Goal: Information Seeking & Learning: Learn about a topic

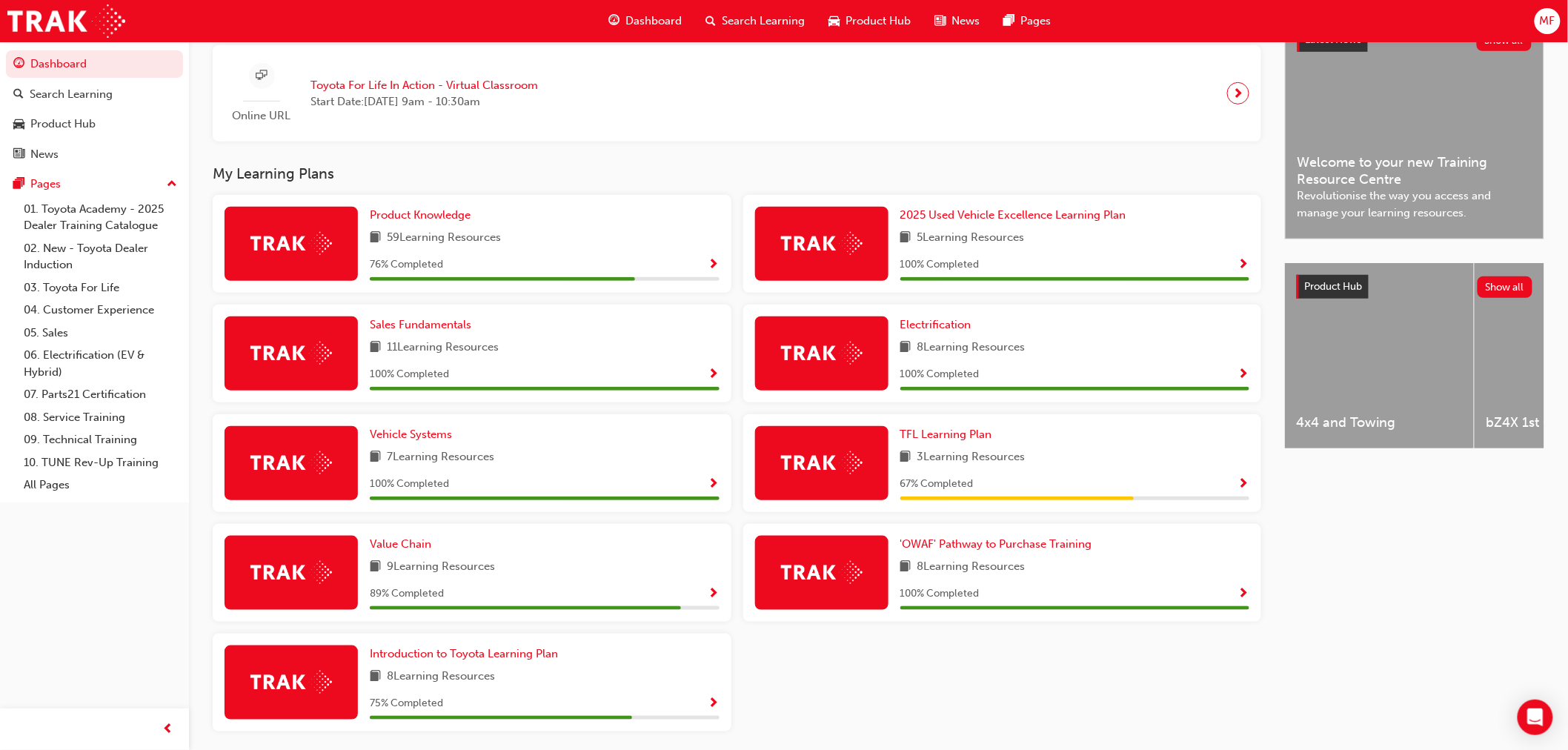
scroll to position [420, 0]
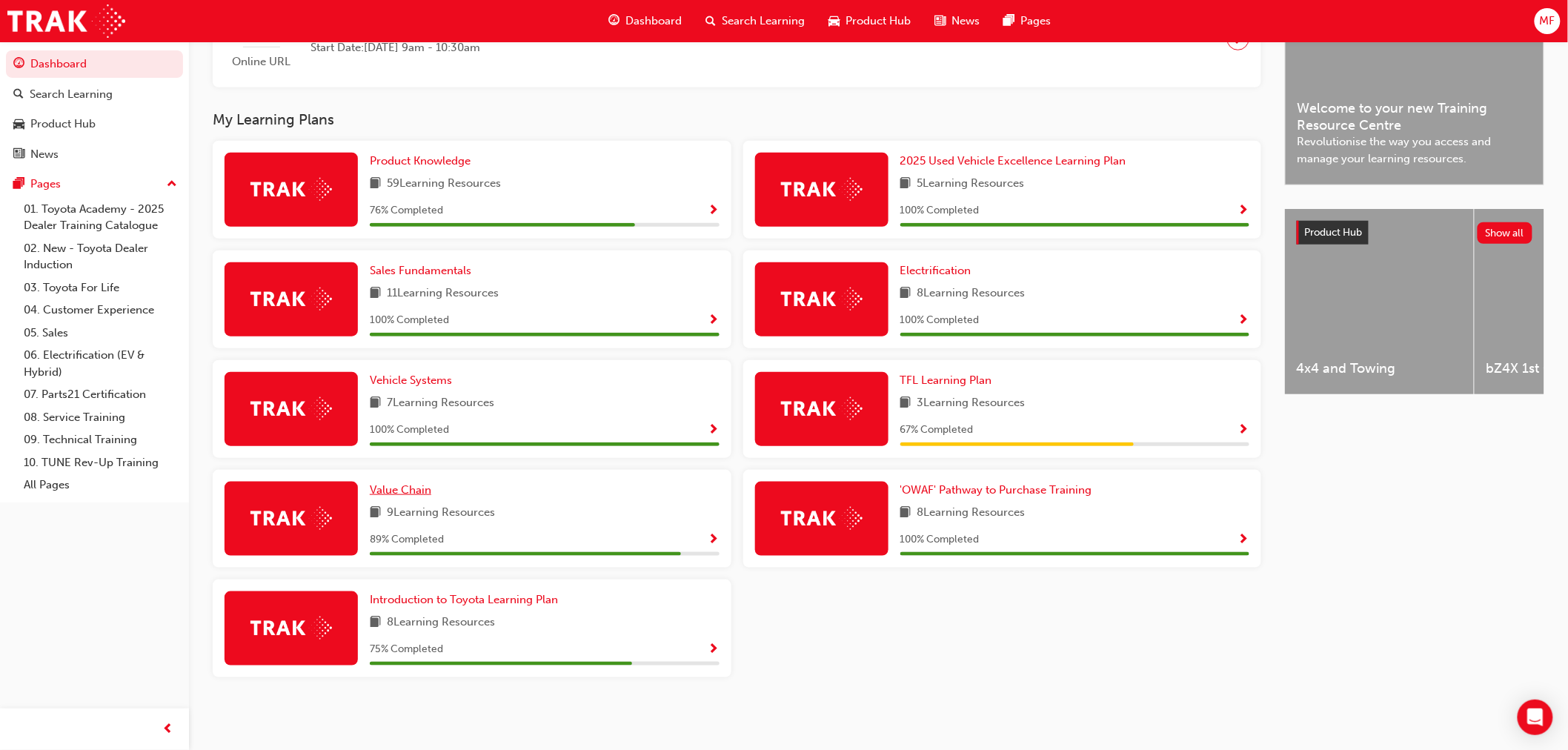
click at [393, 488] on span "Value Chain" at bounding box center [400, 490] width 62 height 13
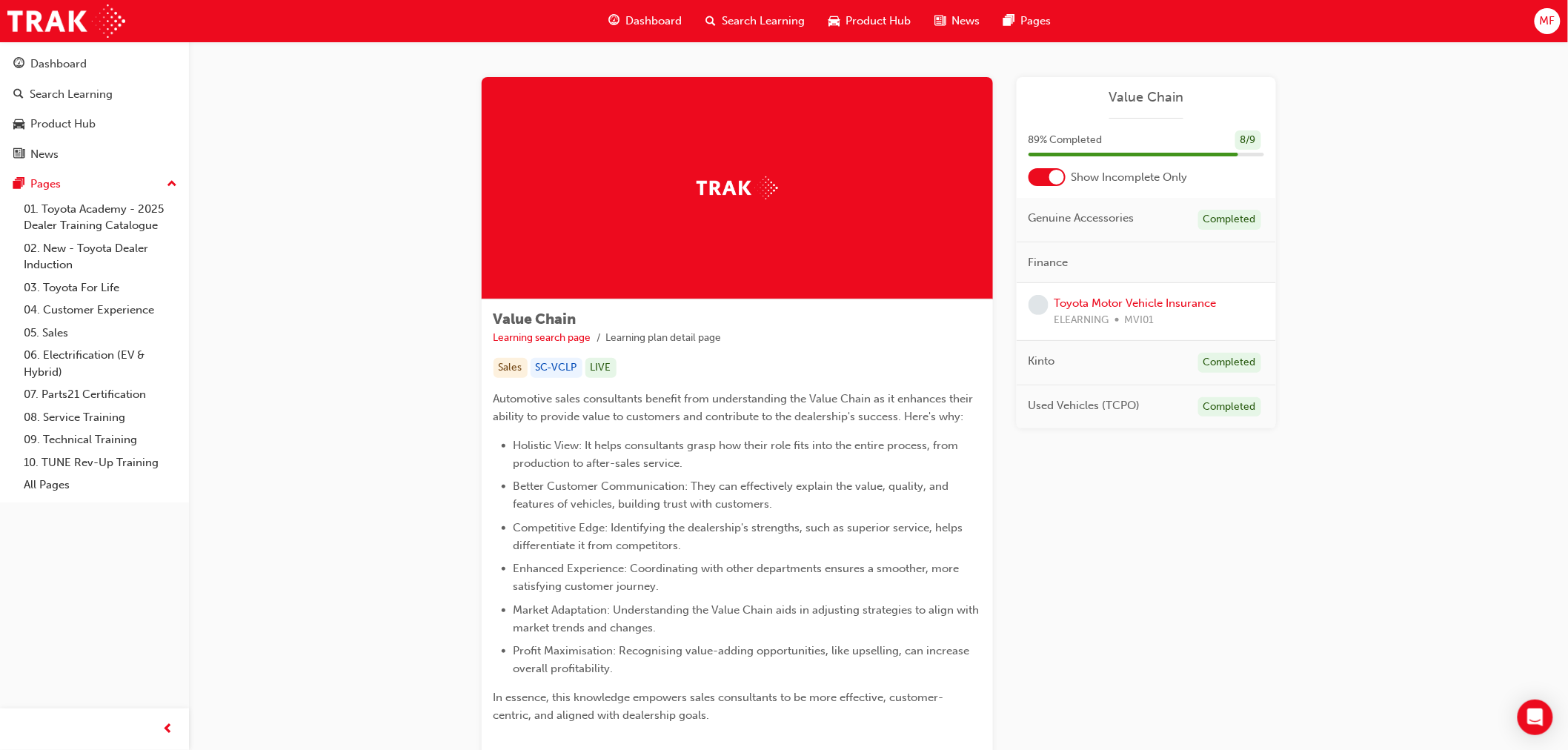
click at [1058, 180] on div at bounding box center [1057, 177] width 15 height 15
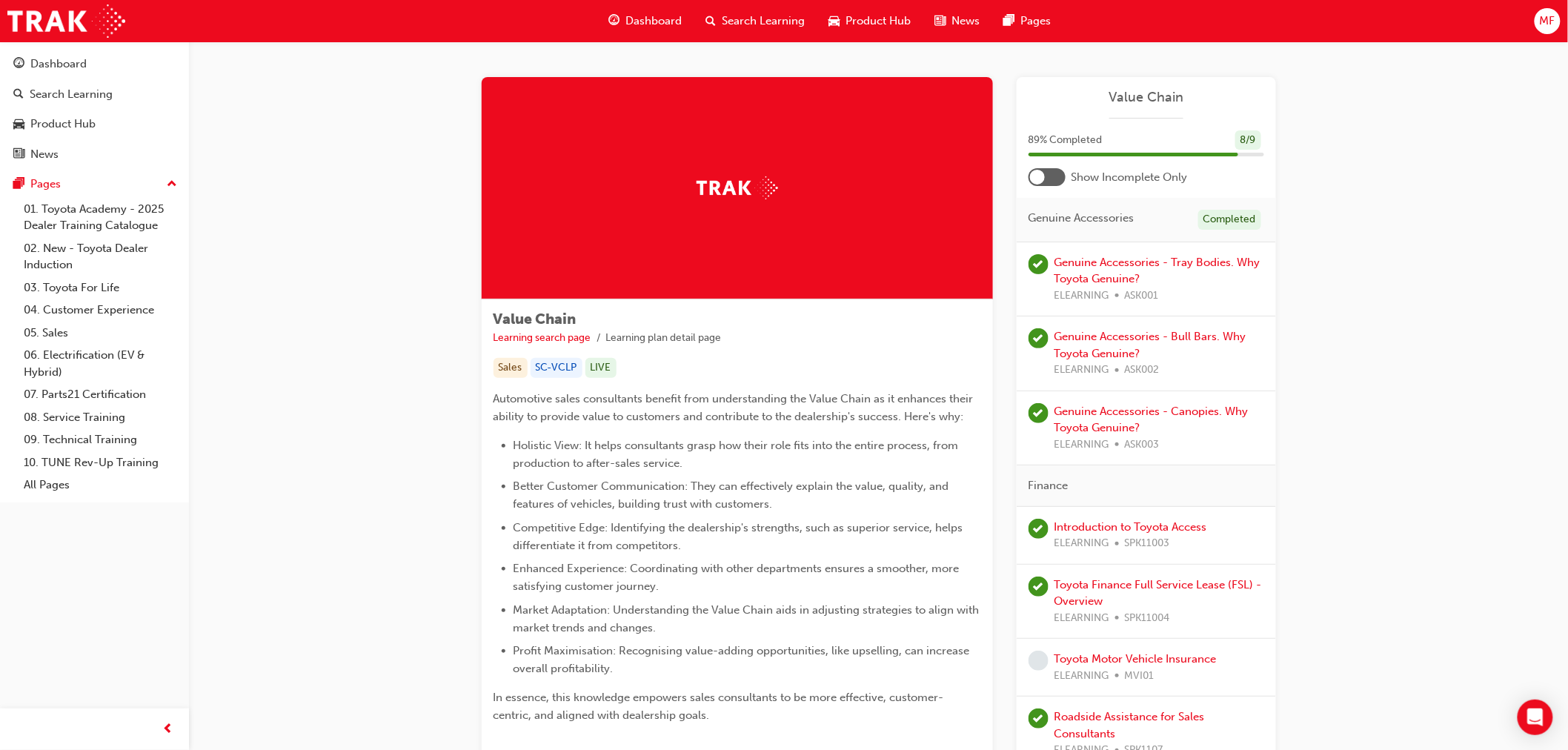
click at [1058, 180] on div at bounding box center [1047, 177] width 37 height 18
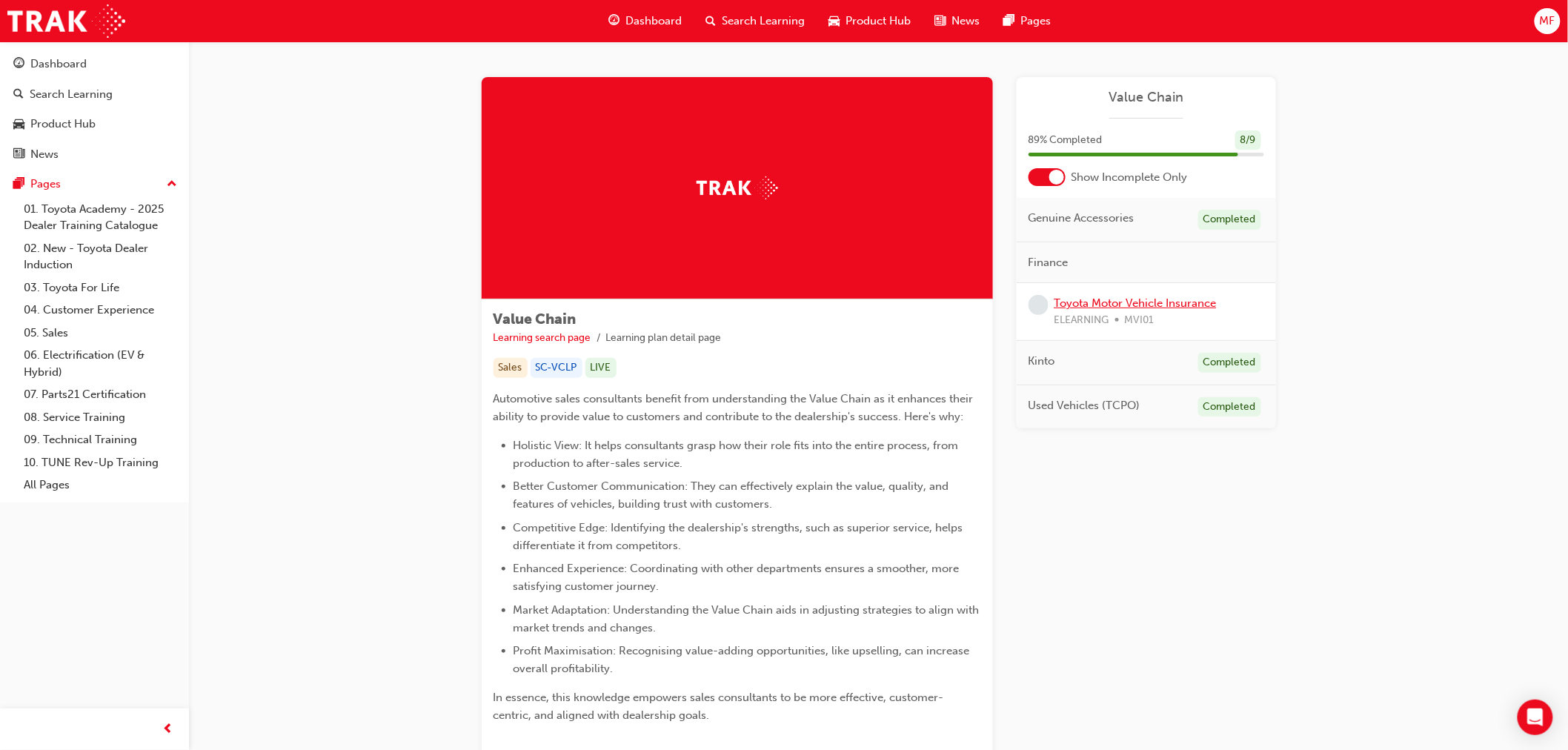
click at [1135, 299] on link "Toyota Motor Vehicle Insurance" at bounding box center [1135, 303] width 162 height 13
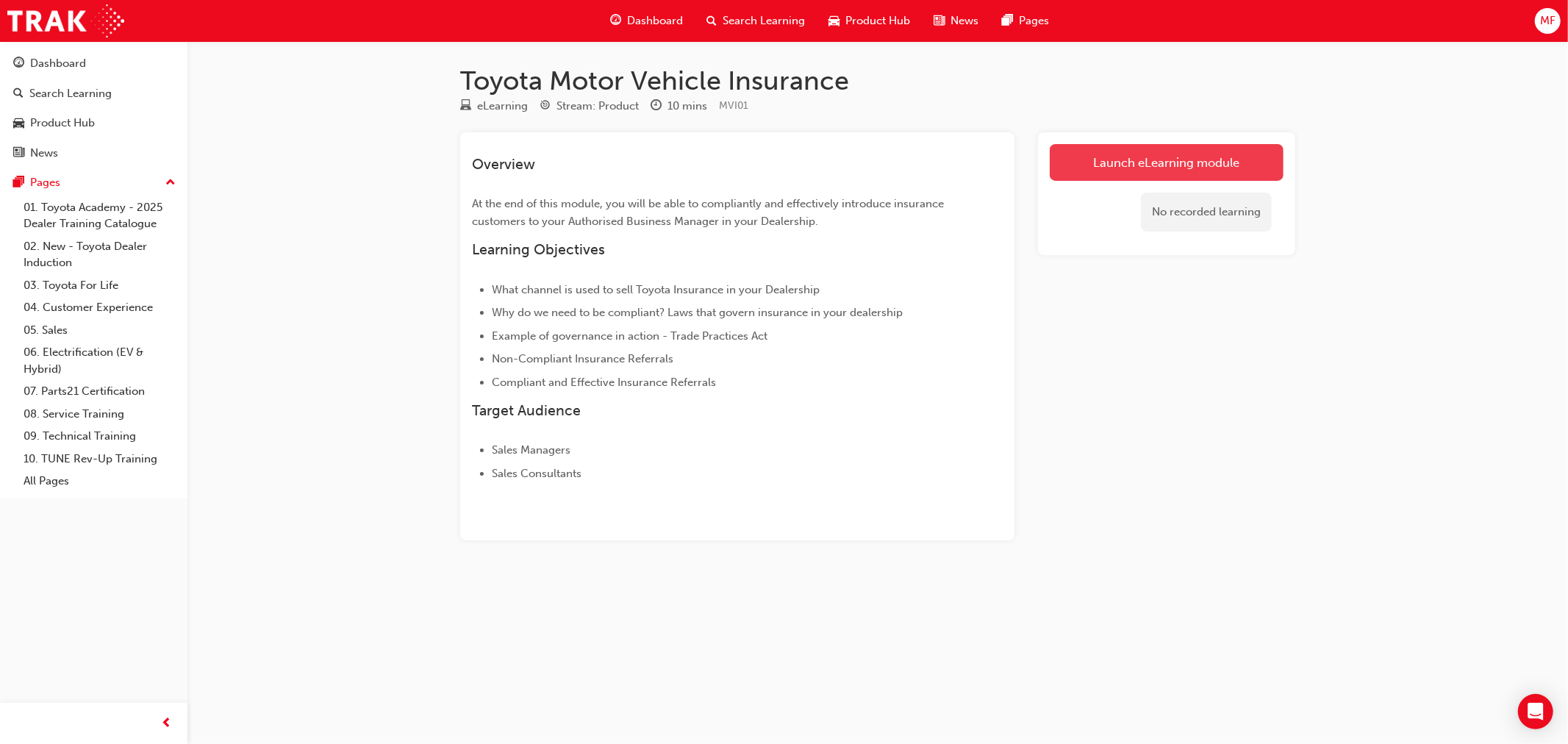
click at [1104, 167] on link "Launch eLearning module" at bounding box center [1166, 162] width 233 height 36
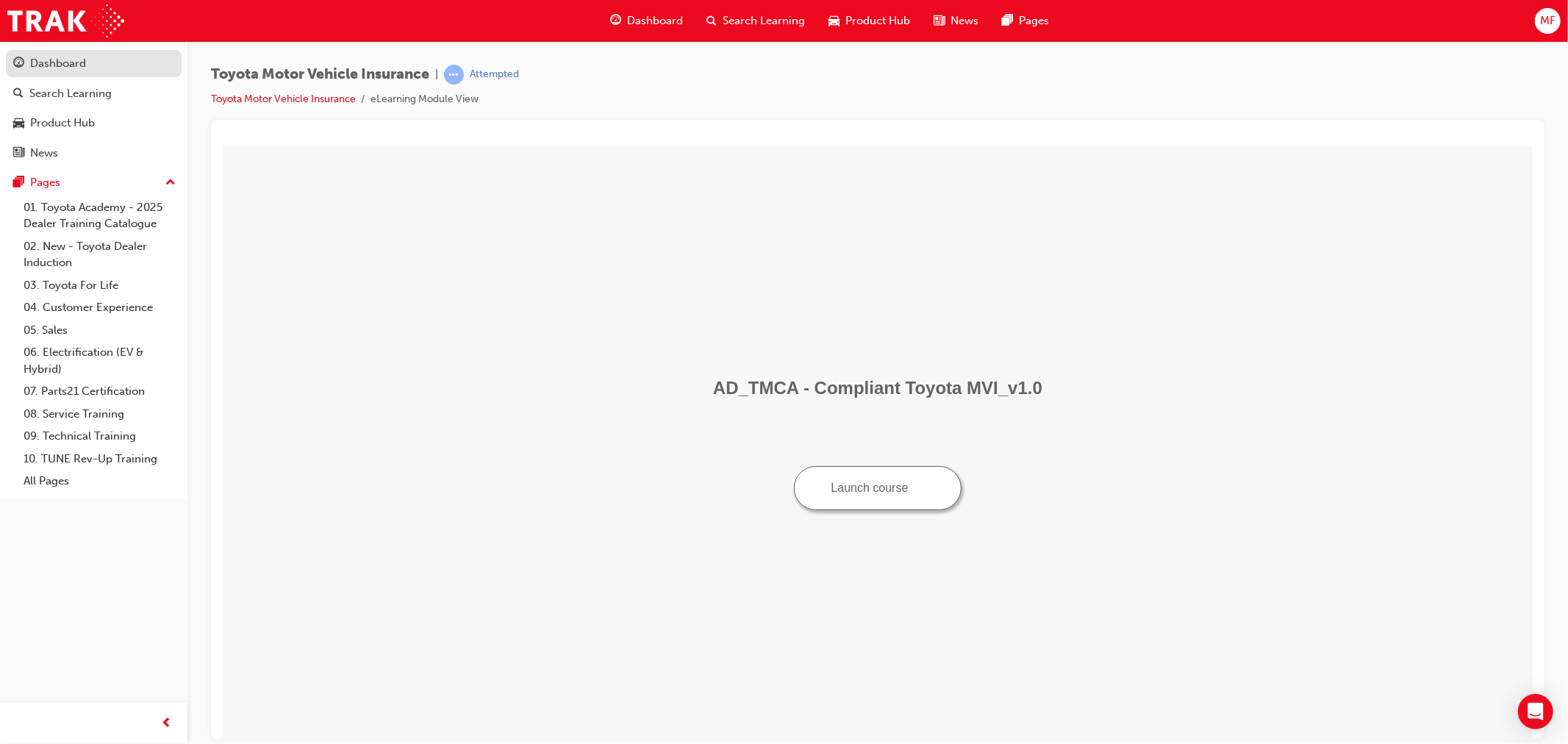
click at [53, 70] on div "Dashboard" at bounding box center [58, 63] width 56 height 17
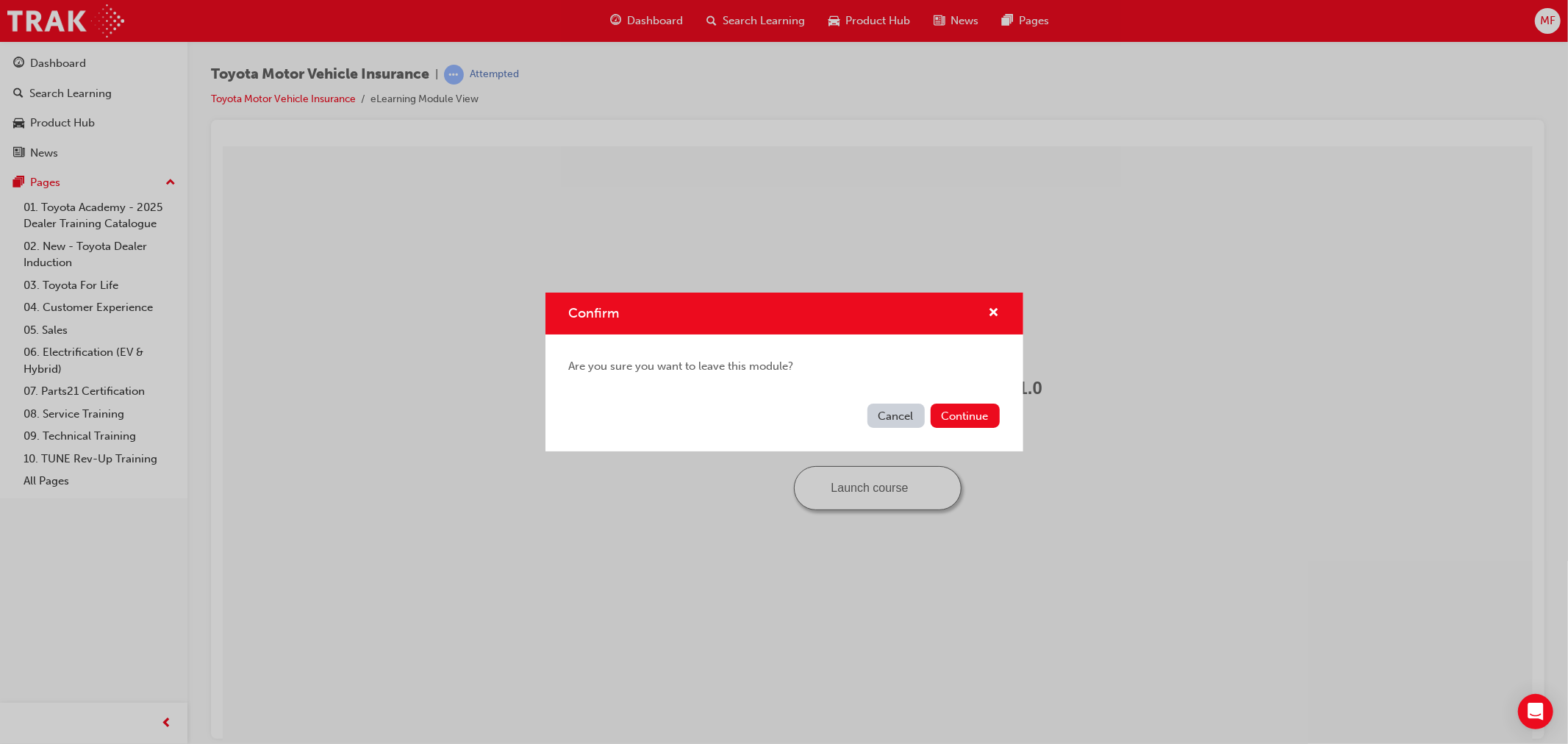
click at [1196, 146] on div "Confirm Are you sure you want to leave this module? Cancel Continue" at bounding box center [784, 372] width 1568 height 744
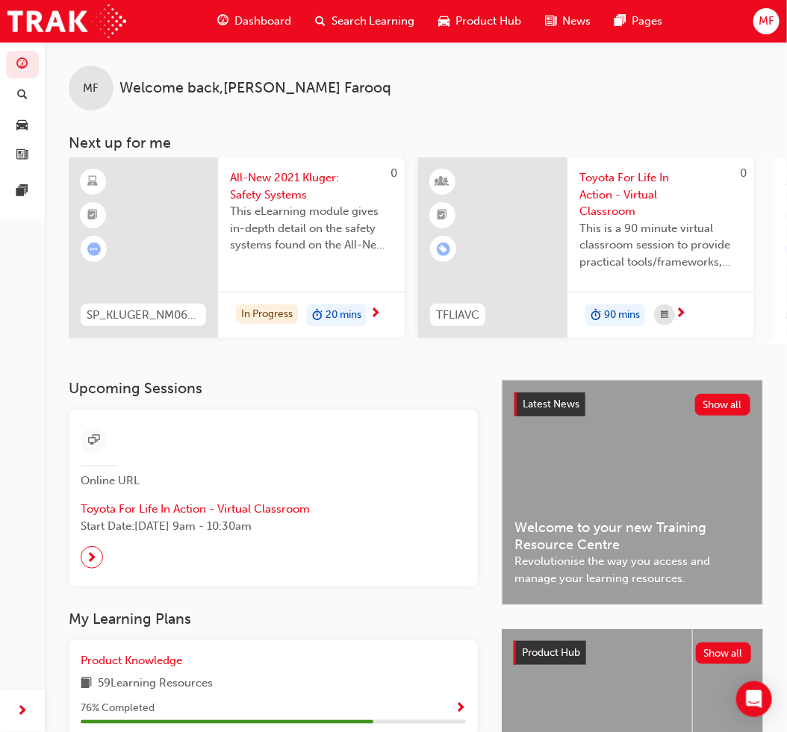
click at [266, 20] on span "Dashboard" at bounding box center [262, 21] width 57 height 17
click at [278, 20] on span "Dashboard" at bounding box center [262, 21] width 57 height 17
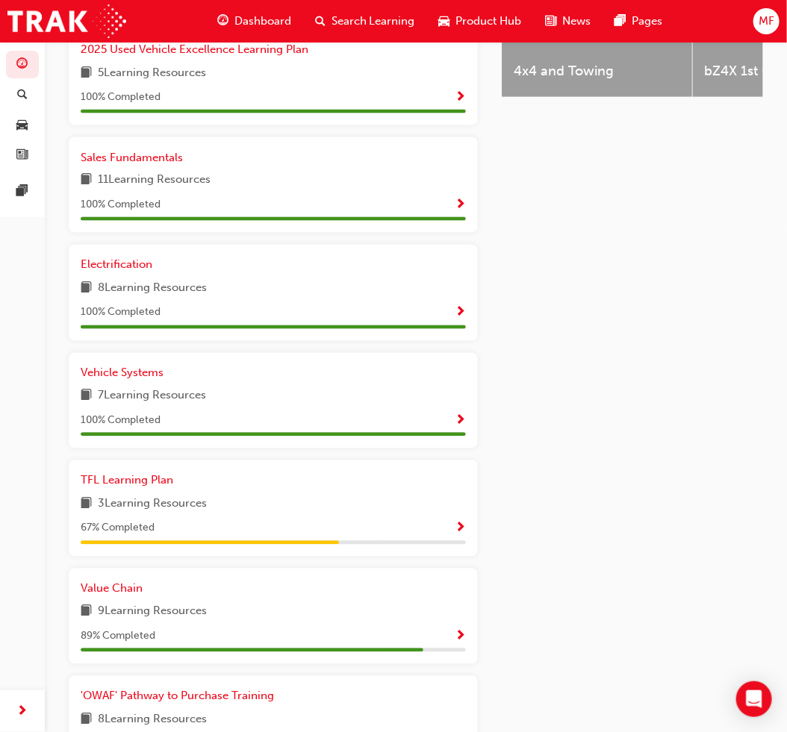
scroll to position [746, 0]
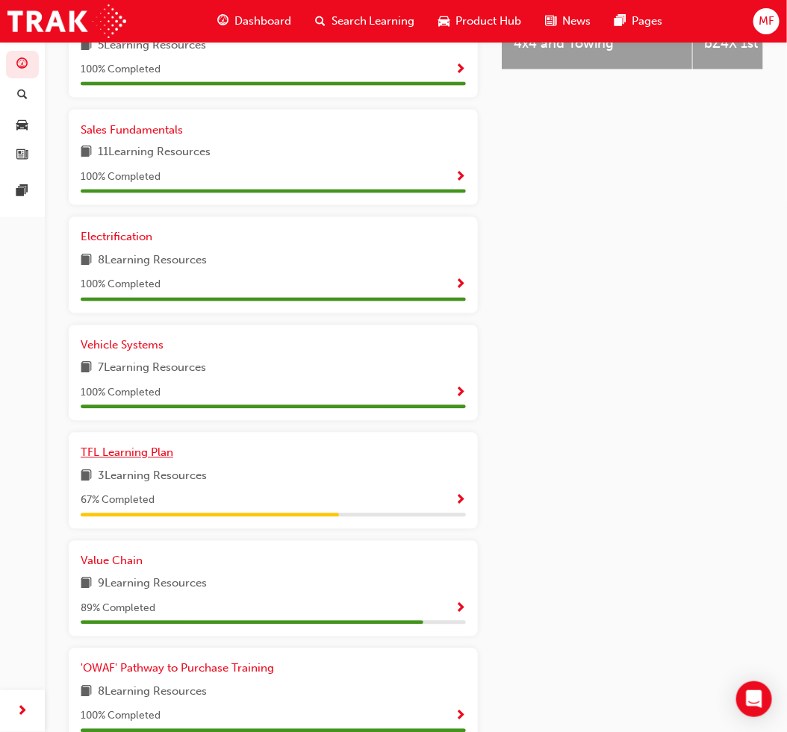
click at [137, 460] on span "TFL Learning Plan" at bounding box center [127, 452] width 93 height 13
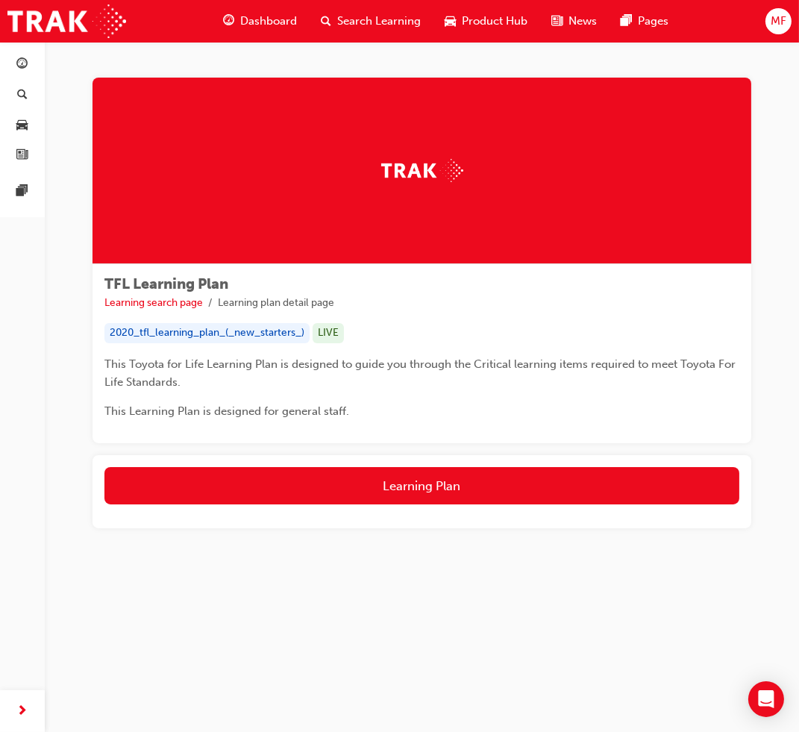
click at [558, 464] on div "Learning Plan" at bounding box center [422, 491] width 659 height 73
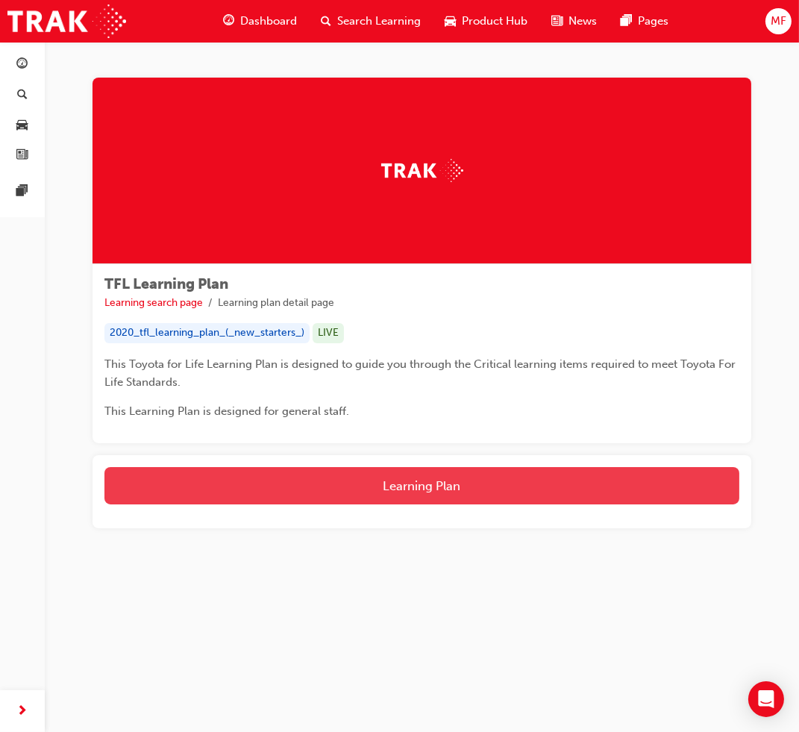
click at [561, 476] on button "Learning Plan" at bounding box center [421, 485] width 635 height 37
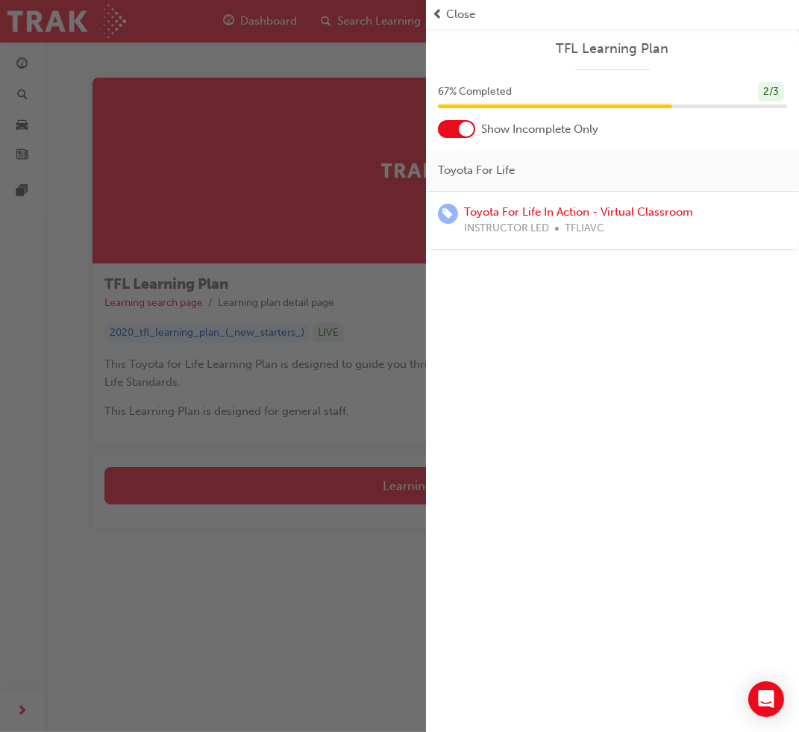
click at [471, 132] on div at bounding box center [466, 129] width 15 height 15
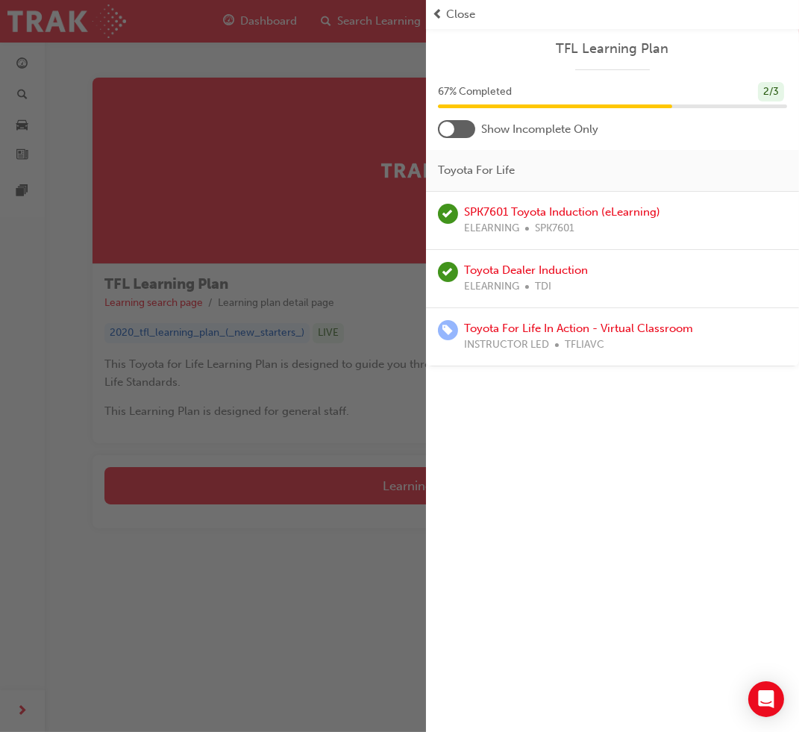
click at [444, 125] on div at bounding box center [447, 129] width 15 height 15
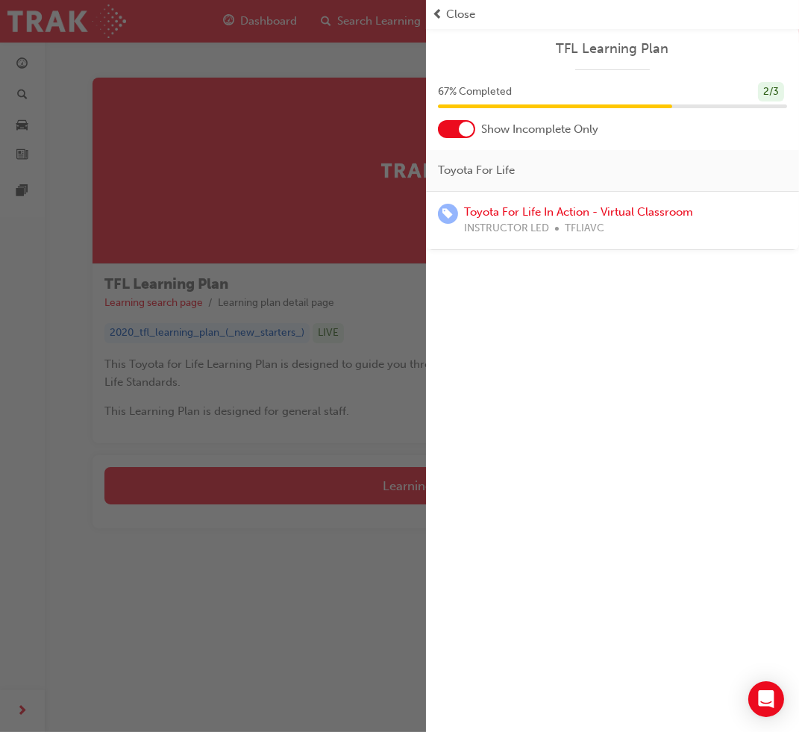
click at [455, 128] on div at bounding box center [456, 129] width 37 height 18
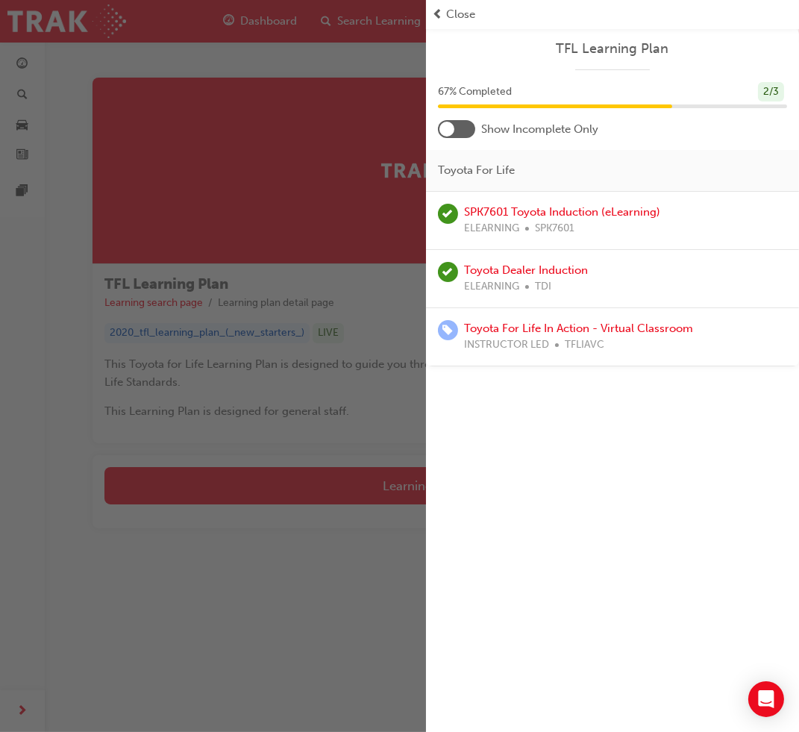
click at [194, 571] on div "button" at bounding box center [213, 366] width 426 height 732
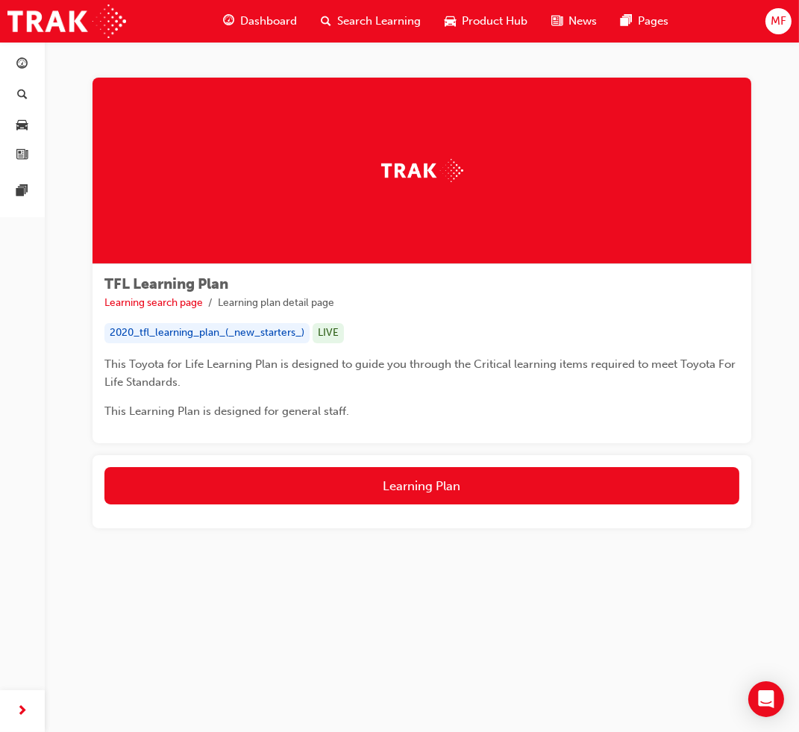
click at [269, 19] on span "Dashboard" at bounding box center [268, 21] width 57 height 17
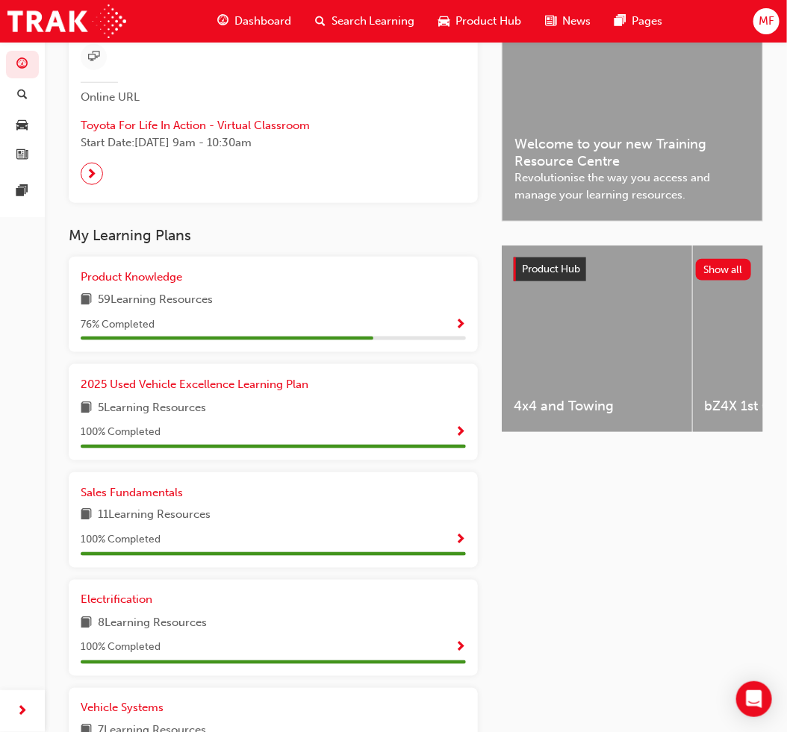
scroll to position [382, 0]
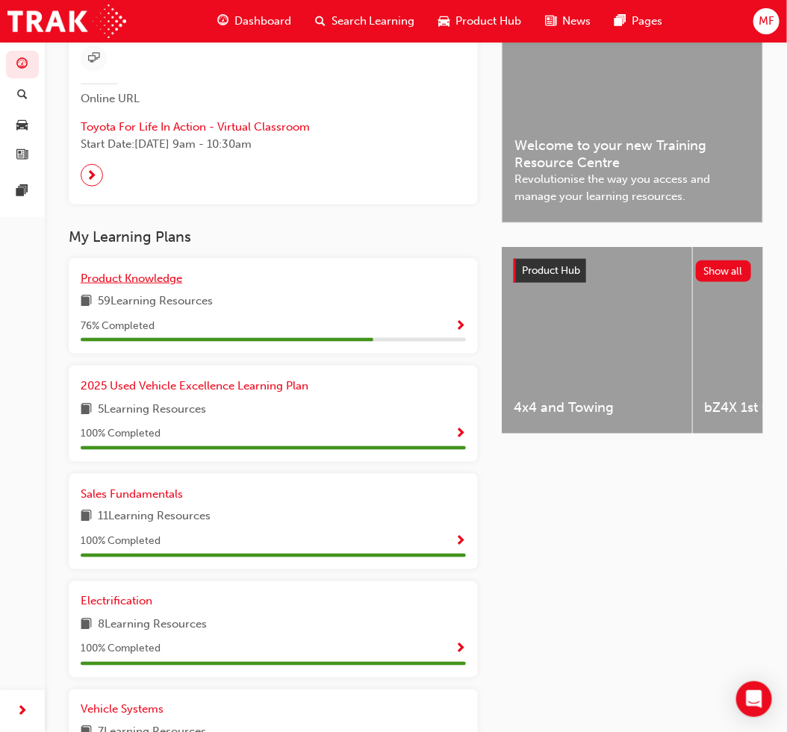
click at [153, 275] on link "Product Knowledge" at bounding box center [134, 278] width 107 height 17
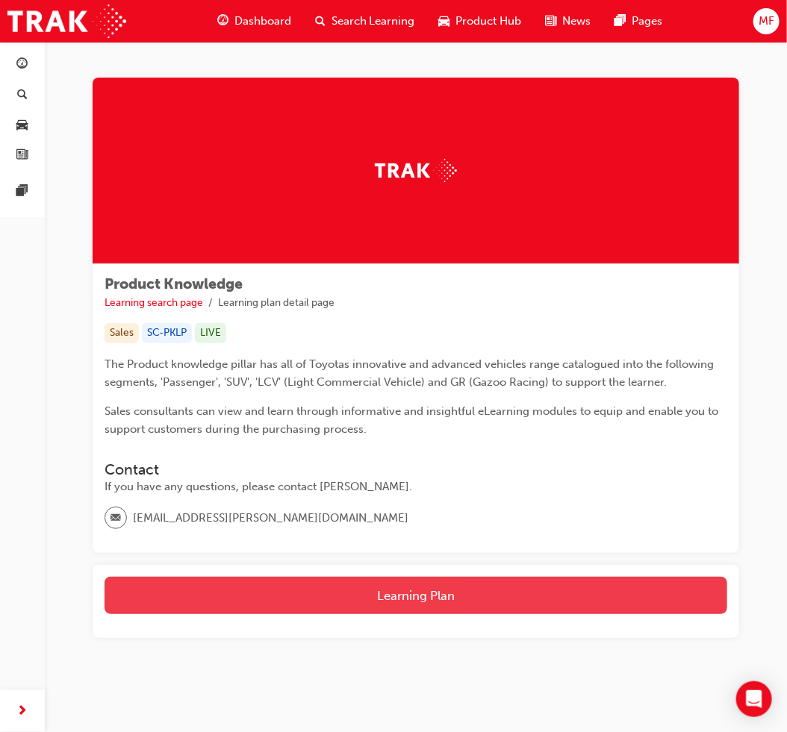
click at [413, 599] on button "Learning Plan" at bounding box center [415, 595] width 622 height 37
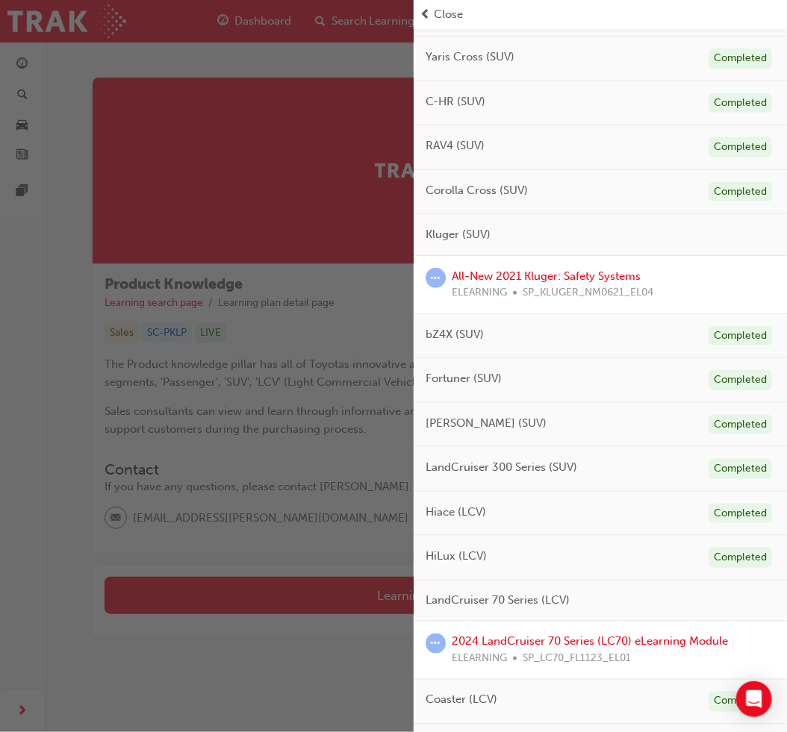
scroll to position [331, 0]
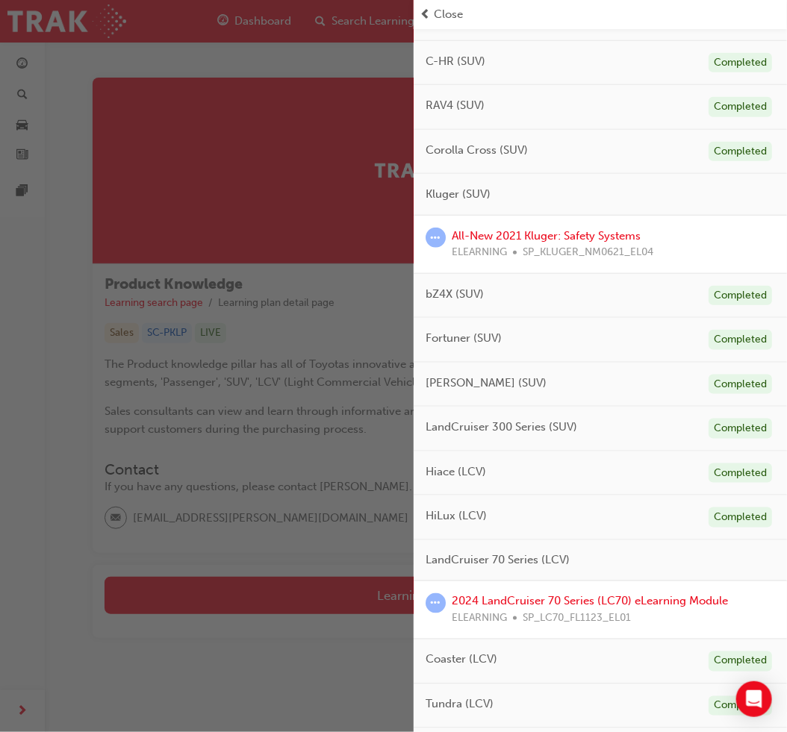
drag, startPoint x: 520, startPoint y: 232, endPoint x: 39, endPoint y: 422, distance: 517.7
click at [39, 422] on div "button" at bounding box center [207, 366] width 414 height 732
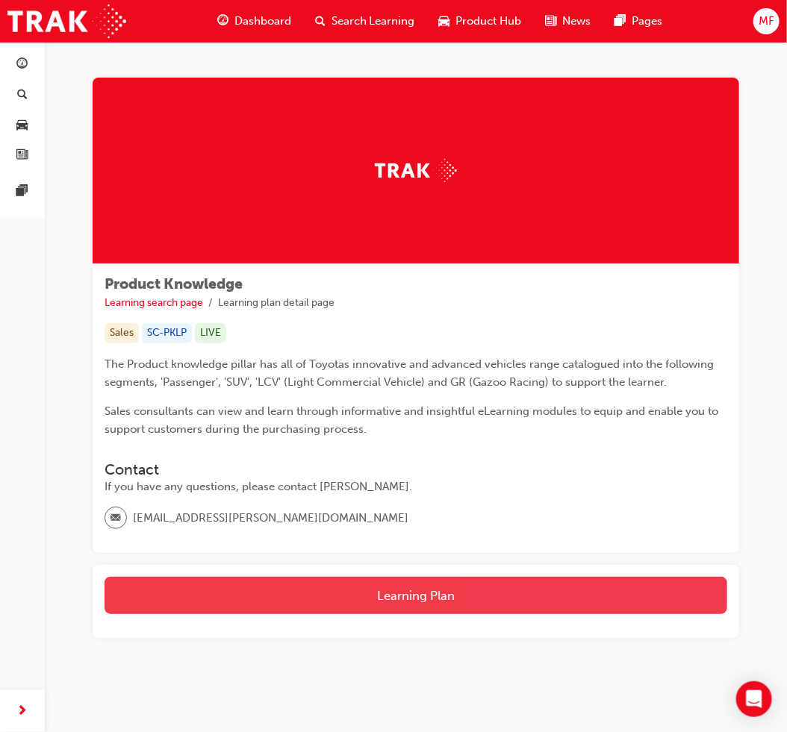
click at [379, 607] on button "Learning Plan" at bounding box center [415, 595] width 622 height 37
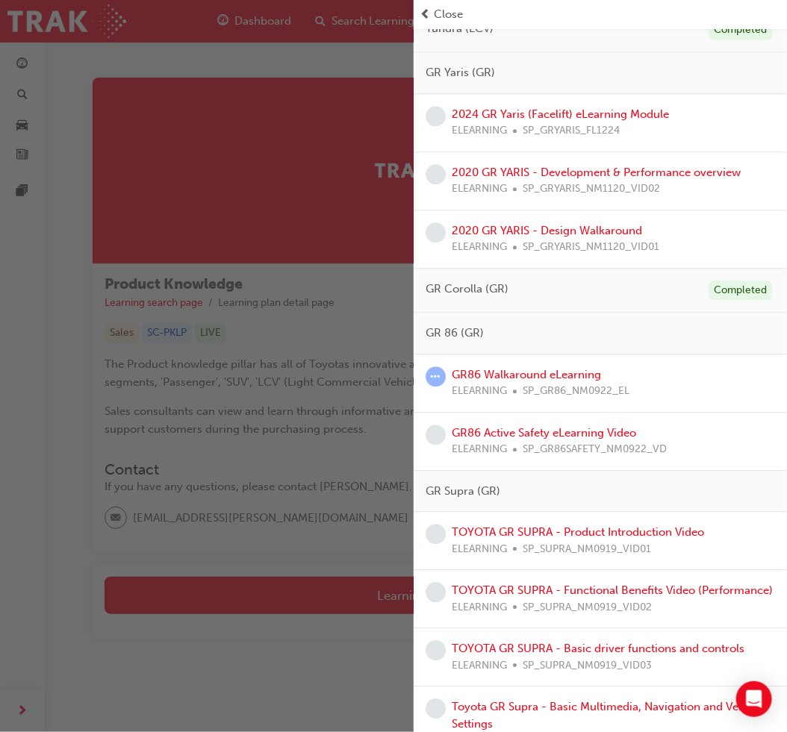
scroll to position [1120, 0]
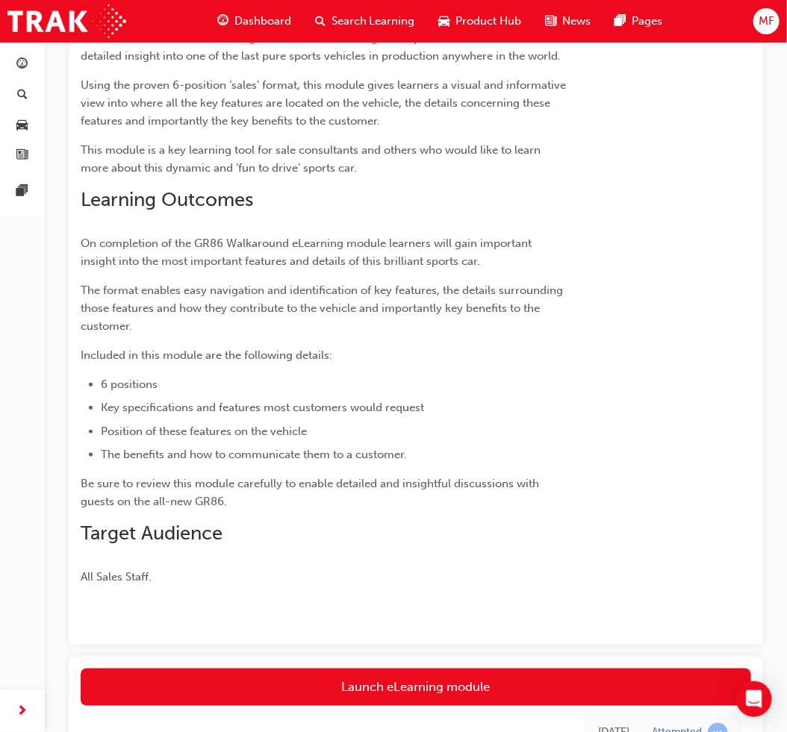
scroll to position [369, 0]
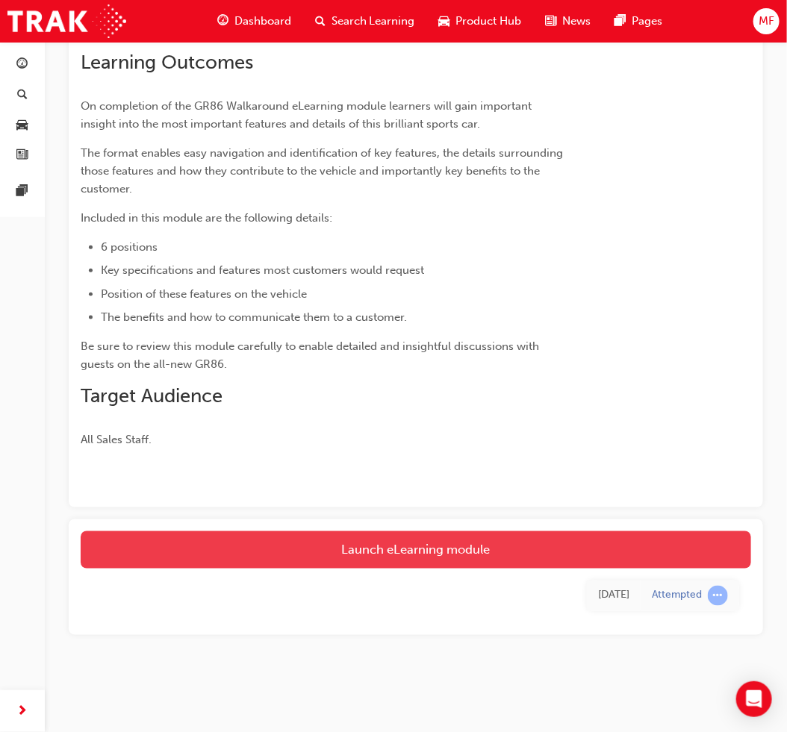
click at [409, 560] on link "Launch eLearning module" at bounding box center [416, 549] width 670 height 37
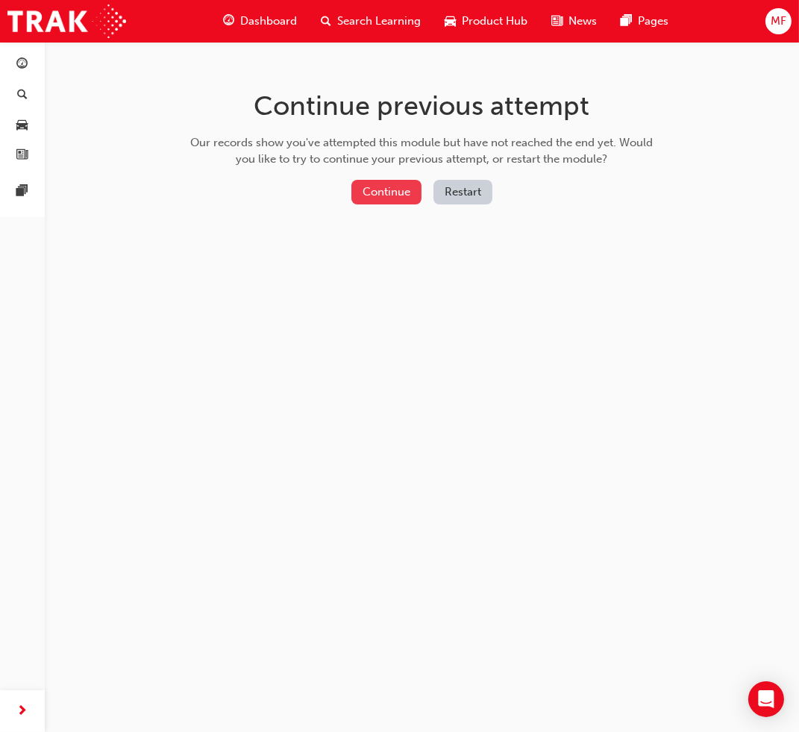
click at [384, 184] on button "Continue" at bounding box center [387, 192] width 70 height 25
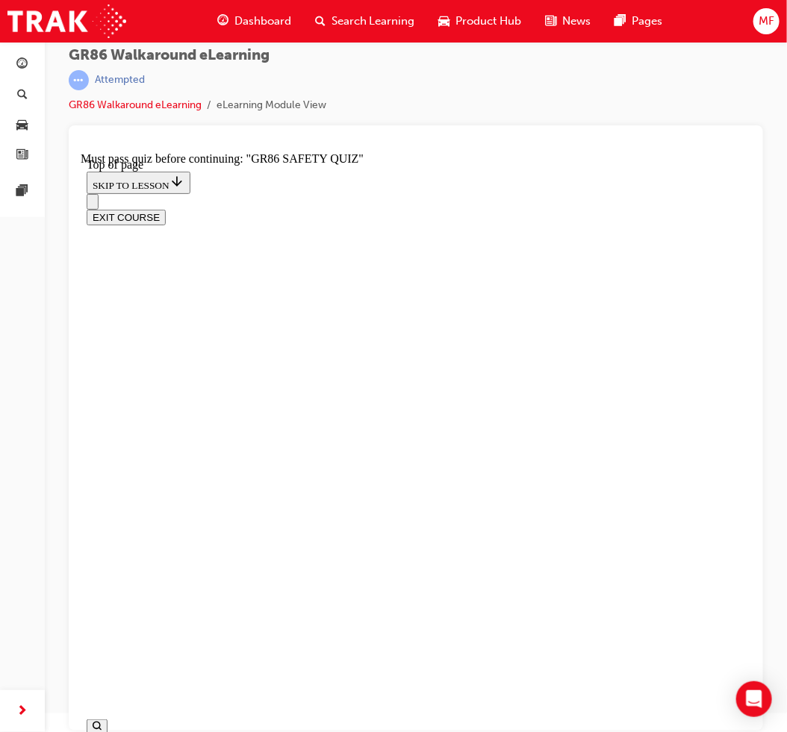
scroll to position [2957, 0]
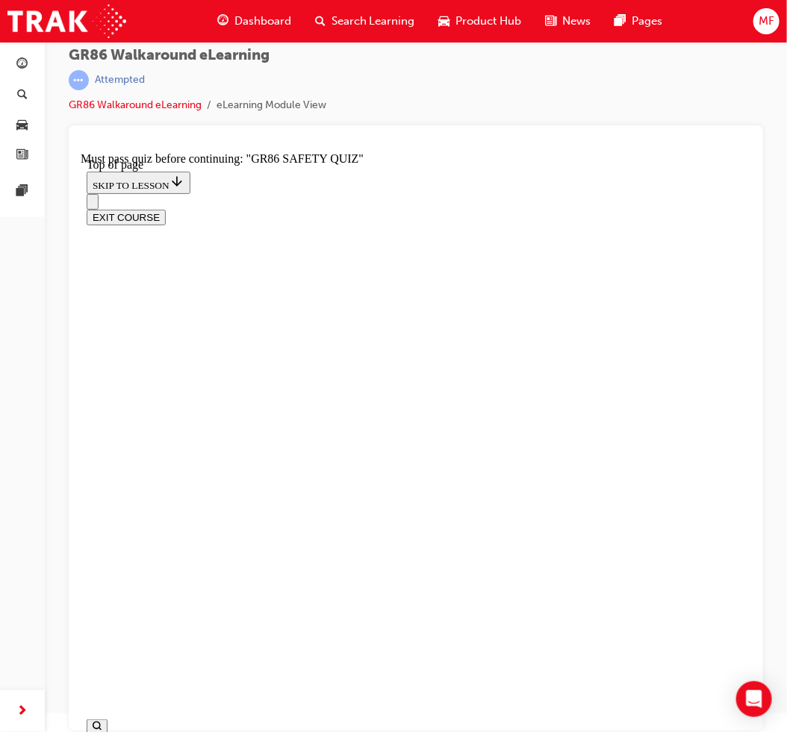
drag, startPoint x: 325, startPoint y: 403, endPoint x: 332, endPoint y: 405, distance: 7.8
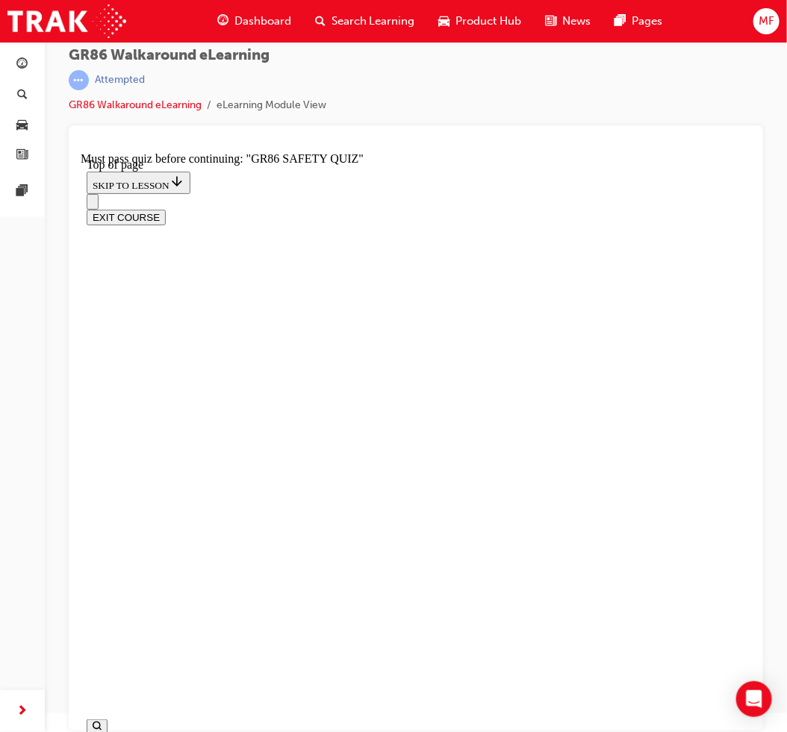
drag, startPoint x: 447, startPoint y: 472, endPoint x: 462, endPoint y: 455, distance: 22.2
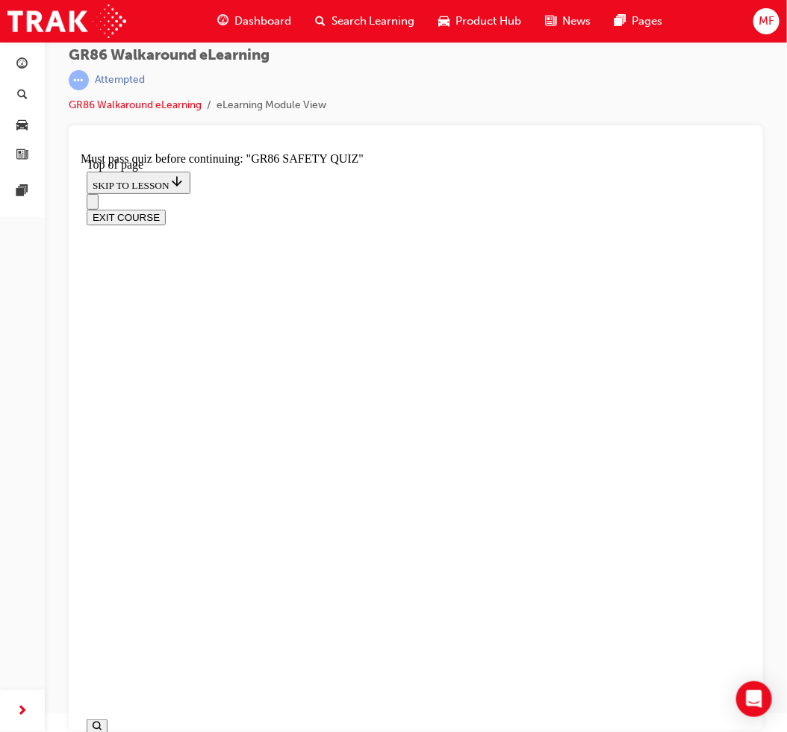
drag, startPoint x: 490, startPoint y: 420, endPoint x: 501, endPoint y: 419, distance: 10.5
drag, startPoint x: 591, startPoint y: 313, endPoint x: 493, endPoint y: 395, distance: 127.2
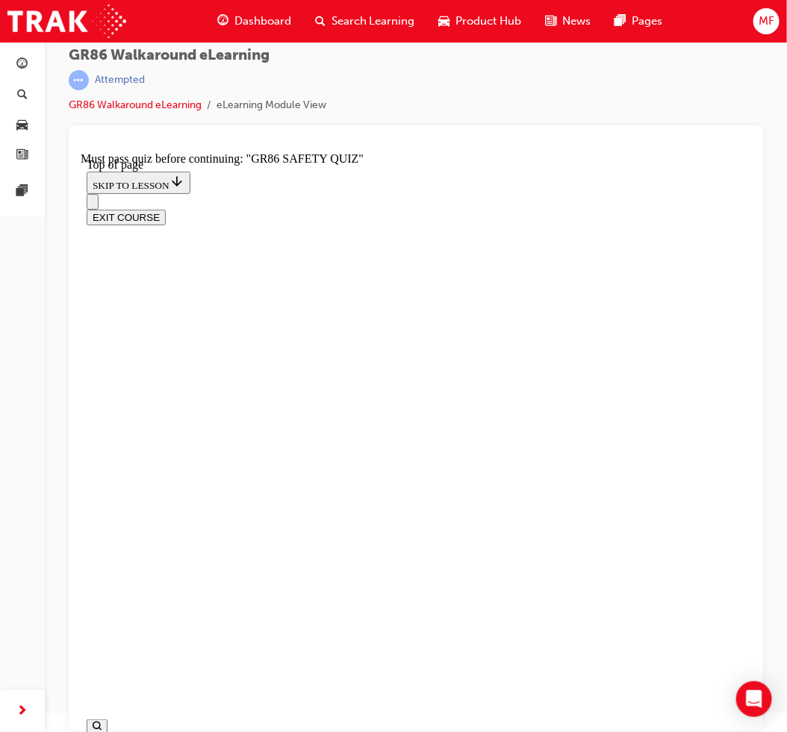
drag, startPoint x: 273, startPoint y: 437, endPoint x: 266, endPoint y: 442, distance: 9.1
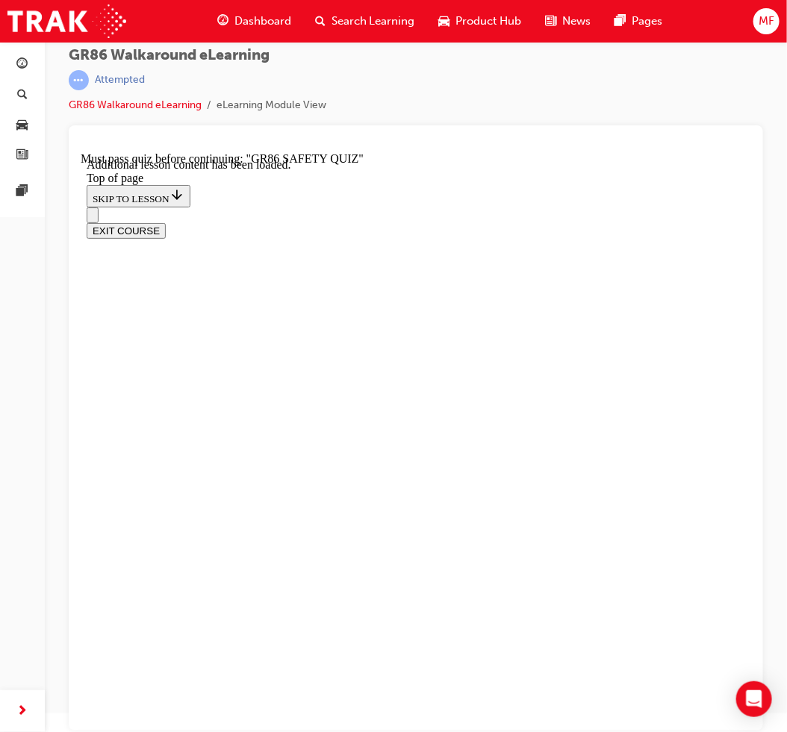
drag, startPoint x: 187, startPoint y: 590, endPoint x: 199, endPoint y: 598, distance: 13.9
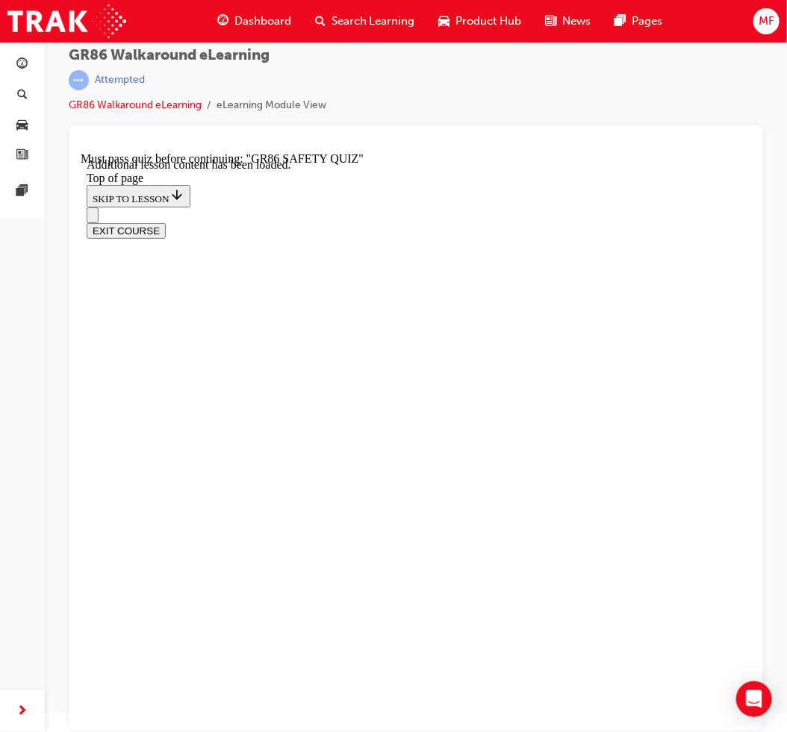
drag, startPoint x: 197, startPoint y: 599, endPoint x: 403, endPoint y: 605, distance: 206.1
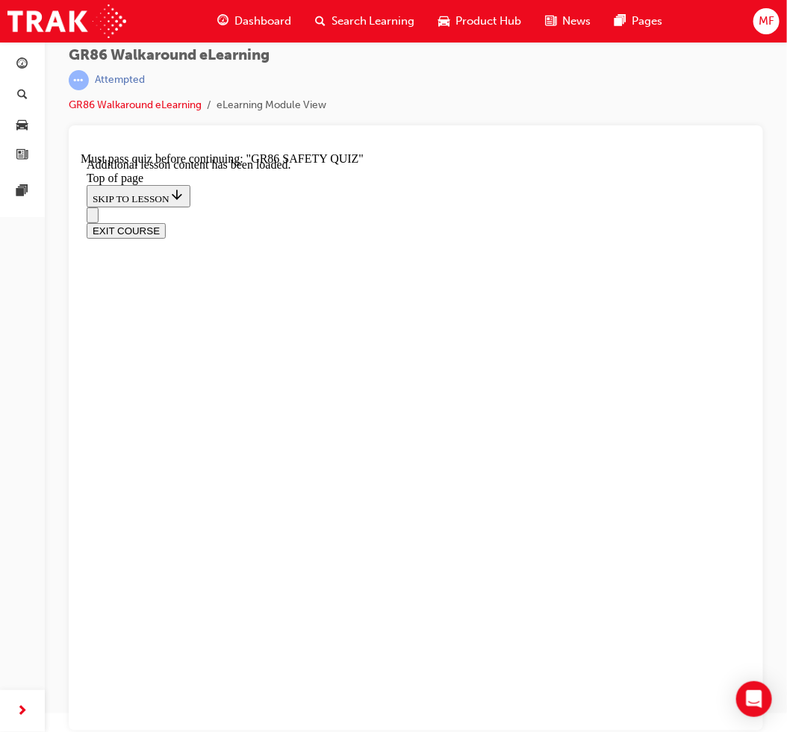
drag, startPoint x: 90, startPoint y: 328, endPoint x: 132, endPoint y: 340, distance: 43.7
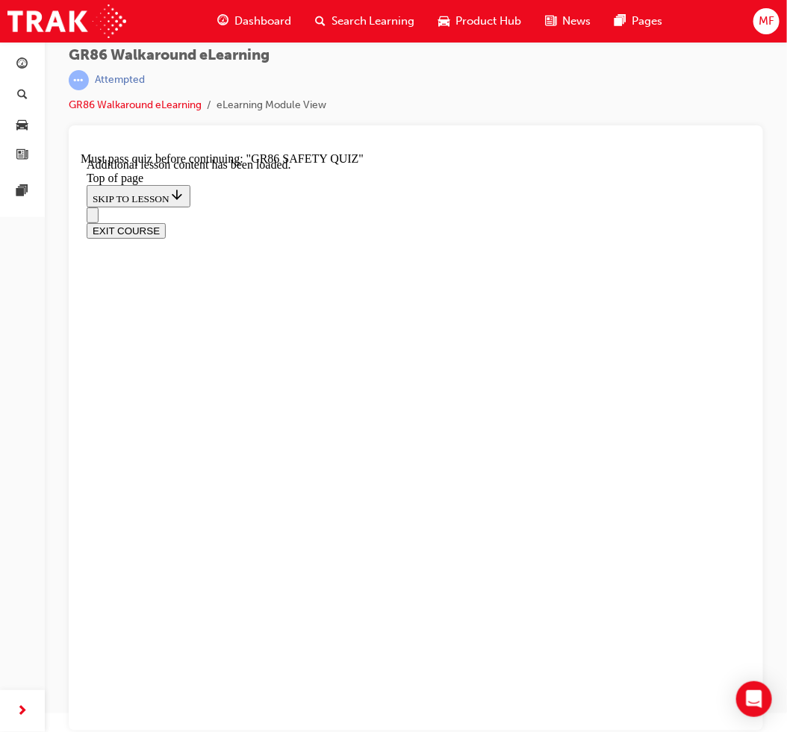
scroll to position [455, 0]
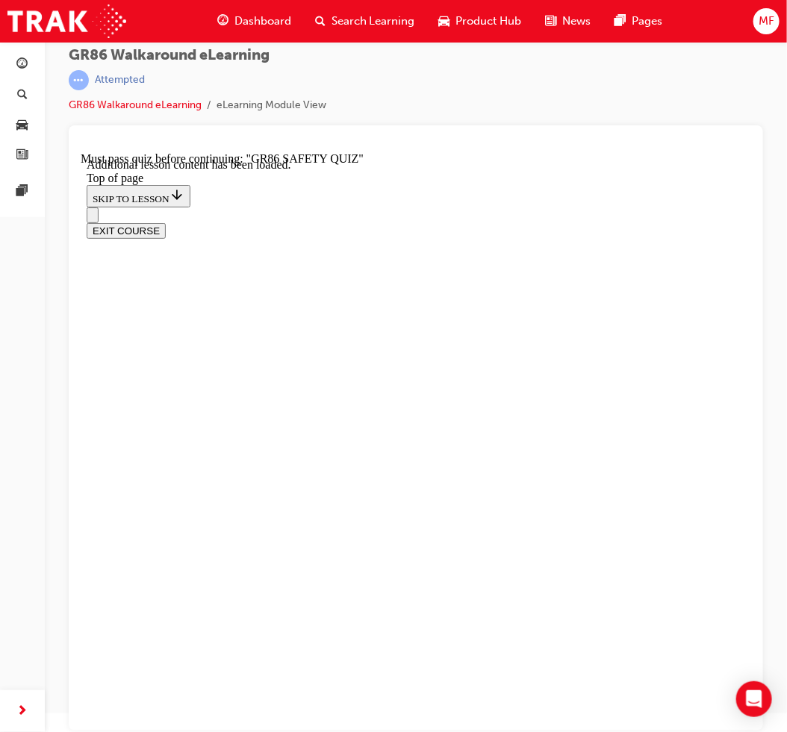
scroll to position [0, 0]
drag, startPoint x: 87, startPoint y: 213, endPoint x: 96, endPoint y: 217, distance: 9.7
click at [89, 252] on div "Navigation menu" at bounding box center [415, 260] width 658 height 16
click at [97, 263] on icon "Open navigation menu" at bounding box center [99, 268] width 15 height 10
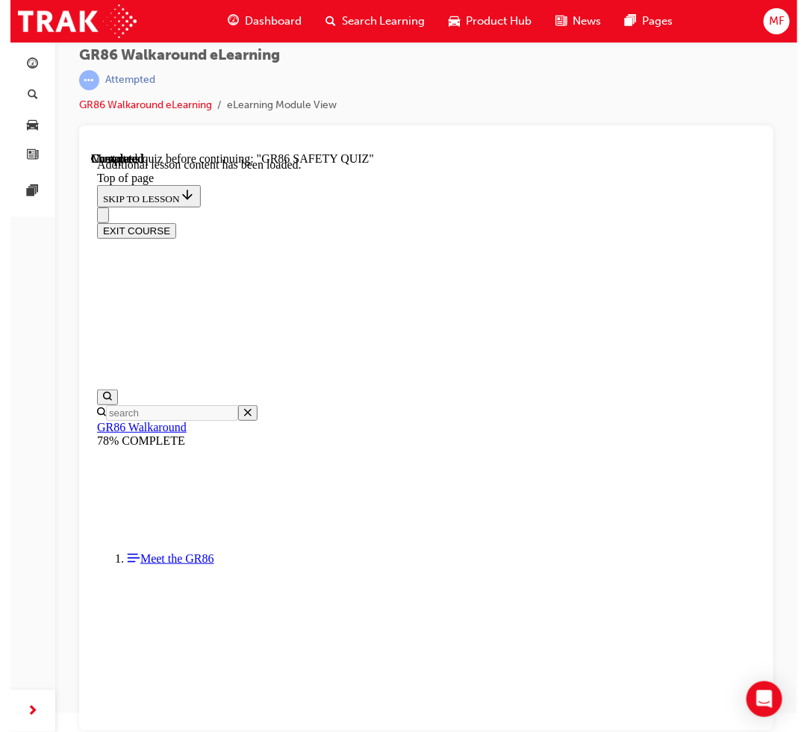
scroll to position [285, 0]
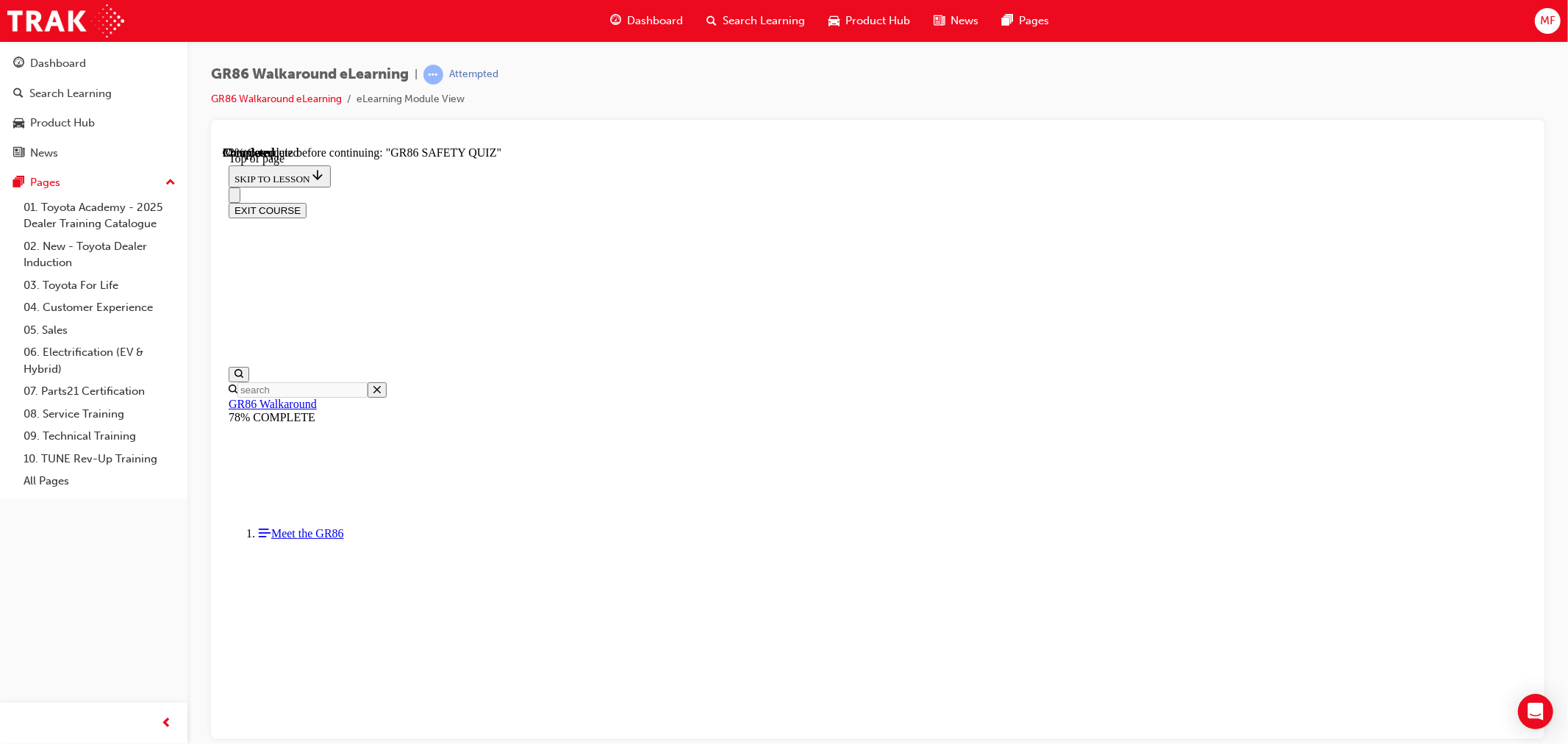
scroll to position [233, 0]
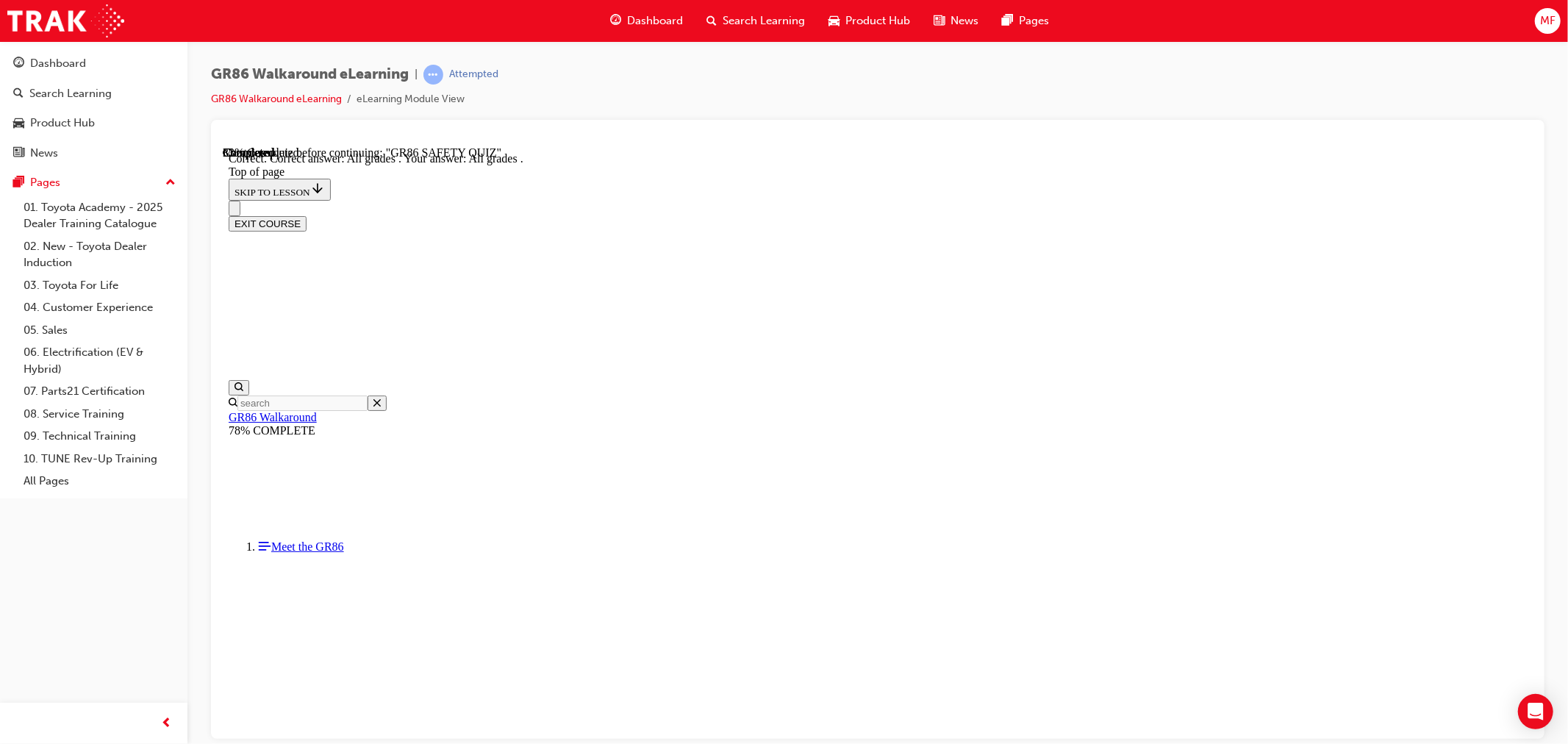
scroll to position [280, 0]
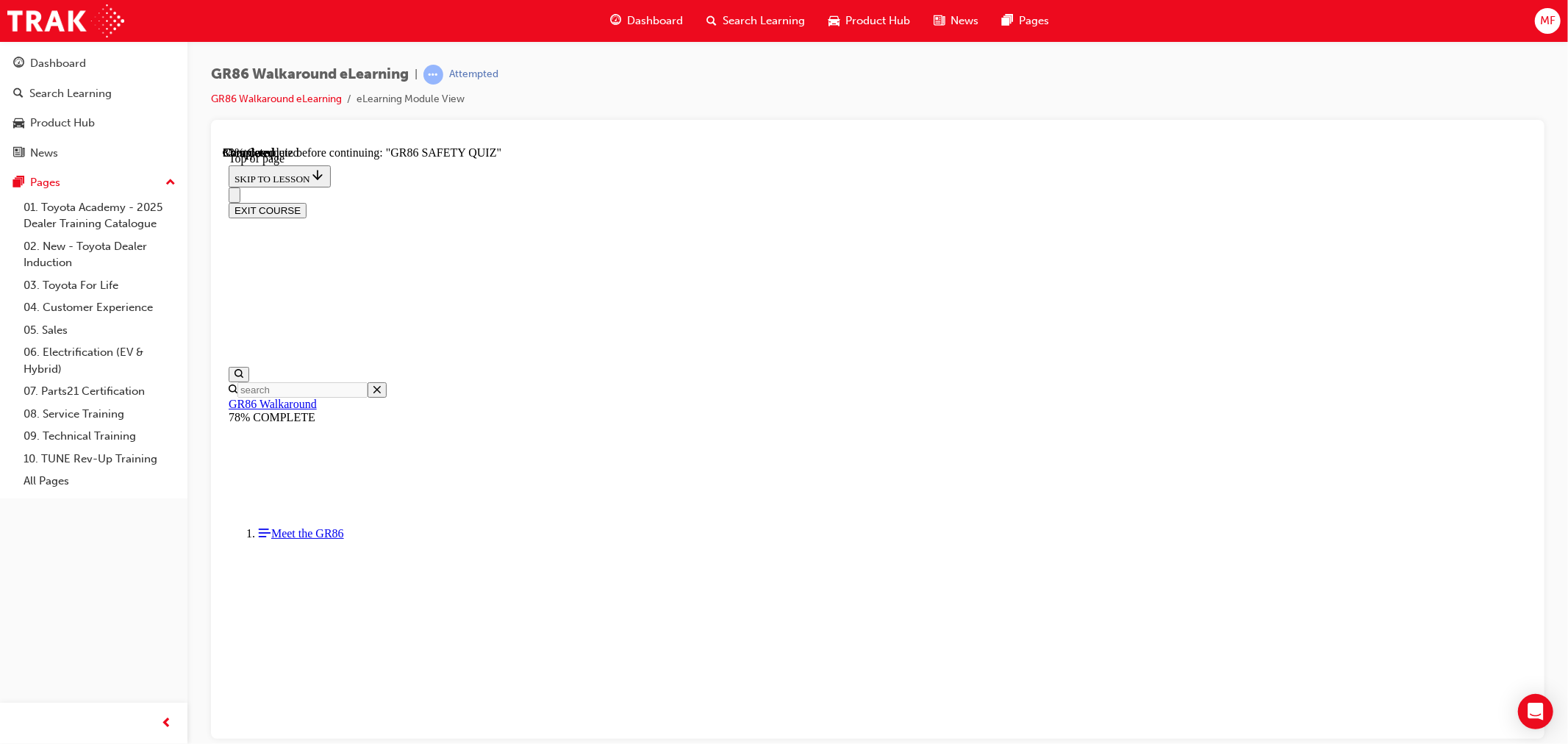
scroll to position [182, 0]
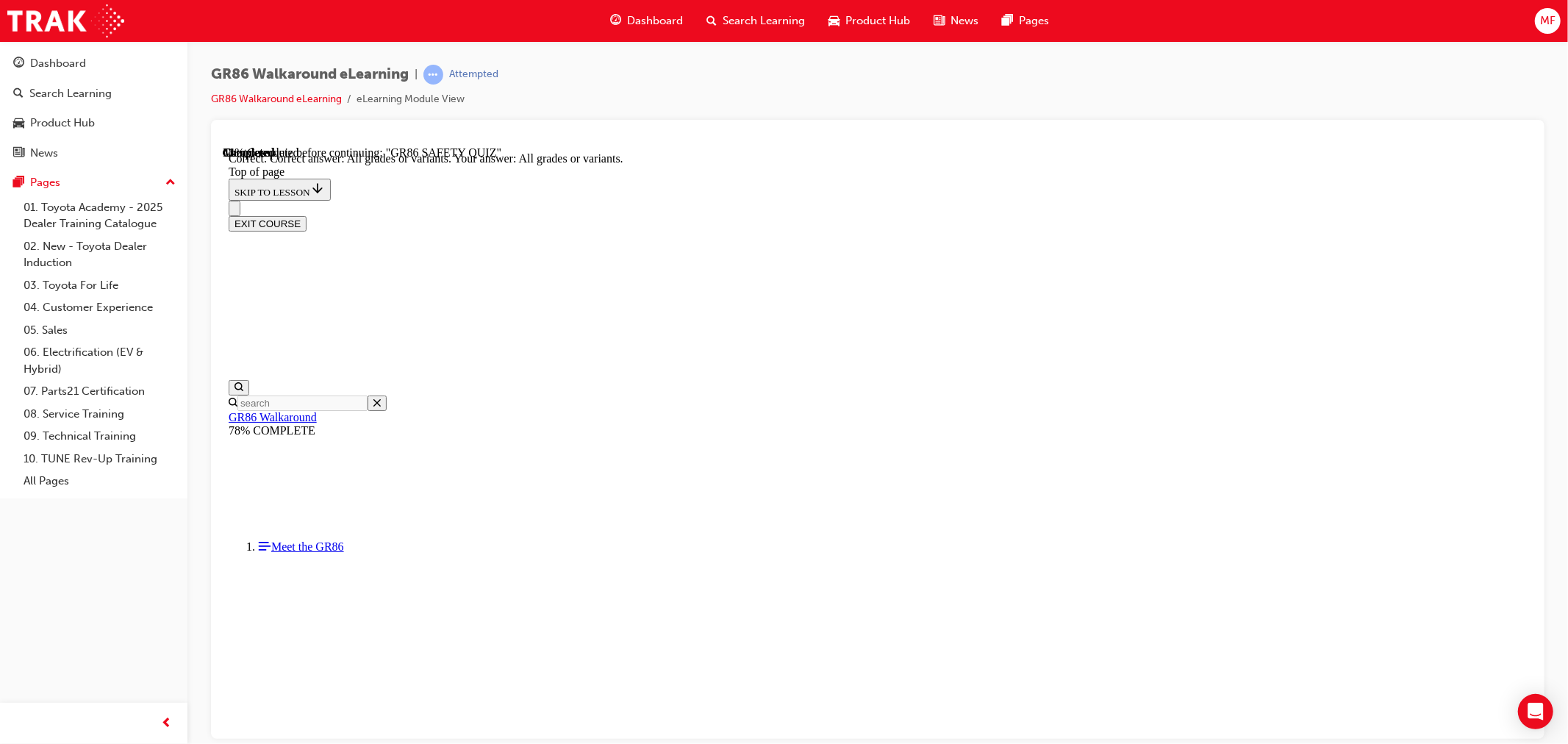
scroll to position [230, 0]
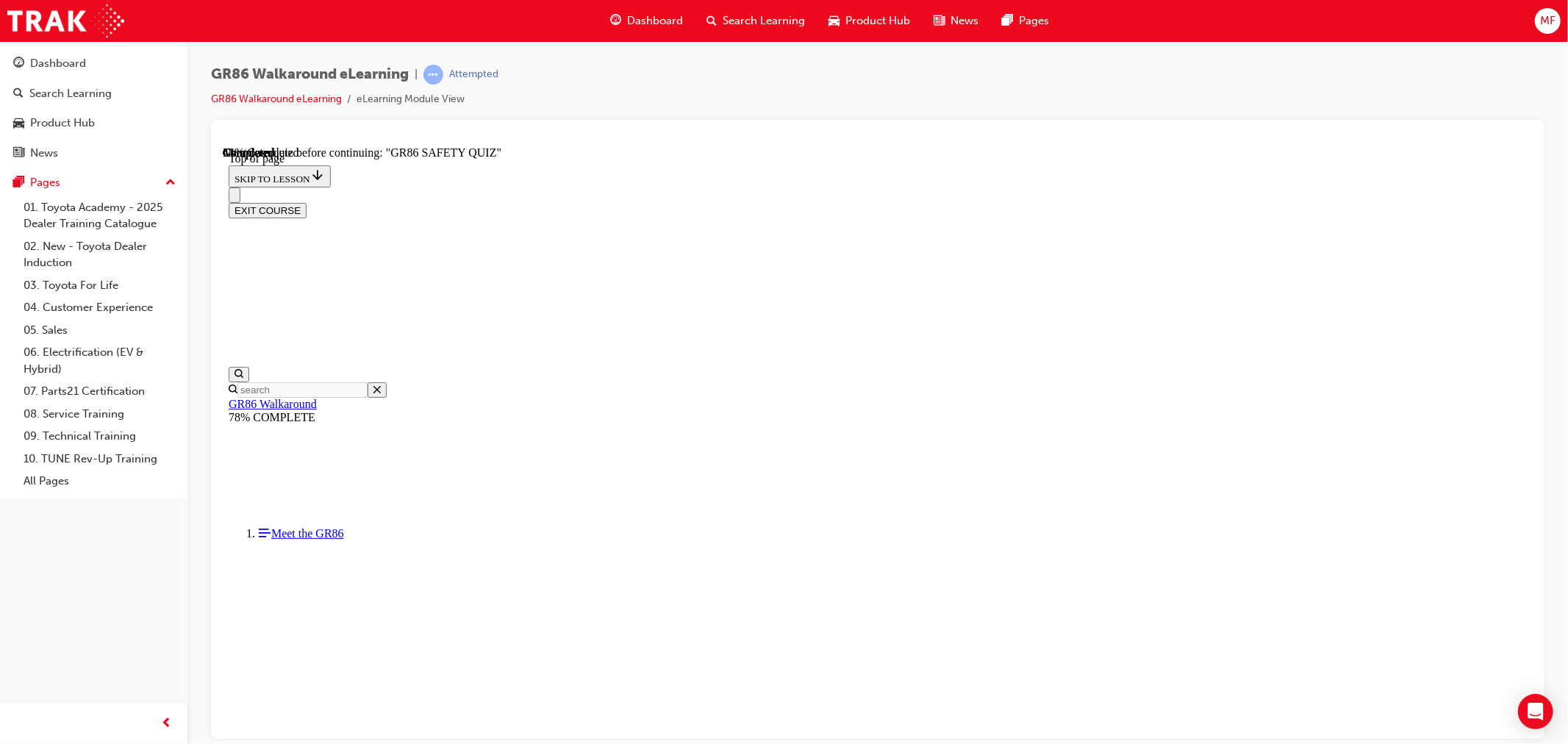
scroll to position [126, 0]
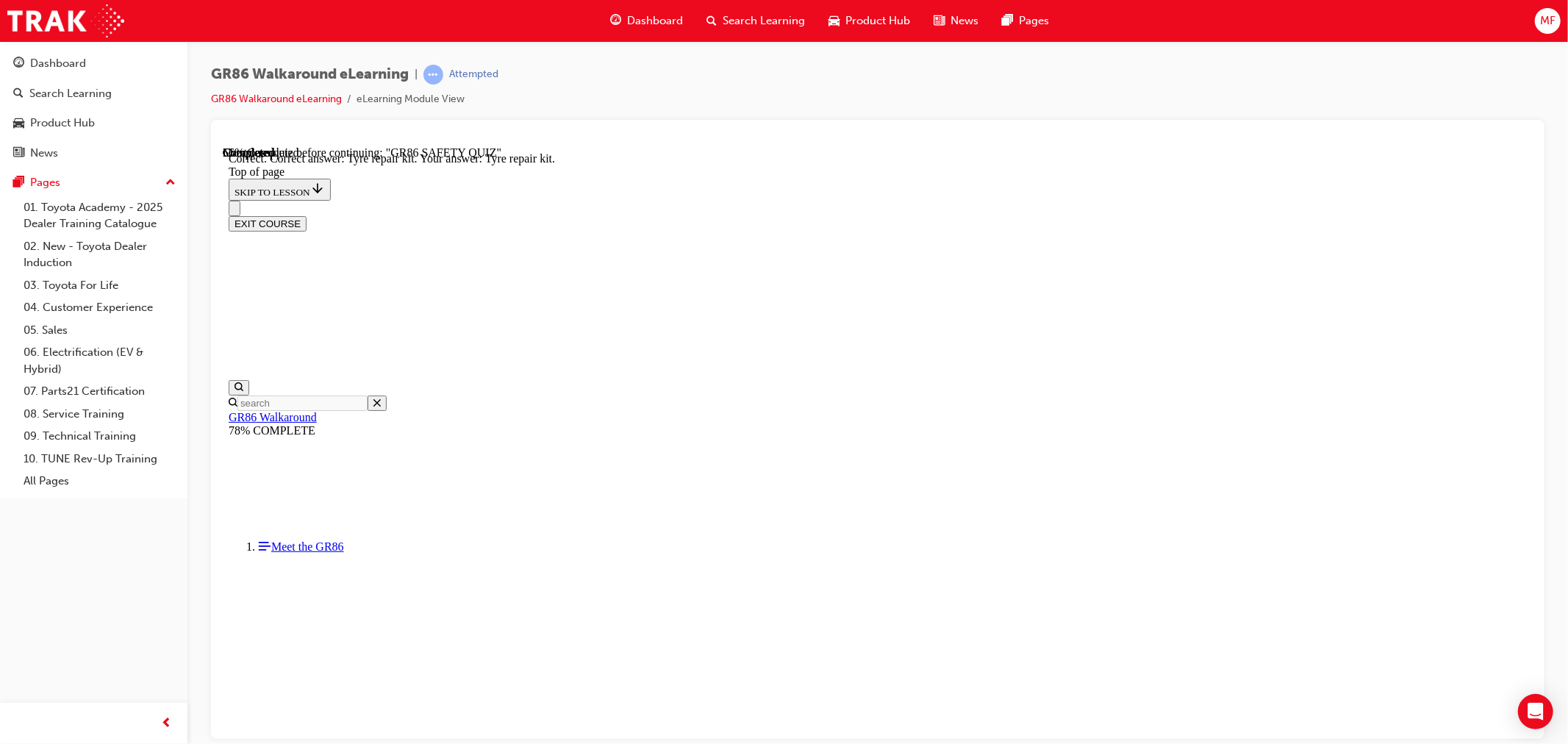
scroll to position [230, 0]
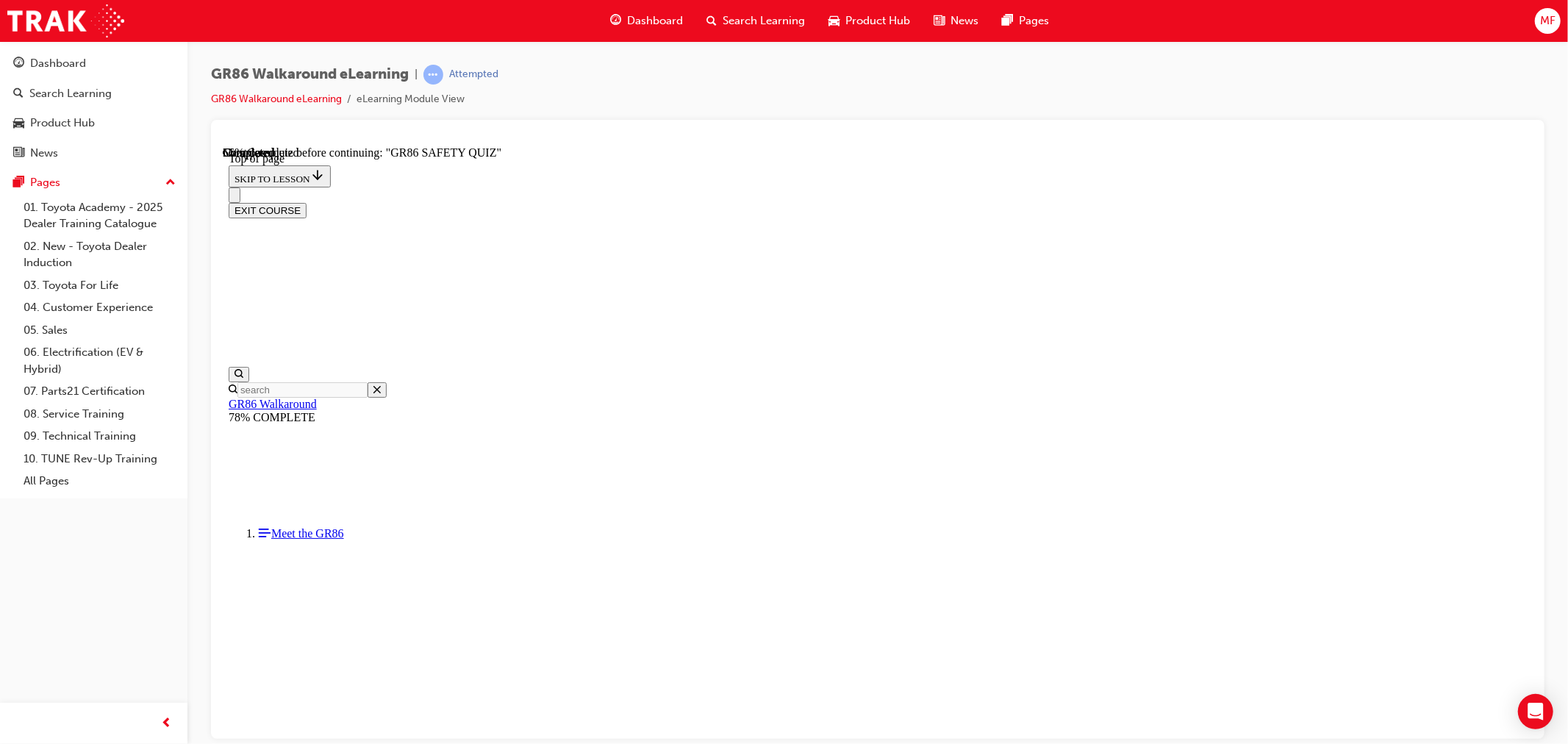
scroll to position [367, 0]
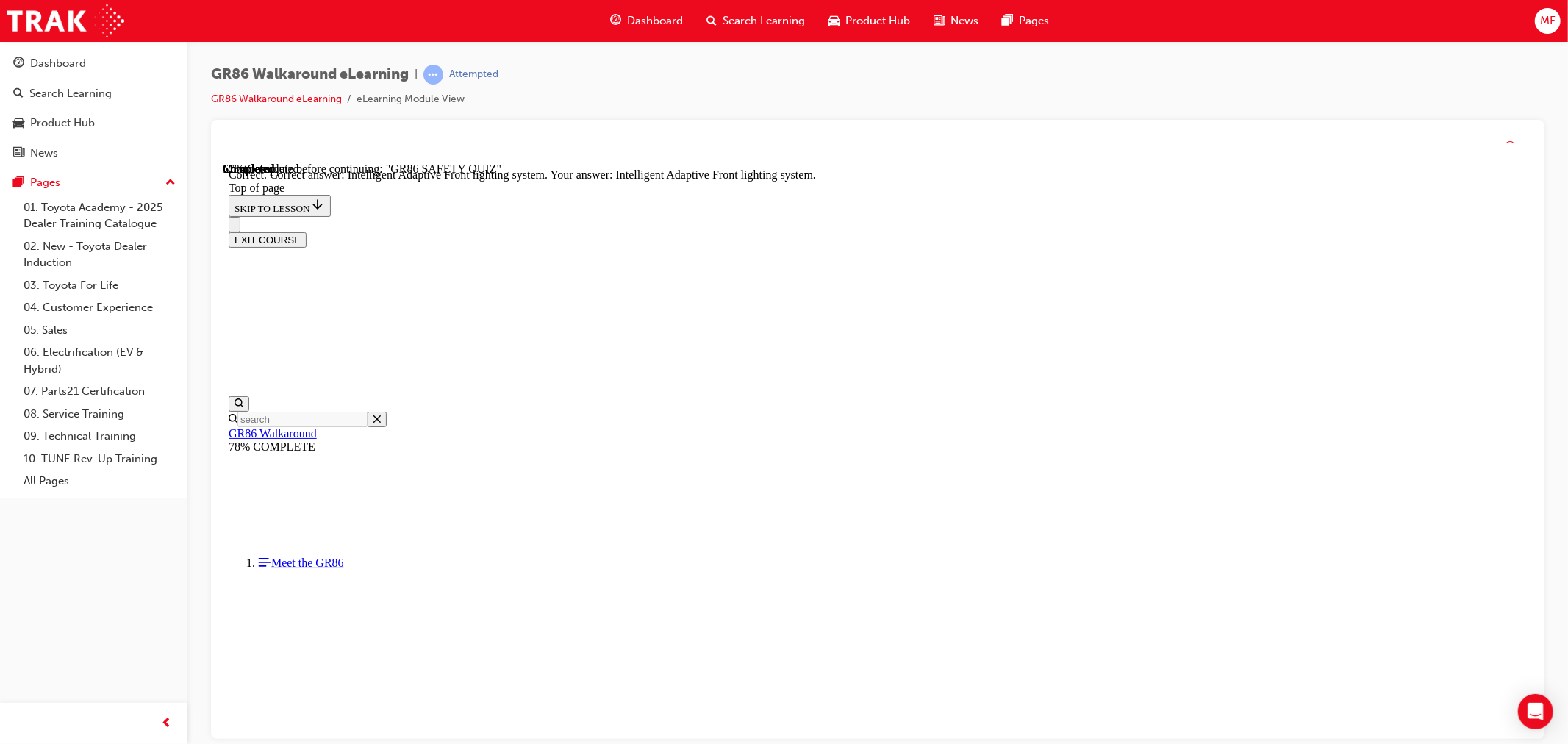
scroll to position [495, 0]
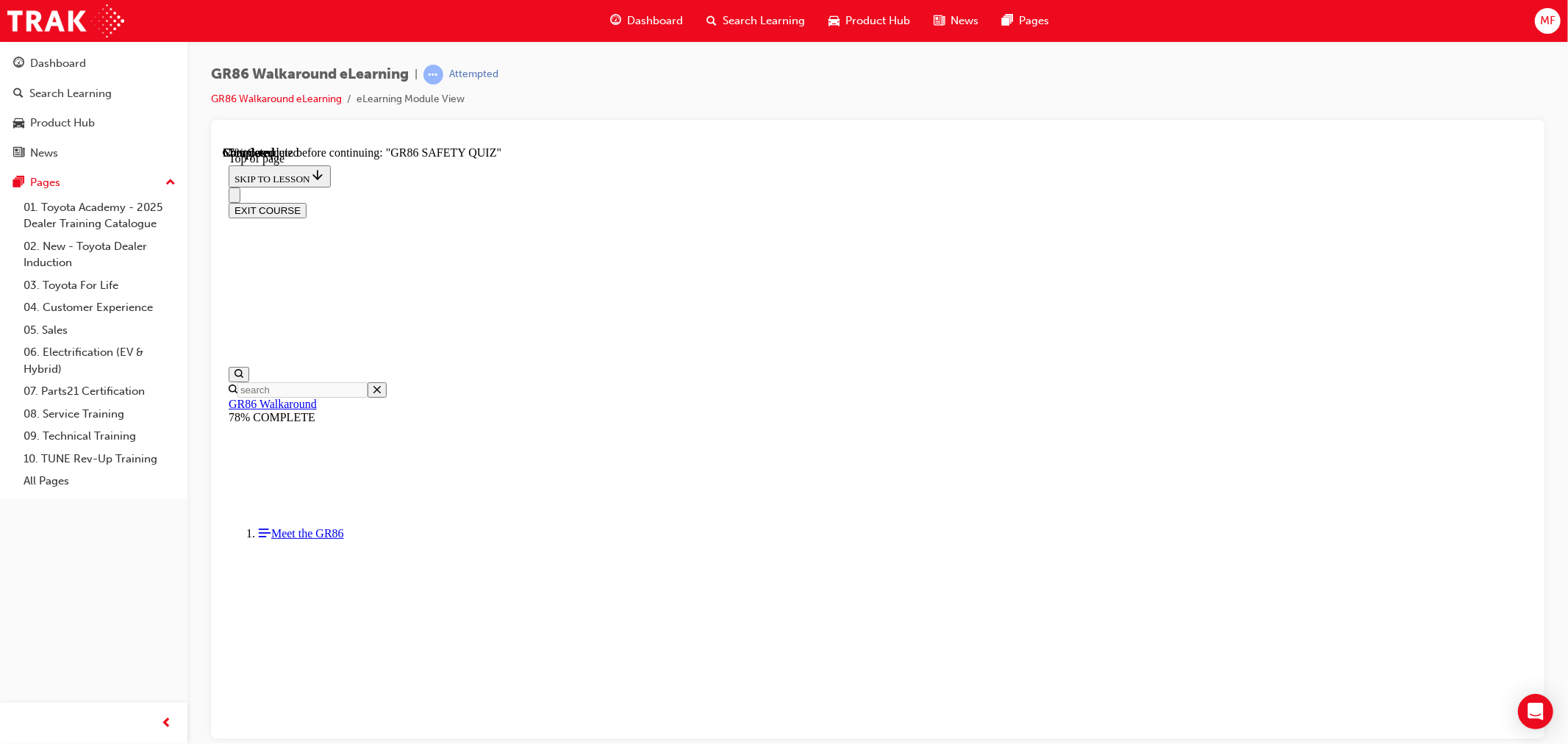
scroll to position [372, 0]
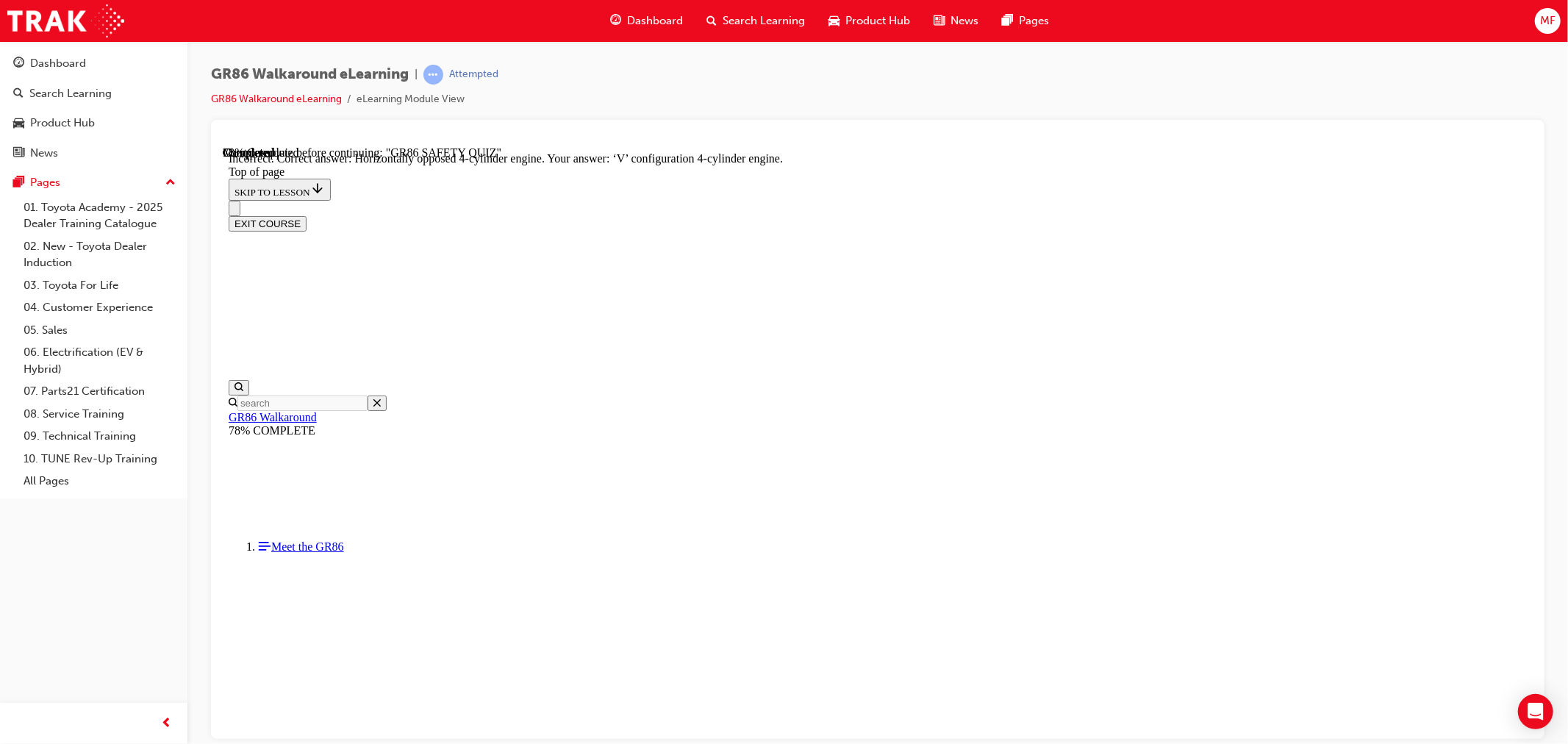
scroll to position [594, 0]
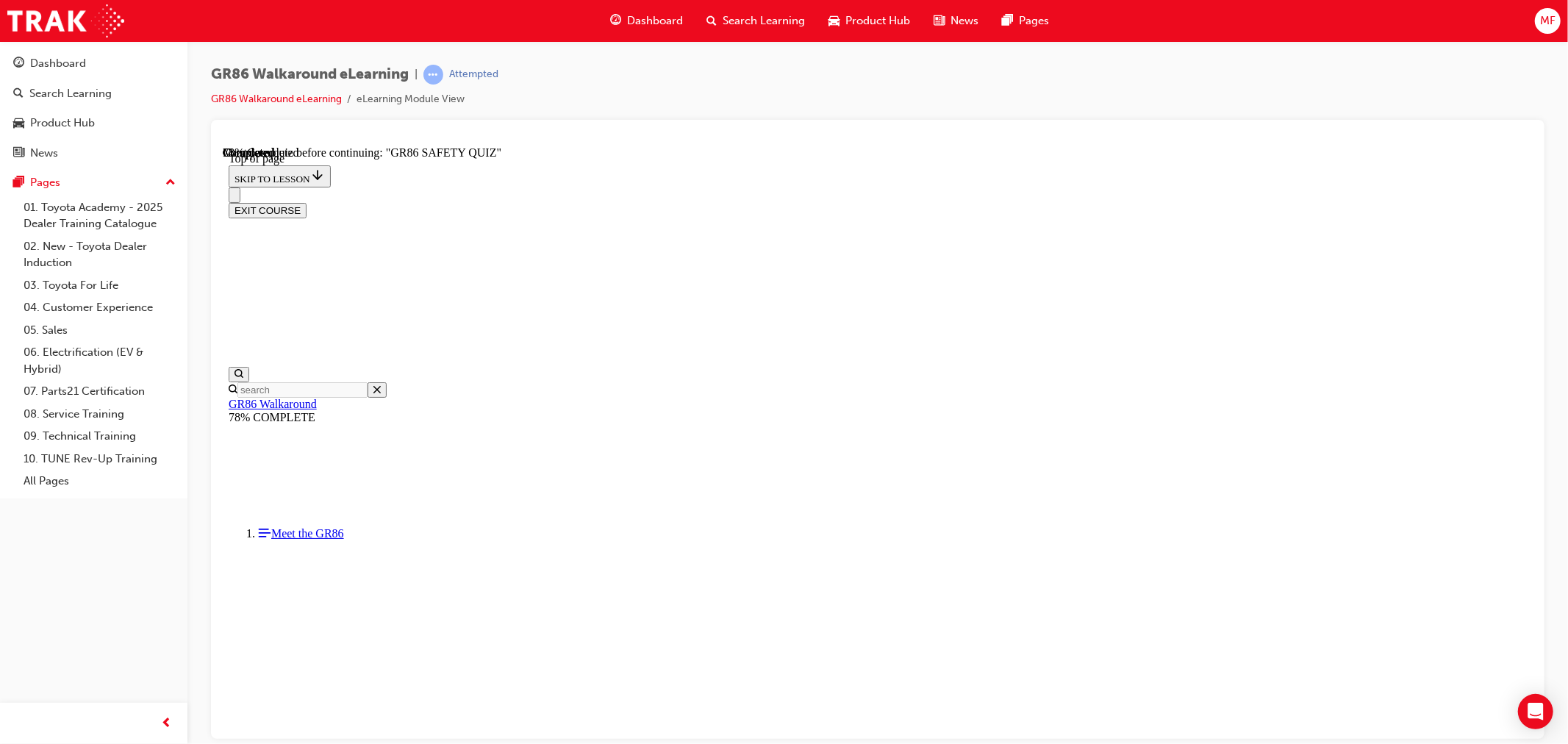
scroll to position [304, 0]
drag, startPoint x: 823, startPoint y: 465, endPoint x: 849, endPoint y: 485, distance: 32.8
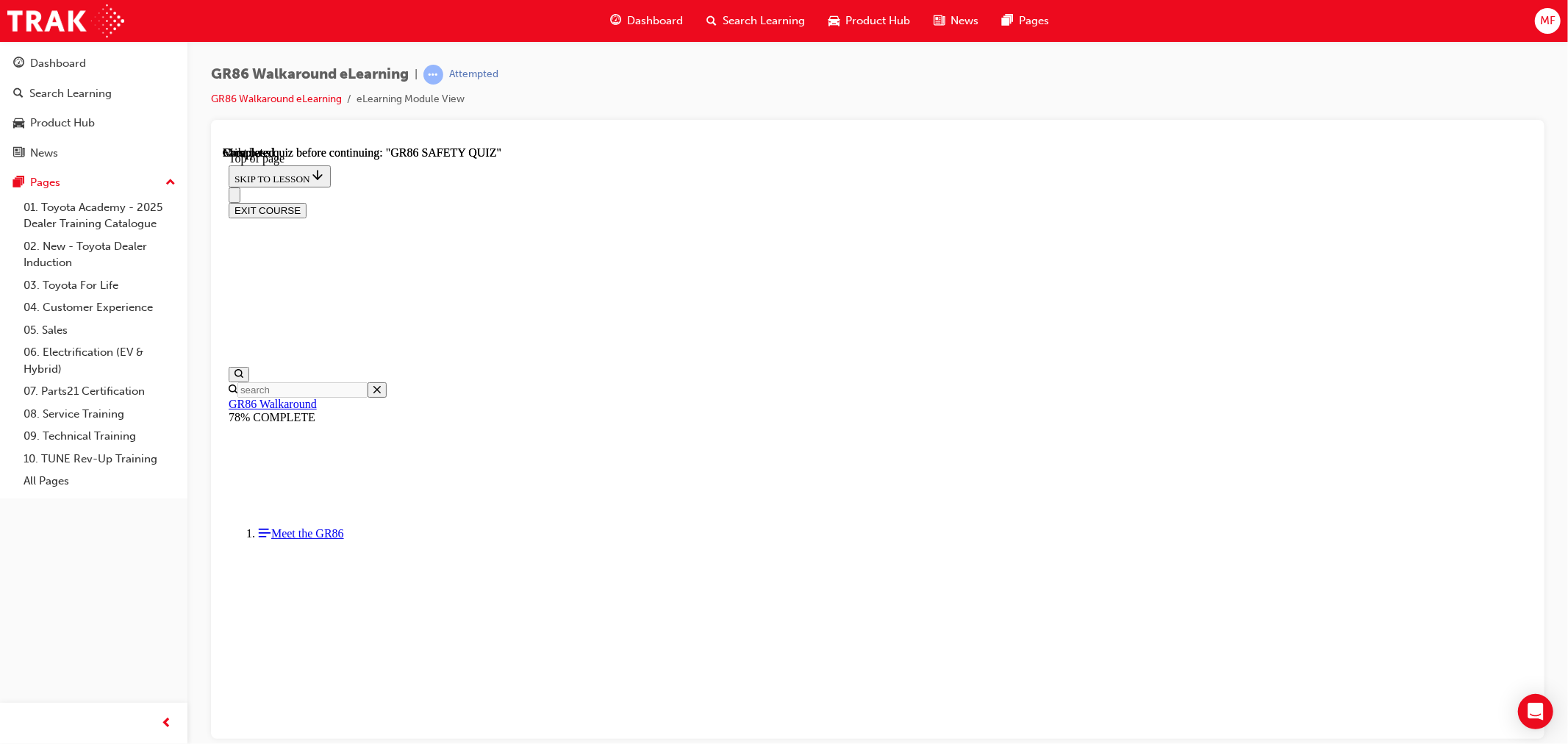
scroll to position [202, 0]
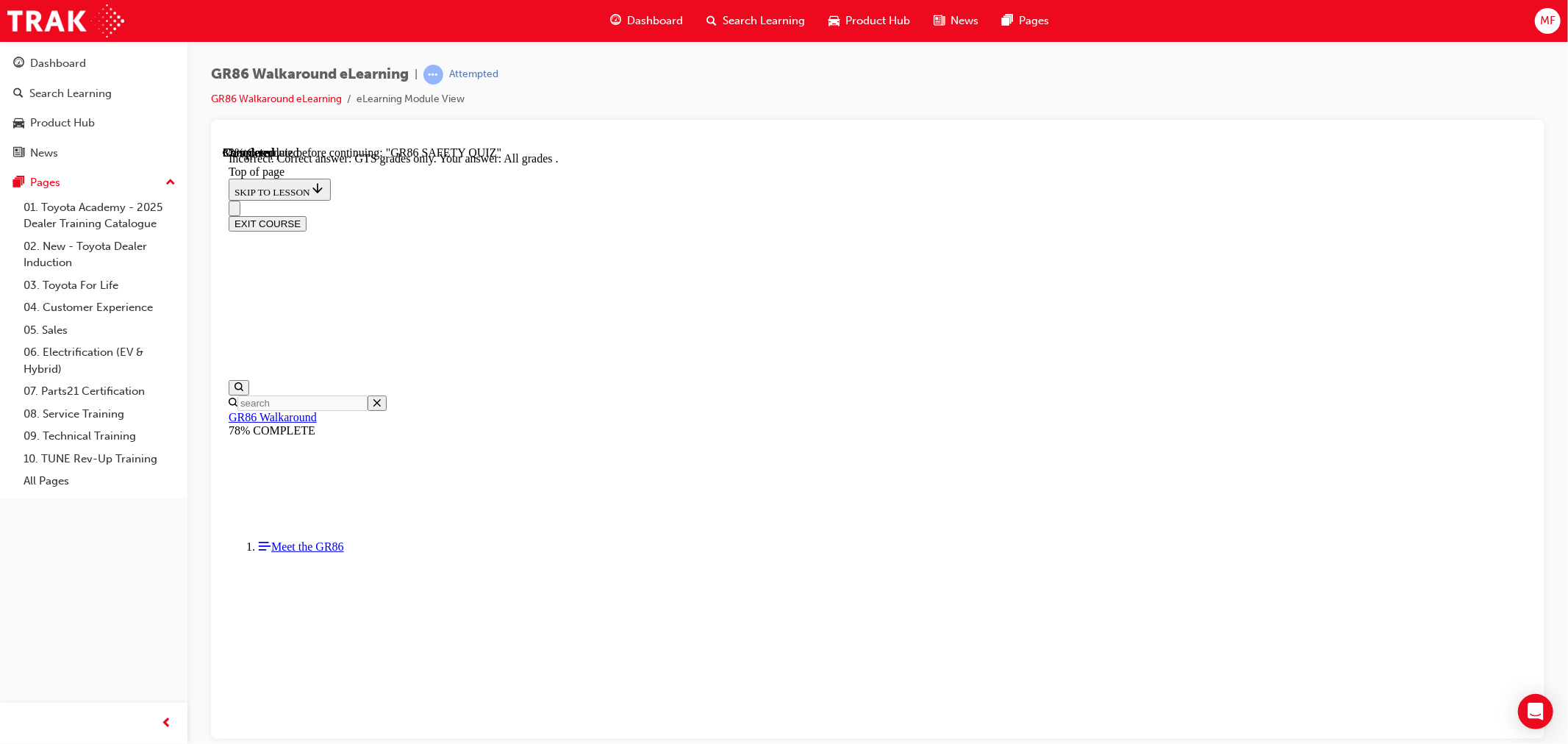
scroll to position [141, 0]
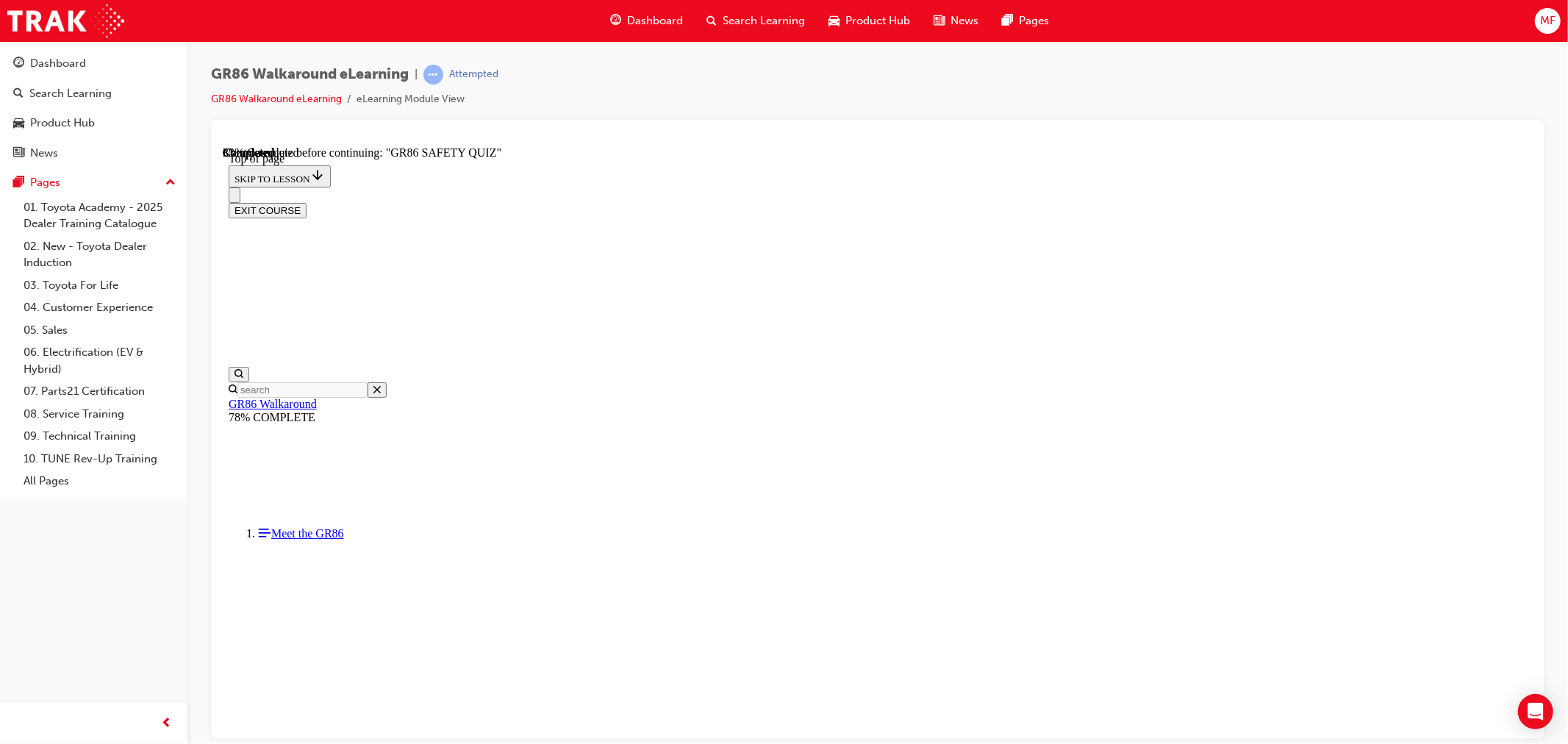
scroll to position [69, 0]
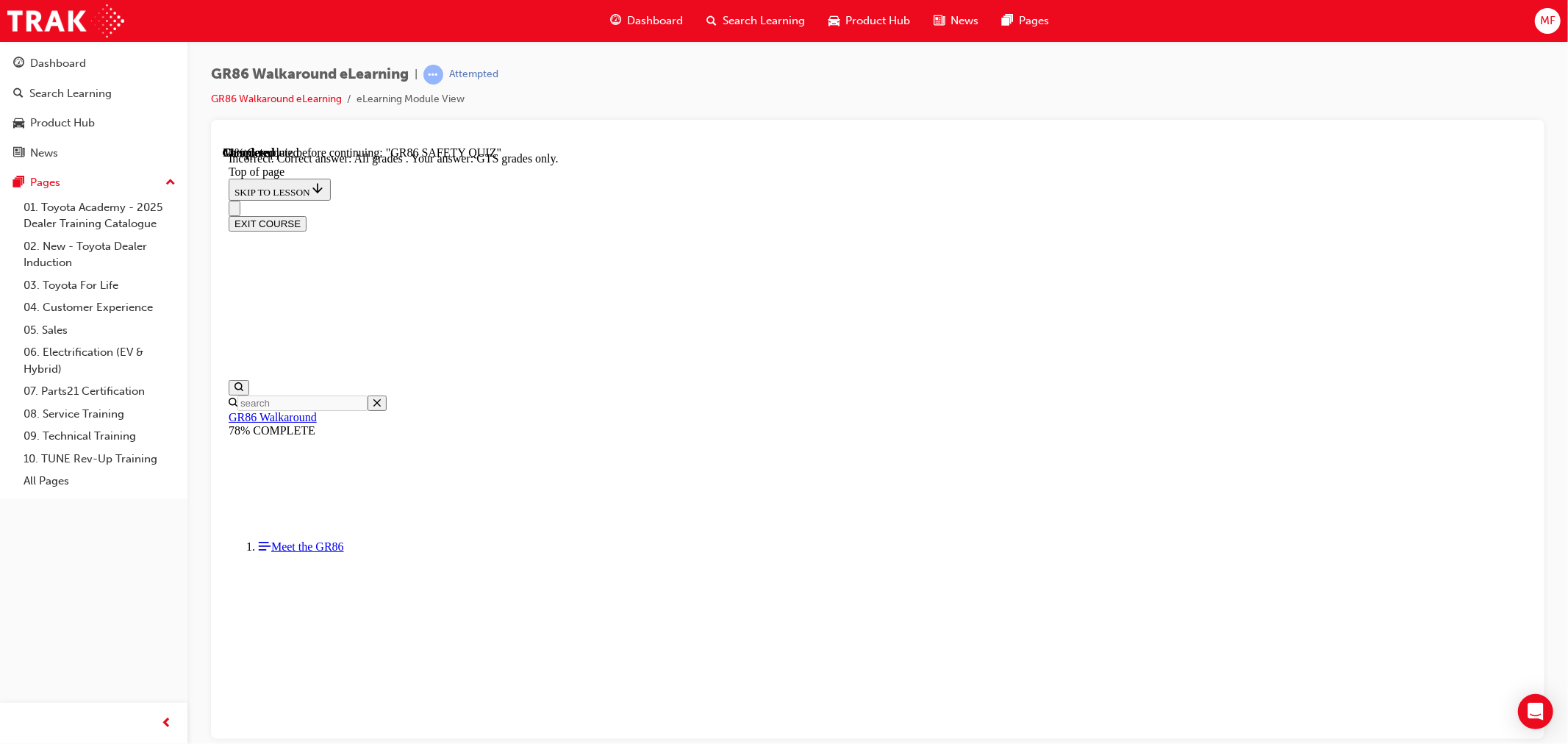
scroll to position [115, 0]
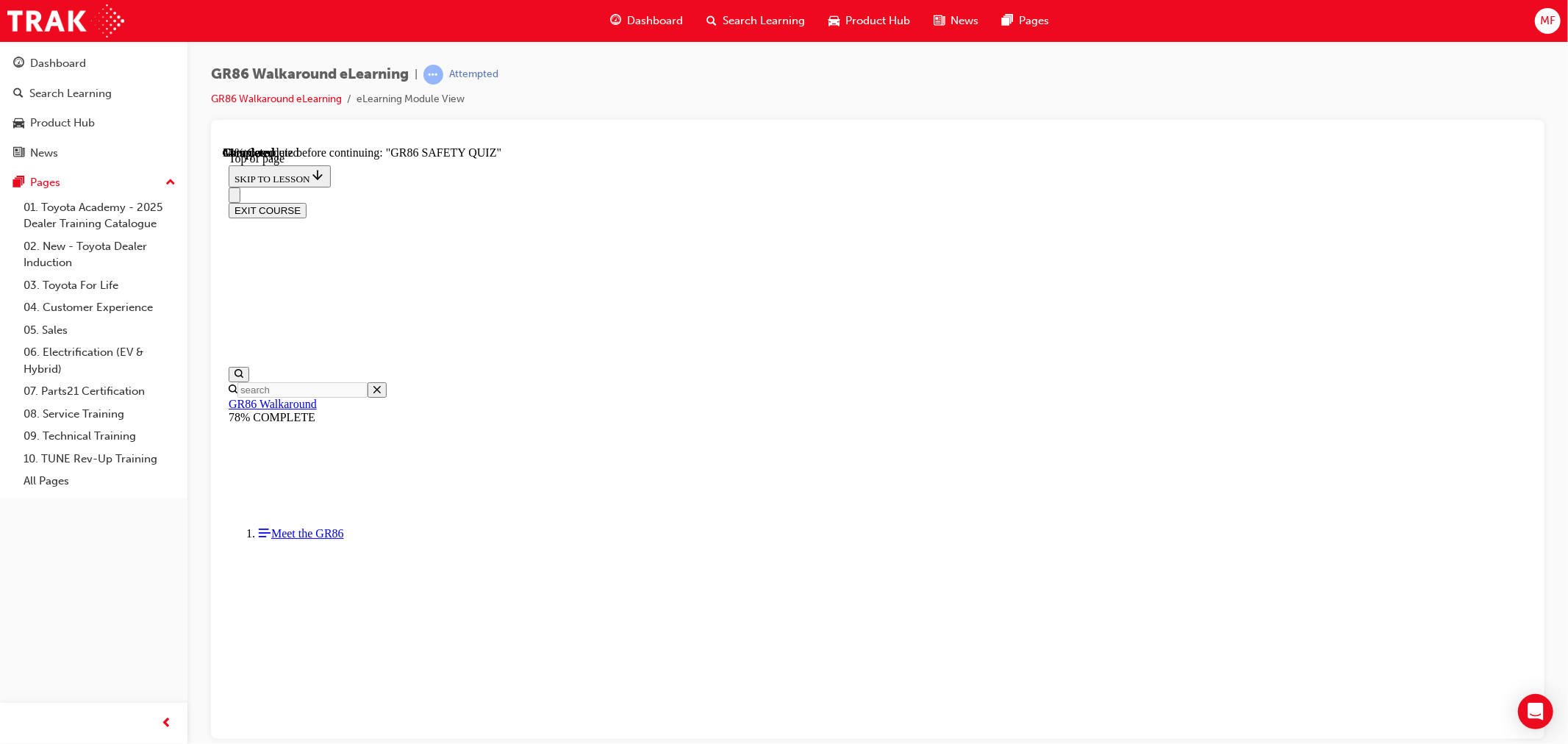
scroll to position [433, 0]
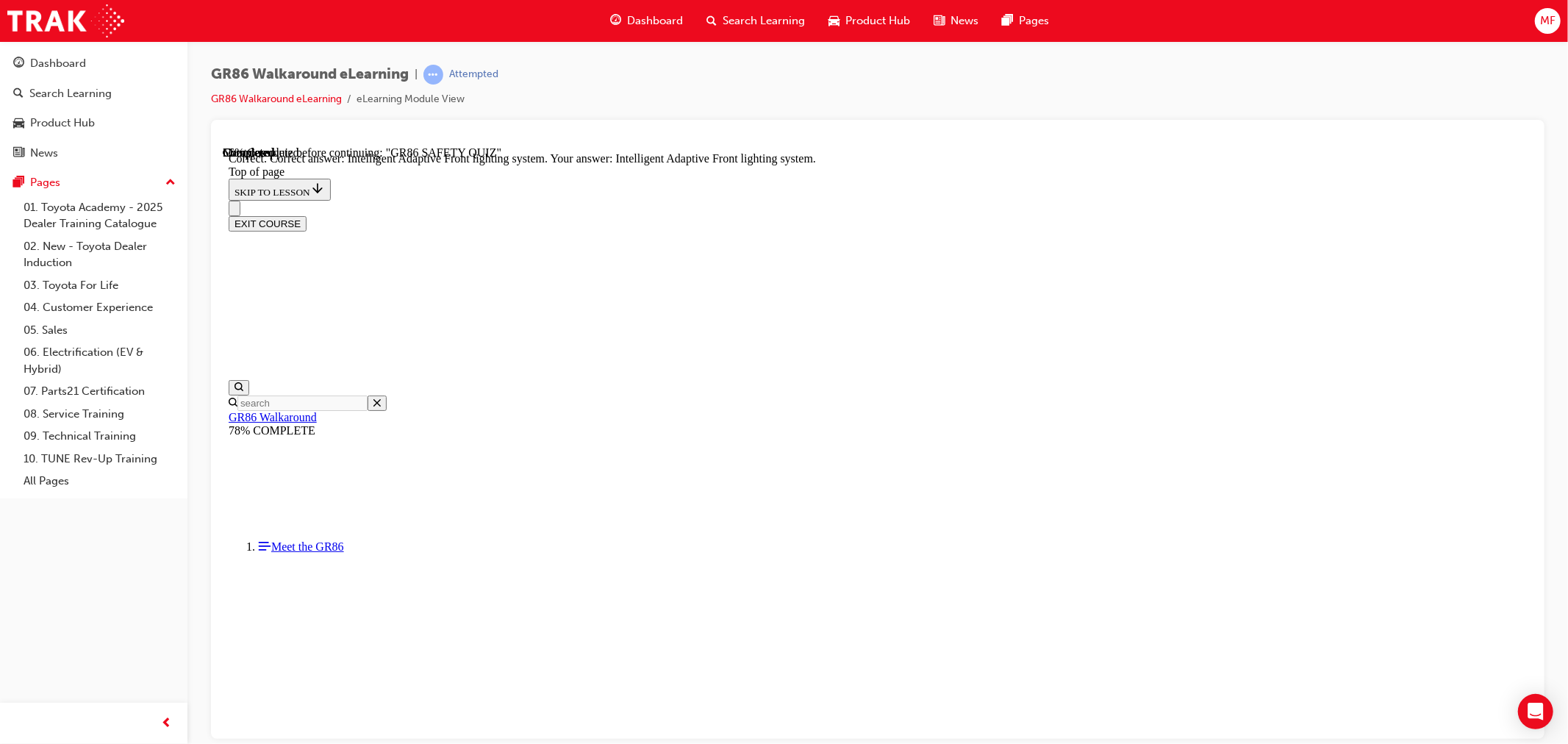
scroll to position [495, 0]
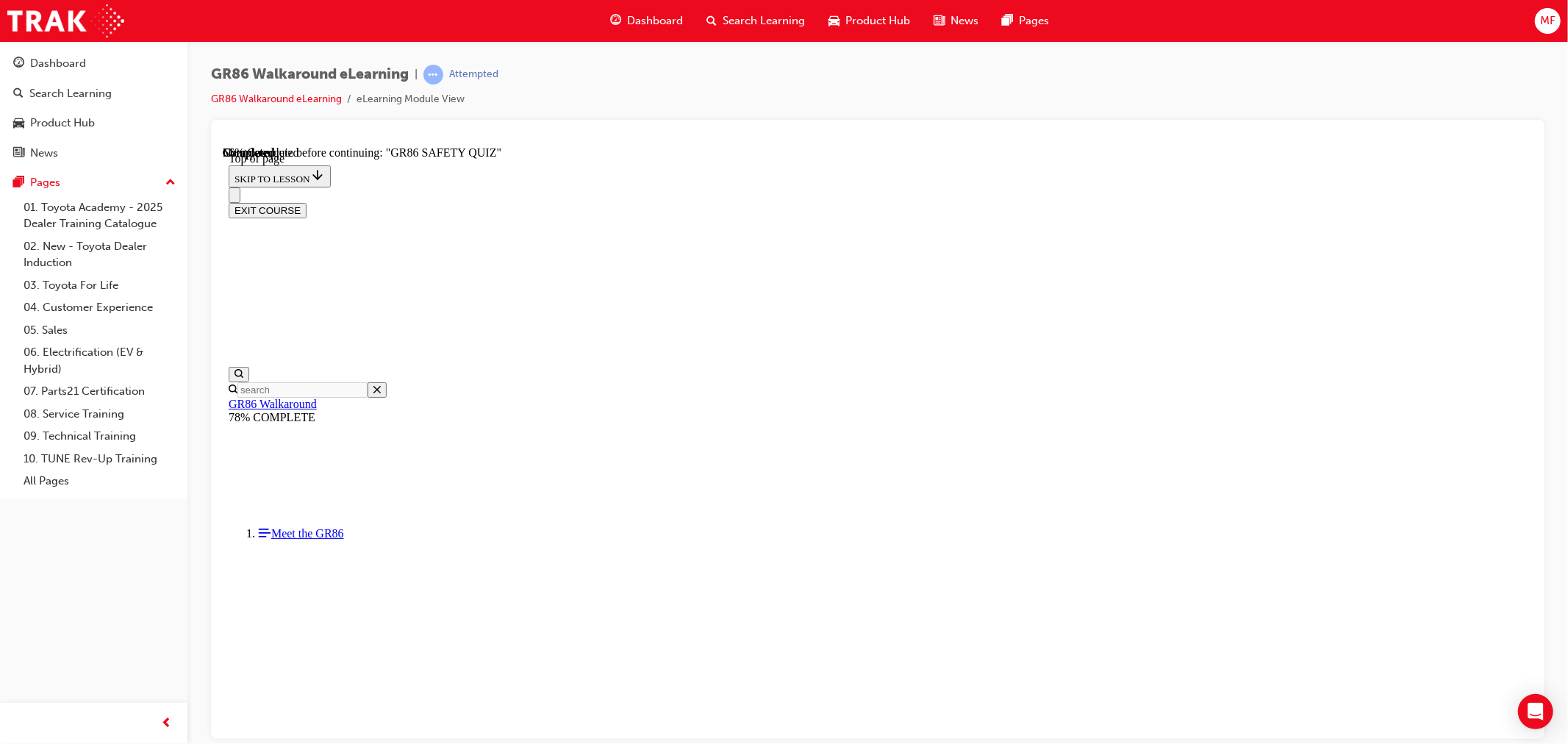
scroll to position [182, 0]
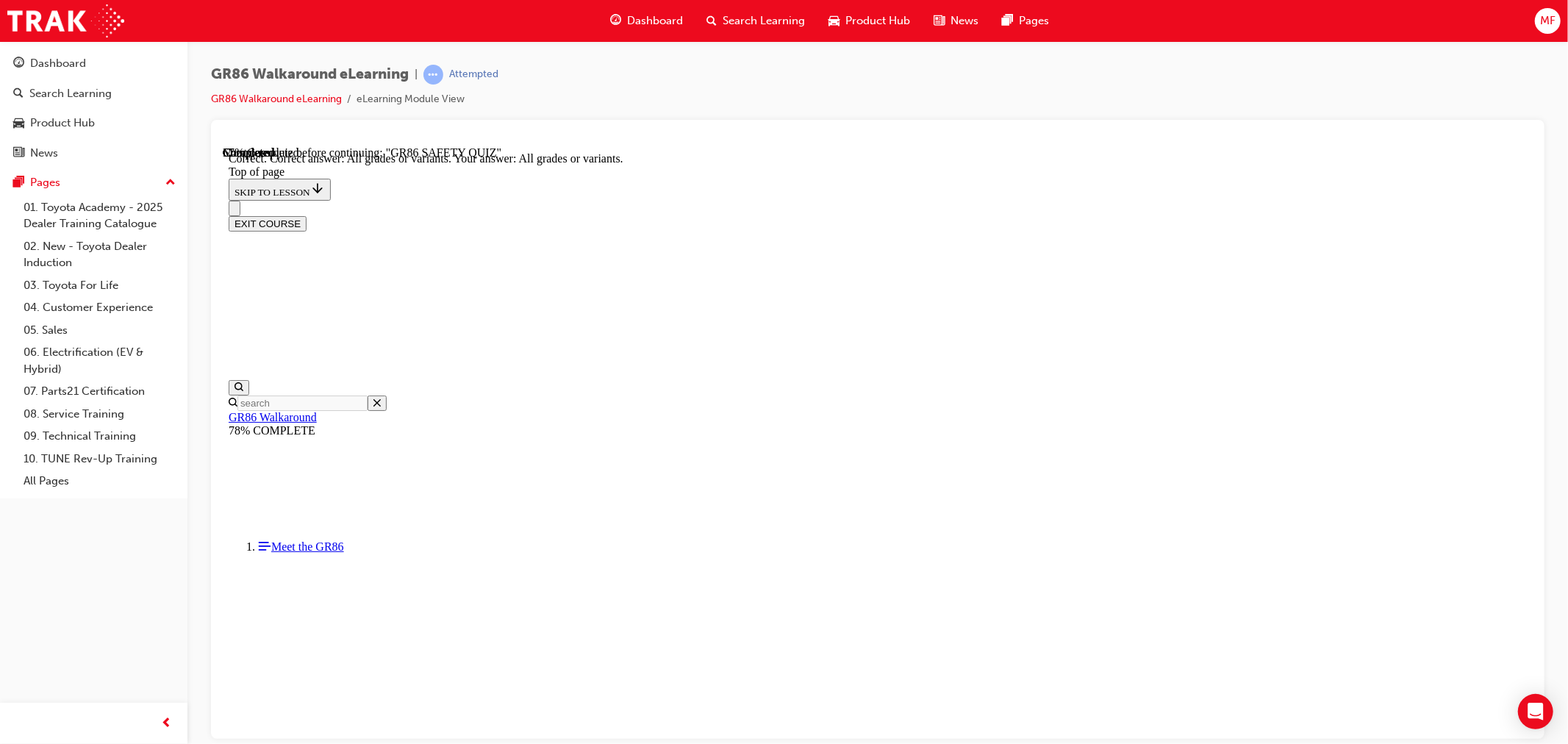
scroll to position [230, 0]
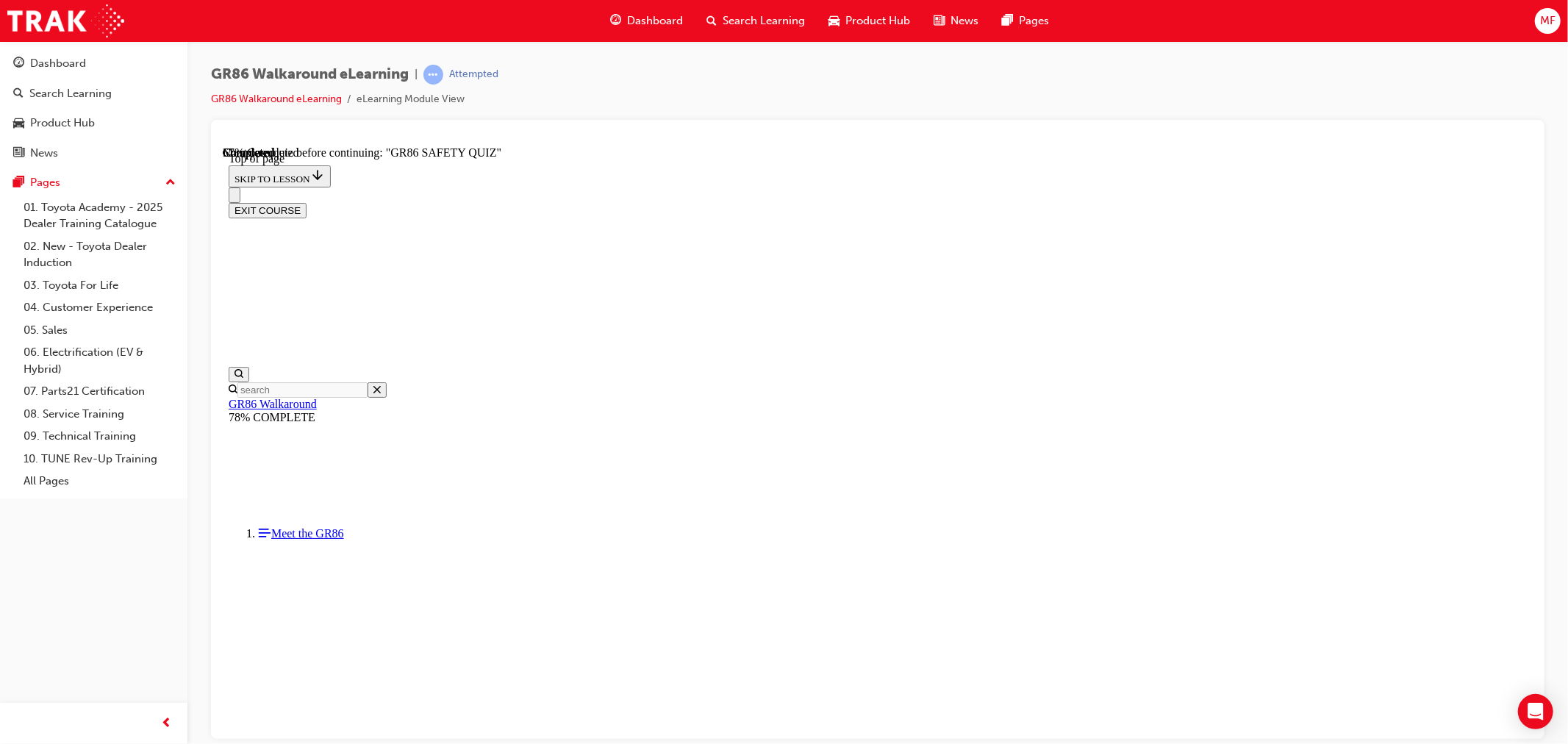
scroll to position [193, 0]
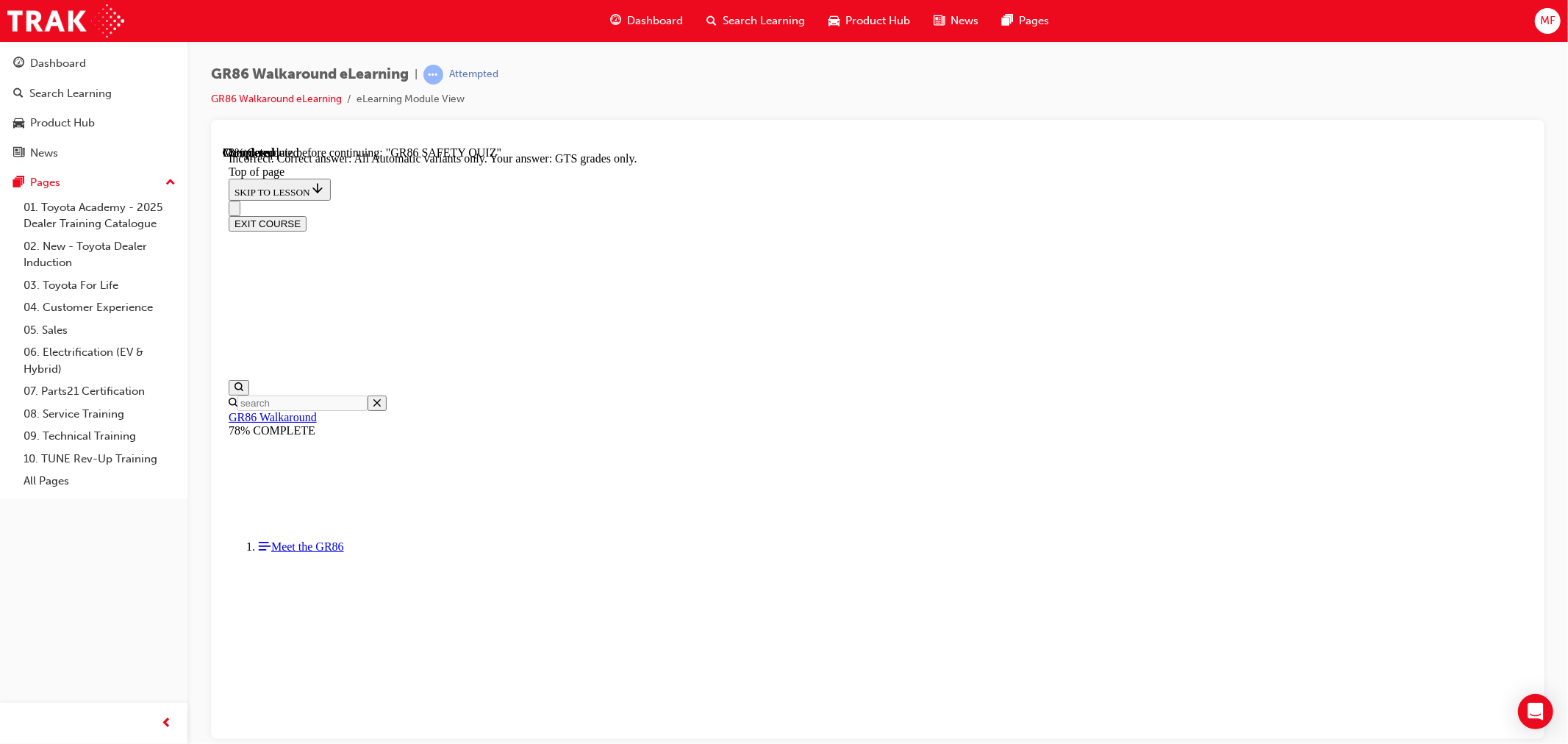
scroll to position [280, 0]
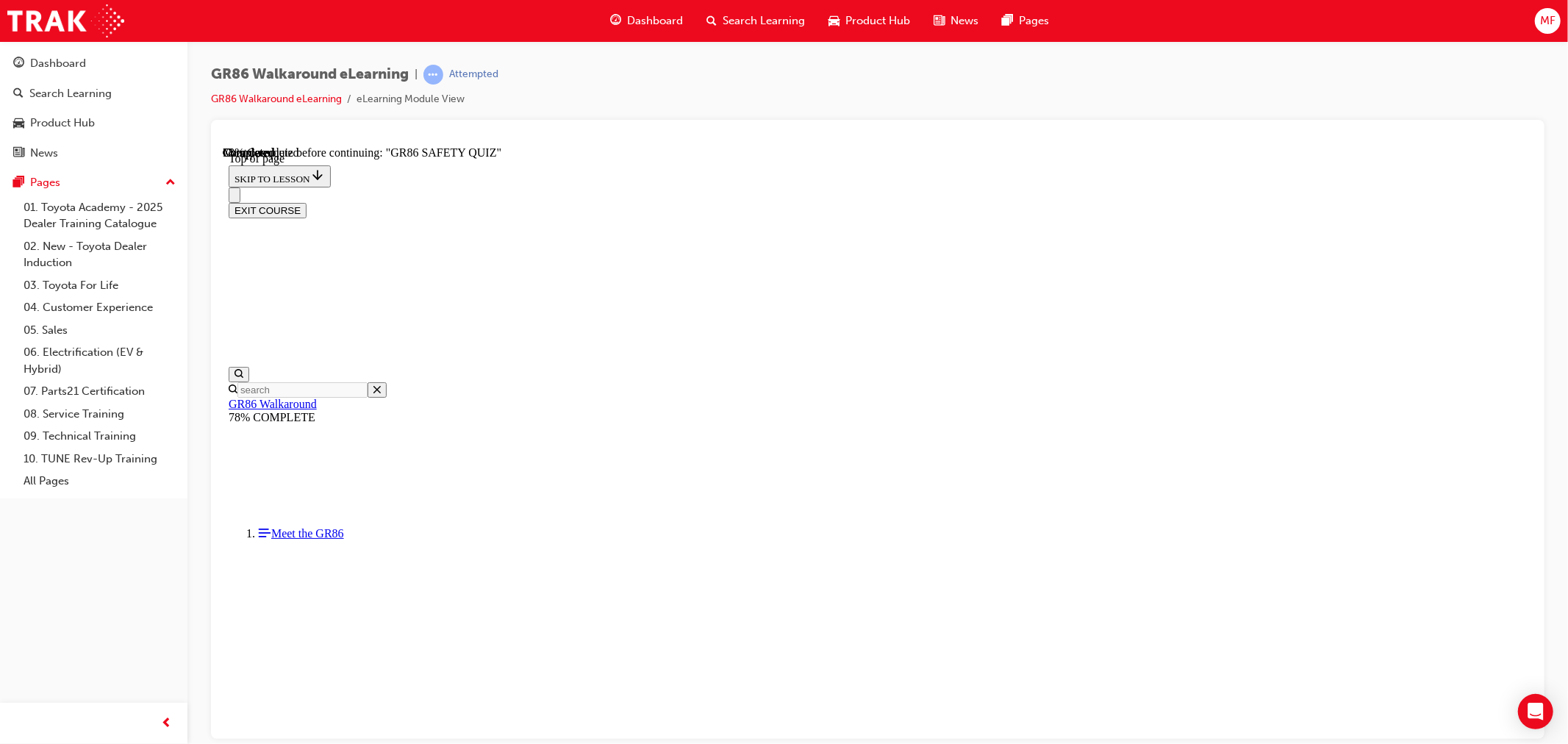
scroll to position [288, 0]
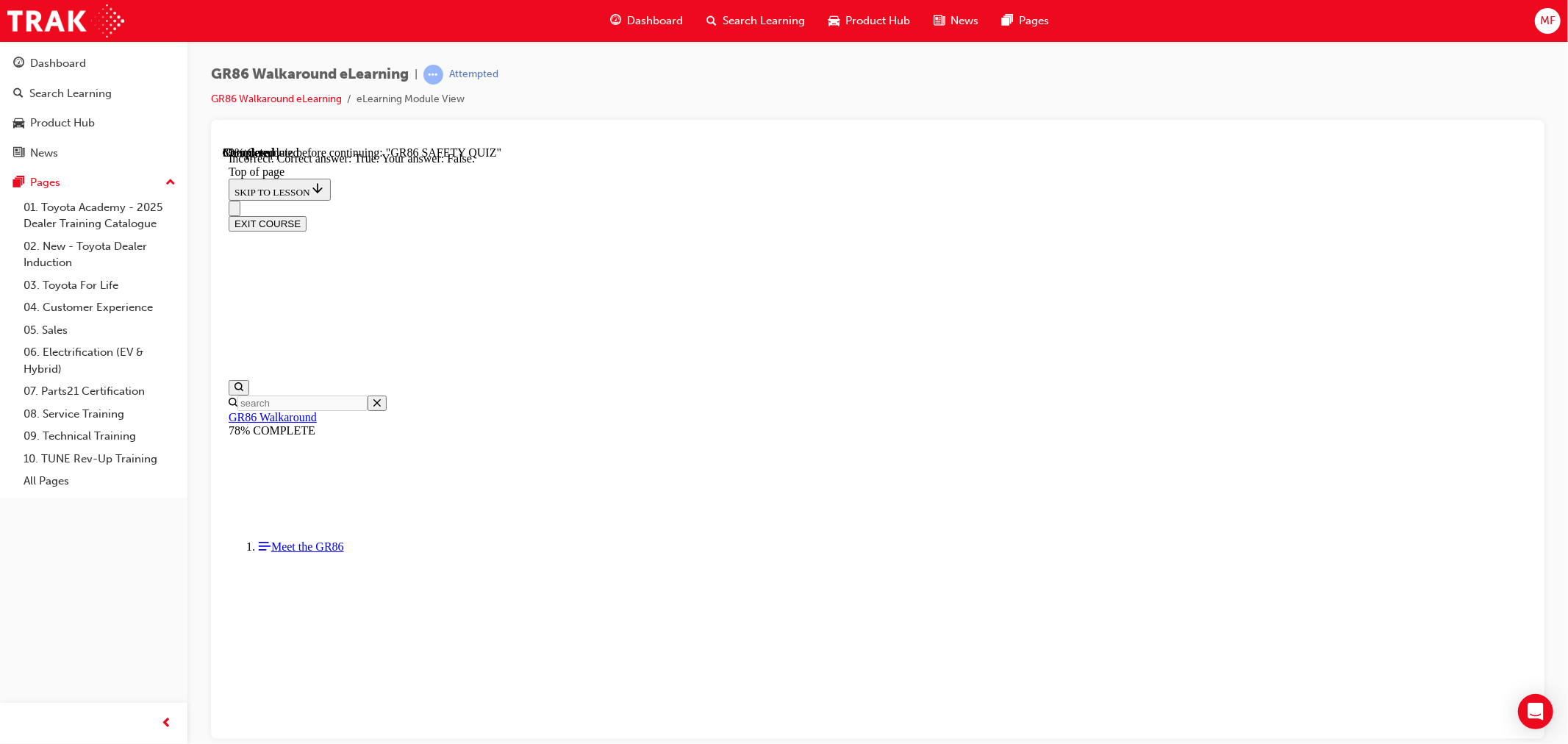
scroll to position [45, 0]
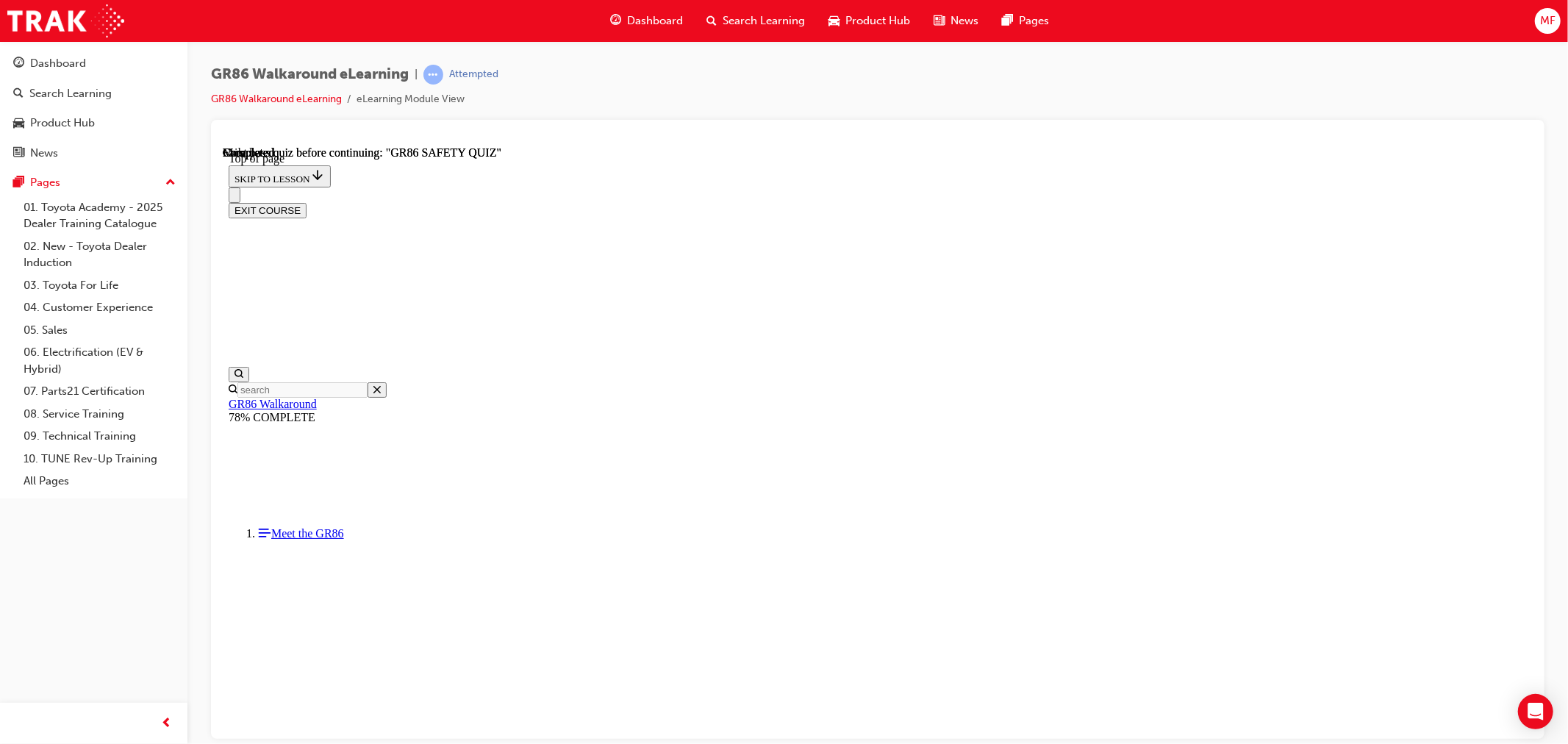
scroll to position [202, 0]
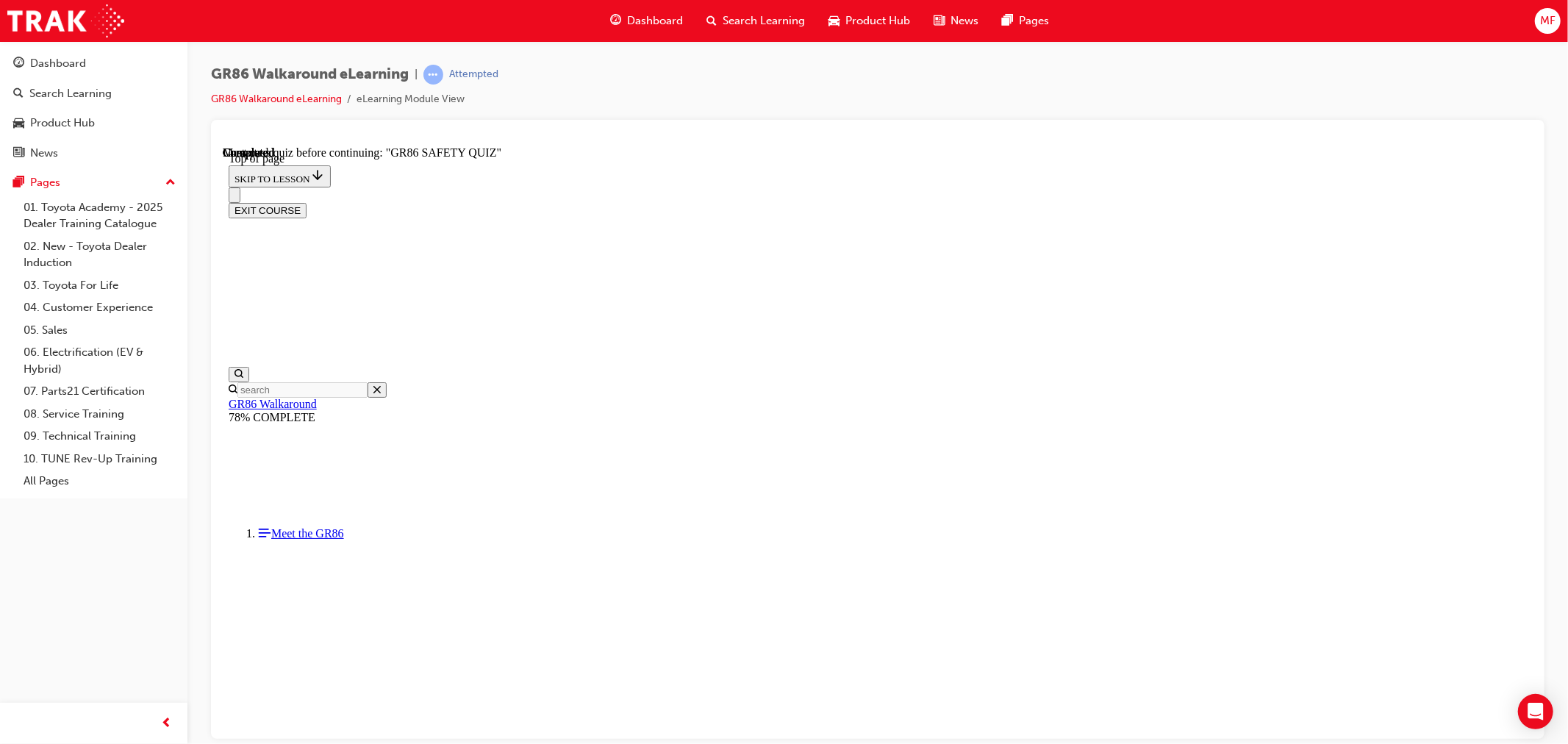
scroll to position [258, 0]
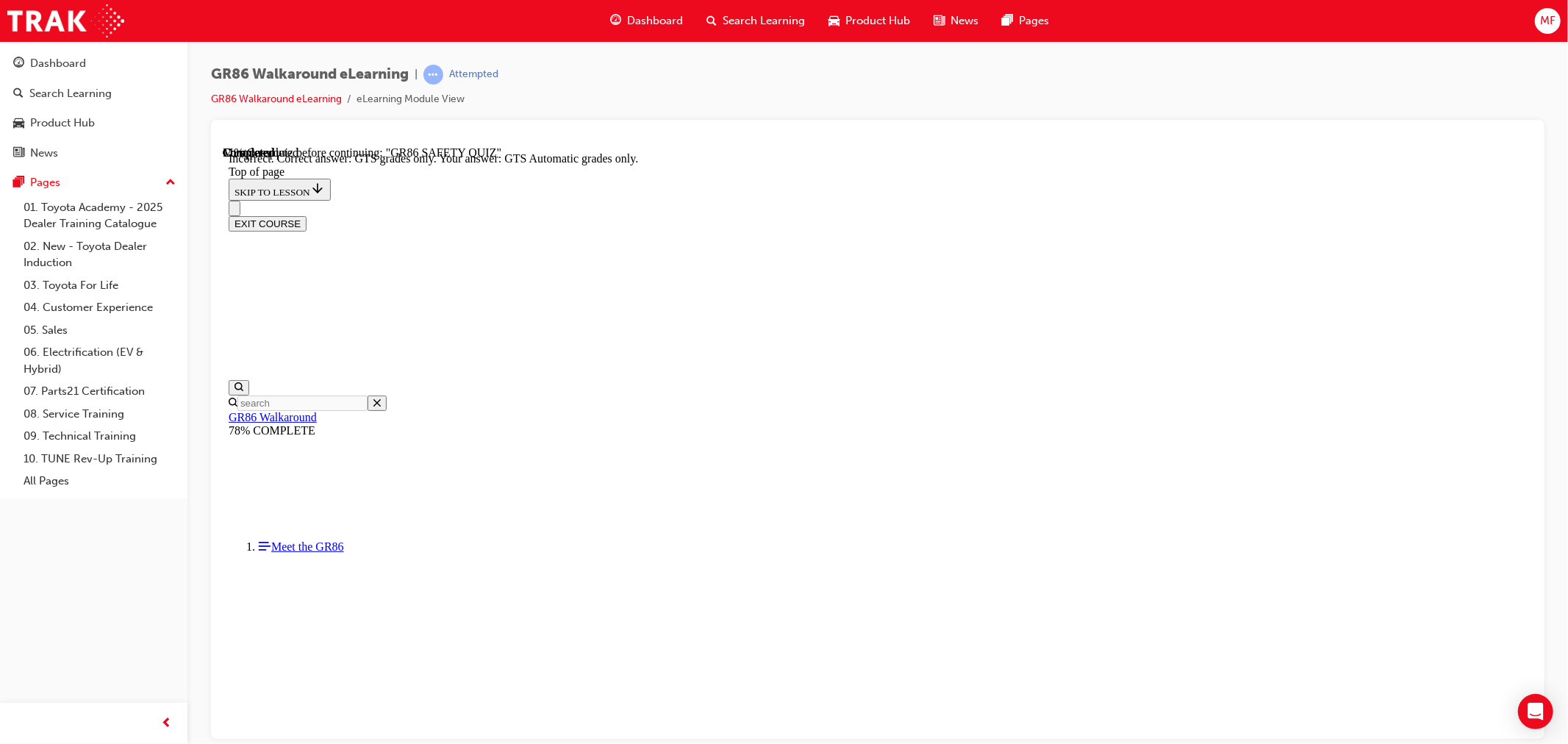
scroll to position [304, 0]
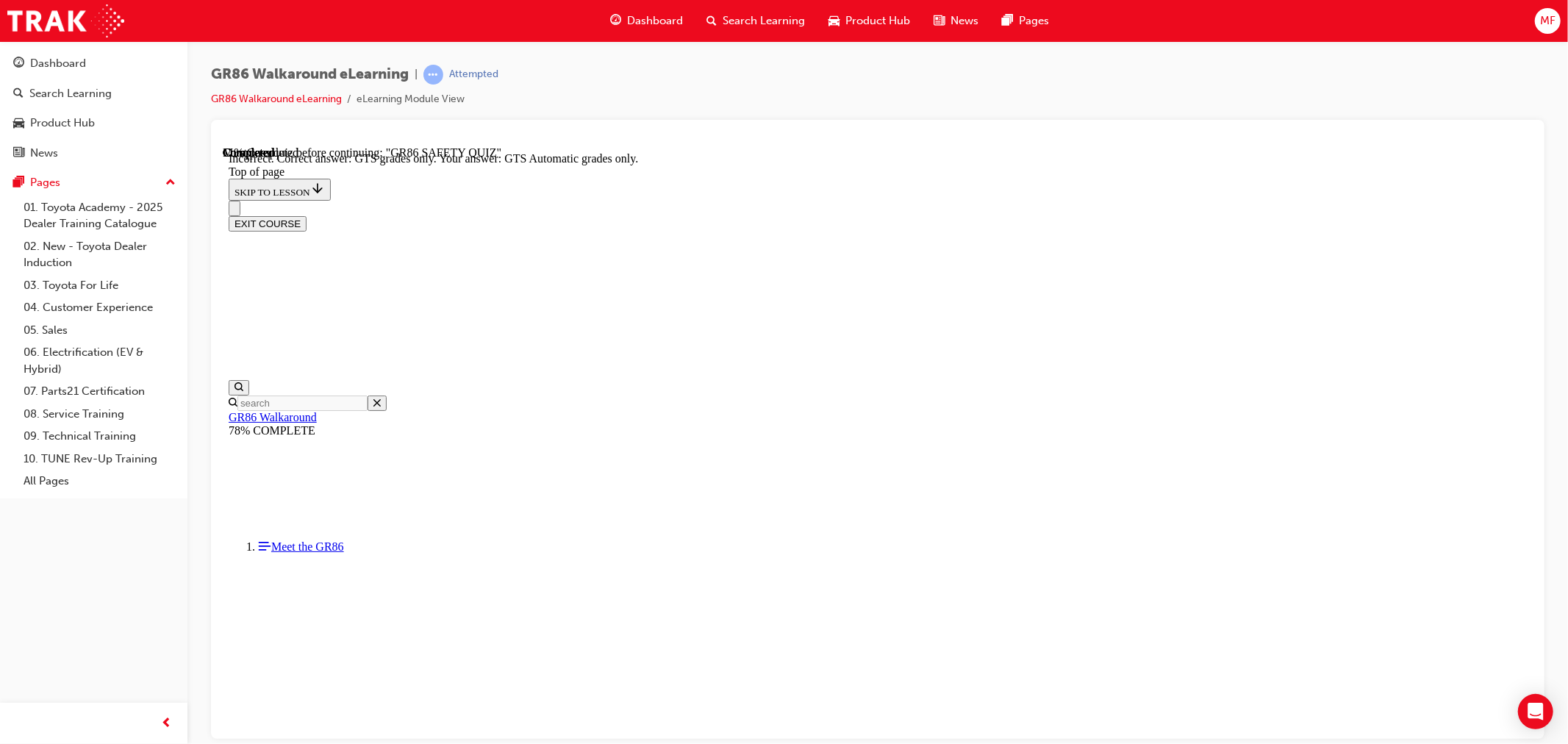
scroll to position [182, 0]
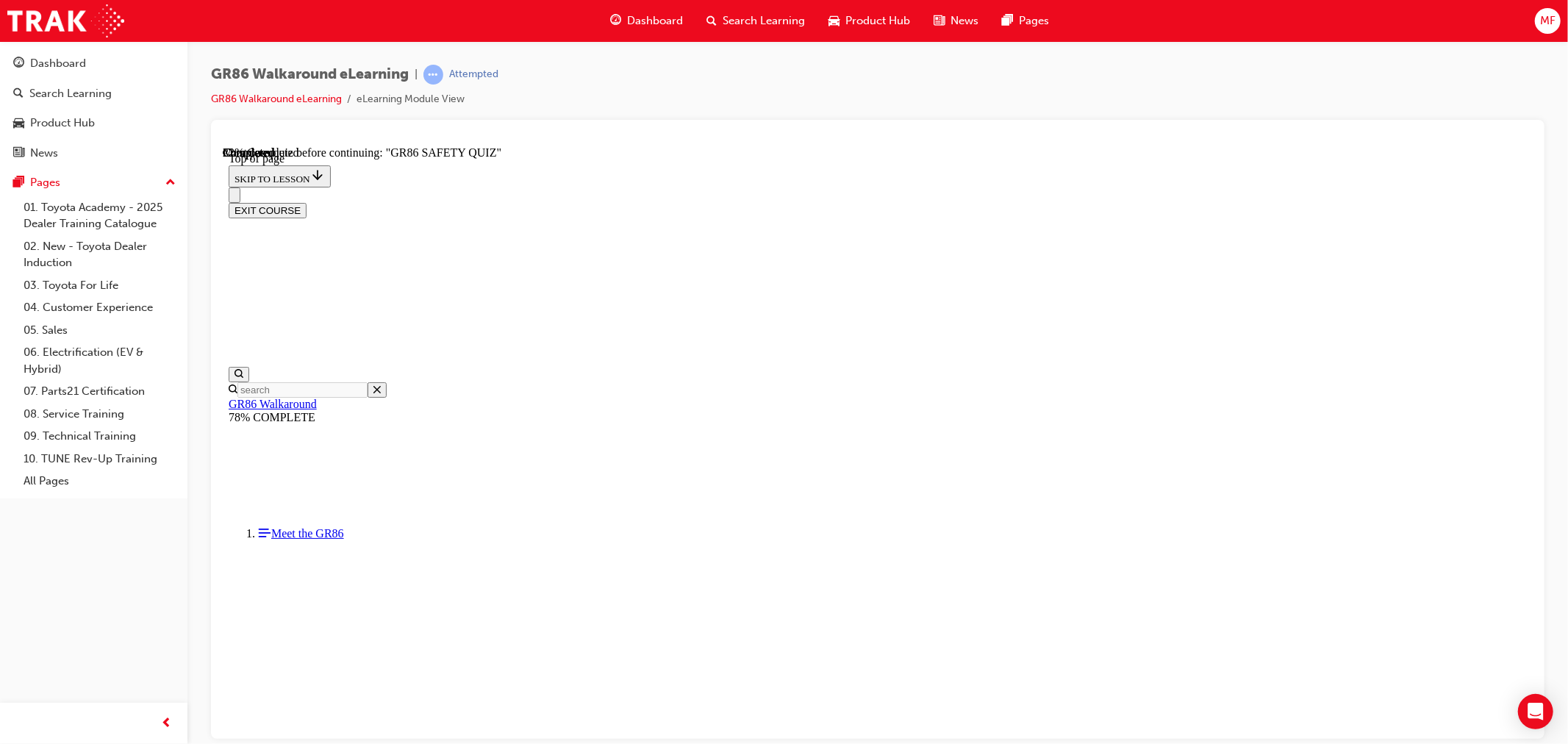
scroll to position [233, 0]
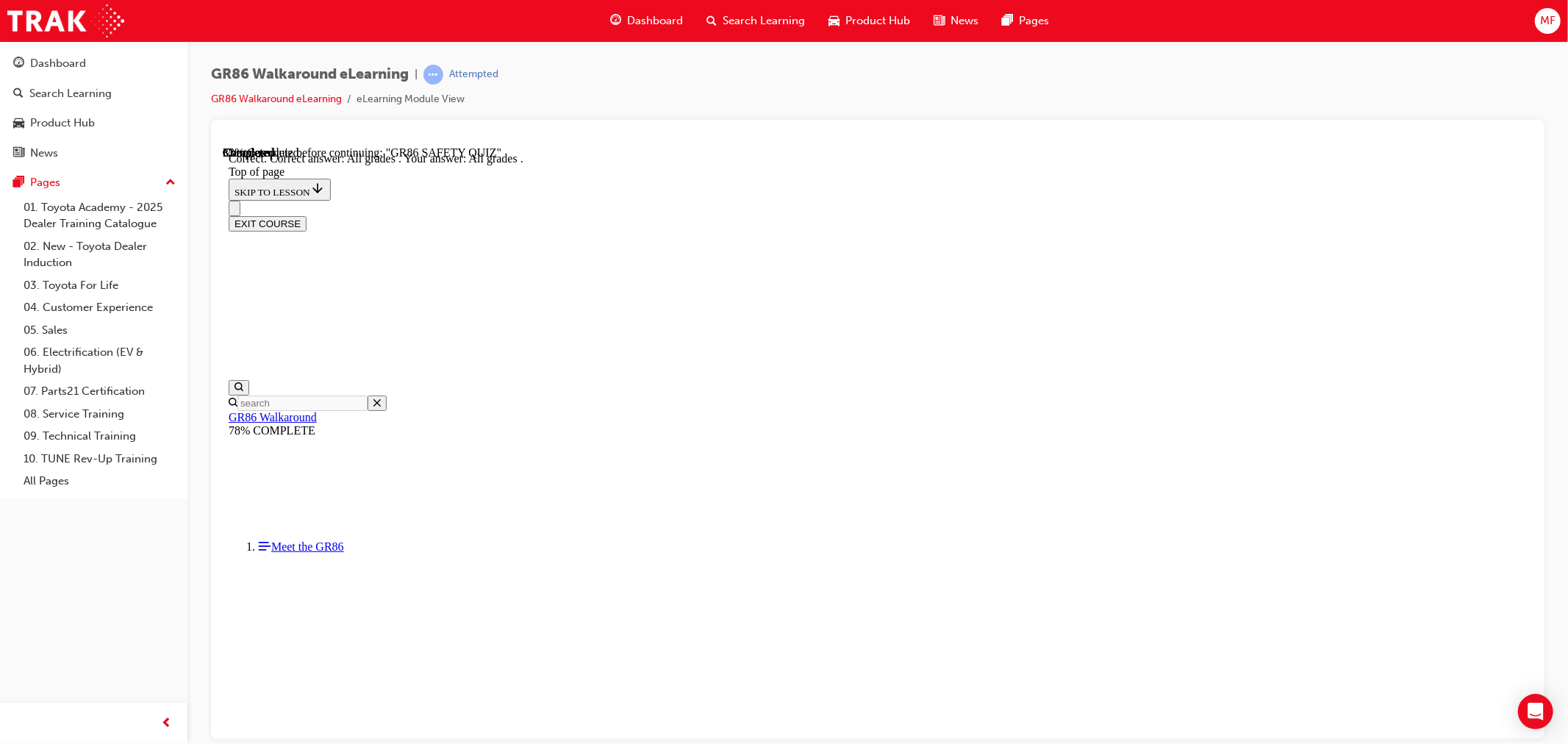
scroll to position [280, 0]
drag, startPoint x: 979, startPoint y: 692, endPoint x: 981, endPoint y: 676, distance: 16.1
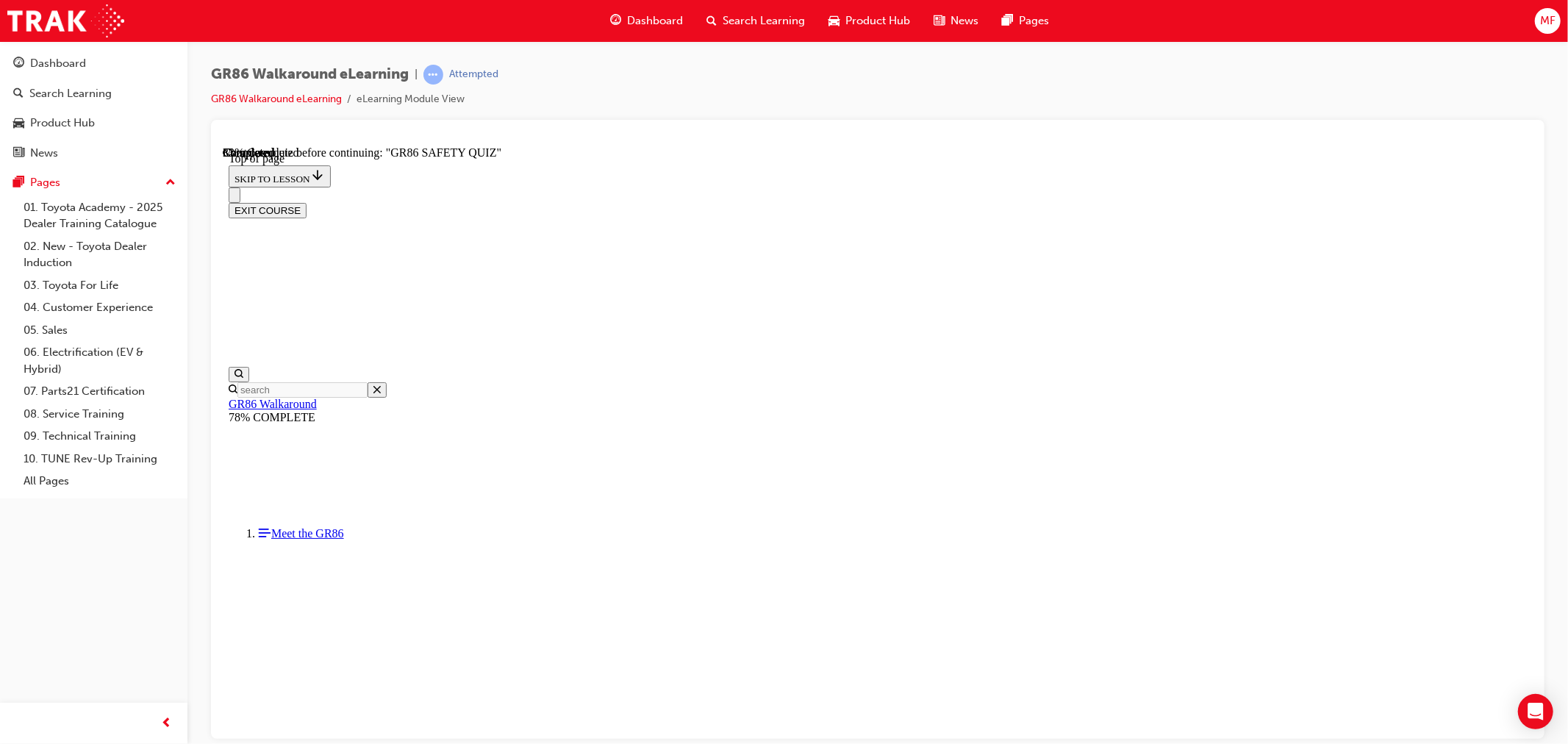
scroll to position [443, 0]
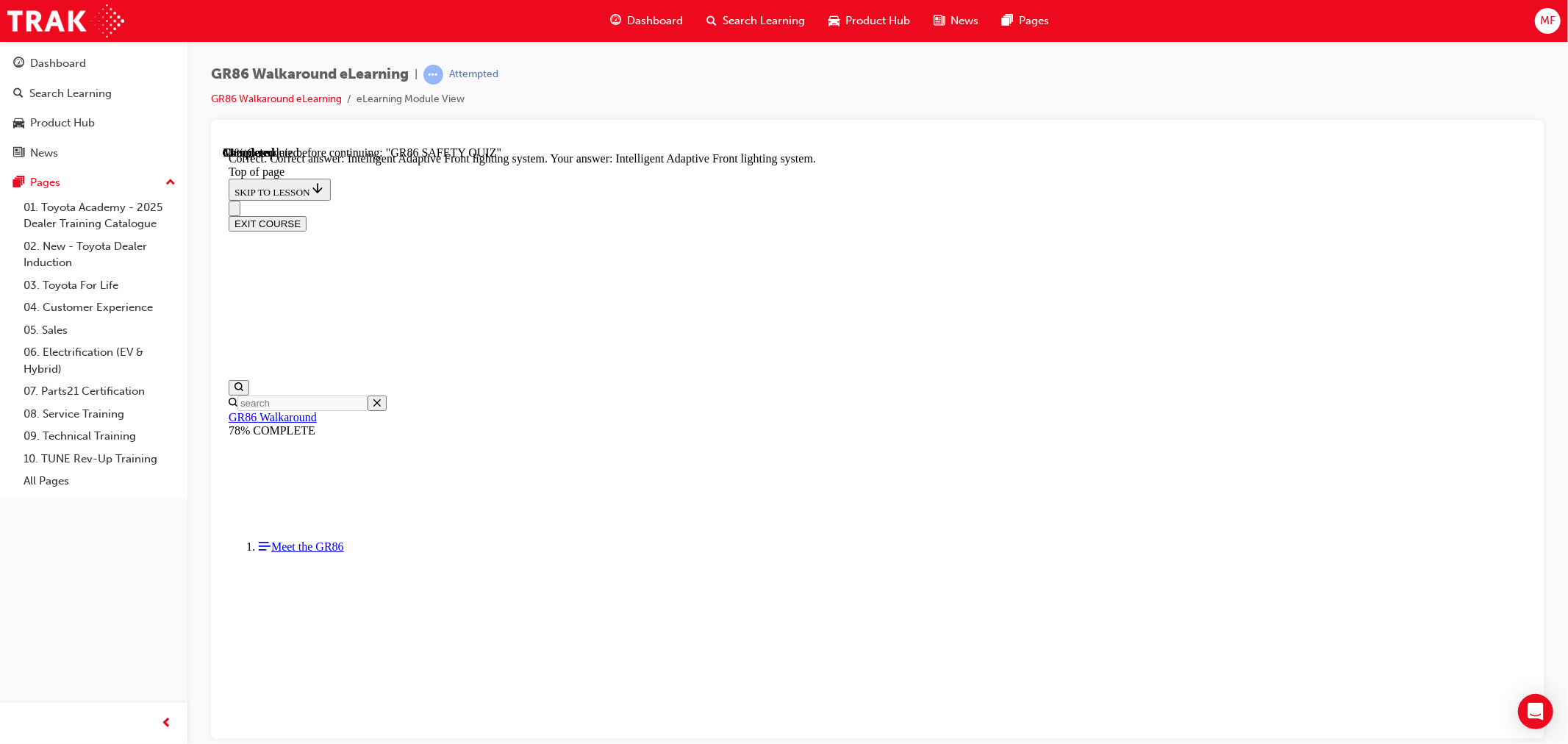
scroll to position [495, 0]
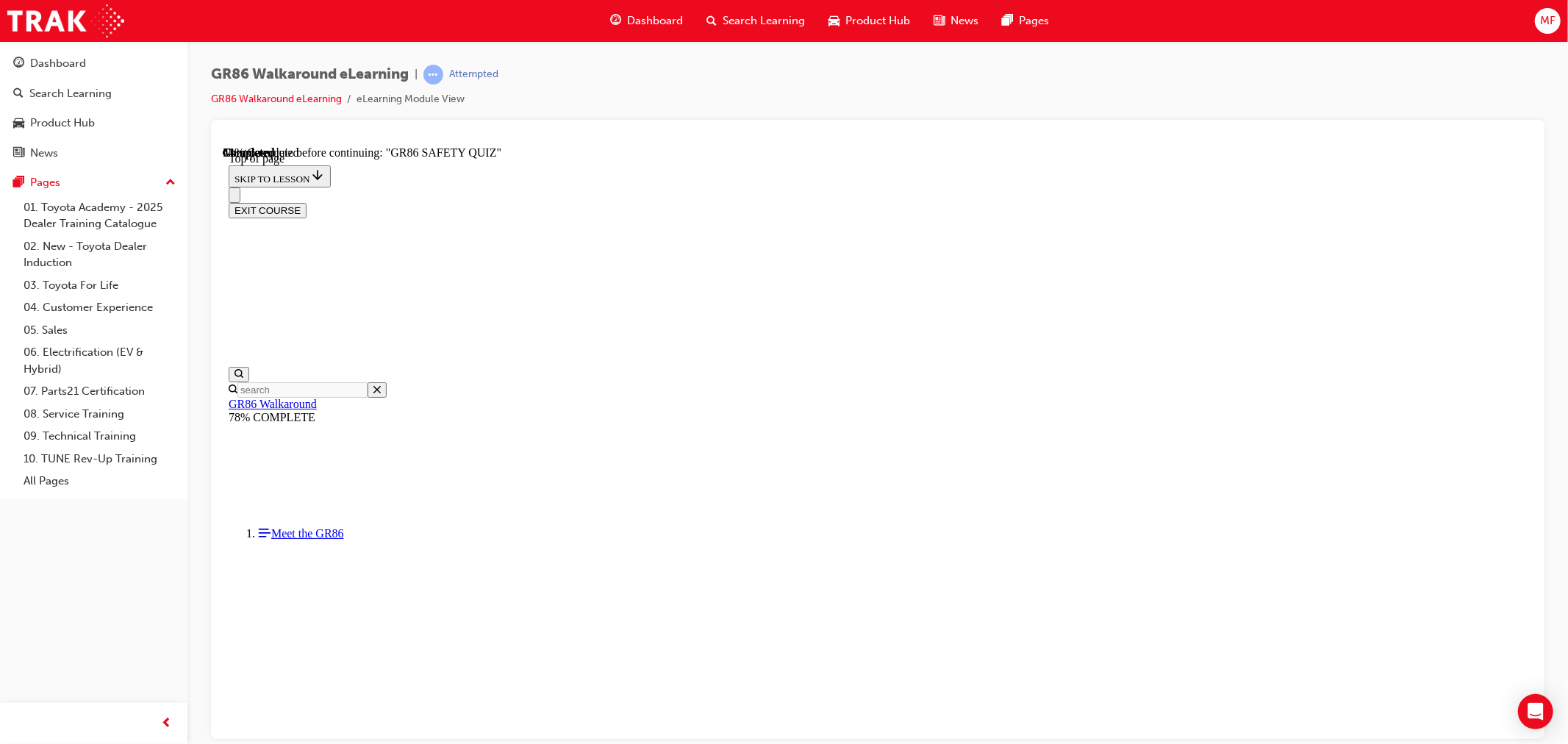
scroll to position [45, 0]
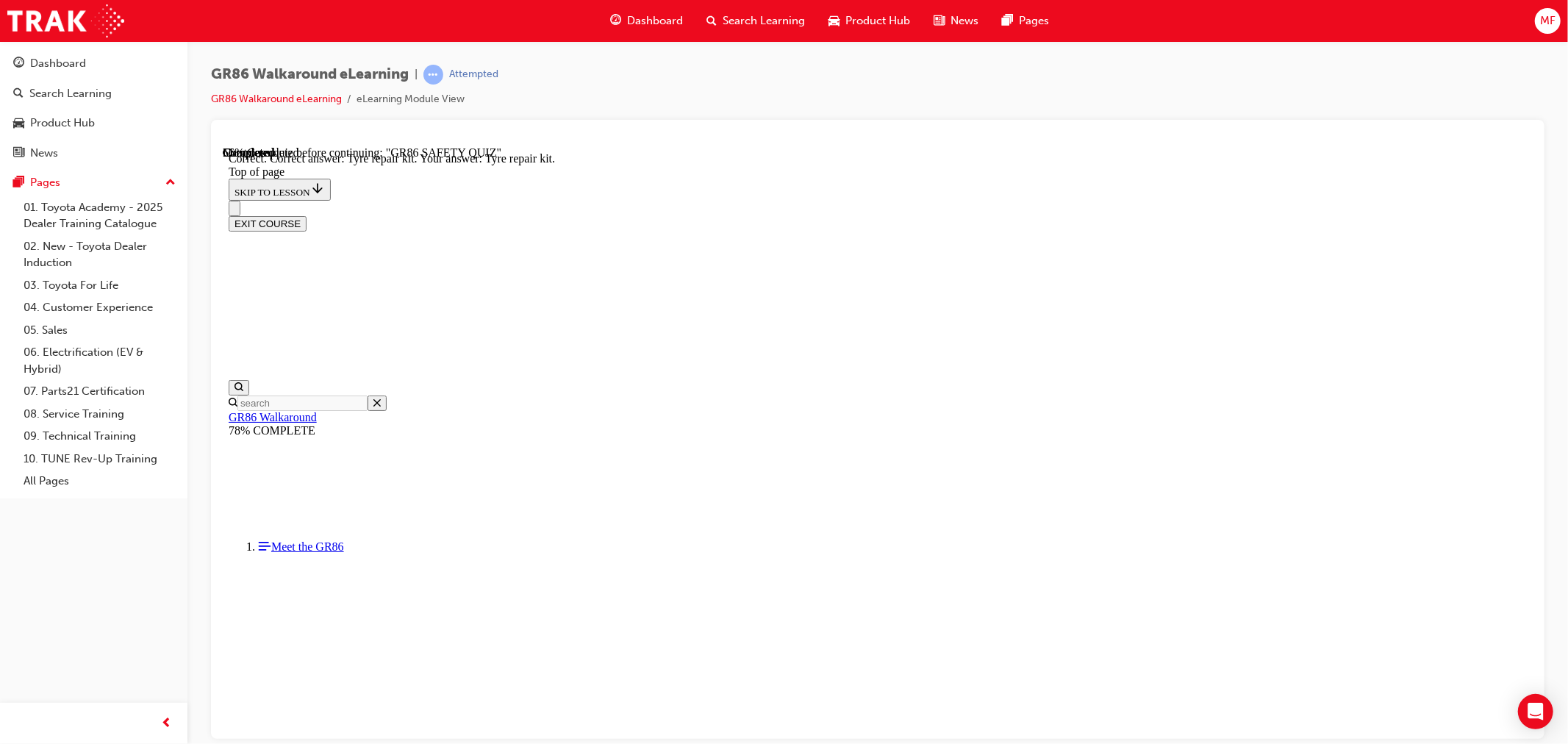
scroll to position [230, 0]
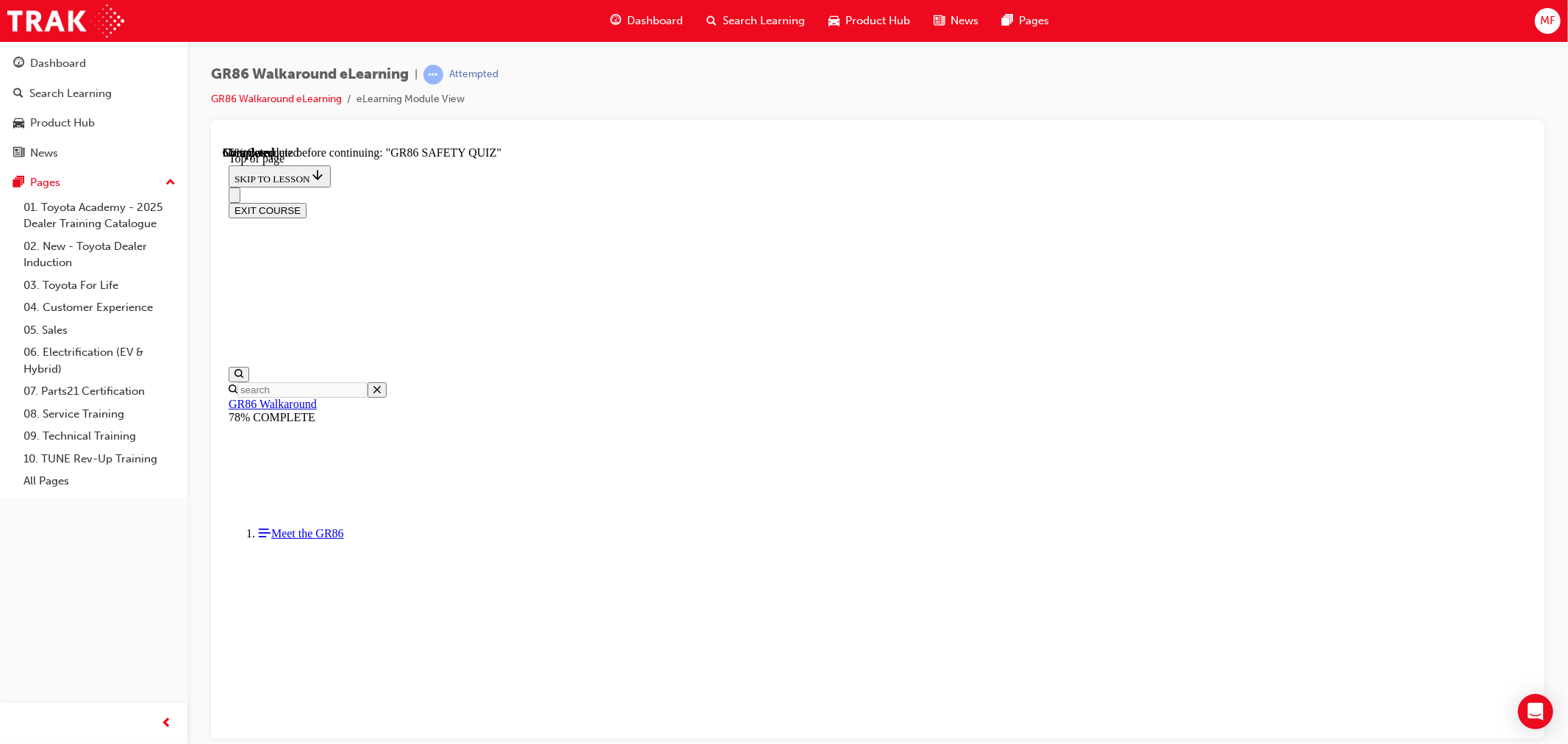
scroll to position [208, 0]
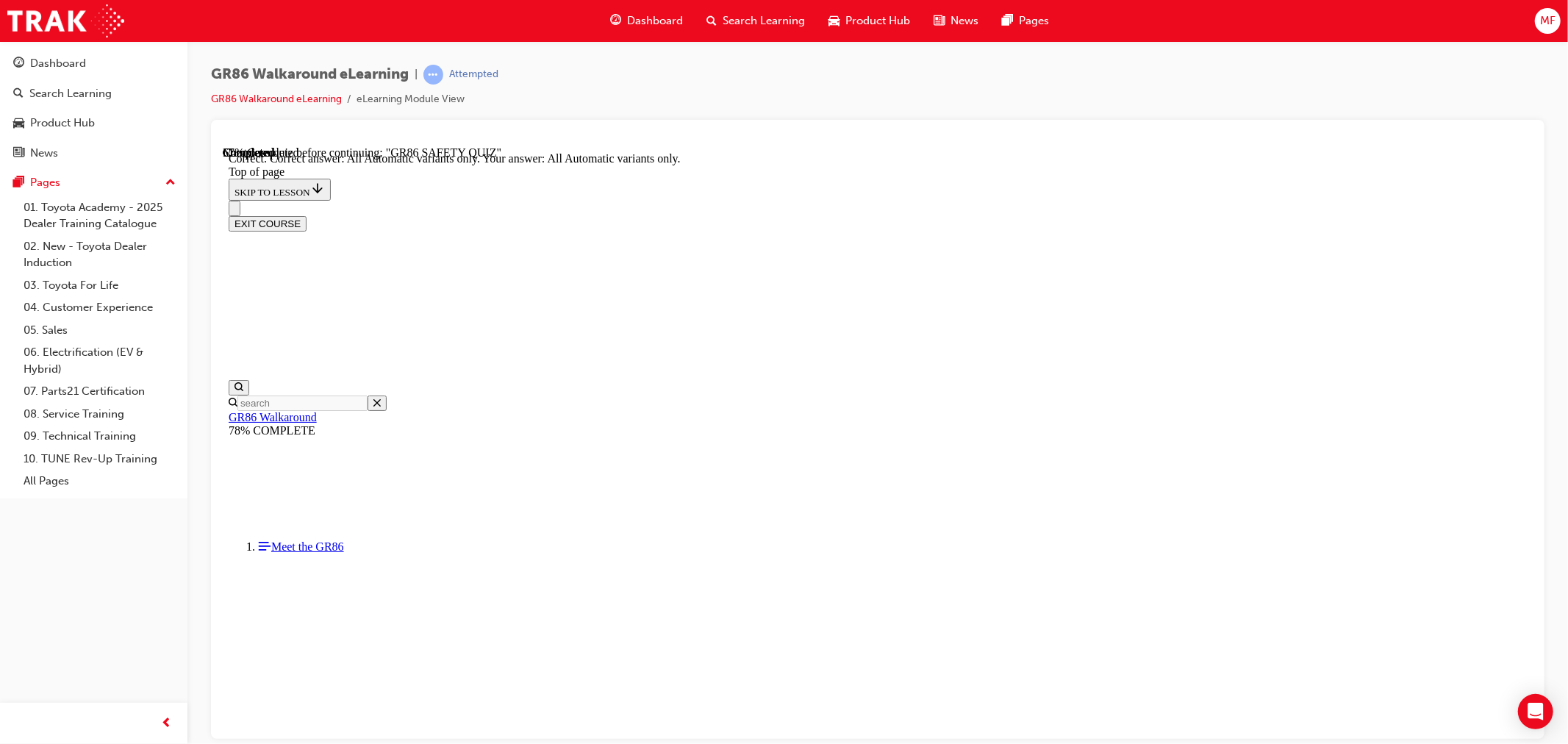
scroll to position [280, 0]
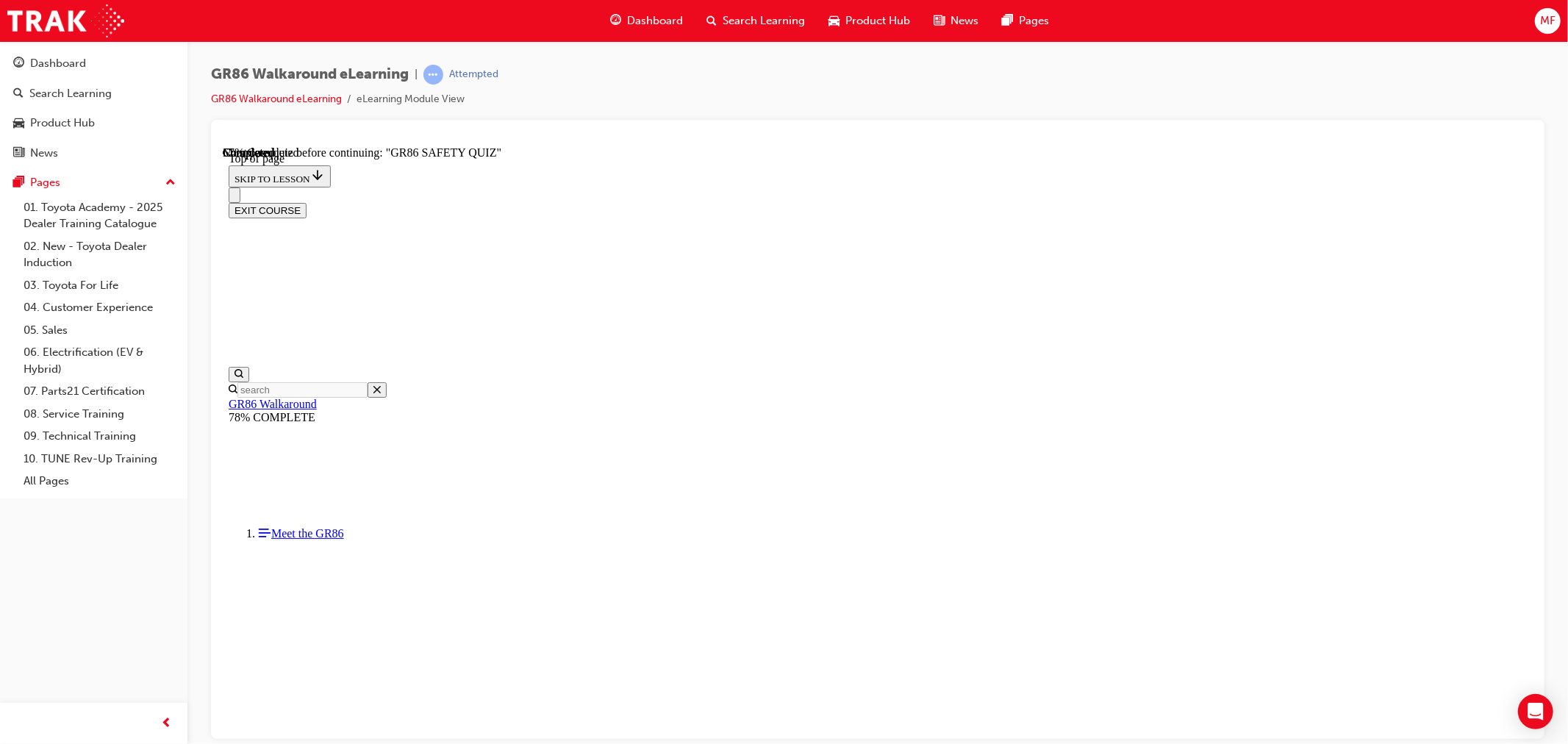
scroll to position [527, 0]
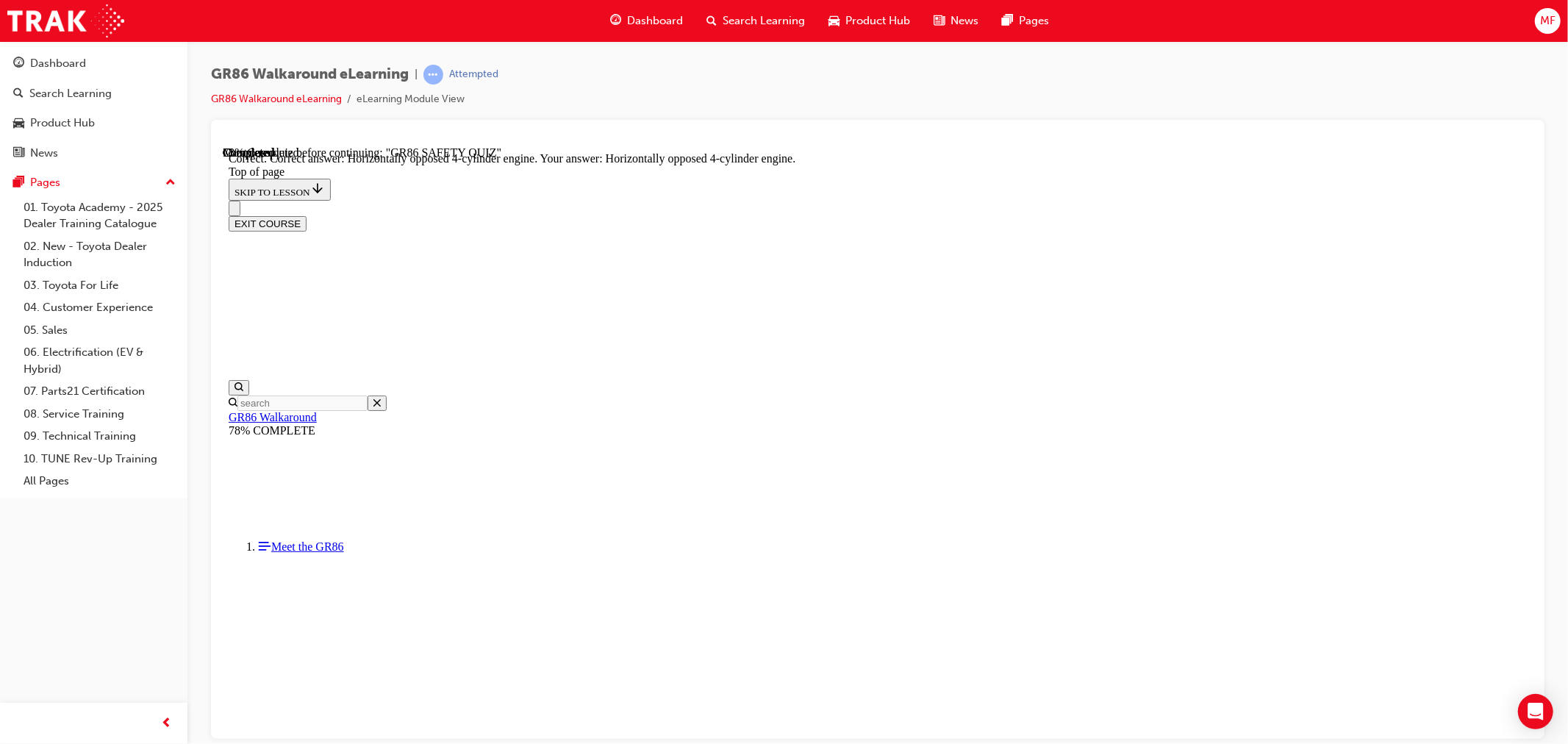
scroll to position [594, 0]
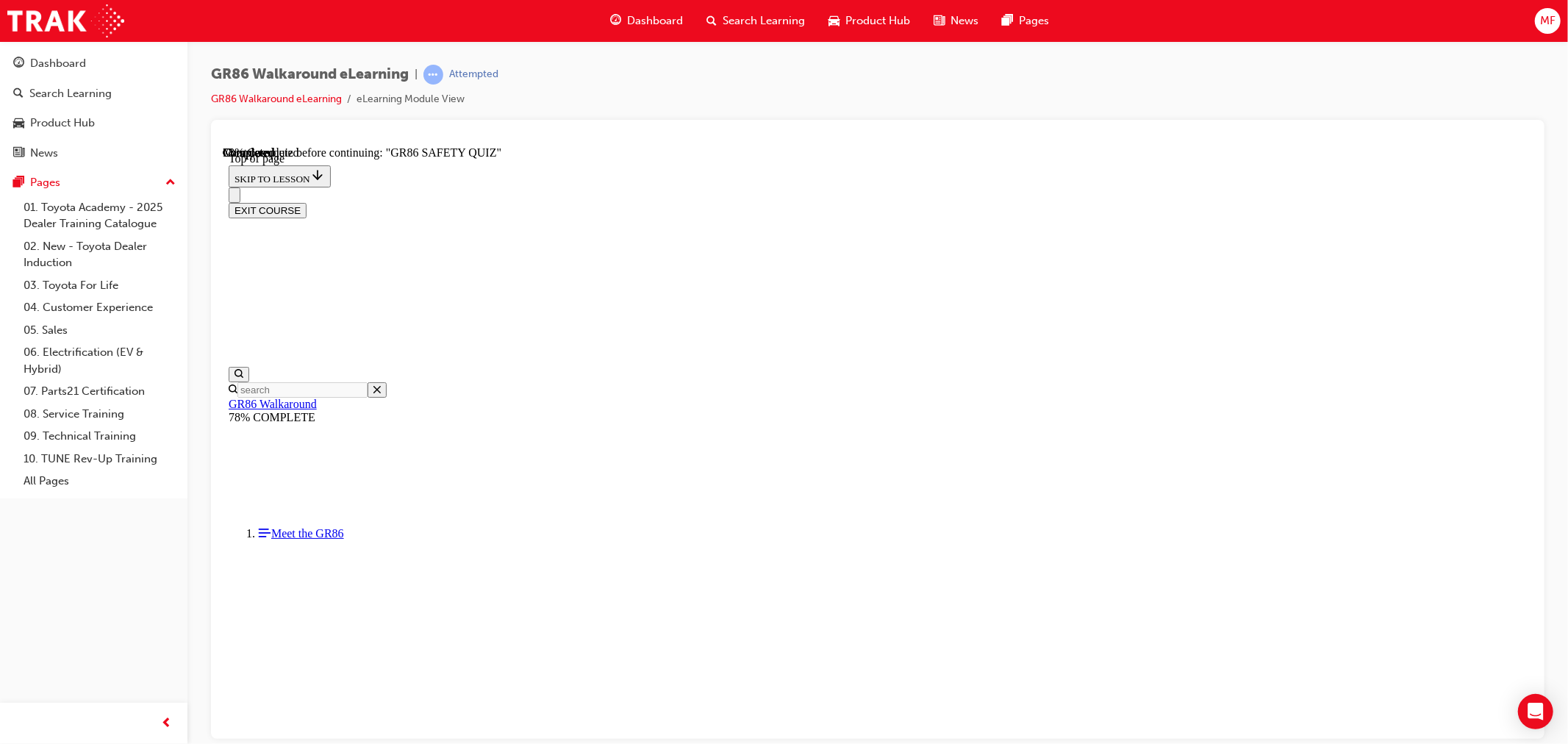
scroll to position [372, 0]
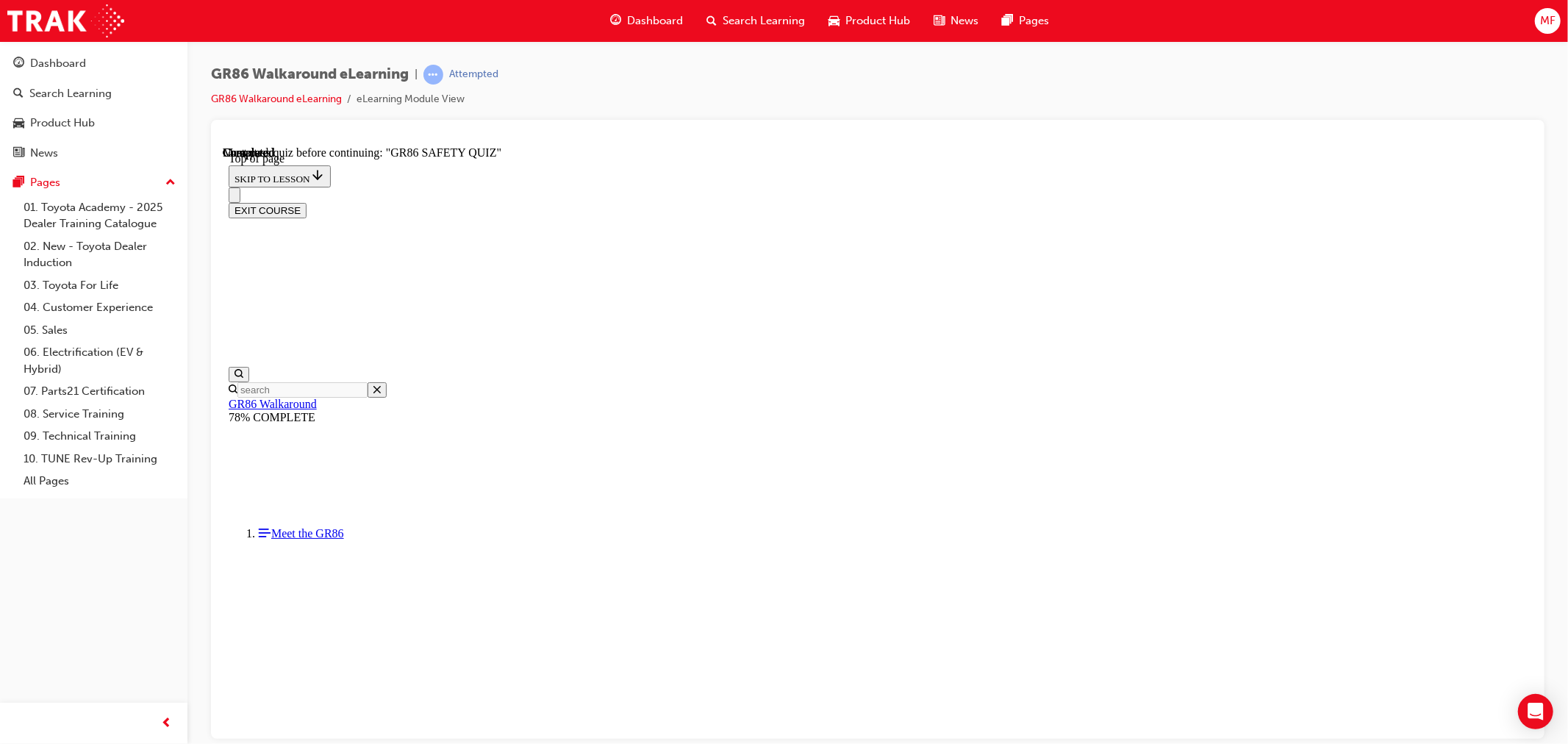
scroll to position [45, 0]
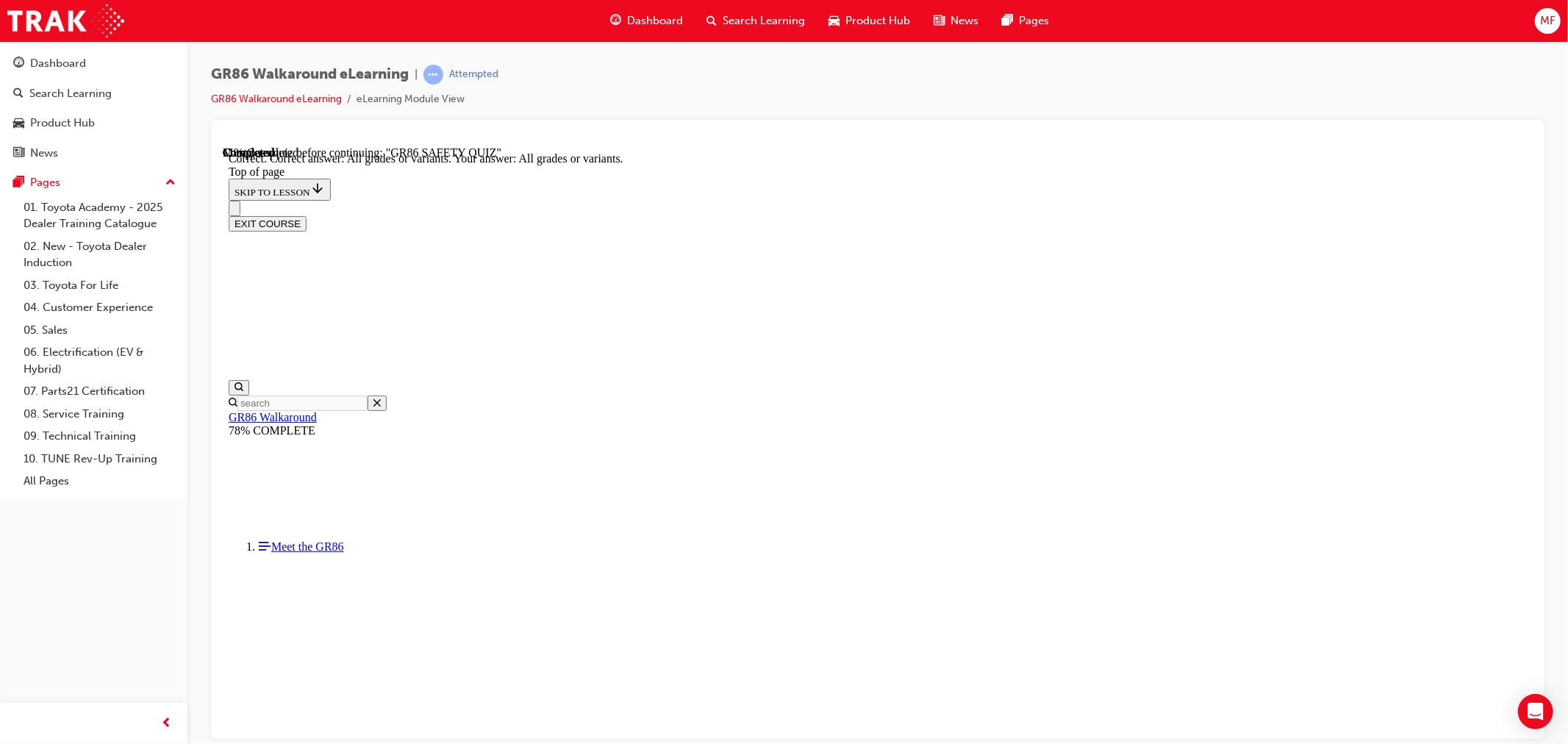
scroll to position [230, 0]
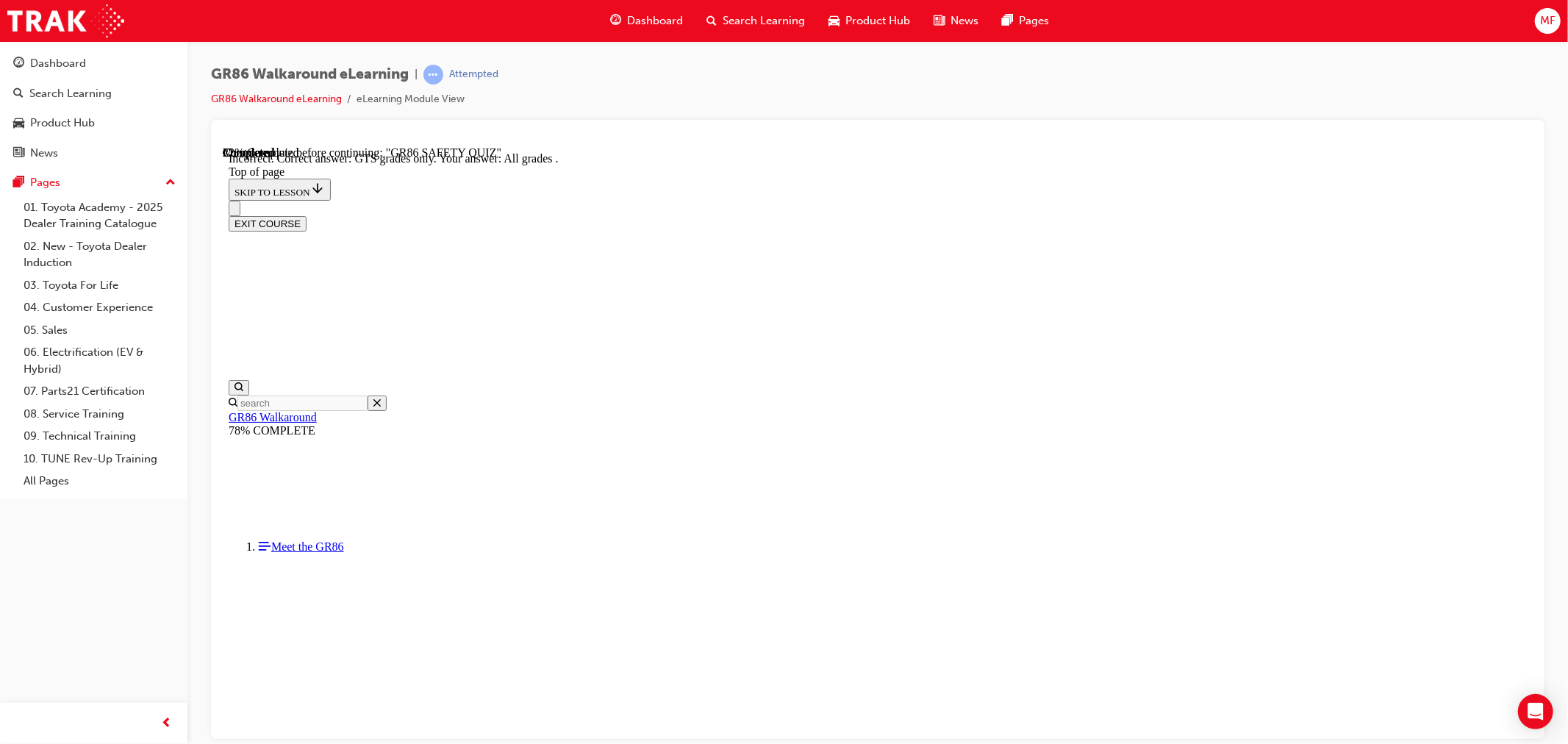
scroll to position [304, 0]
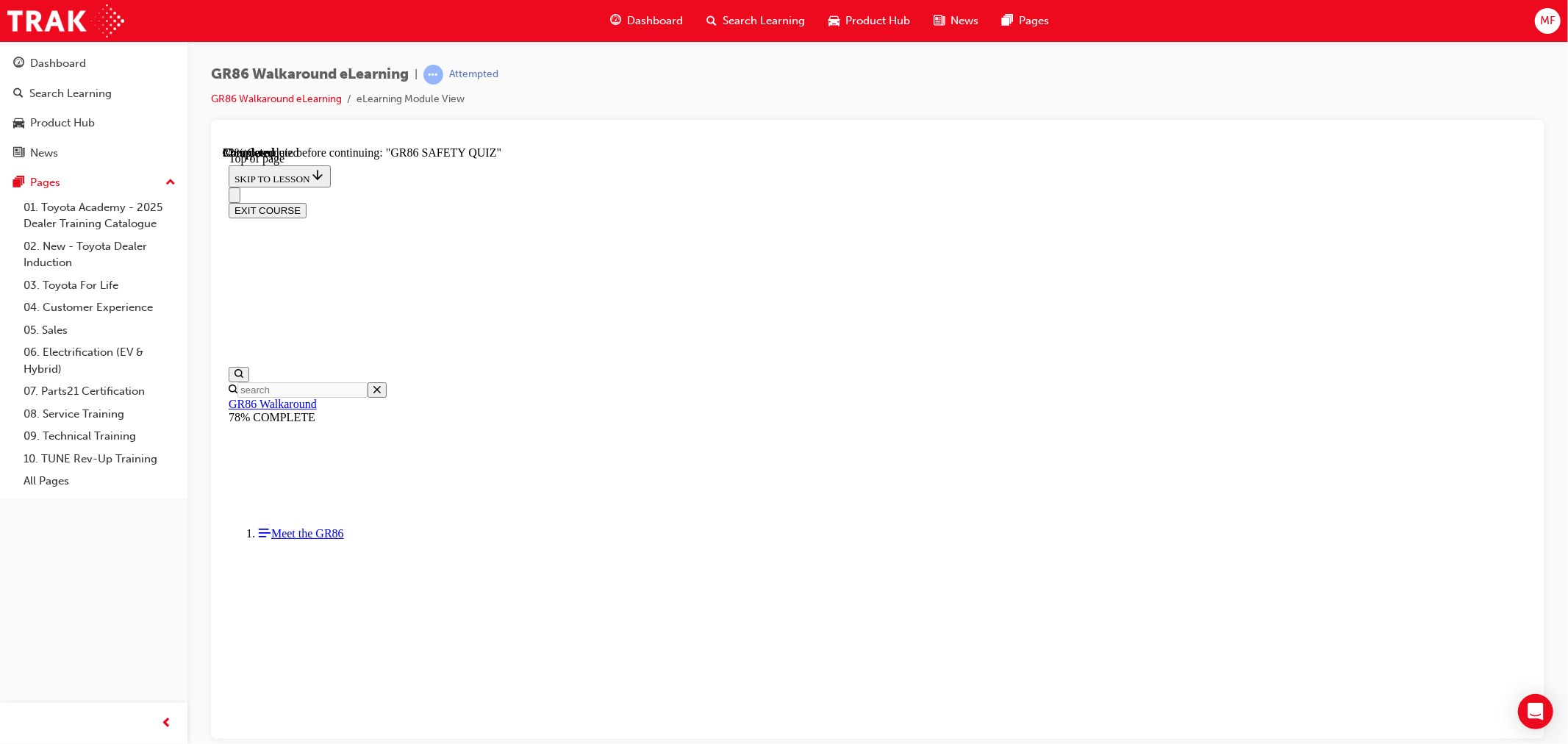
scroll to position [548, 0]
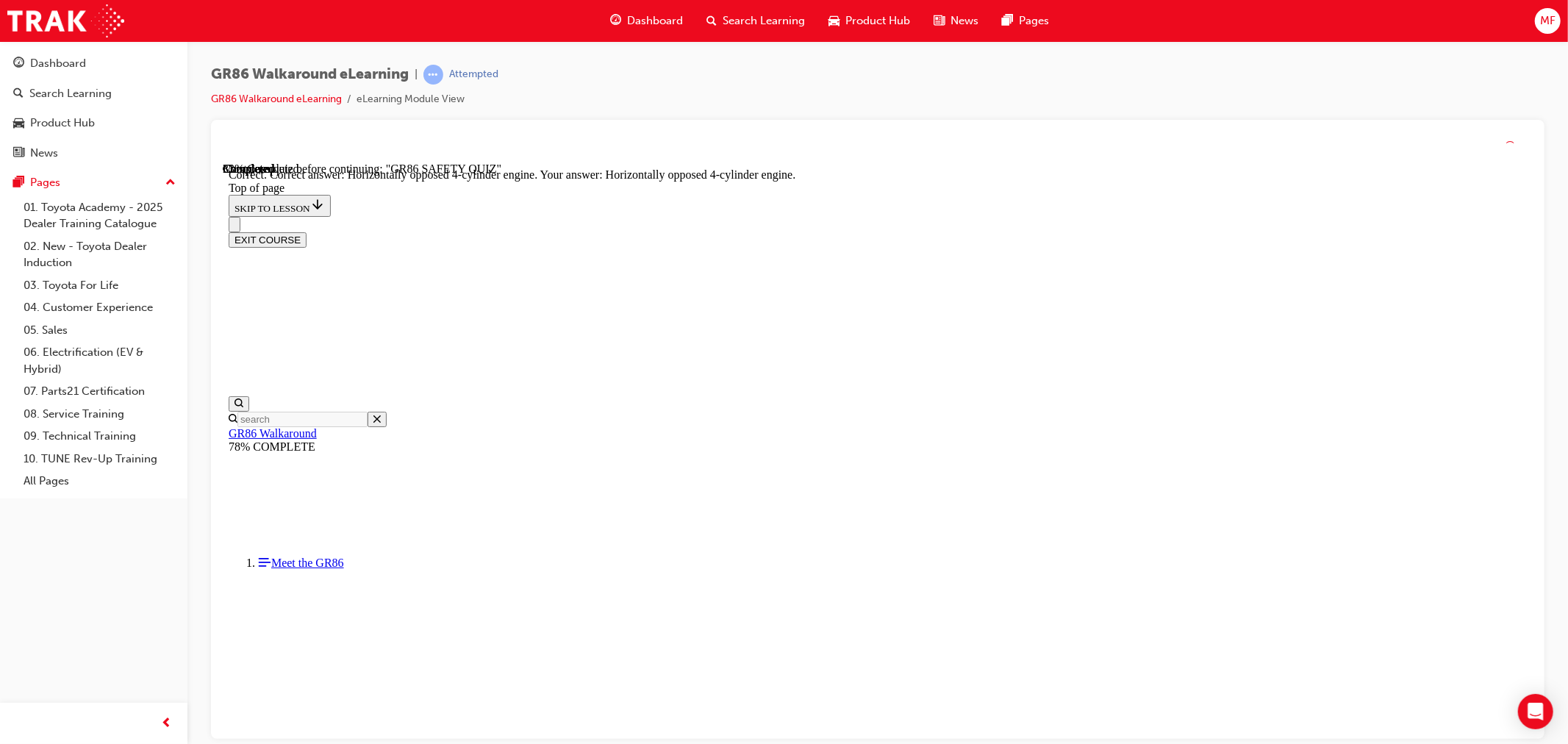
scroll to position [594, 0]
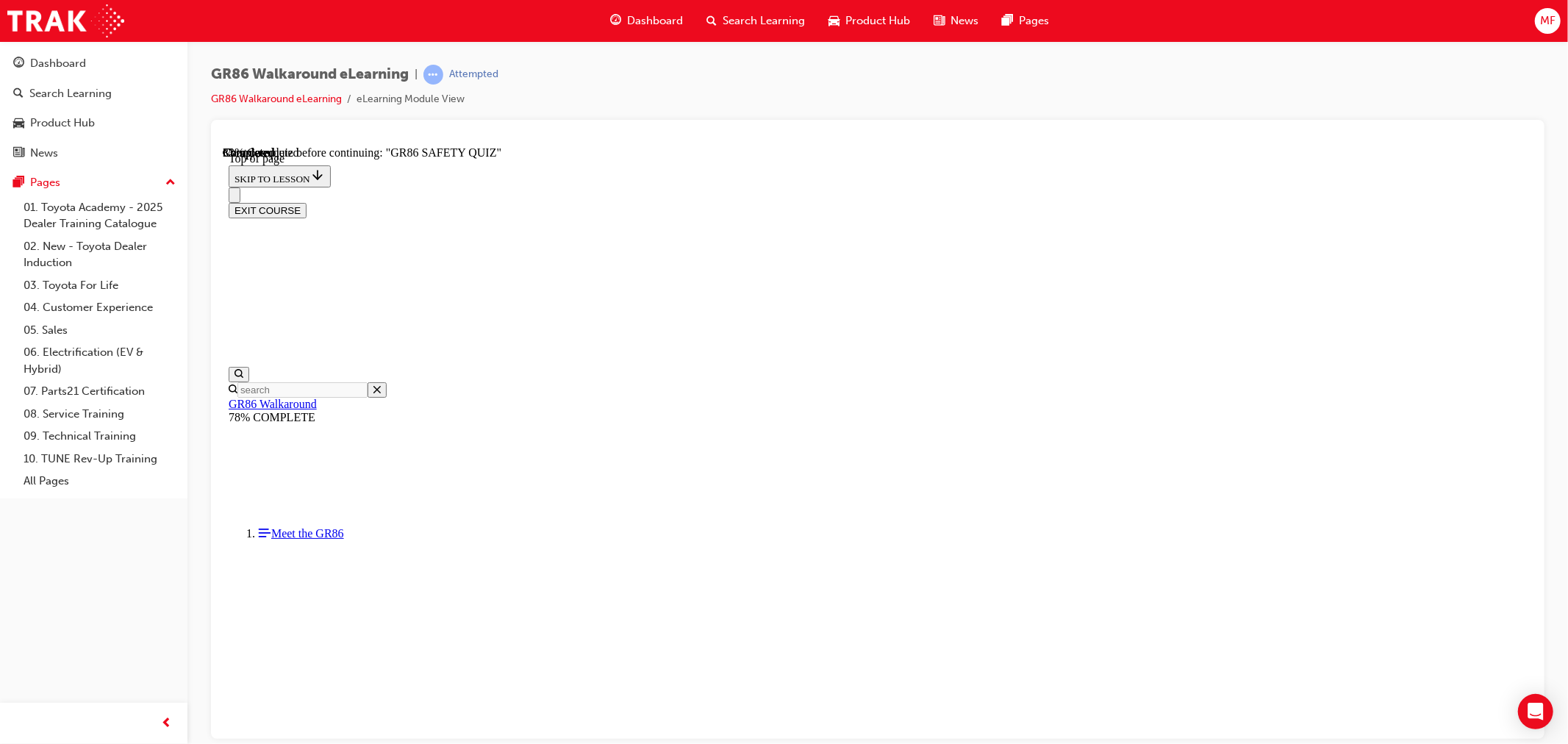
scroll to position [304, 0]
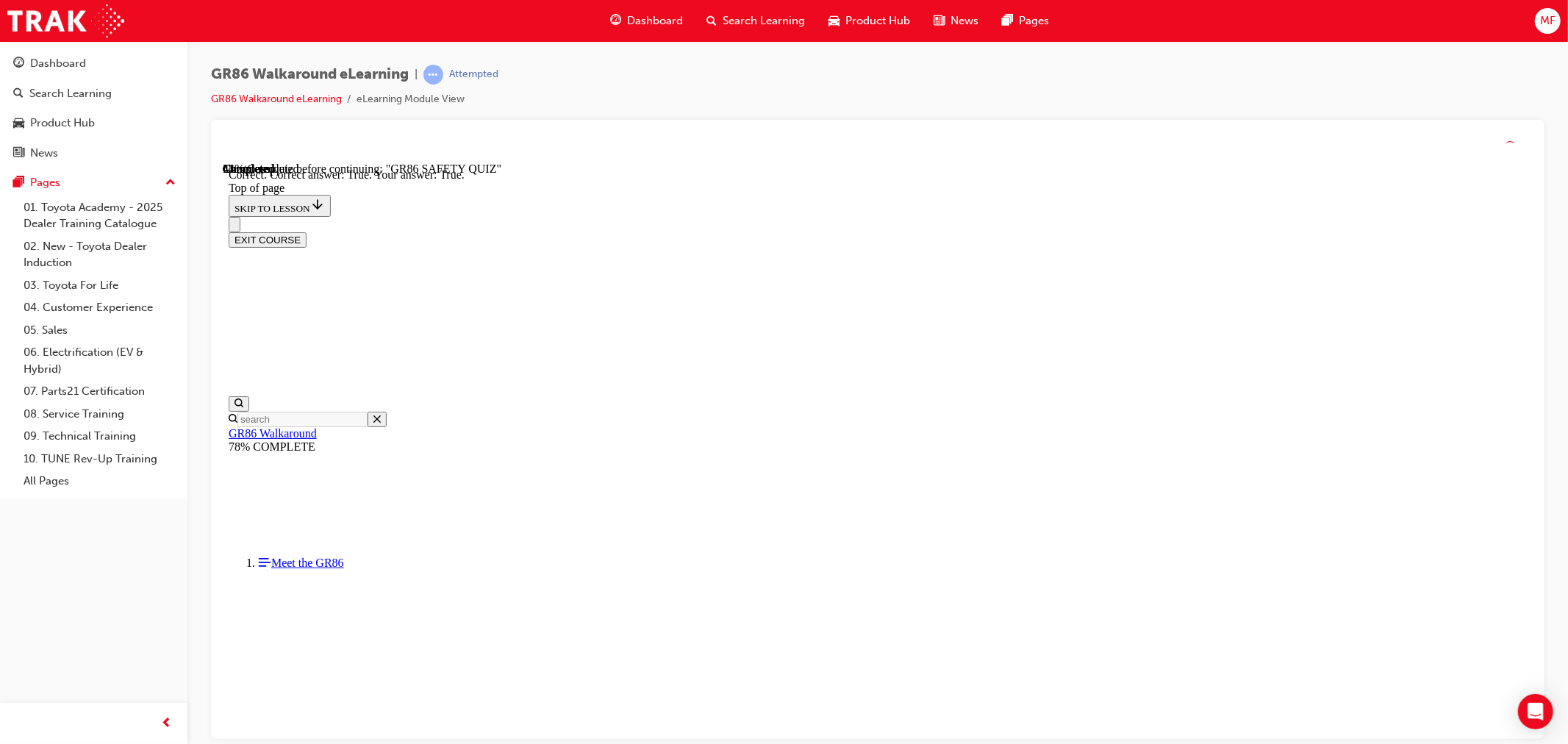
scroll to position [350, 0]
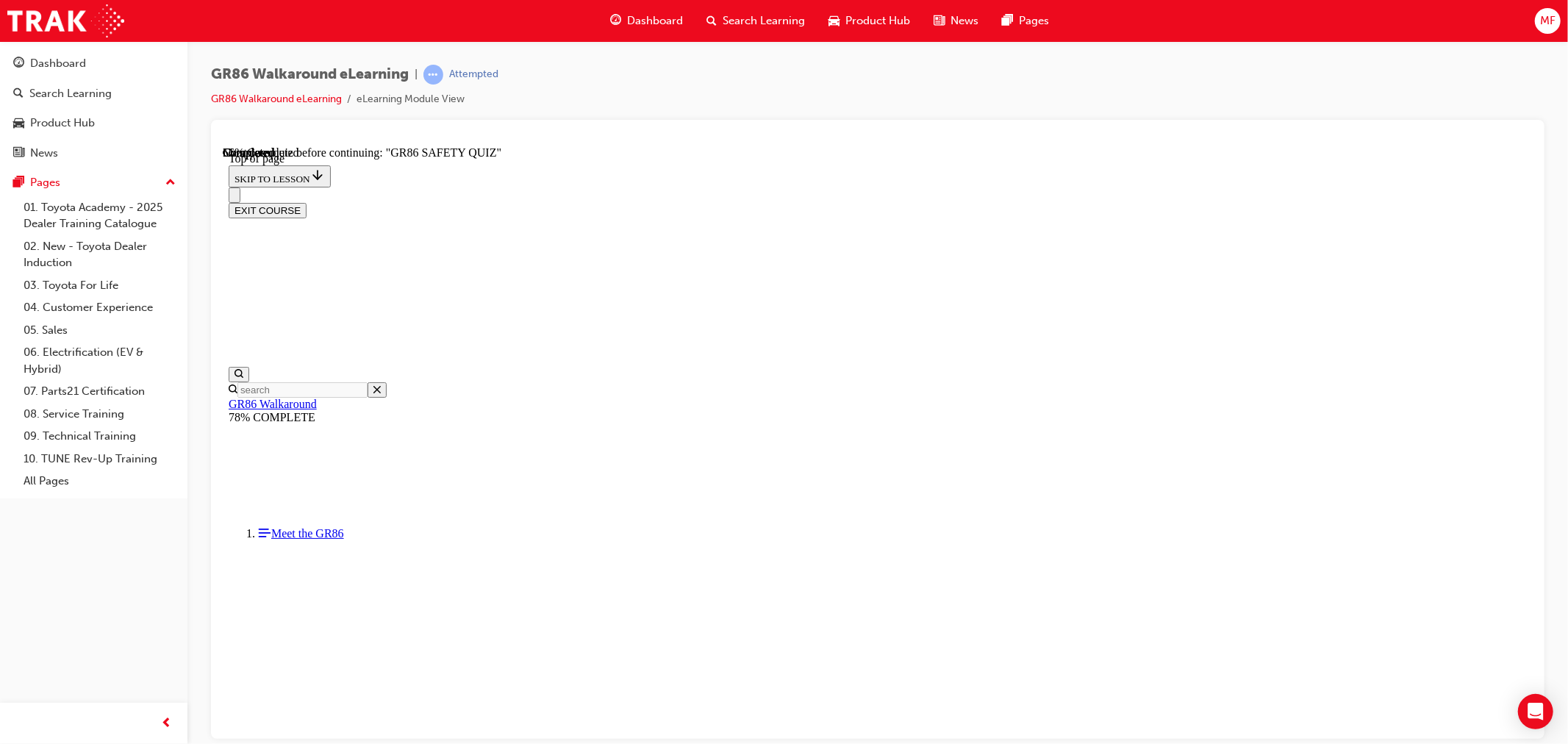
scroll to position [433, 0]
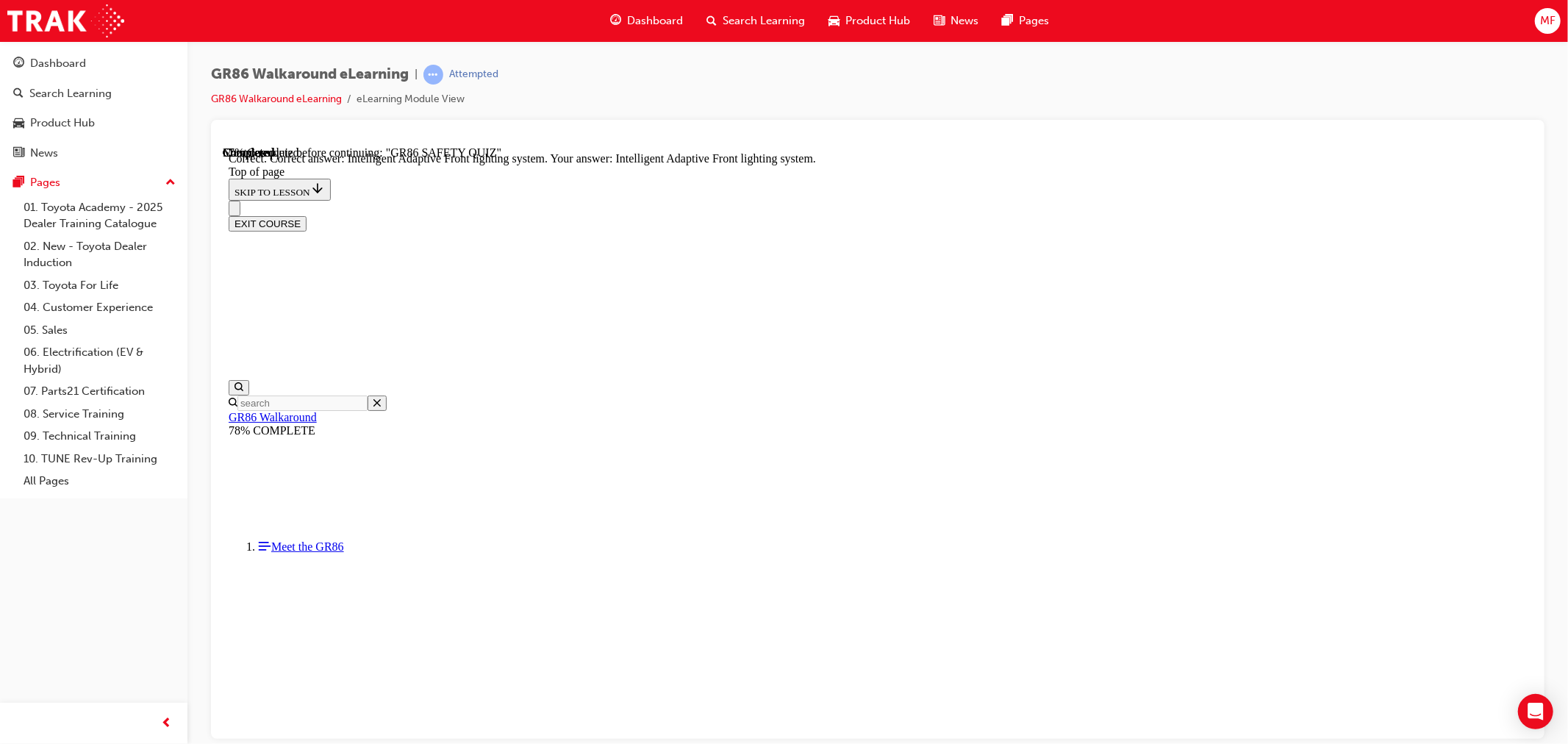
scroll to position [495, 0]
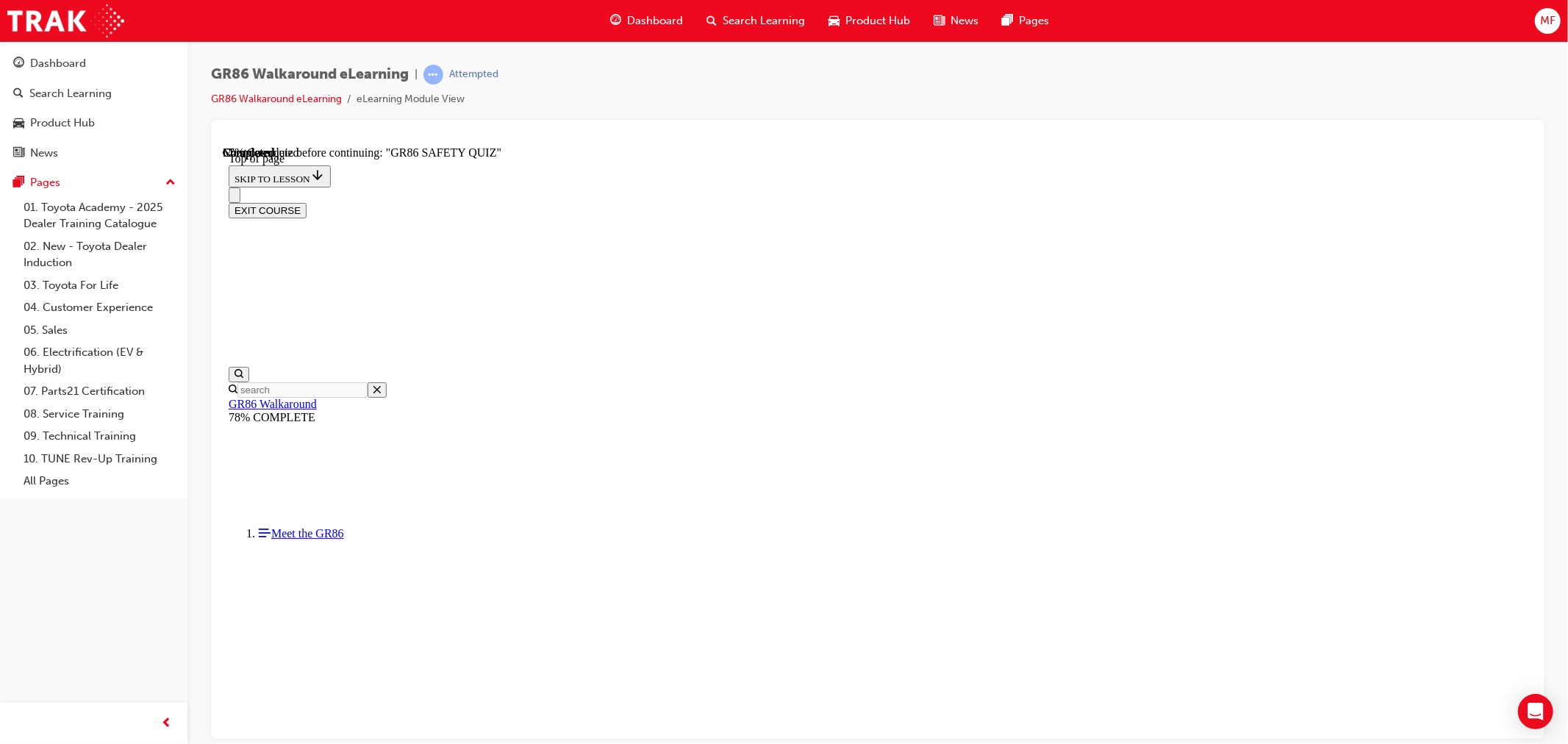
scroll to position [453, 0]
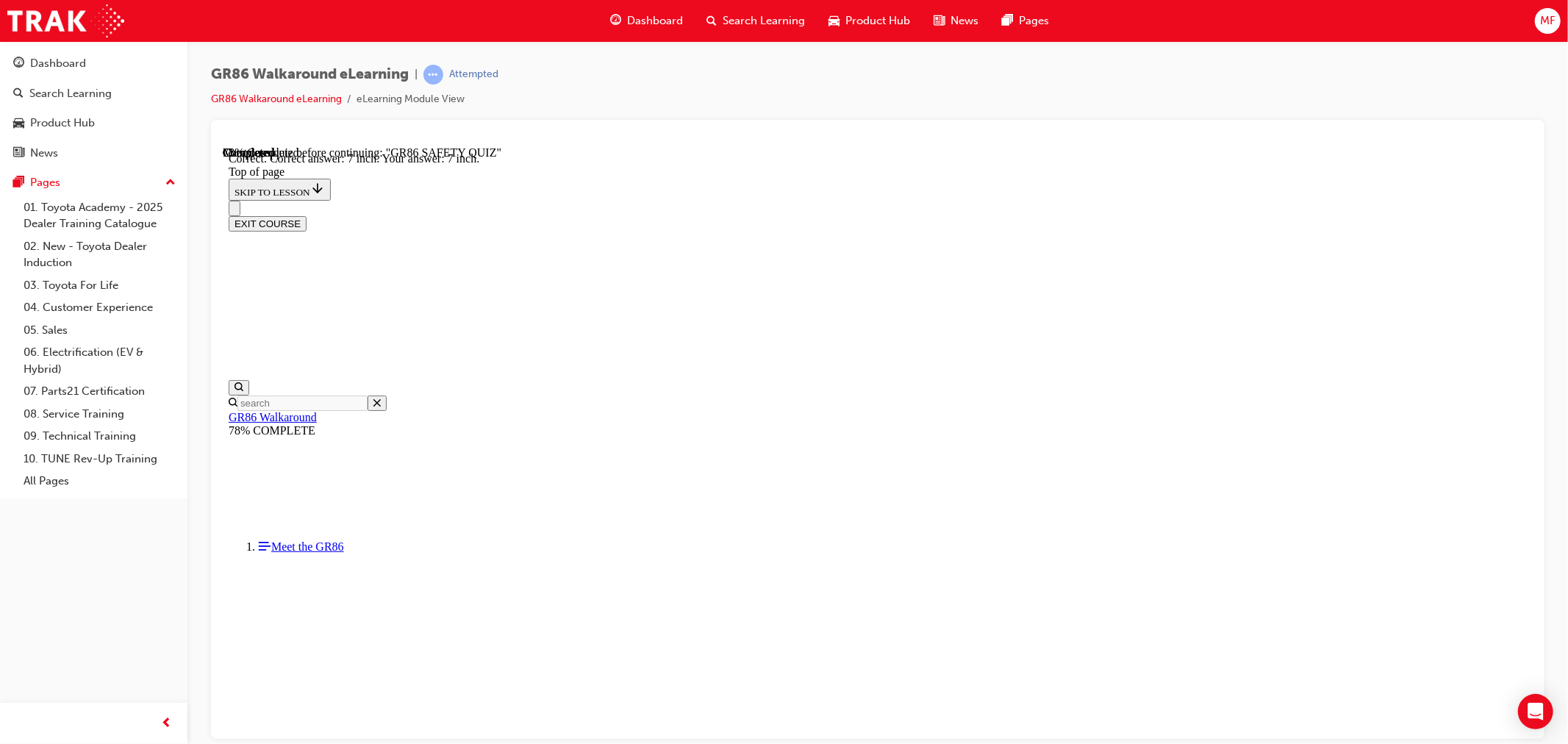
scroll to position [45, 0]
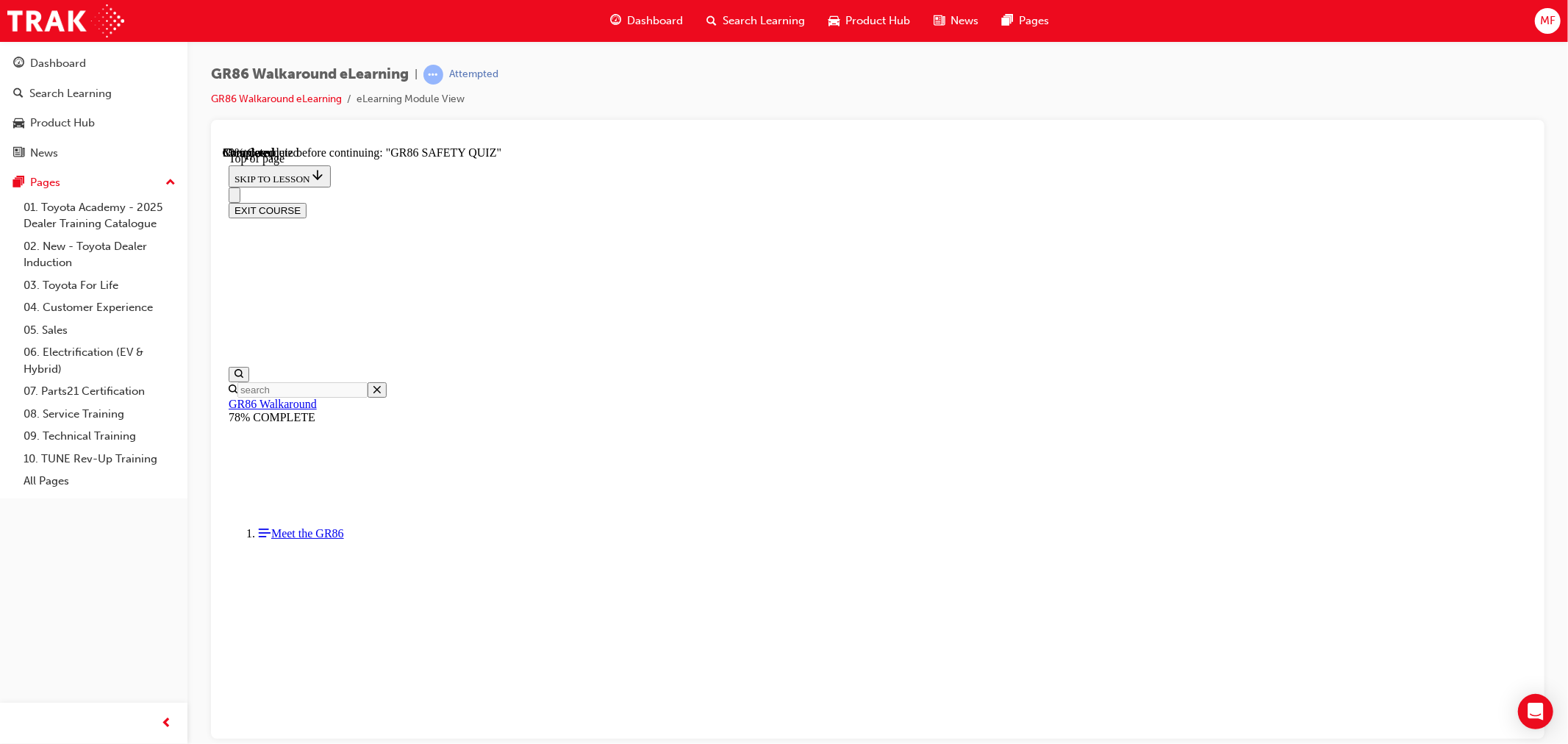
scroll to position [233, 0]
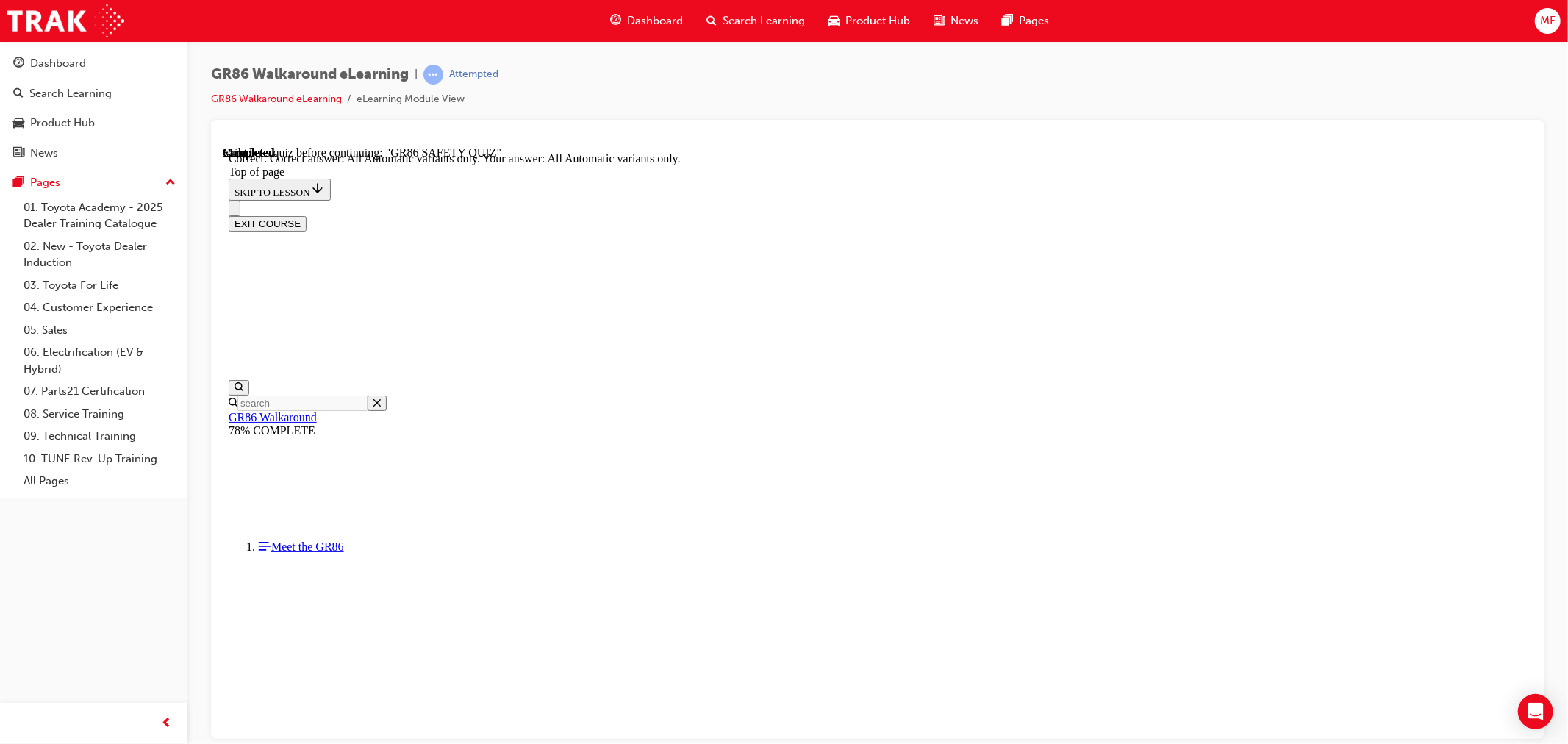
scroll to position [280, 0]
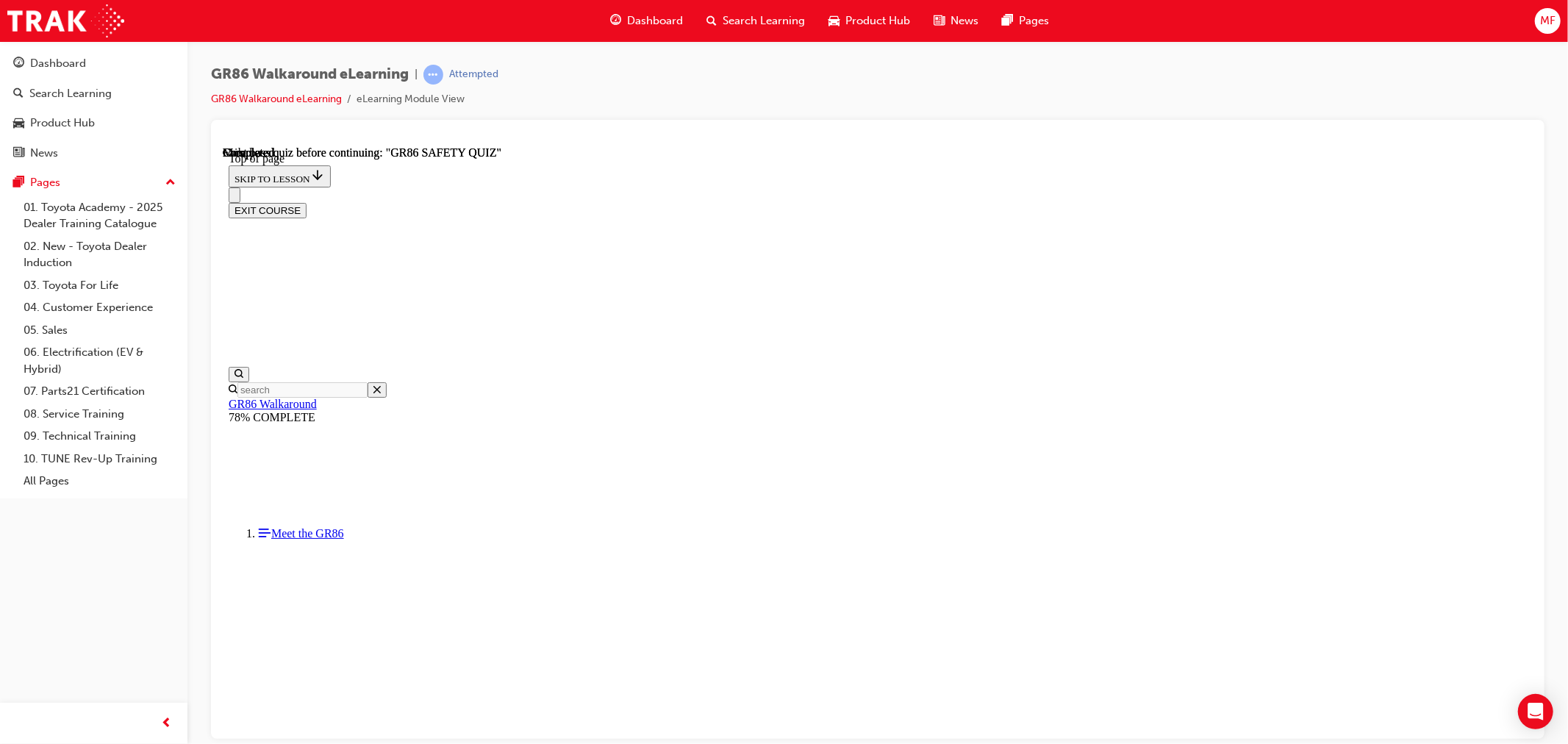
scroll to position [202, 0]
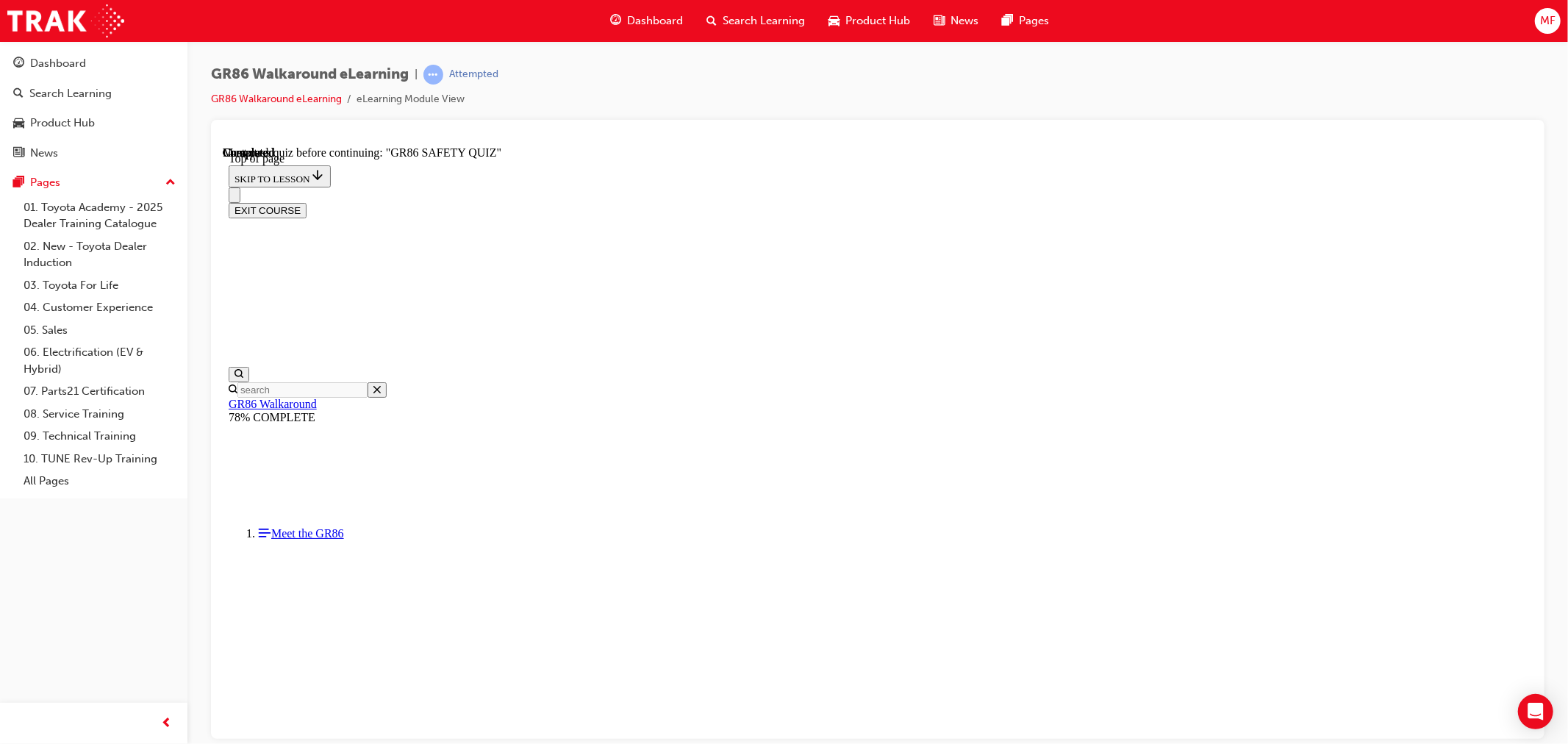
scroll to position [535, 0]
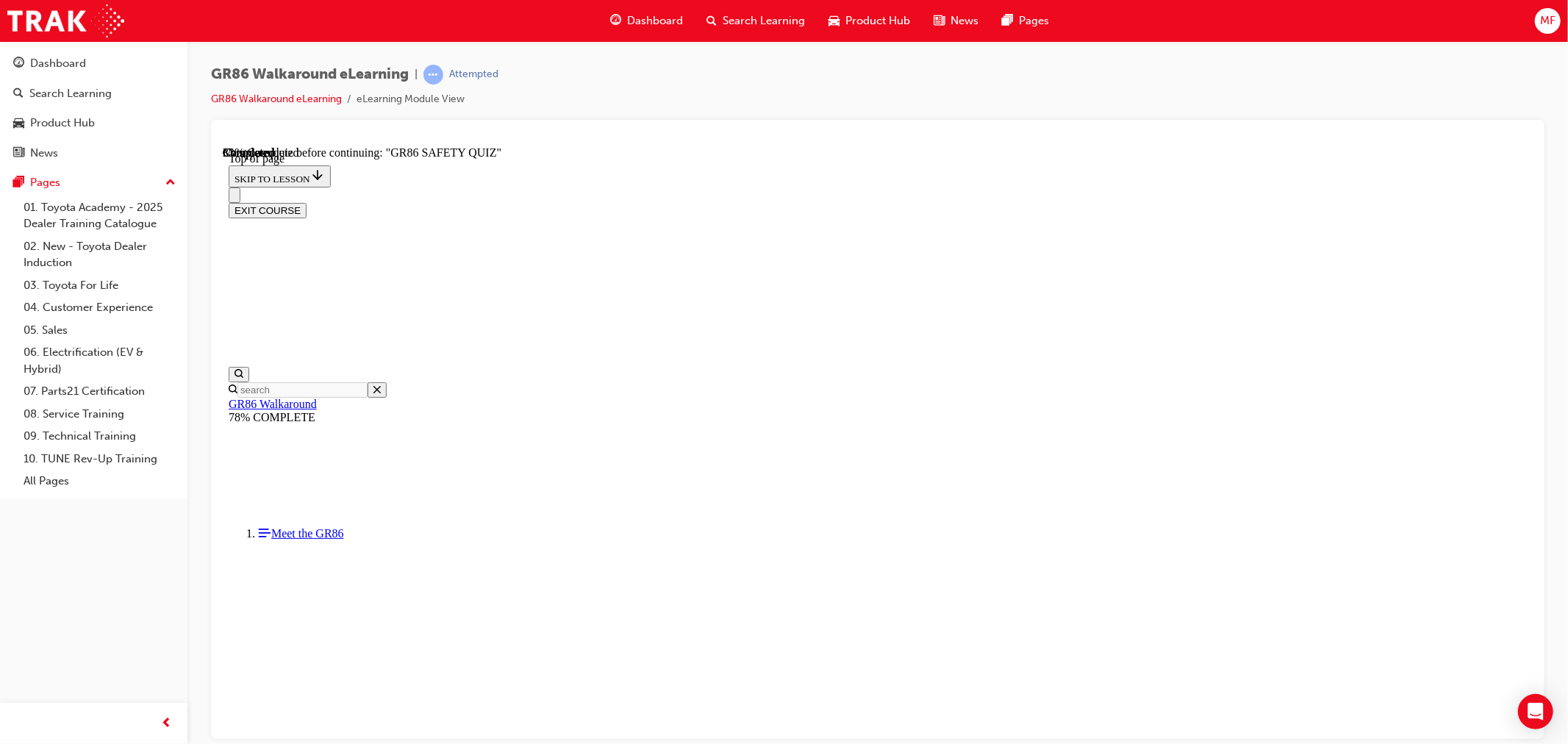
scroll to position [258, 0]
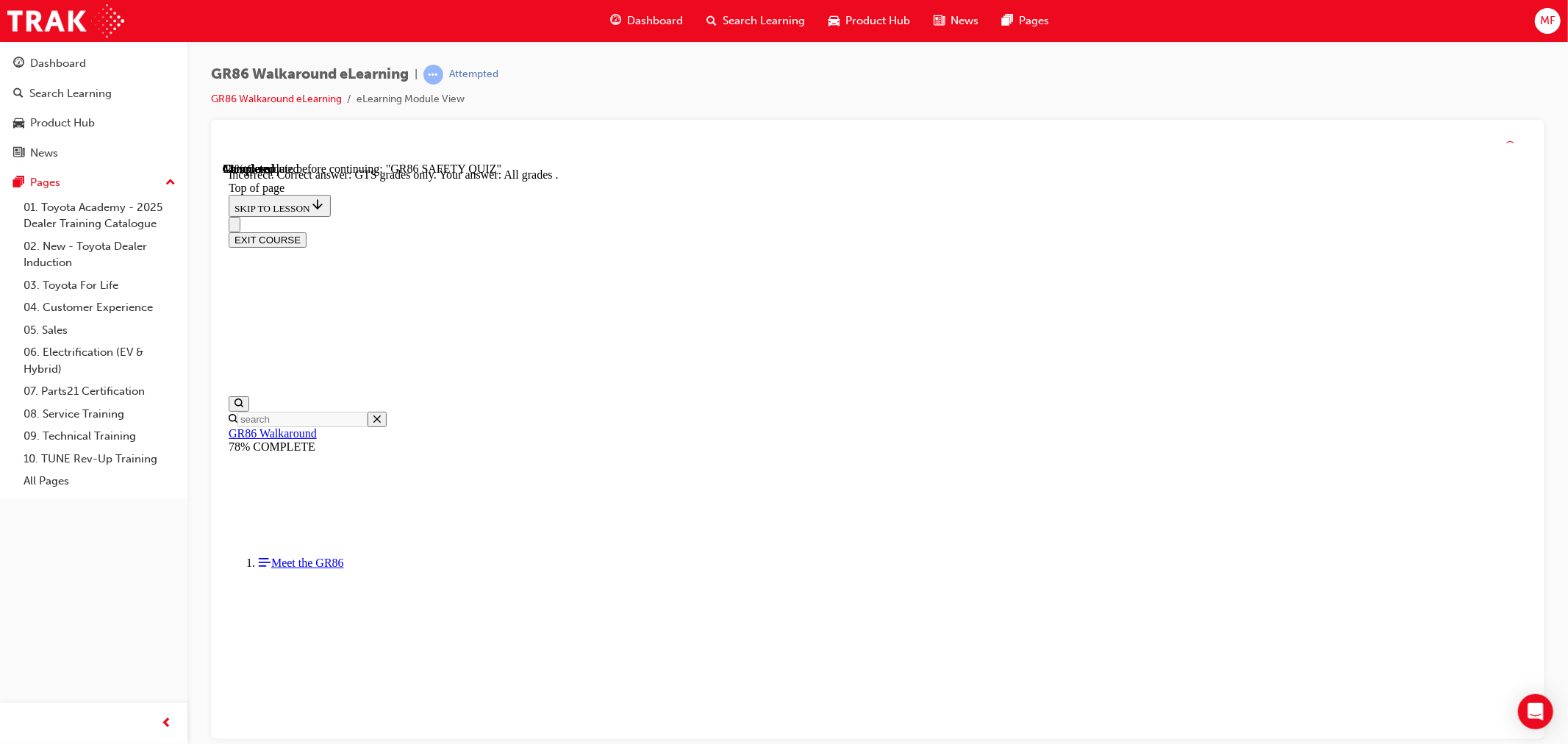
scroll to position [304, 0]
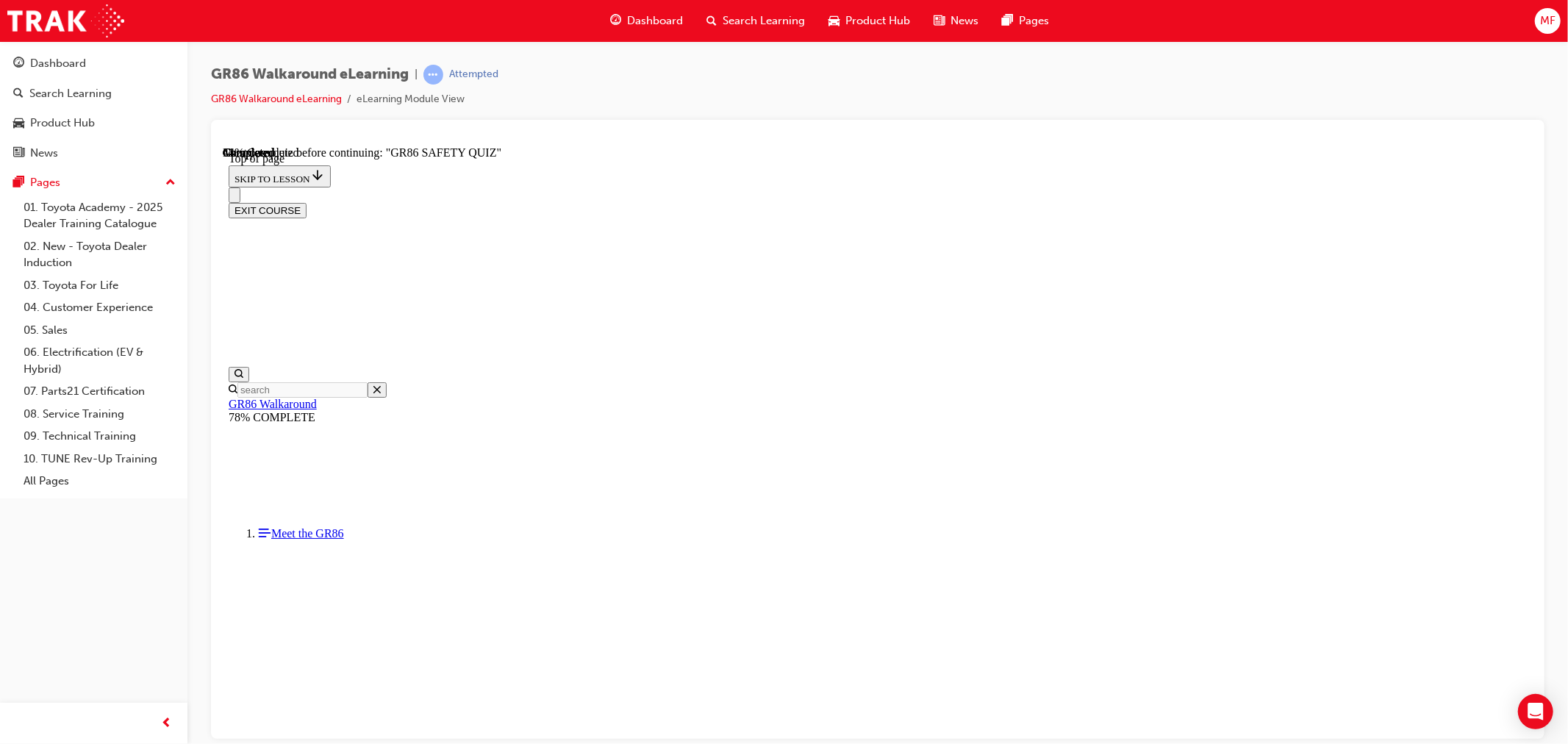
scroll to position [182, 0]
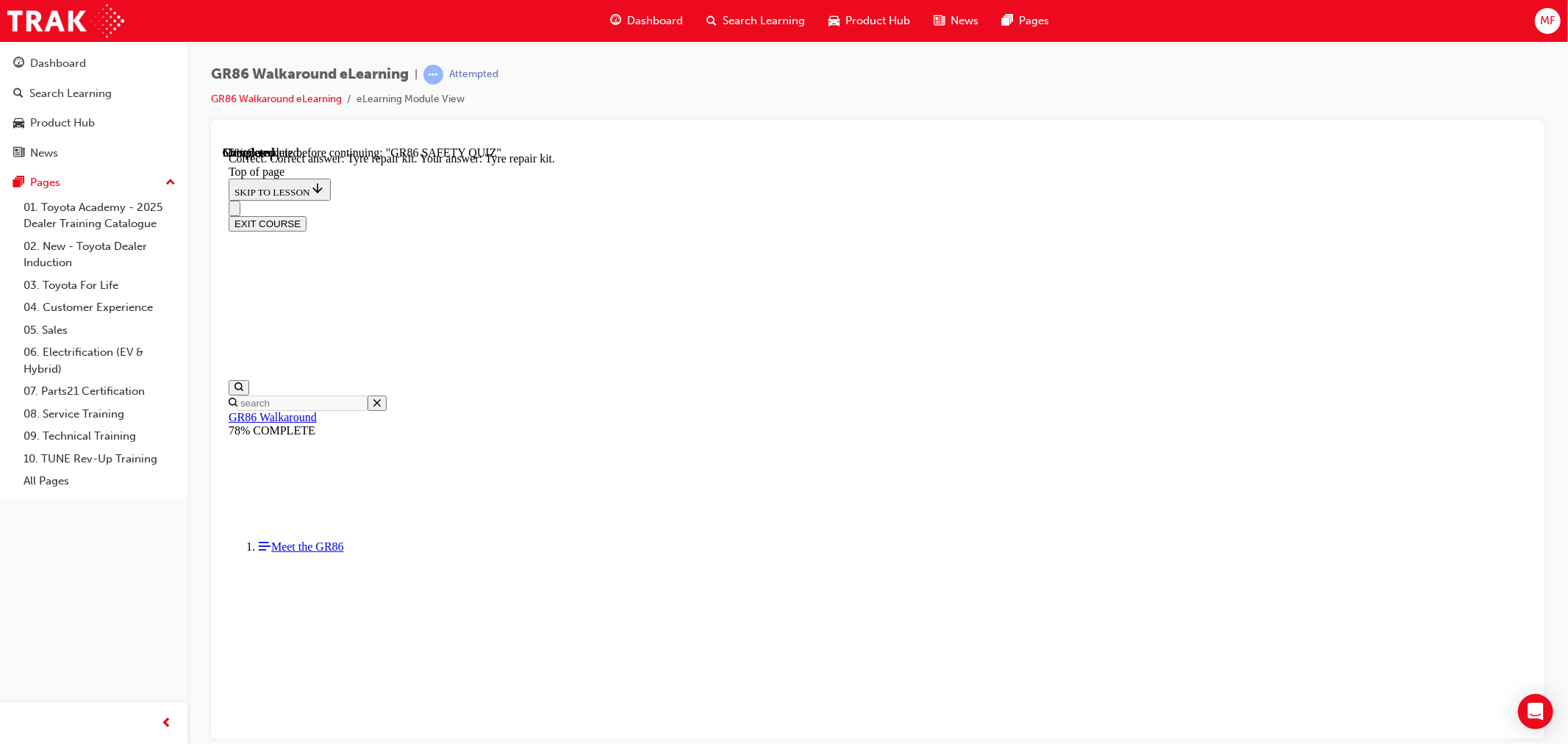
scroll to position [230, 0]
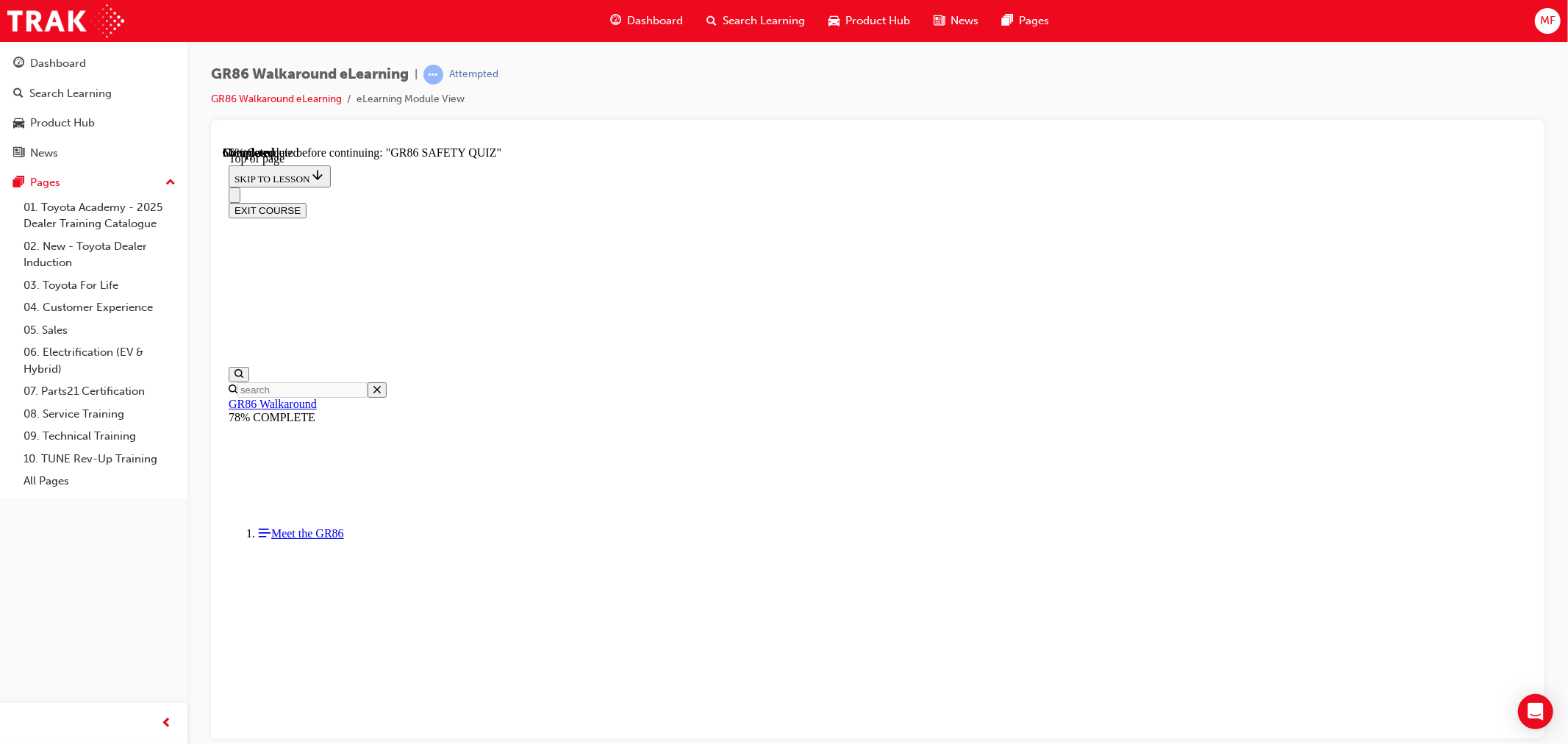
scroll to position [193, 0]
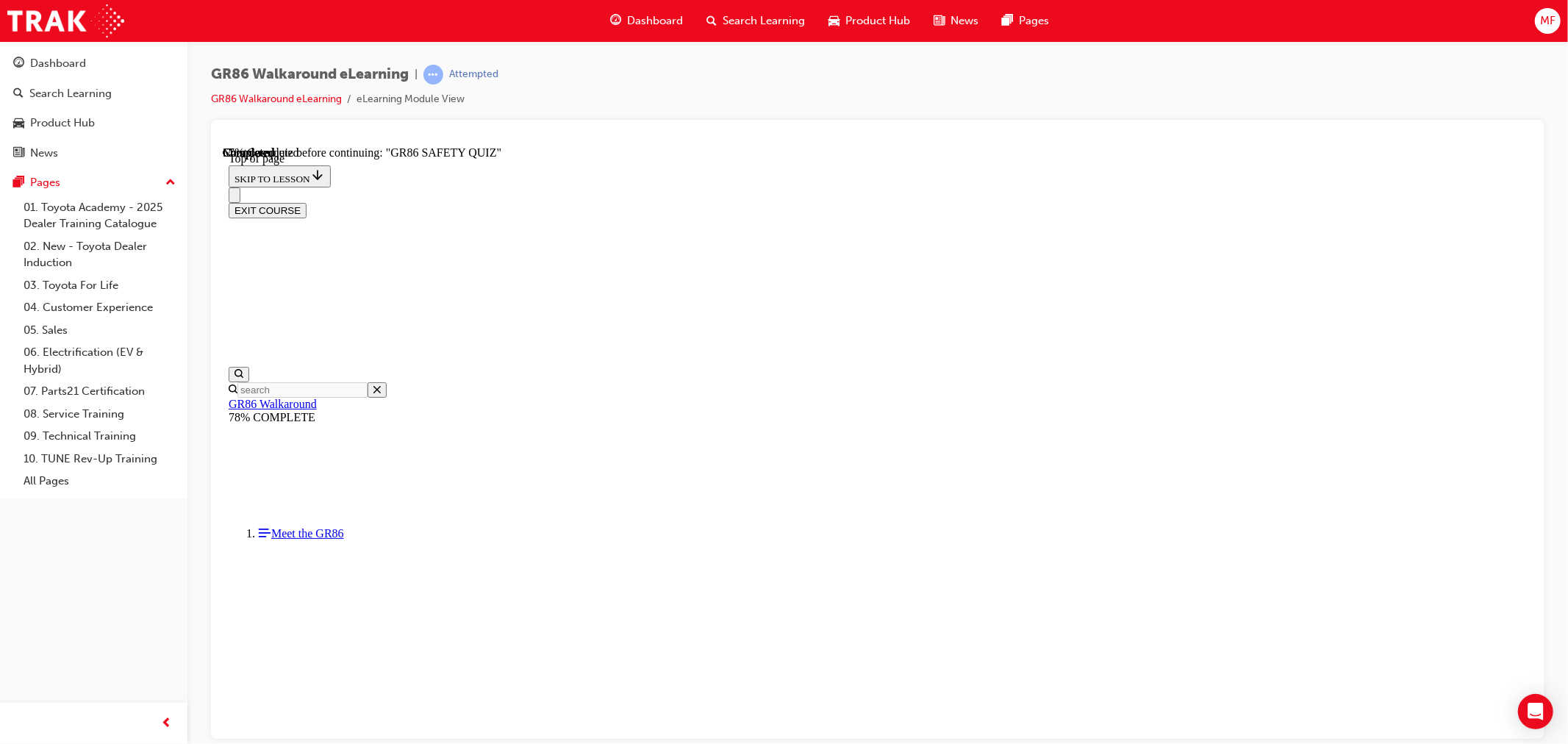
scroll to position [438, 0]
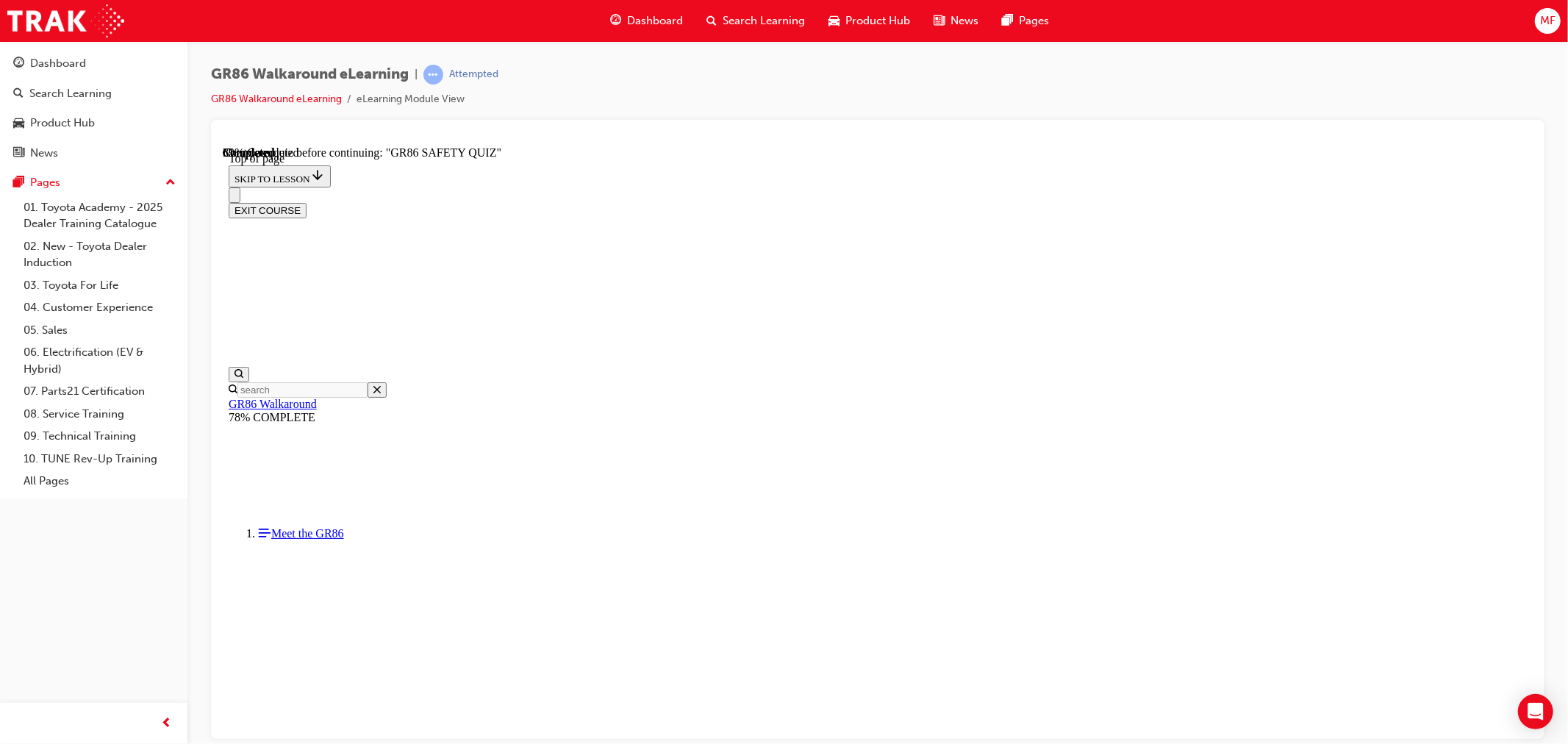
scroll to position [126, 0]
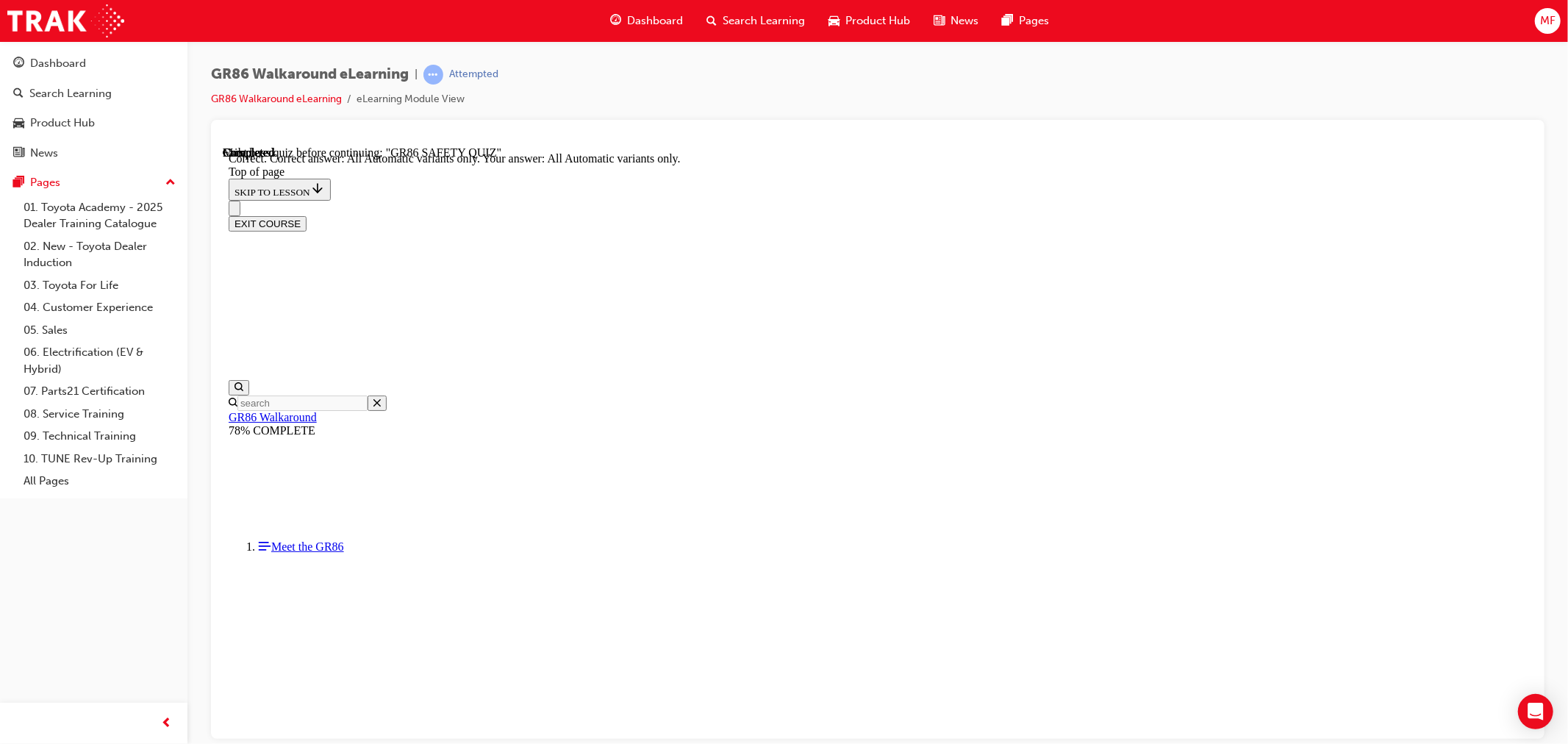
scroll to position [280, 0]
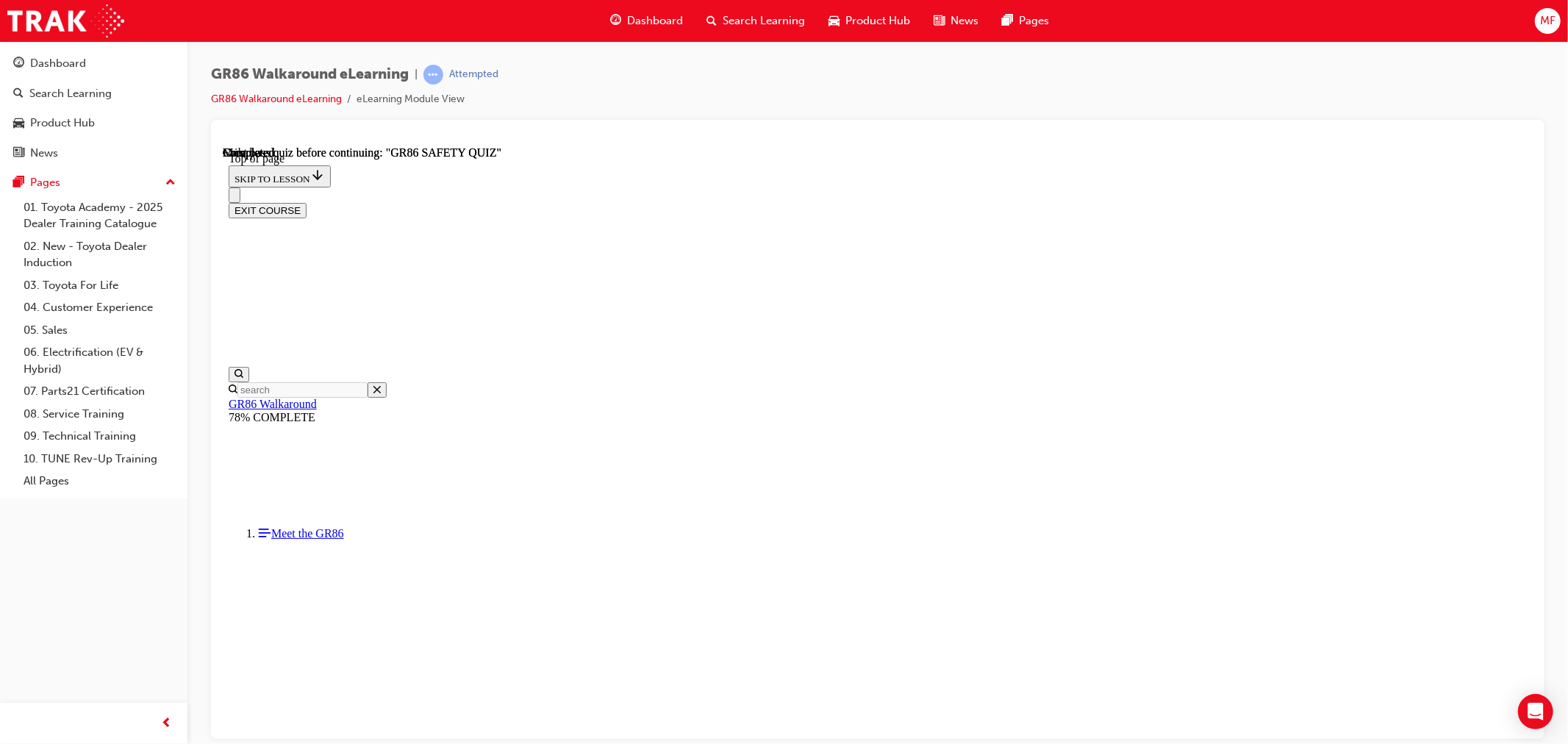
scroll to position [202, 0]
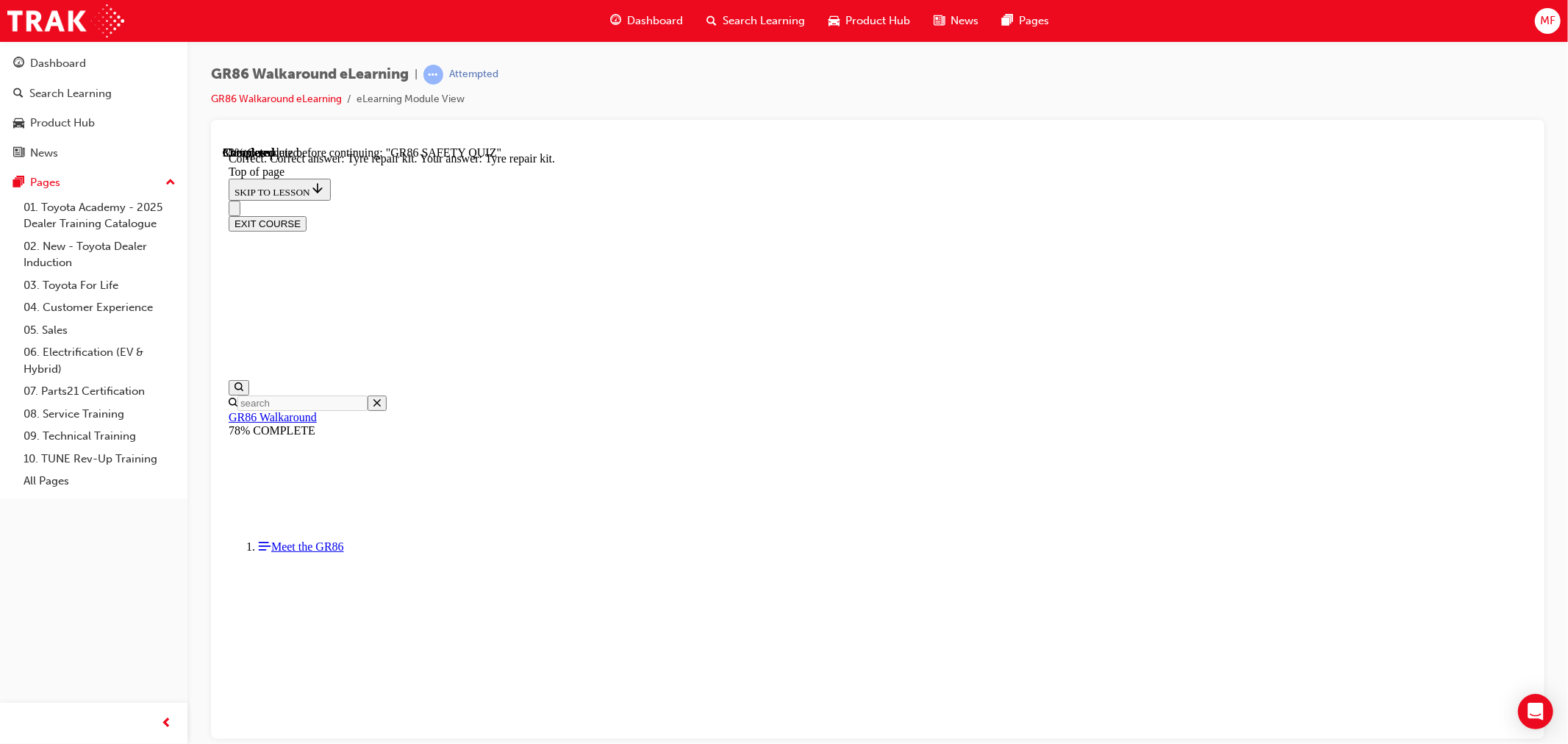
scroll to position [230, 0]
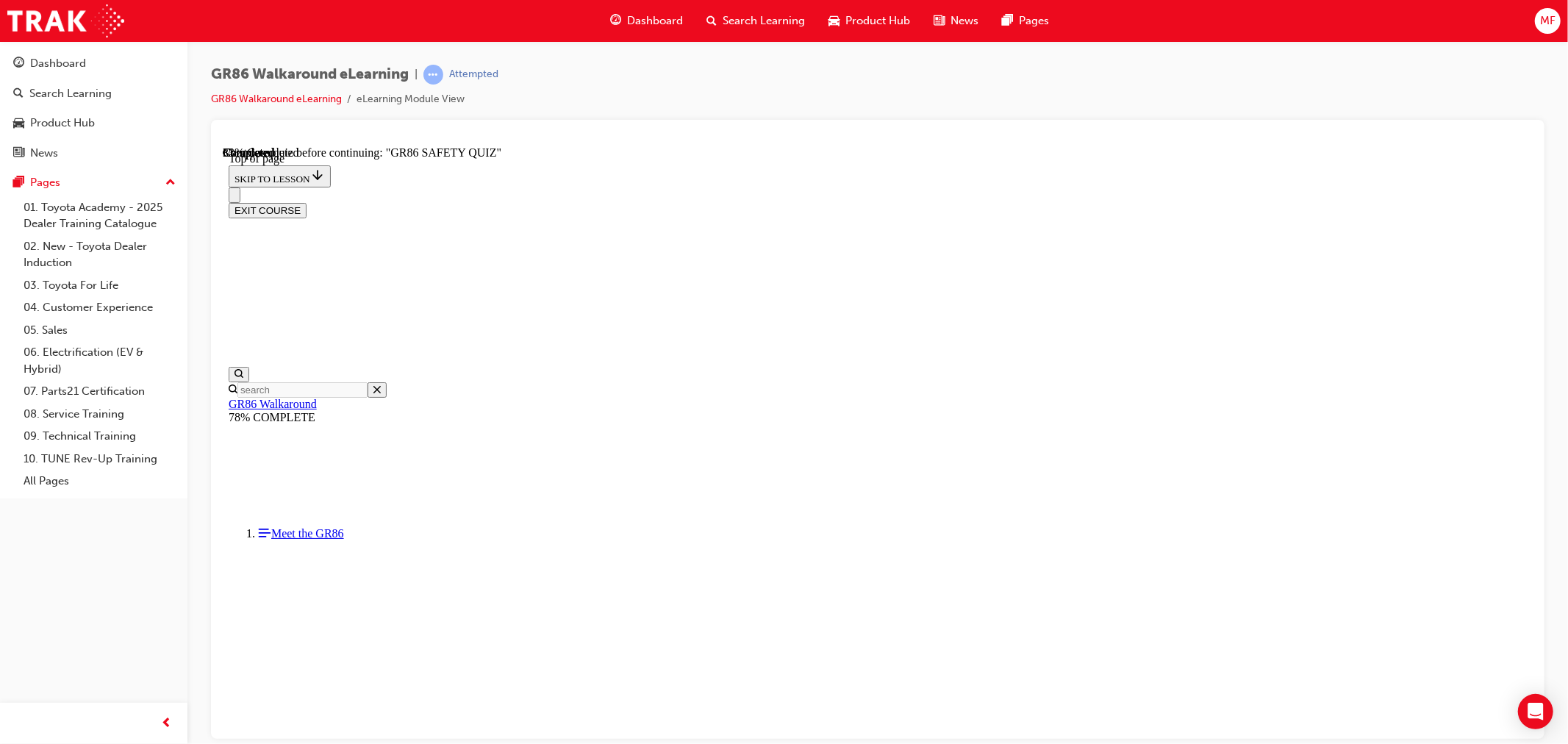
scroll to position [233, 0]
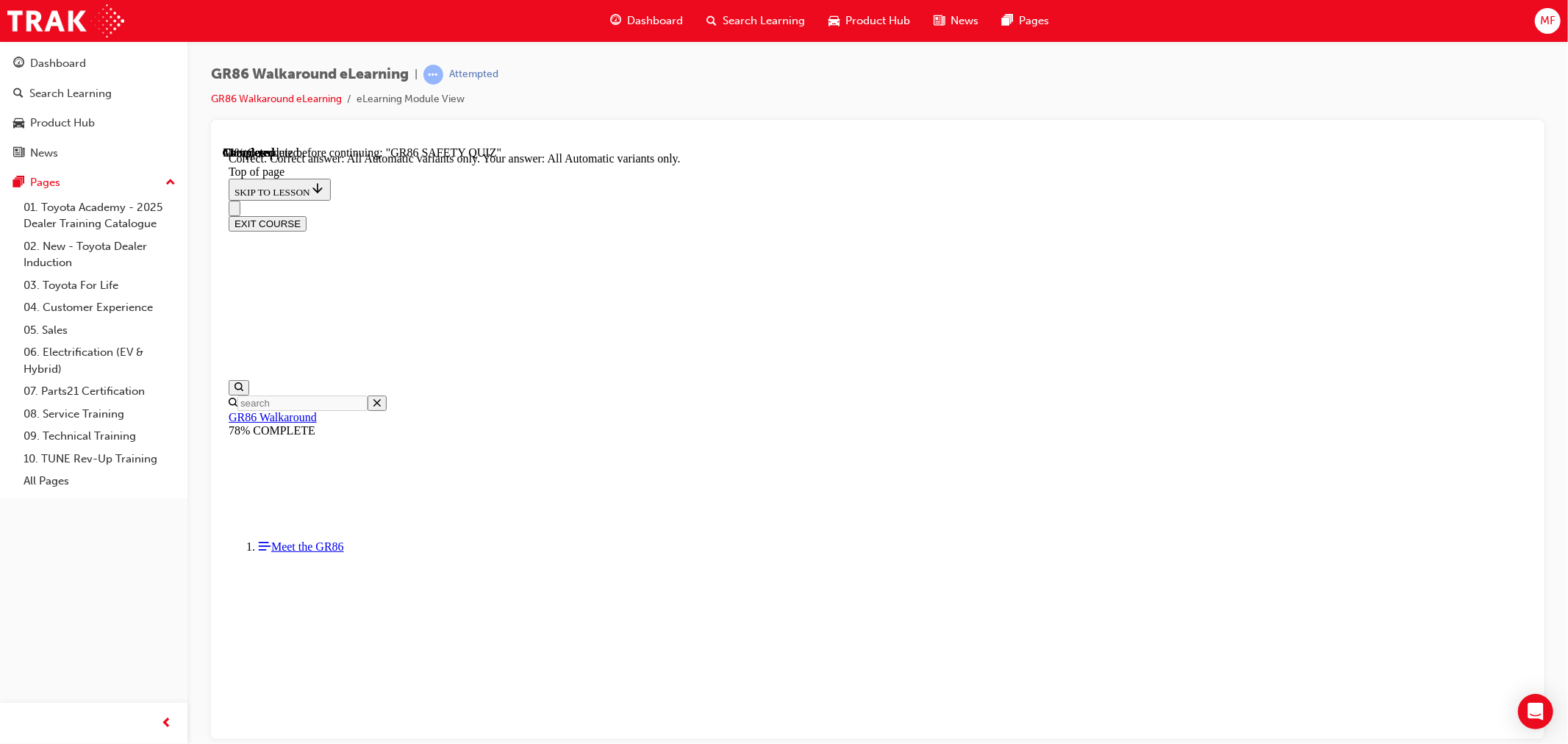
scroll to position [280, 0]
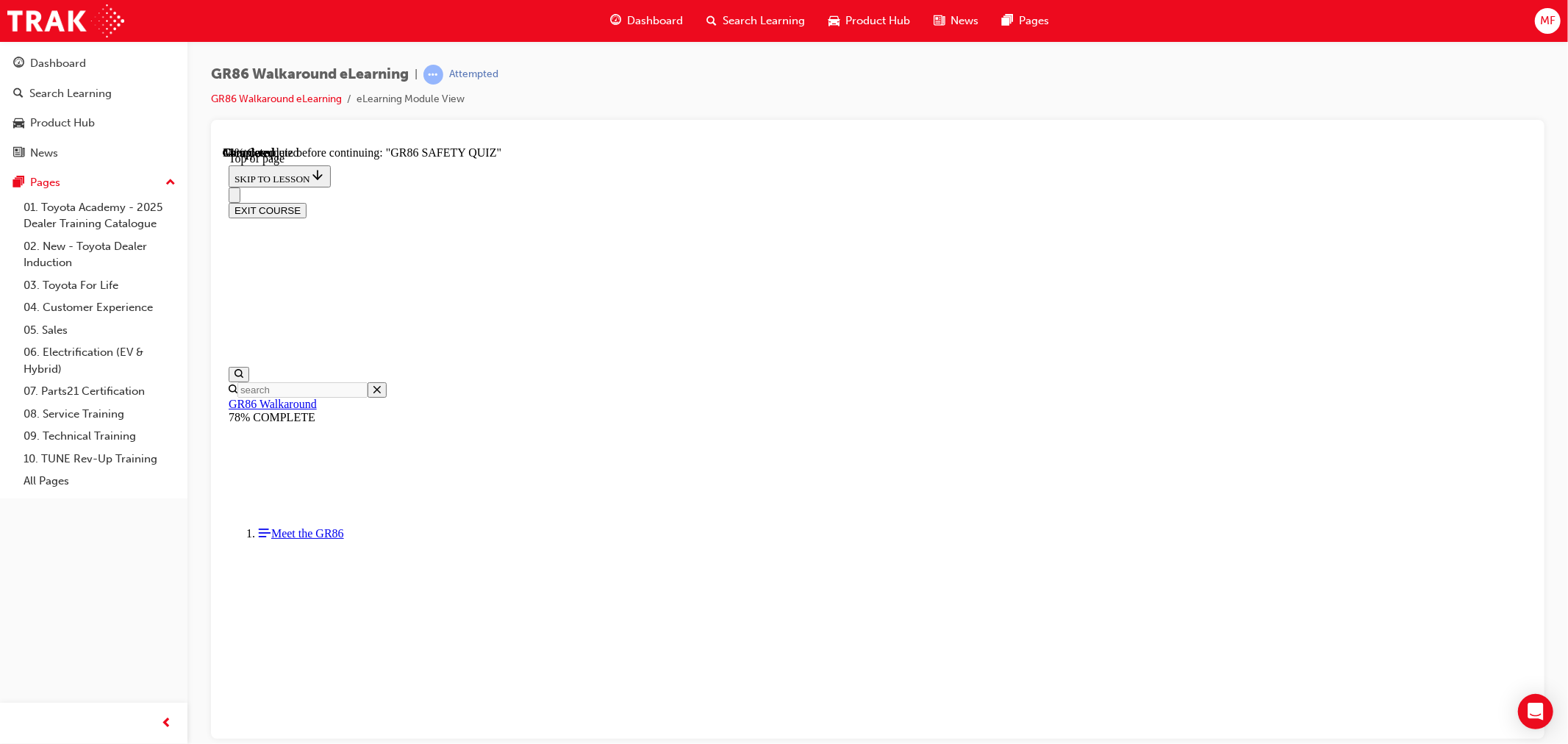
scroll to position [520, 0]
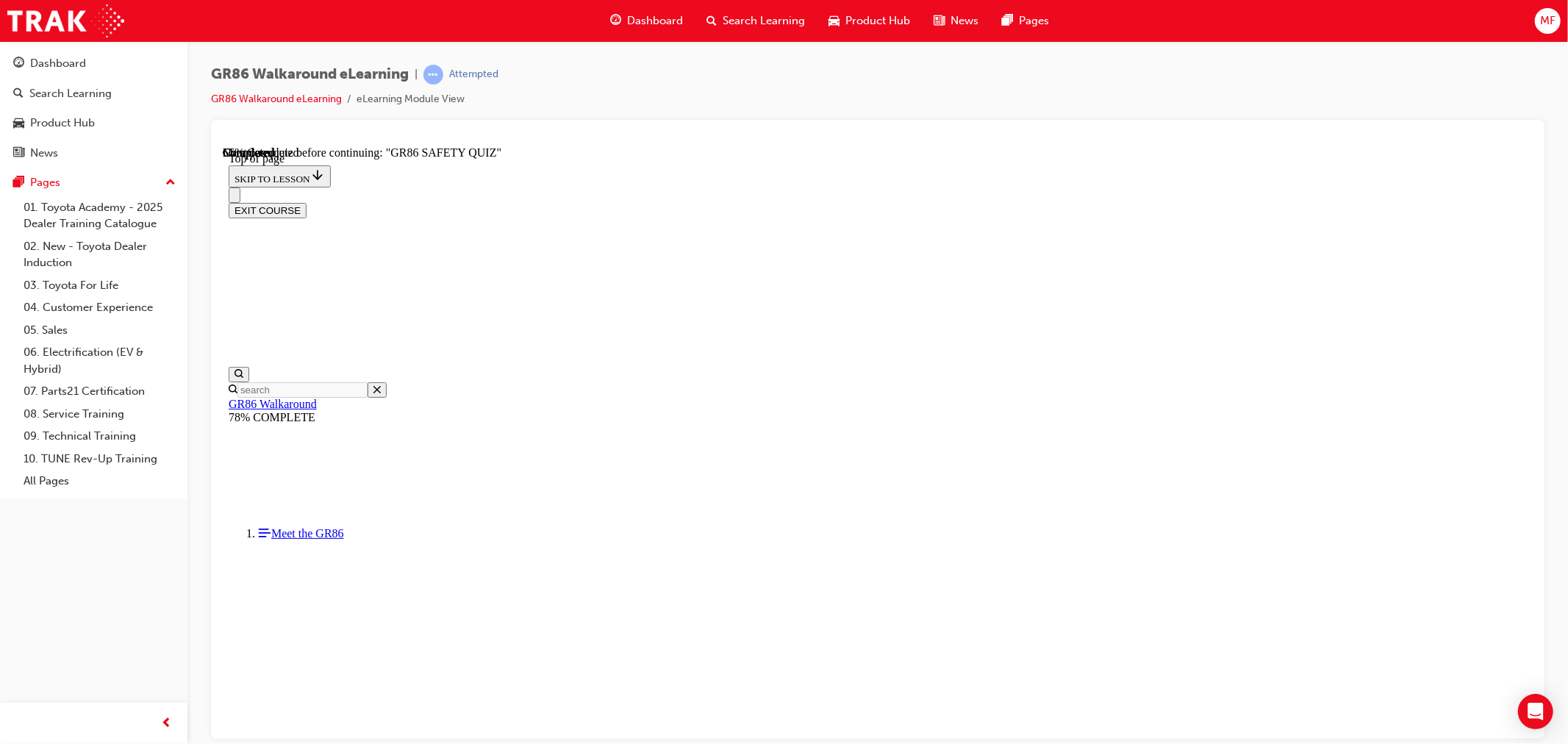
scroll to position [258, 0]
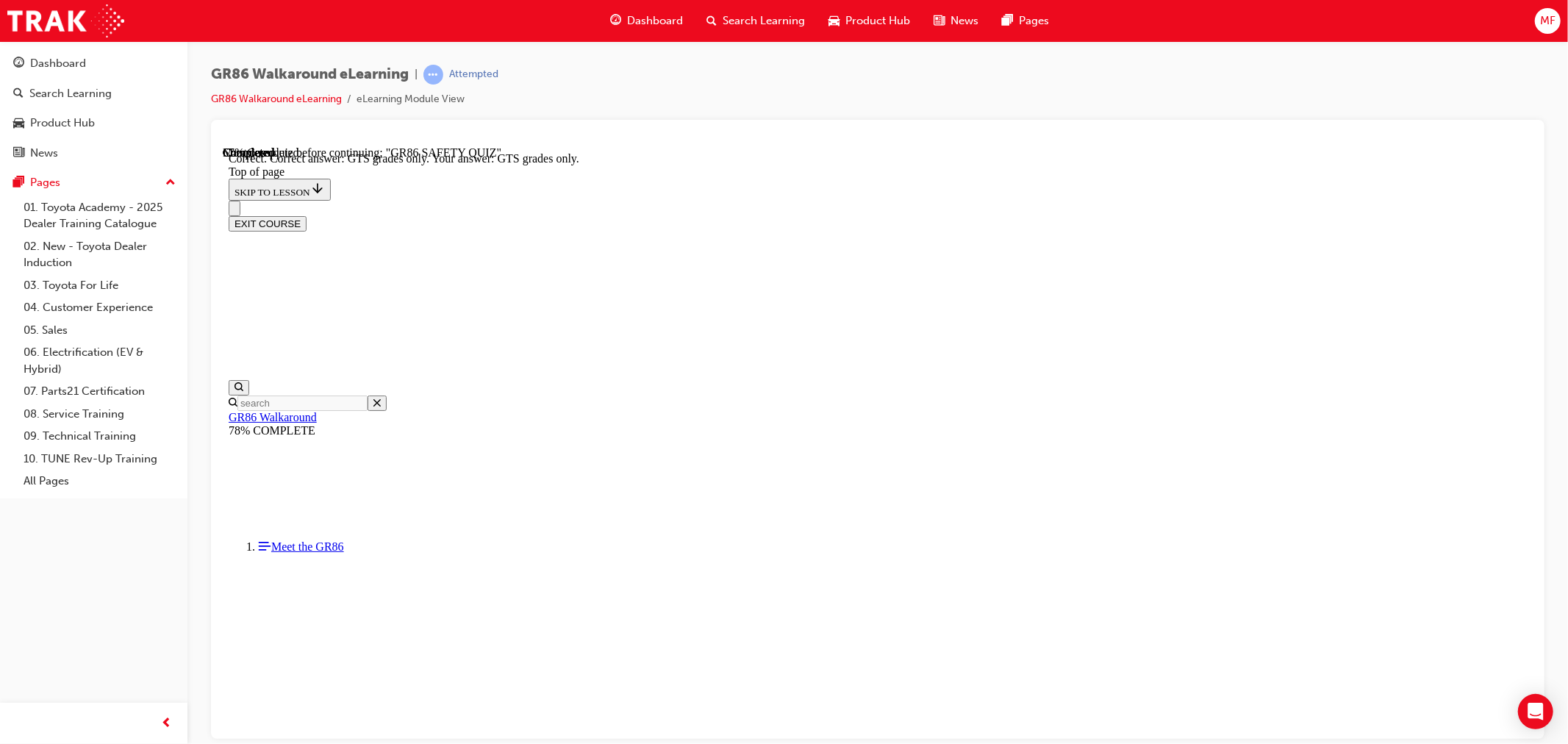
scroll to position [304, 0]
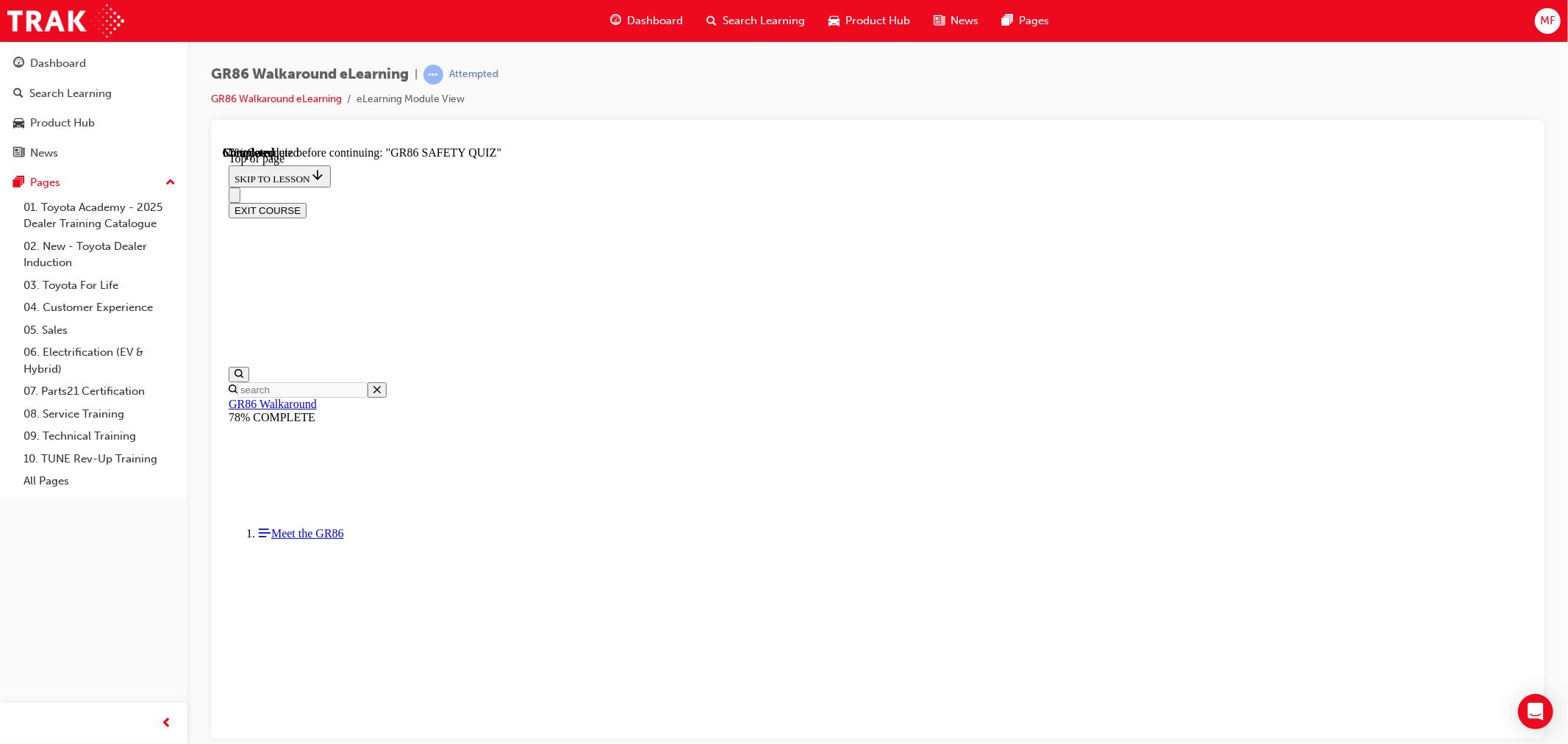
scroll to position [356, 0]
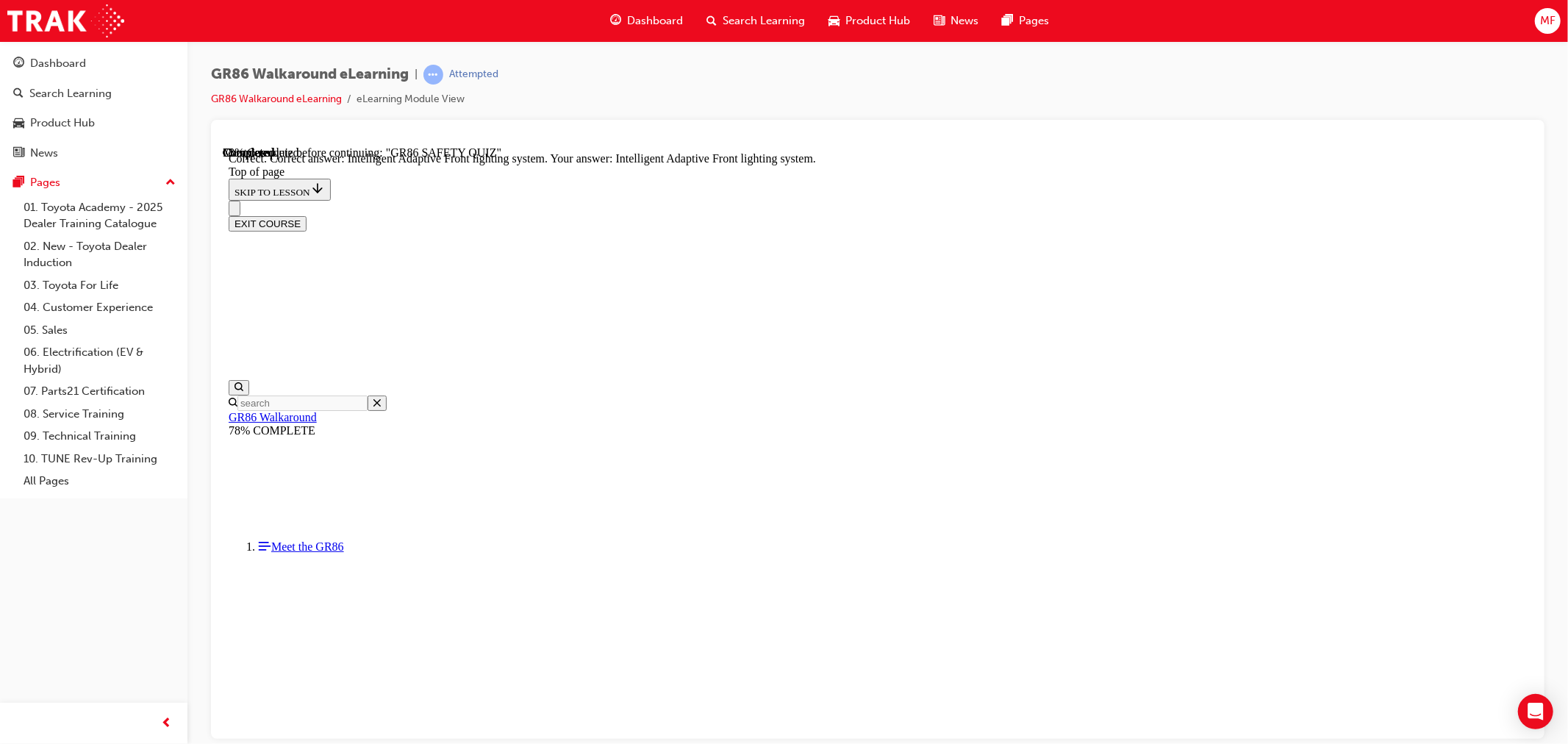
scroll to position [495, 0]
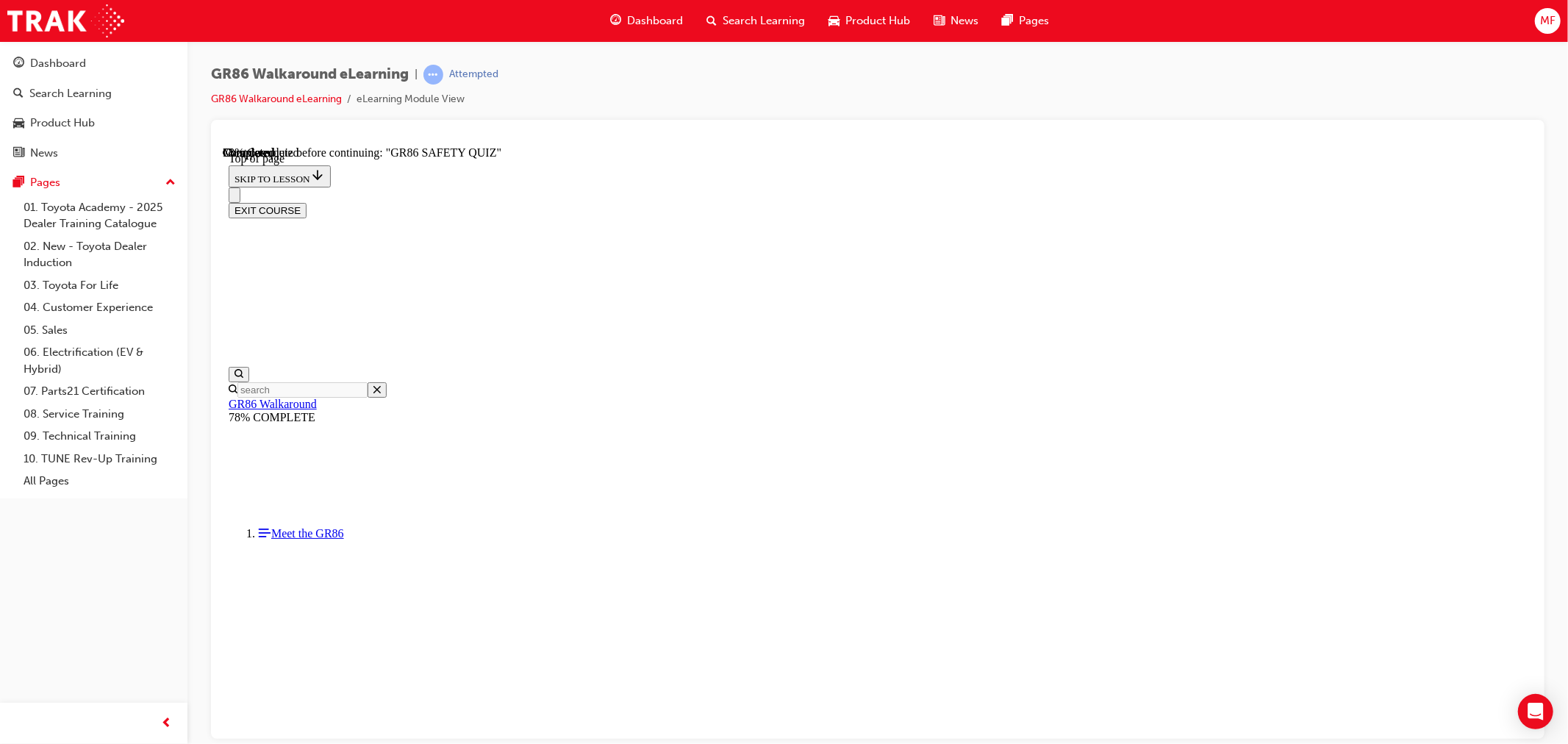
scroll to position [182, 0]
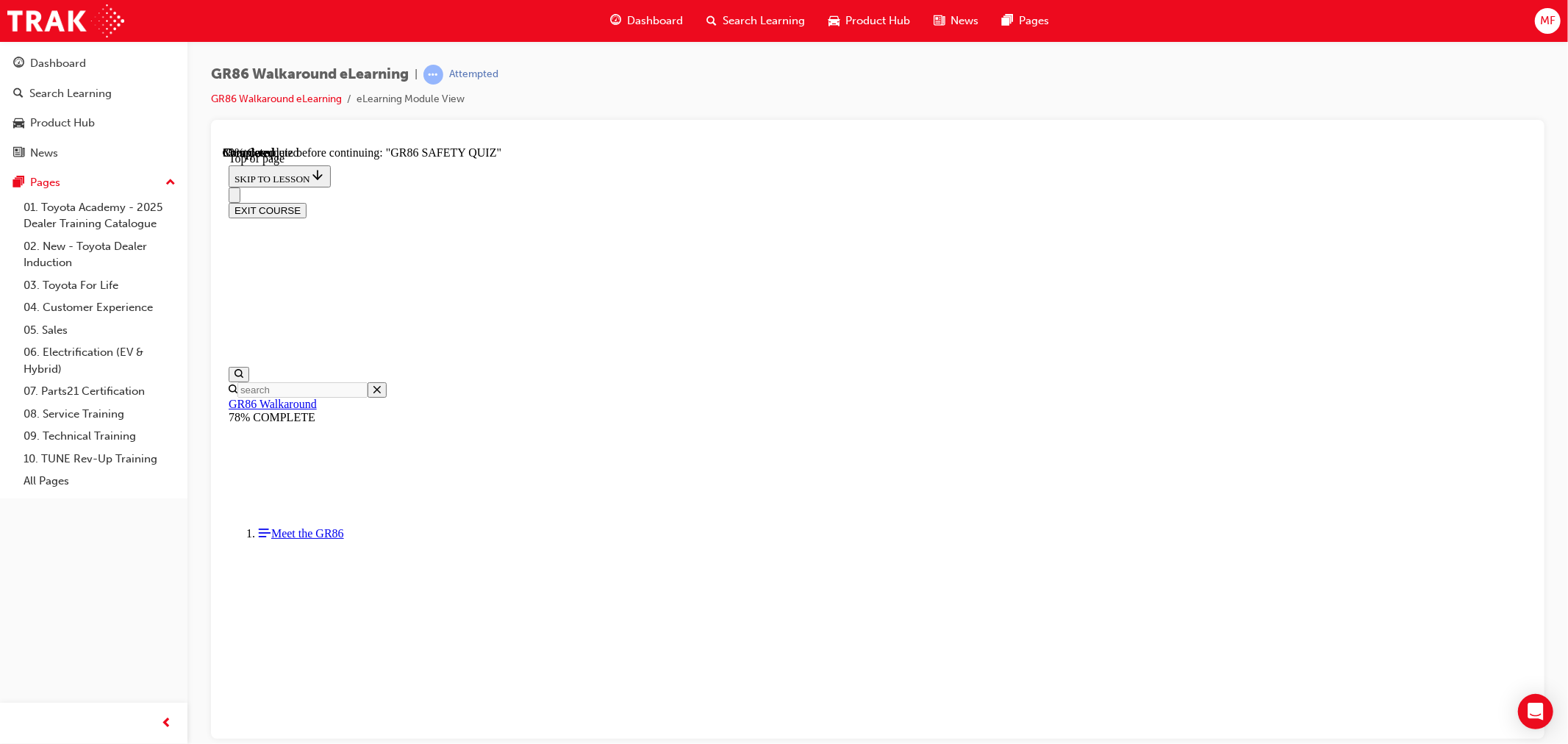
scroll to position [288, 0]
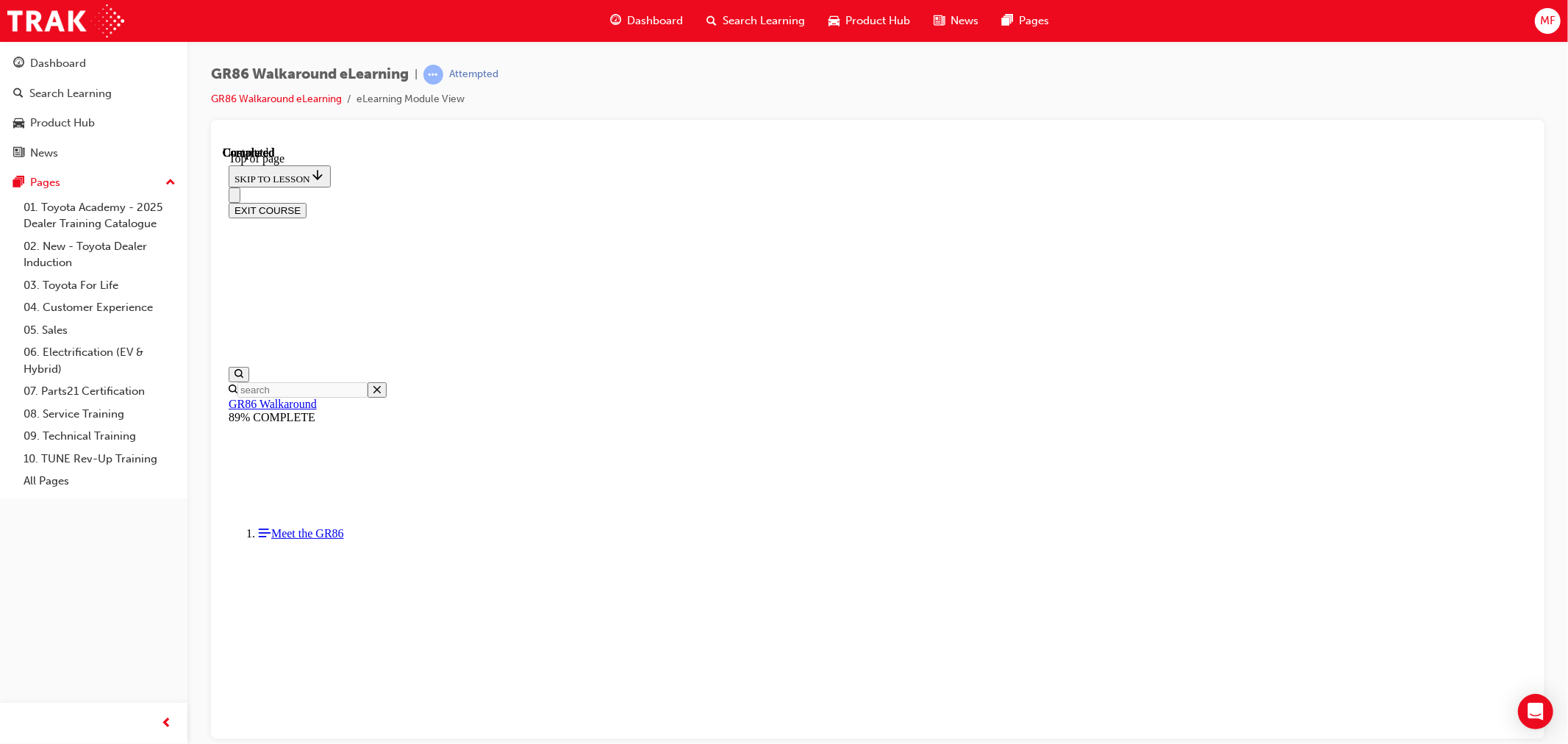
scroll to position [202, 0]
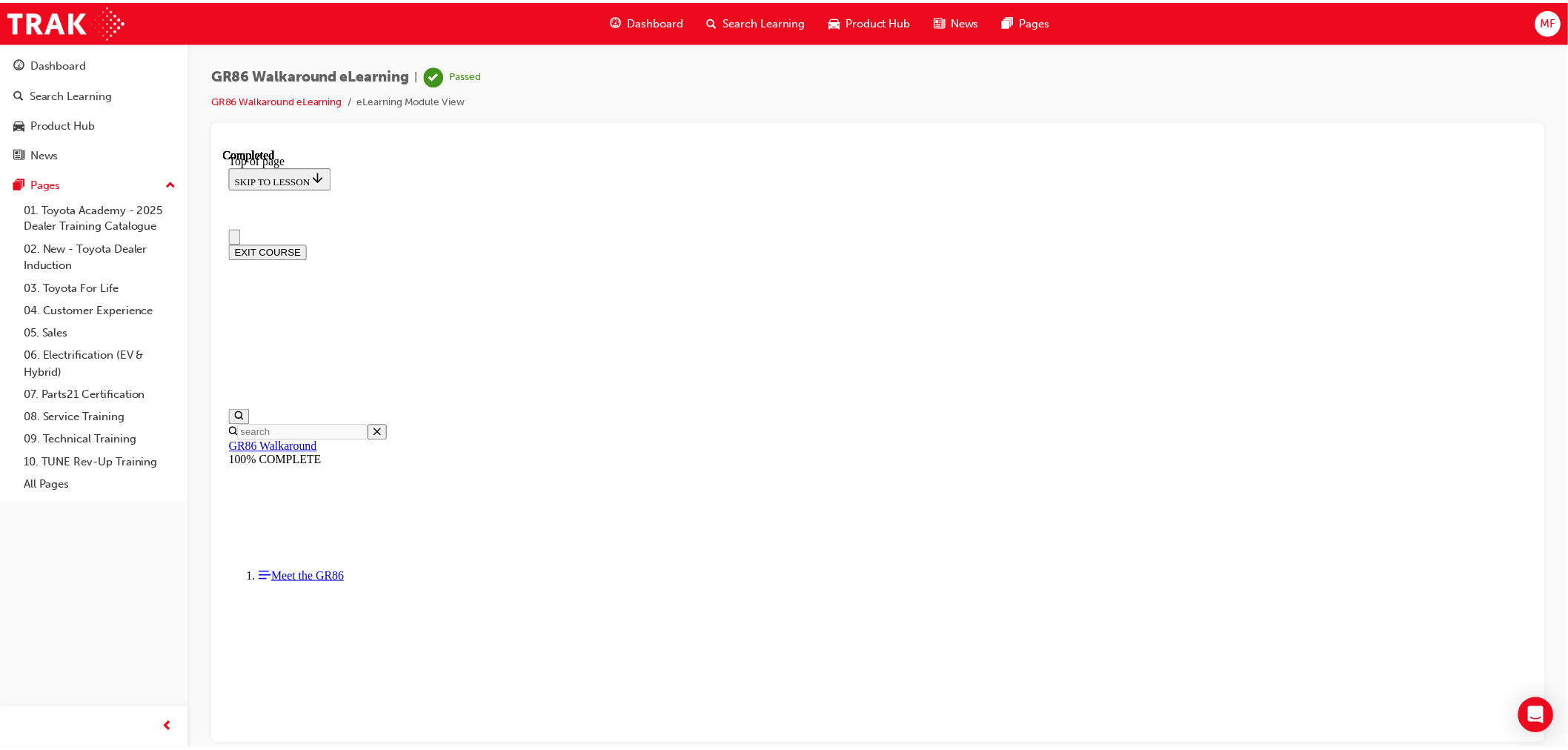
scroll to position [191, 0]
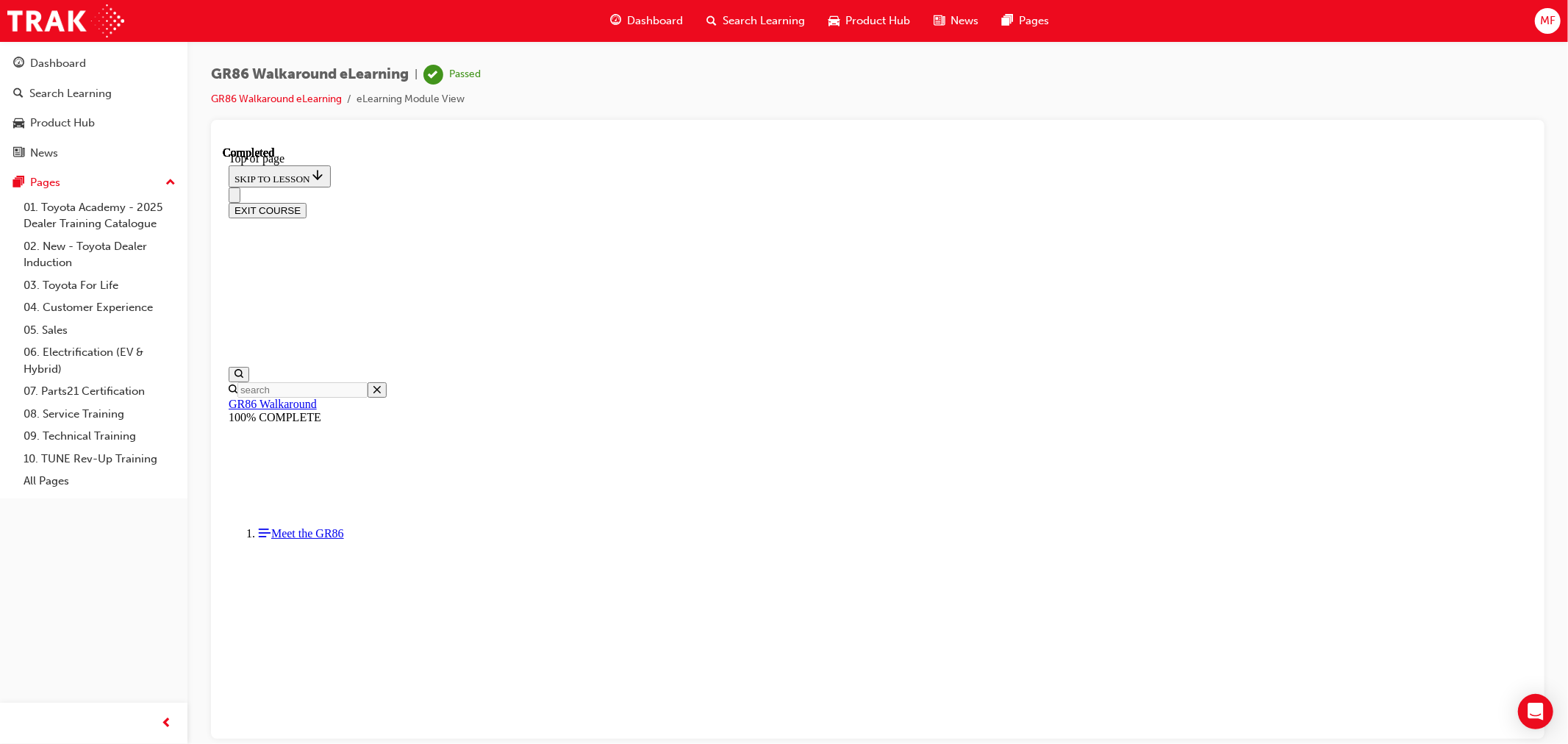
click at [637, 16] on span "Dashboard" at bounding box center [655, 21] width 56 height 17
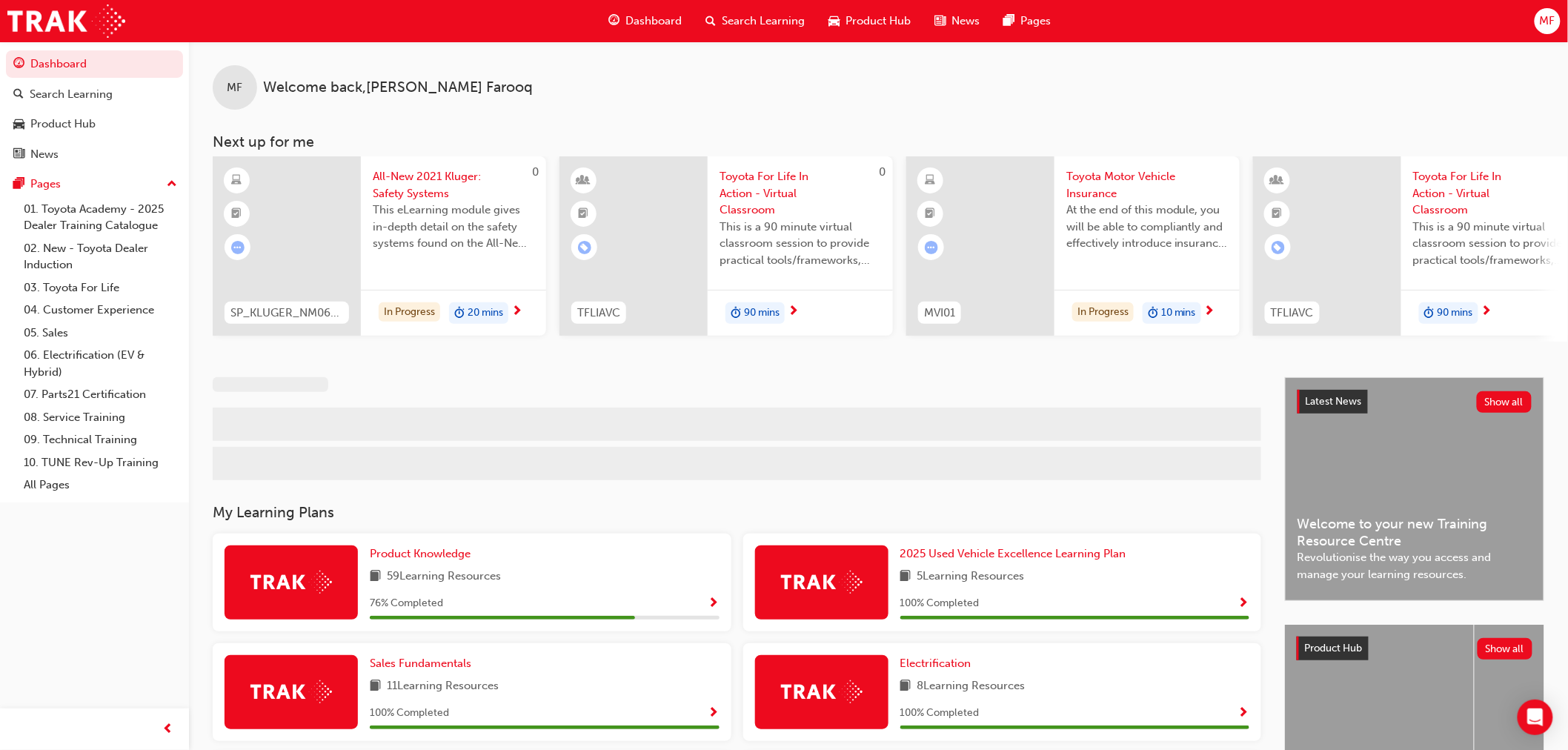
click at [649, 19] on span "Dashboard" at bounding box center [654, 21] width 57 height 17
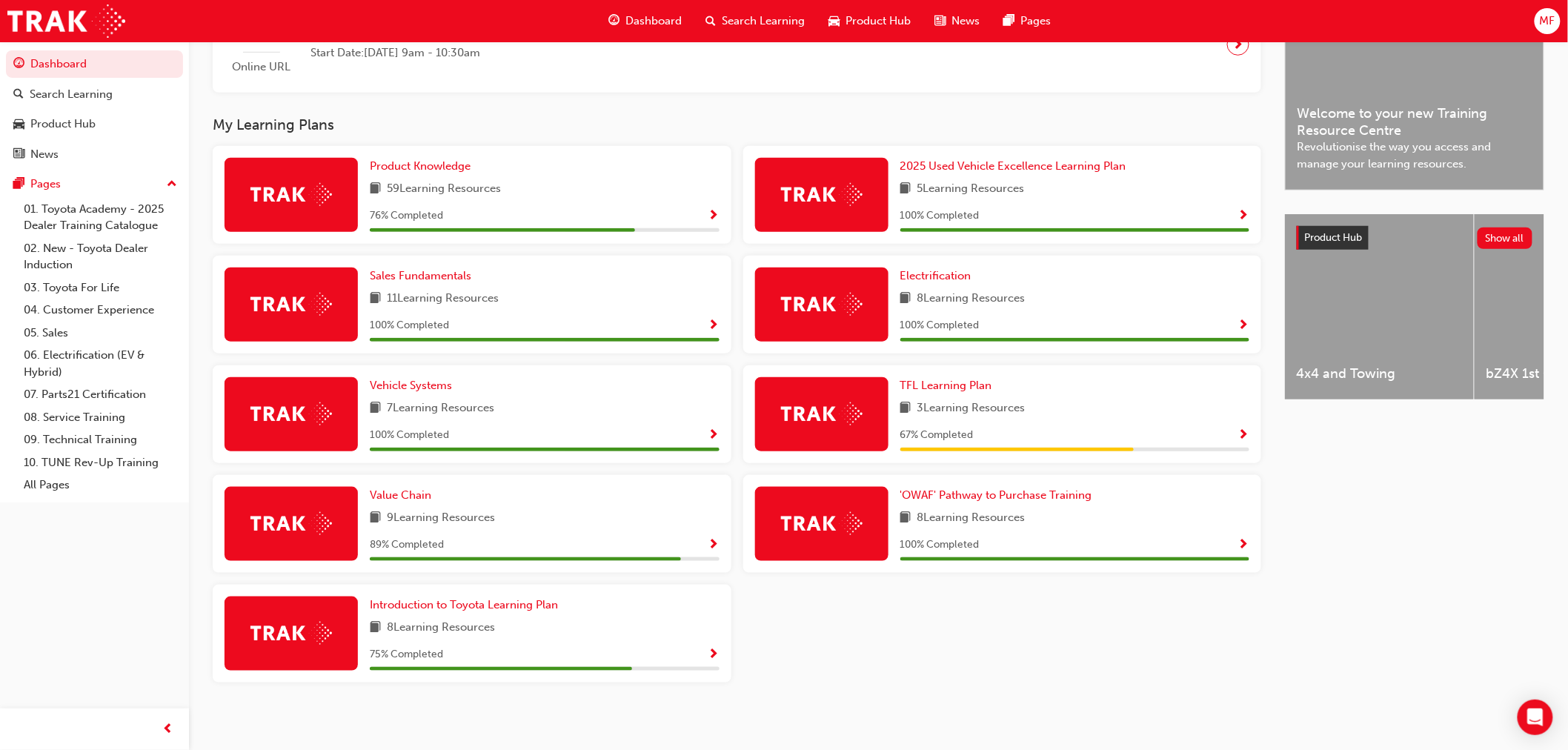
scroll to position [411, 0]
click at [456, 171] on span "Product Knowledge" at bounding box center [420, 165] width 101 height 13
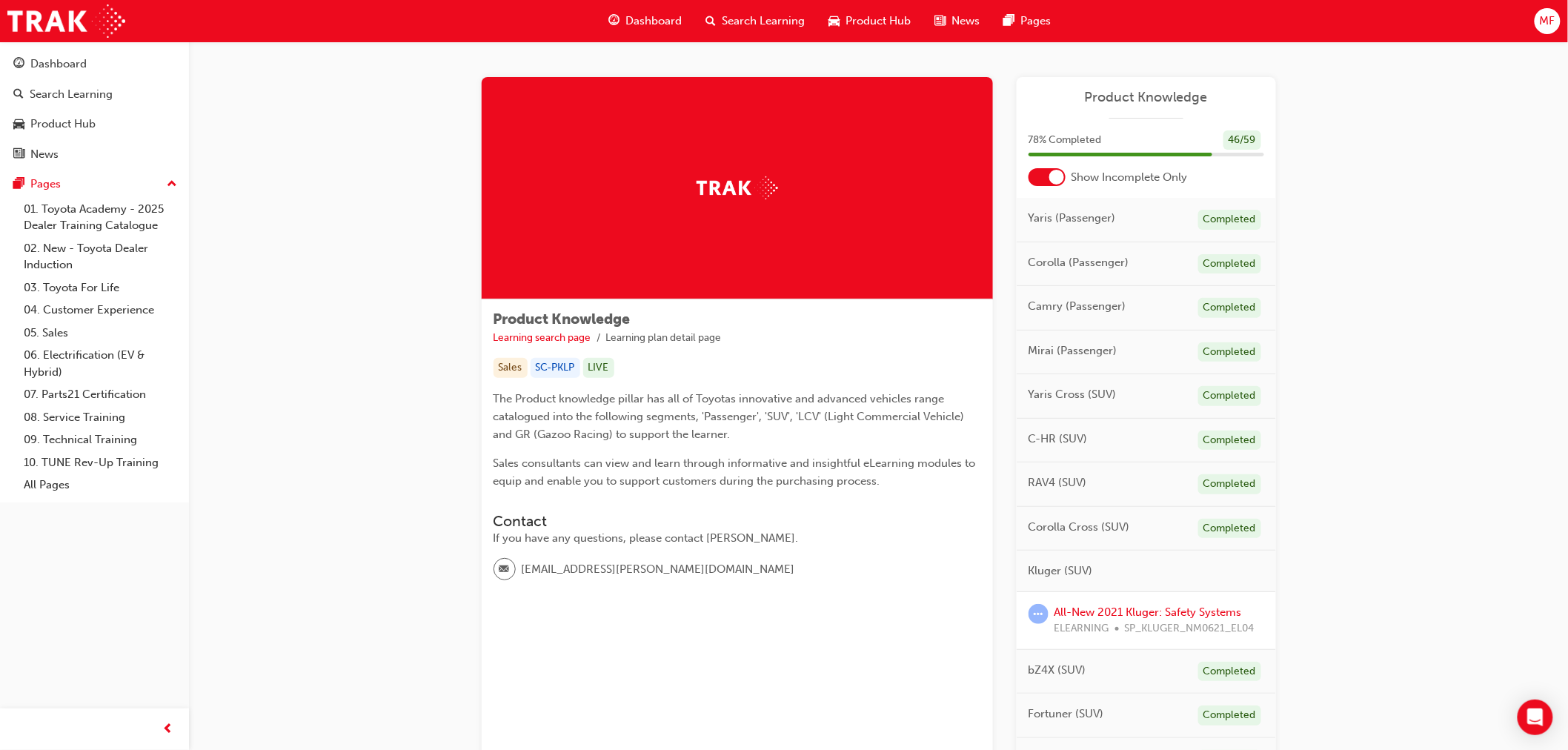
click at [1055, 178] on div at bounding box center [1057, 177] width 15 height 15
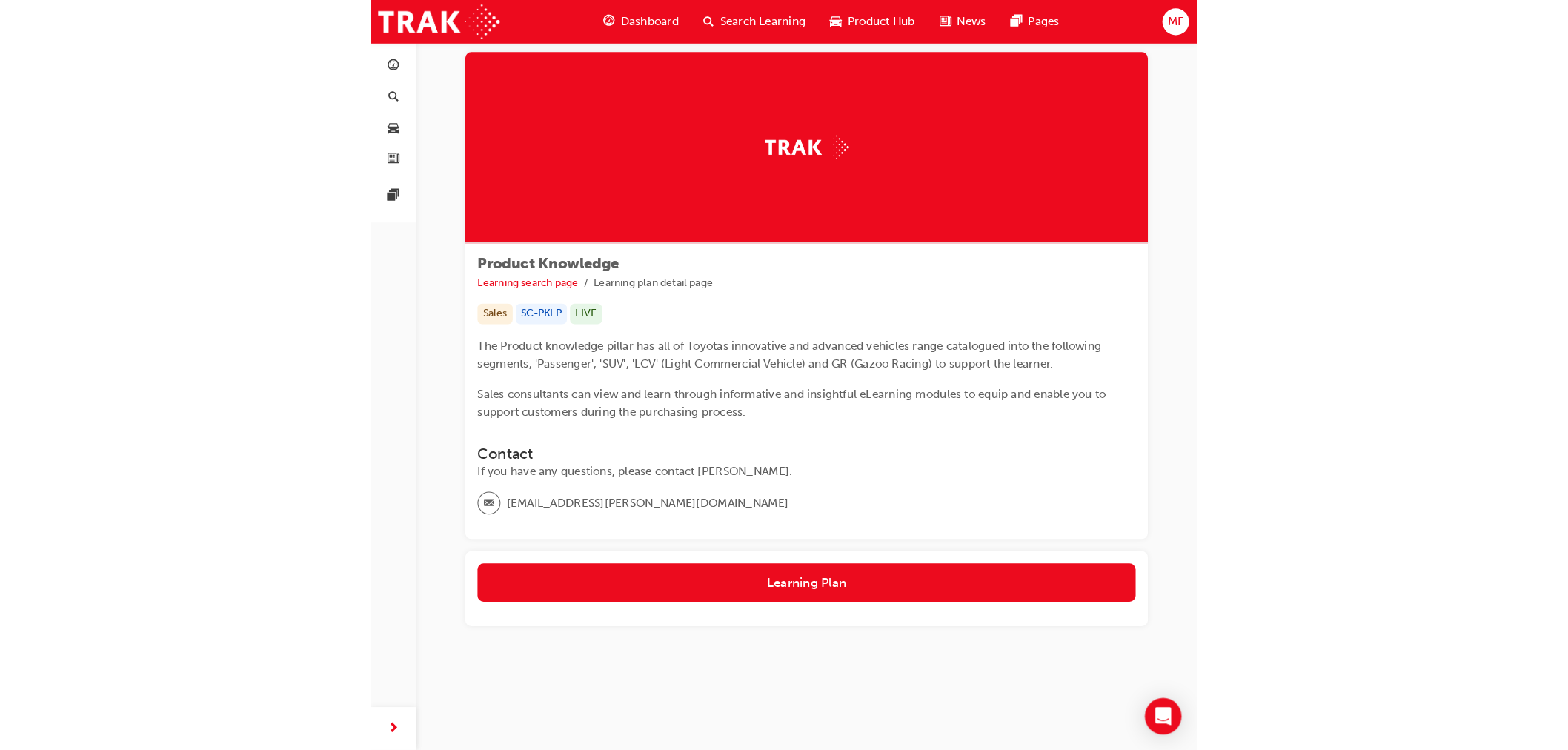
scroll to position [26, 0]
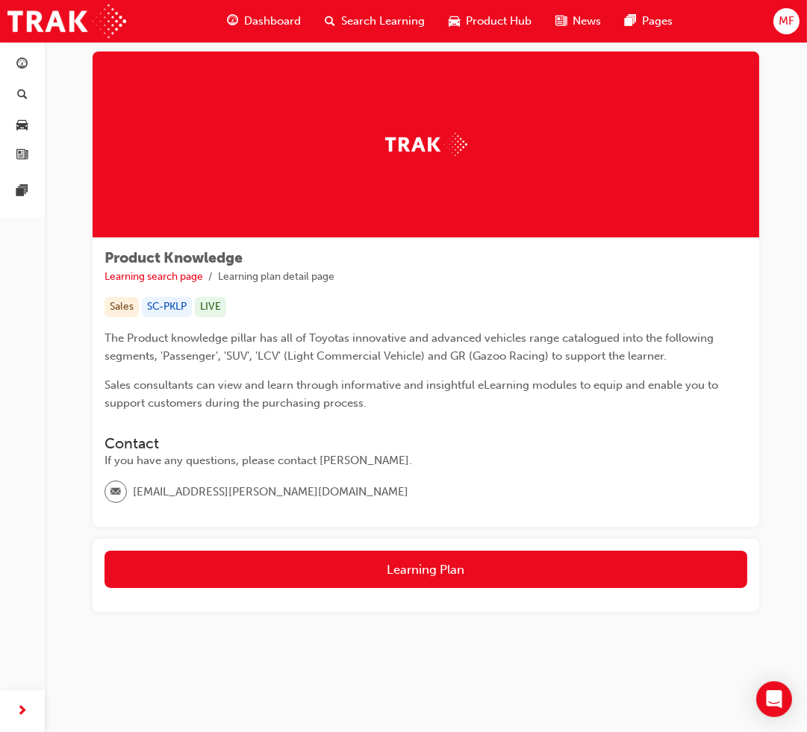
click at [725, 284] on div "Product Knowledge Learning search page Learning plan detail page Sales SC-PKLP …" at bounding box center [426, 382] width 667 height 289
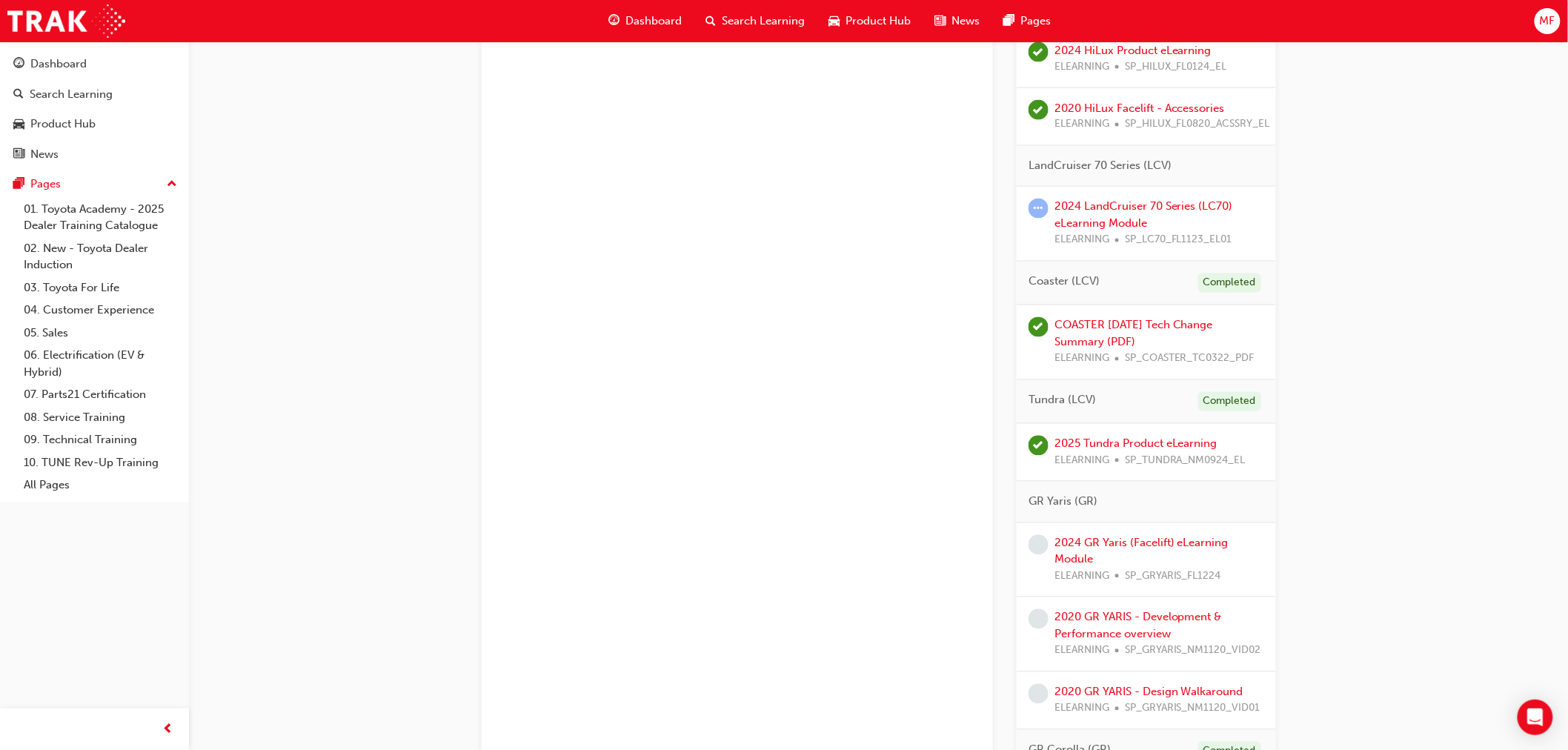
scroll to position [3377, 0]
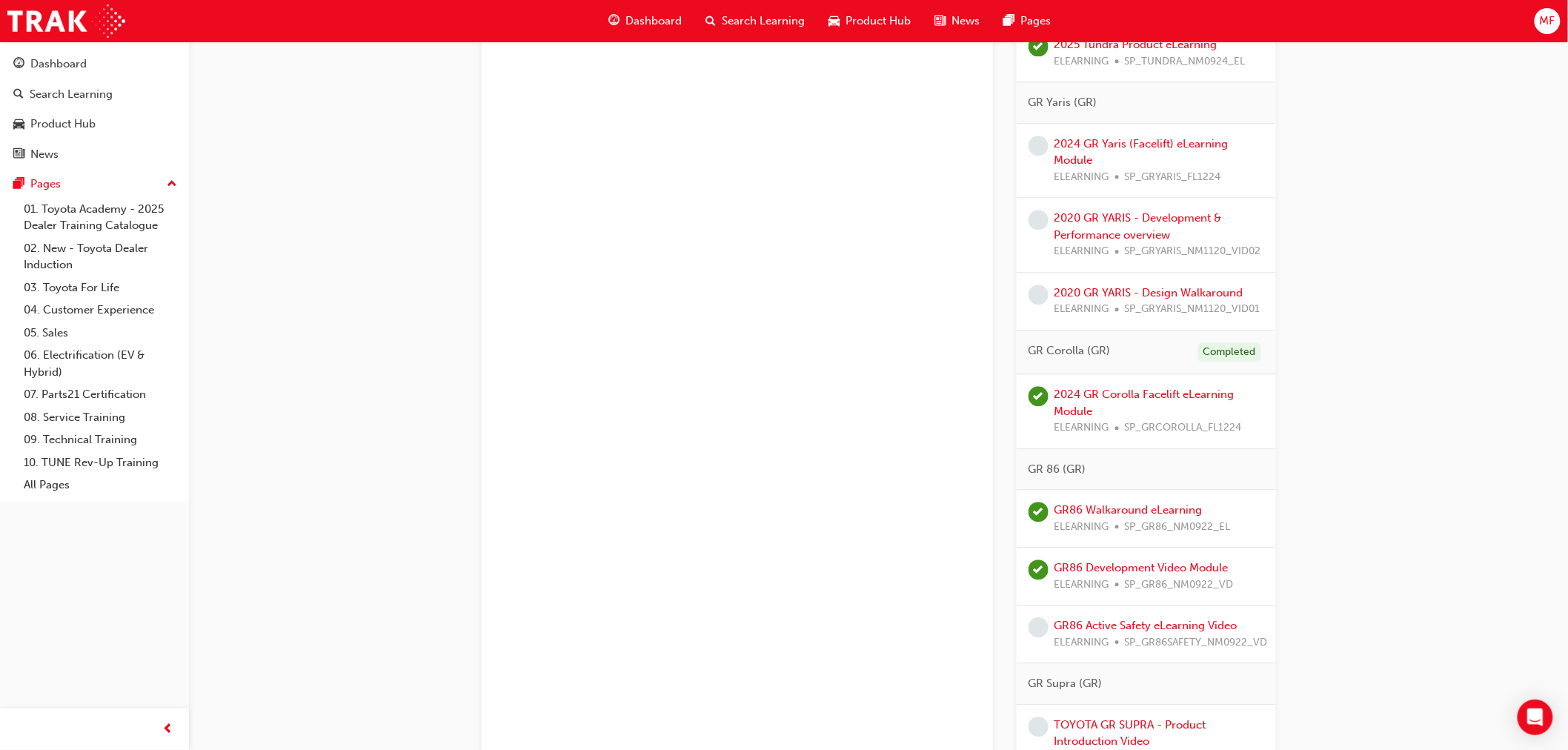
scroll to position [4119, 0]
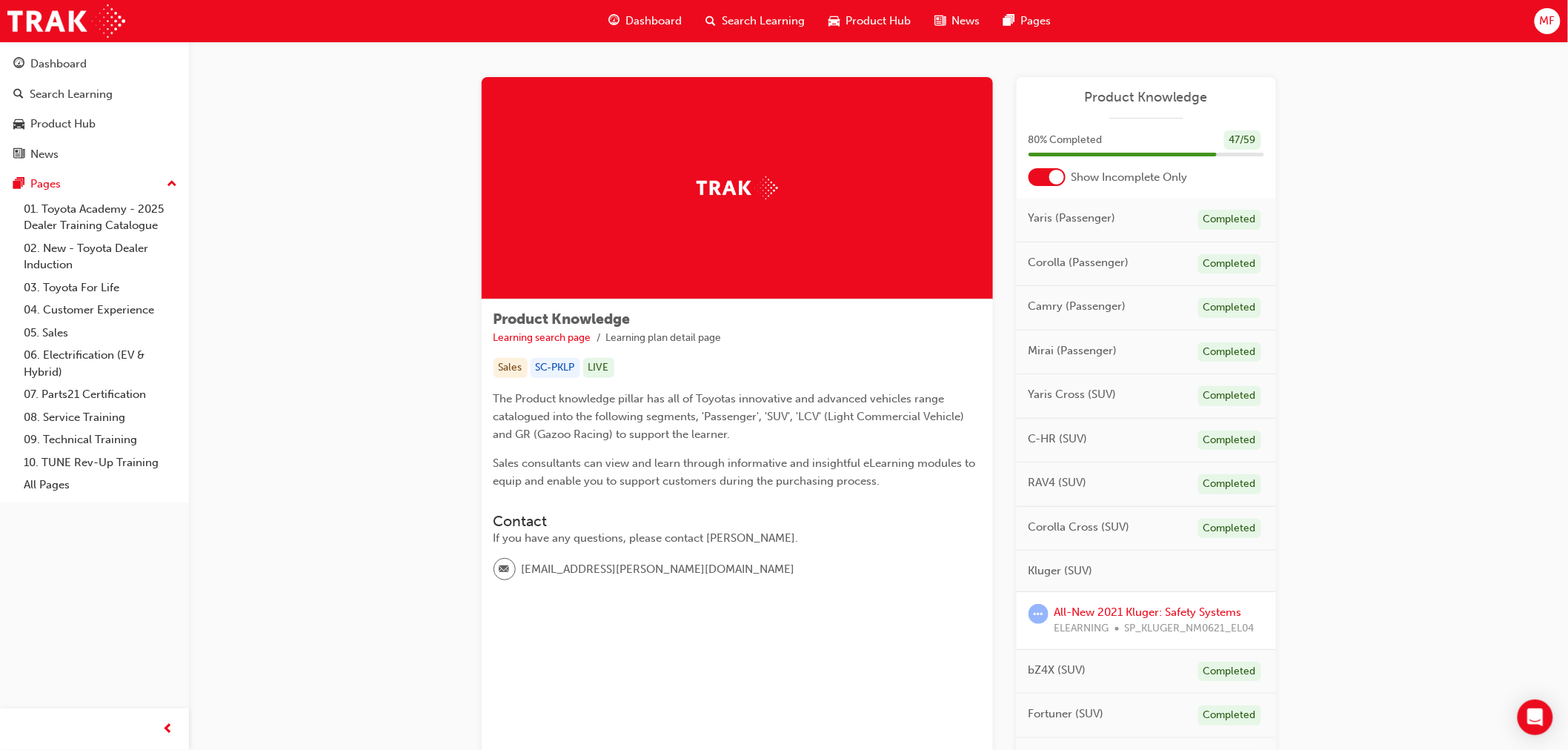
click at [1038, 169] on div at bounding box center [1047, 177] width 37 height 18
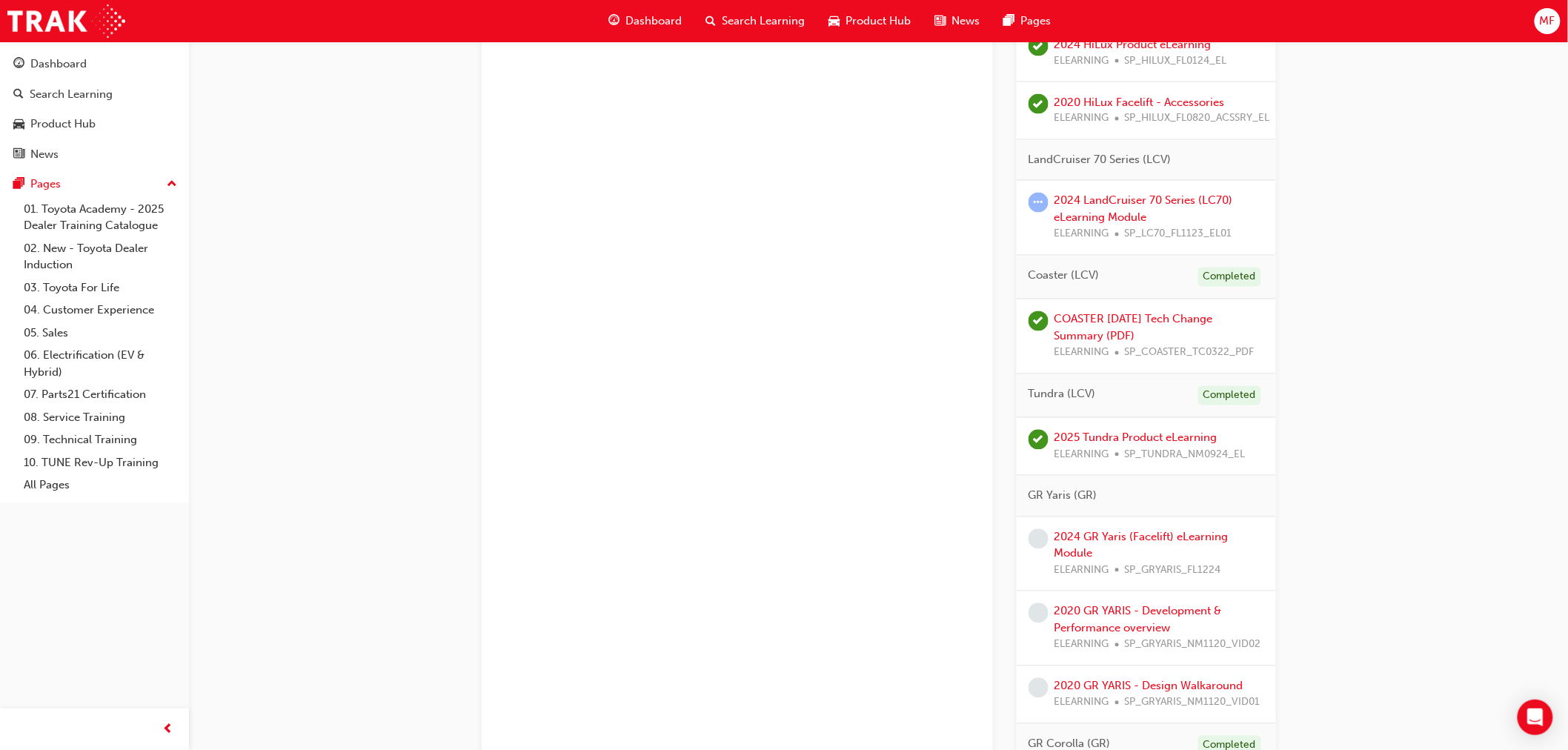
scroll to position [3624, 0]
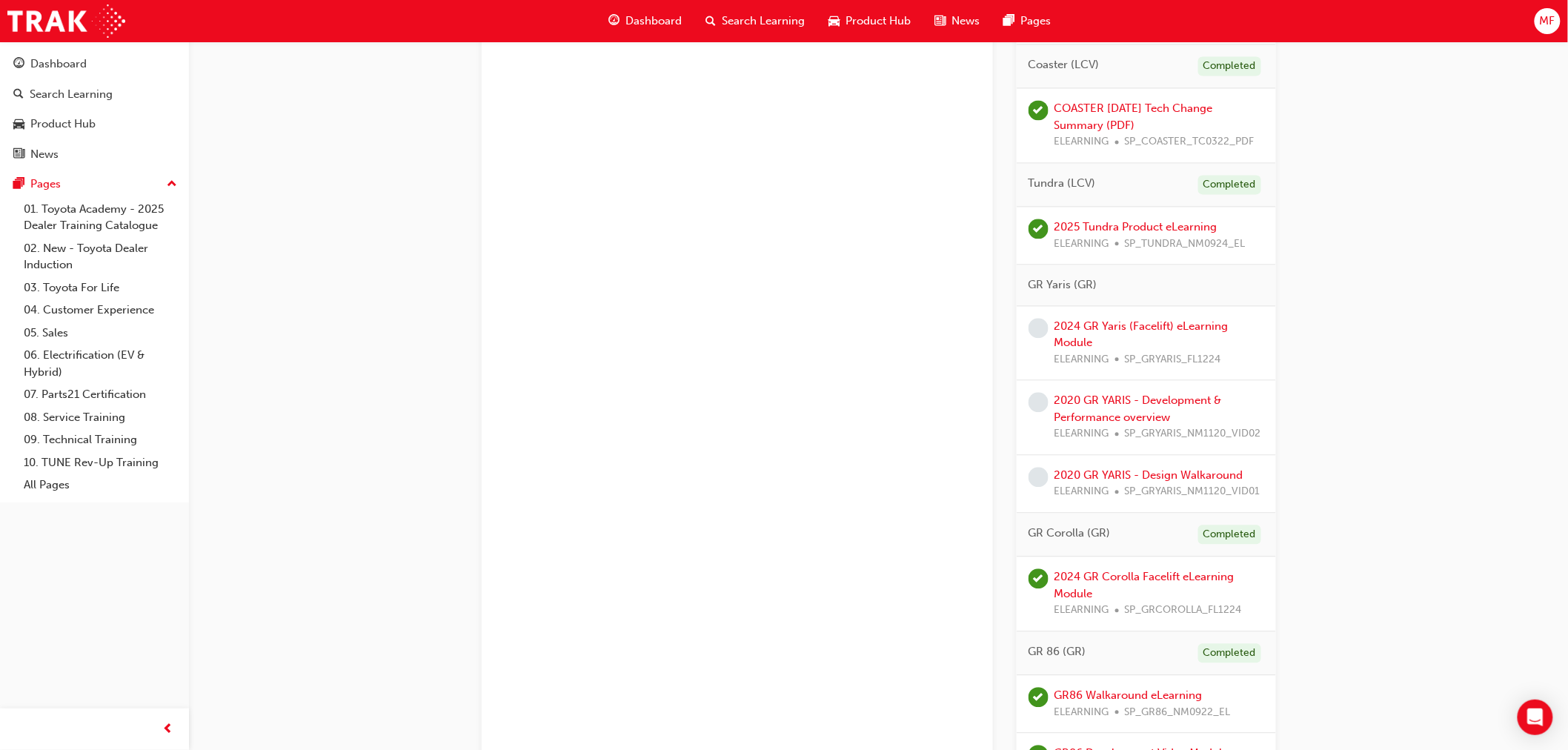
click at [647, 17] on span "Dashboard" at bounding box center [654, 21] width 57 height 17
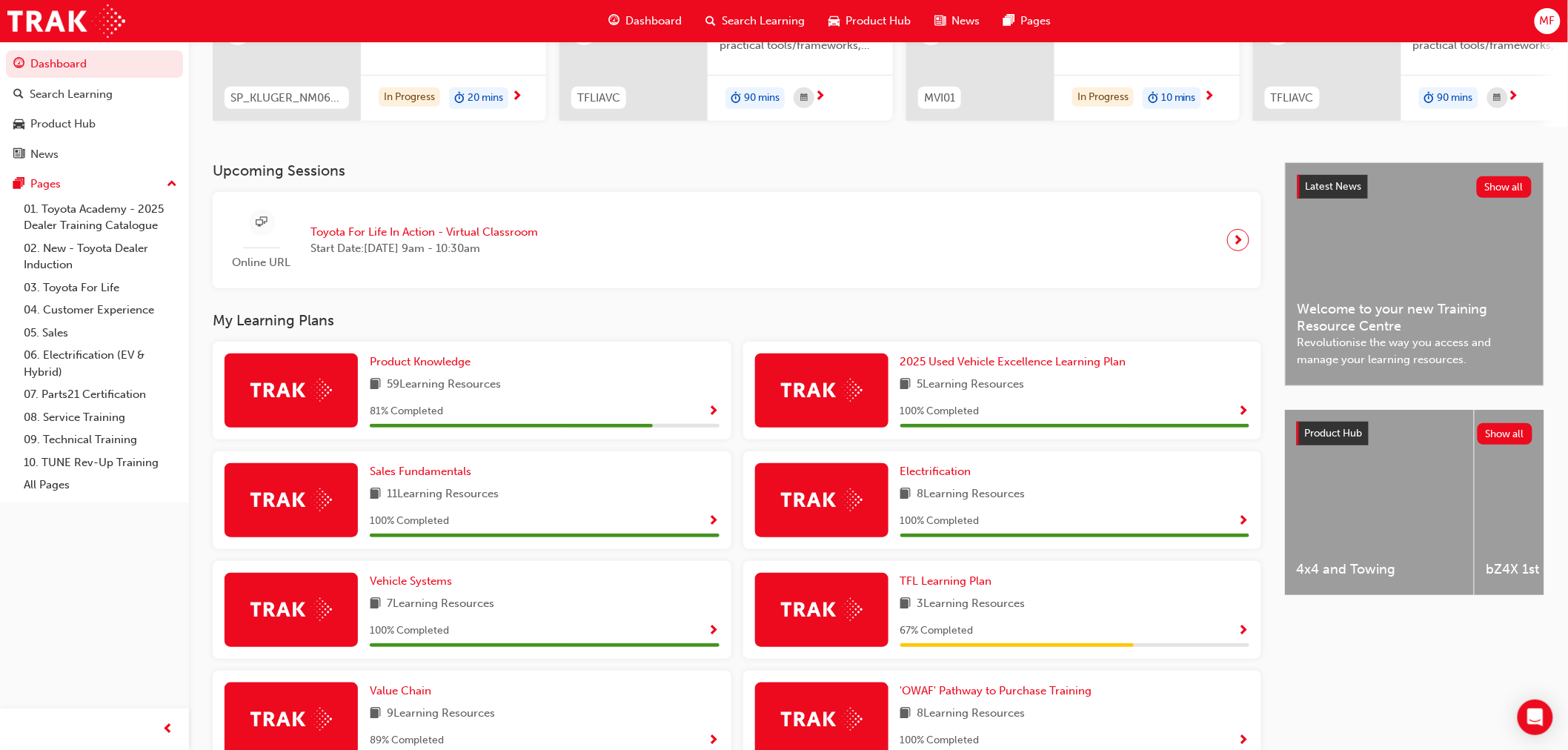
scroll to position [420, 0]
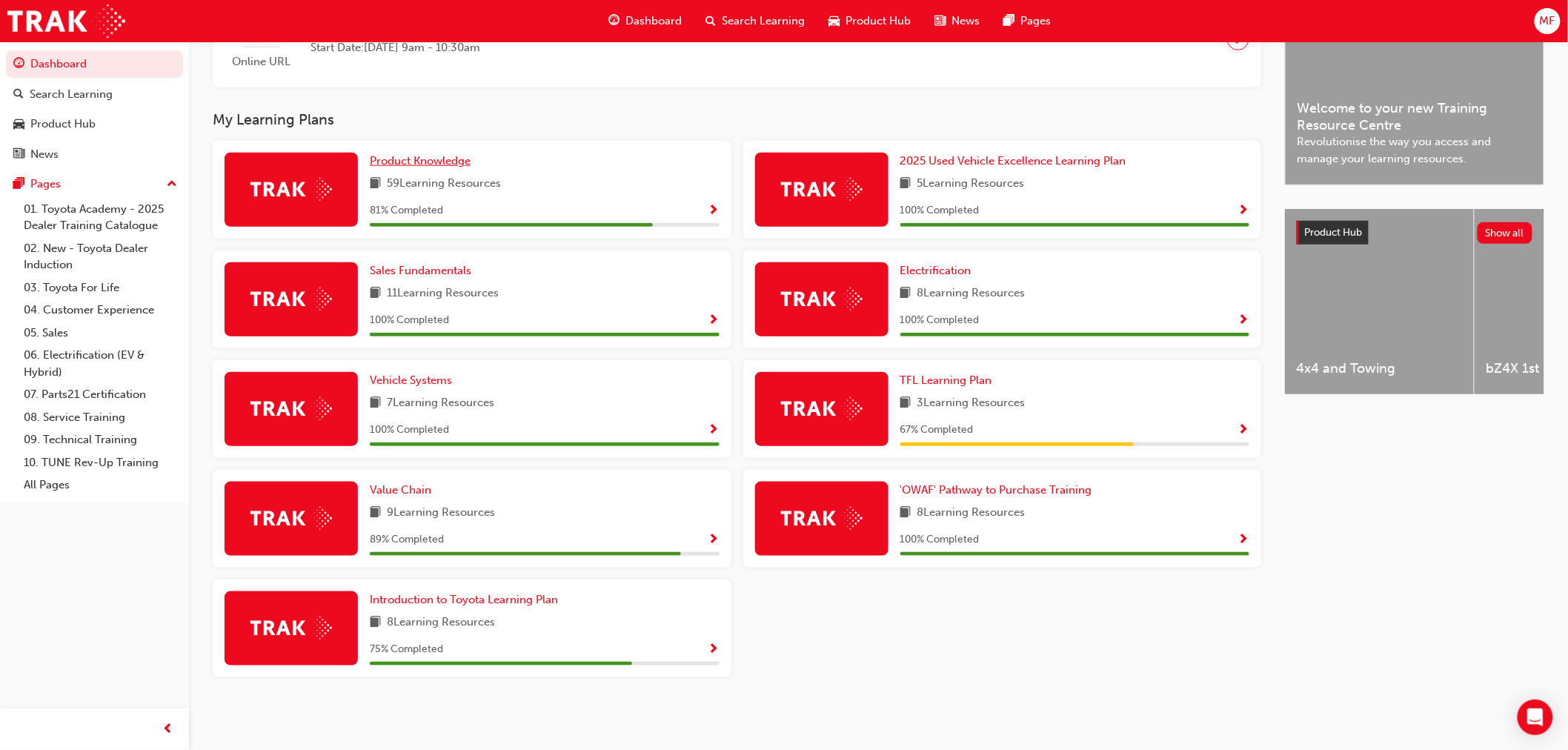
click at [443, 154] on span "Product Knowledge" at bounding box center [420, 160] width 101 height 13
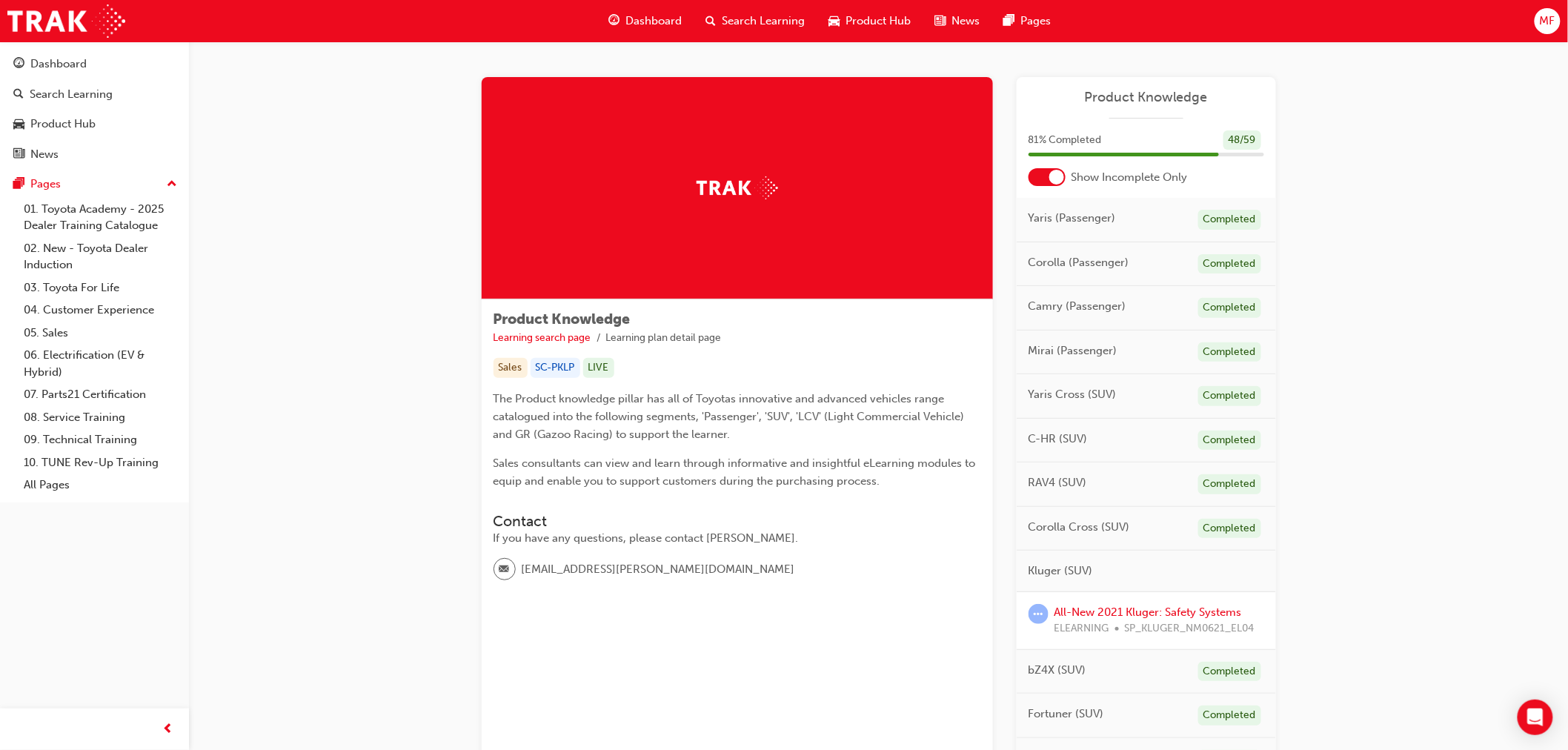
click at [1557, 20] on div "MF" at bounding box center [1548, 21] width 26 height 26
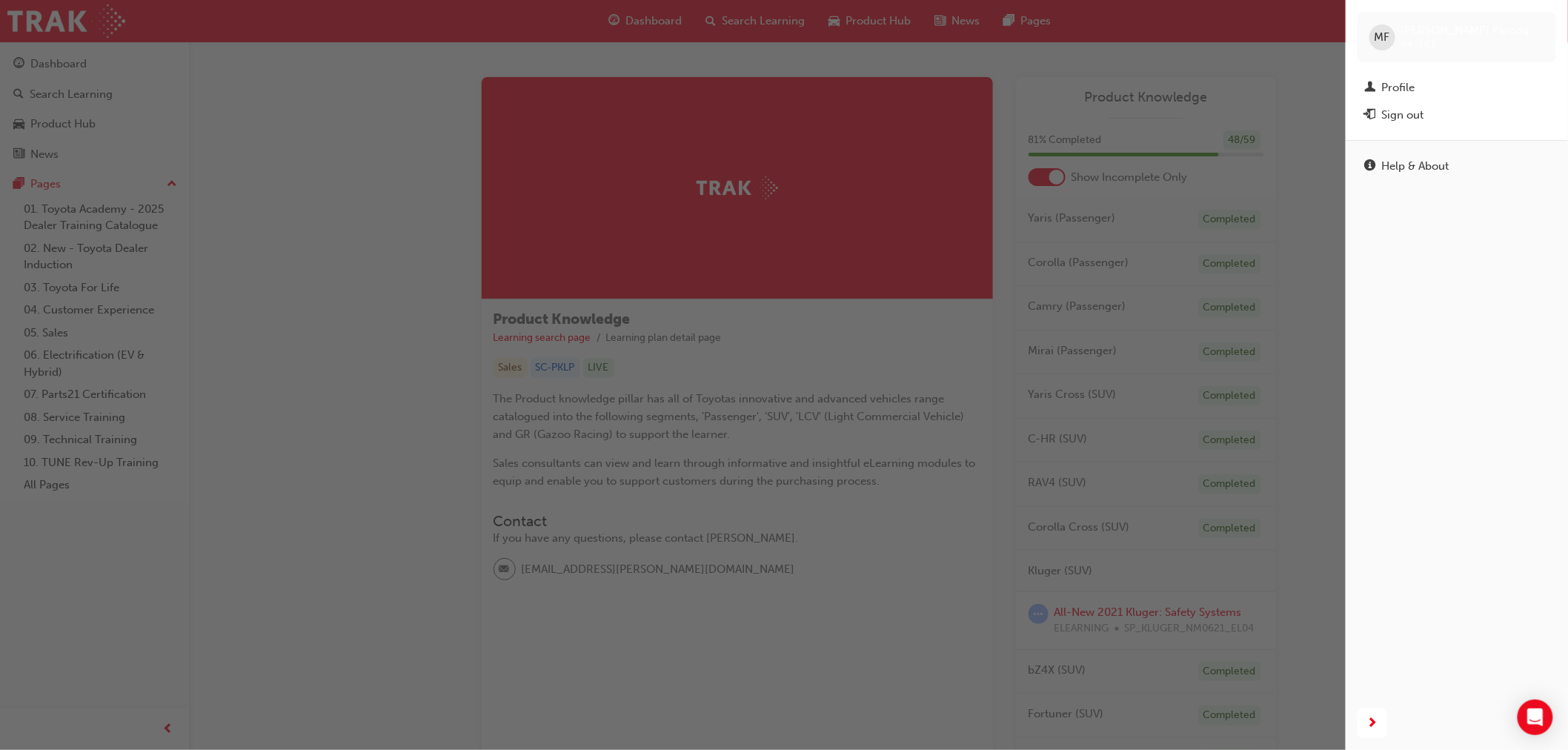
click at [337, 338] on div "button" at bounding box center [672, 375] width 1346 height 750
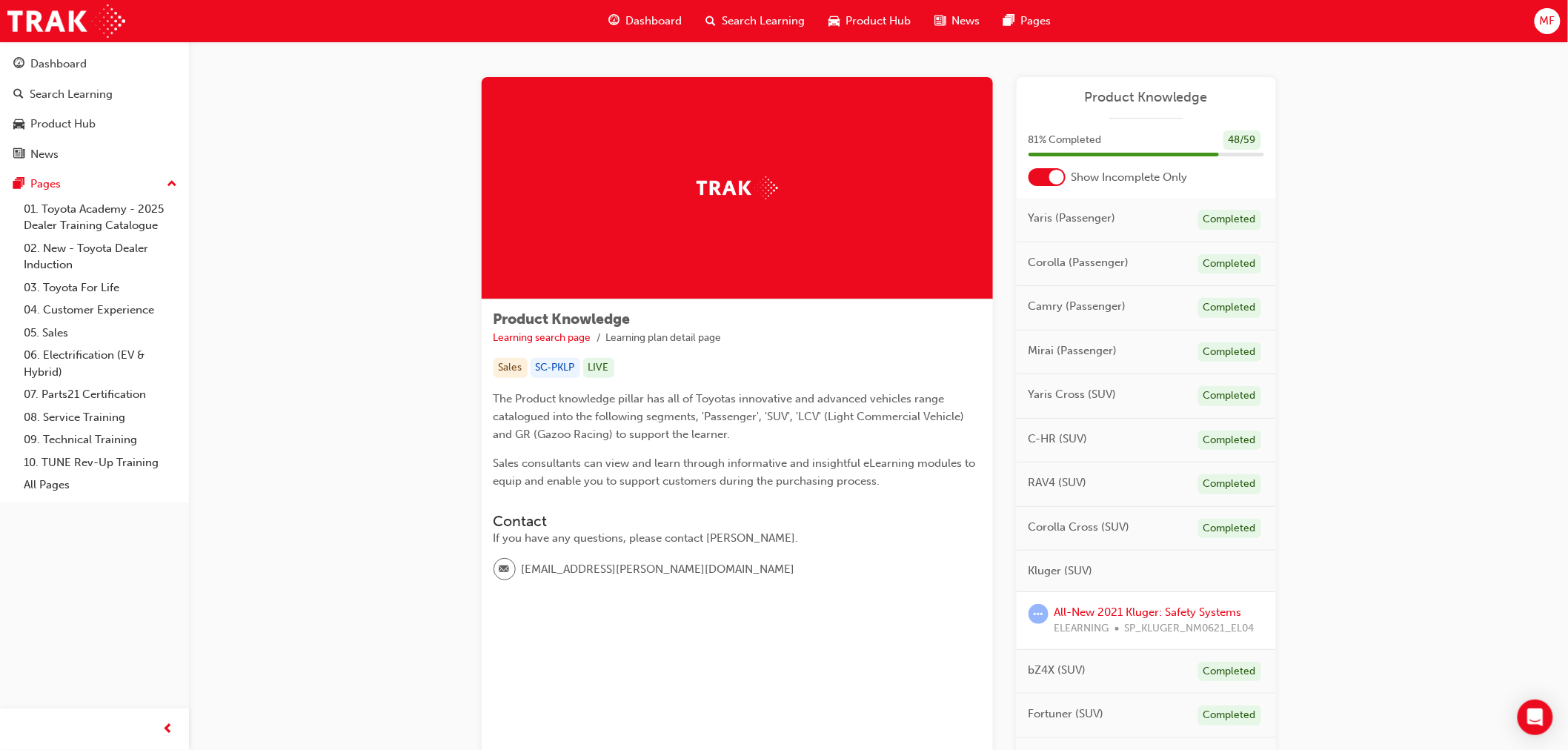
click at [1061, 177] on div at bounding box center [1057, 177] width 15 height 15
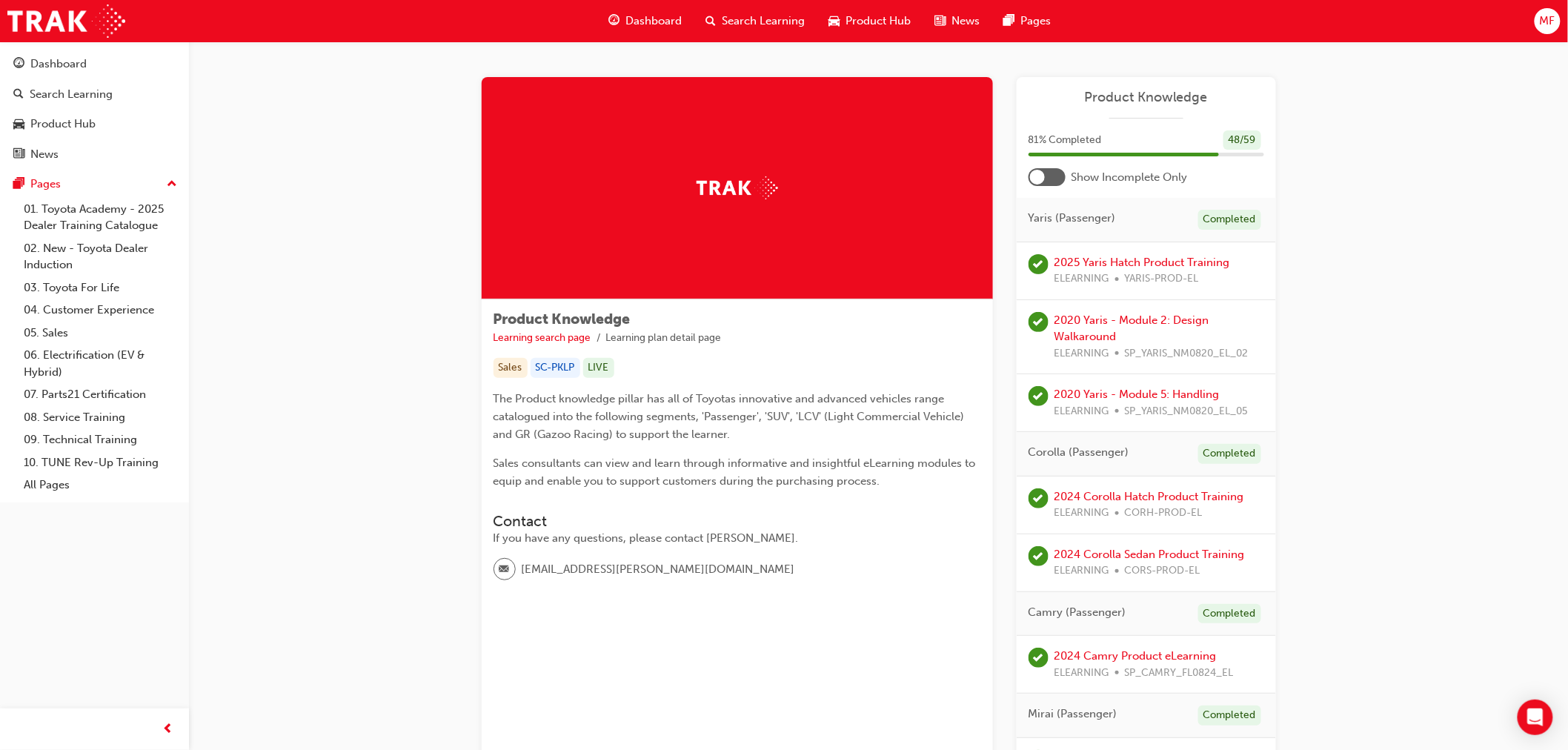
click at [1038, 172] on div at bounding box center [1037, 177] width 15 height 15
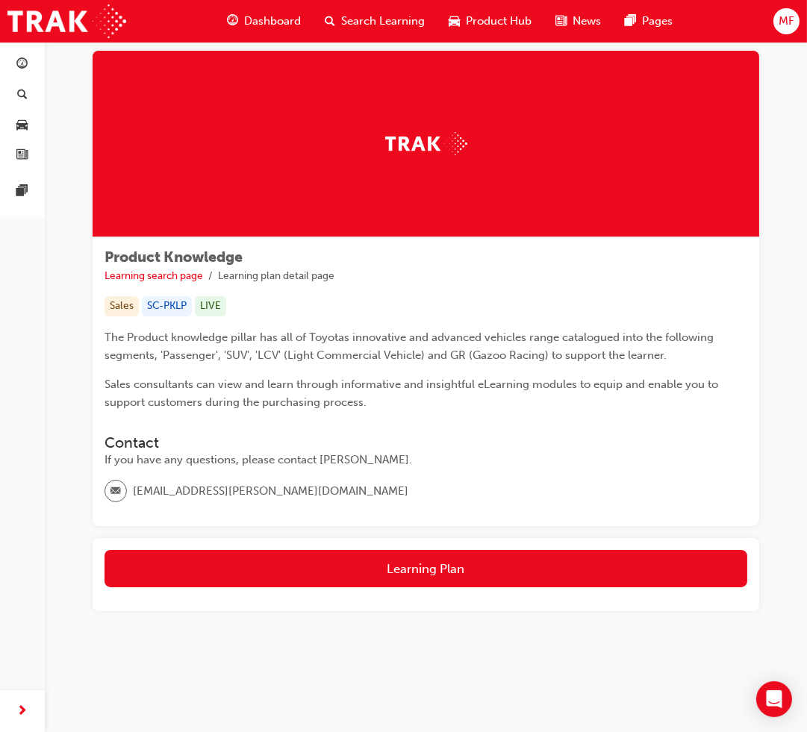
scroll to position [26, 0]
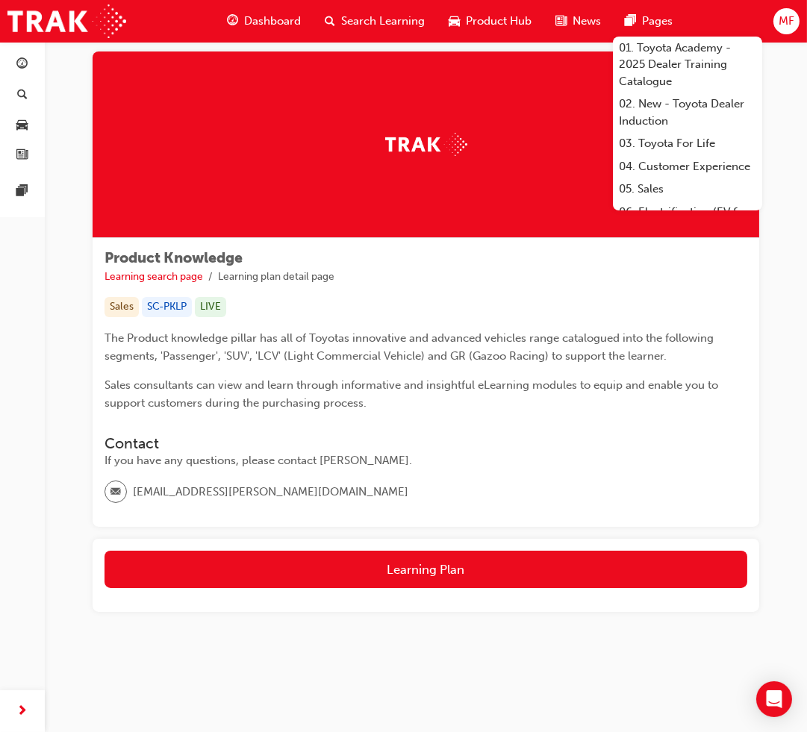
click at [288, 21] on span "Dashboard" at bounding box center [272, 21] width 57 height 17
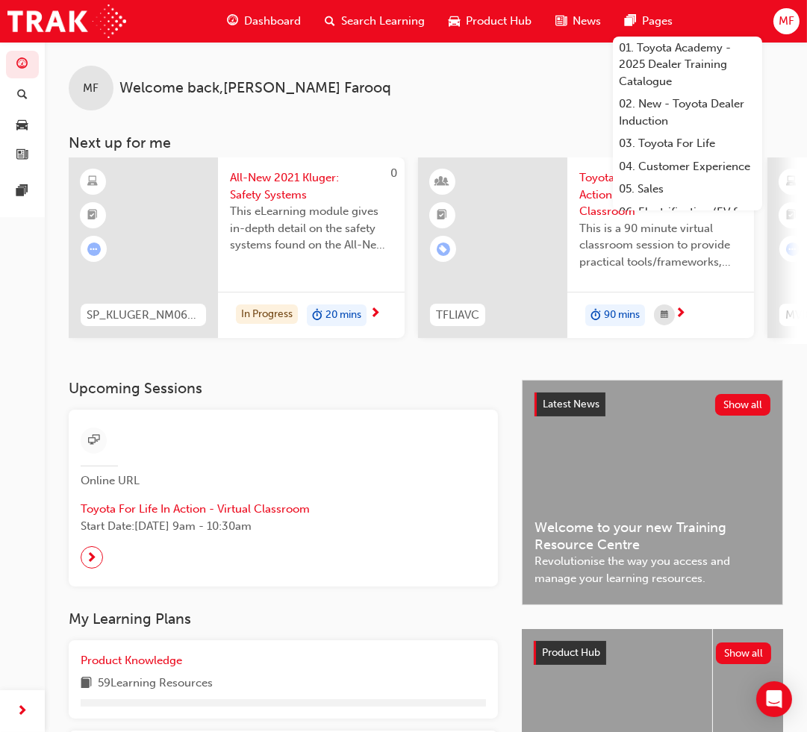
scroll to position [414, 0]
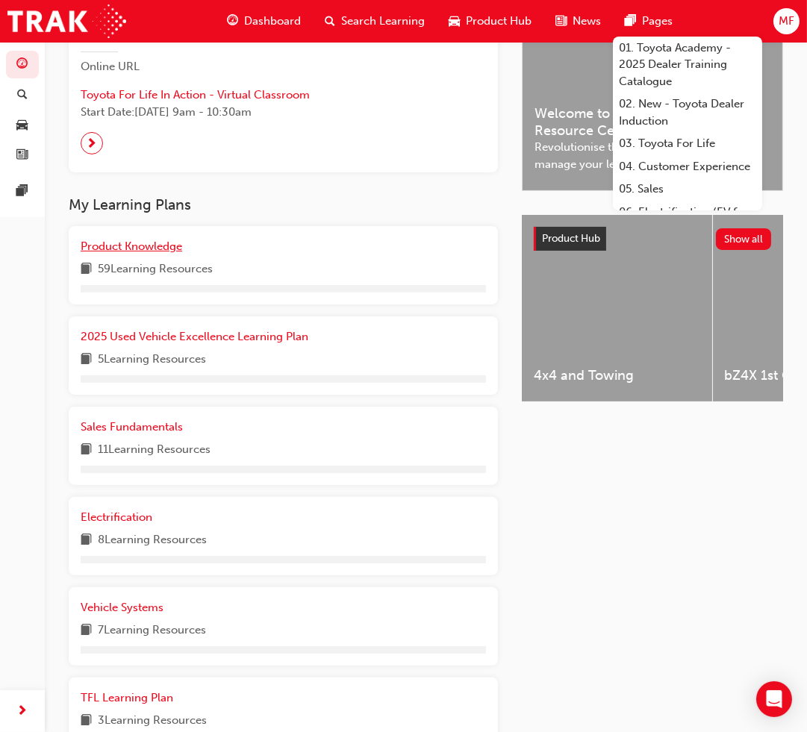
click at [135, 253] on span "Product Knowledge" at bounding box center [132, 246] width 102 height 13
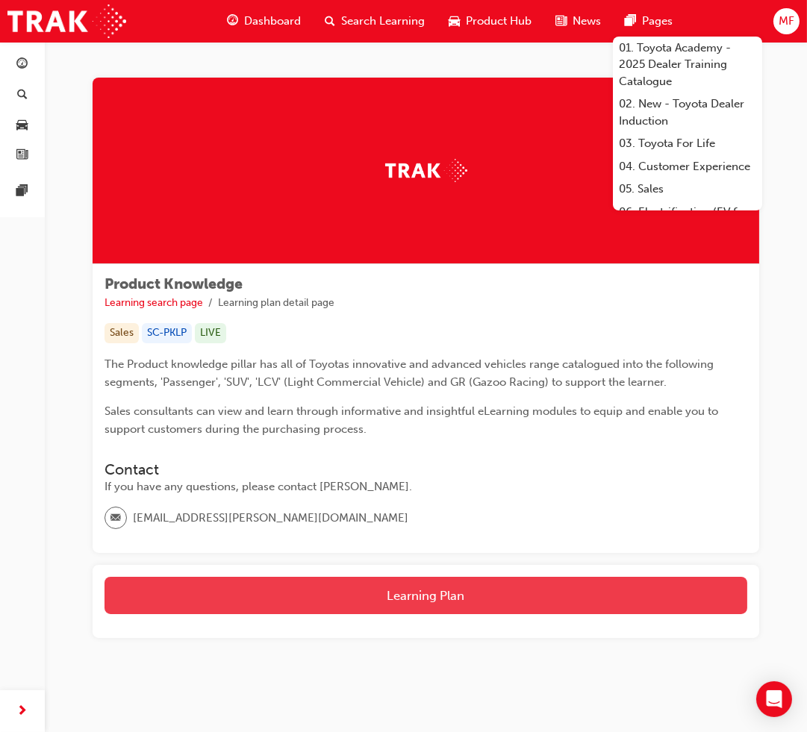
click at [431, 587] on button "Learning Plan" at bounding box center [425, 595] width 643 height 37
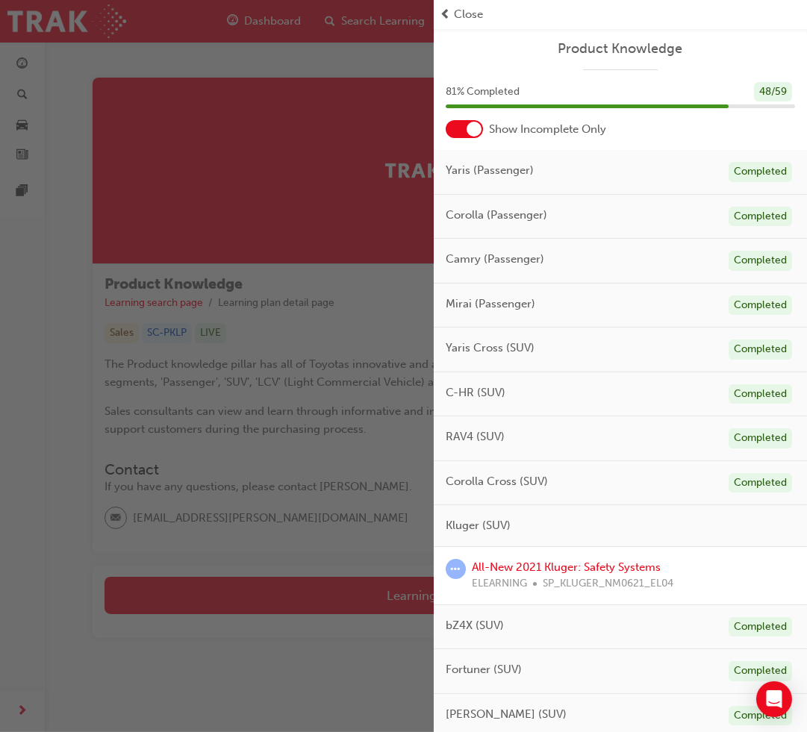
click at [466, 125] on div at bounding box center [464, 129] width 37 height 18
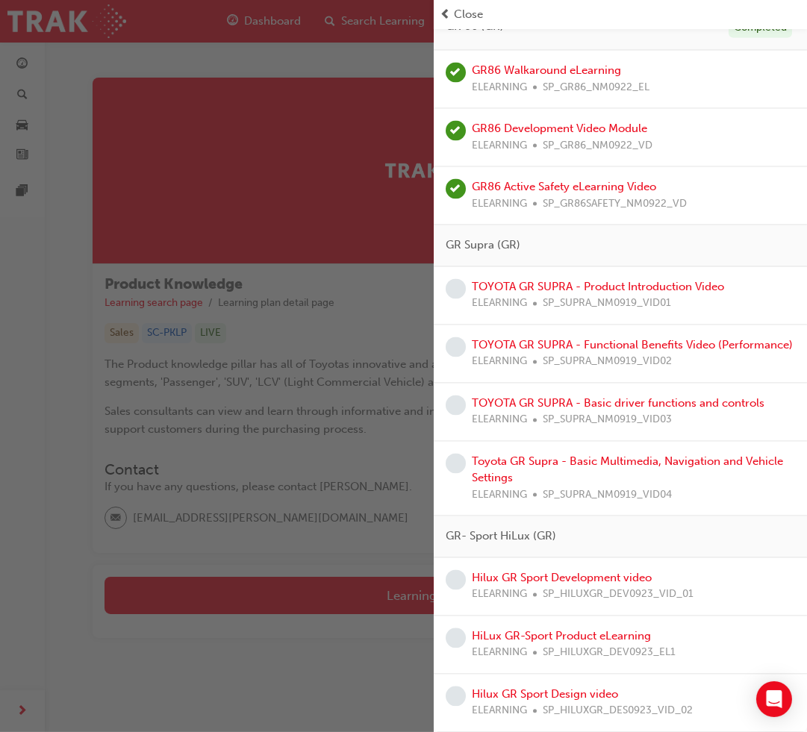
scroll to position [26, 0]
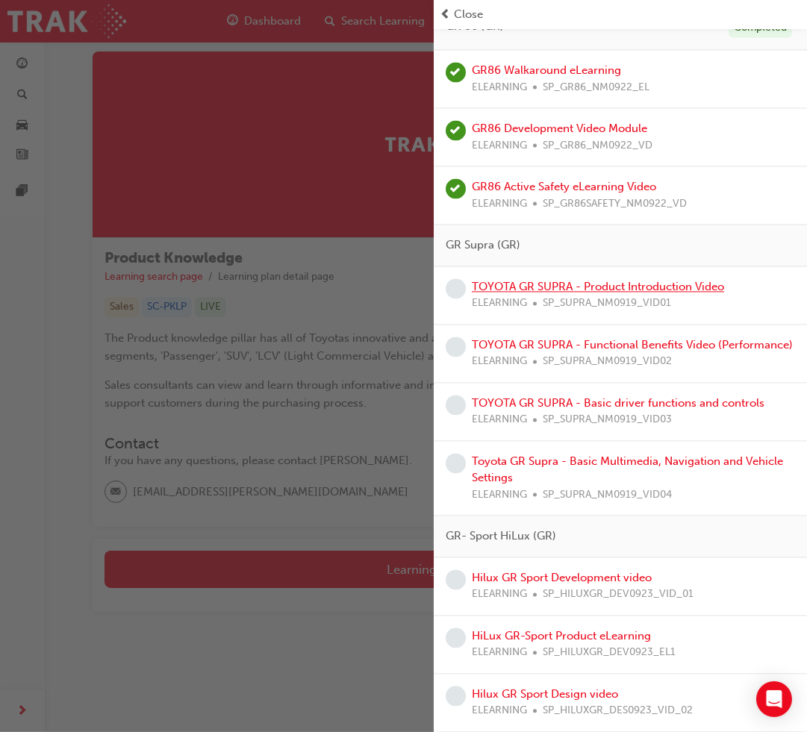
click at [625, 280] on link "TOYOTA GR SUPRA - Product Introduction Video" at bounding box center [598, 286] width 252 height 13
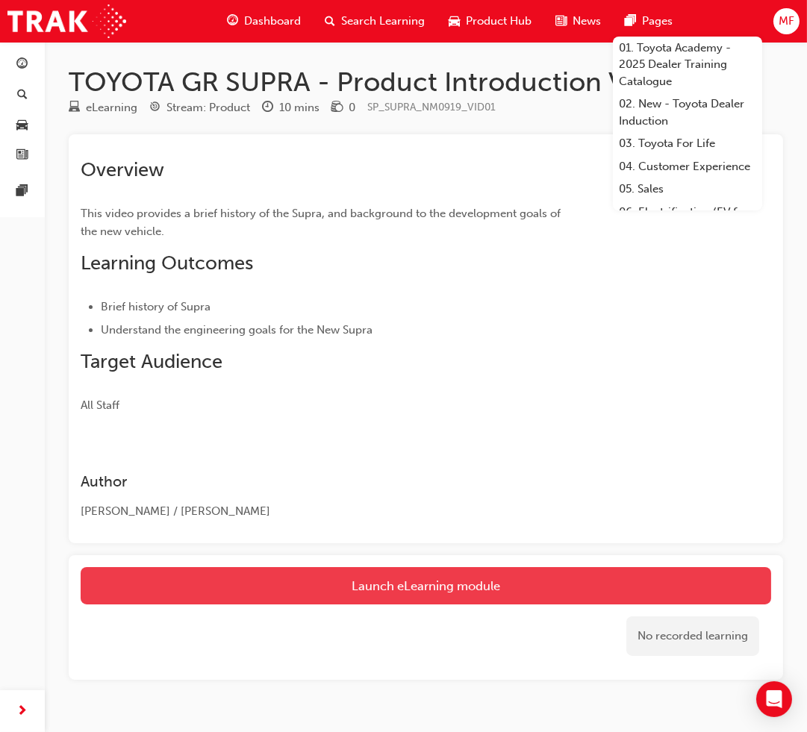
click at [433, 590] on link "Launch eLearning module" at bounding box center [426, 585] width 690 height 37
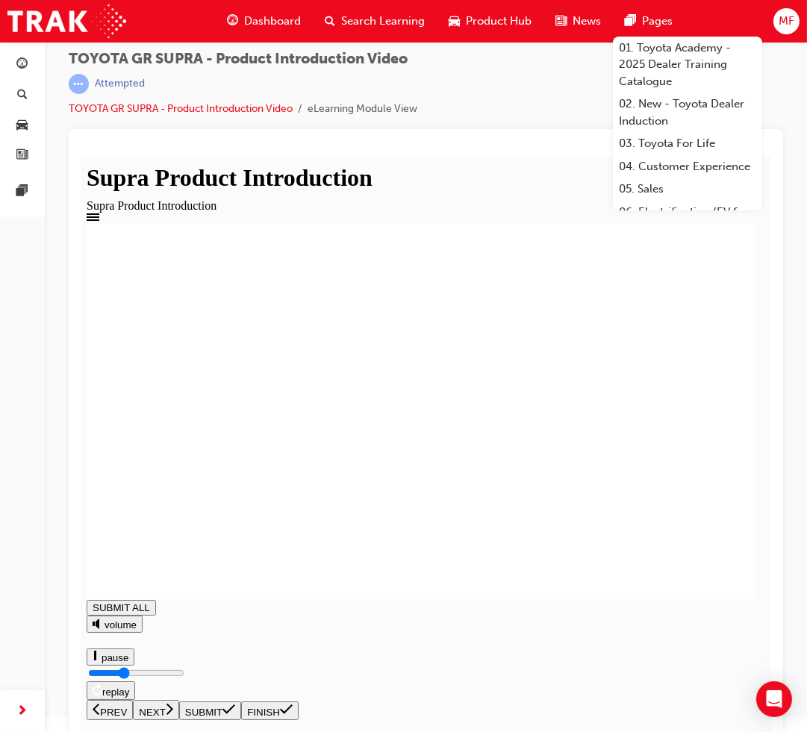
scroll to position [19, 0]
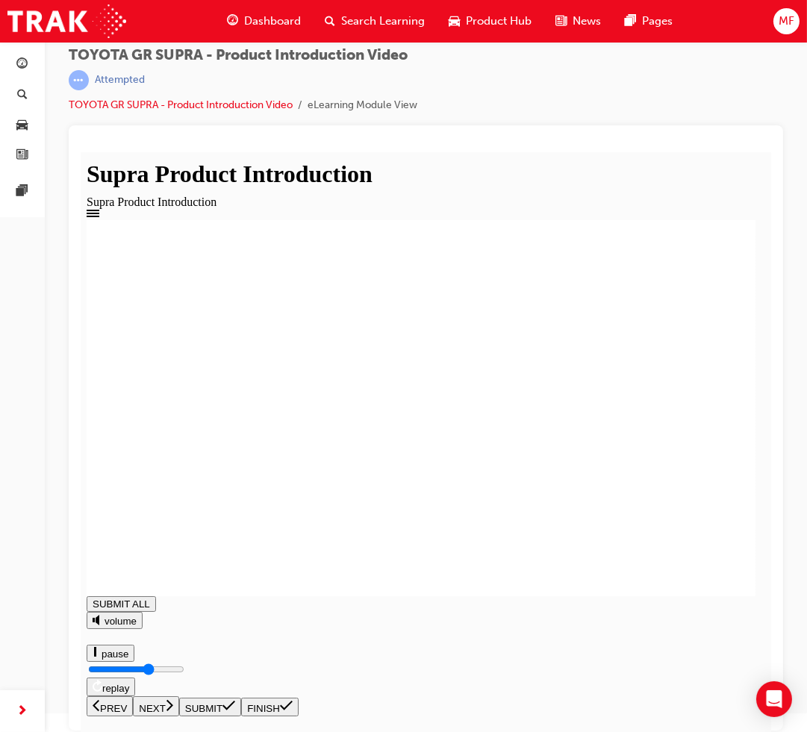
click at [543, 93] on div "TOYOTA GR SUPRA - Product Introduction Video | Attempted TOYOTA GR SUPRA - Prod…" at bounding box center [426, 86] width 714 height 78
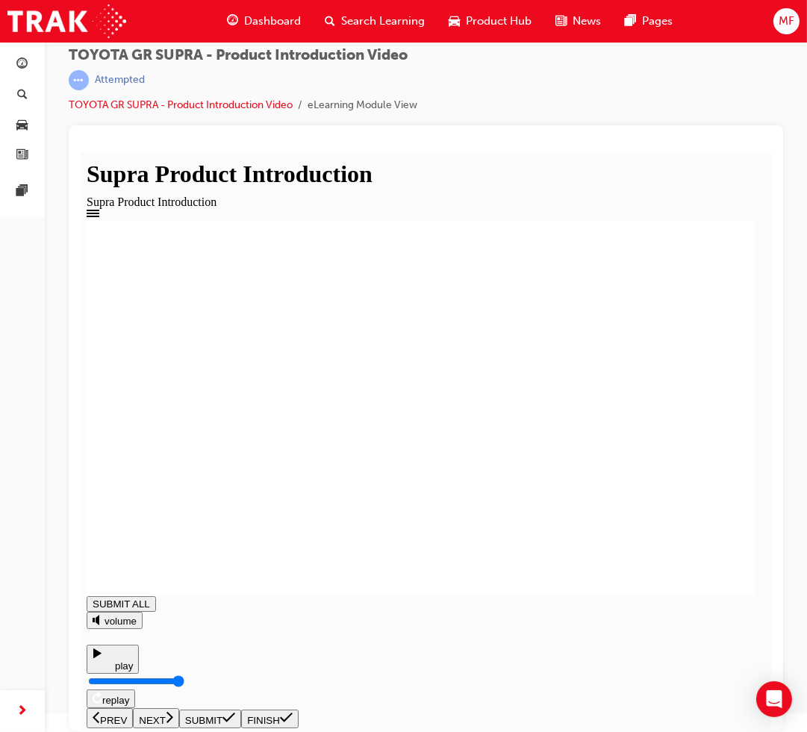
click at [174, 195] on span "Supra Product Introduction" at bounding box center [151, 201] width 130 height 13
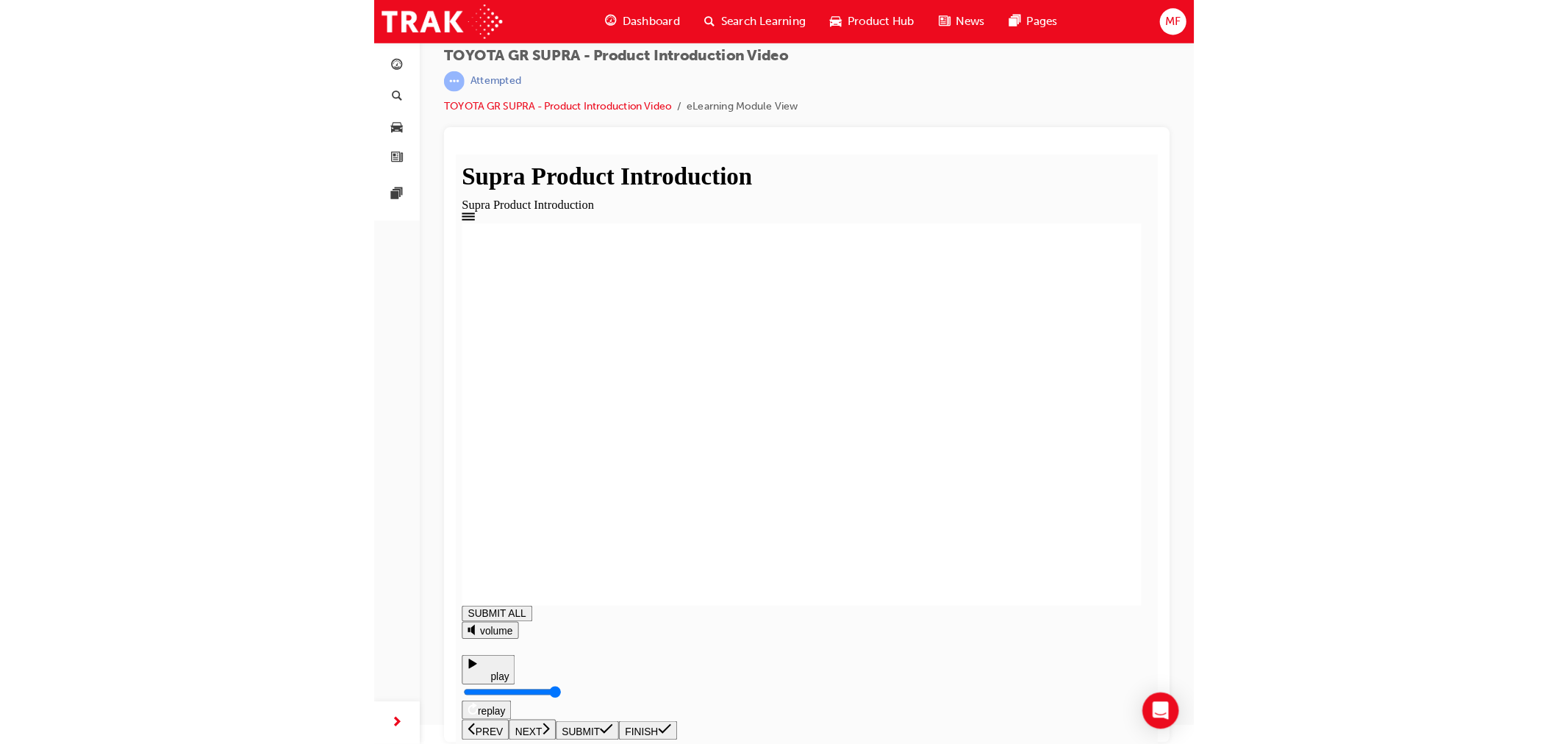
scroll to position [0, 0]
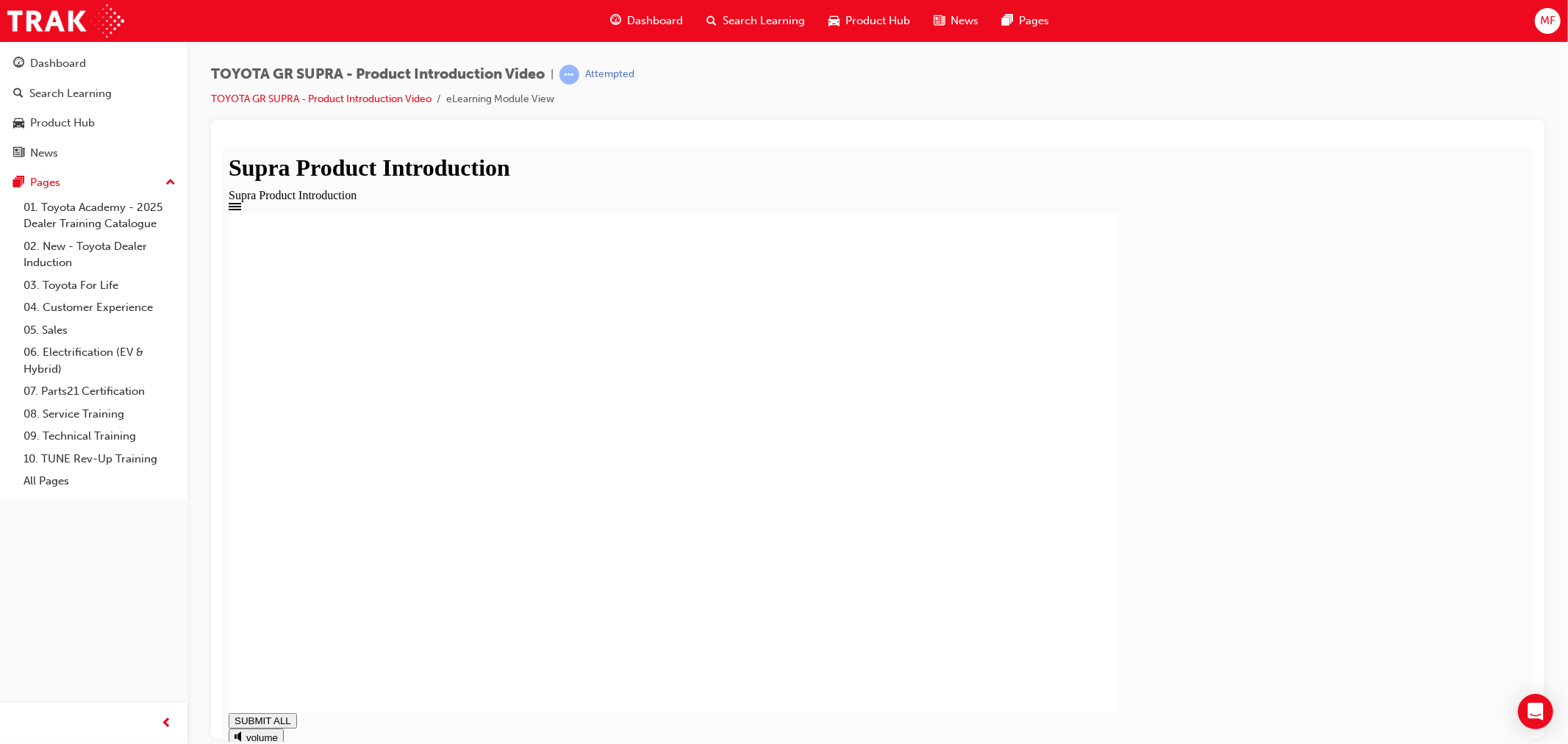
drag, startPoint x: 551, startPoint y: 627, endPoint x: 561, endPoint y: 640, distance: 16.4
click at [553, 628] on div "Submit 1968 1978 1988 2008 1. What year was the rst generation Supra introduce…" at bounding box center [672, 463] width 888 height 501
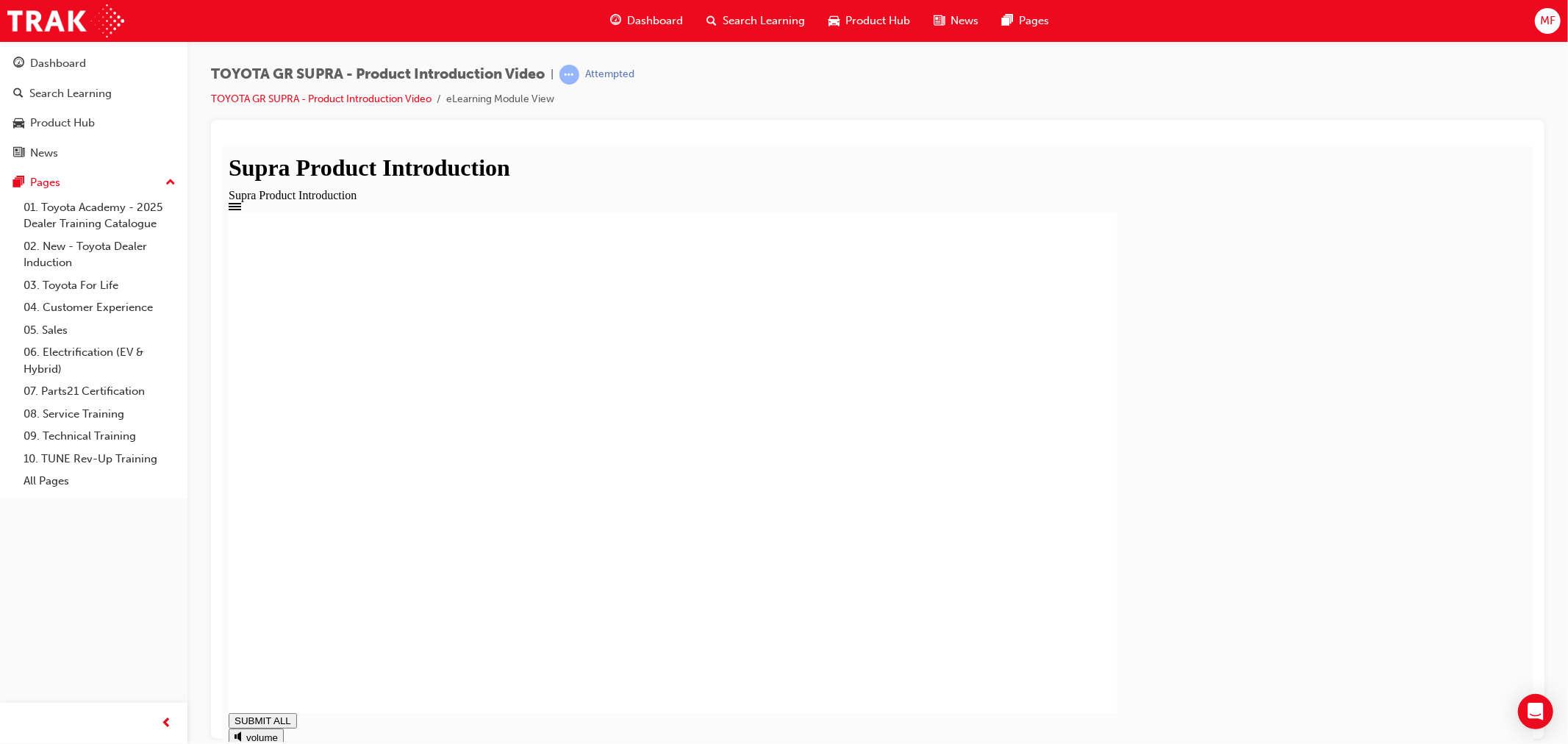
click at [530, 662] on rect at bounding box center [672, 463] width 888 height 501
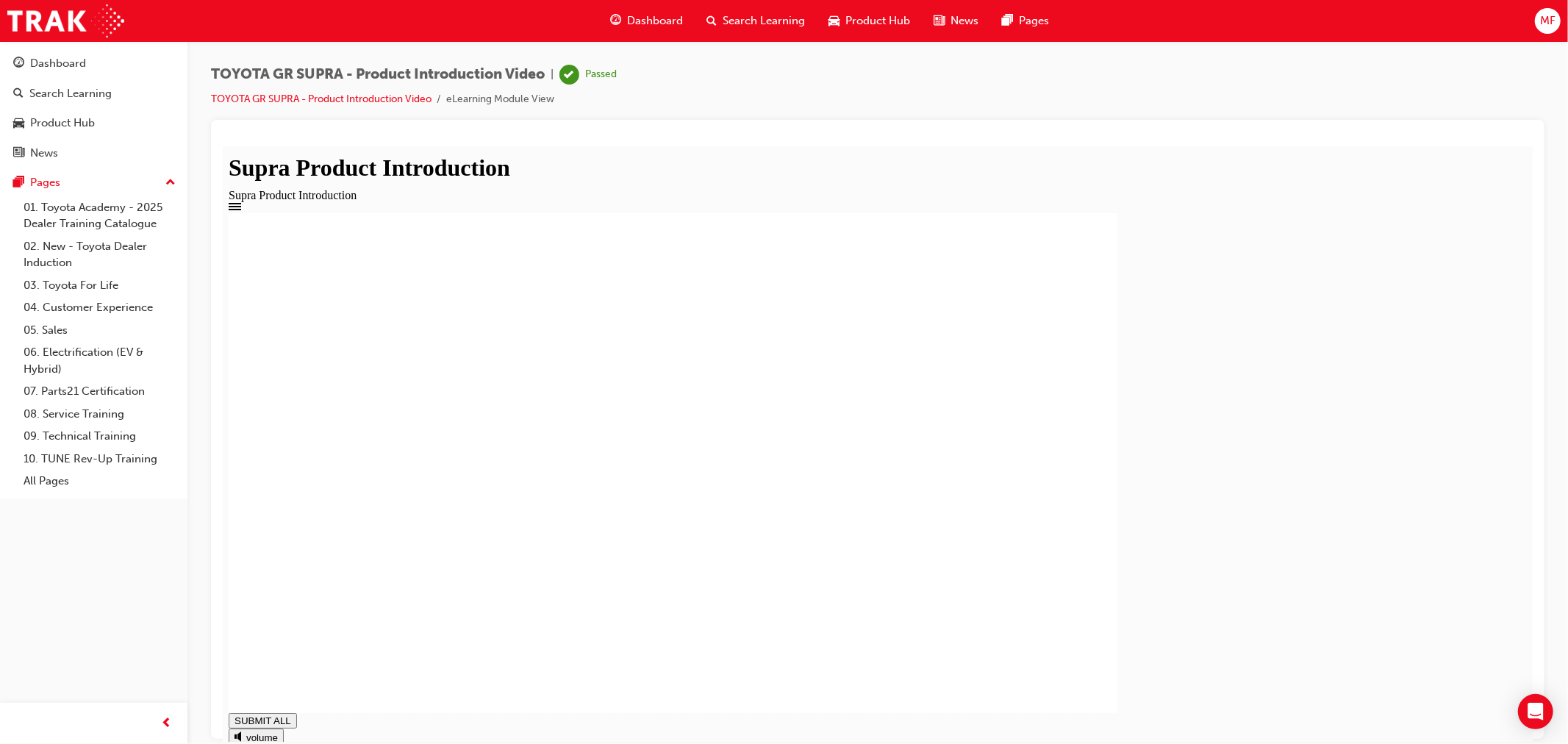
type input "1"
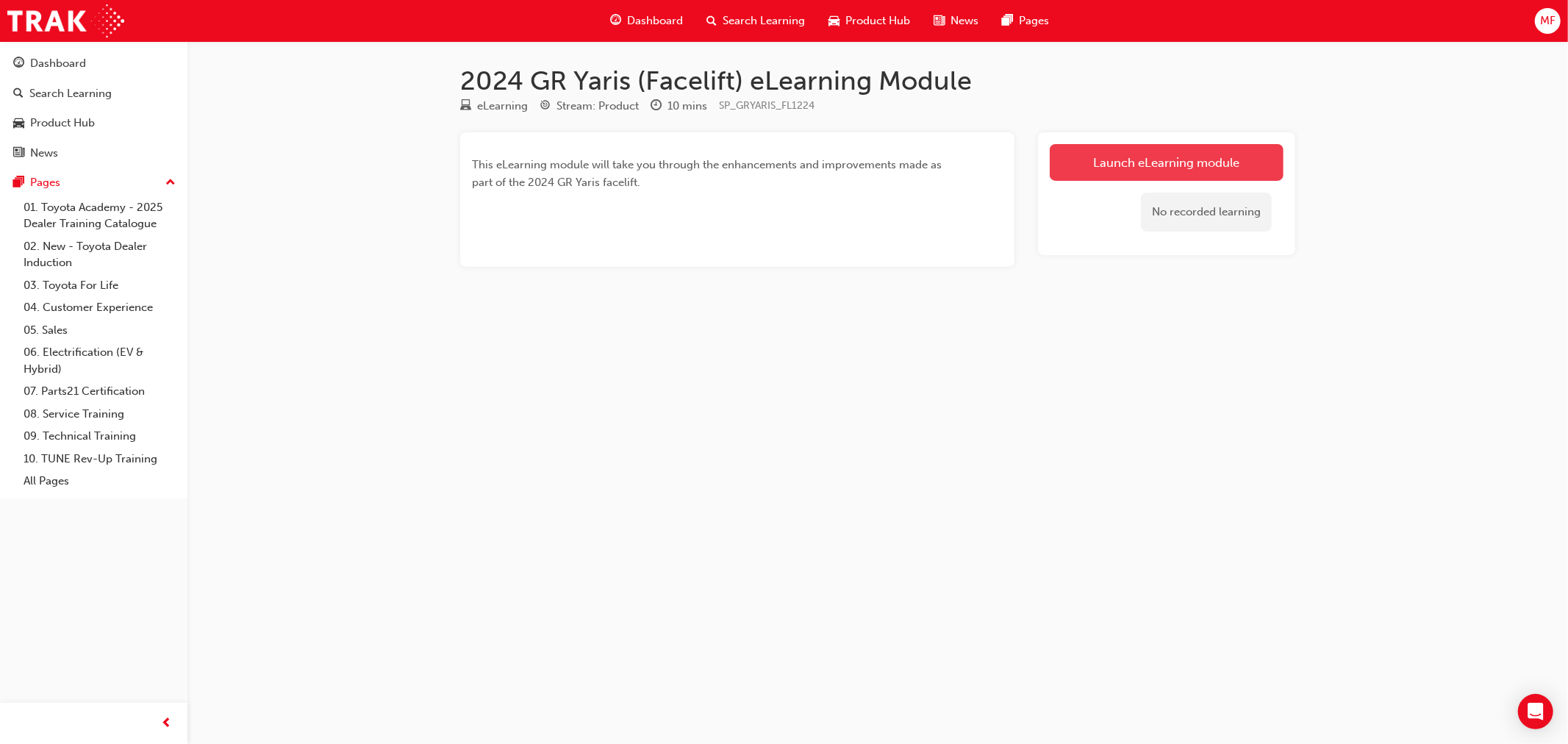
click at [1170, 174] on link "Launch eLearning module" at bounding box center [1166, 162] width 233 height 36
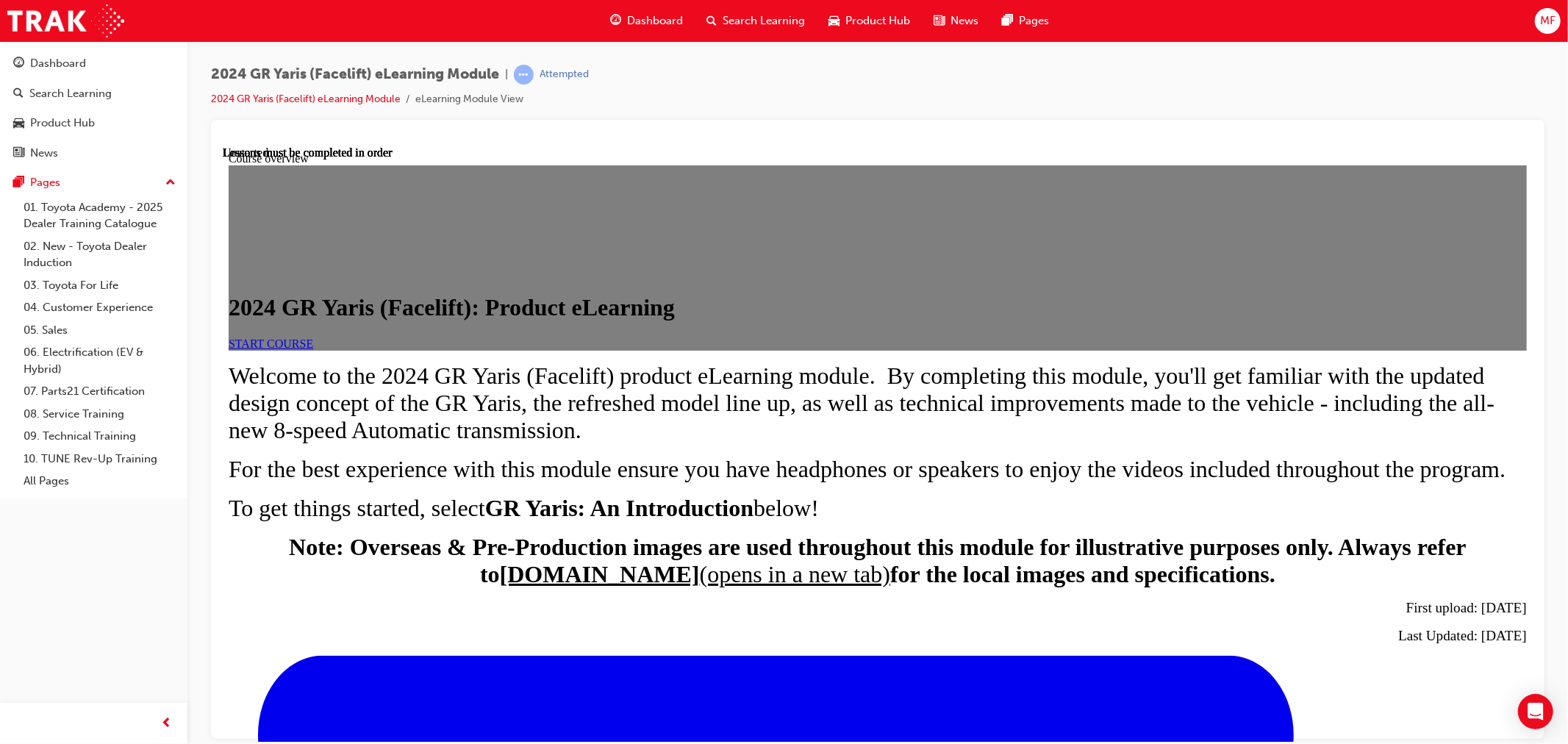
click at [312, 350] on span "START COURSE" at bounding box center [270, 343] width 85 height 13
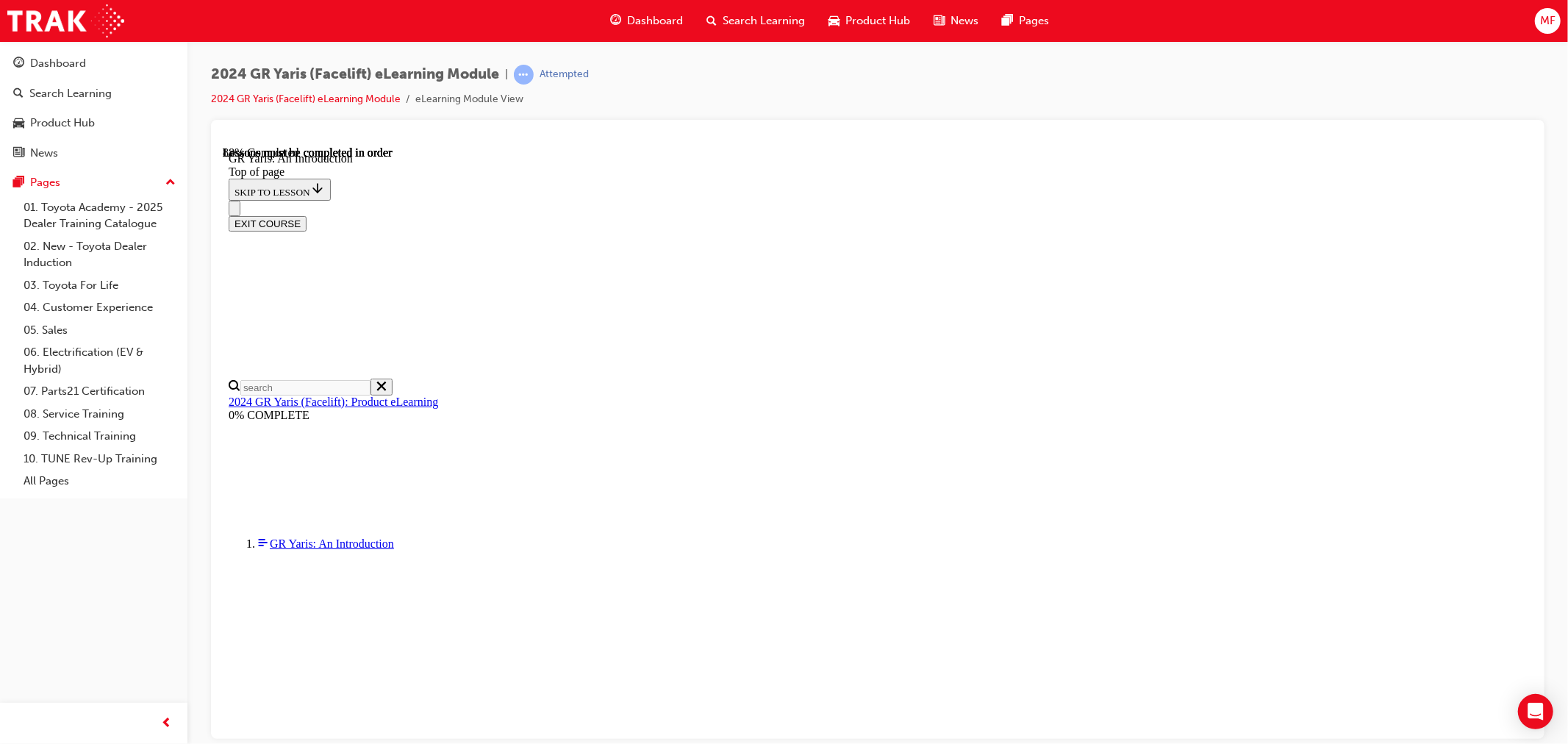
scroll to position [2171, 0]
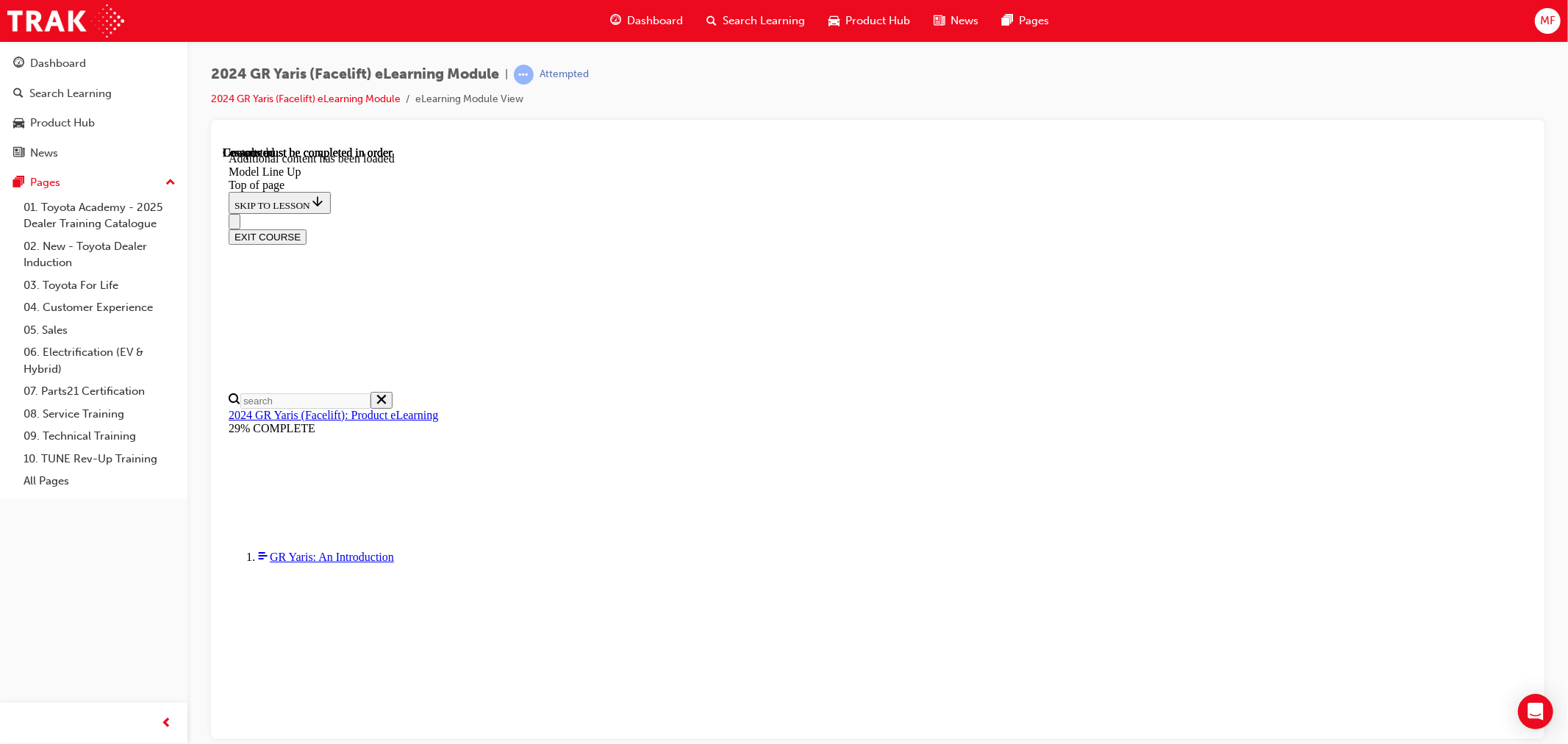
scroll to position [2266, 0]
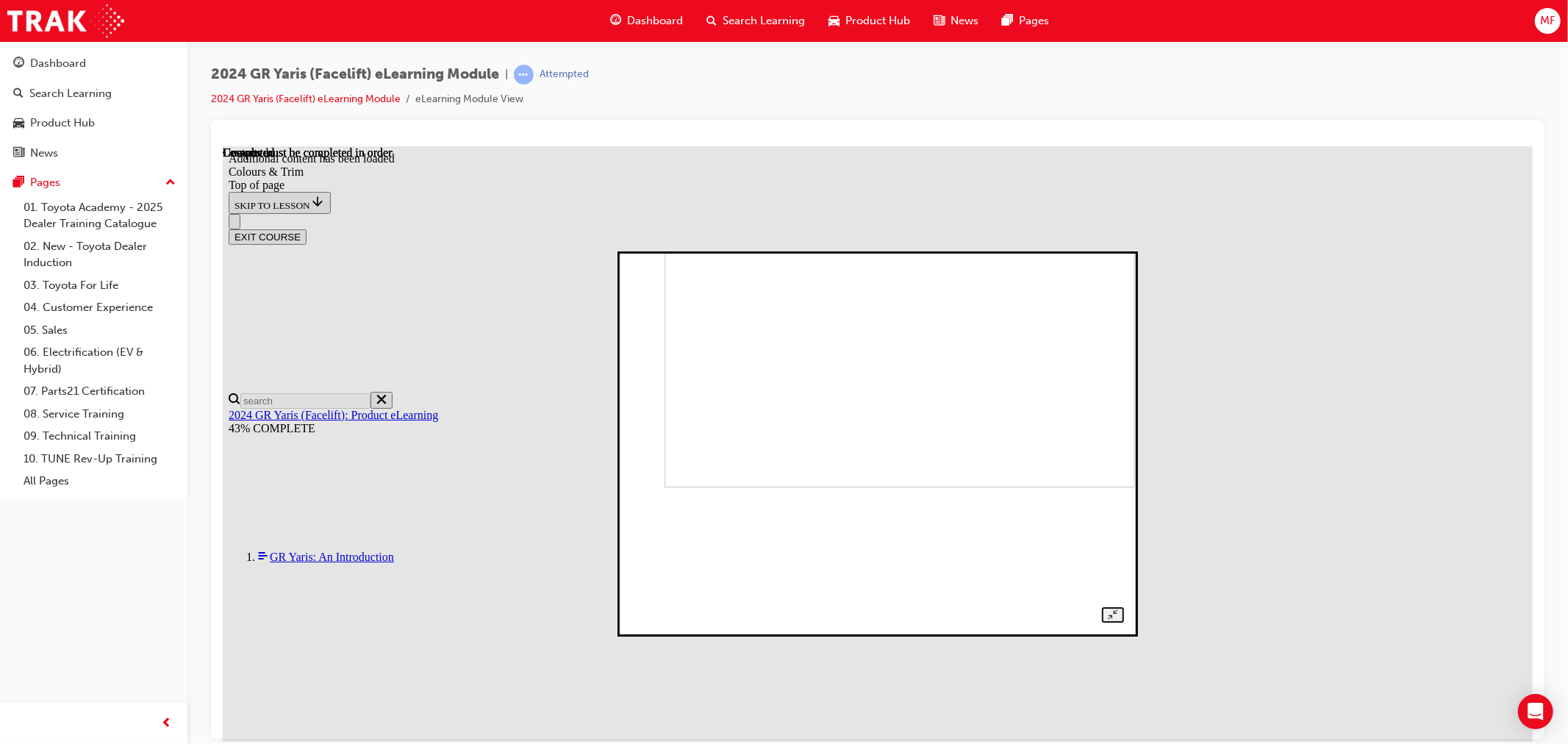
click at [860, 487] on img at bounding box center [899, 310] width 471 height 353
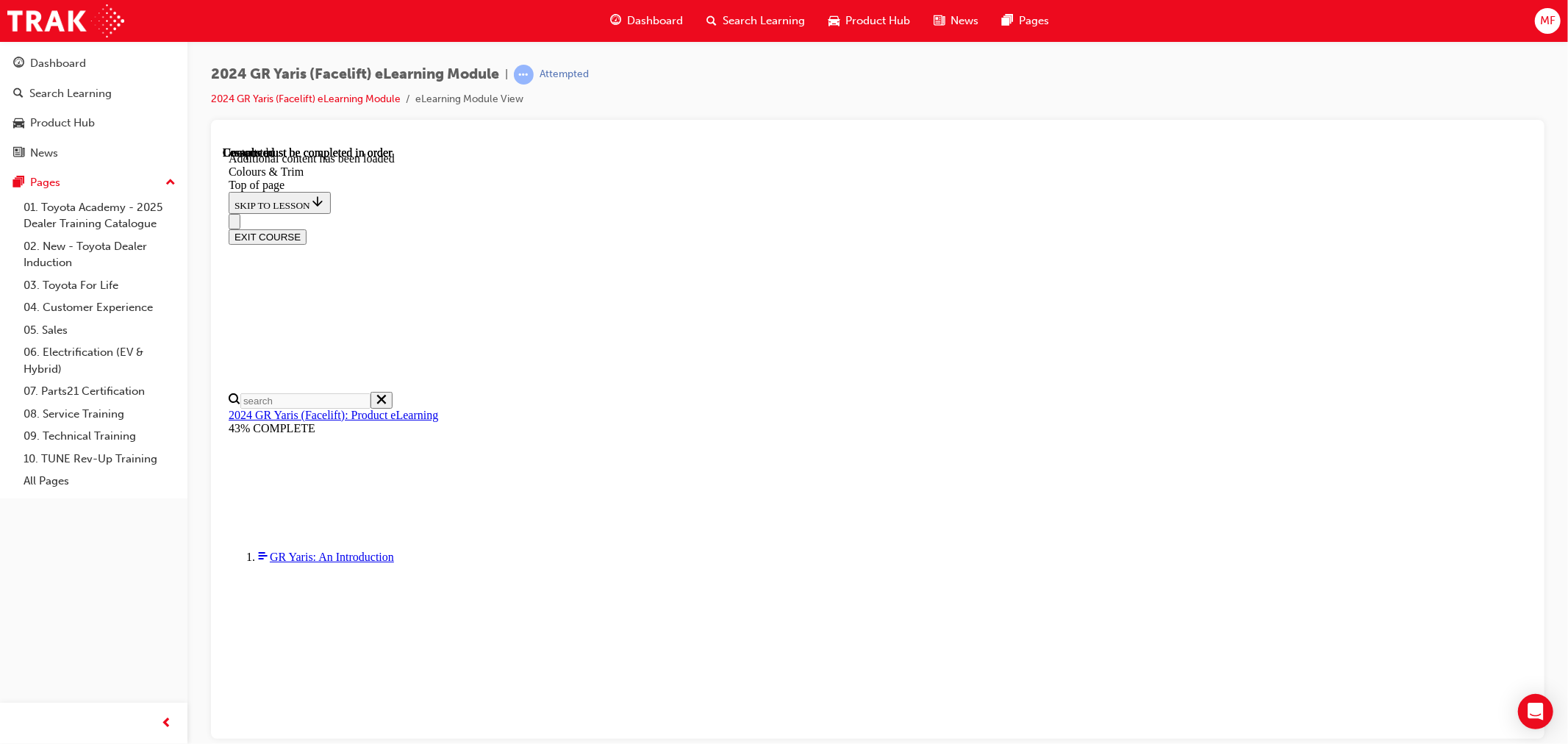
scroll to position [670, 0]
drag, startPoint x: 982, startPoint y: 714, endPoint x: 981, endPoint y: 707, distance: 7.1
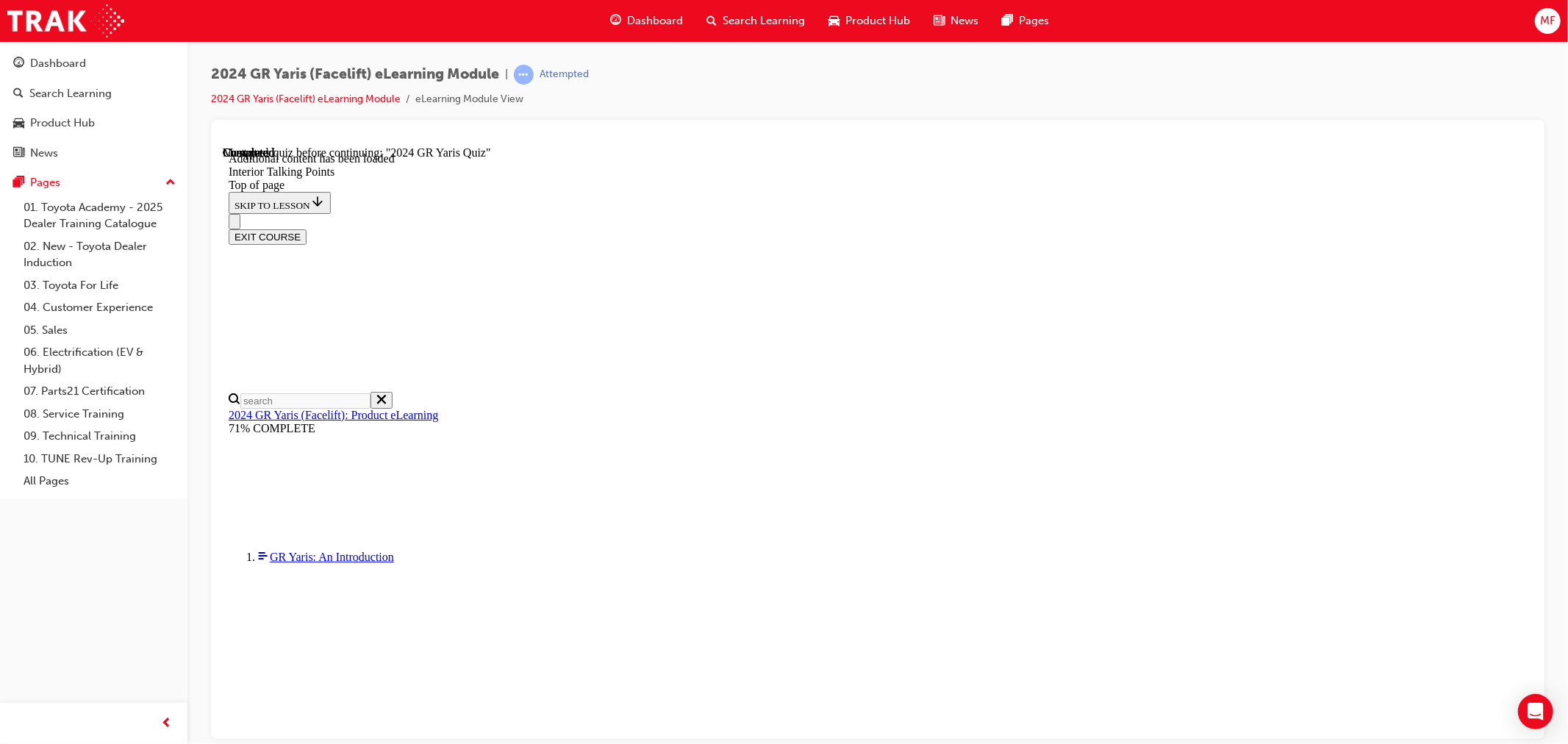
scroll to position [2864, 0]
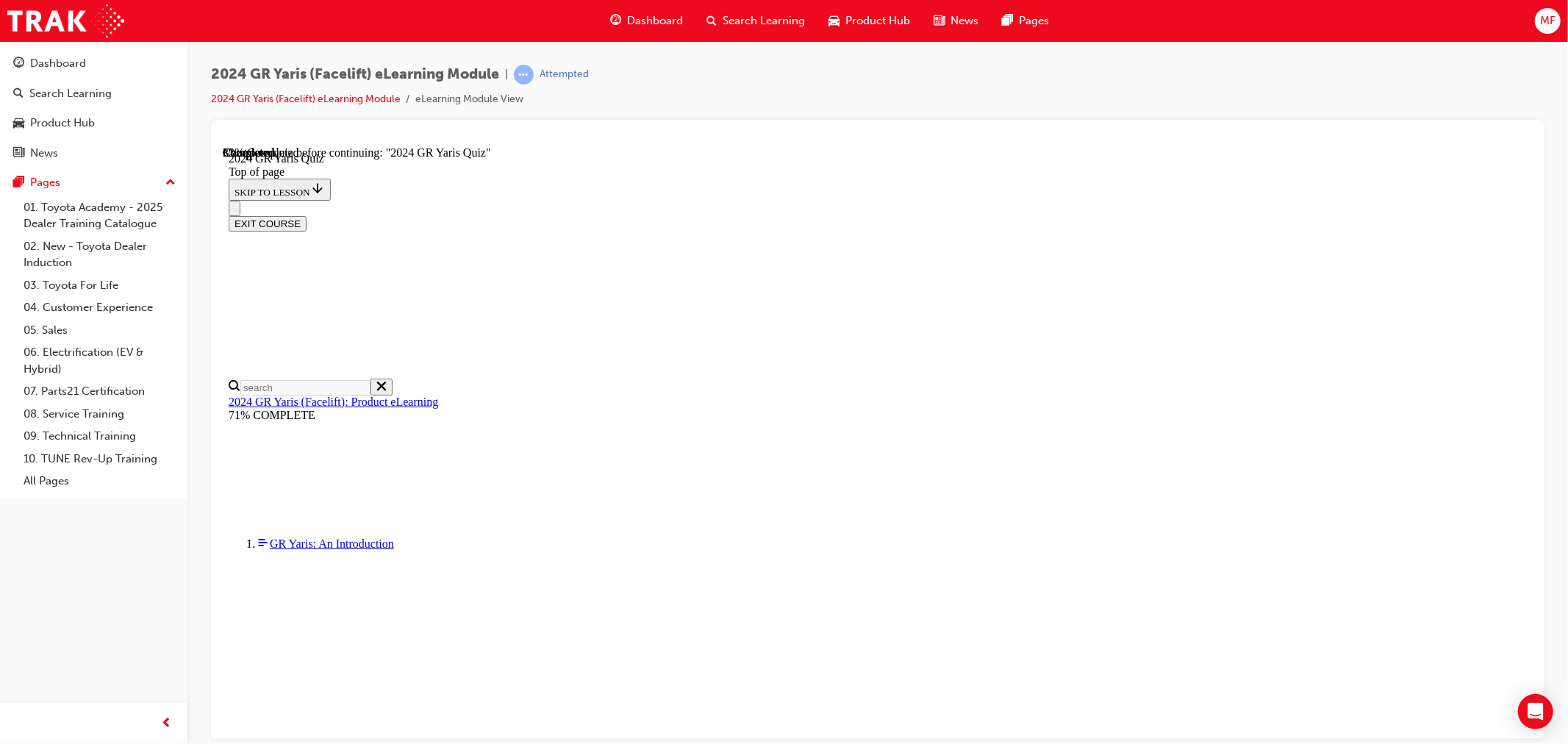
scroll to position [338, 0]
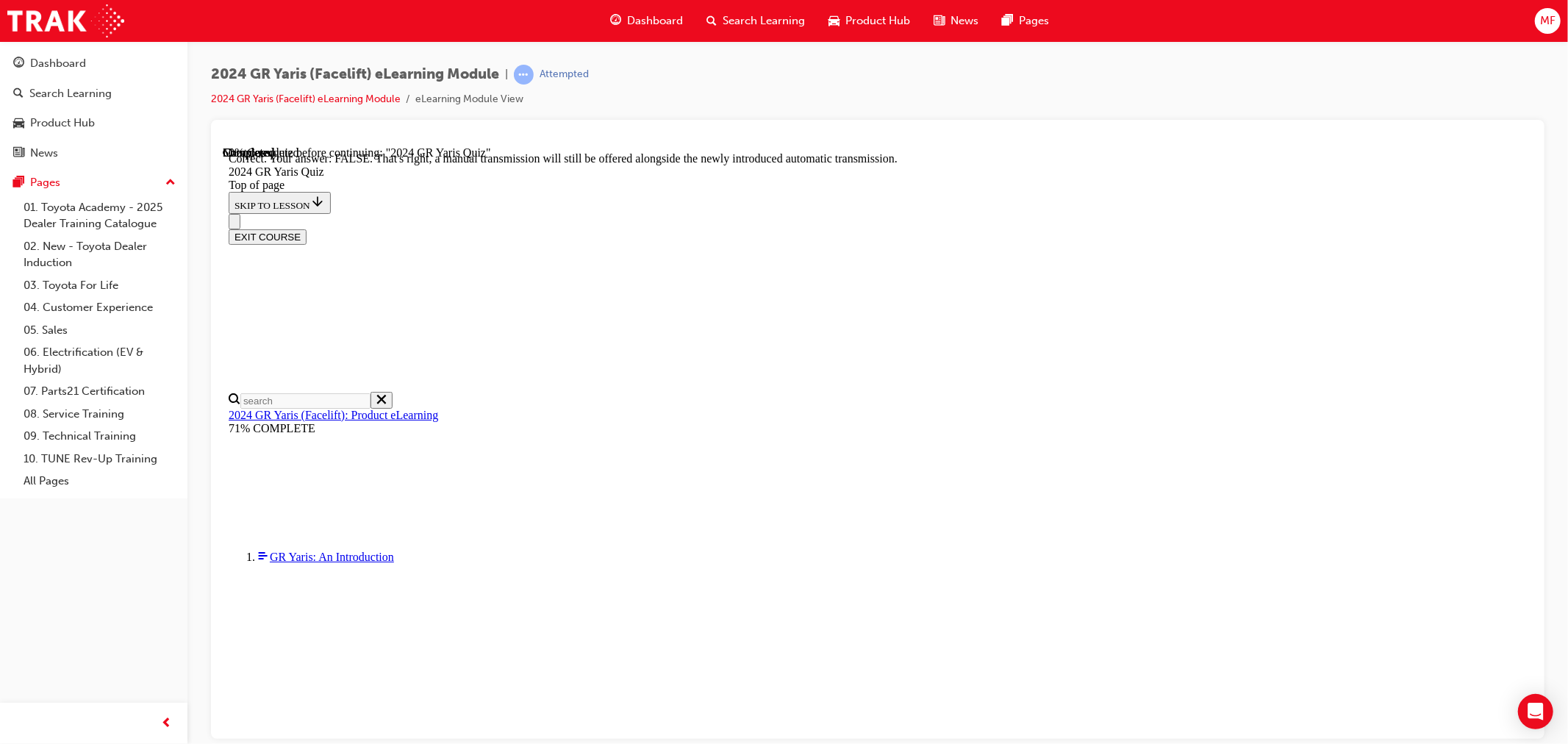
scroll to position [474, 0]
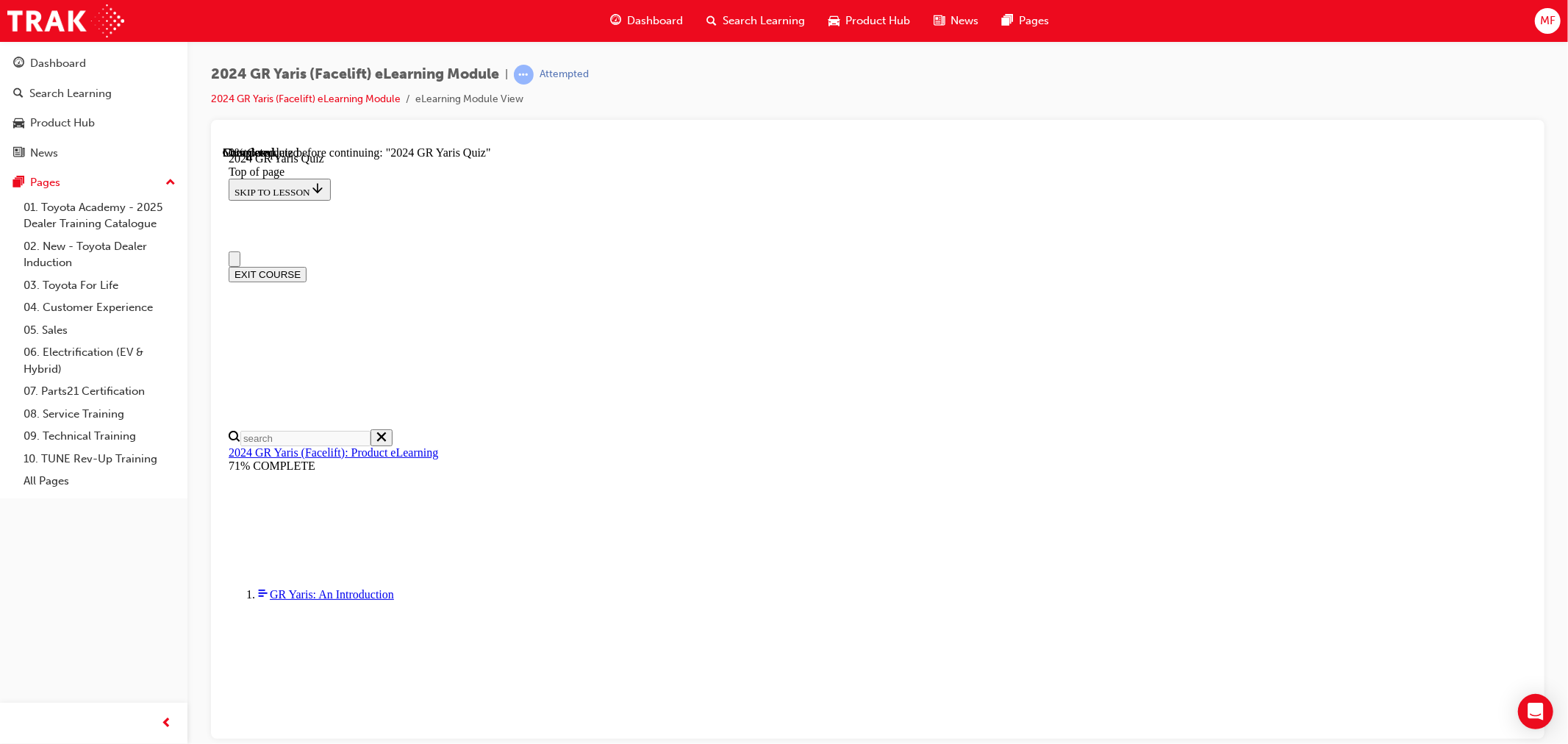
scroll to position [82, 0]
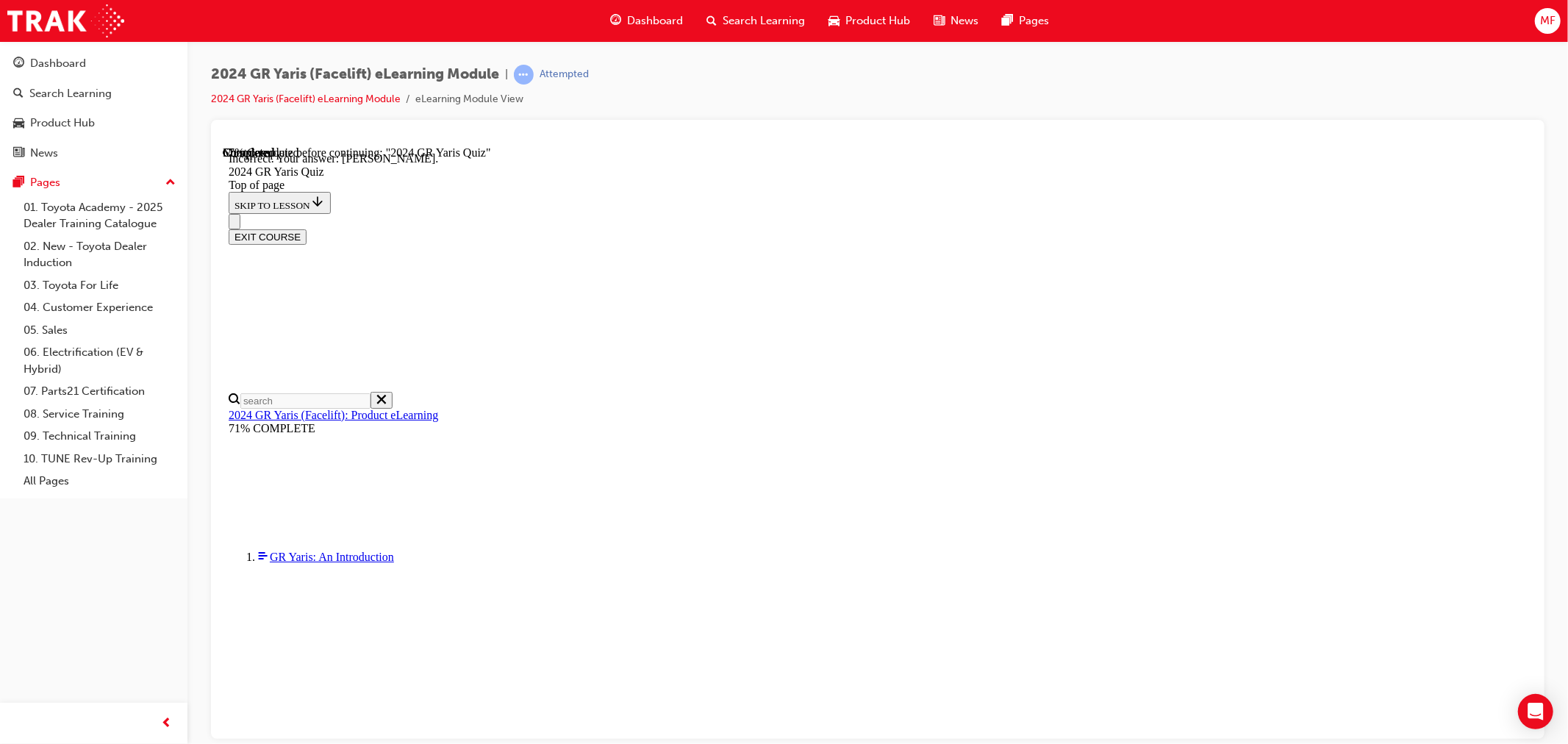
scroll to position [260, 0]
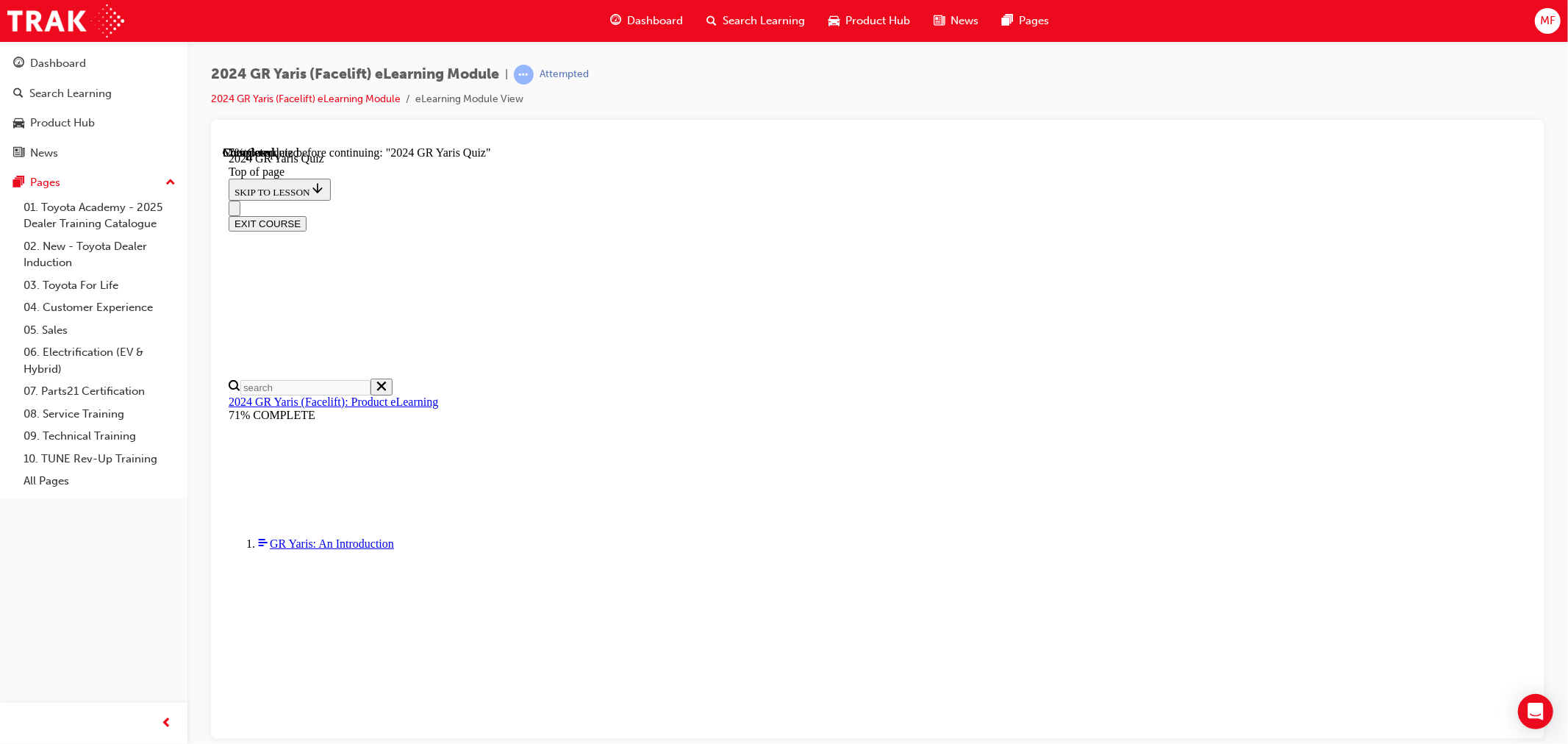
scroll to position [393, 0]
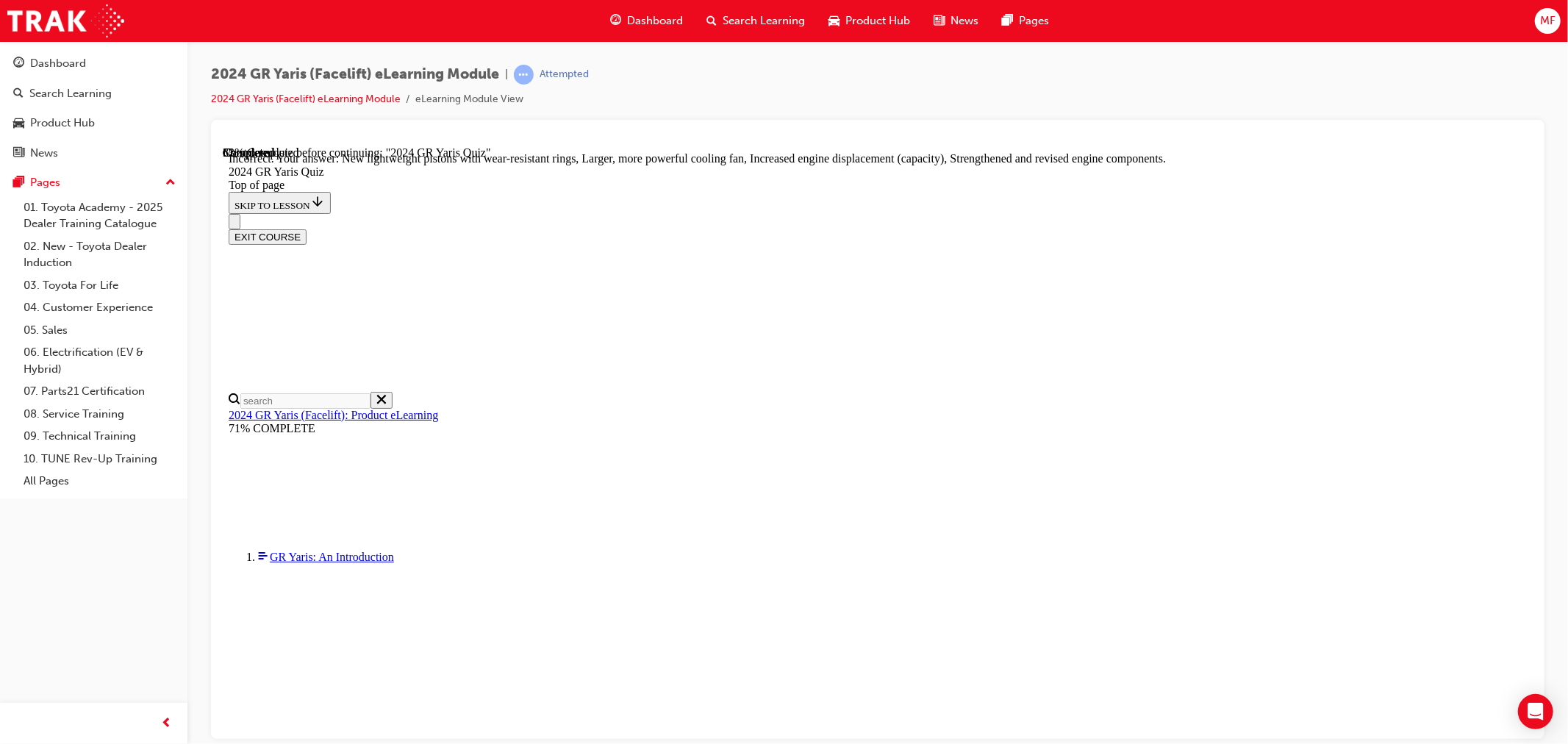
scroll to position [518, 0]
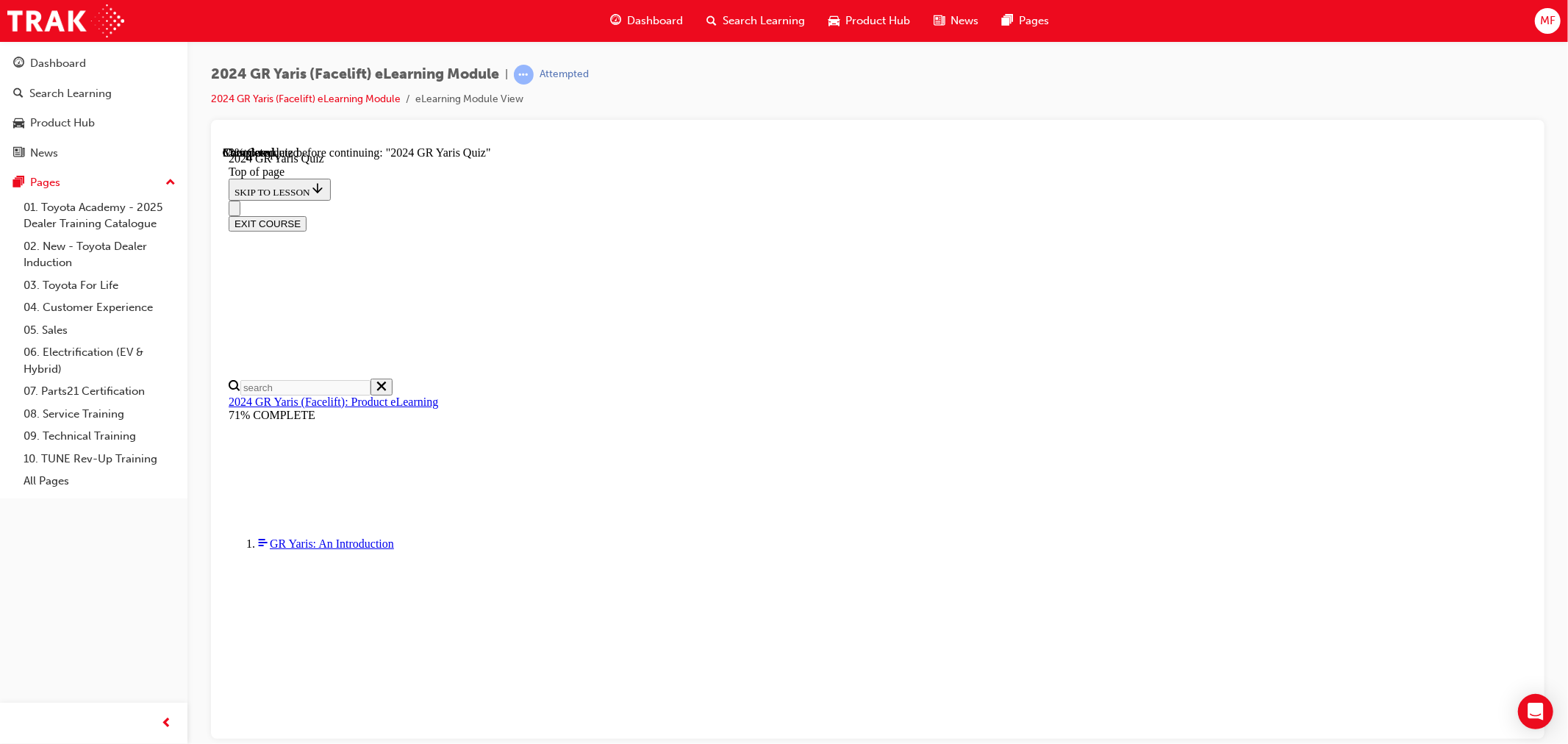
scroll to position [490, 0]
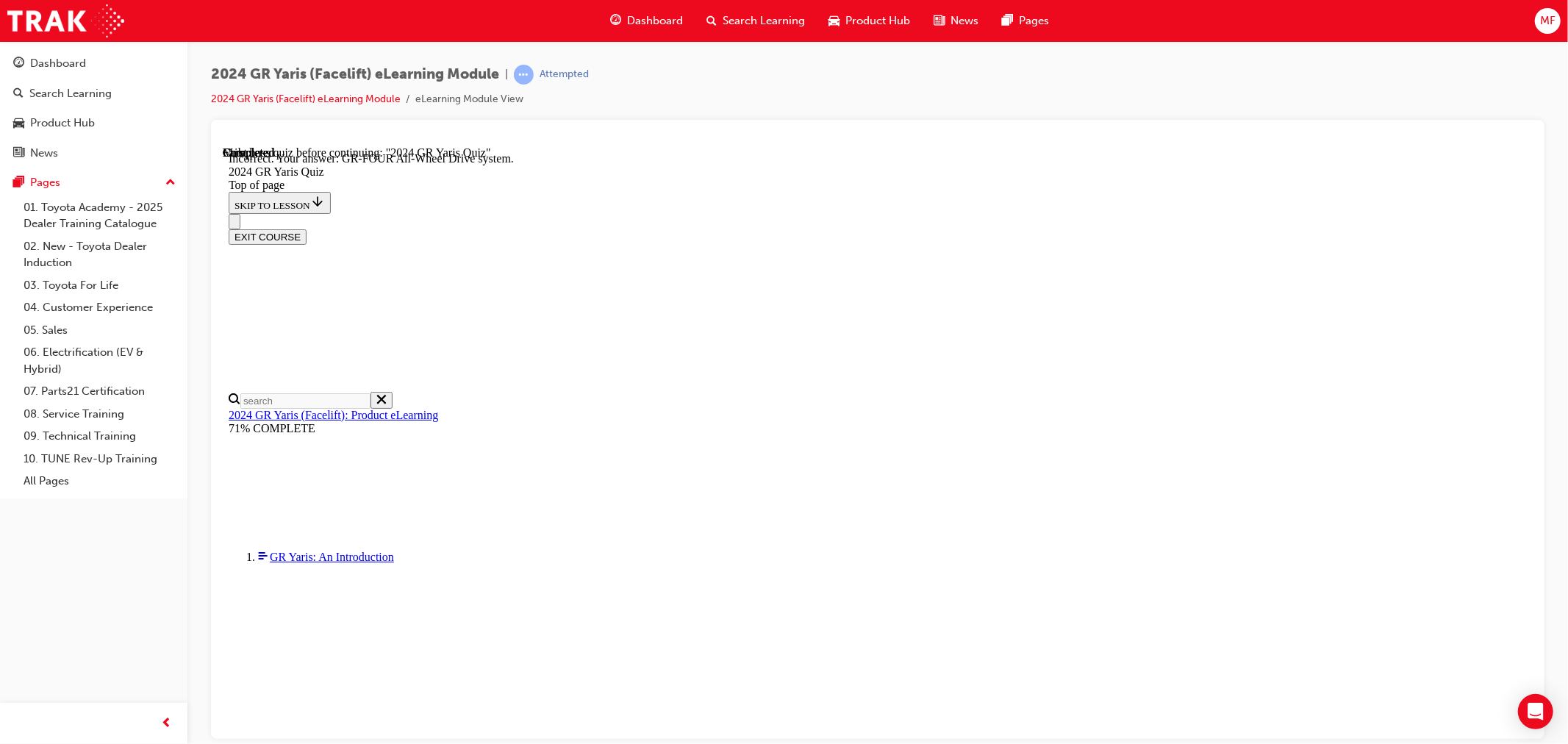
scroll to position [541, 0]
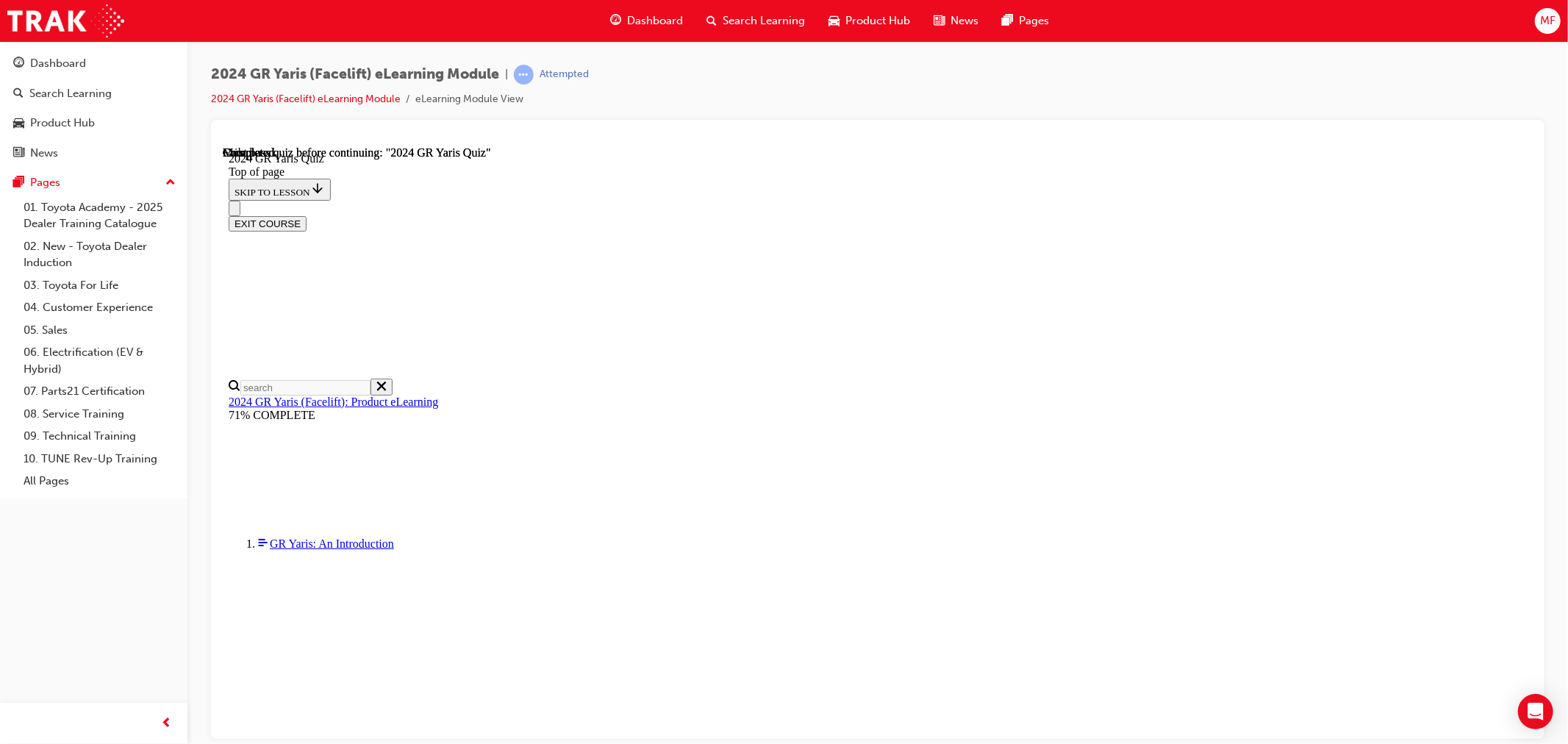
scroll to position [213, 0]
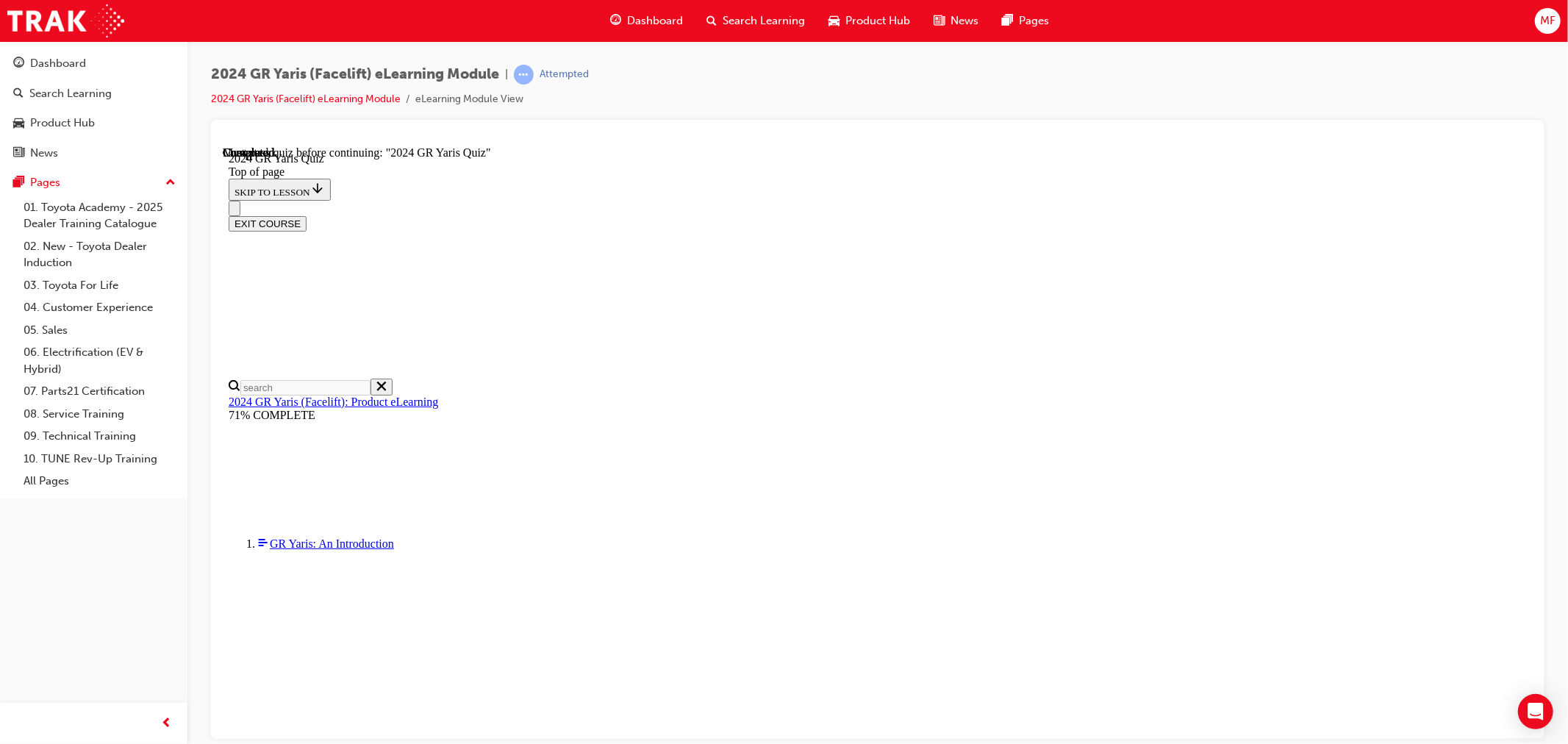
drag, startPoint x: 978, startPoint y: 627, endPoint x: 983, endPoint y: 613, distance: 14.9
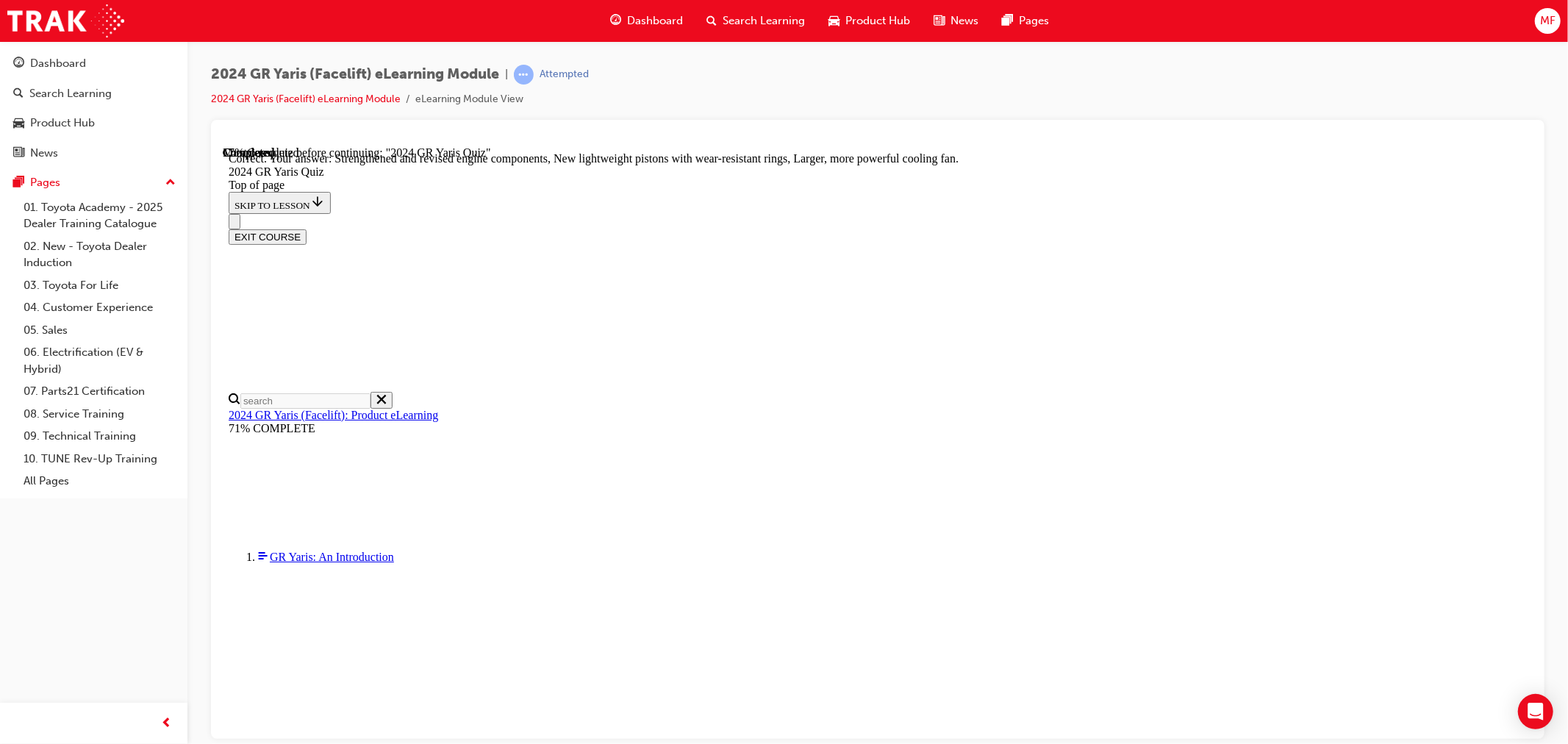
scroll to position [518, 0]
drag, startPoint x: 918, startPoint y: 465, endPoint x: 909, endPoint y: 492, distance: 28.5
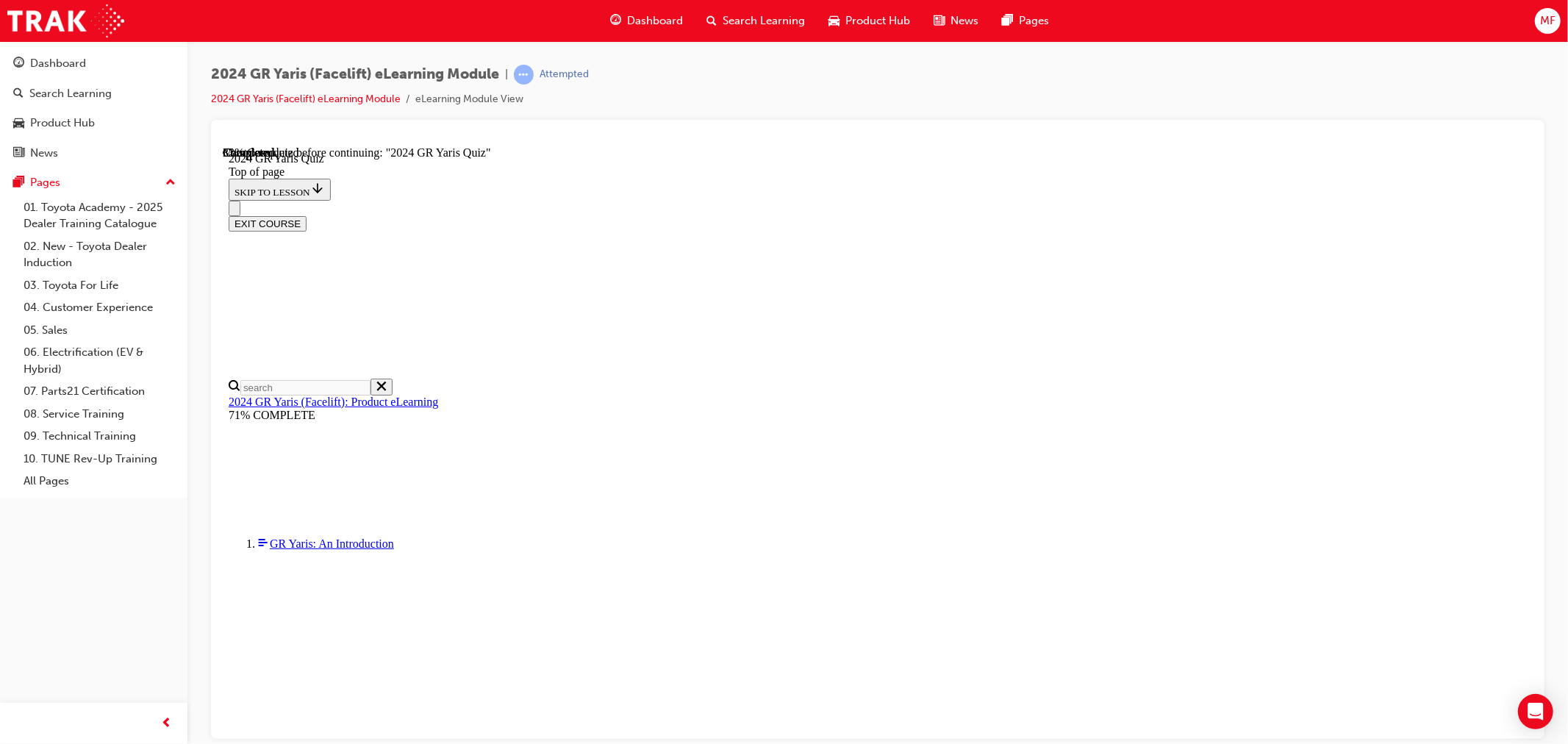
scroll to position [496, 0]
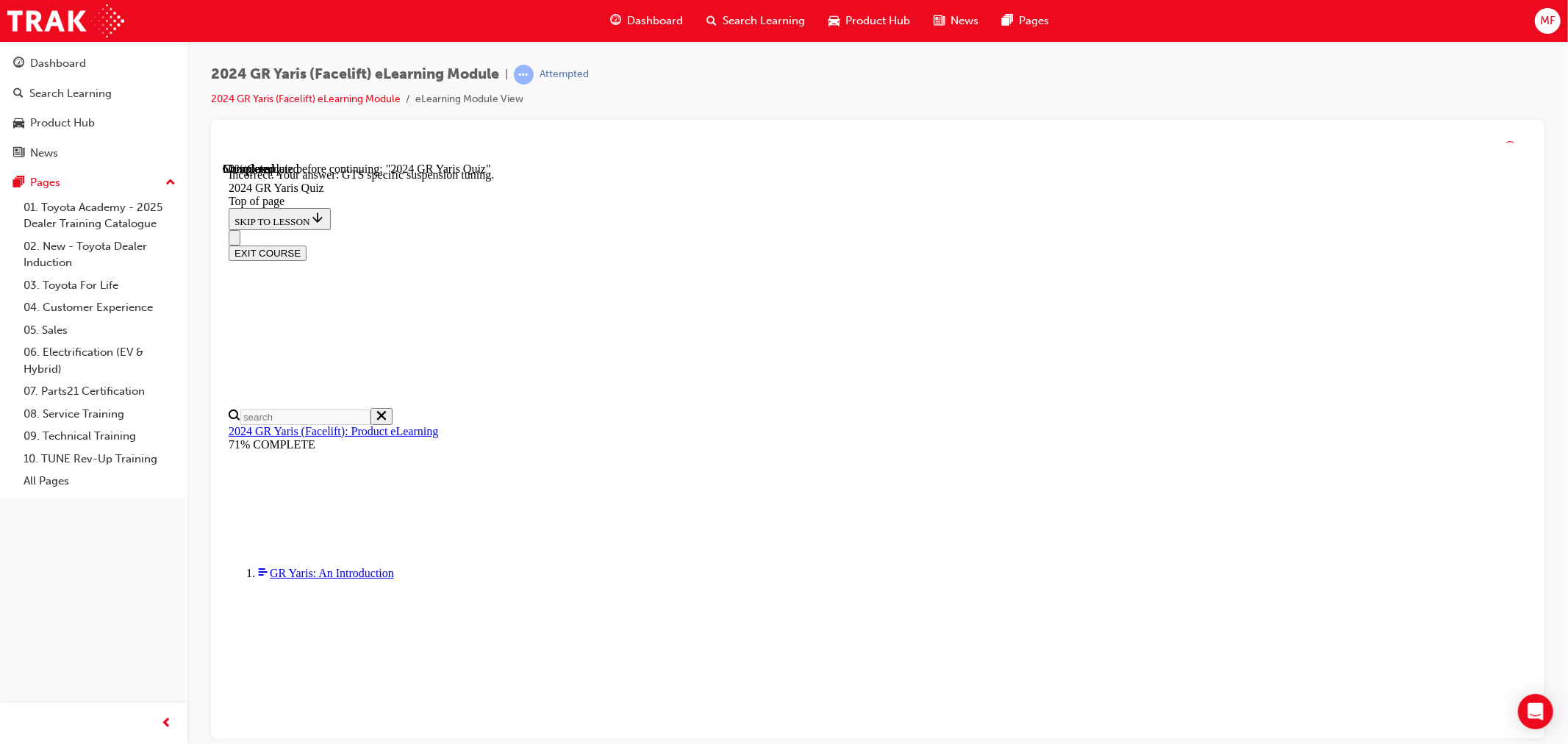
scroll to position [541, 0]
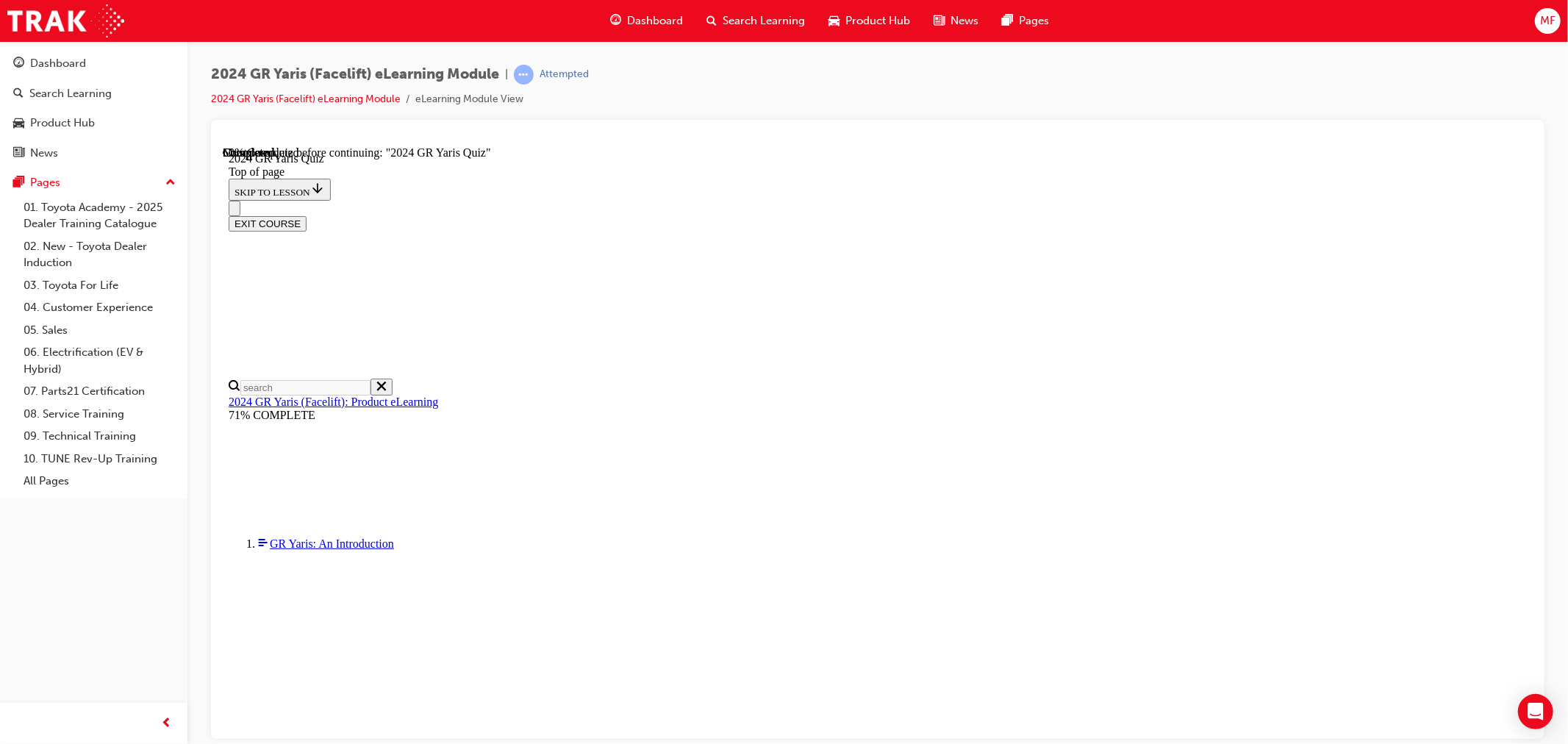
scroll to position [326, 0]
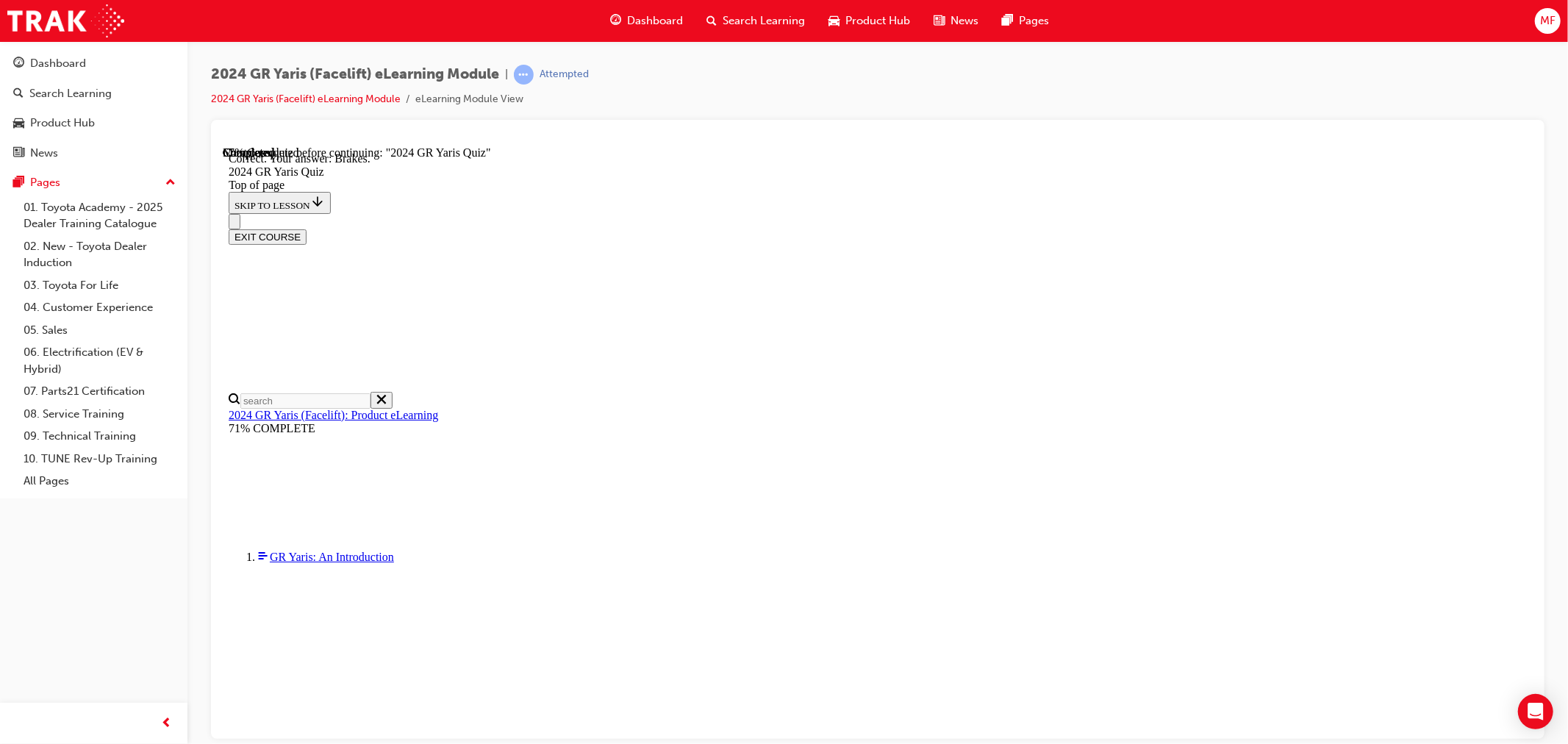
scroll to position [483, 0]
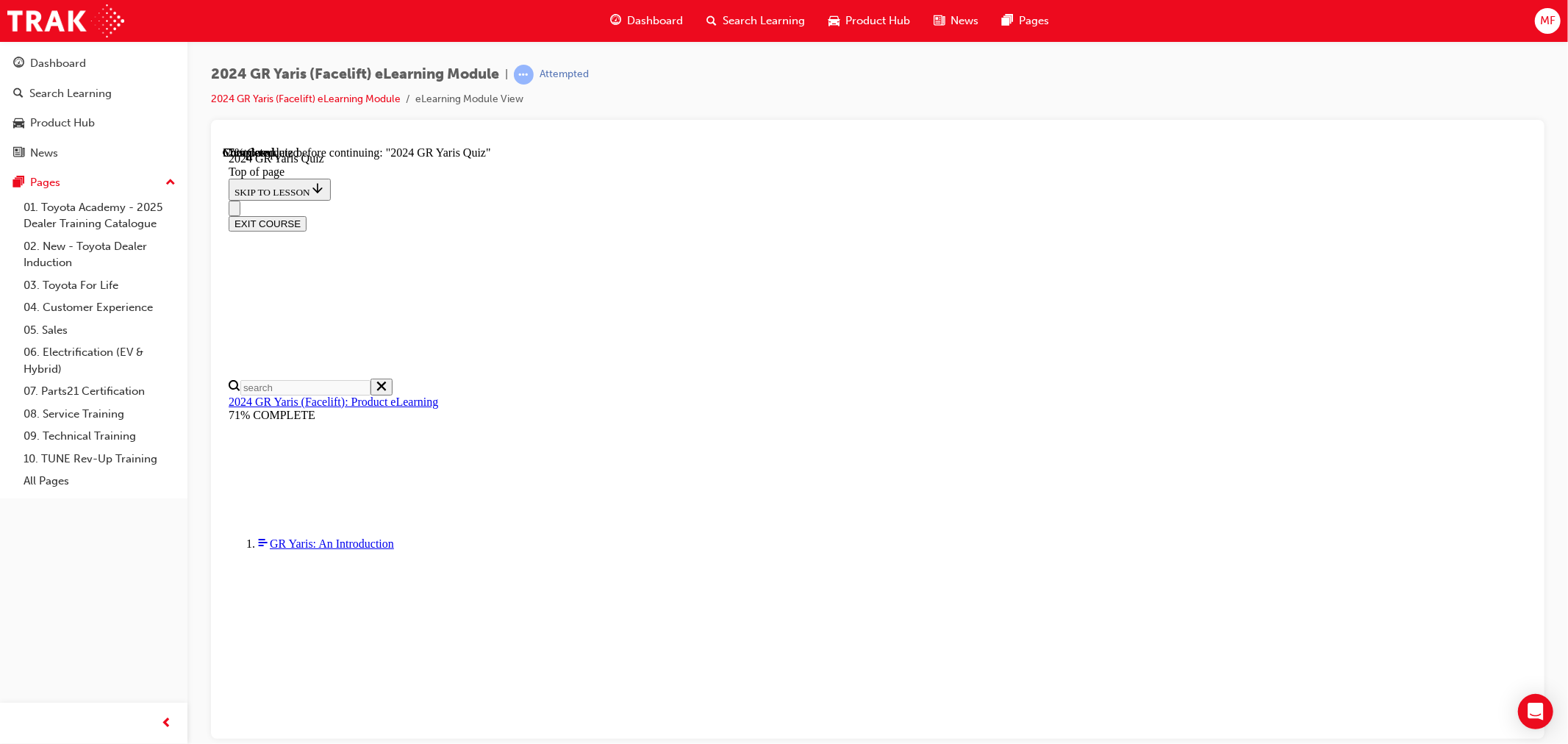
scroll to position [338, 0]
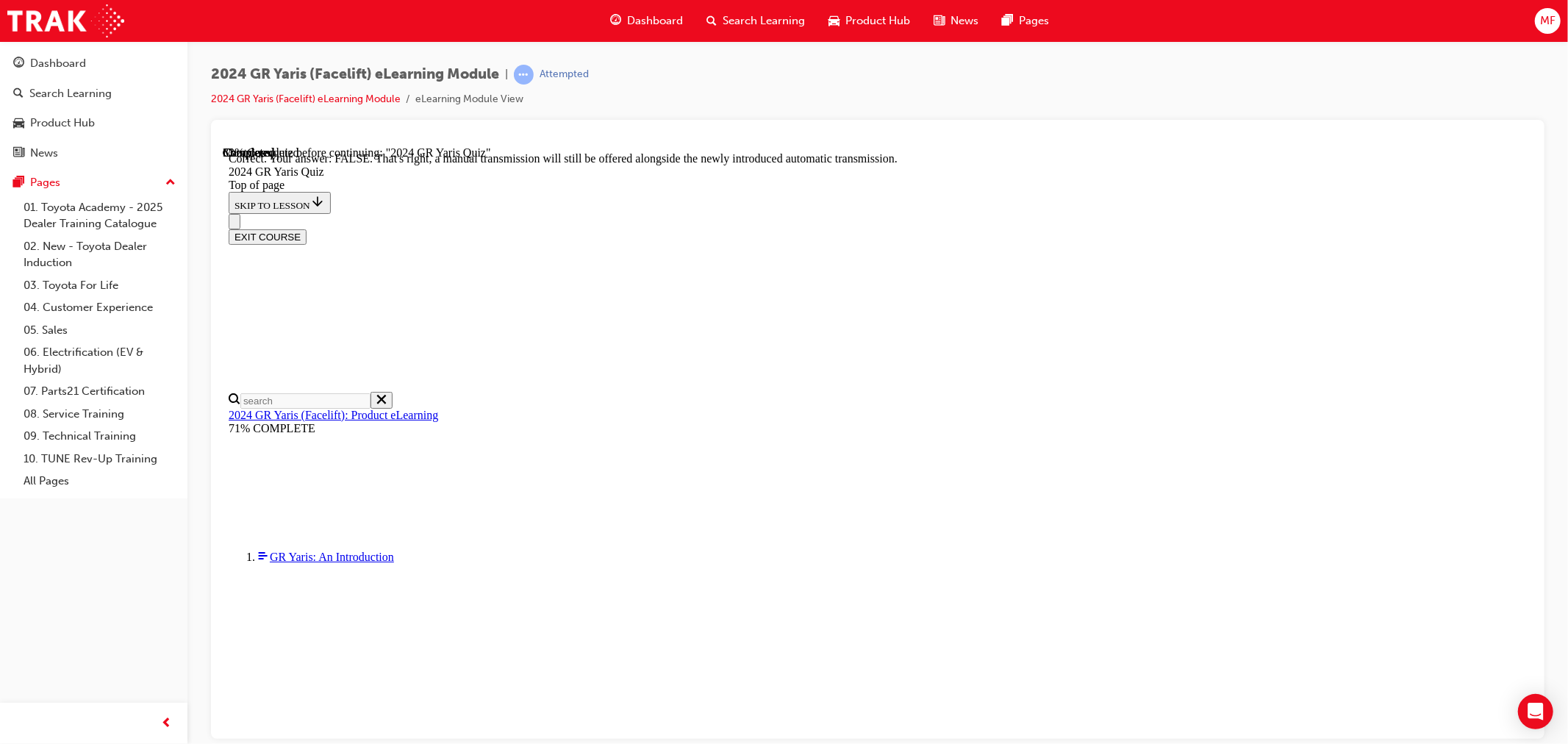
scroll to position [474, 0]
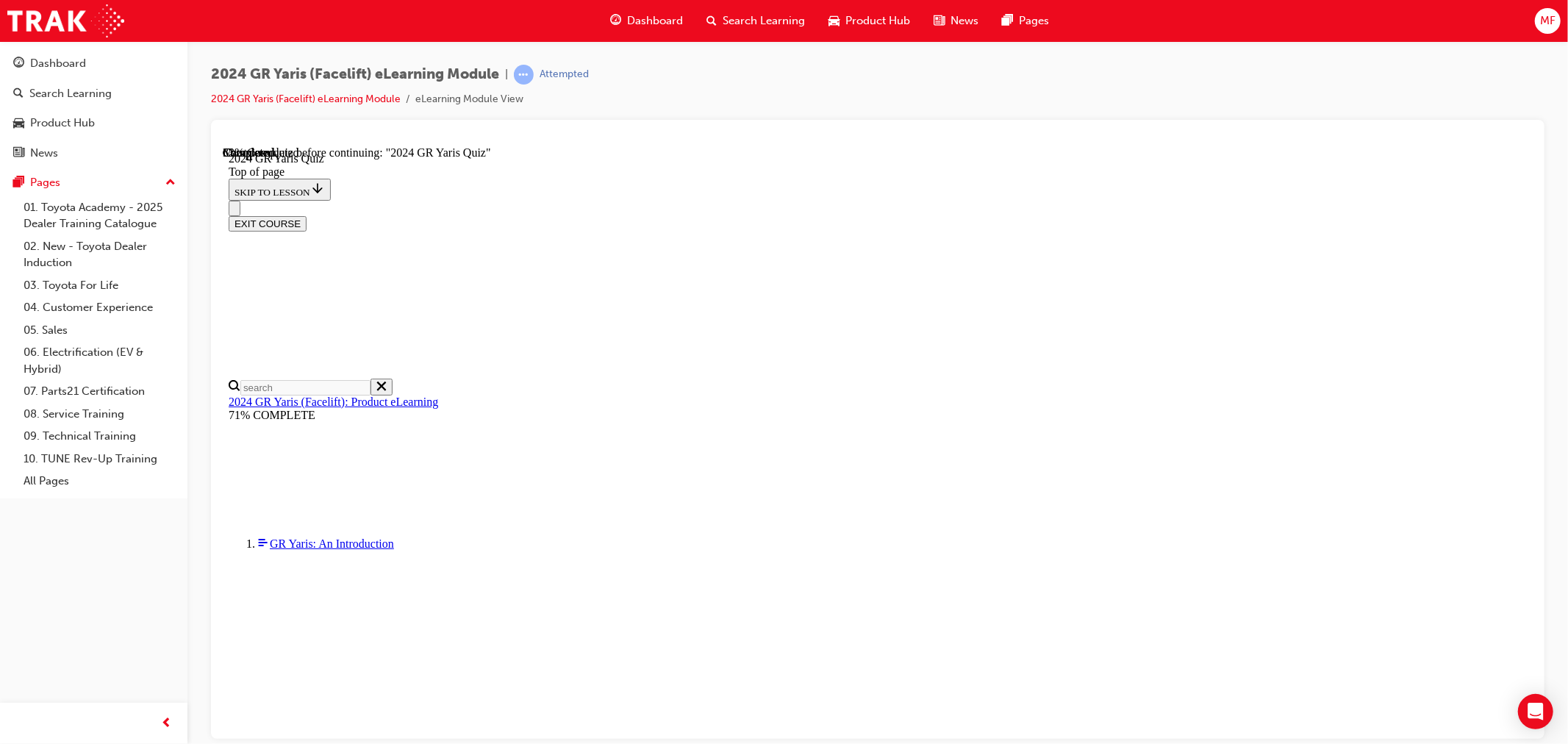
scroll to position [214, 0]
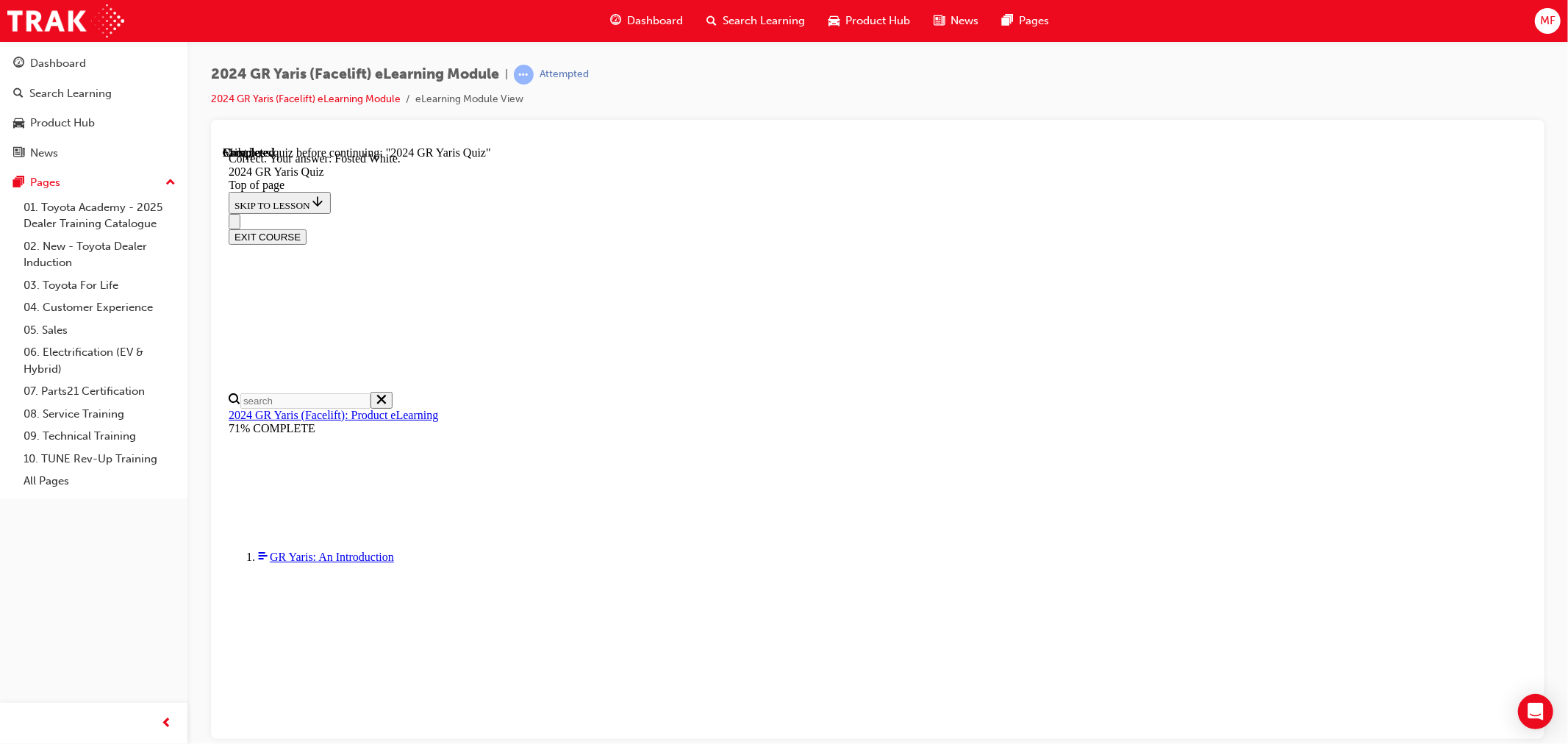
scroll to position [260, 0]
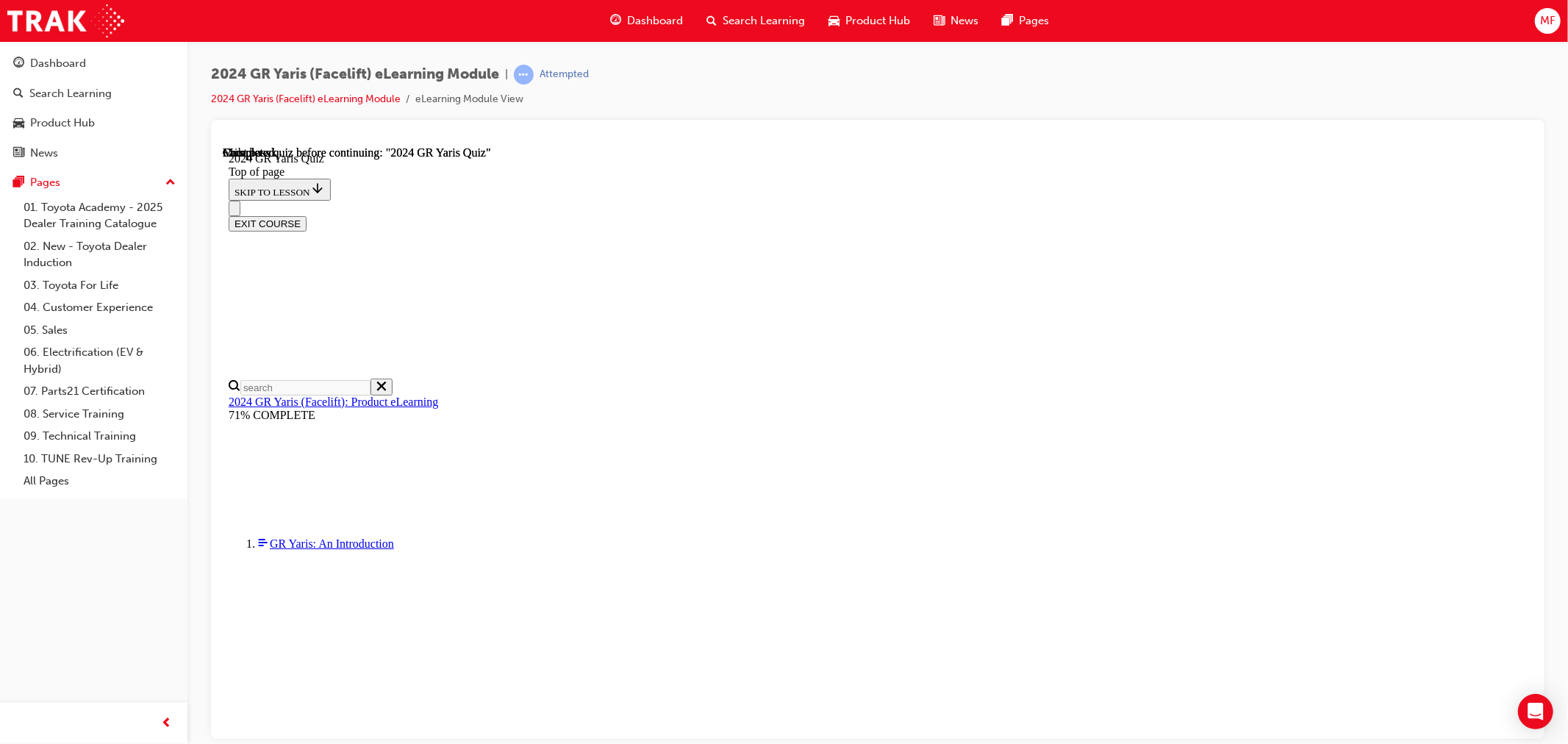
scroll to position [213, 0]
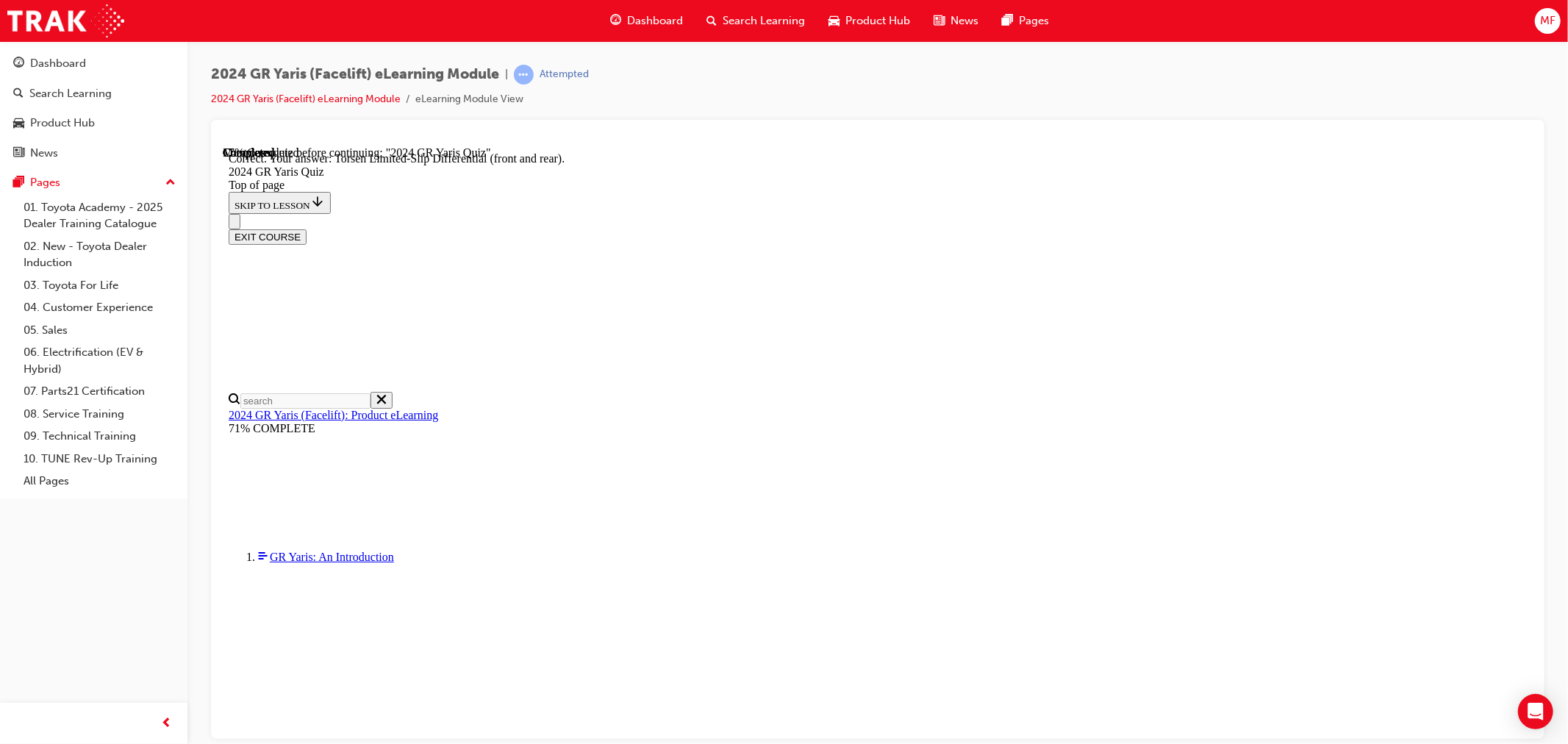
scroll to position [541, 0]
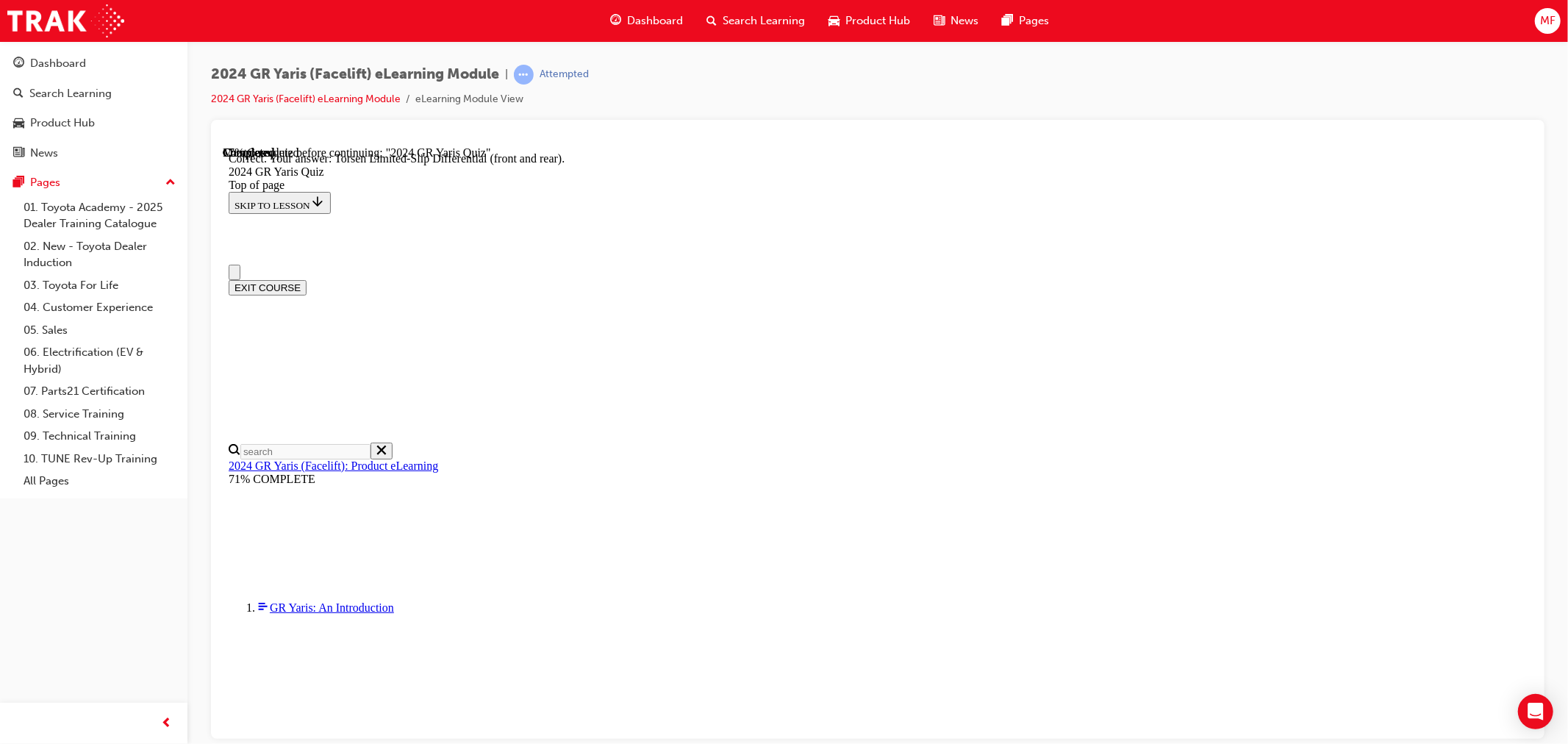
scroll to position [214, 0]
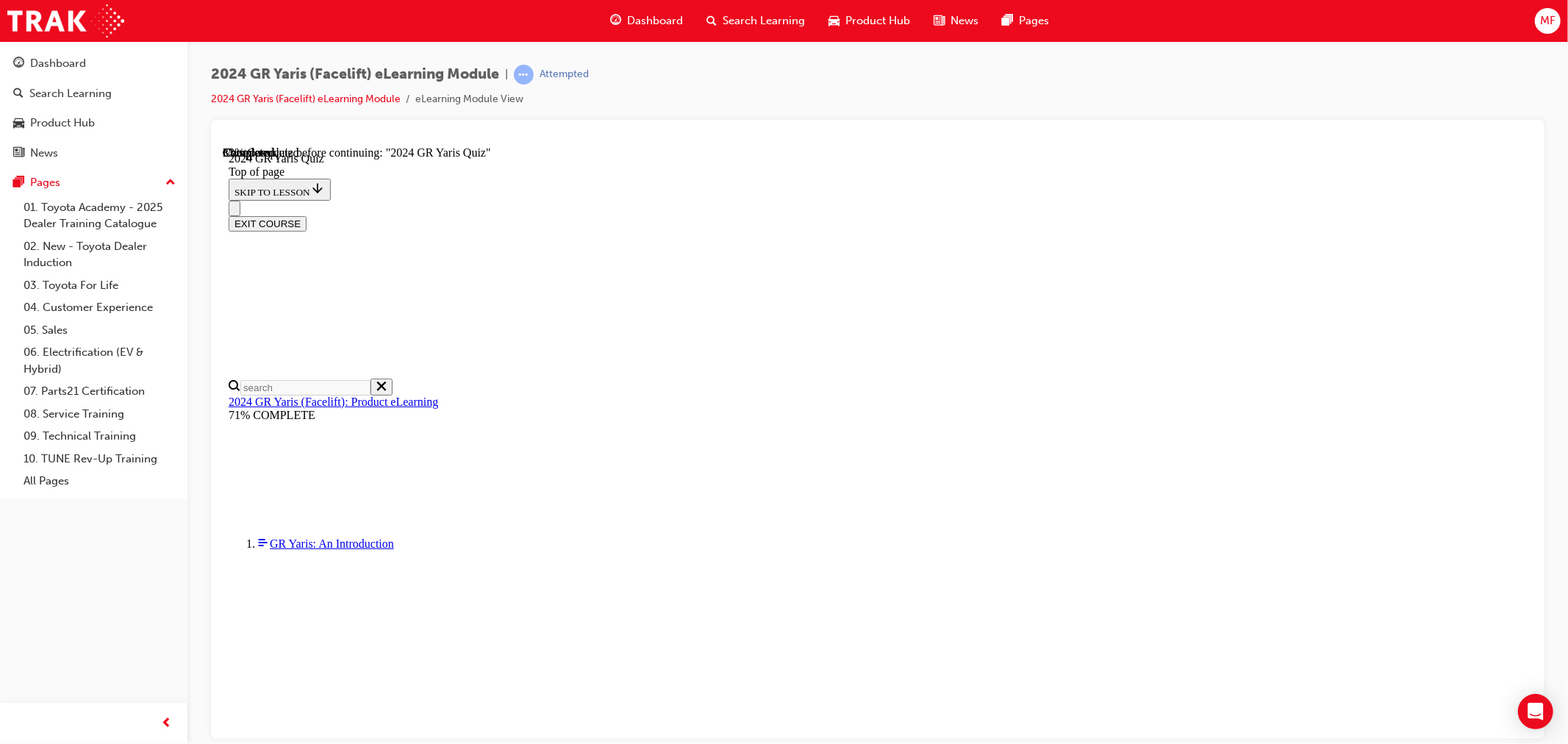
scroll to position [471, 0]
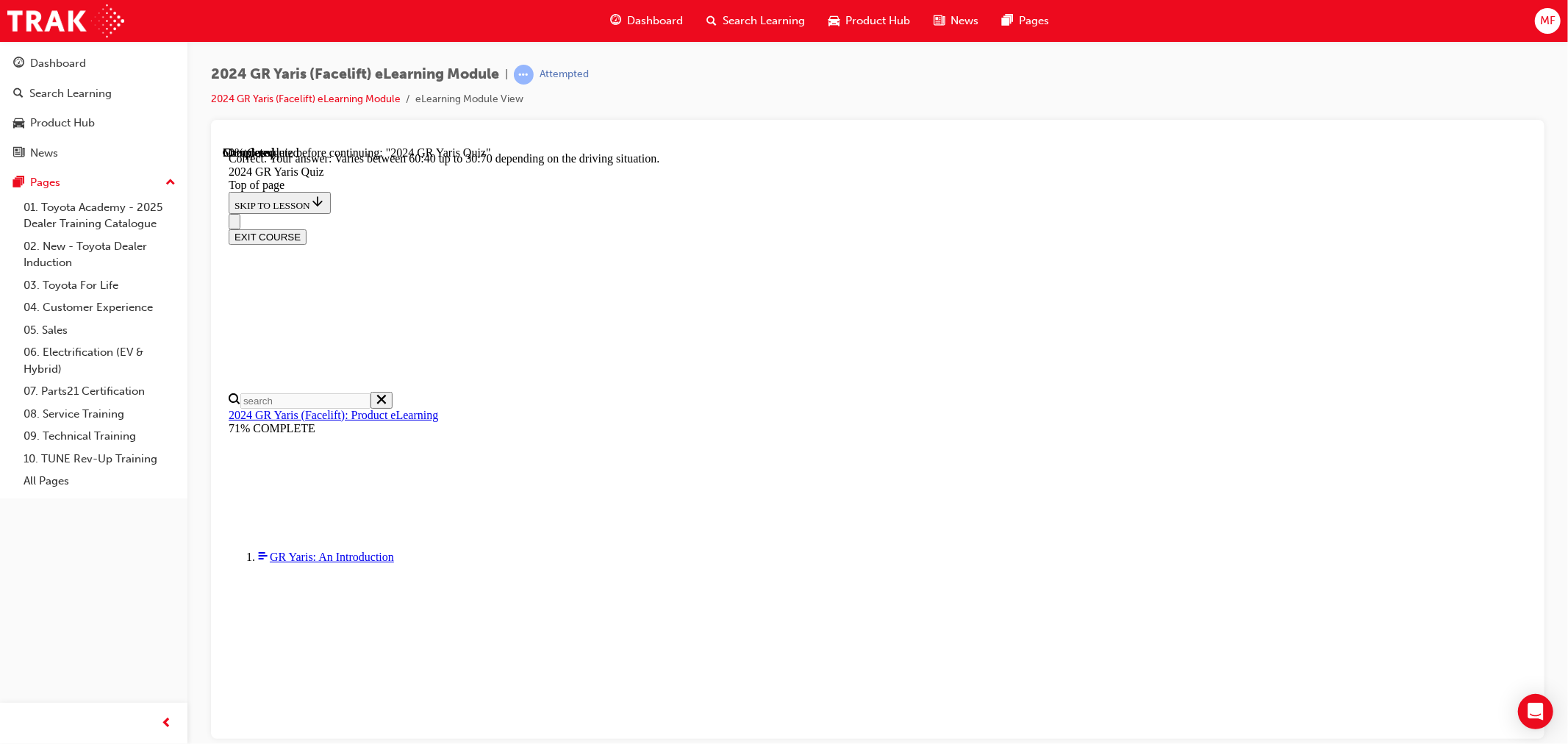
scroll to position [517, 0]
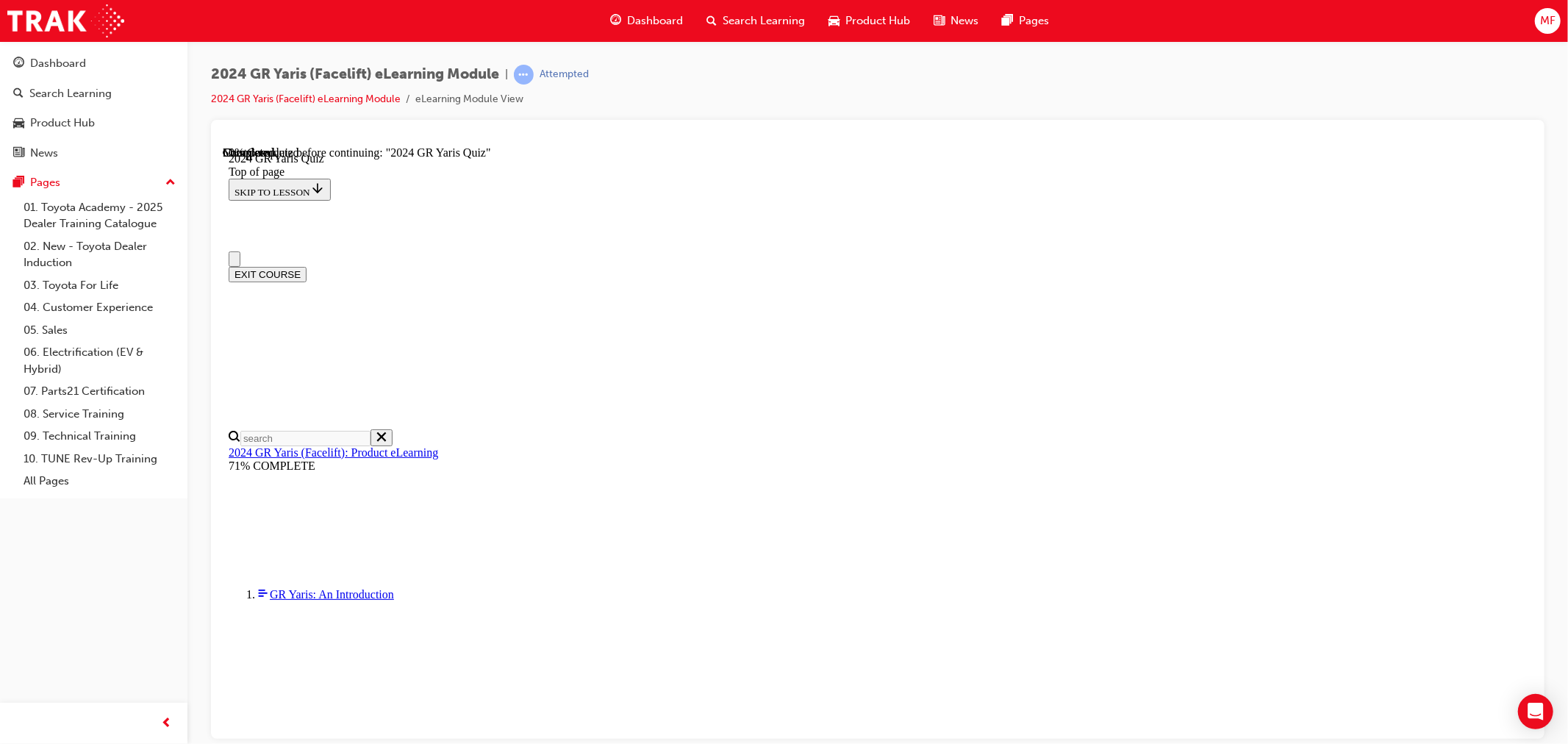
scroll to position [408, 0]
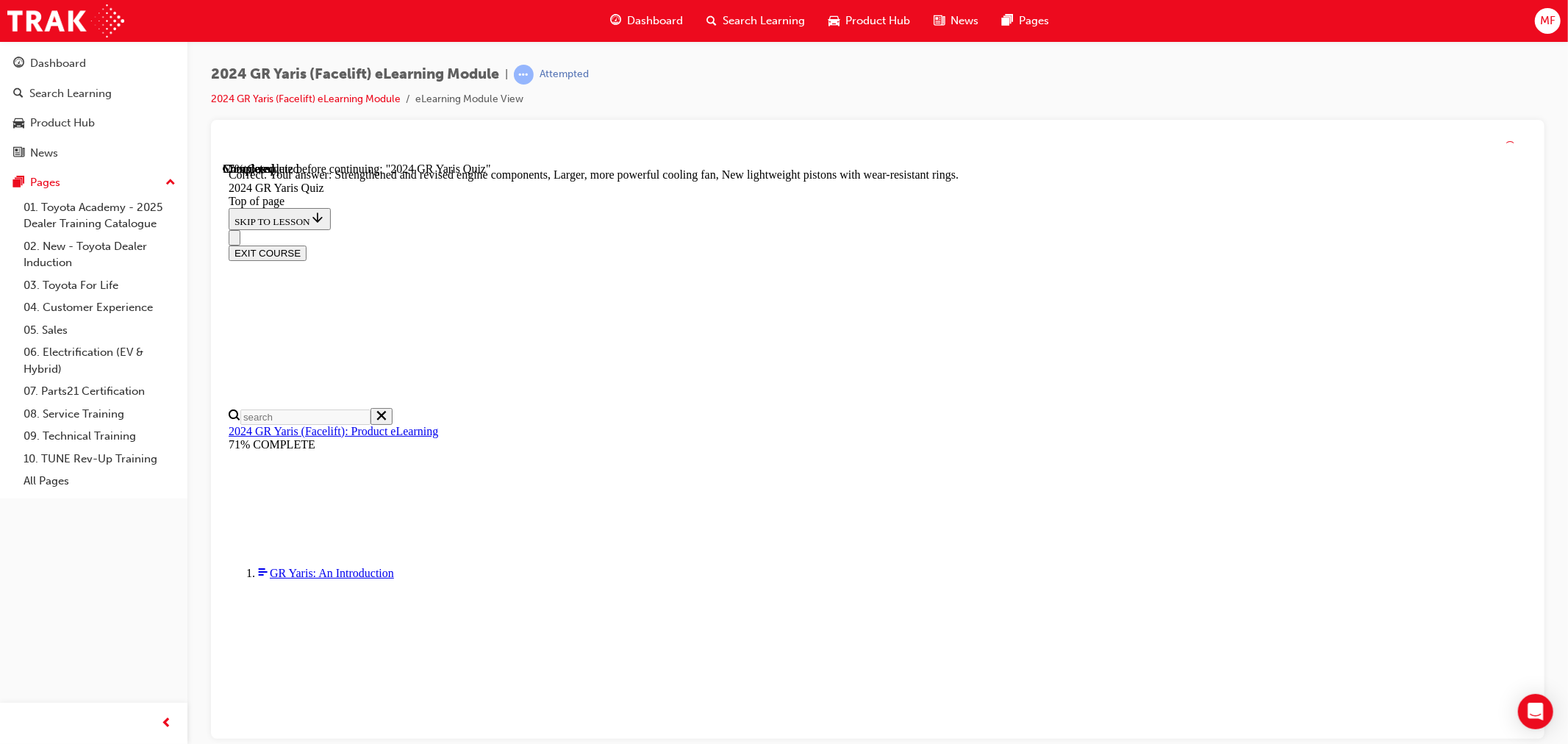
scroll to position [518, 0]
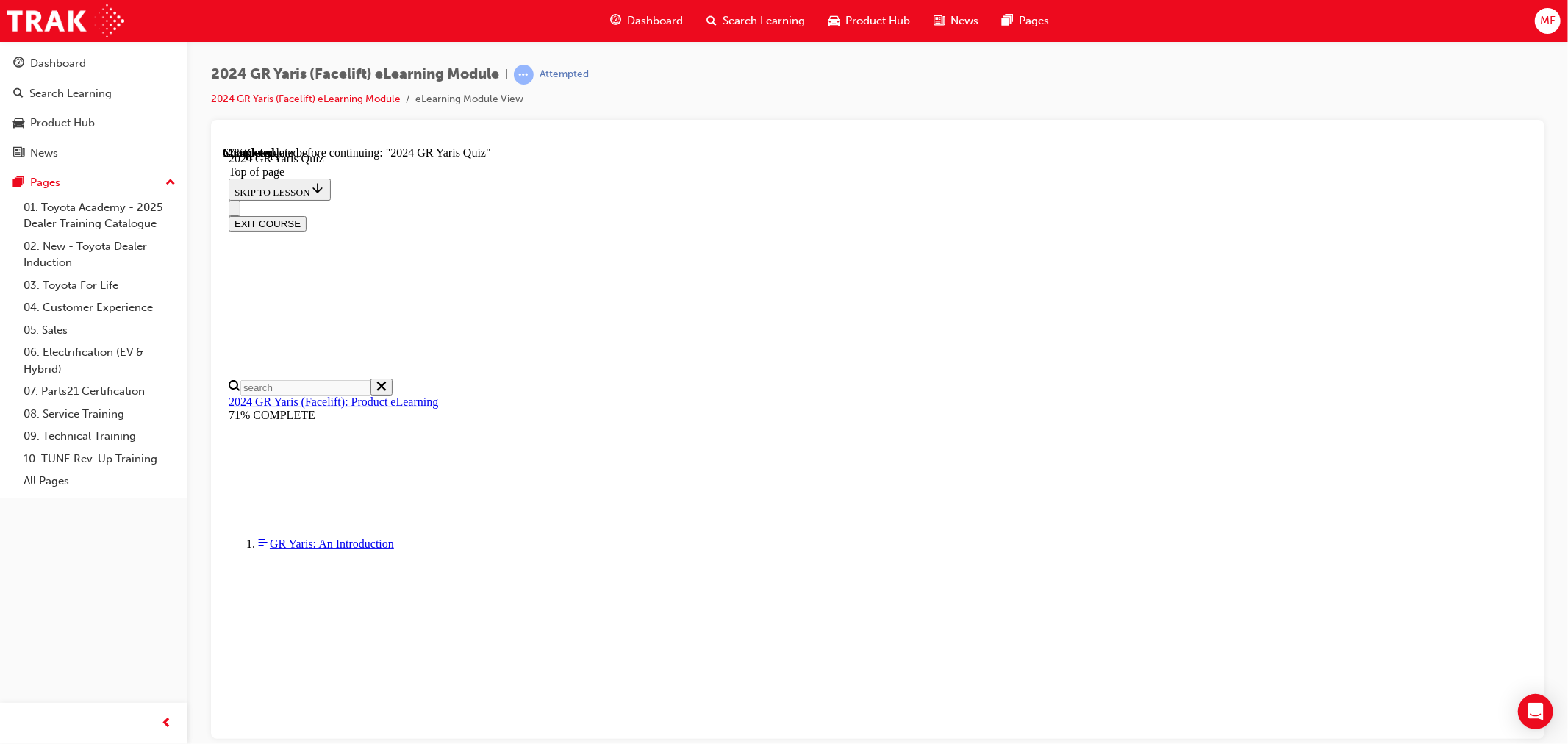
scroll to position [338, 0]
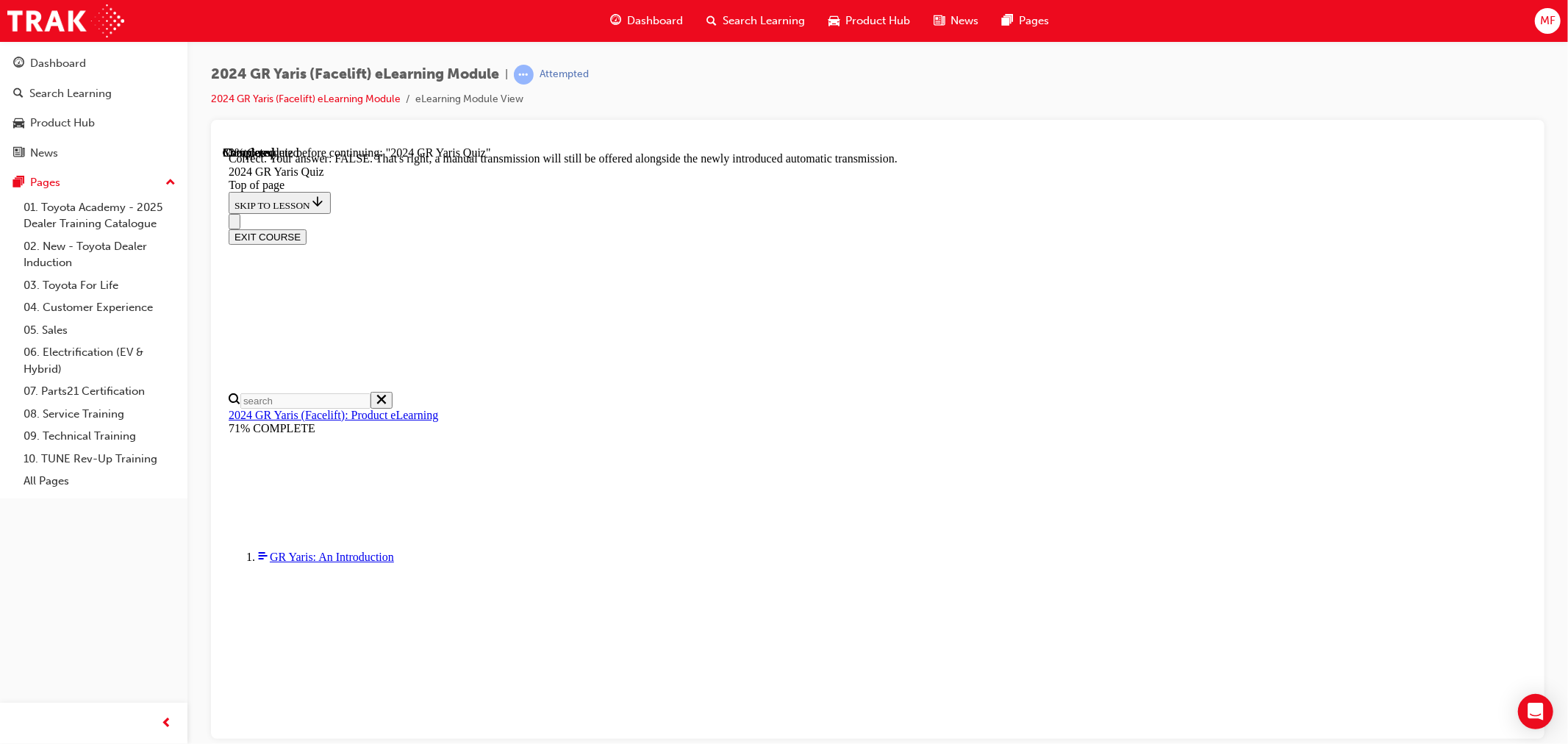
scroll to position [474, 0]
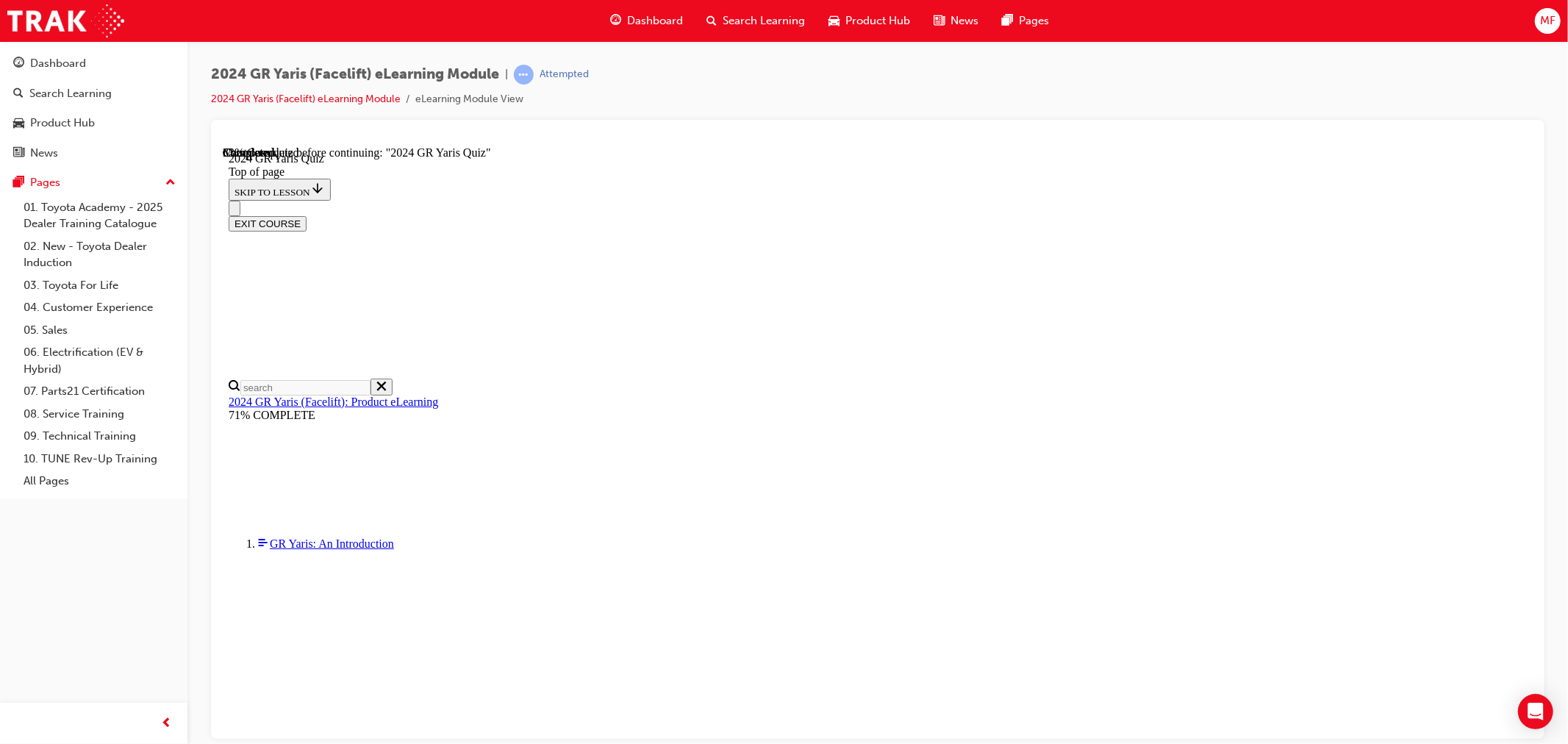
scroll to position [0, 0]
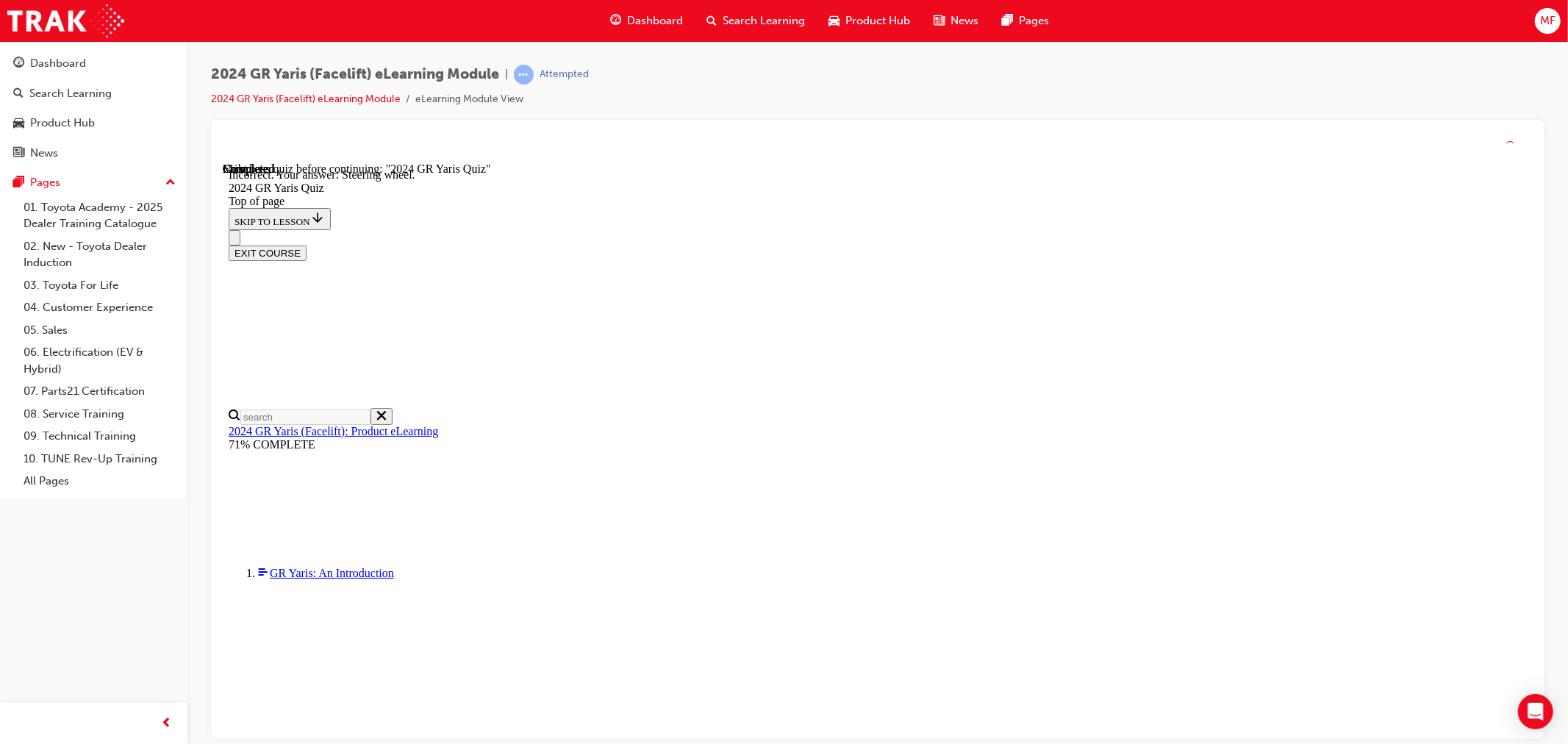
scroll to position [483, 0]
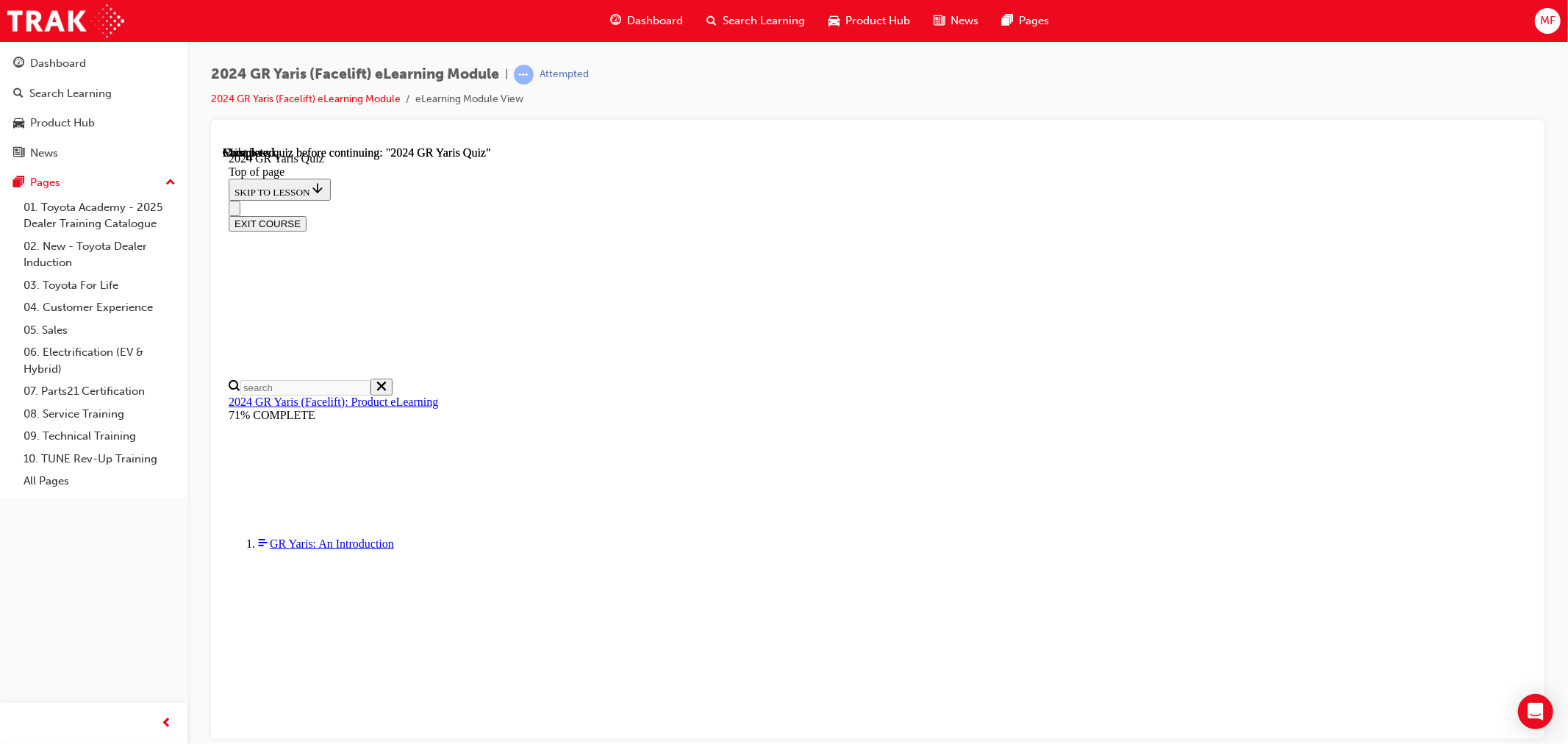
scroll to position [213, 0]
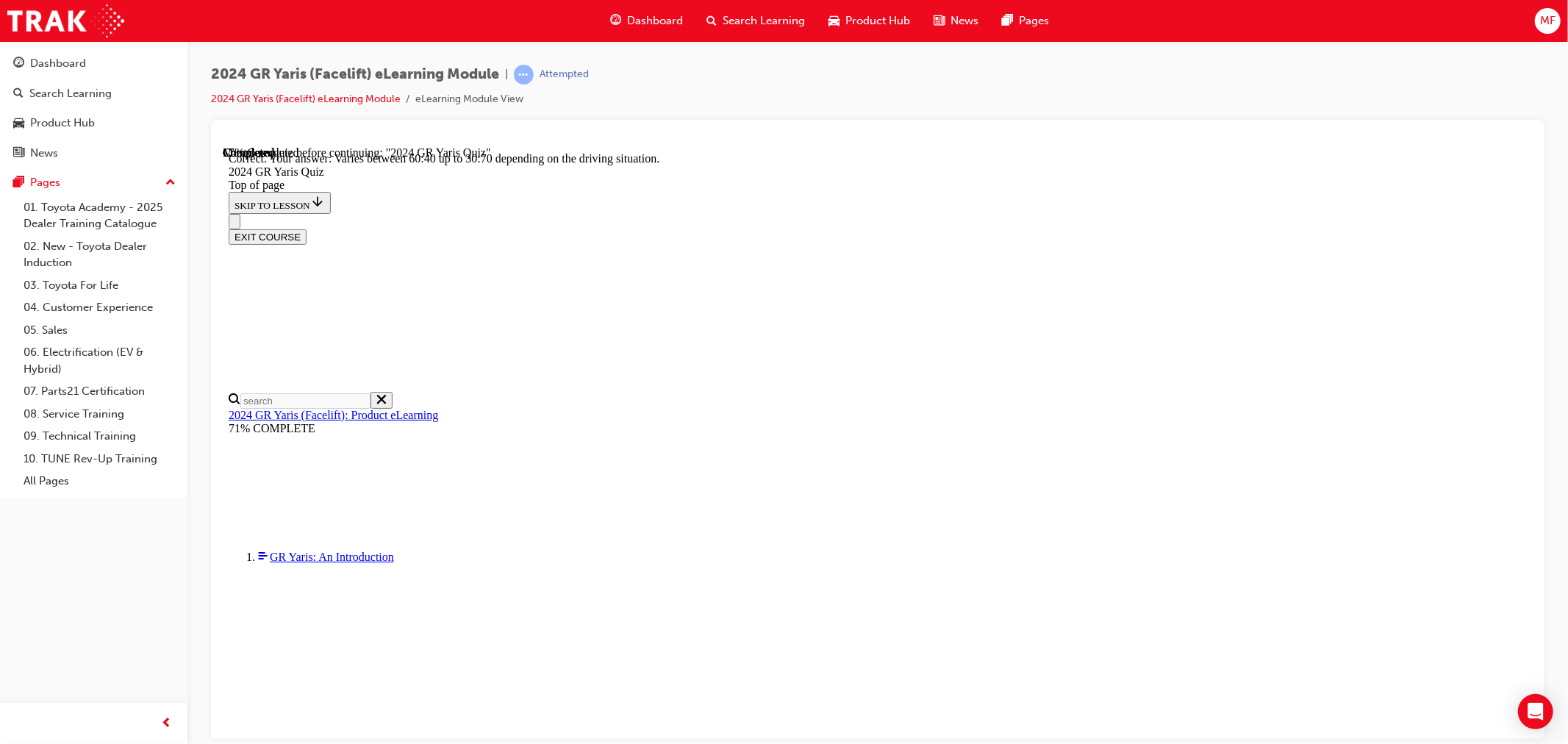
scroll to position [517, 0]
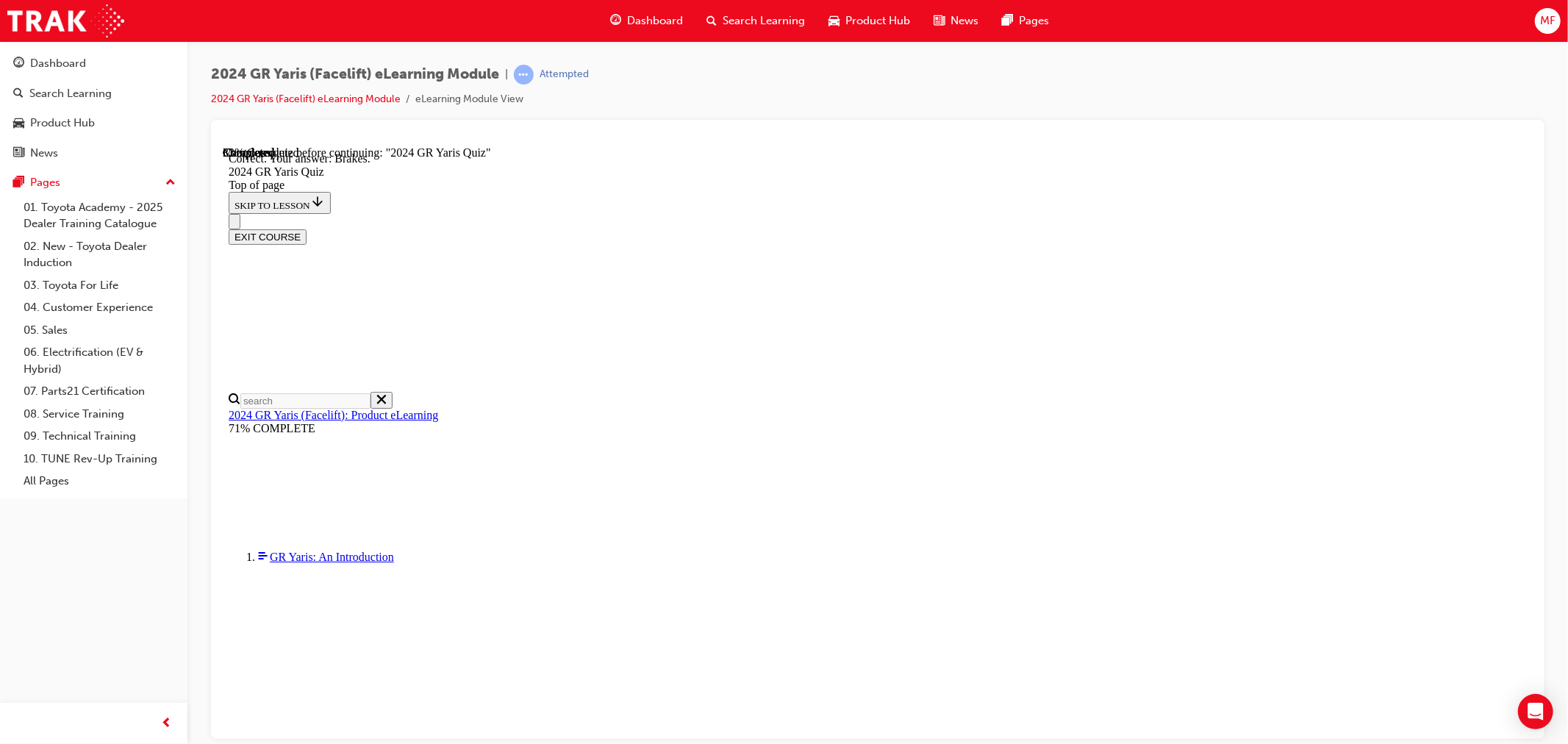
scroll to position [483, 0]
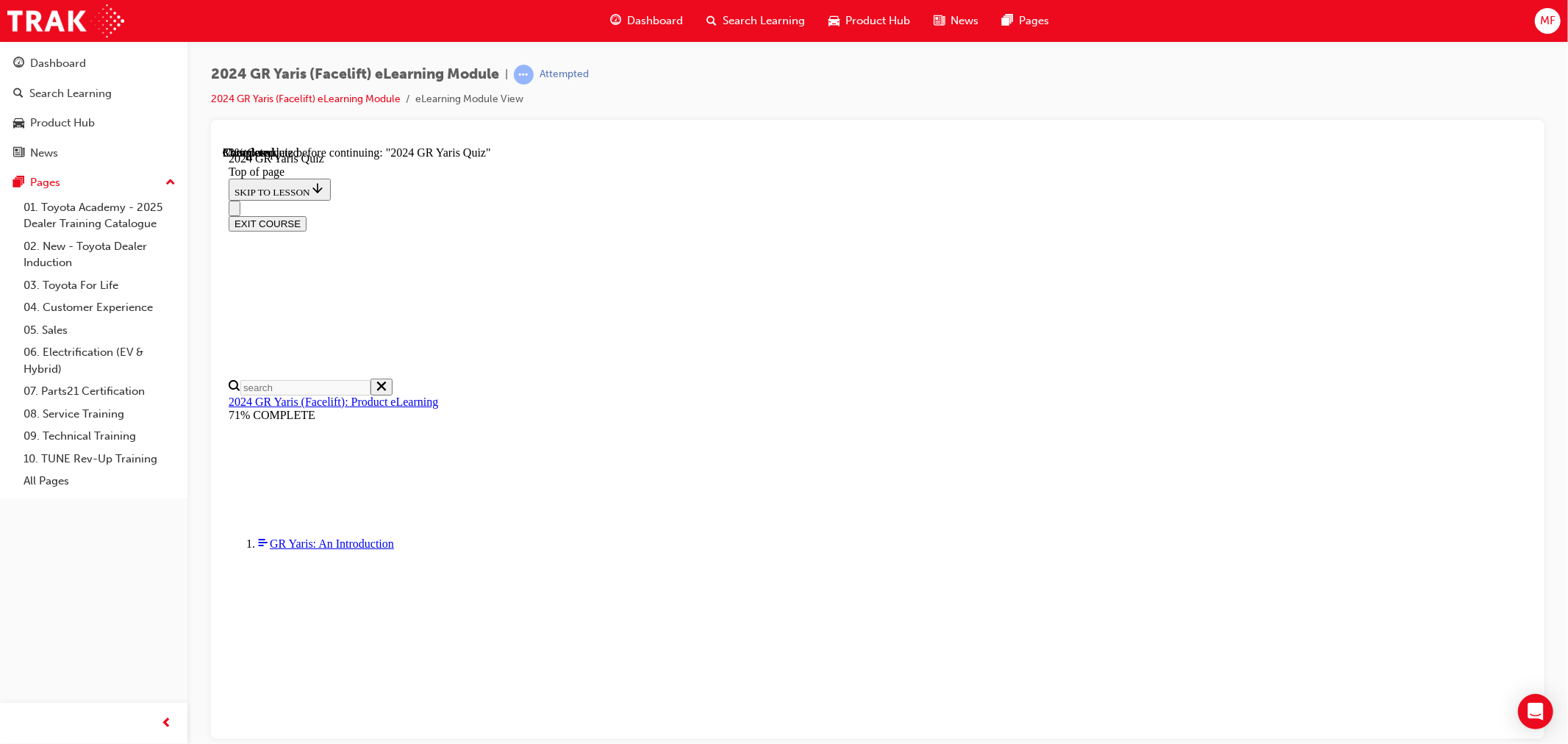
scroll to position [457, 0]
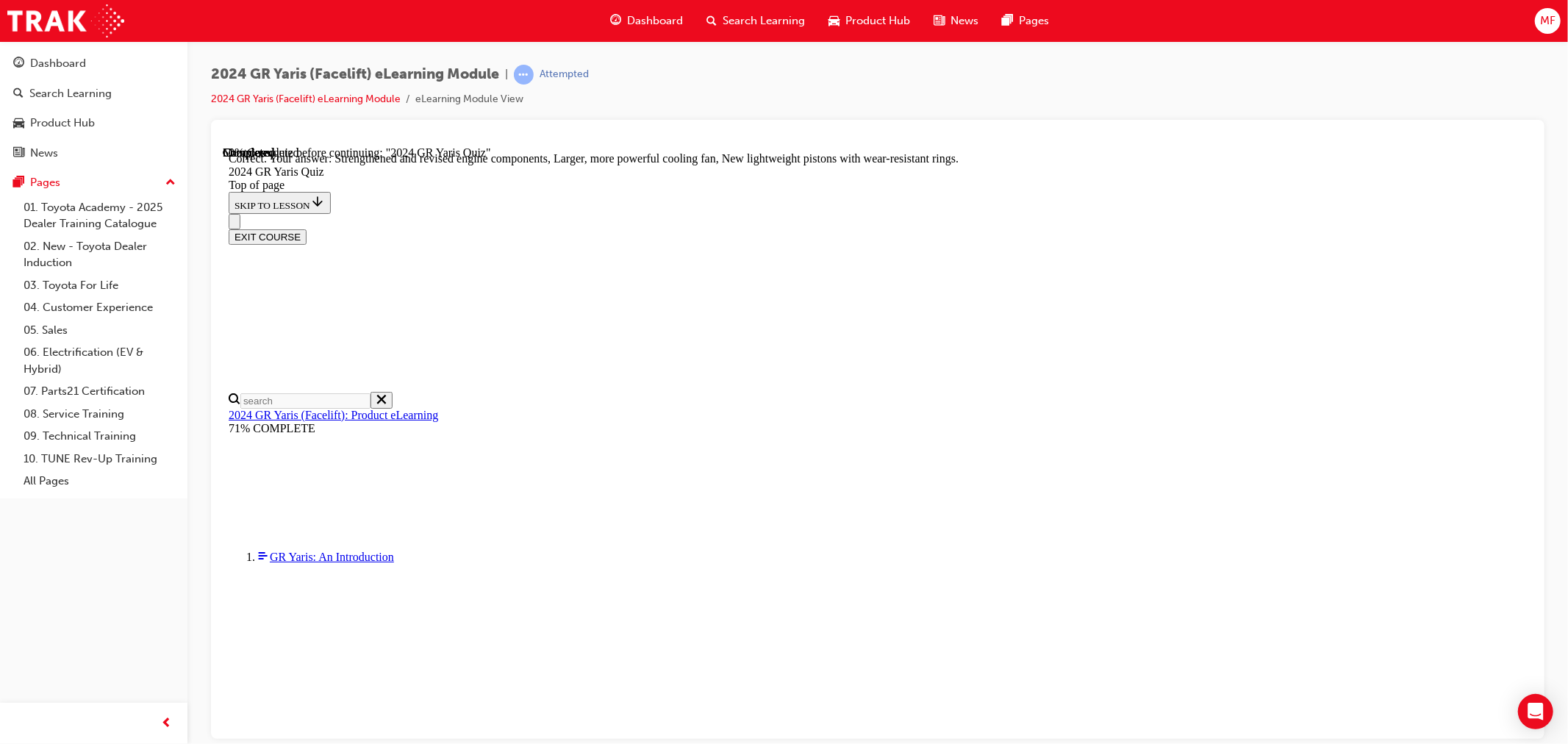
scroll to position [518, 0]
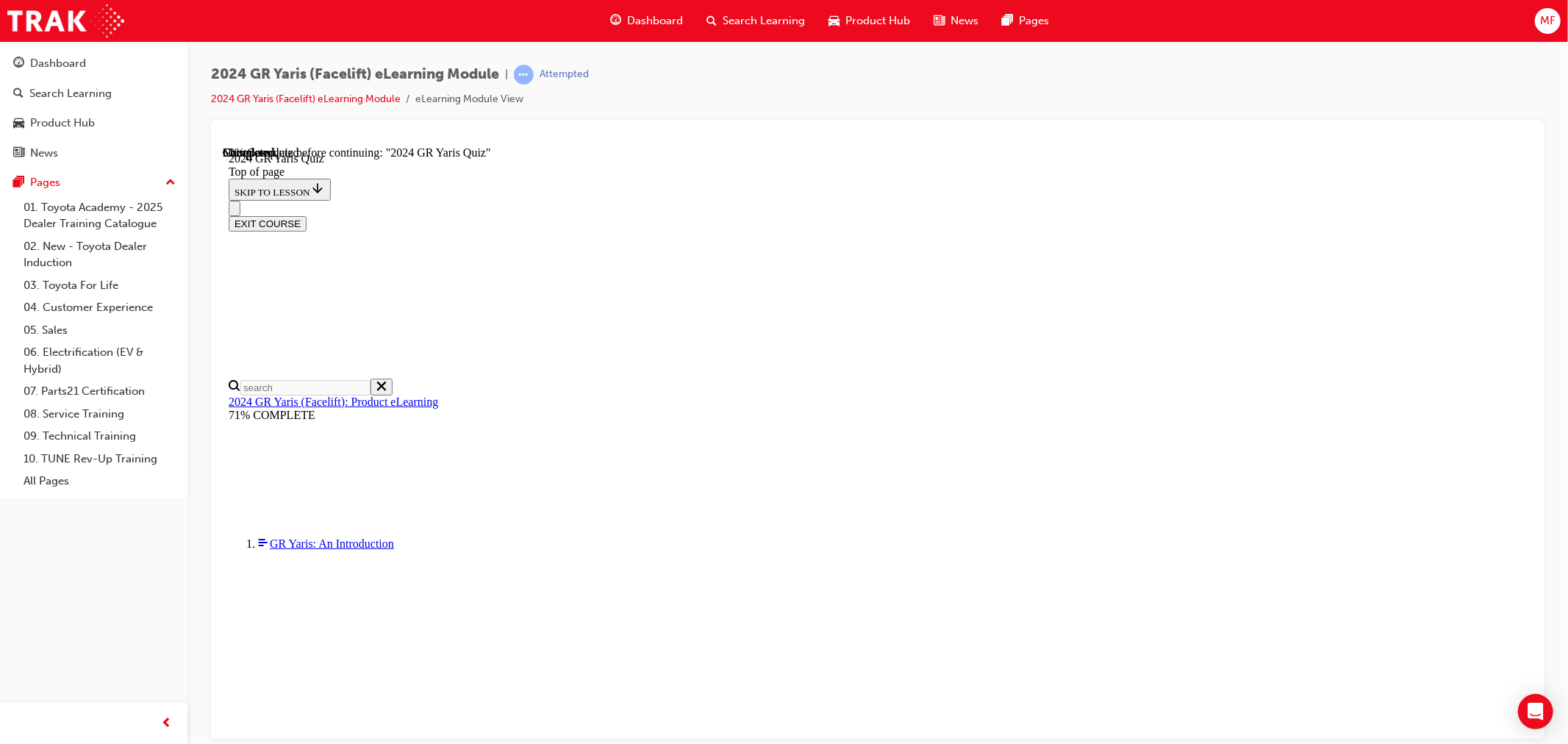
scroll to position [474, 0]
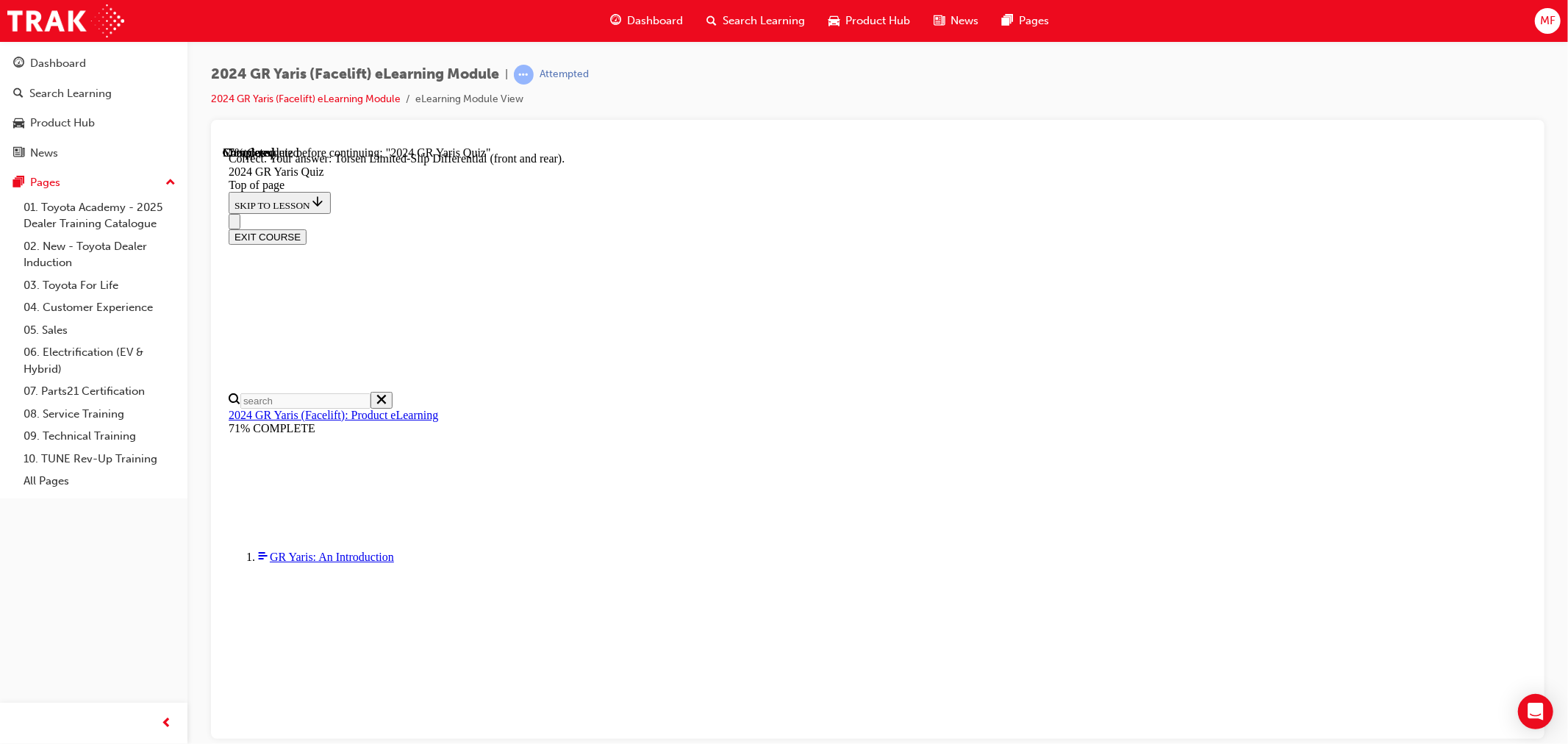
scroll to position [541, 0]
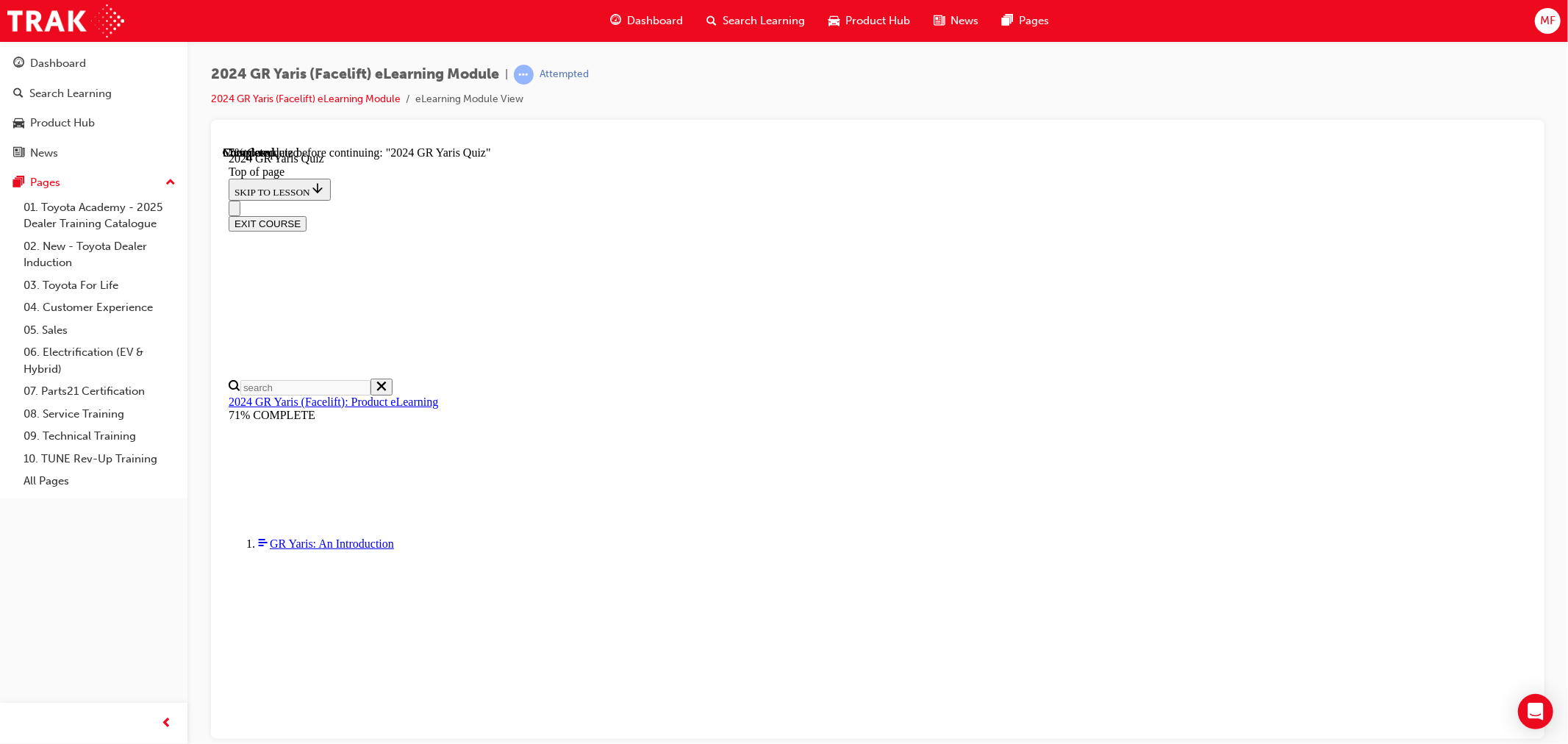
scroll to position [338, 0]
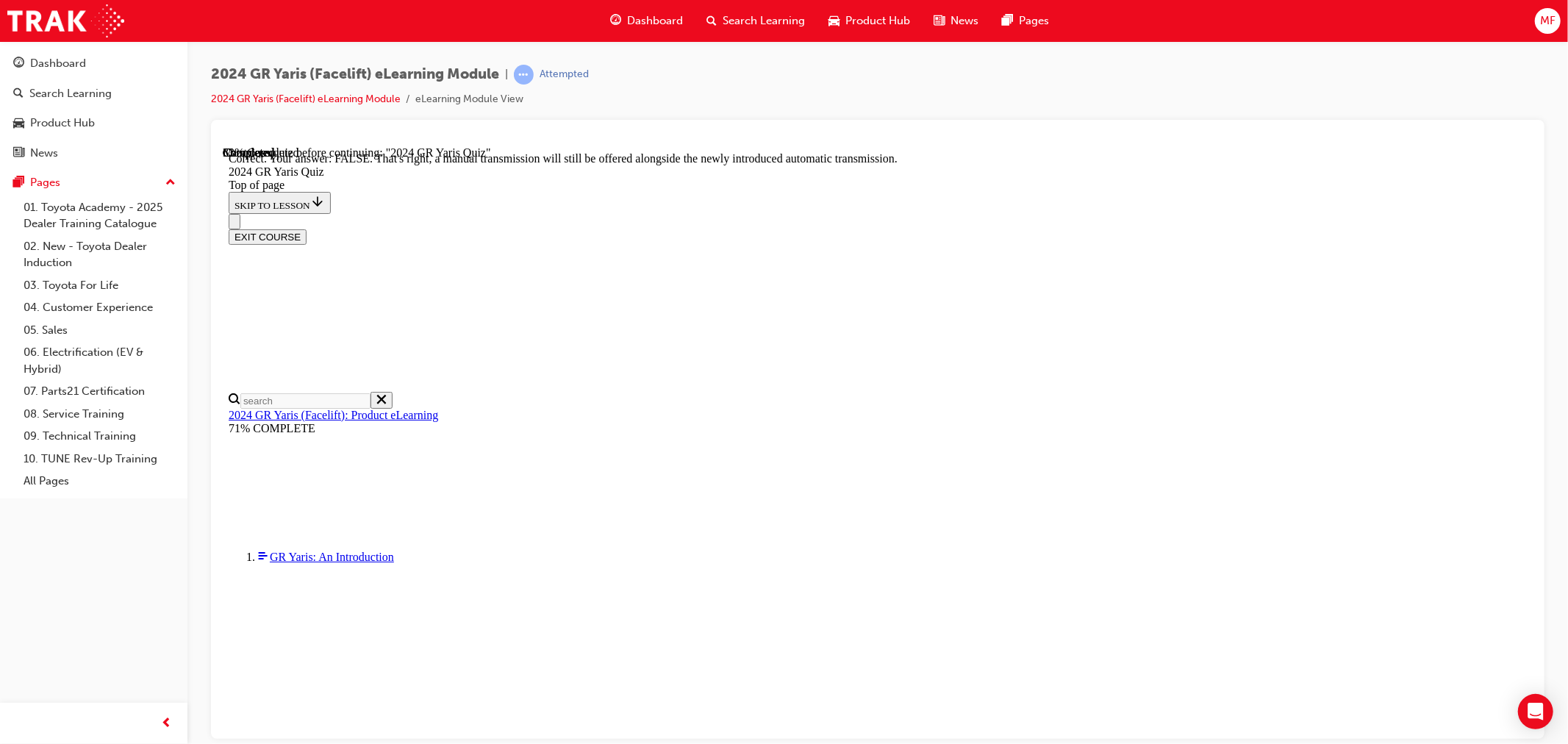
scroll to position [474, 0]
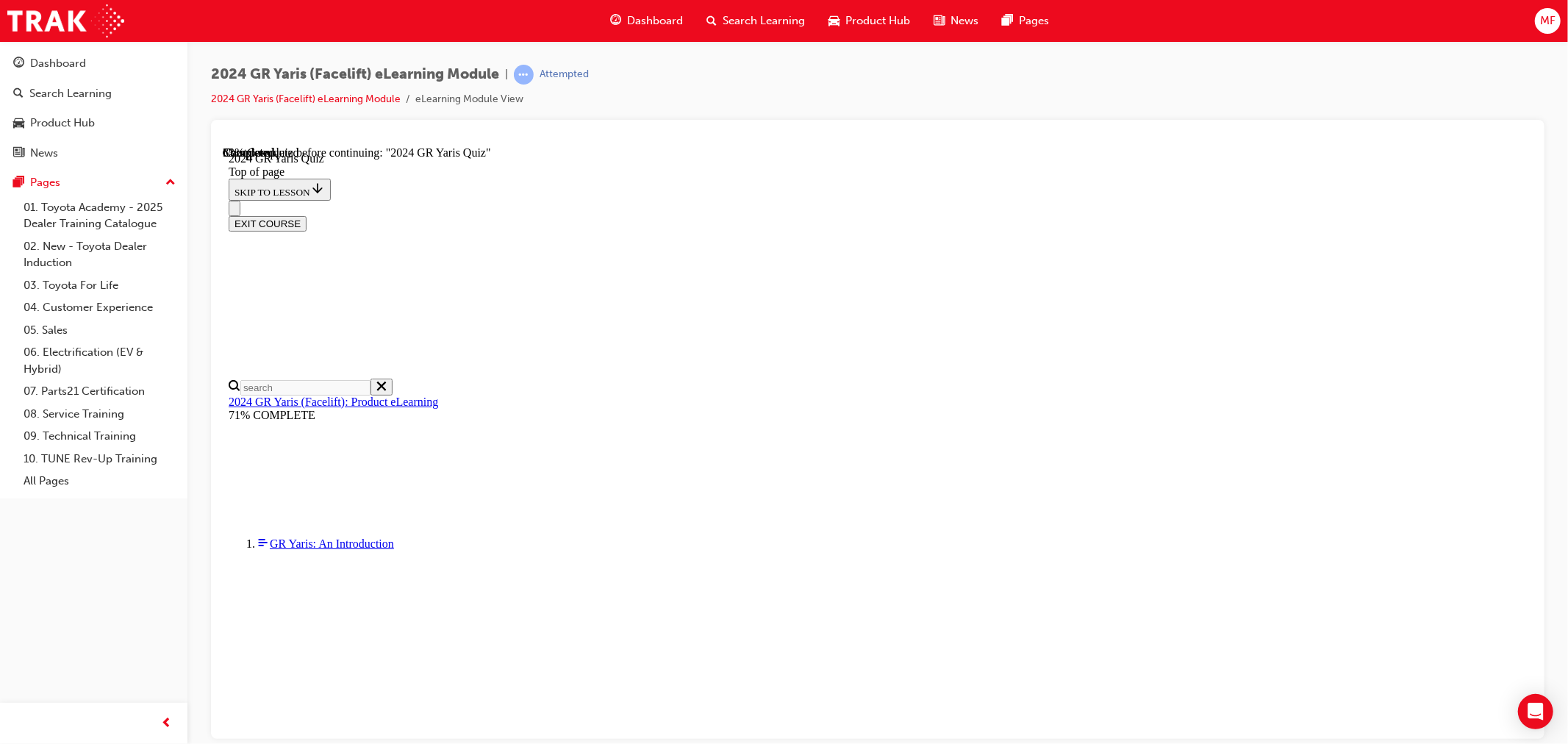
scroll to position [214, 0]
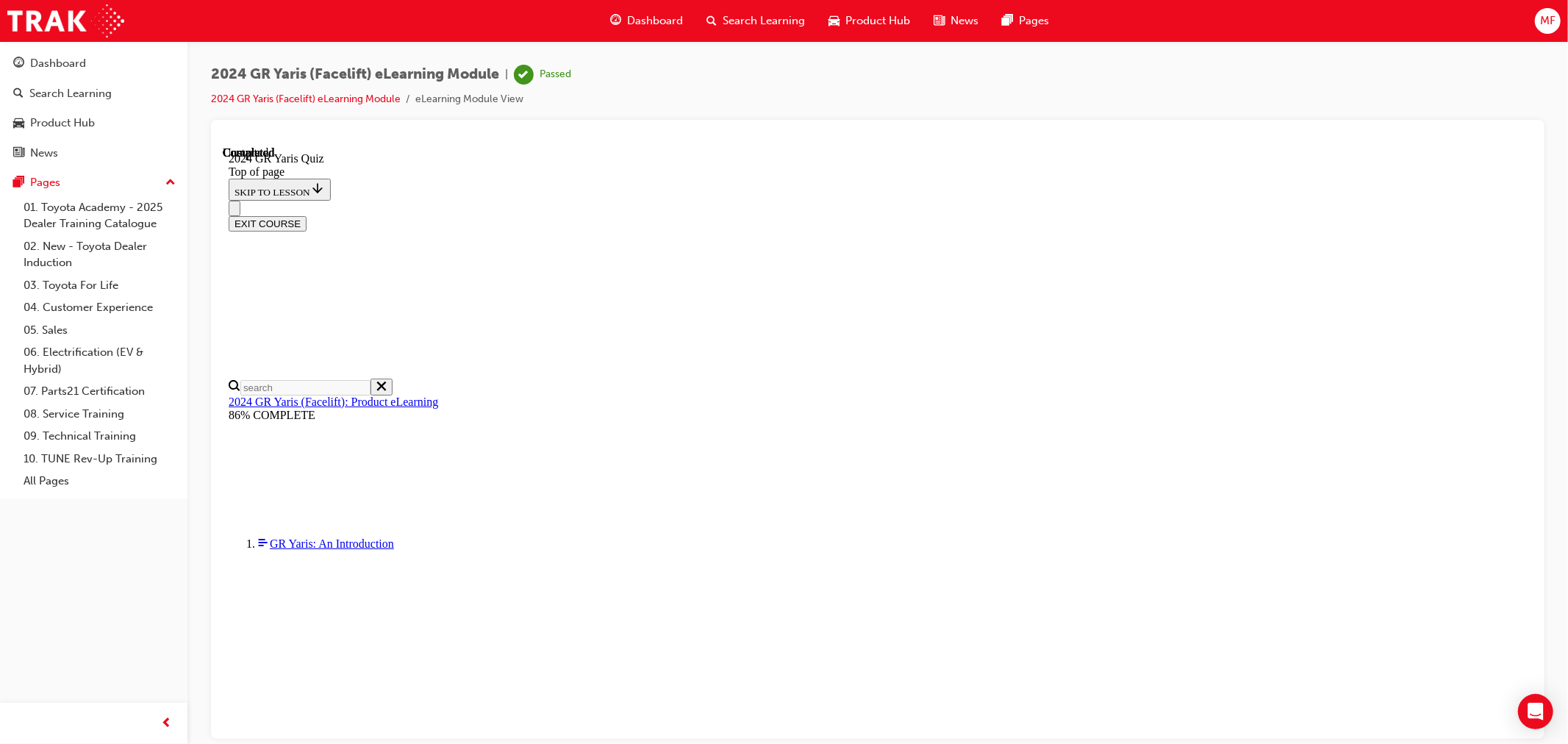
scroll to position [213, 0]
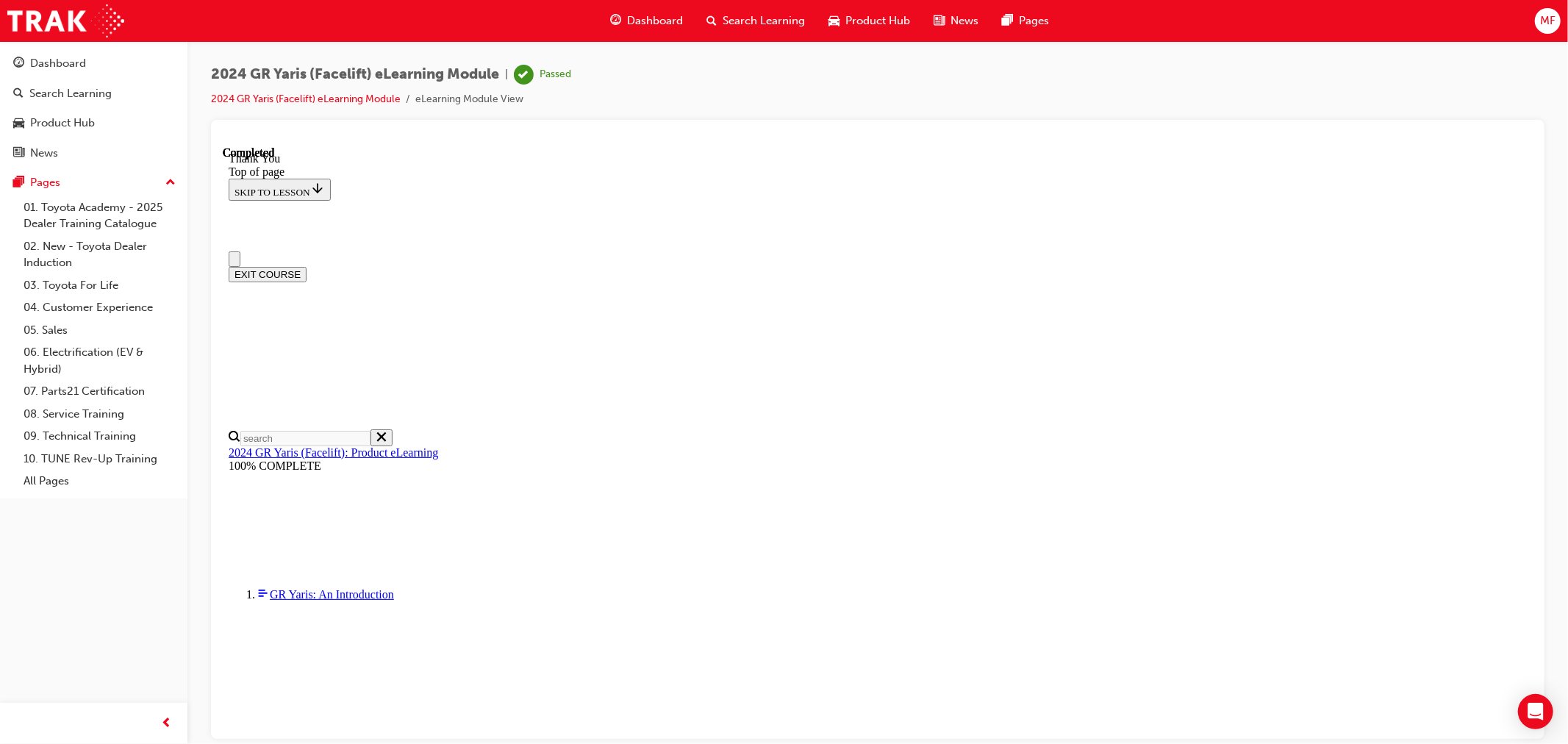
scroll to position [0, 0]
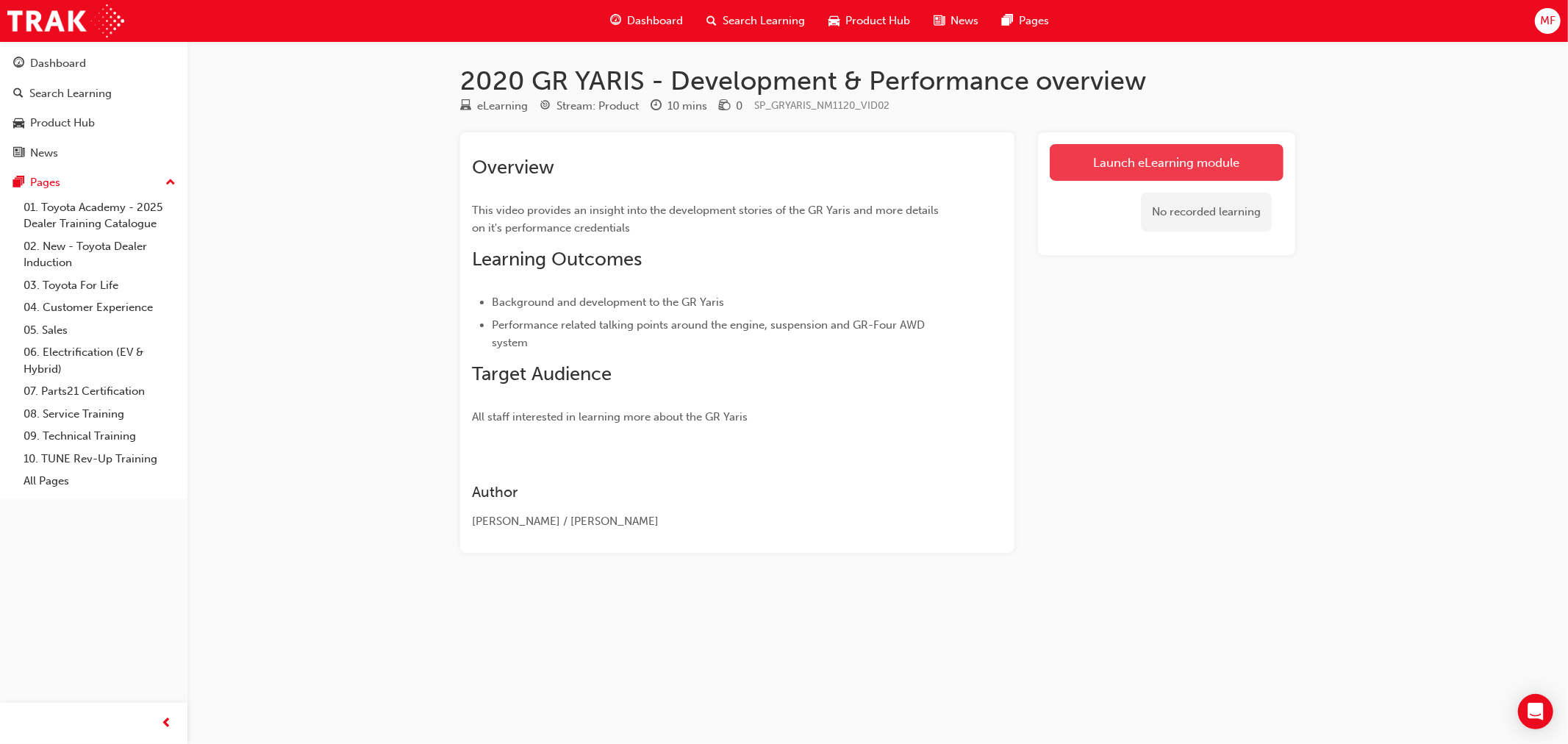
click at [1142, 164] on link "Launch eLearning module" at bounding box center [1166, 162] width 233 height 36
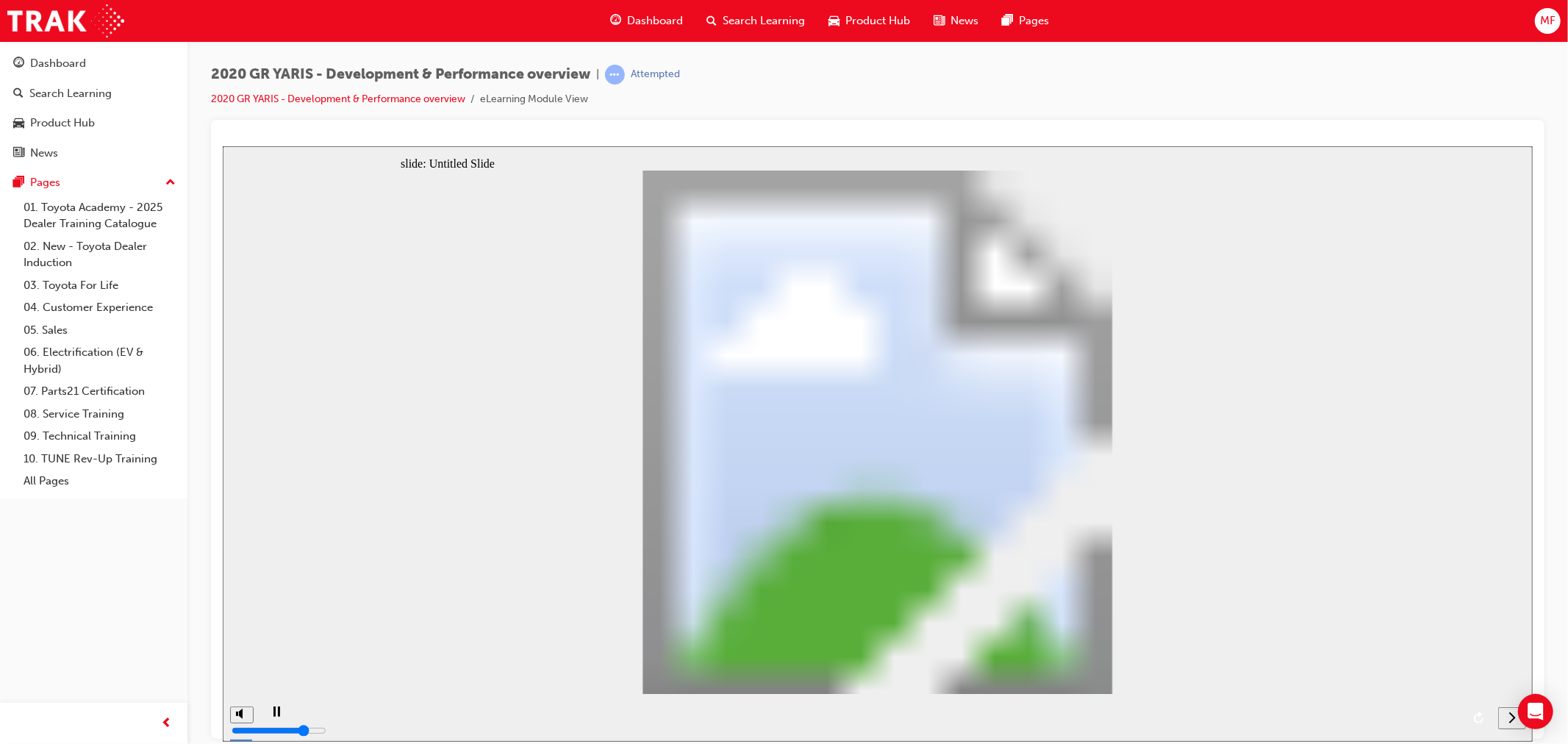
click at [1274, 719] on div "playback controls" at bounding box center [875, 717] width 1231 height 48
click at [1278, 714] on div "playback controls" at bounding box center [875, 717] width 1231 height 48
click at [1511, 724] on button "next" at bounding box center [1511, 717] width 28 height 22
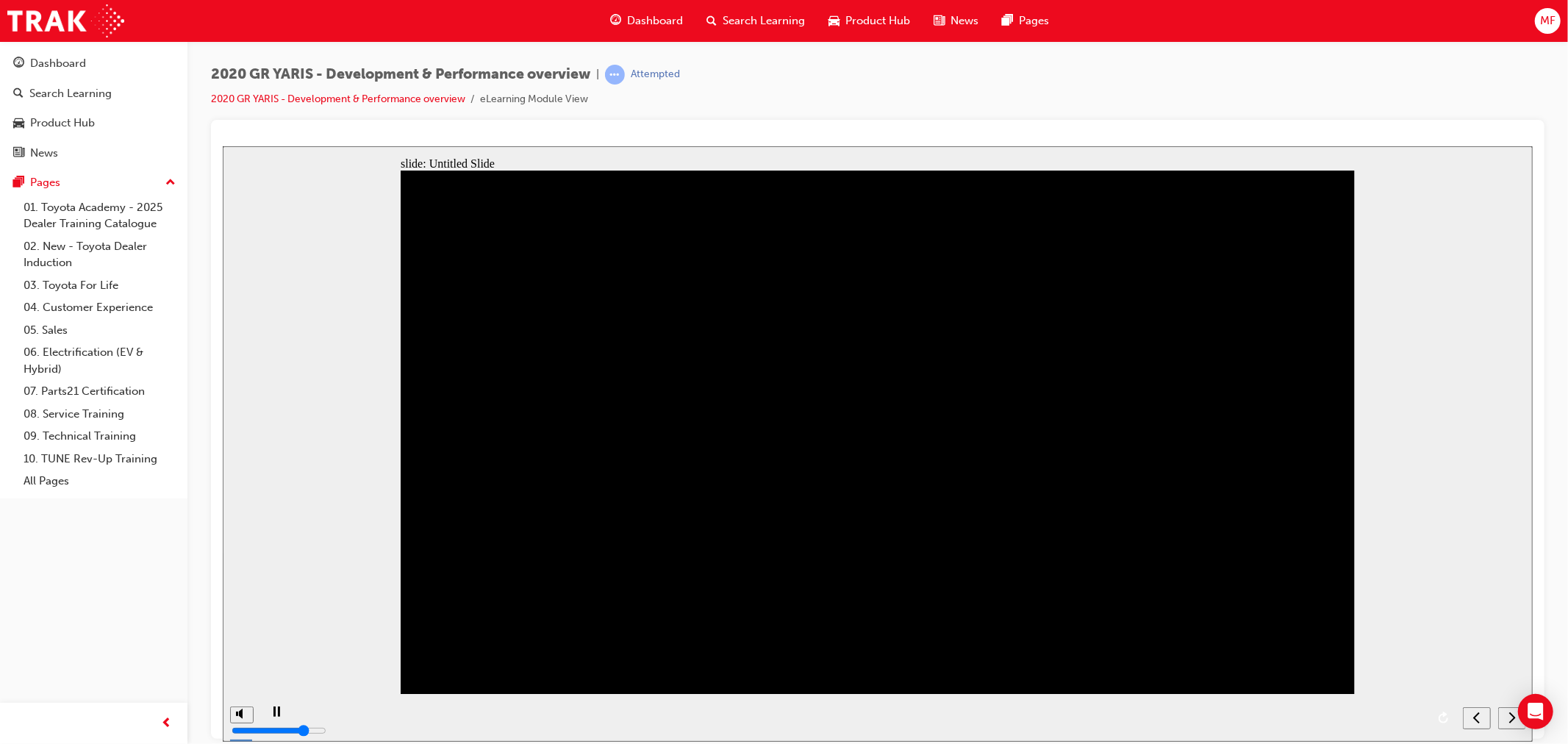
click at [1510, 720] on icon "next" at bounding box center [1511, 716] width 7 height 13
click at [1510, 719] on nav "slide navigation" at bounding box center [1493, 717] width 62 height 48
drag, startPoint x: 1291, startPoint y: 579, endPoint x: 1284, endPoint y: 584, distance: 8.6
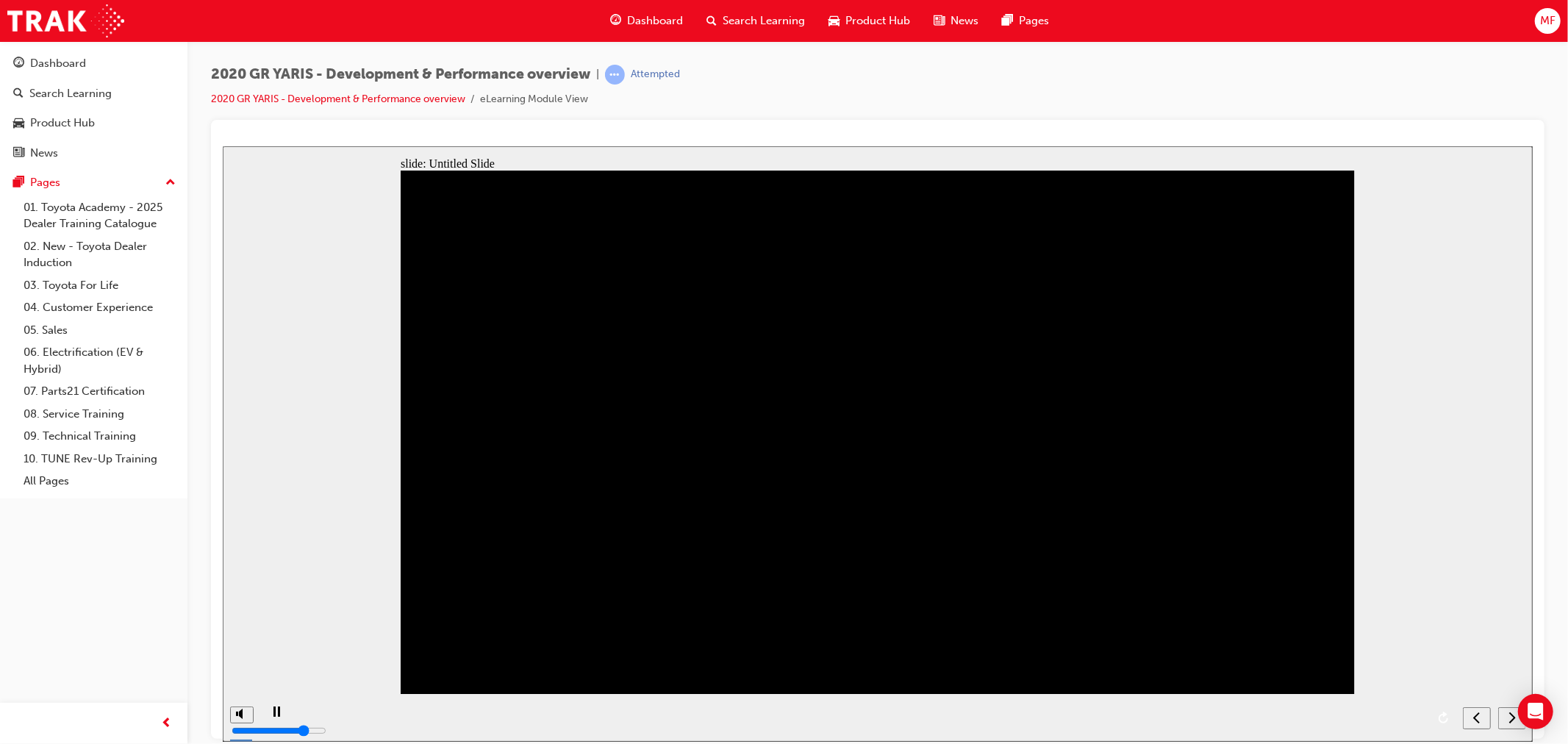
click at [1422, 714] on div "playback controls" at bounding box center [857, 717] width 1196 height 48
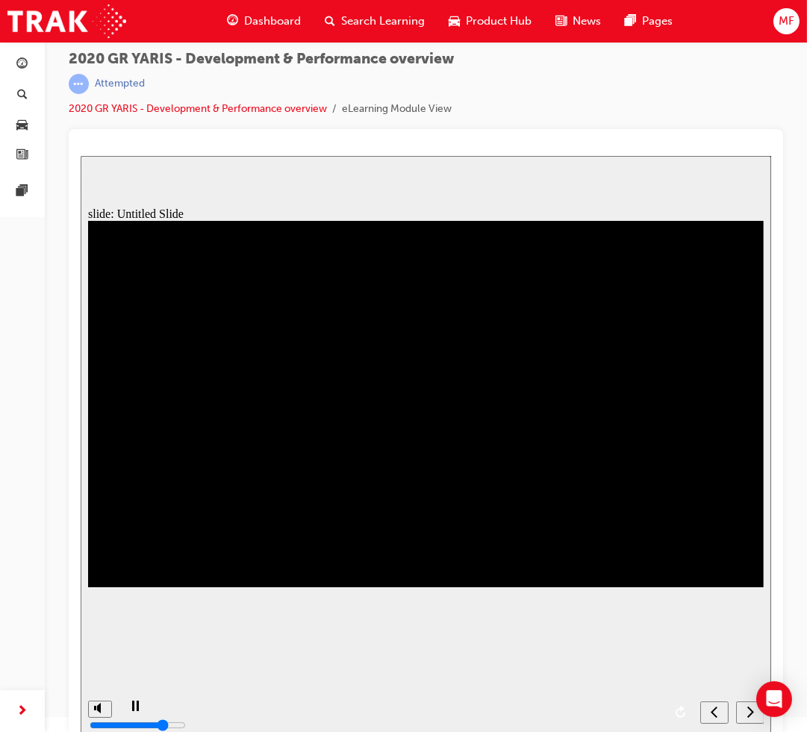
scroll to position [19, 0]
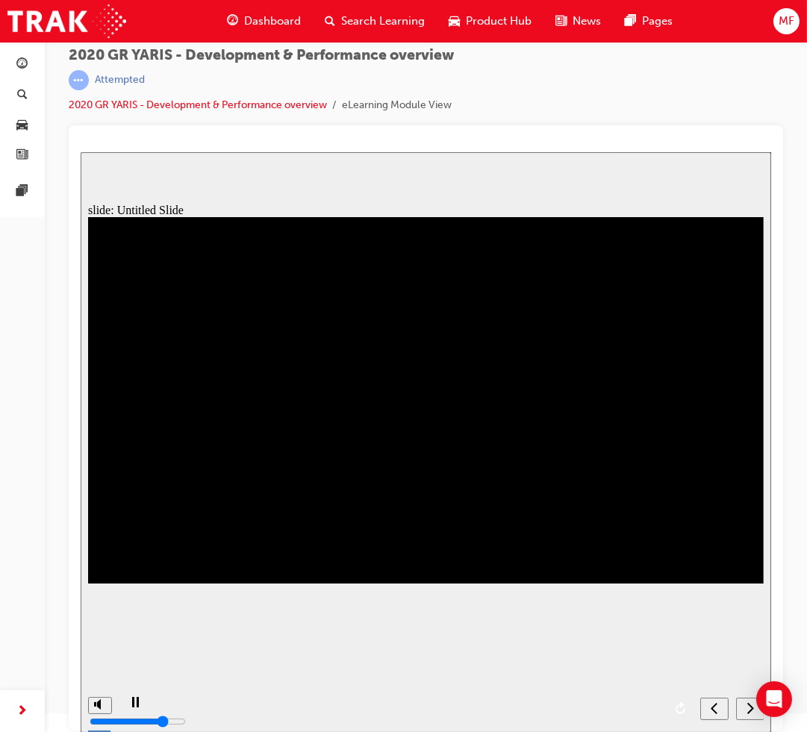
click at [599, 708] on div "playback controls" at bounding box center [404, 708] width 575 height 49
click at [634, 708] on div "playback controls" at bounding box center [404, 708] width 575 height 49
click at [749, 713] on icon "next" at bounding box center [749, 707] width 7 height 13
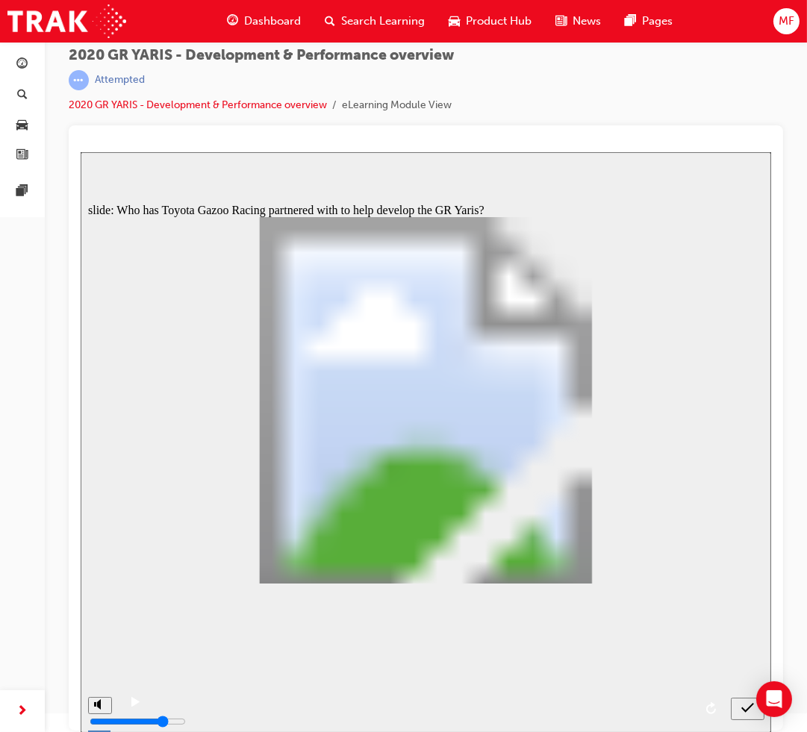
drag, startPoint x: 743, startPoint y: 710, endPoint x: 733, endPoint y: 709, distance: 10.5
click at [743, 710] on icon "submit" at bounding box center [746, 707] width 13 height 10
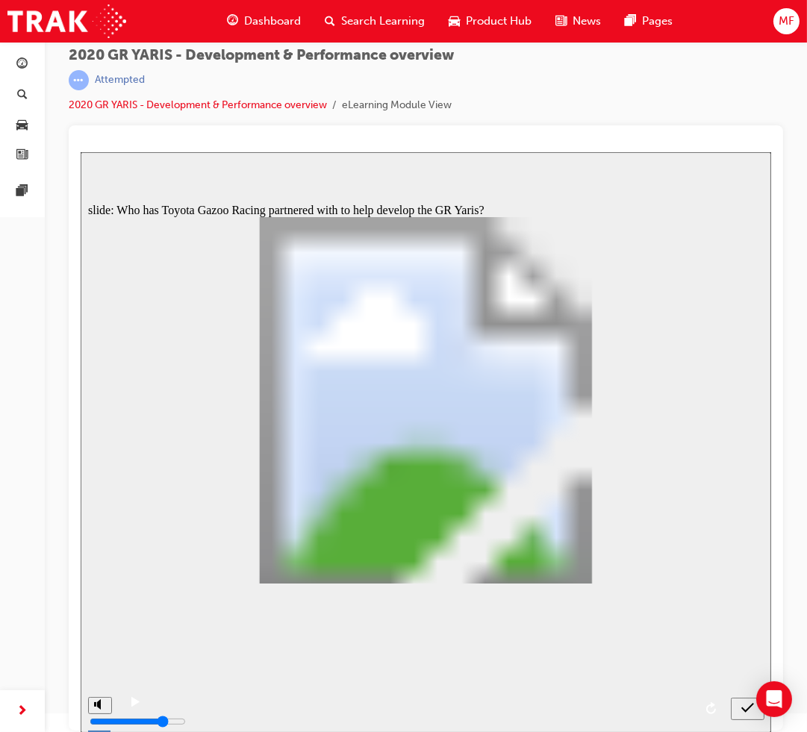
radio input "false"
radio input "true"
click at [742, 707] on icon "submit" at bounding box center [746, 707] width 13 height 13
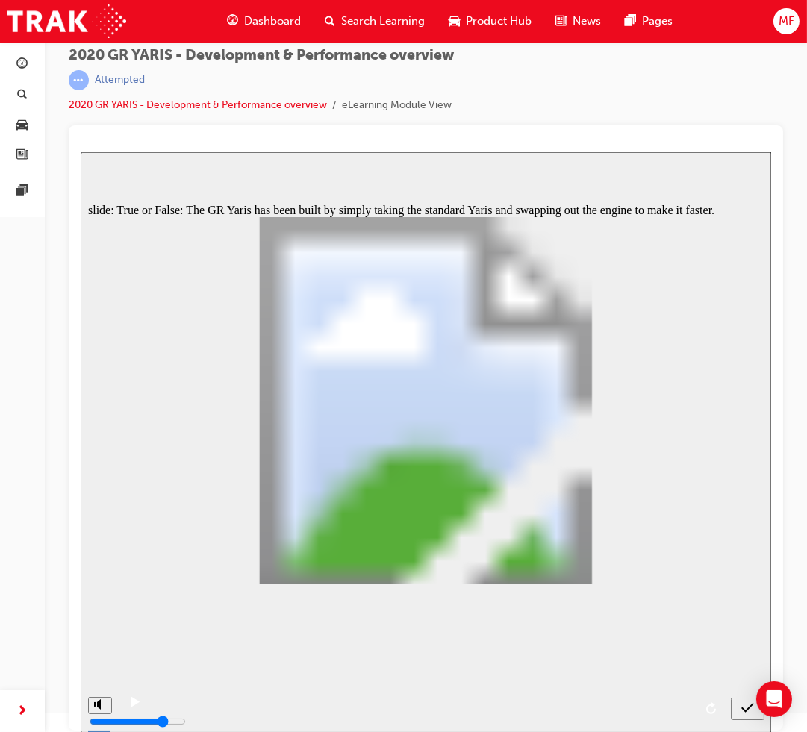
radio input "true"
click at [746, 708] on icon "submit" at bounding box center [746, 707] width 13 height 13
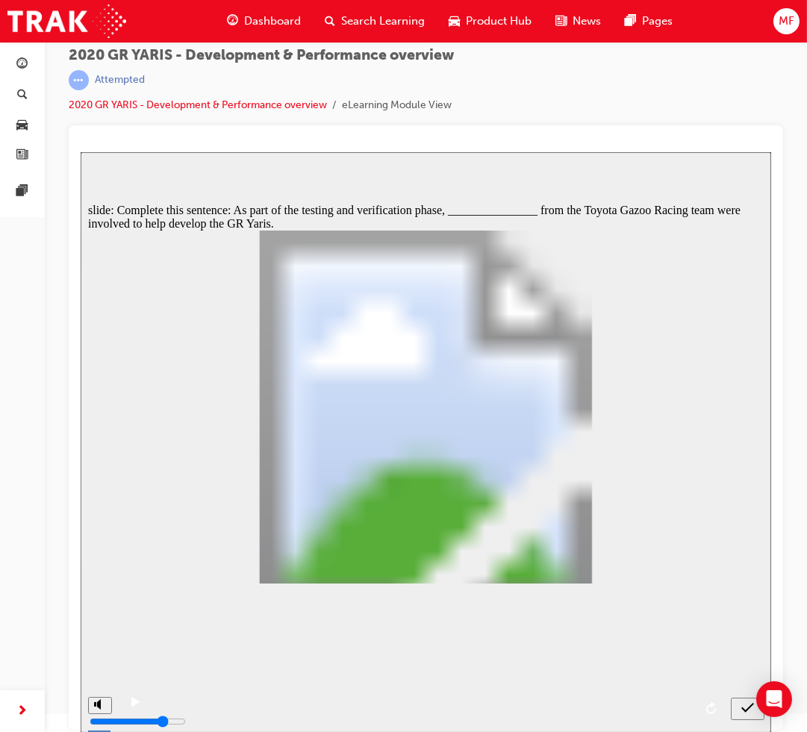
radio input "true"
click at [742, 711] on icon "submit" at bounding box center [746, 707] width 13 height 13
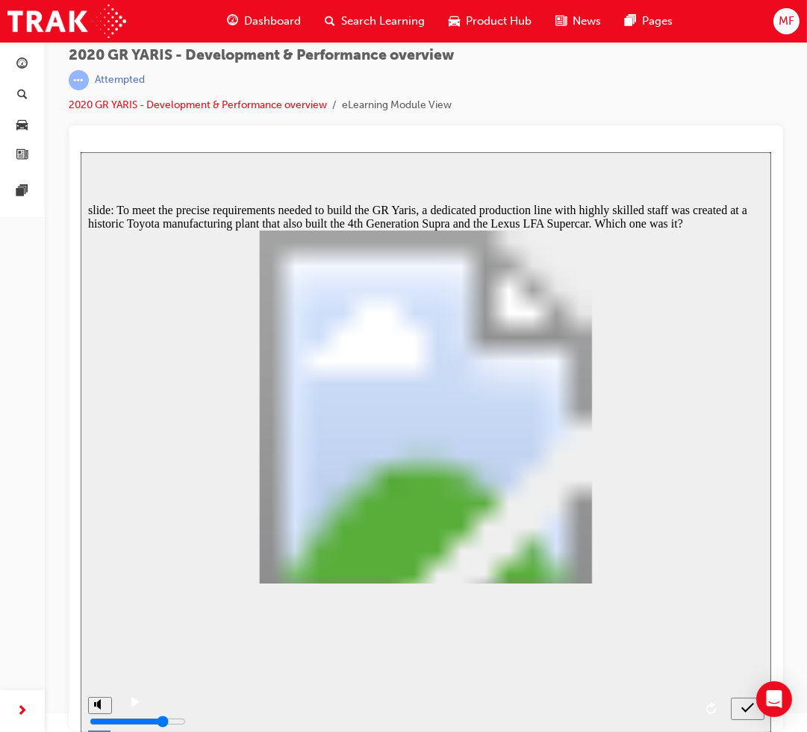
radio input "true"
click at [744, 706] on icon "submit" at bounding box center [746, 707] width 13 height 13
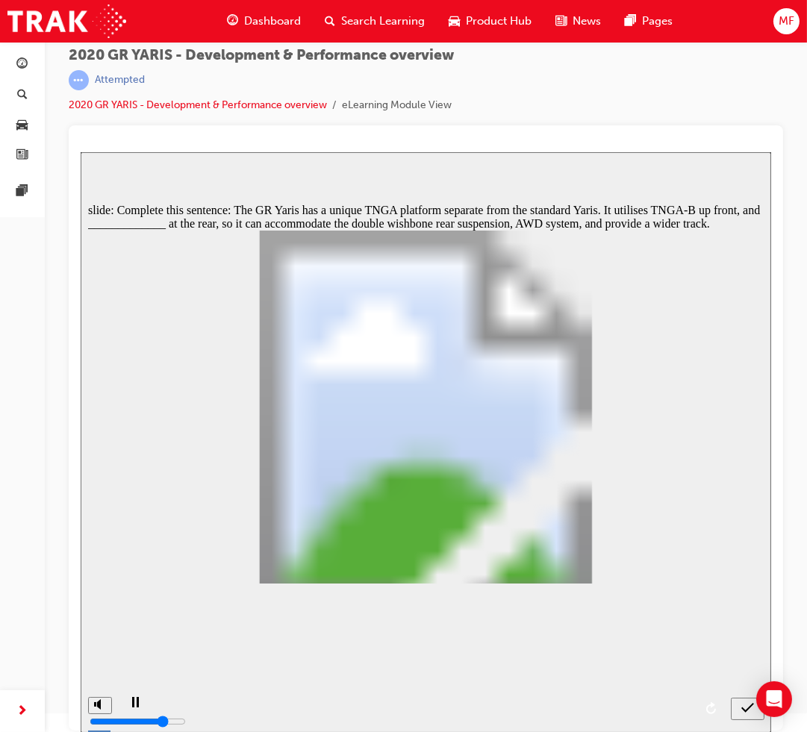
radio input "true"
click at [740, 716] on button "submit" at bounding box center [747, 708] width 34 height 22
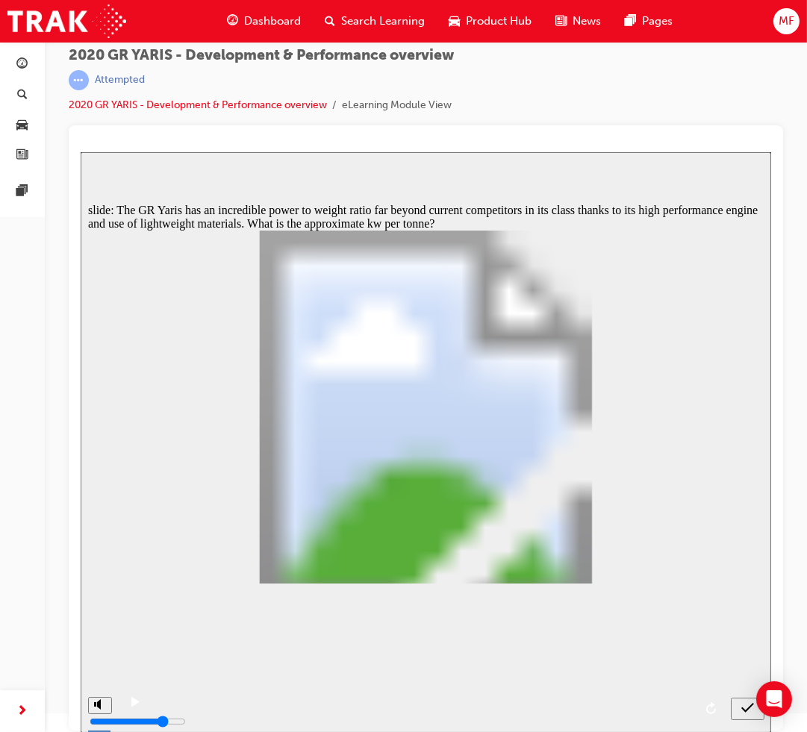
radio input "true"
click at [741, 711] on icon "submit" at bounding box center [746, 707] width 13 height 13
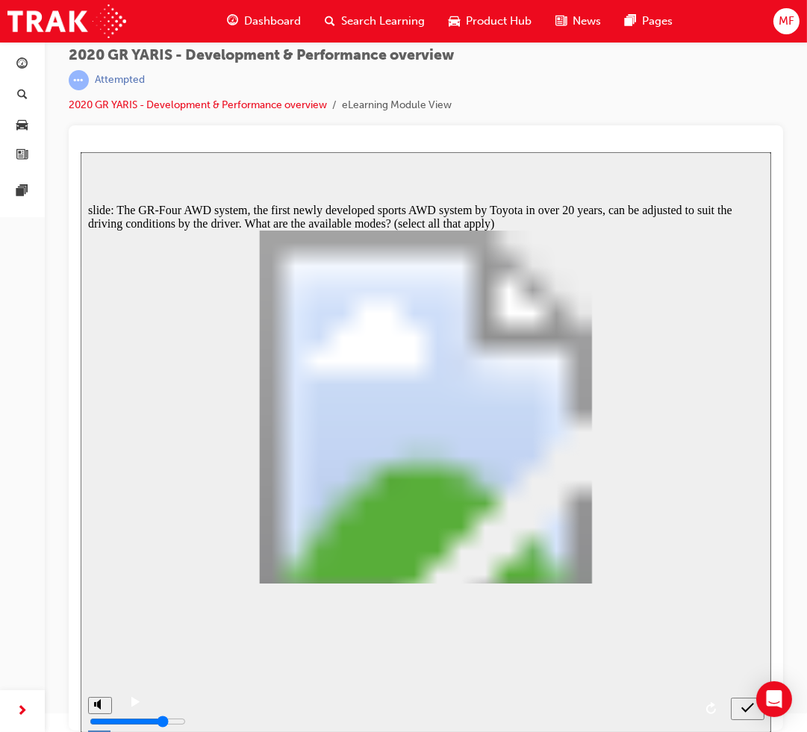
checkbox input "true"
click at [736, 713] on div "submit" at bounding box center [747, 709] width 22 height 16
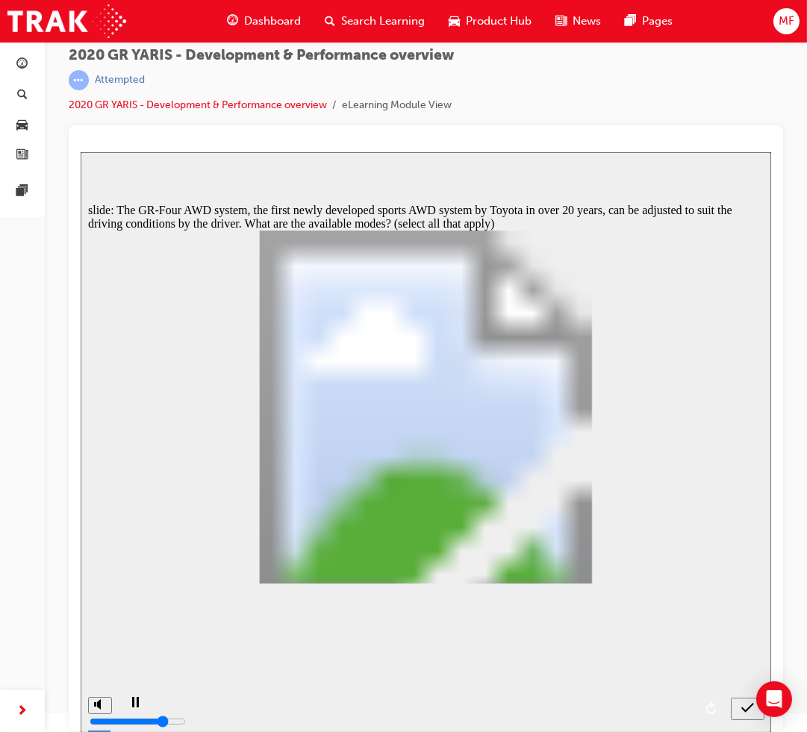
drag, startPoint x: 146, startPoint y: 511, endPoint x: 134, endPoint y: 493, distance: 22.2
checkbox input "false"
drag, startPoint x: 153, startPoint y: 462, endPoint x: 167, endPoint y: 468, distance: 15.4
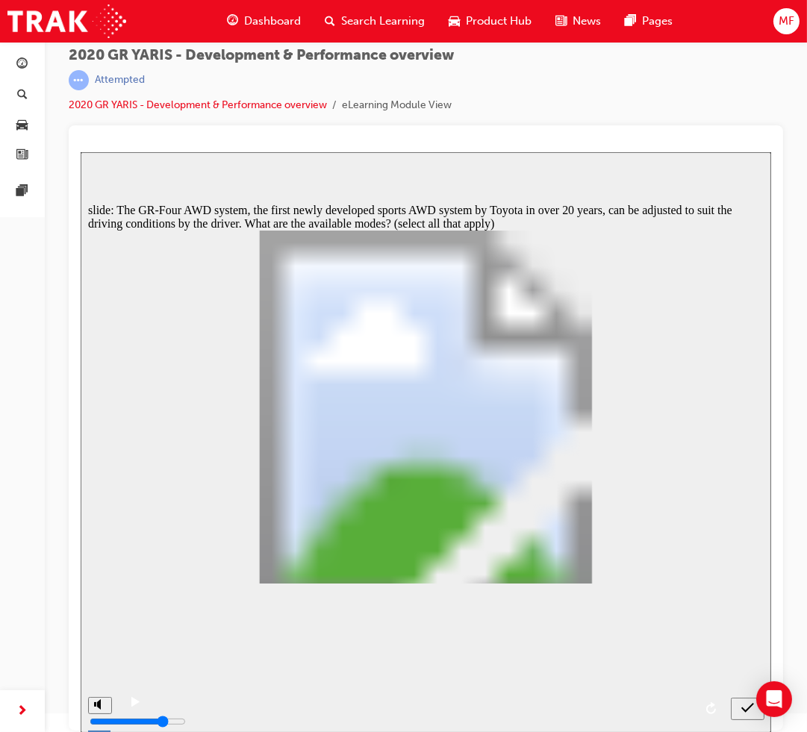
checkbox input "true"
click at [743, 711] on icon "submit" at bounding box center [746, 707] width 13 height 13
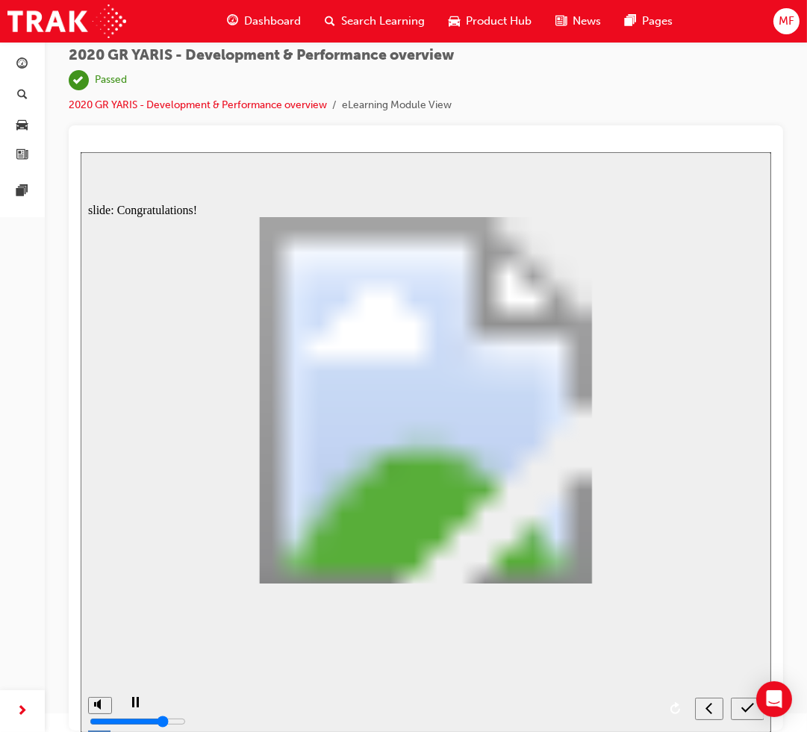
click at [751, 708] on icon "submit" at bounding box center [746, 707] width 13 height 13
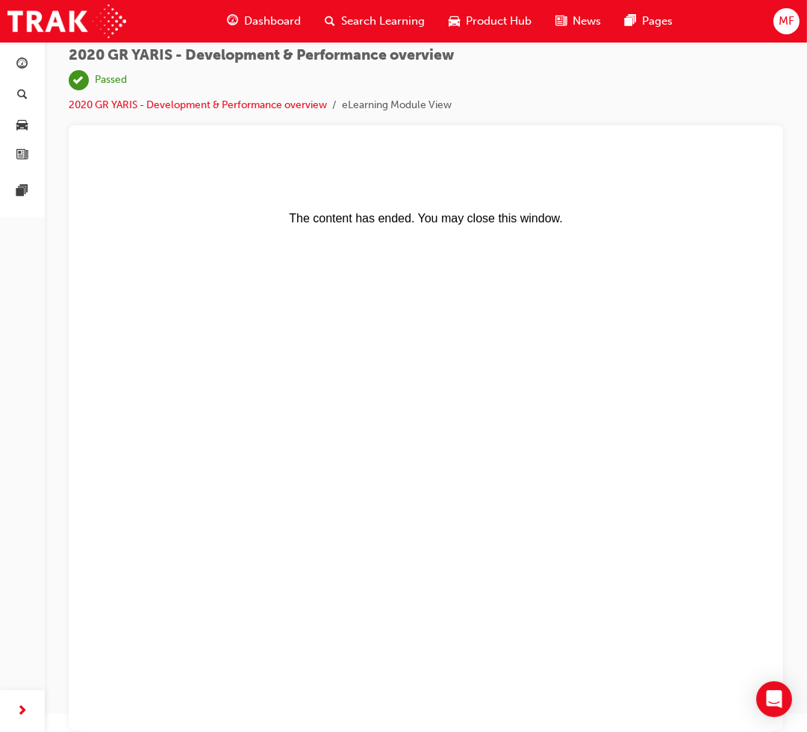
scroll to position [0, 0]
click at [282, 16] on span "Dashboard" at bounding box center [272, 21] width 57 height 17
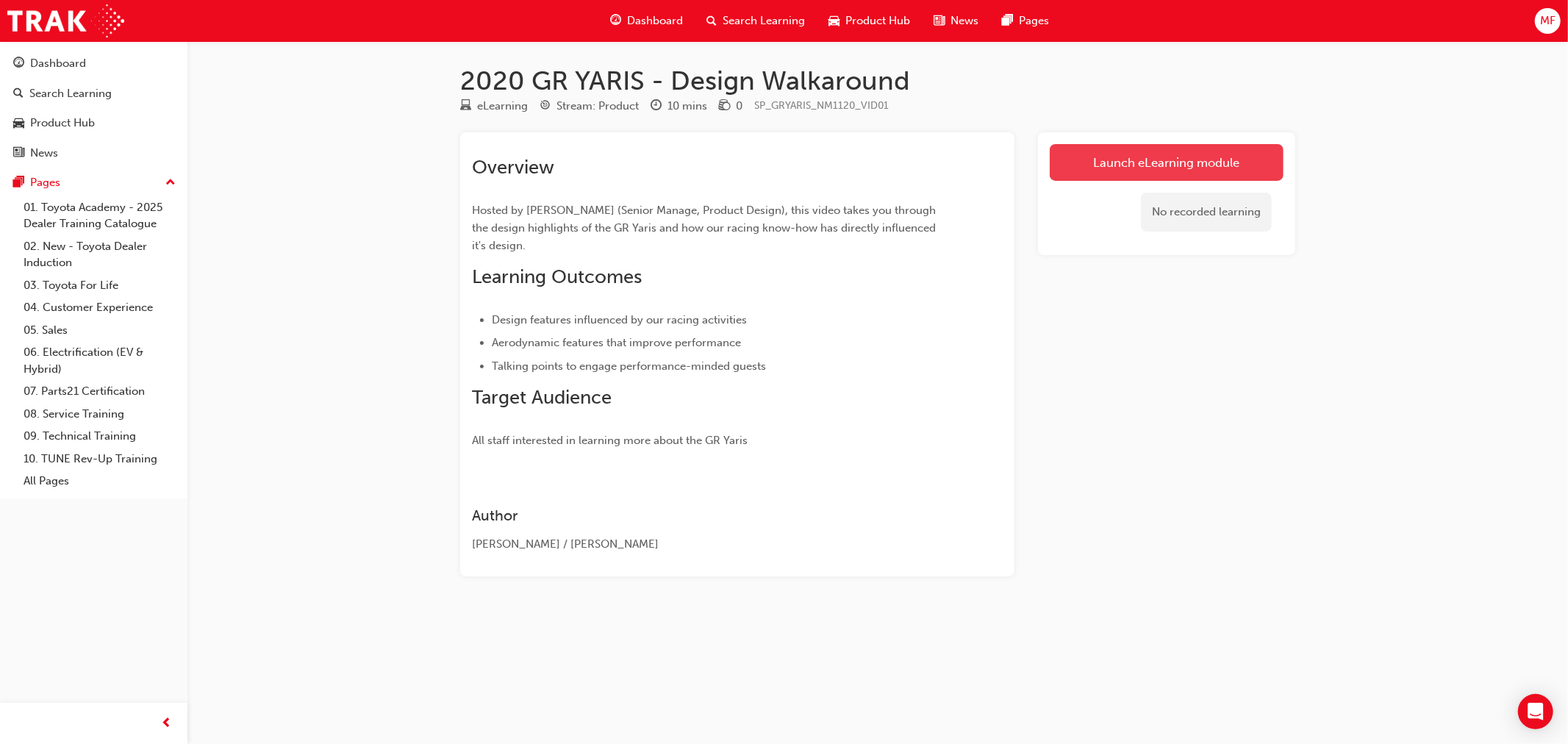
click at [1152, 159] on link "Launch eLearning module" at bounding box center [1166, 162] width 233 height 36
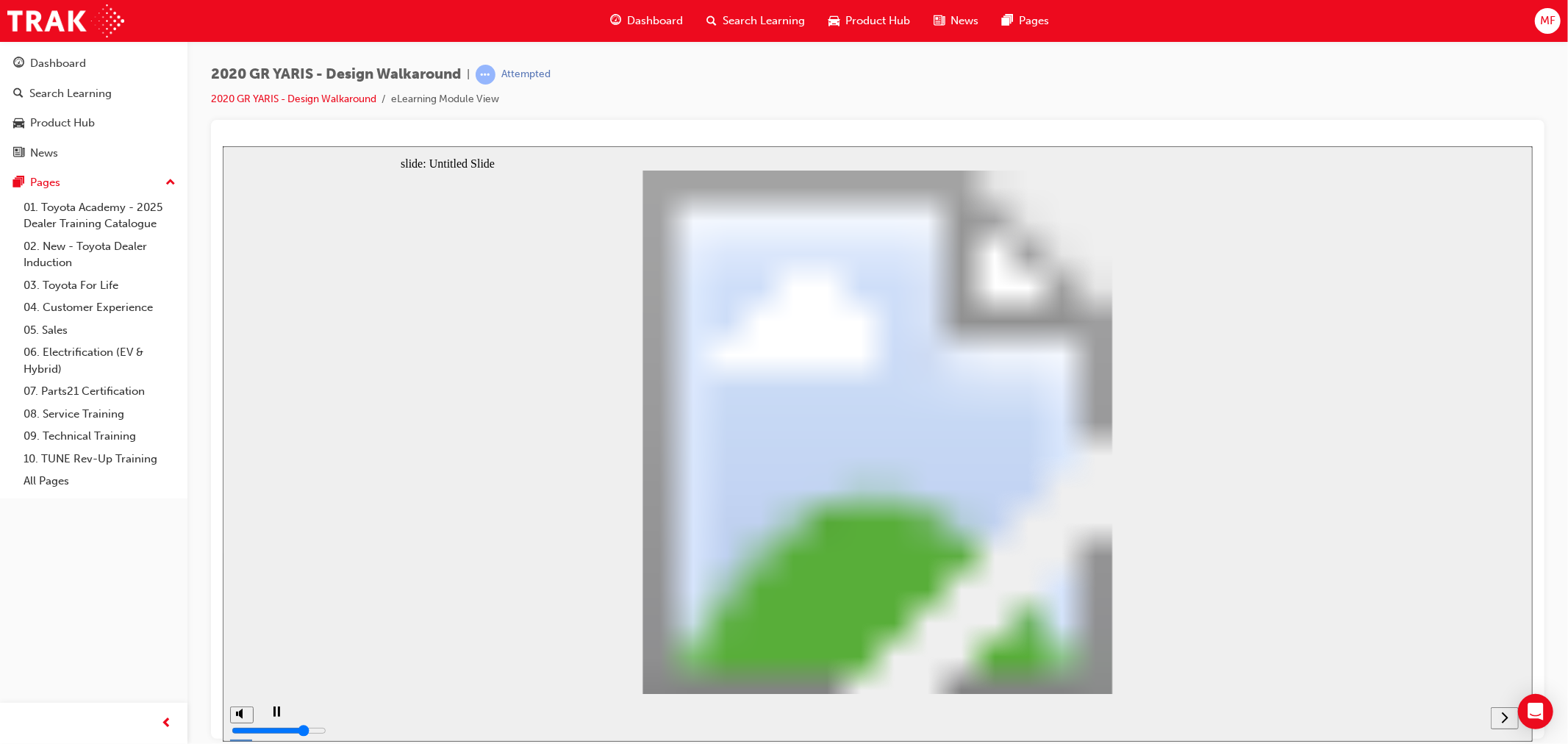
click at [1504, 715] on icon "next" at bounding box center [1503, 716] width 7 height 13
click at [1506, 723] on icon "next" at bounding box center [1503, 716] width 7 height 13
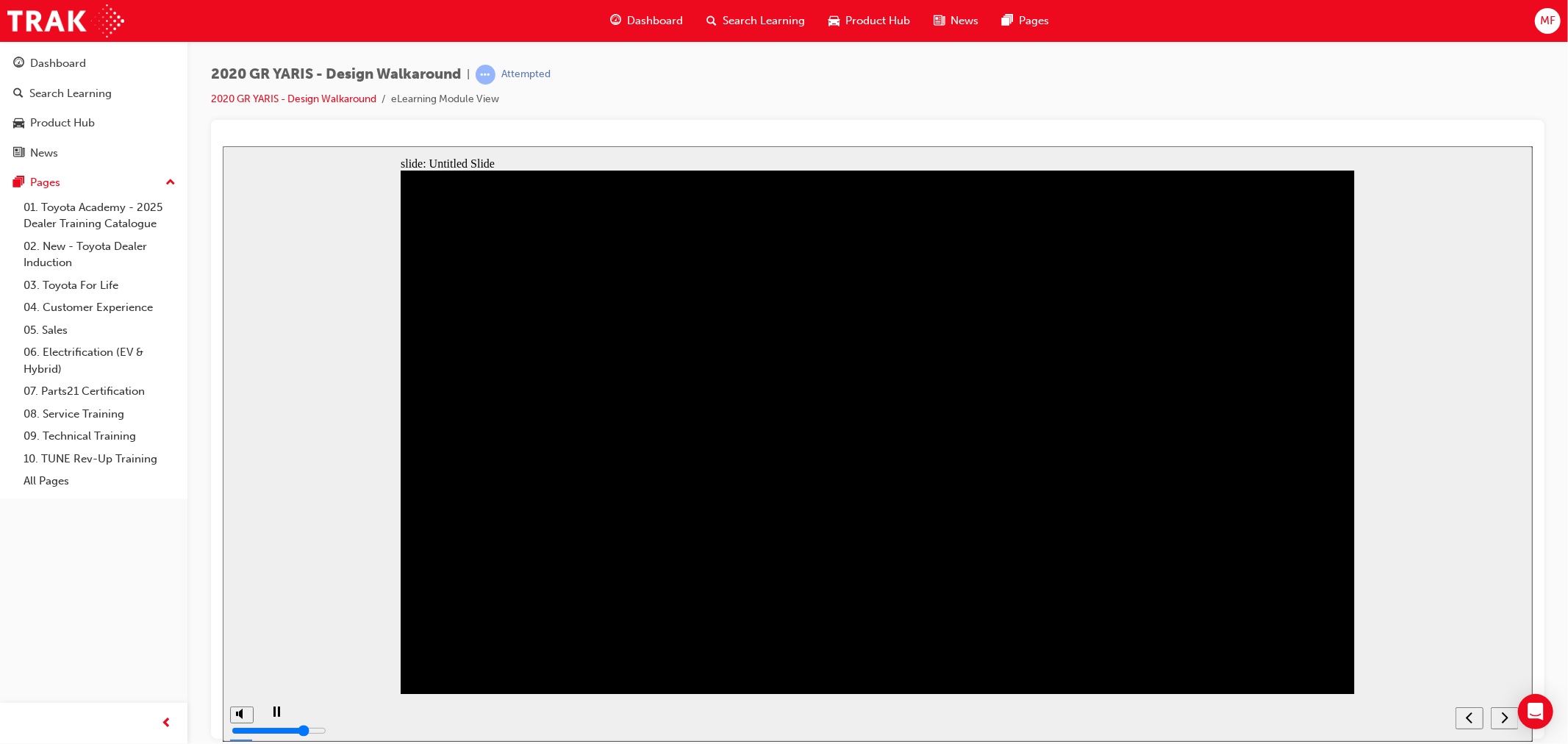
click at [1504, 717] on nav "slide navigation" at bounding box center [1485, 717] width 62 height 48
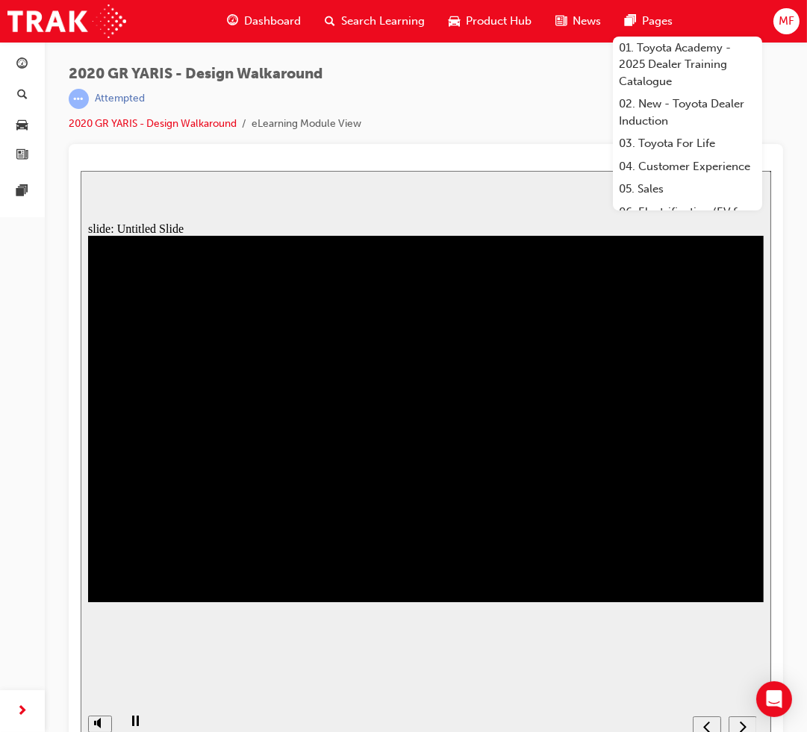
click at [508, 110] on div "2020 GR YARIS - Design Walkaround | Attempted 2020 GR YARIS - Design Walkaround…" at bounding box center [426, 105] width 714 height 78
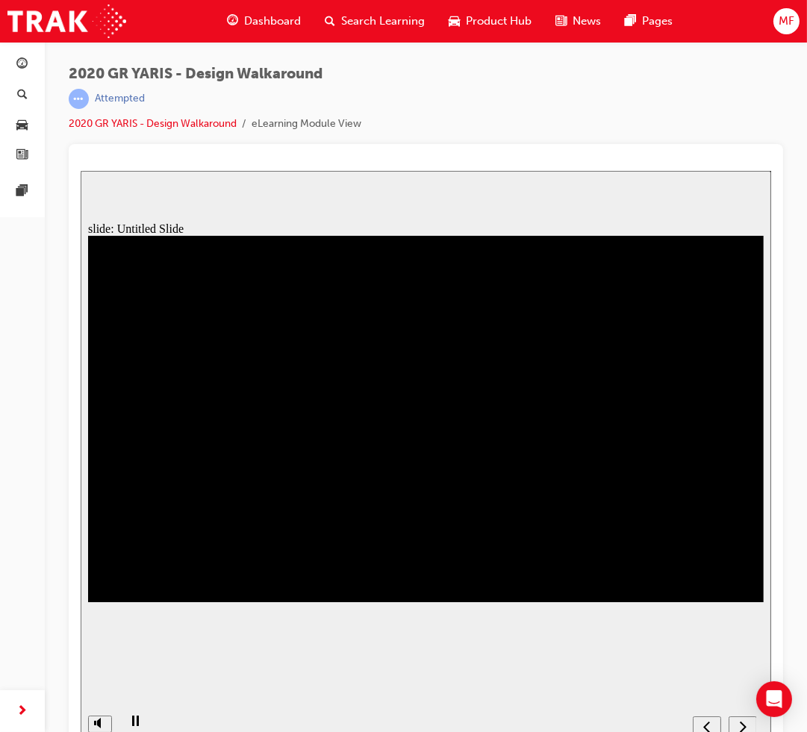
click at [561, 114] on div "2020 GR YARIS - Design Walkaround | Attempted 2020 GR YARIS - Design Walkaround…" at bounding box center [426, 105] width 714 height 78
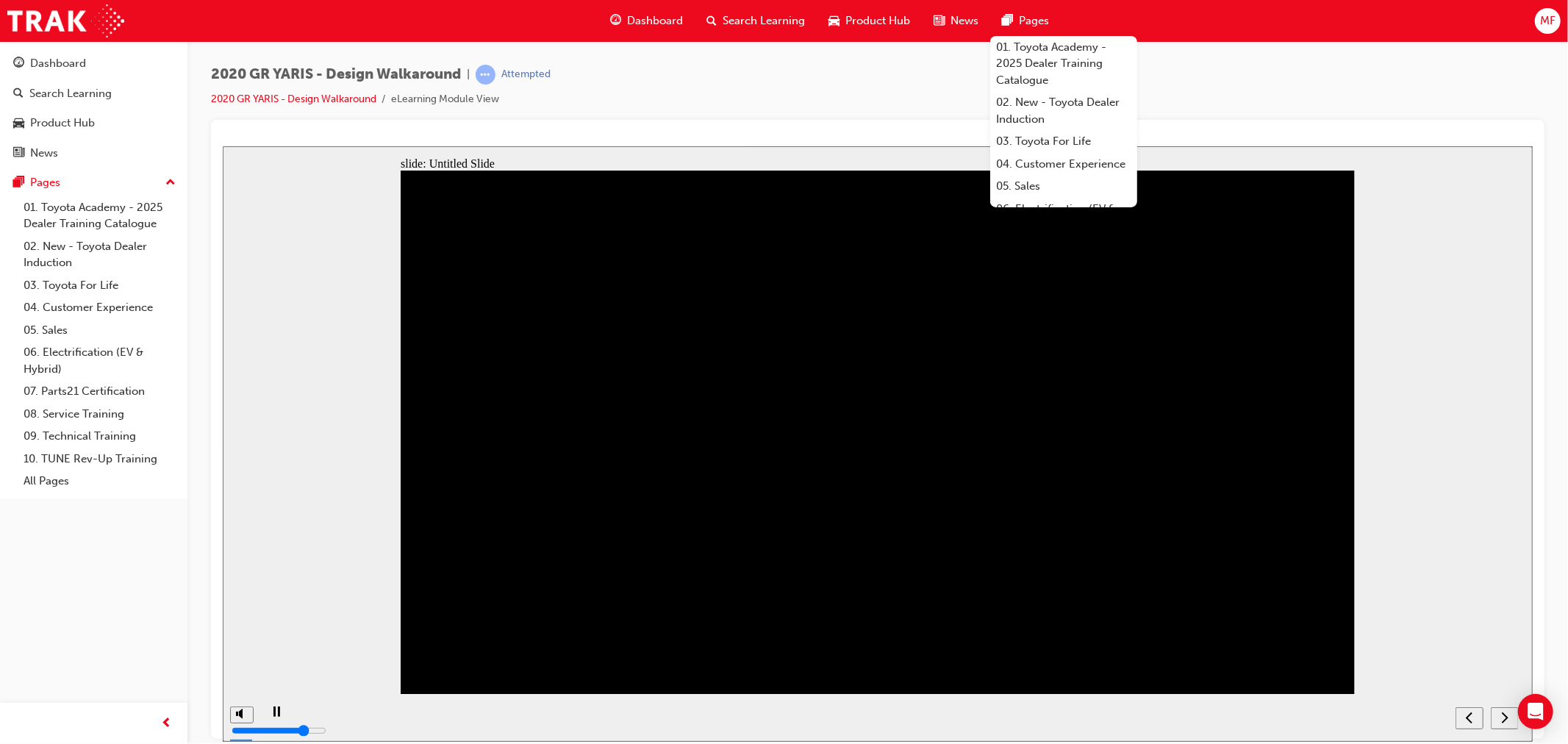
drag, startPoint x: 1286, startPoint y: 71, endPoint x: 1289, endPoint y: 141, distance: 70.1
click at [1285, 71] on div "2020 GR YARIS - Design Walkaround | Attempted 2020 GR YARIS - Design Walkaround…" at bounding box center [878, 93] width 1334 height 55
click at [1257, 55] on div "2020 GR YARIS - Design Walkaround | Attempted 2020 GR YARIS - Design Walkaround…" at bounding box center [878, 374] width 1381 height 666
click at [1237, 85] on div "2020 GR YARIS - Design Walkaround | Attempted 2020 GR YARIS - Design Walkaround…" at bounding box center [878, 93] width 1334 height 55
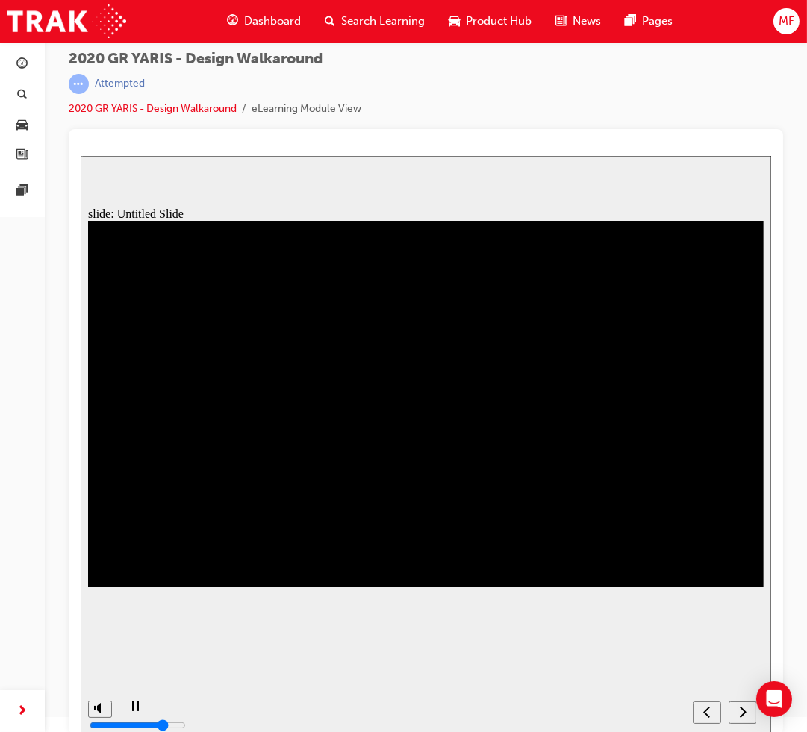
scroll to position [19, 0]
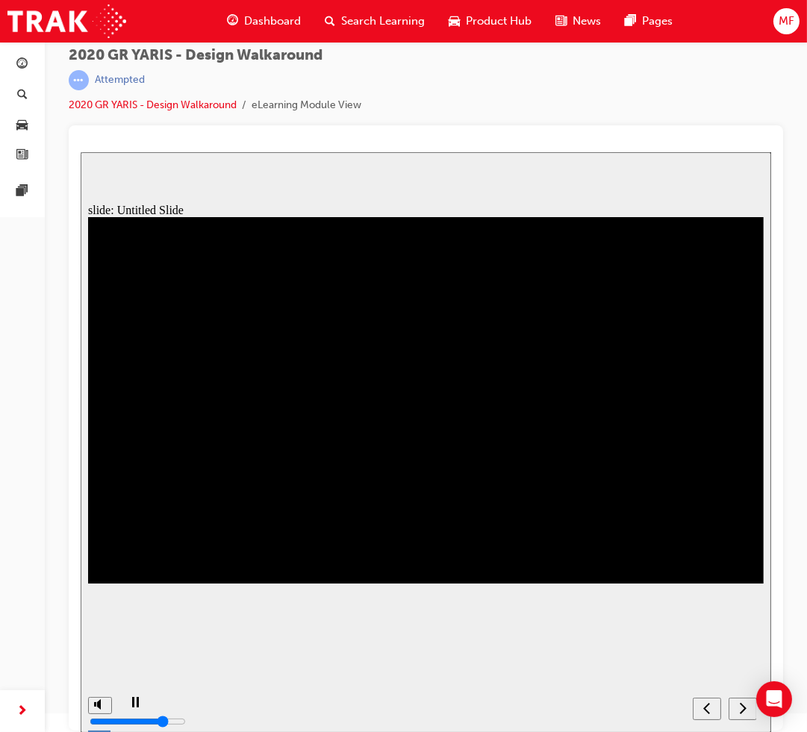
click at [742, 708] on icon "next" at bounding box center [741, 707] width 7 height 13
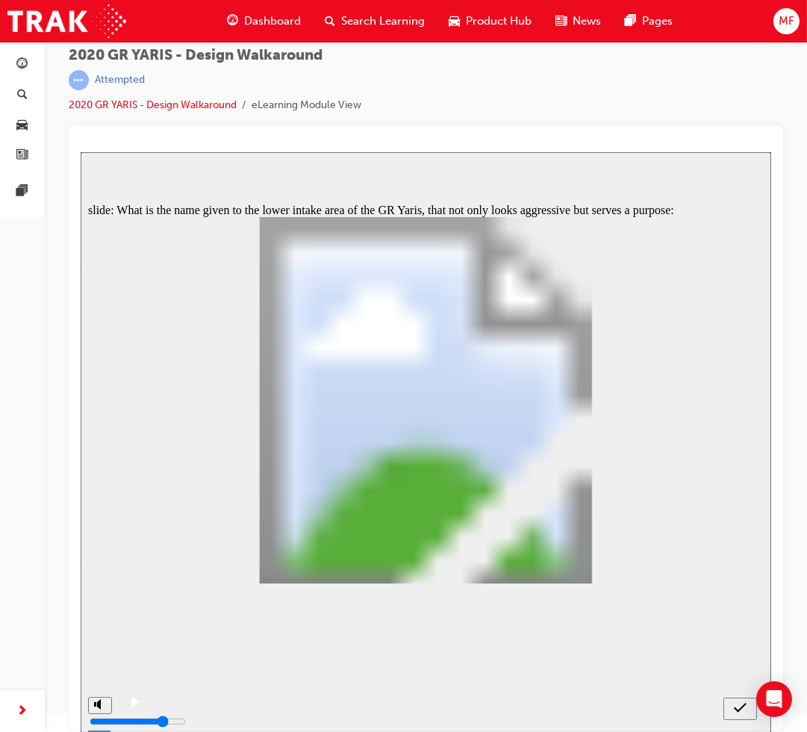
click at [742, 709] on icon "submit" at bounding box center [739, 707] width 13 height 13
radio input "false"
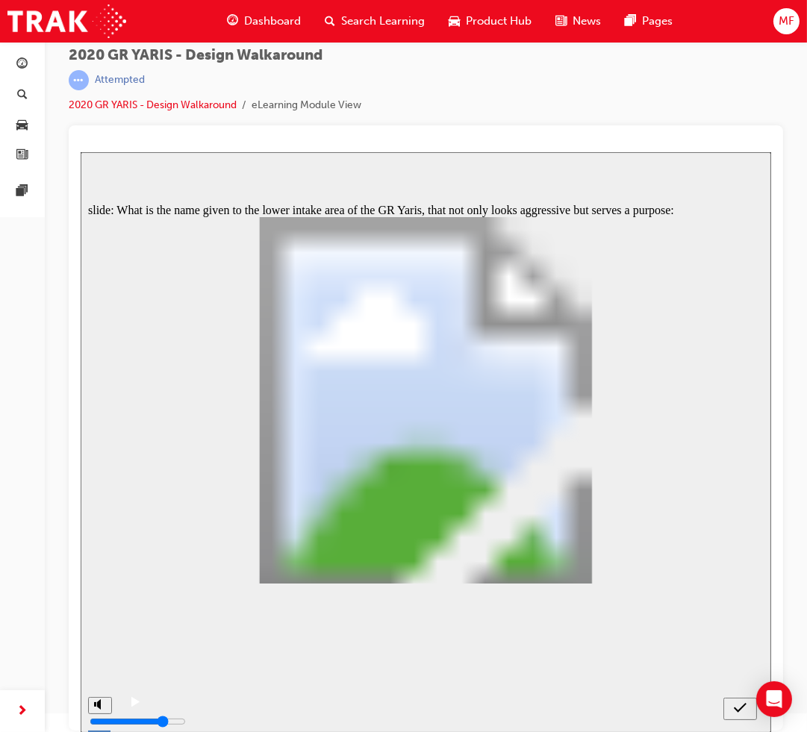
radio input "true"
click at [742, 709] on icon "submit" at bounding box center [739, 707] width 13 height 13
radio input "true"
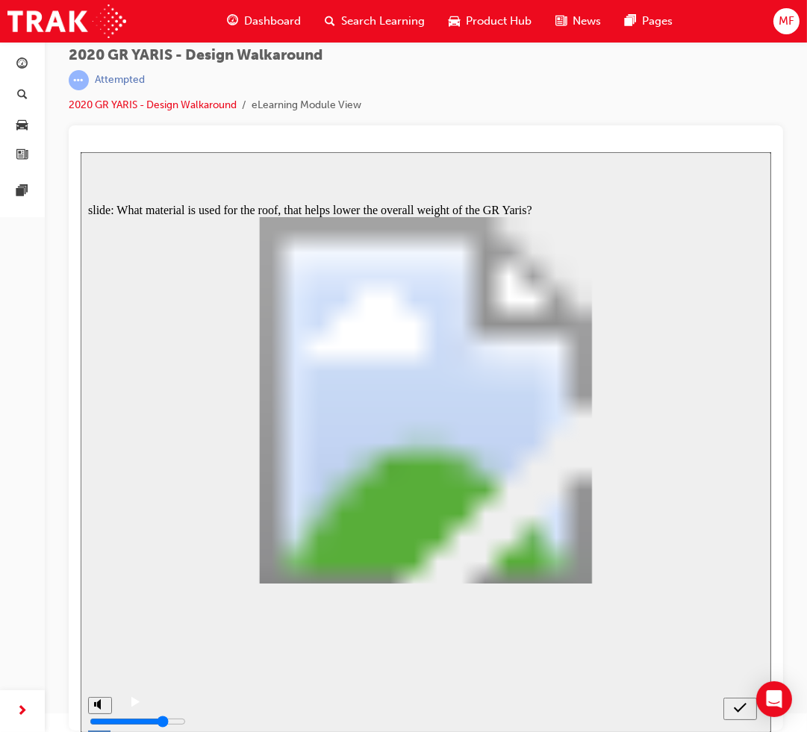
click at [734, 705] on icon "submit" at bounding box center [739, 707] width 13 height 13
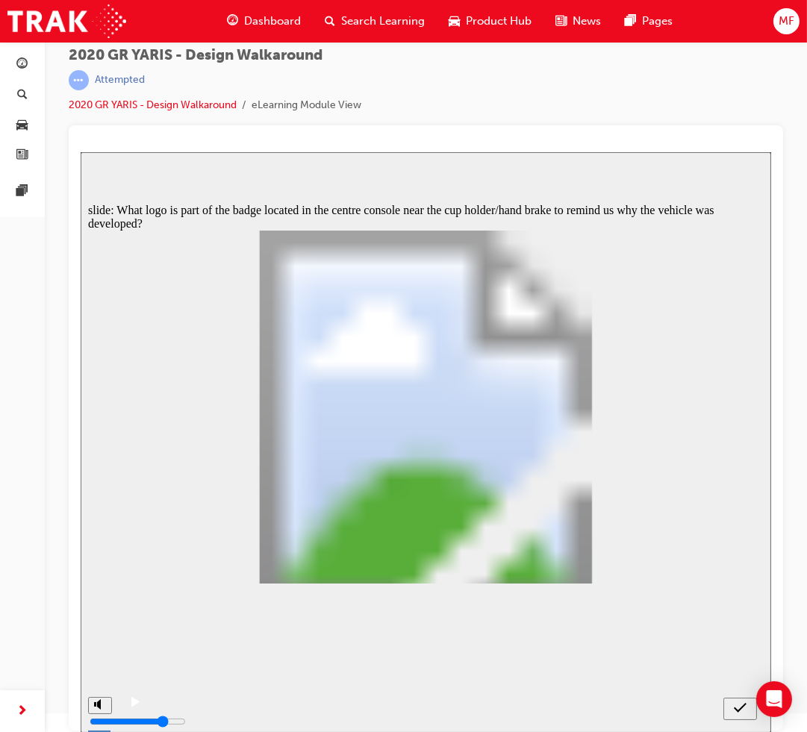
click at [739, 703] on icon "submit" at bounding box center [739, 707] width 13 height 13
radio input "false"
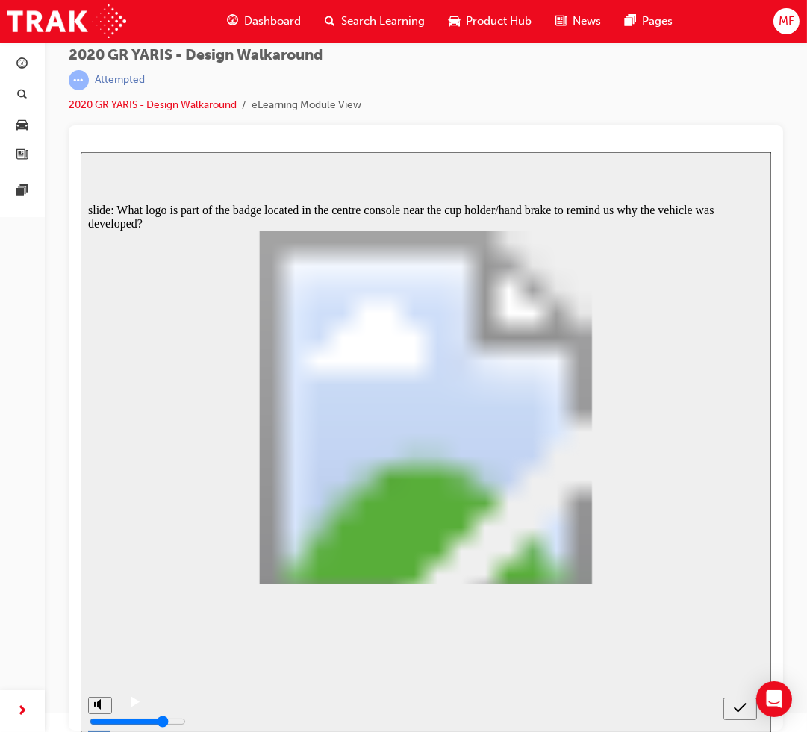
radio input "true"
click at [738, 708] on icon "submit" at bounding box center [739, 707] width 13 height 13
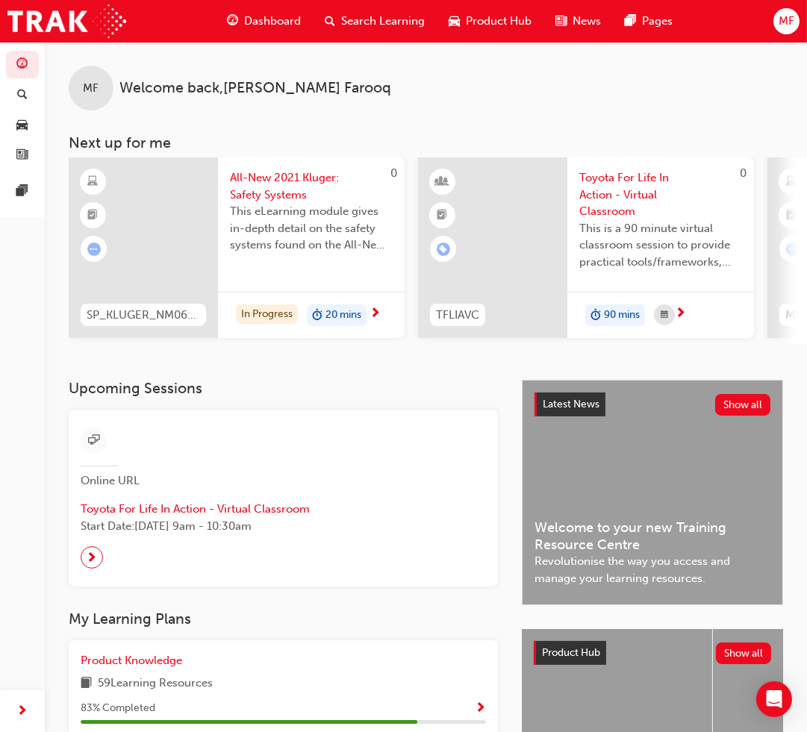
click at [279, 11] on div "Dashboard" at bounding box center [264, 21] width 98 height 31
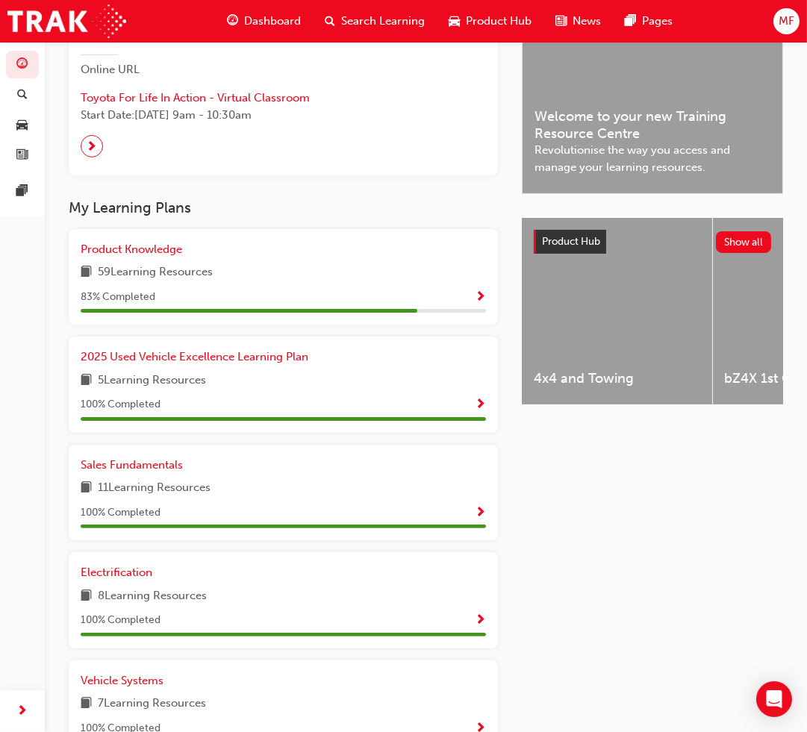
scroll to position [414, 0]
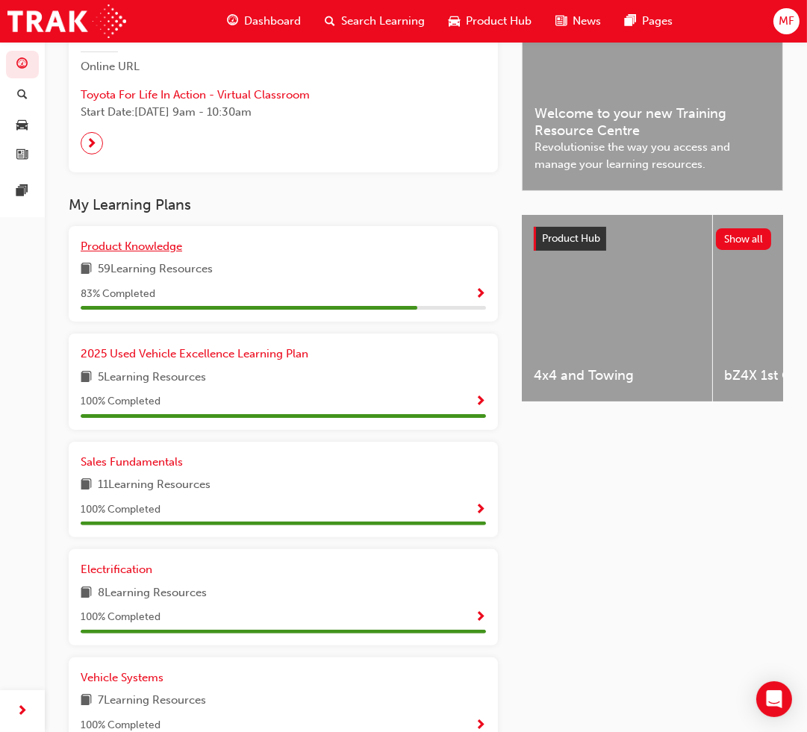
click at [121, 248] on span "Product Knowledge" at bounding box center [132, 246] width 102 height 13
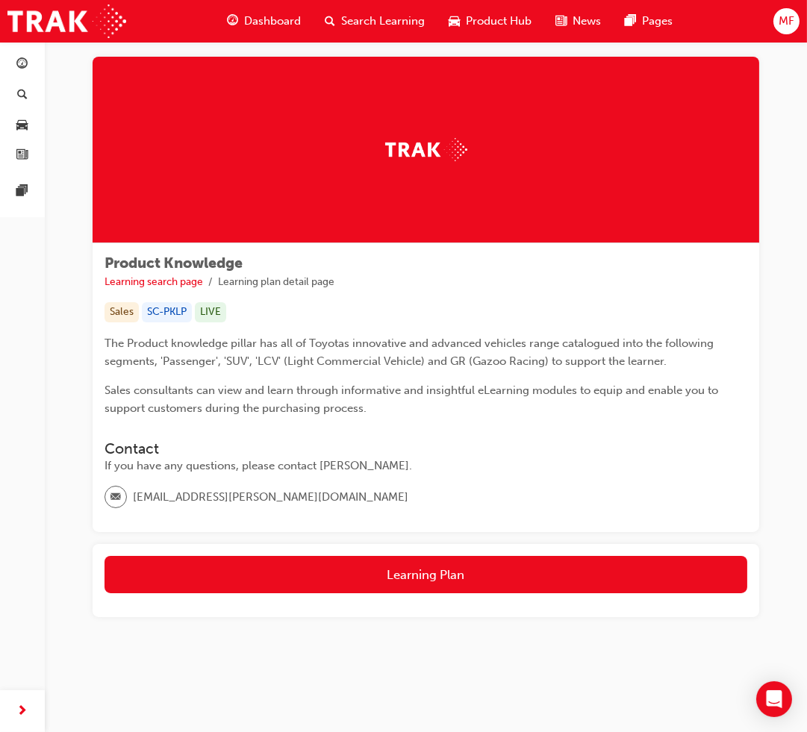
scroll to position [26, 0]
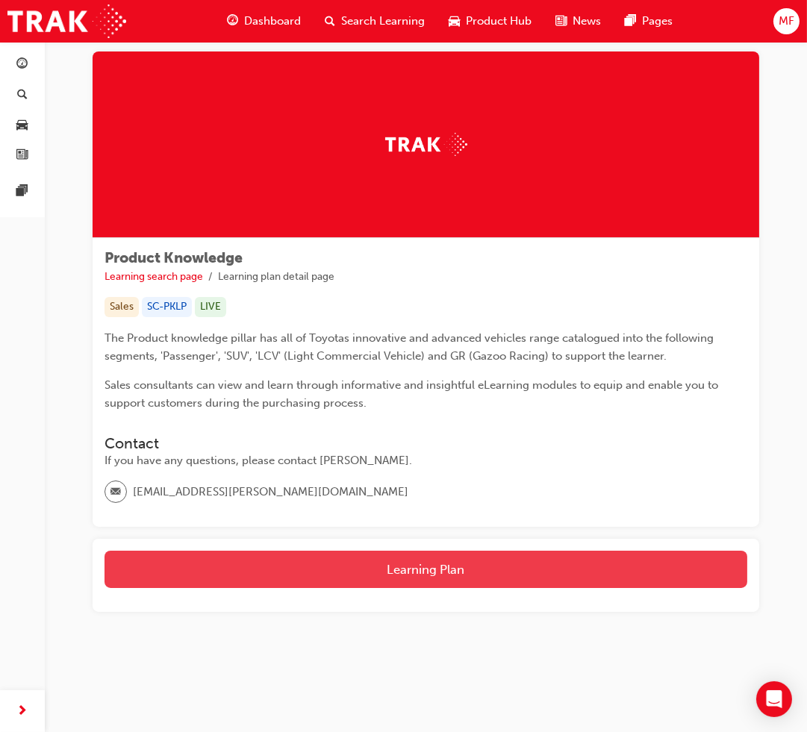
click at [571, 572] on button "Learning Plan" at bounding box center [425, 569] width 643 height 37
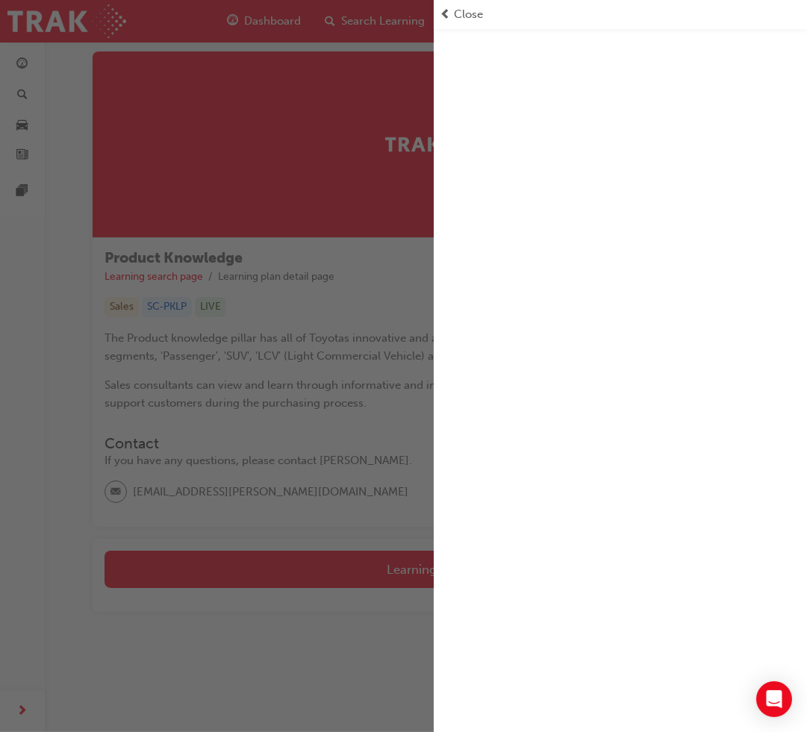
scroll to position [1042, 0]
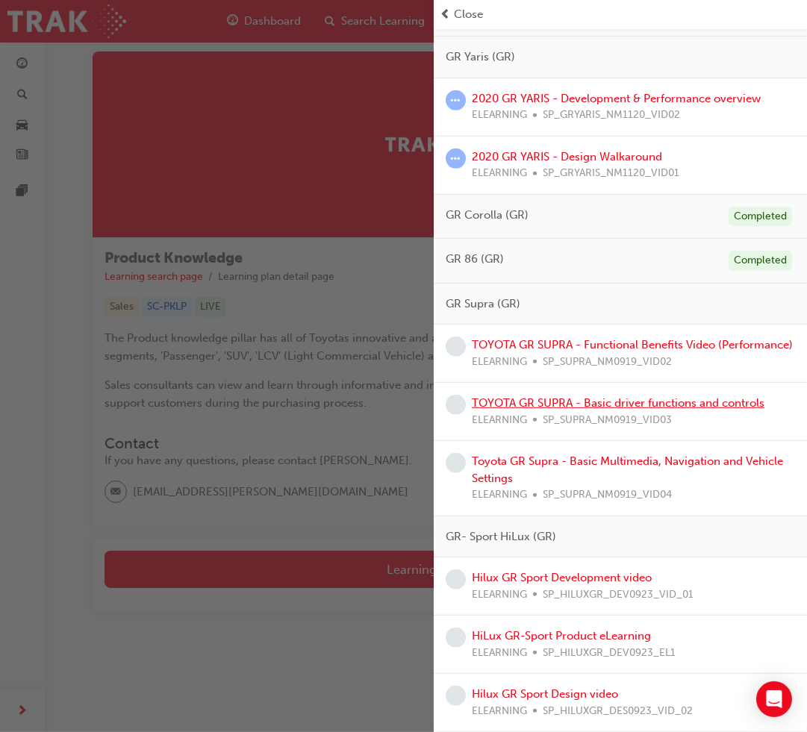
click at [658, 398] on link "TOYOTA GR SUPRA - Basic driver functions and controls" at bounding box center [618, 402] width 293 height 13
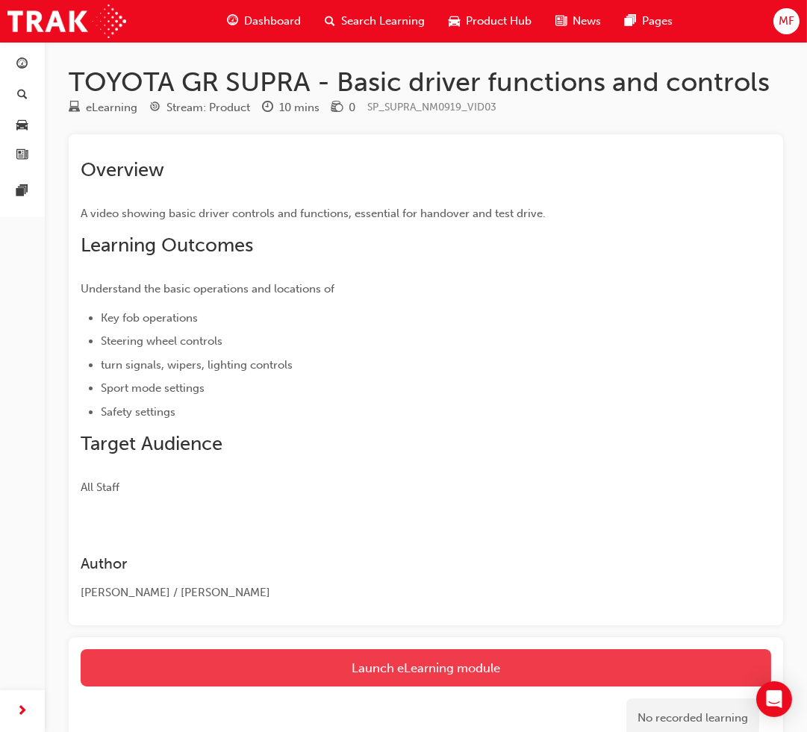
click at [525, 653] on link "Launch eLearning module" at bounding box center [426, 667] width 690 height 37
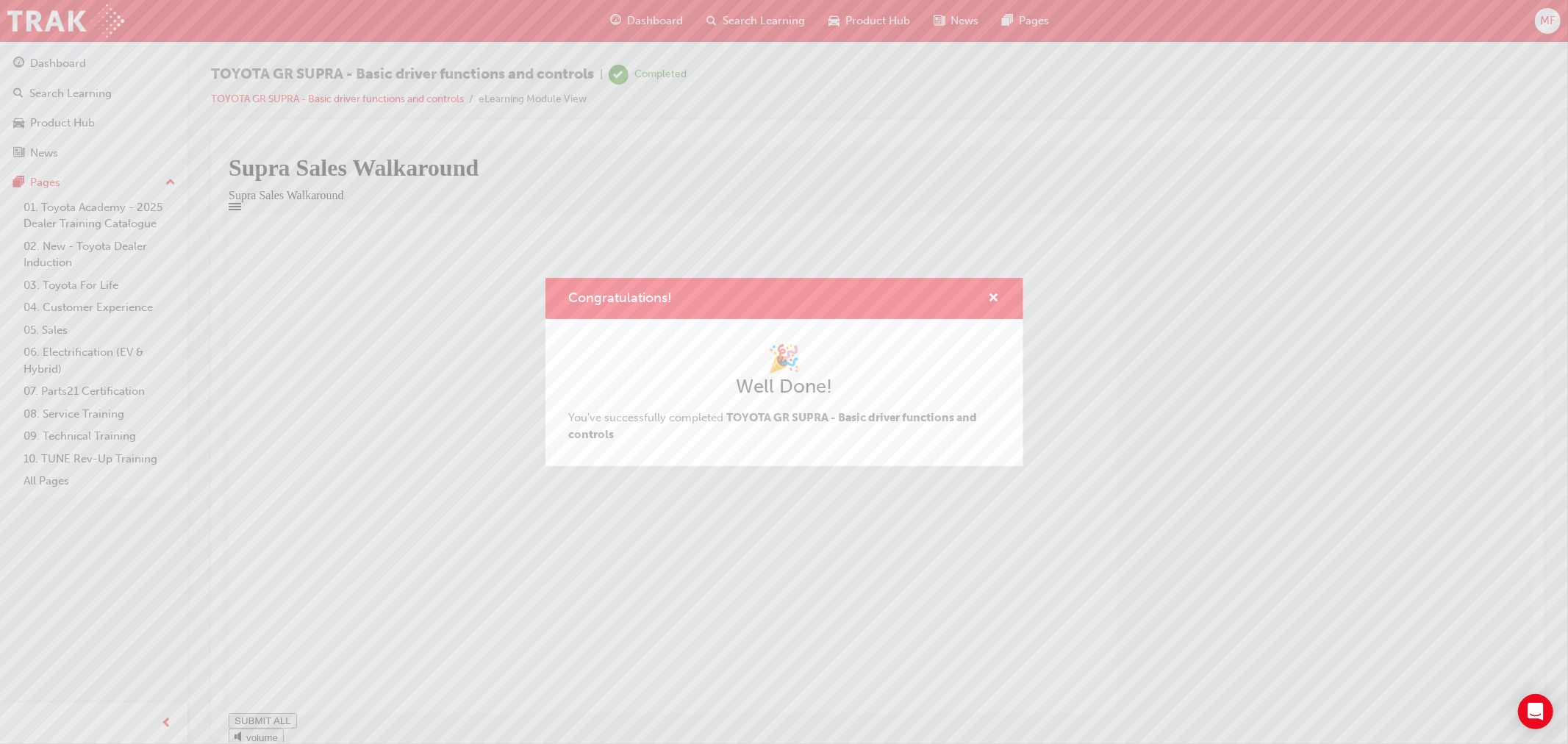
type input "1"
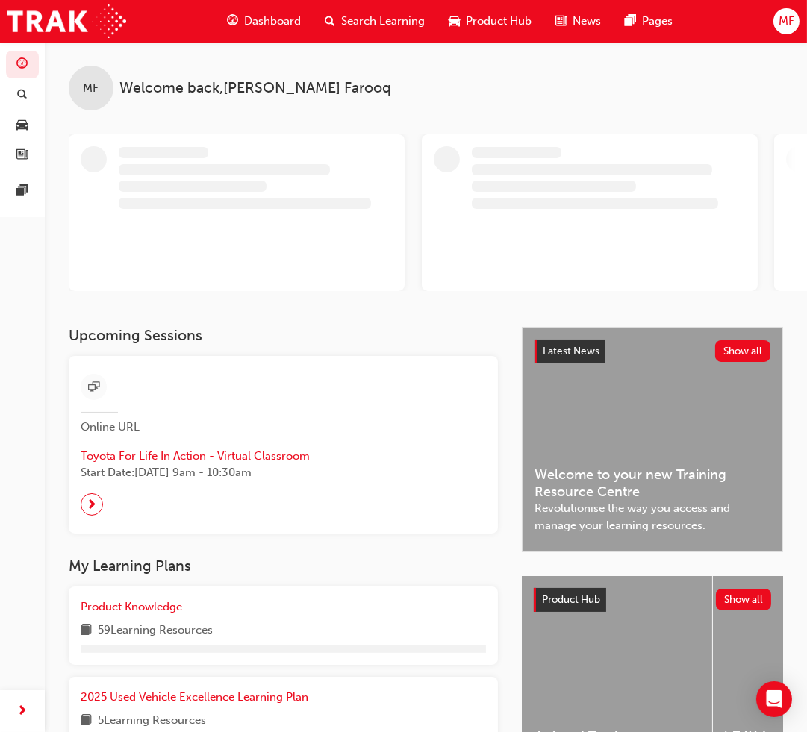
click at [259, 19] on span "Dashboard" at bounding box center [272, 21] width 57 height 17
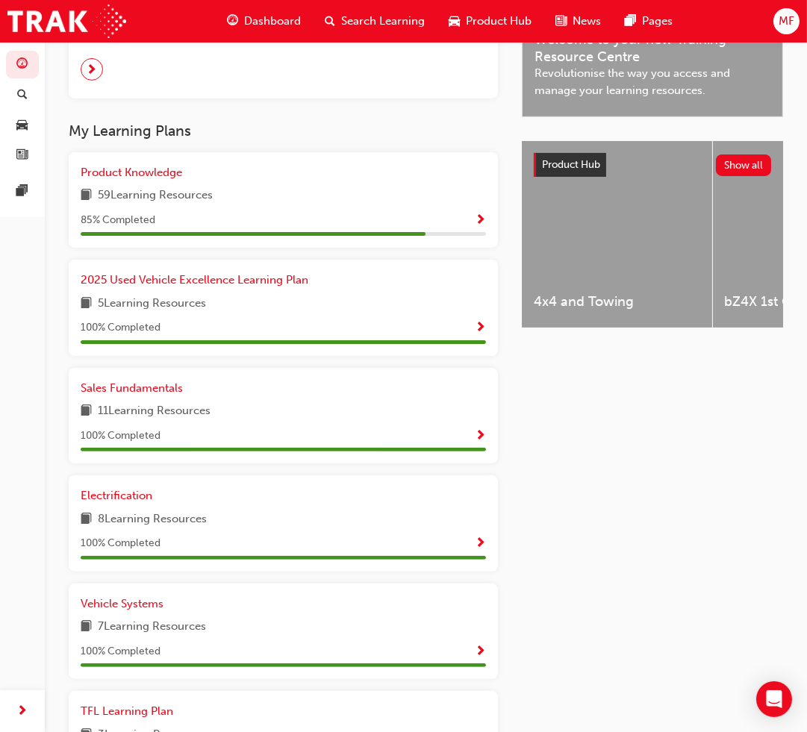
scroll to position [497, 0]
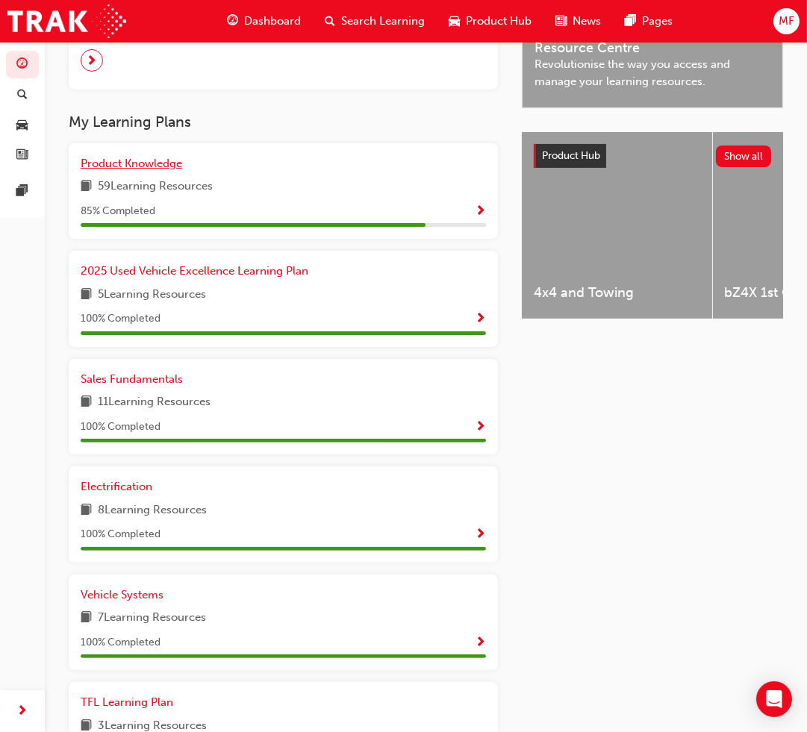
click at [103, 160] on span "Product Knowledge" at bounding box center [132, 163] width 102 height 13
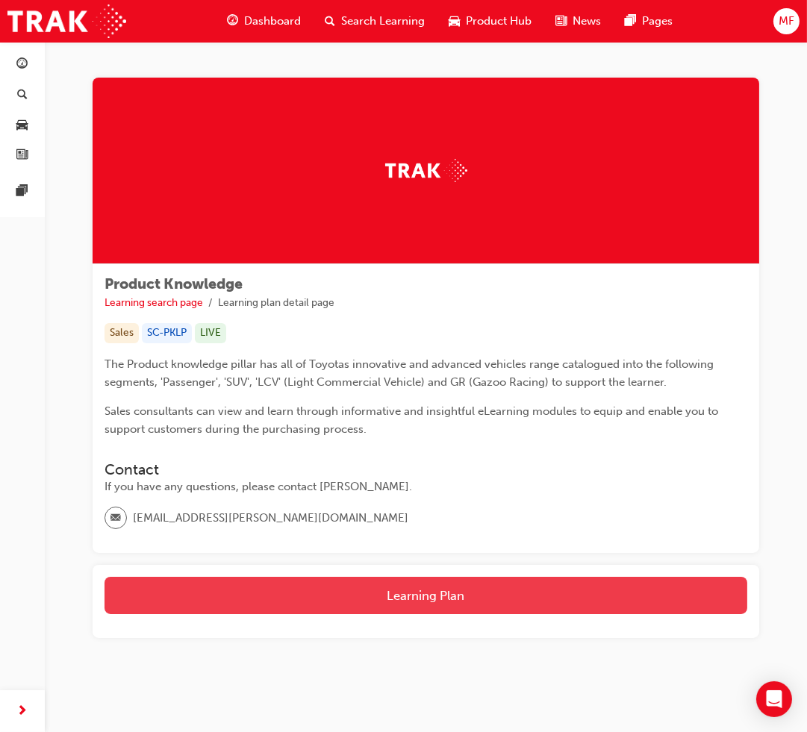
click at [489, 587] on button "Learning Plan" at bounding box center [425, 595] width 643 height 37
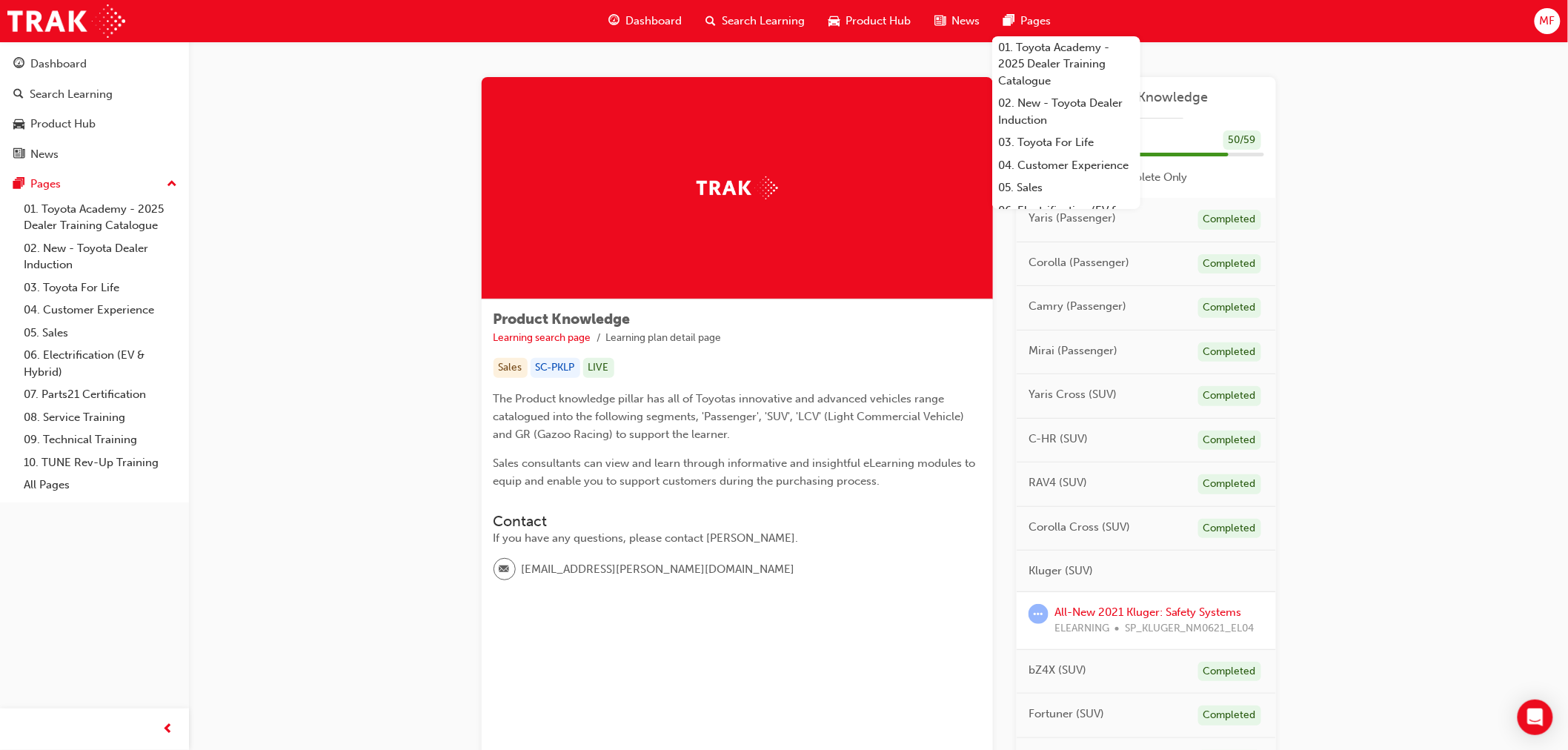
click at [650, 19] on span "Dashboard" at bounding box center [654, 21] width 57 height 17
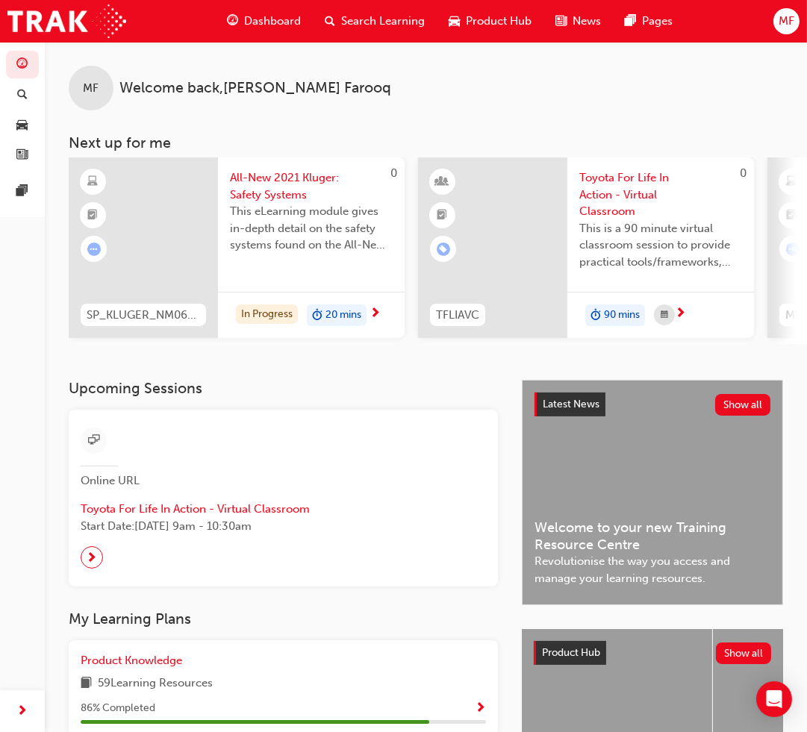
click at [271, 21] on span "Dashboard" at bounding box center [272, 21] width 57 height 17
click at [255, 19] on span "Dashboard" at bounding box center [272, 21] width 57 height 17
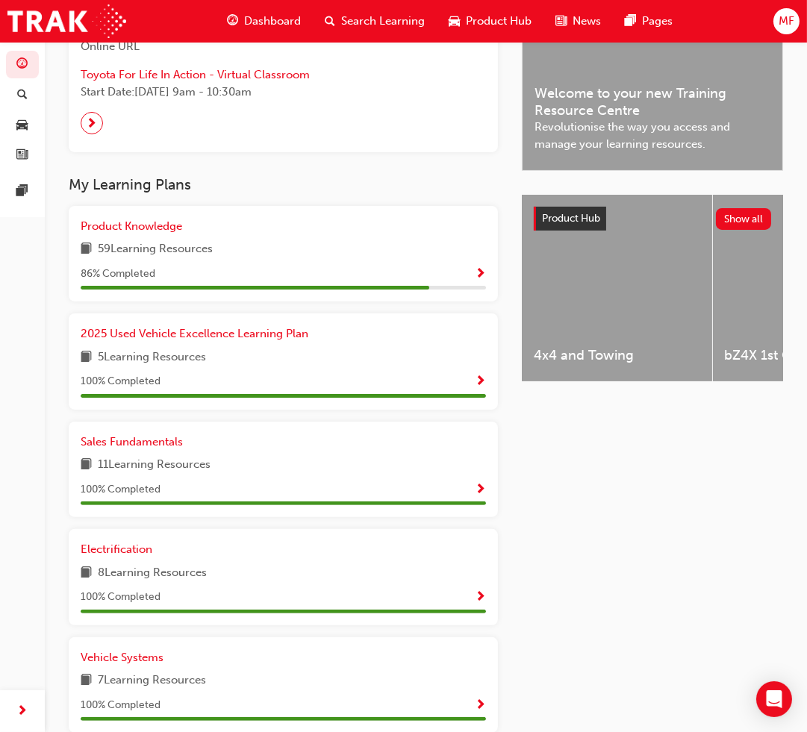
scroll to position [216, 0]
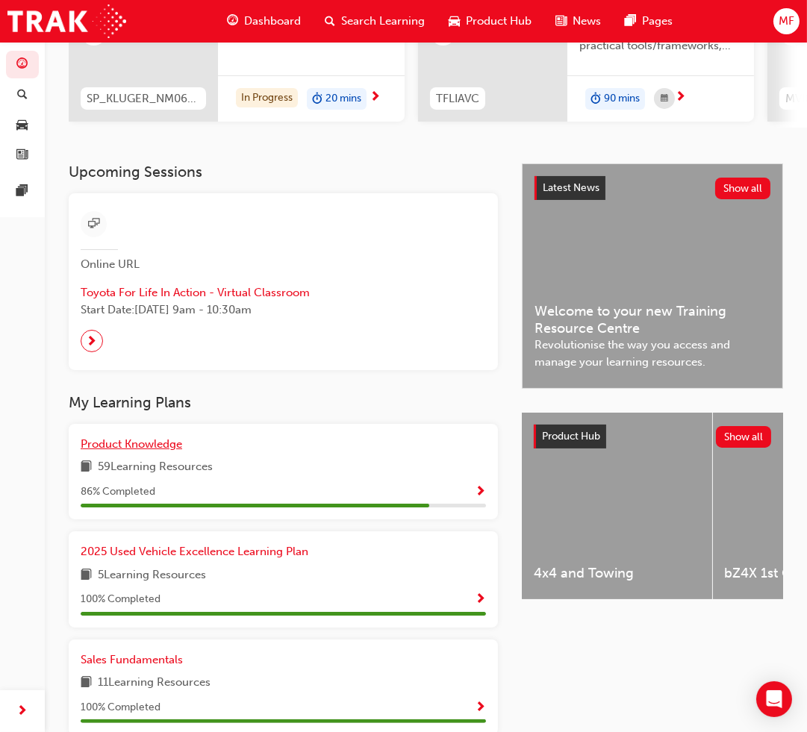
click at [157, 445] on span "Product Knowledge" at bounding box center [132, 443] width 102 height 13
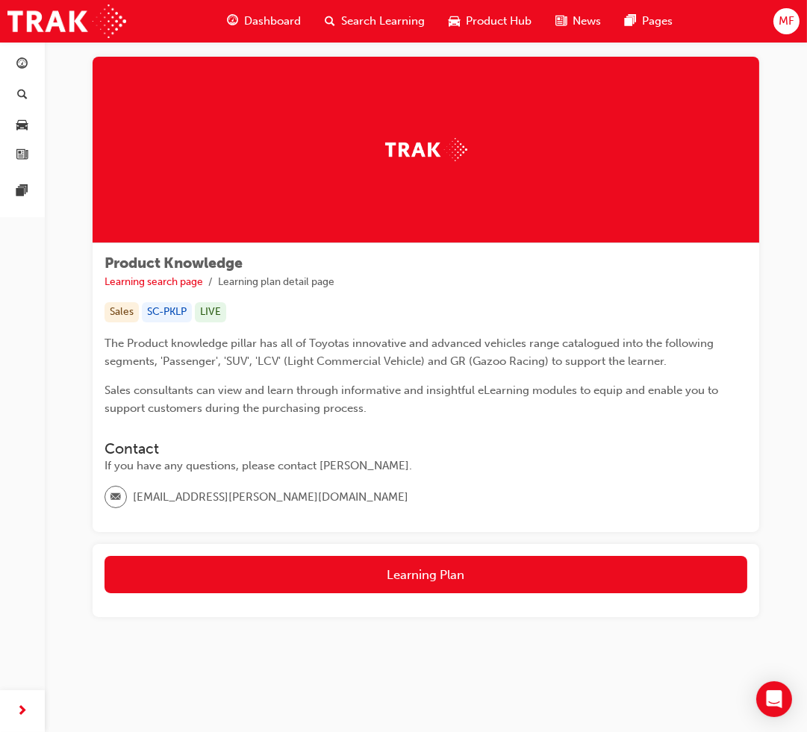
scroll to position [26, 0]
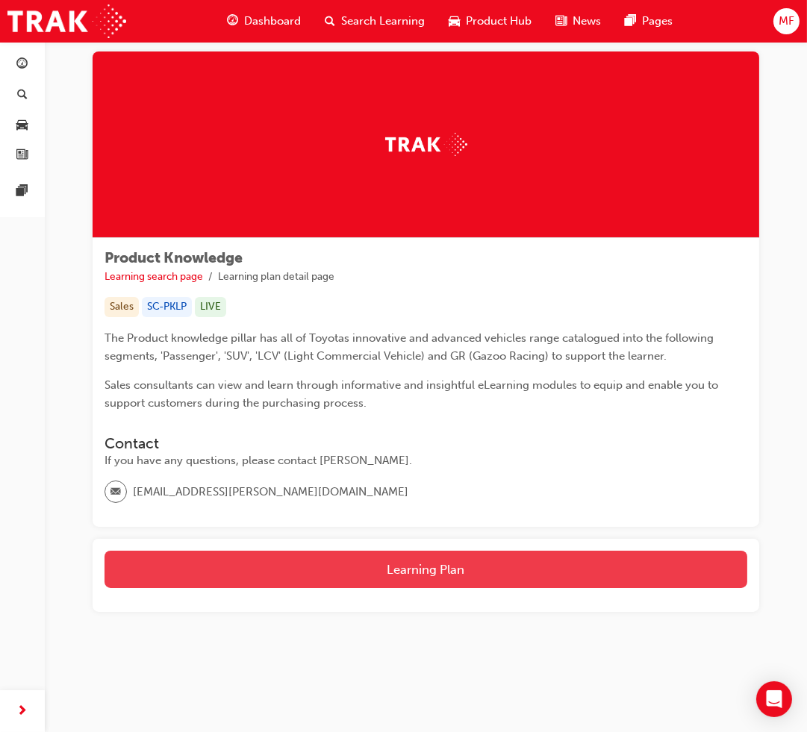
click at [519, 575] on button "Learning Plan" at bounding box center [425, 569] width 643 height 37
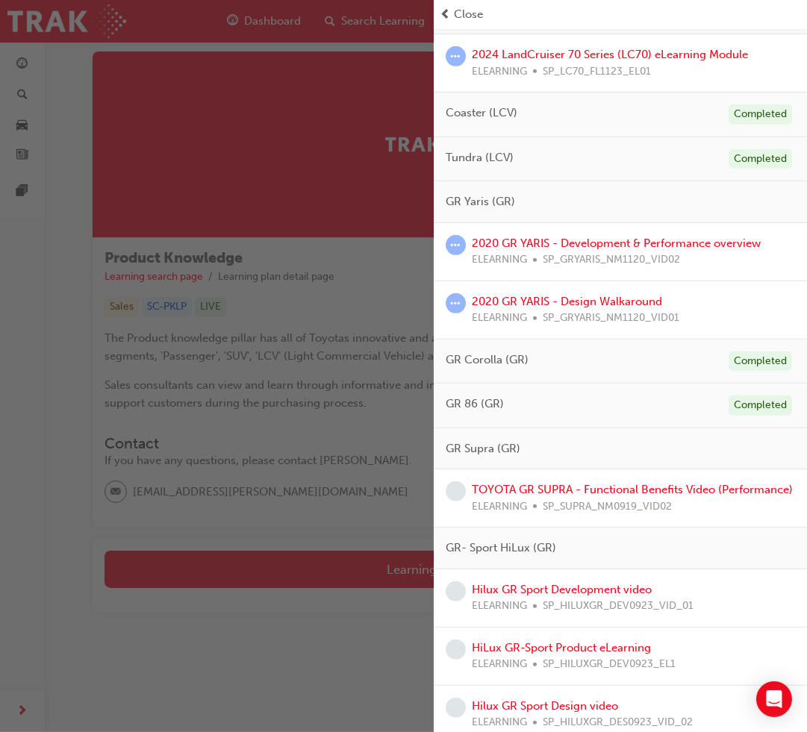
scroll to position [908, 0]
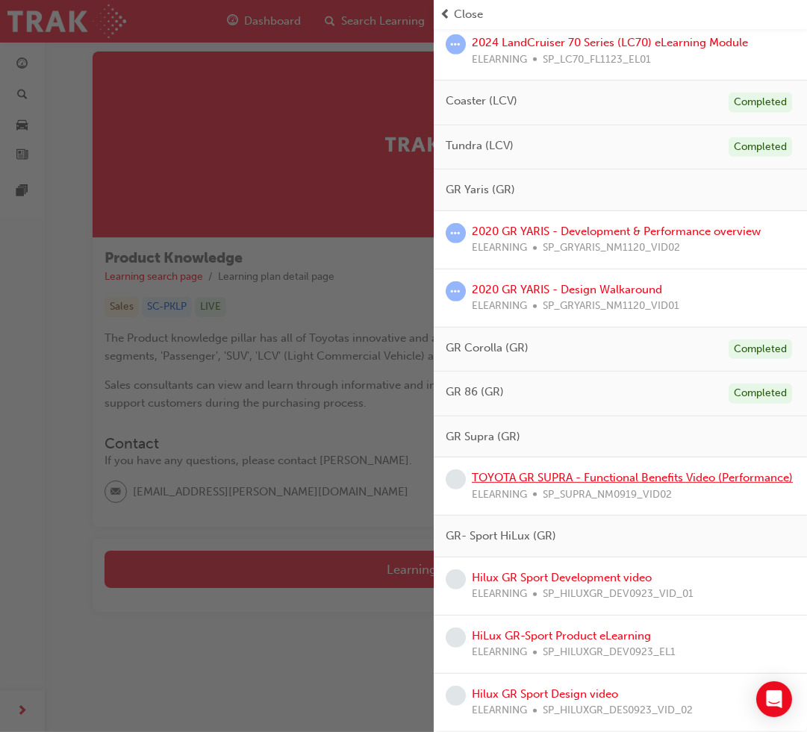
click at [616, 471] on link "TOYOTA GR SUPRA - Functional Benefits Video (Performance)" at bounding box center [632, 477] width 321 height 13
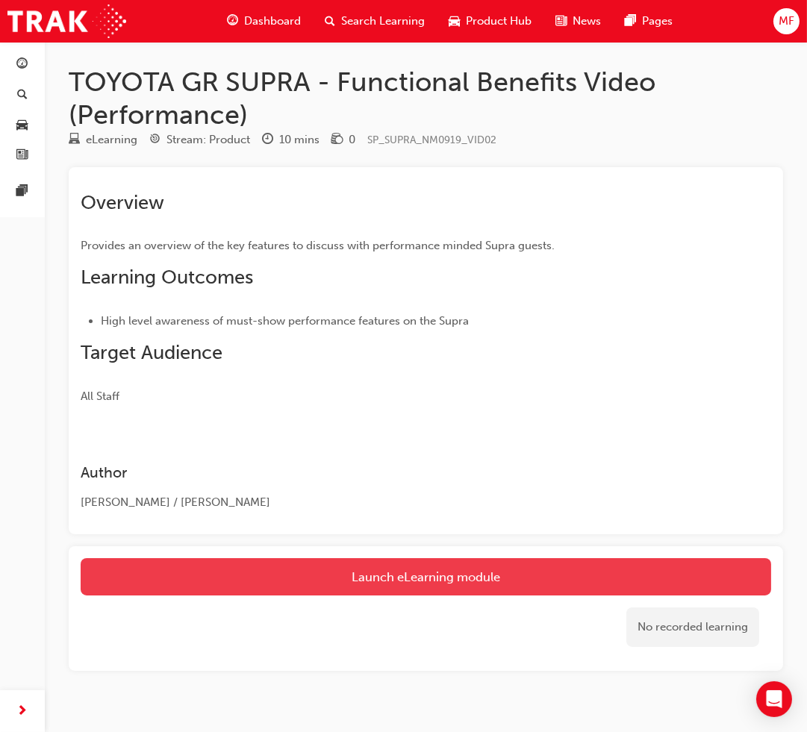
click at [490, 565] on link "Launch eLearning module" at bounding box center [426, 576] width 690 height 37
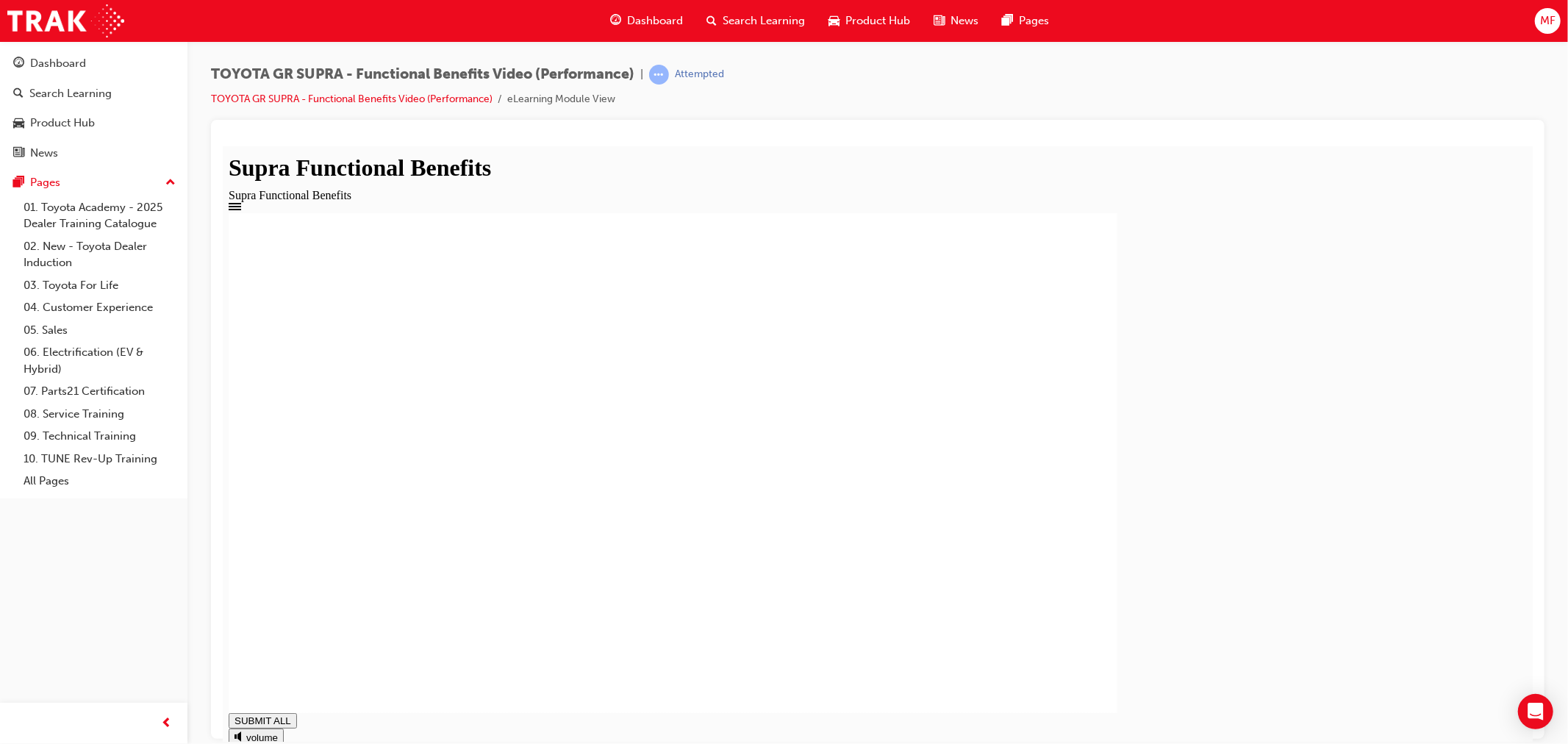
drag, startPoint x: 553, startPoint y: 457, endPoint x: 552, endPoint y: 526, distance: 69.0
type input "1"
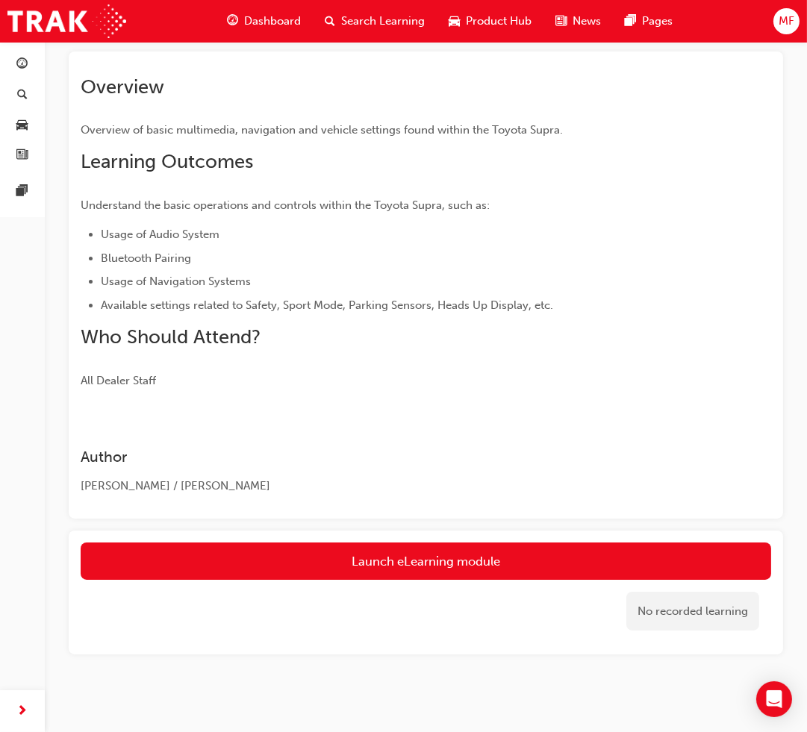
scroll to position [136, 0]
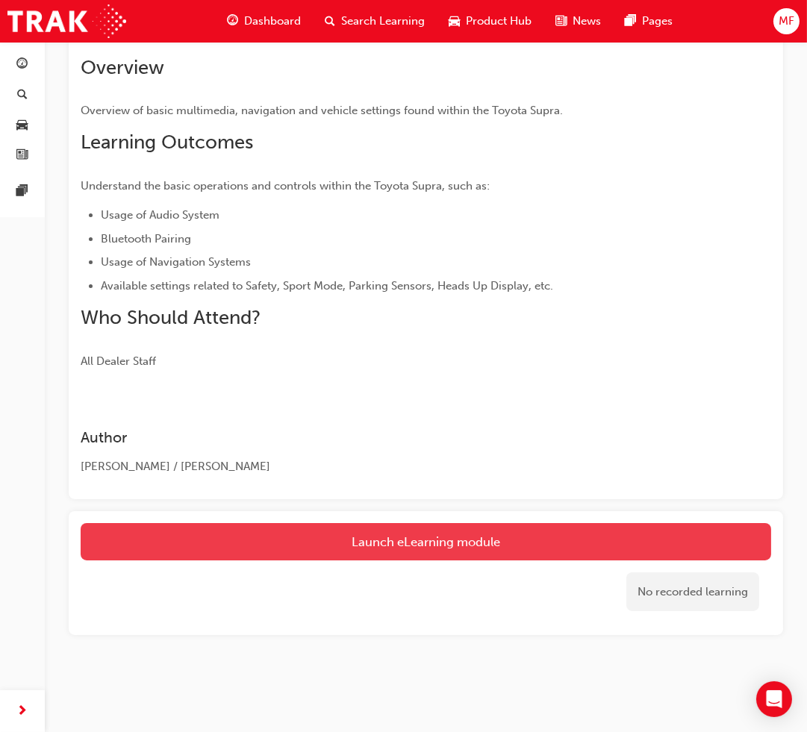
click at [452, 555] on link "Launch eLearning module" at bounding box center [426, 541] width 690 height 37
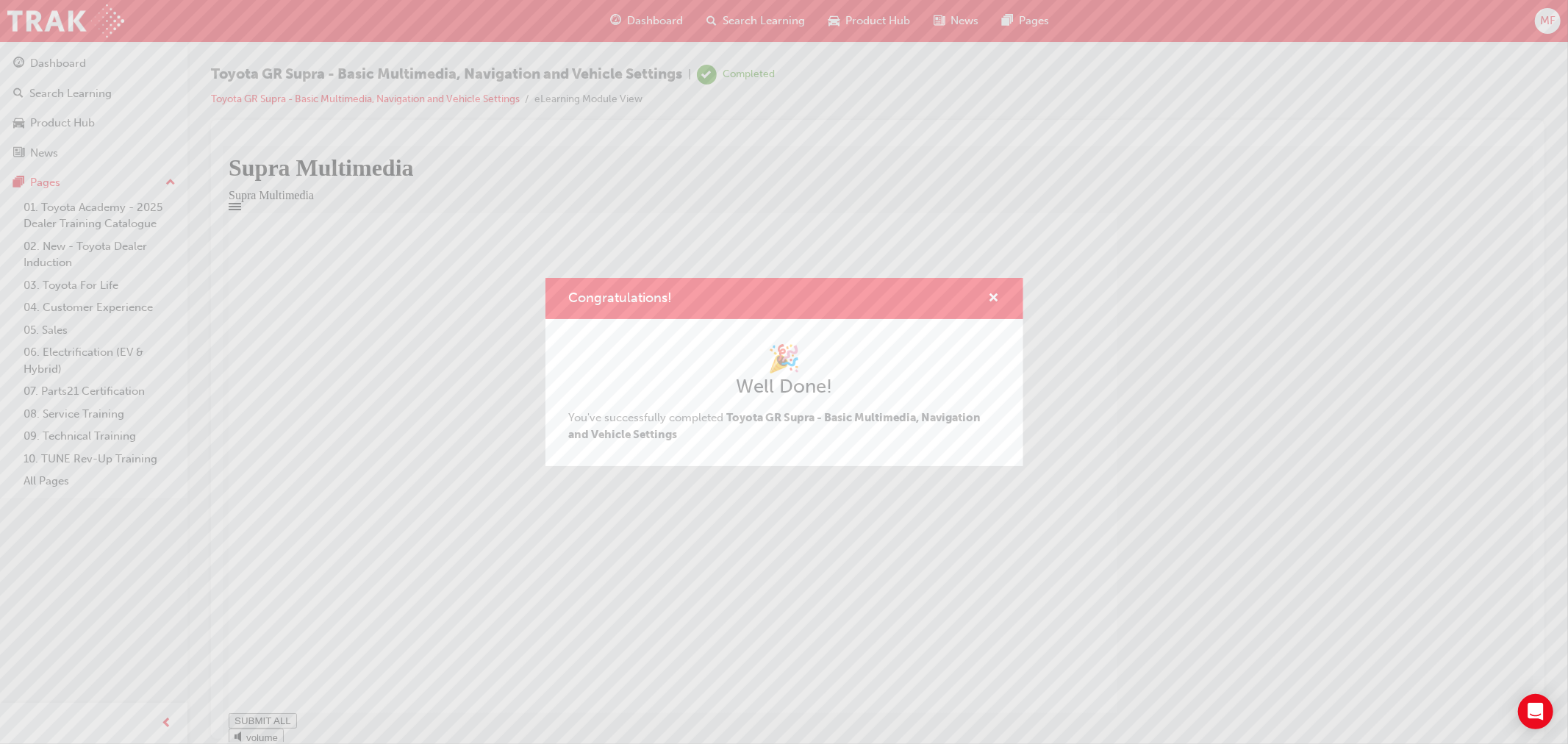
type input "0.854"
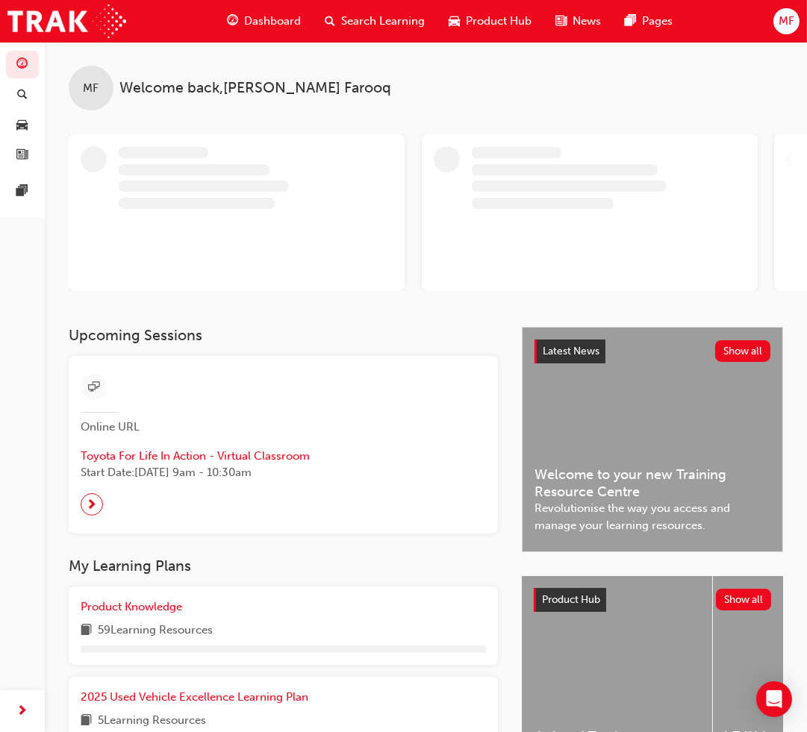
click at [258, 10] on div "Dashboard" at bounding box center [264, 21] width 98 height 31
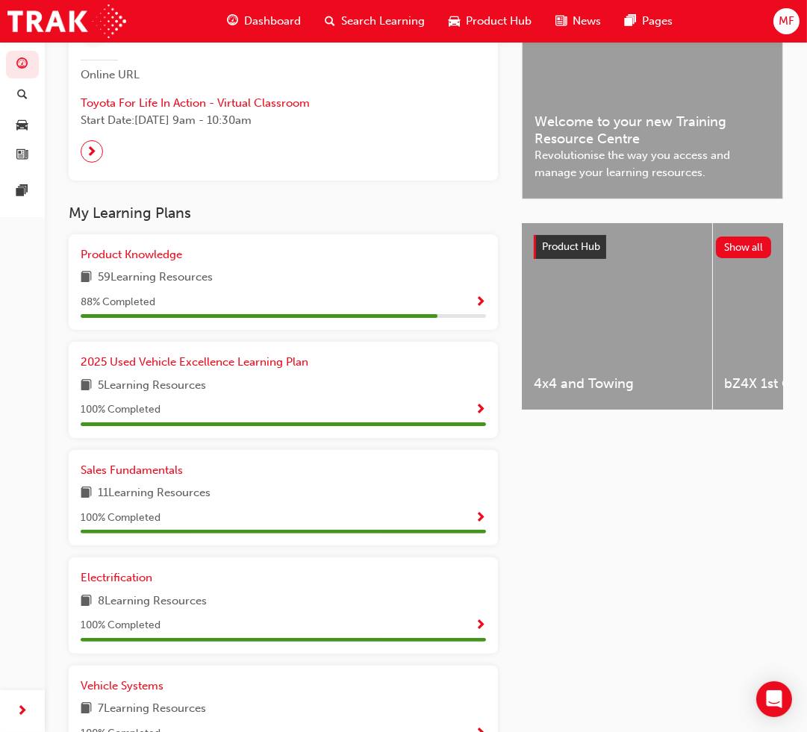
scroll to position [414, 0]
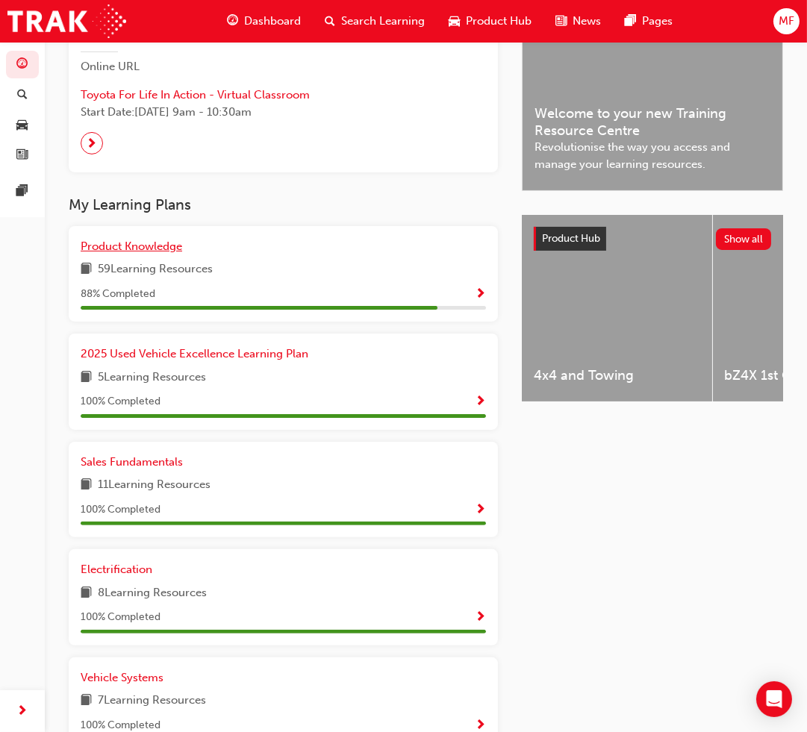
click at [142, 249] on span "Product Knowledge" at bounding box center [132, 246] width 102 height 13
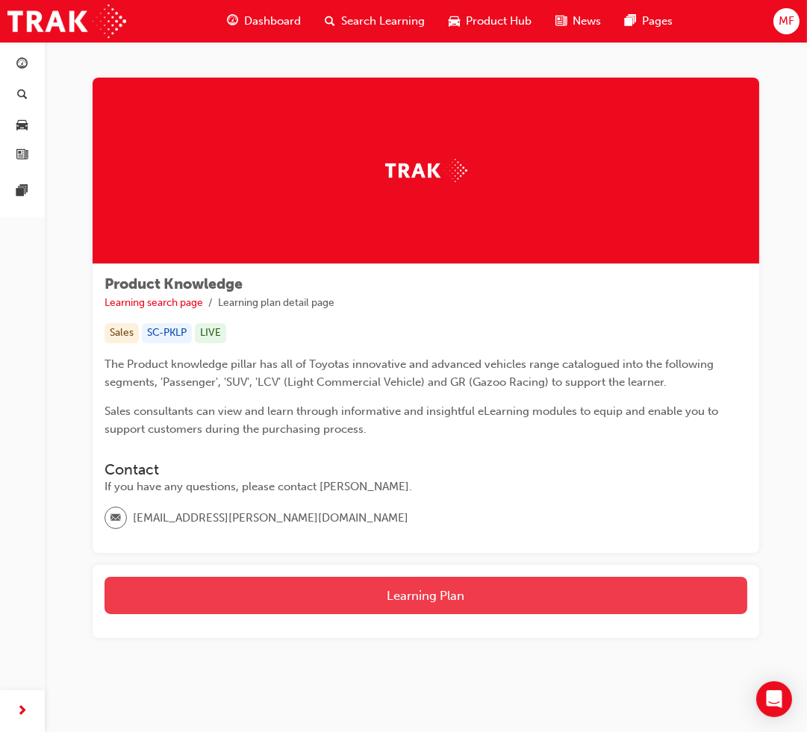
click at [388, 593] on button "Learning Plan" at bounding box center [425, 595] width 643 height 37
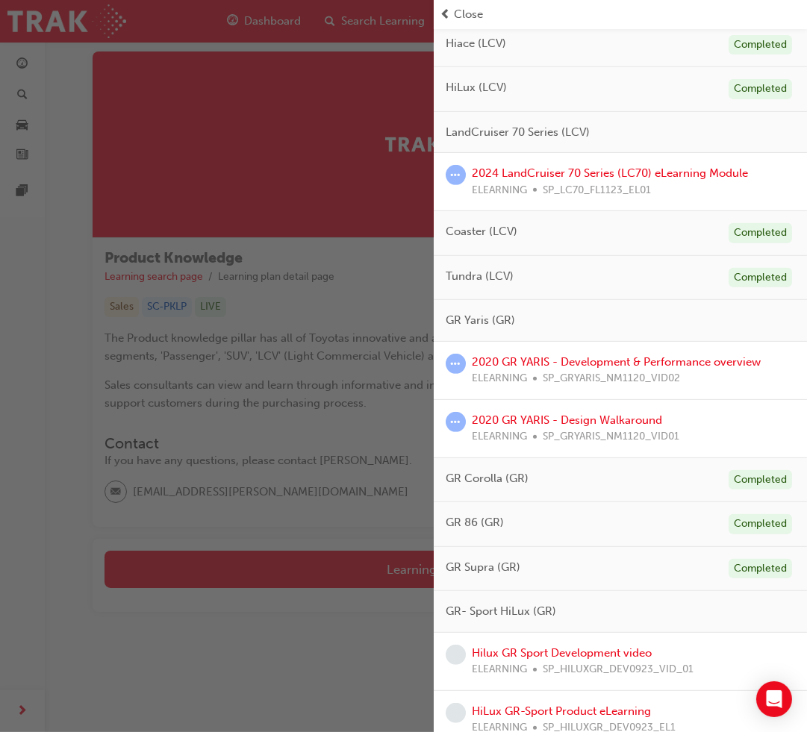
scroll to position [837, 0]
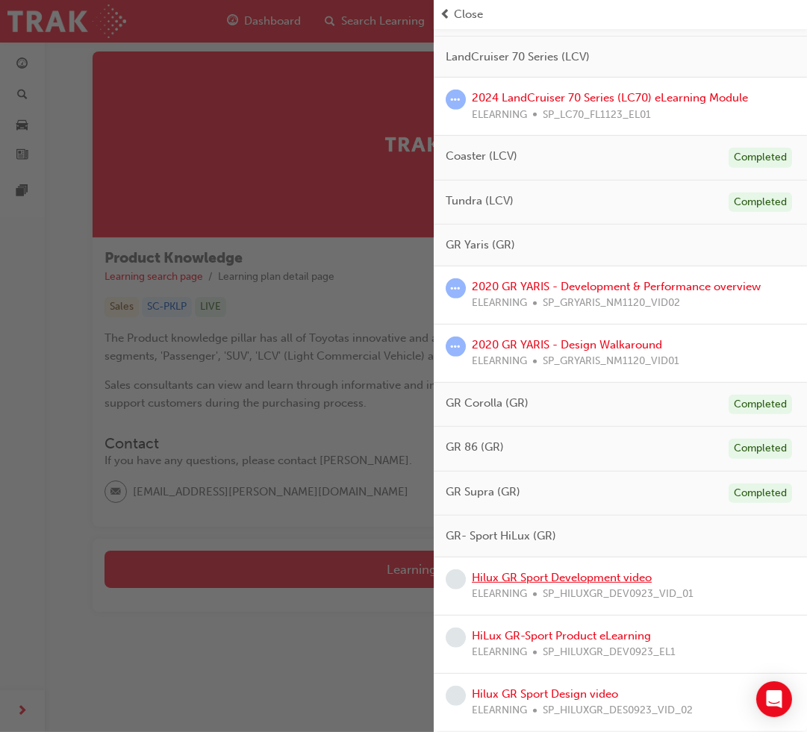
click at [570, 578] on link "Hilux GR Sport Development video" at bounding box center [562, 577] width 180 height 13
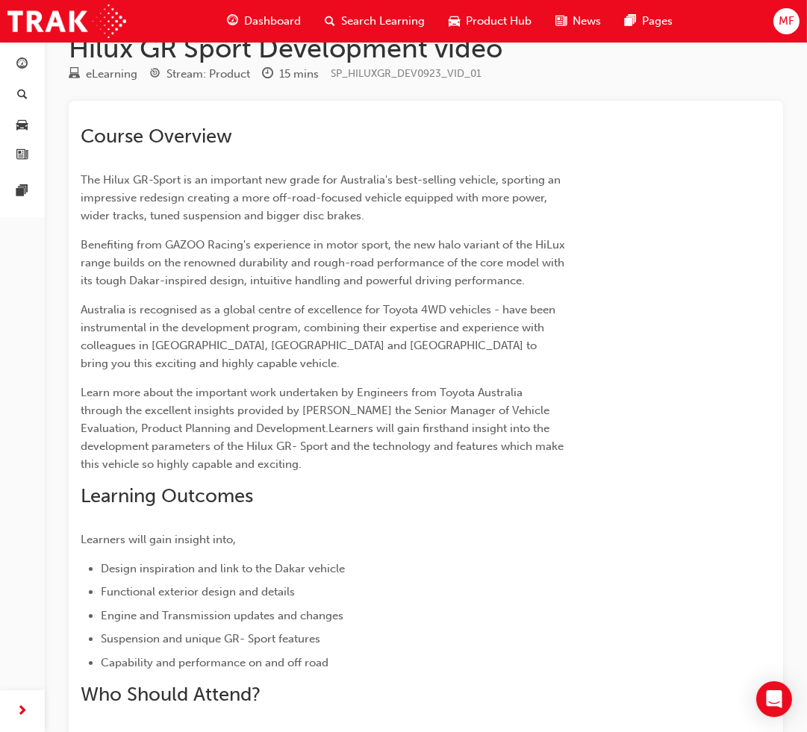
scroll to position [340, 0]
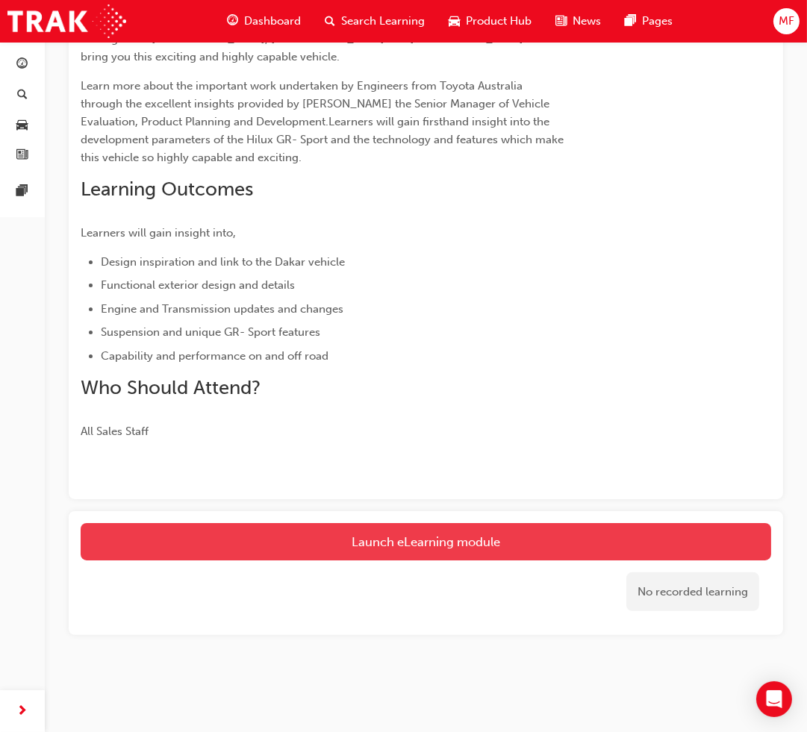
click at [331, 551] on link "Launch eLearning module" at bounding box center [426, 541] width 690 height 37
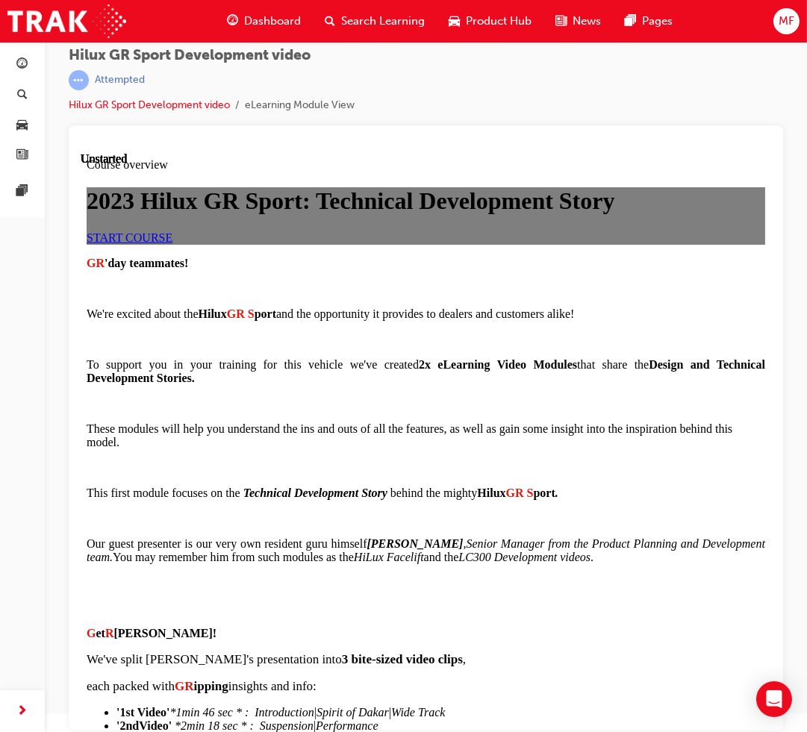
click at [172, 243] on span "START COURSE" at bounding box center [129, 237] width 86 height 13
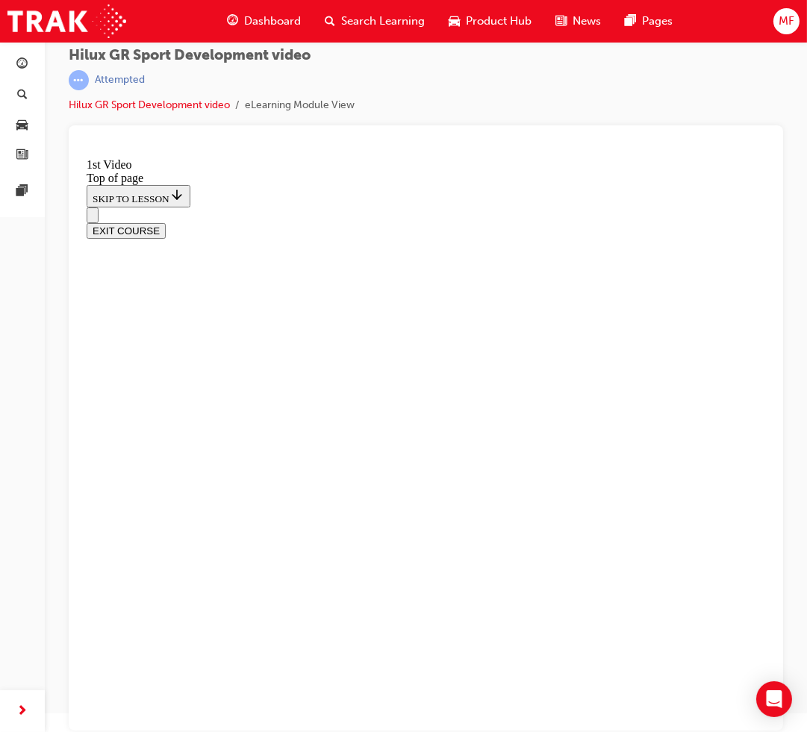
drag, startPoint x: 499, startPoint y: 478, endPoint x: 507, endPoint y: 475, distance: 8.0
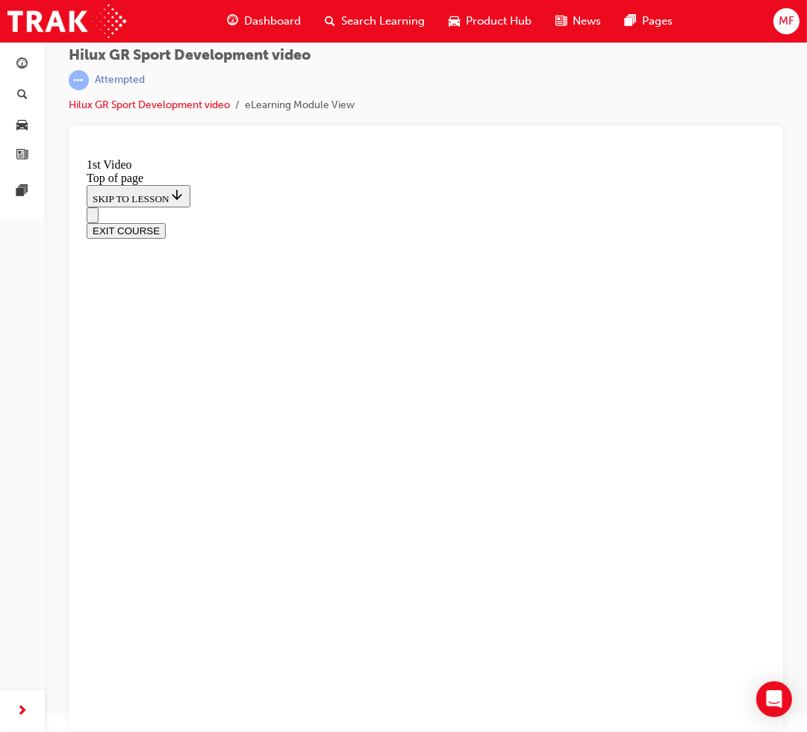
click at [92, 218] on icon "Open navigation menu" at bounding box center [92, 218] width 0 height 0
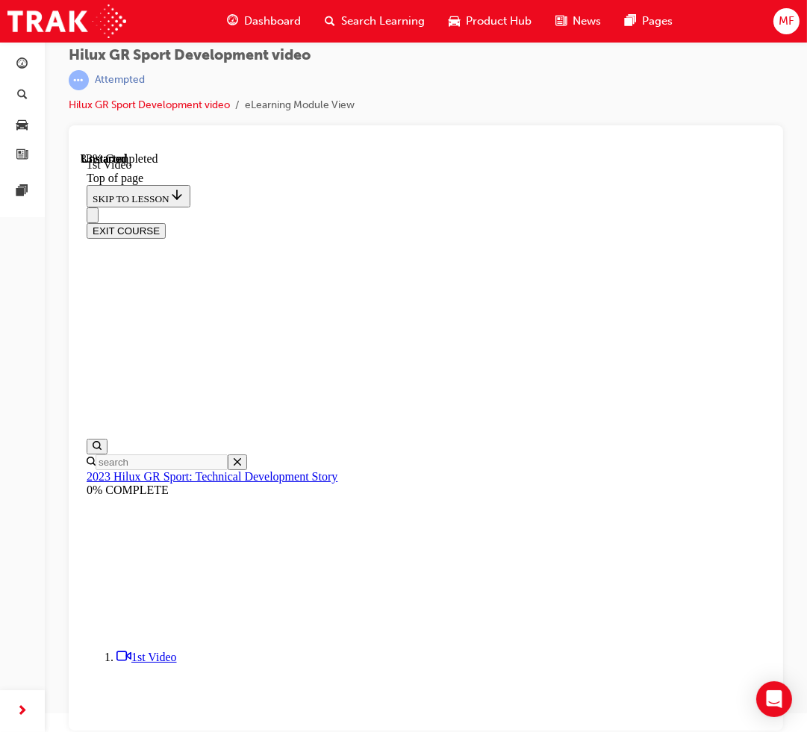
click at [293, 207] on div "Navigation menu" at bounding box center [425, 215] width 678 height 16
click at [92, 218] on icon "Close navigation menu" at bounding box center [92, 218] width 0 height 0
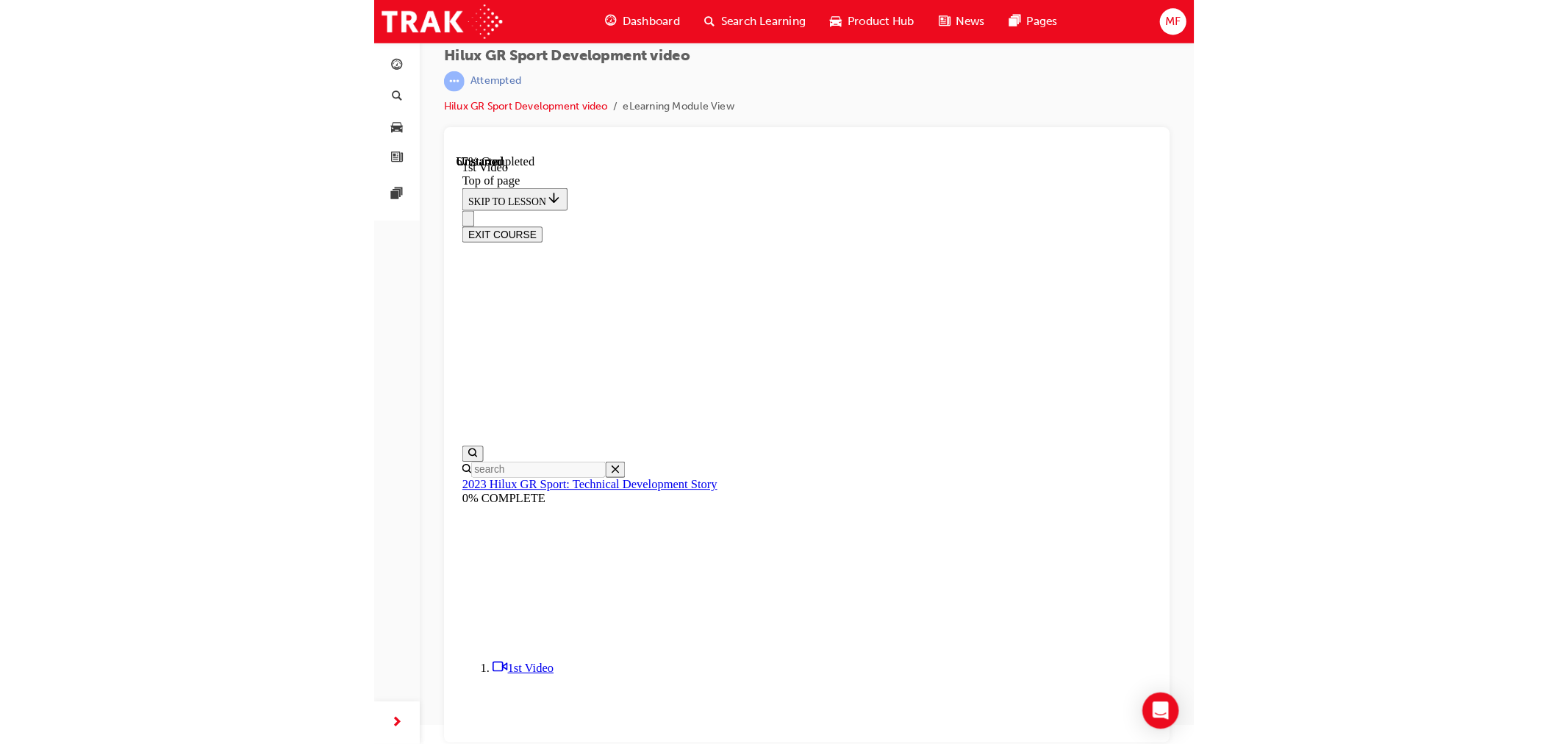
scroll to position [0, 0]
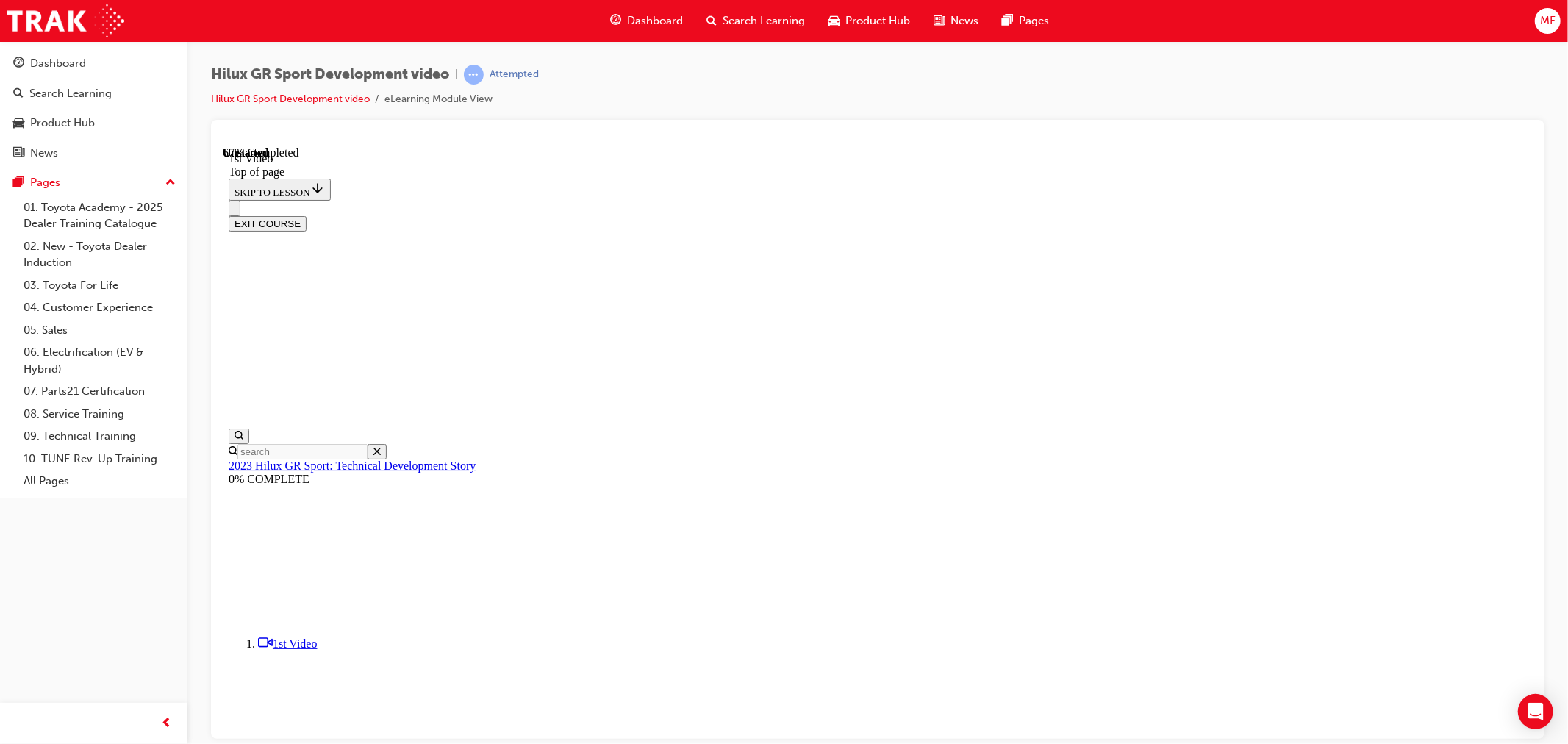
drag, startPoint x: 764, startPoint y: 494, endPoint x: 787, endPoint y: 488, distance: 23.8
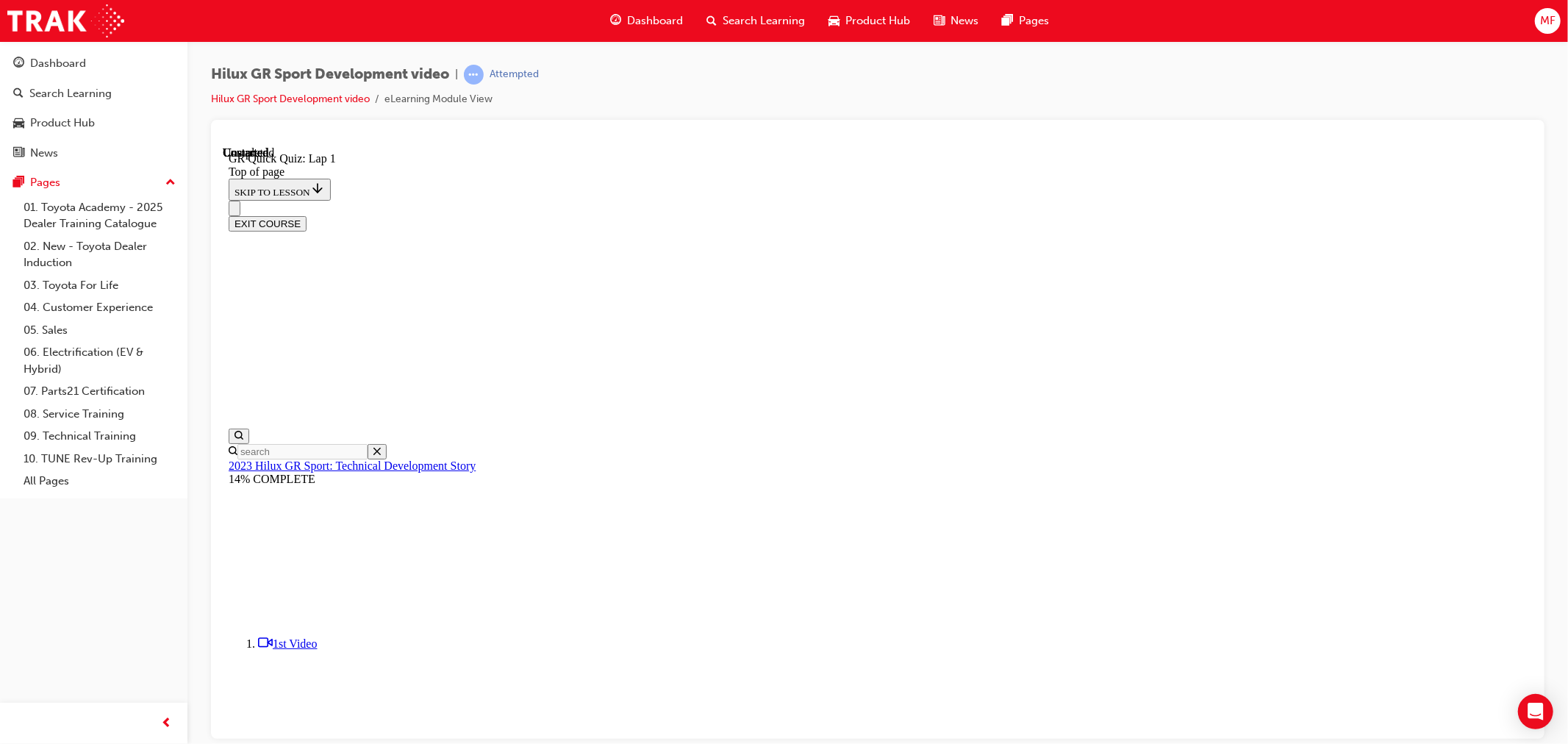
scroll to position [172, 0]
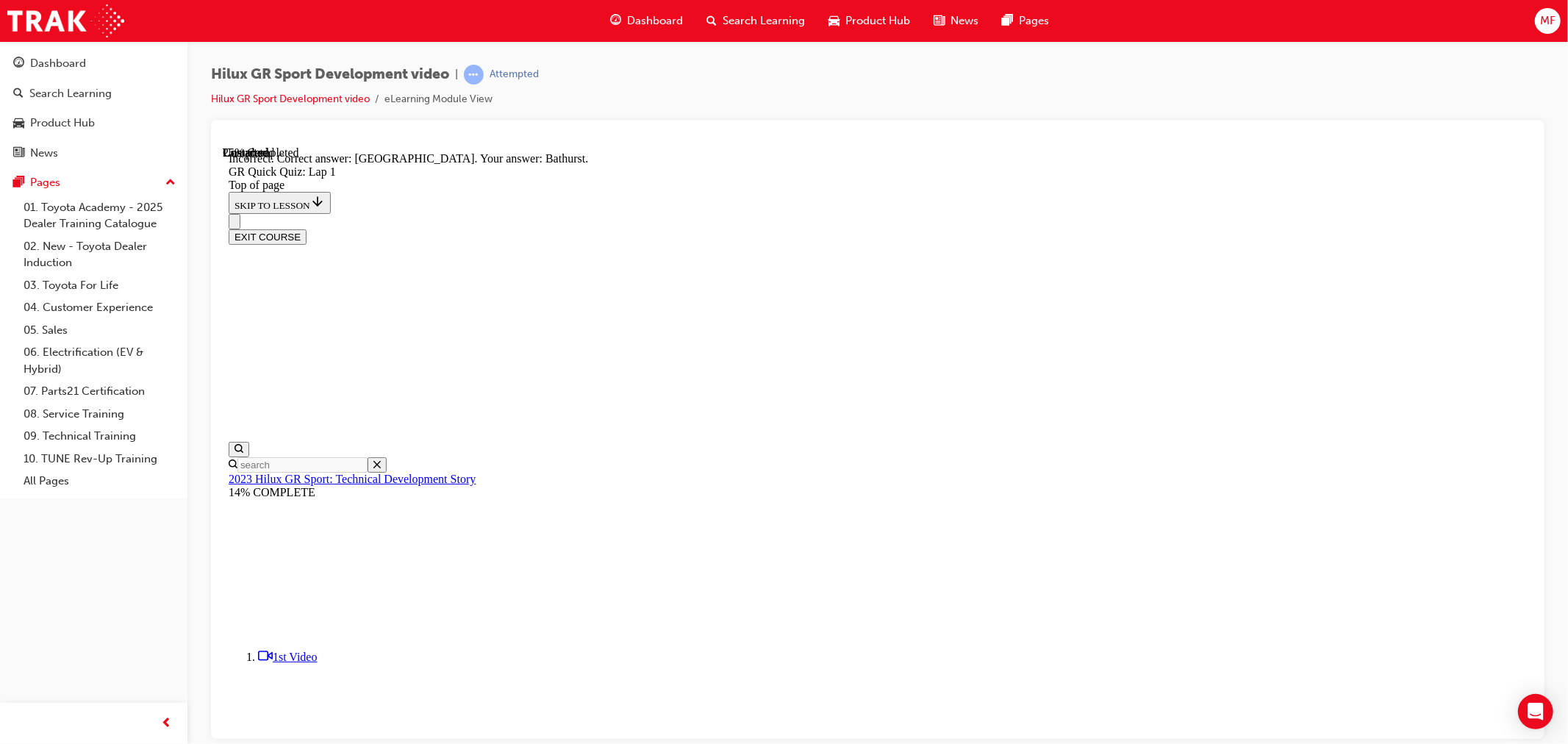
scroll to position [219, 0]
drag, startPoint x: 837, startPoint y: 412, endPoint x: 855, endPoint y: 428, distance: 24.1
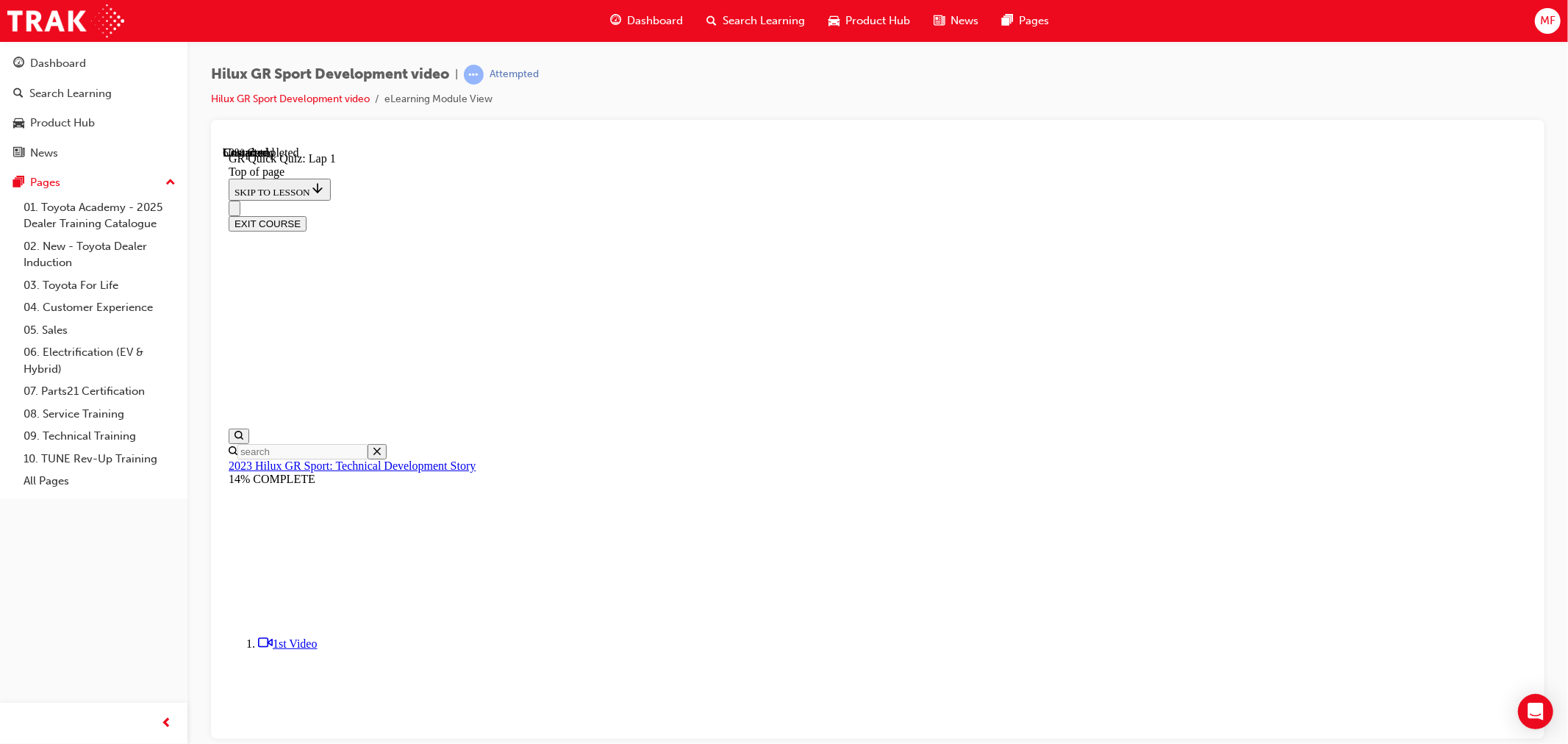
drag, startPoint x: 892, startPoint y: 539, endPoint x: 876, endPoint y: 609, distance: 71.8
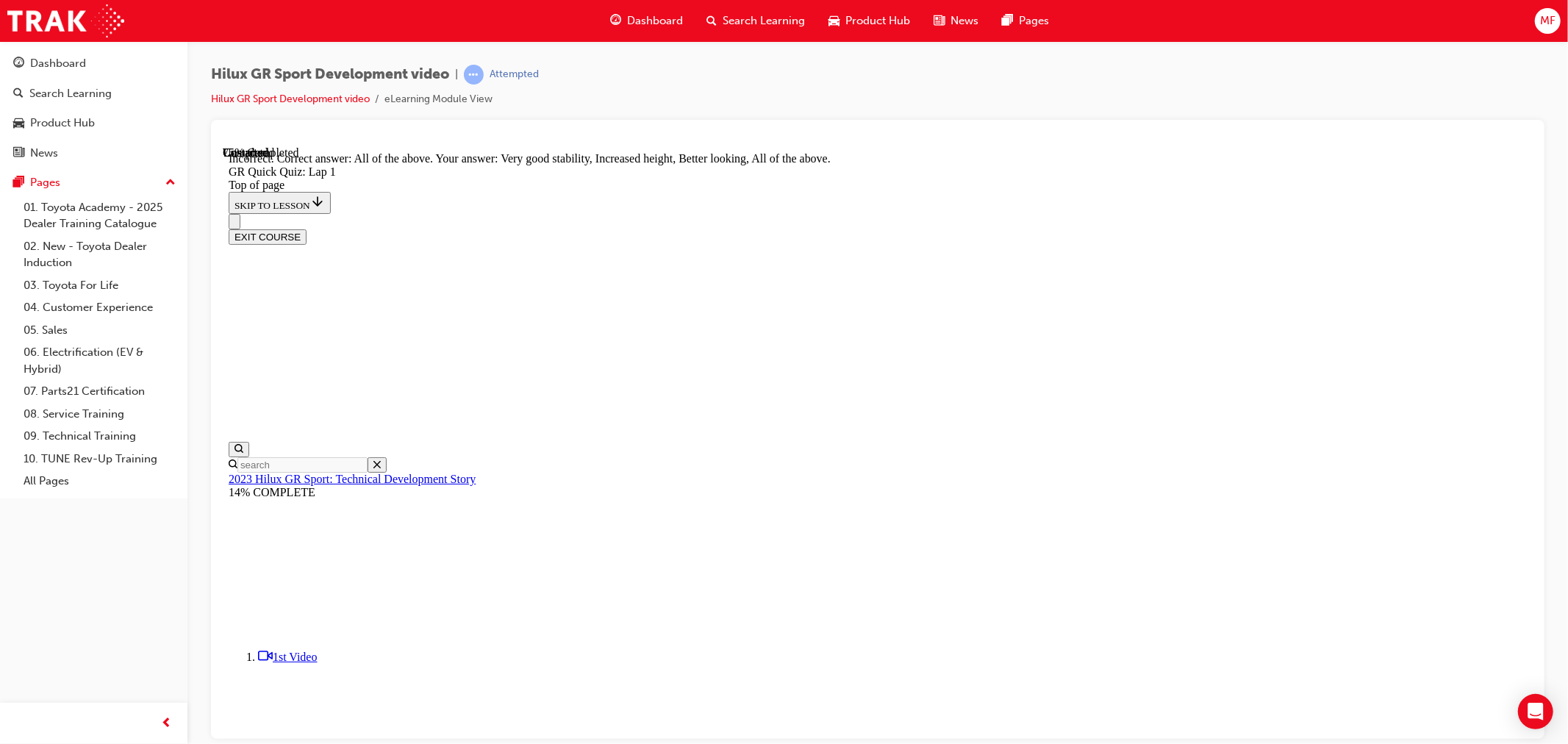
scroll to position [179, 0]
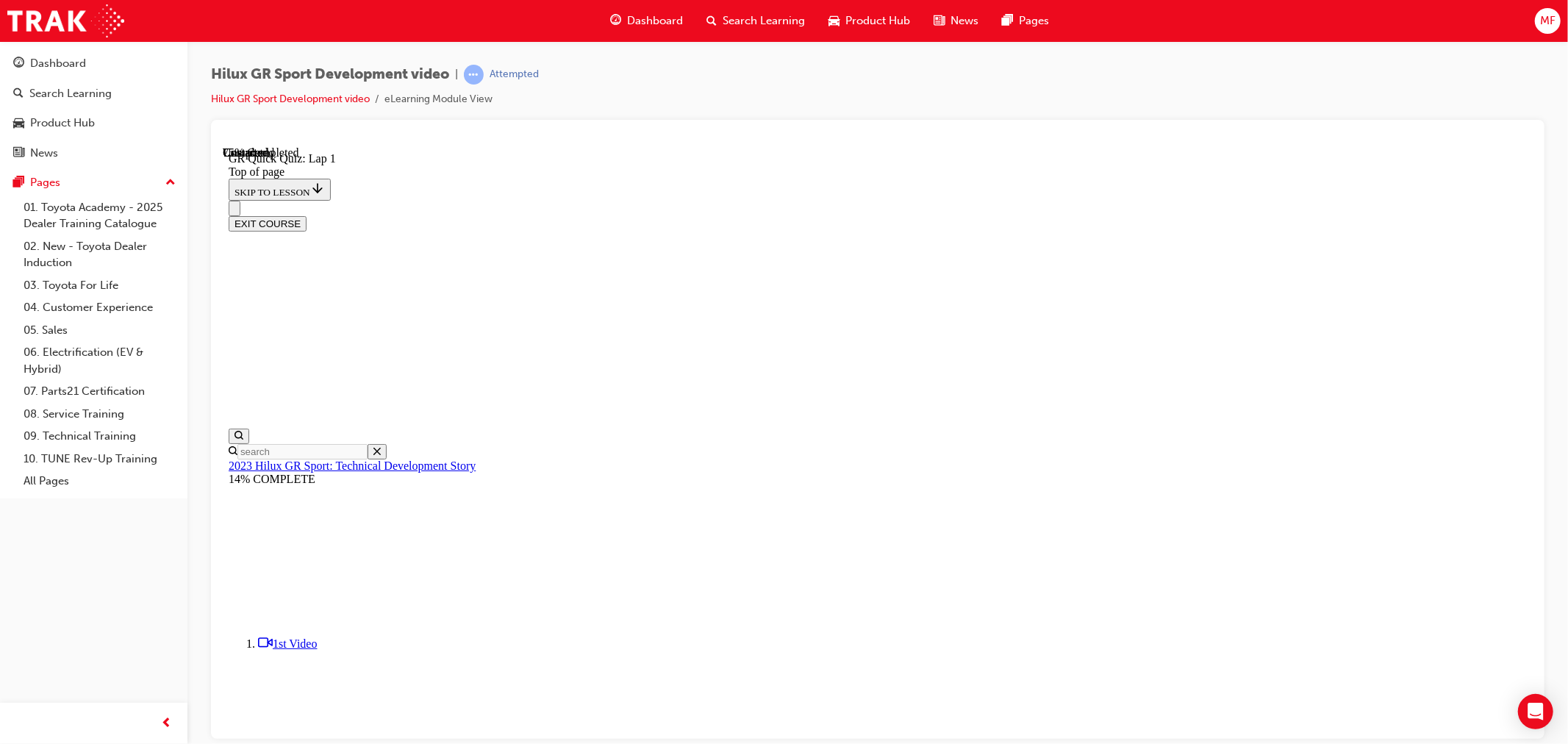
scroll to position [45, 0]
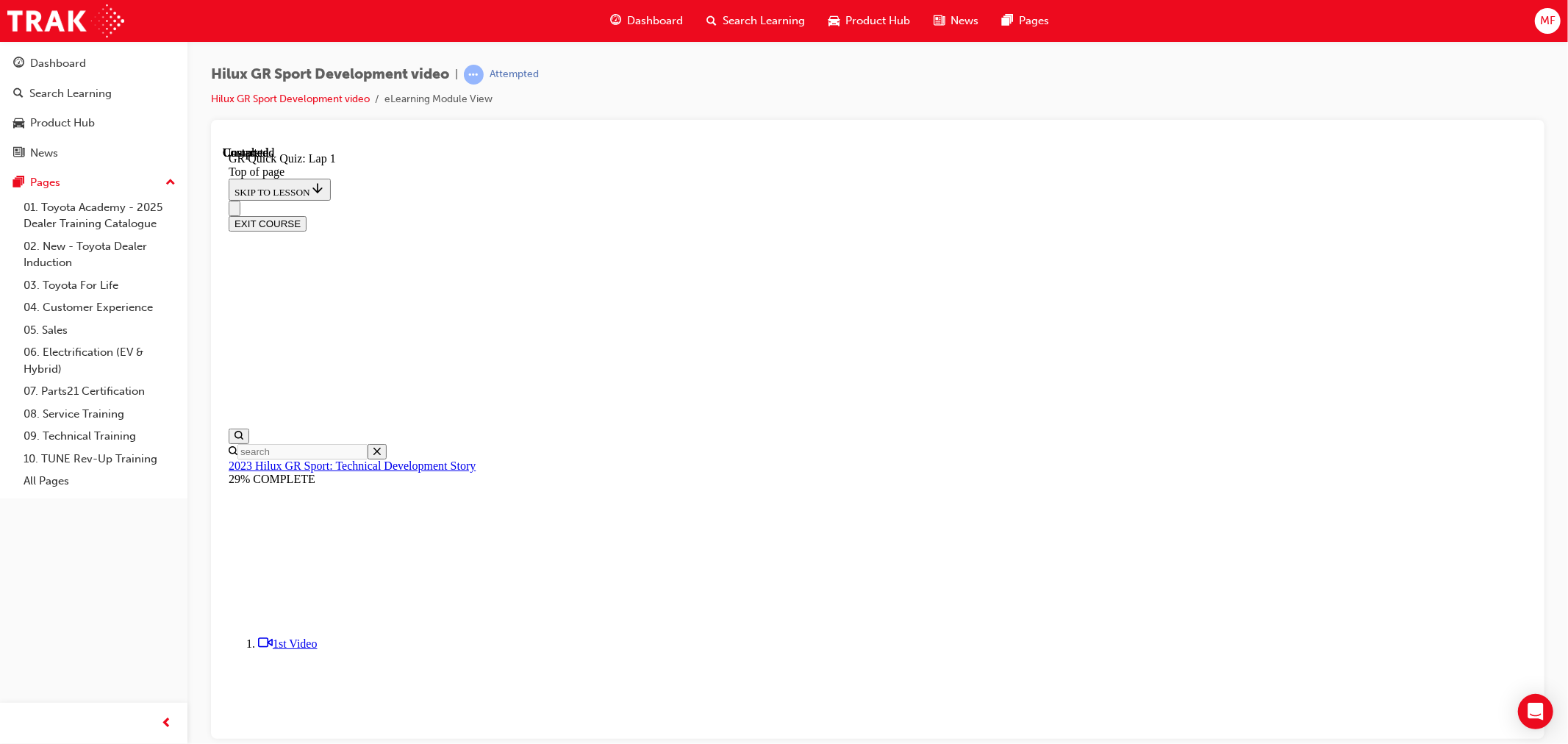
scroll to position [136, 0]
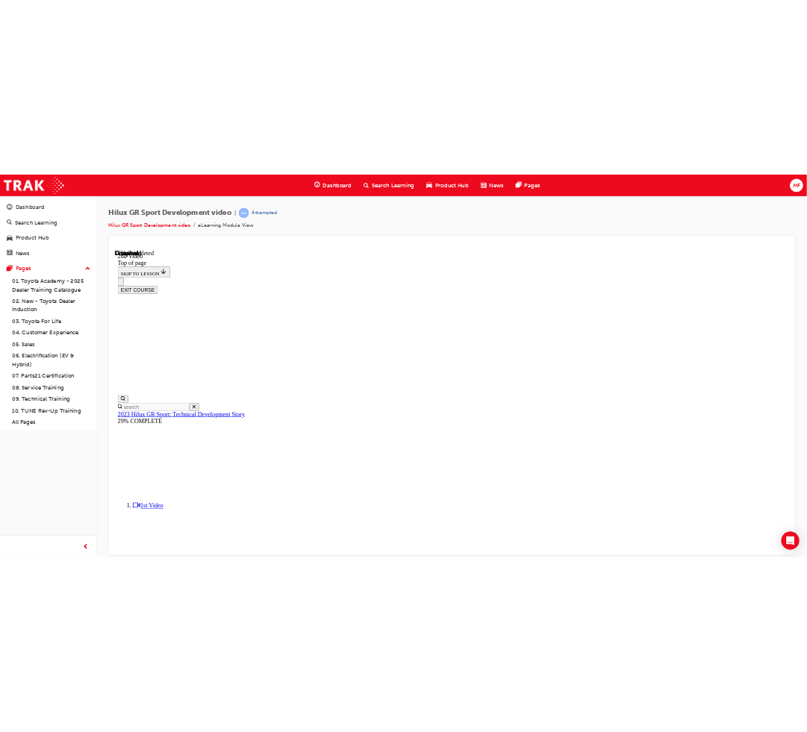
scroll to position [453, 0]
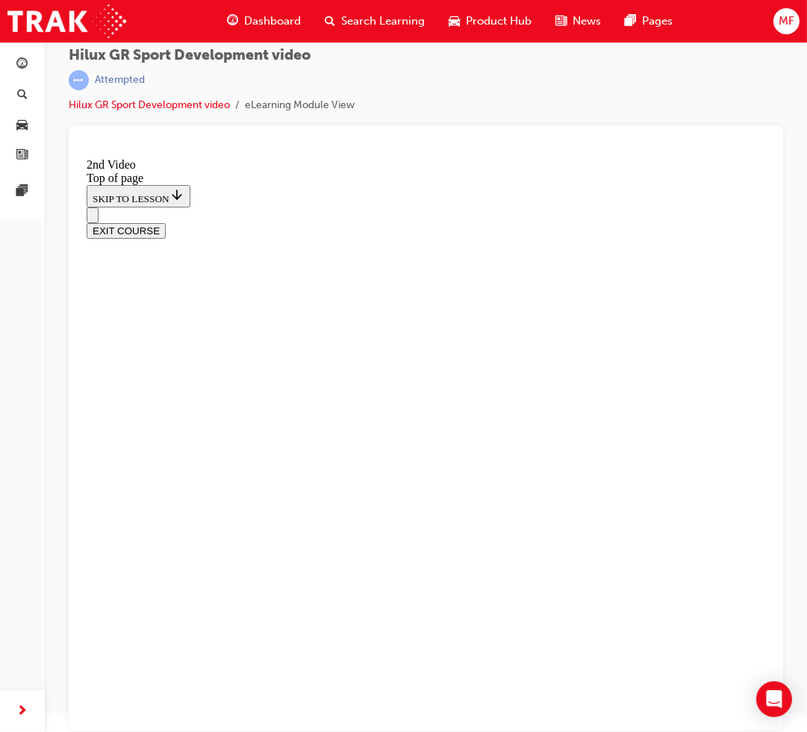
scroll to position [390, 0]
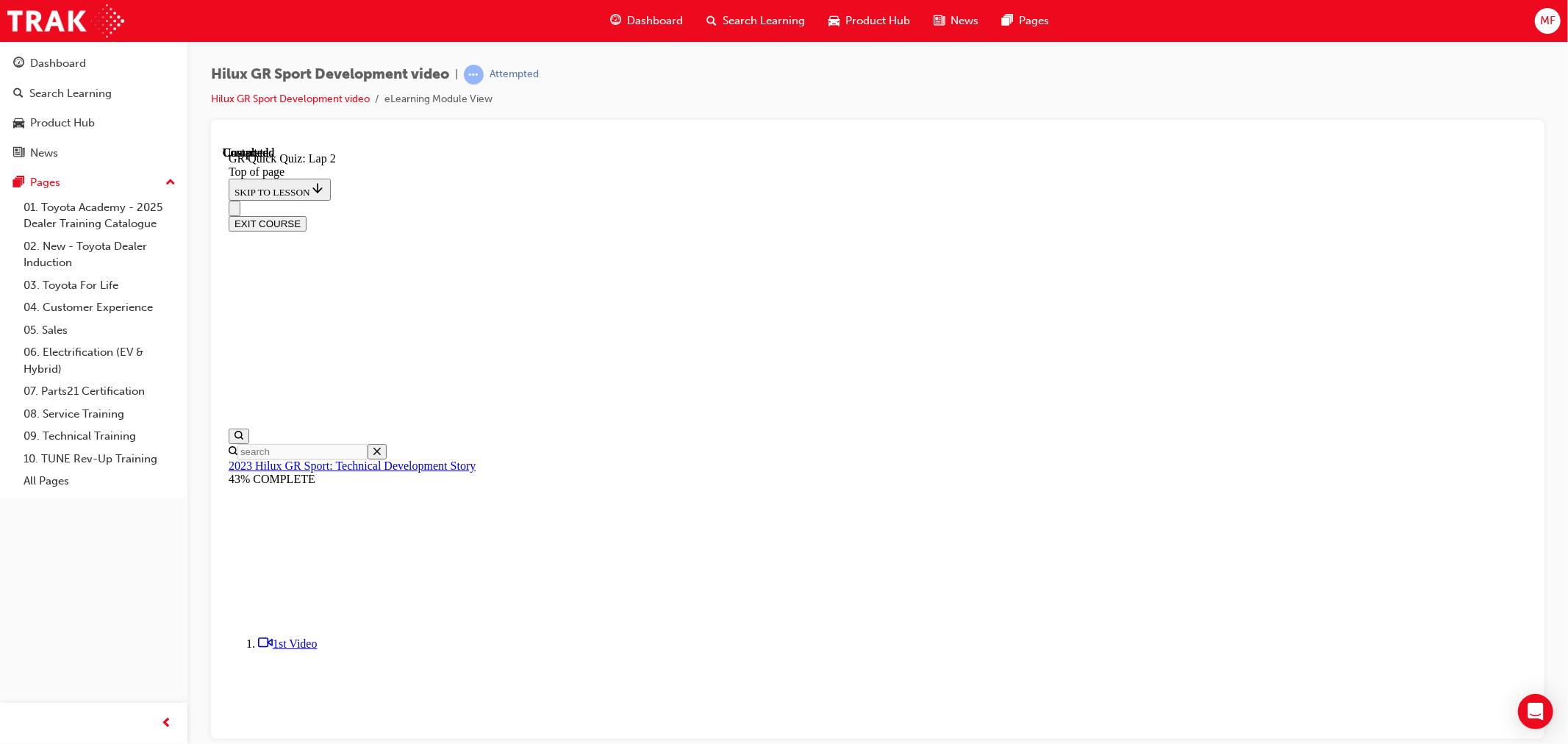
scroll to position [223, 0]
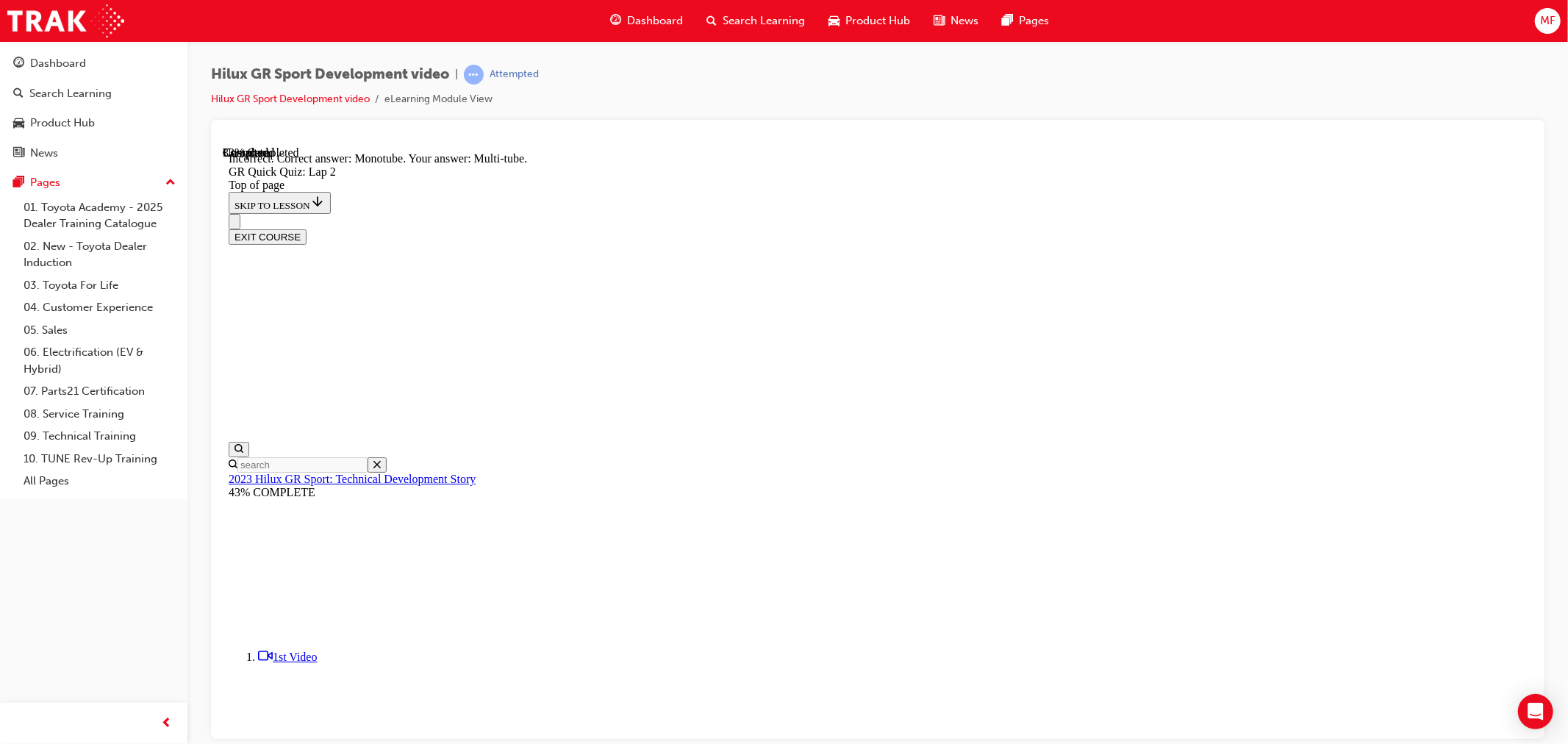
scroll to position [268, 0]
drag, startPoint x: 855, startPoint y: 530, endPoint x: 887, endPoint y: 564, distance: 46.7
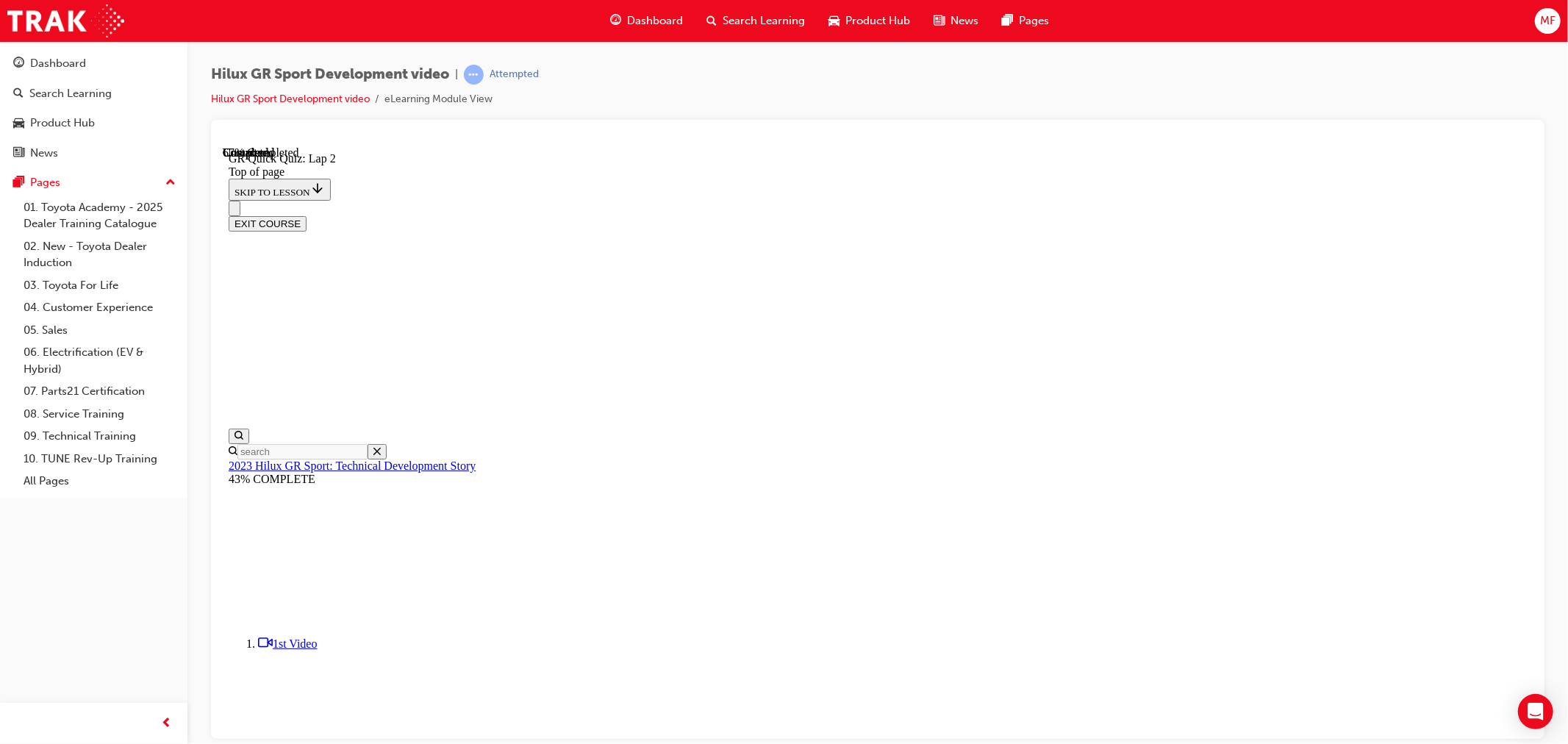
scroll to position [133, 0]
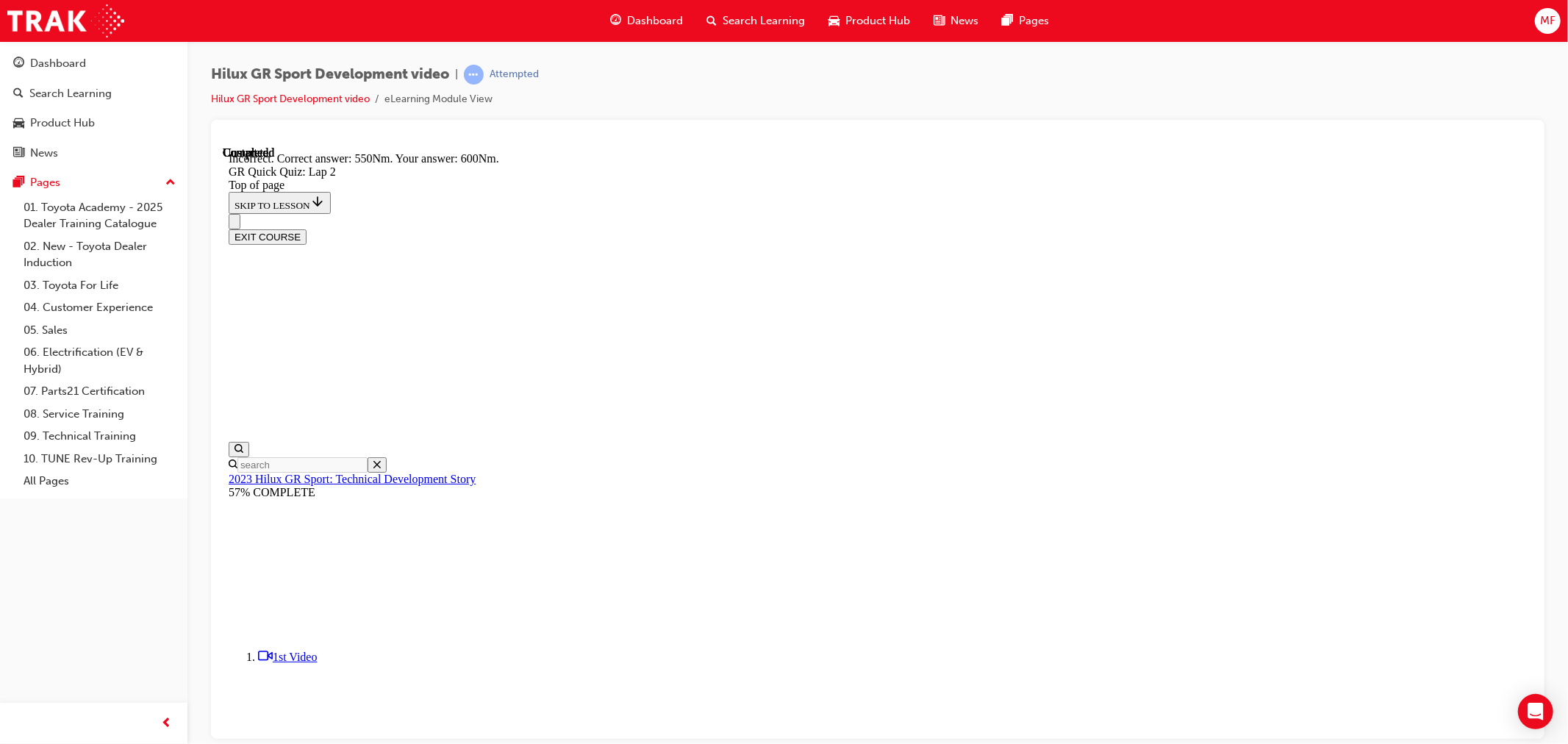
scroll to position [179, 0]
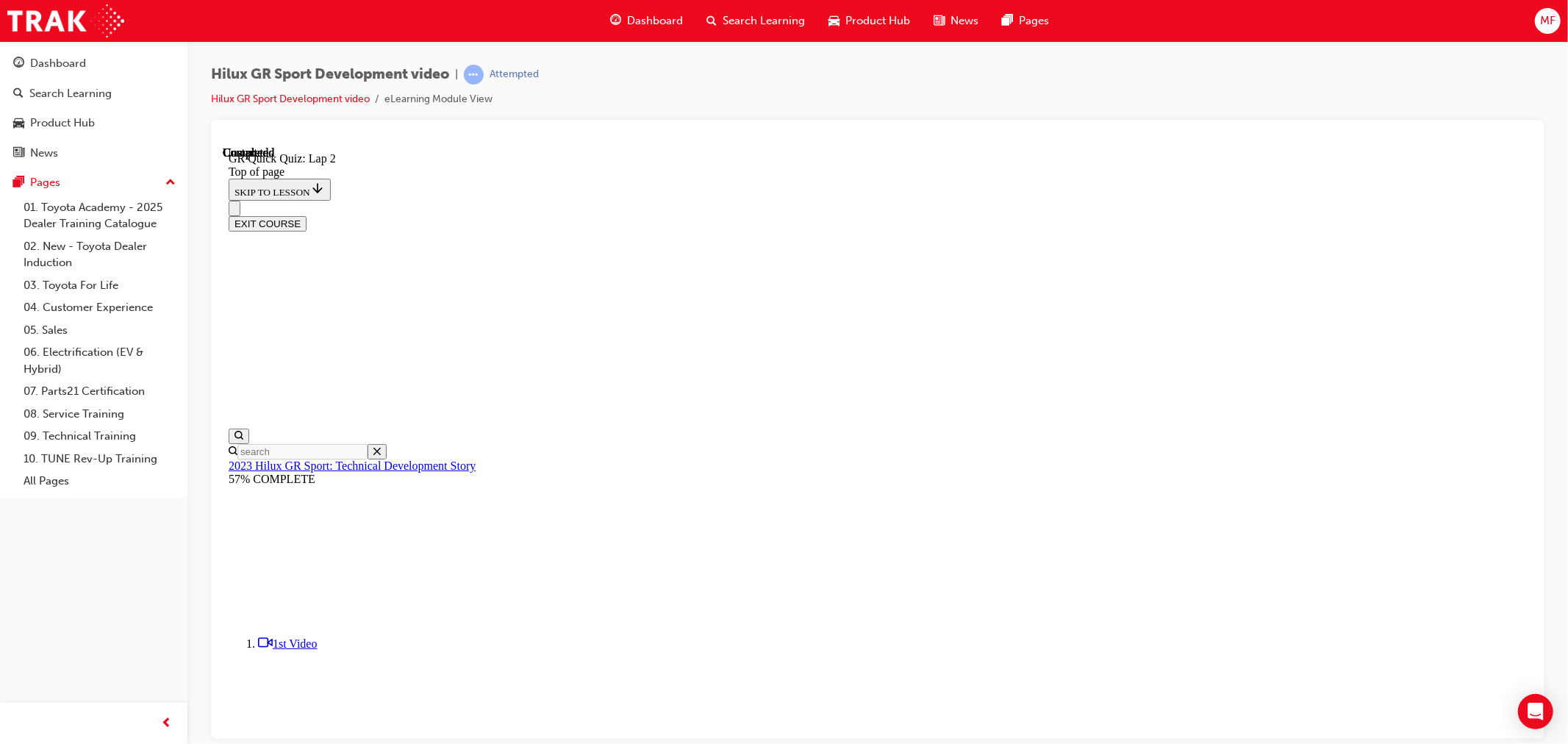
scroll to position [136, 0]
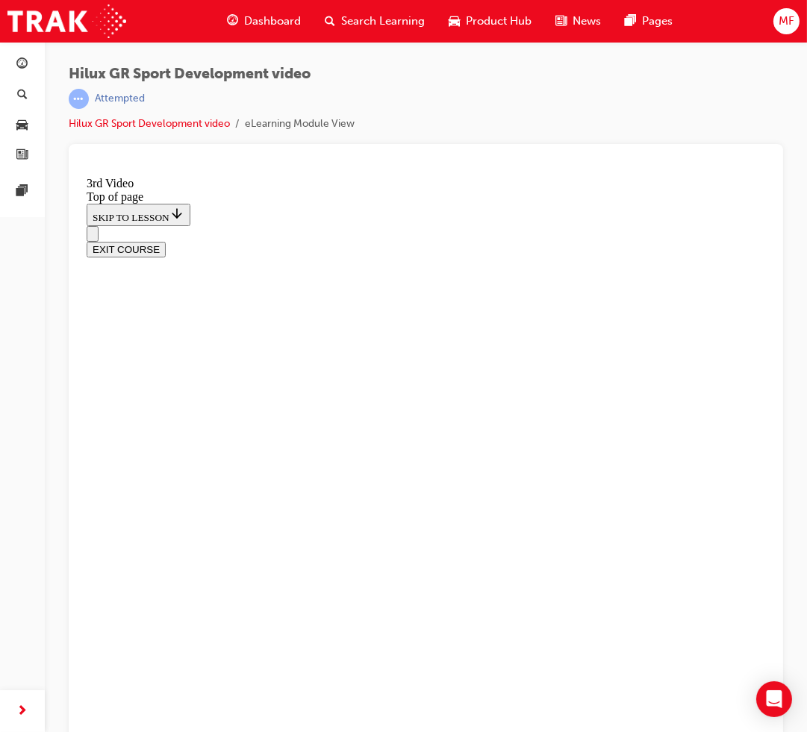
scroll to position [435, 0]
drag, startPoint x: 395, startPoint y: 617, endPoint x: 396, endPoint y: 634, distance: 18.0
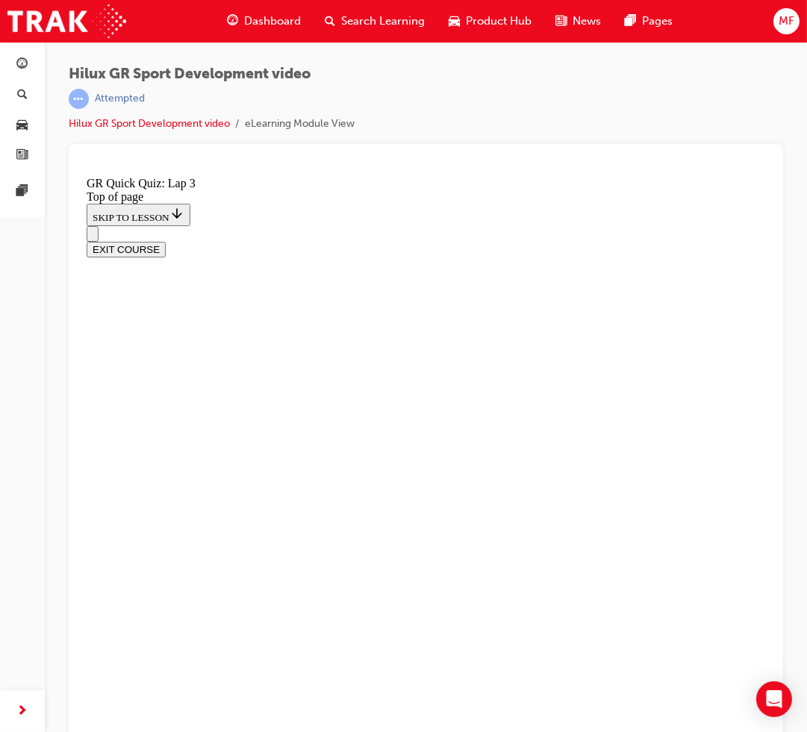
scroll to position [47, 0]
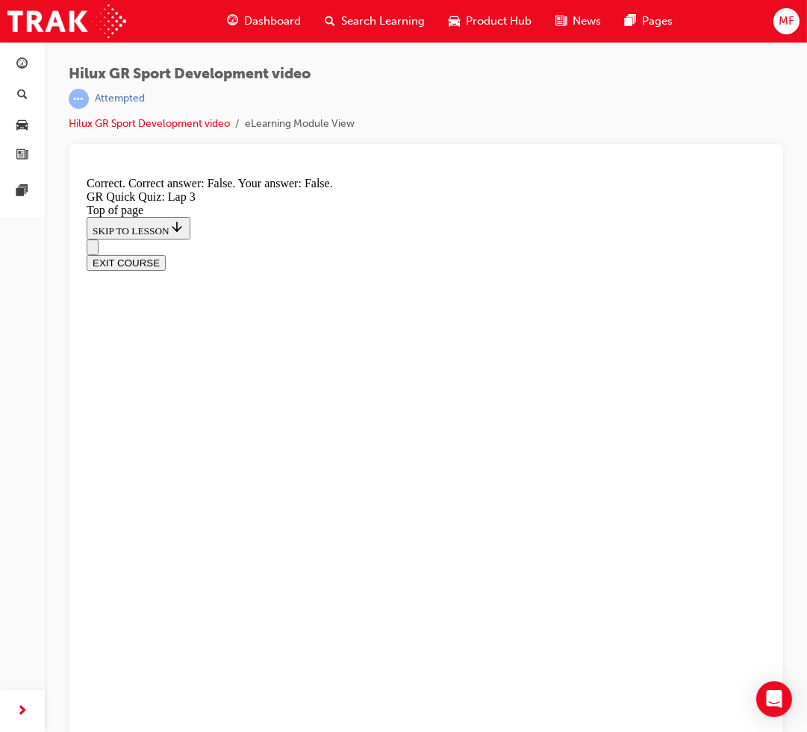
scroll to position [176, 0]
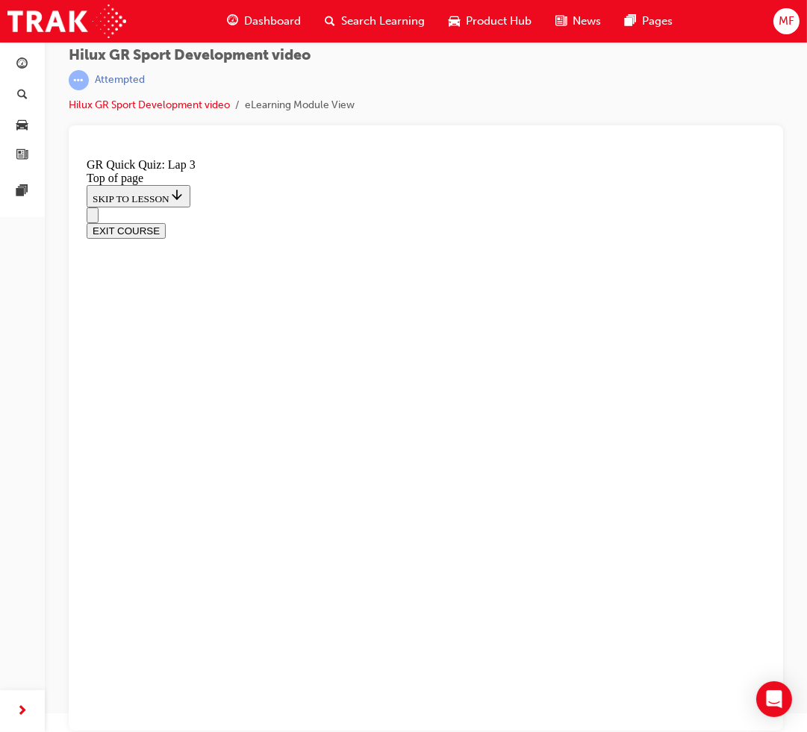
scroll to position [79, 0]
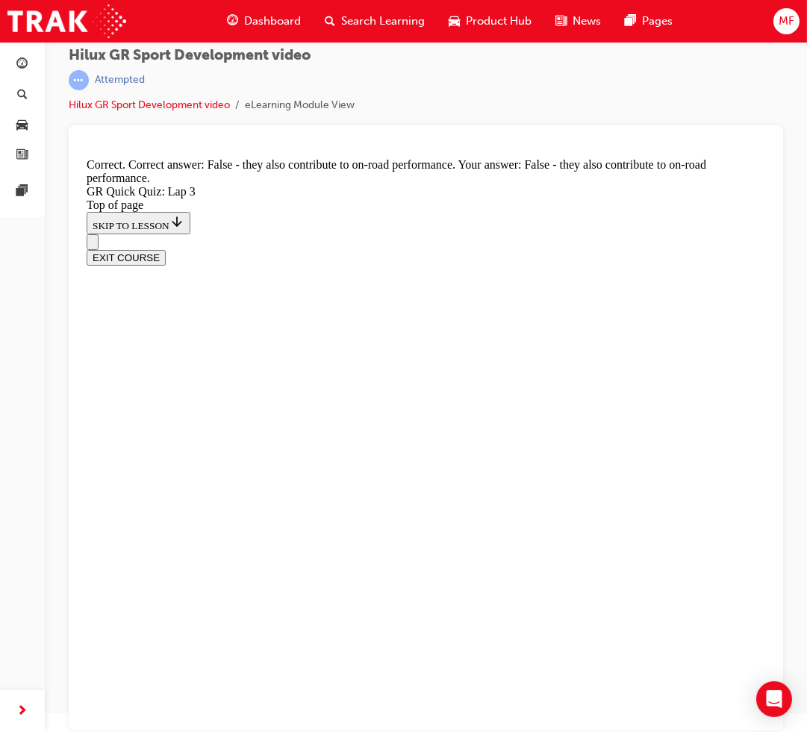
scroll to position [125, 0]
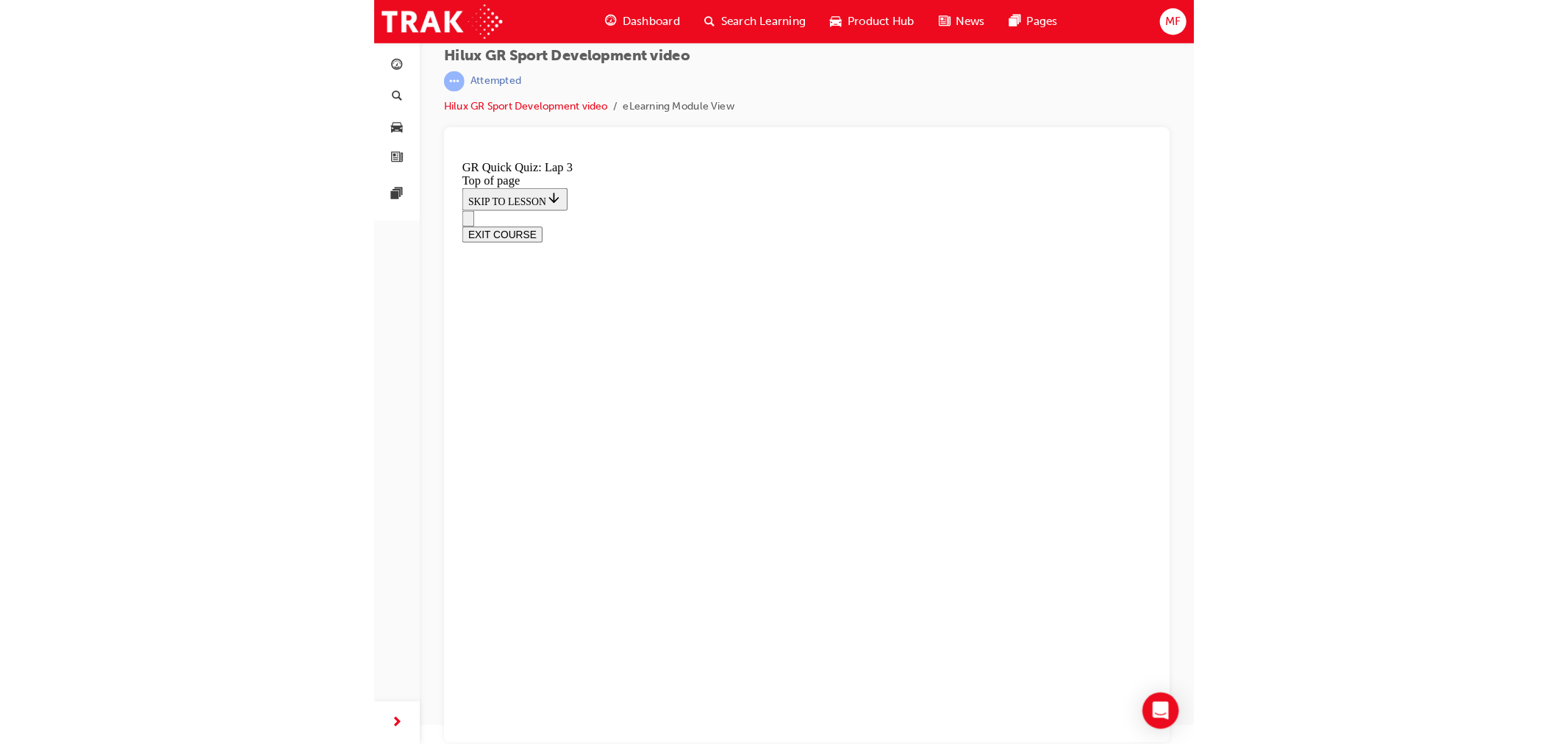
scroll to position [0, 0]
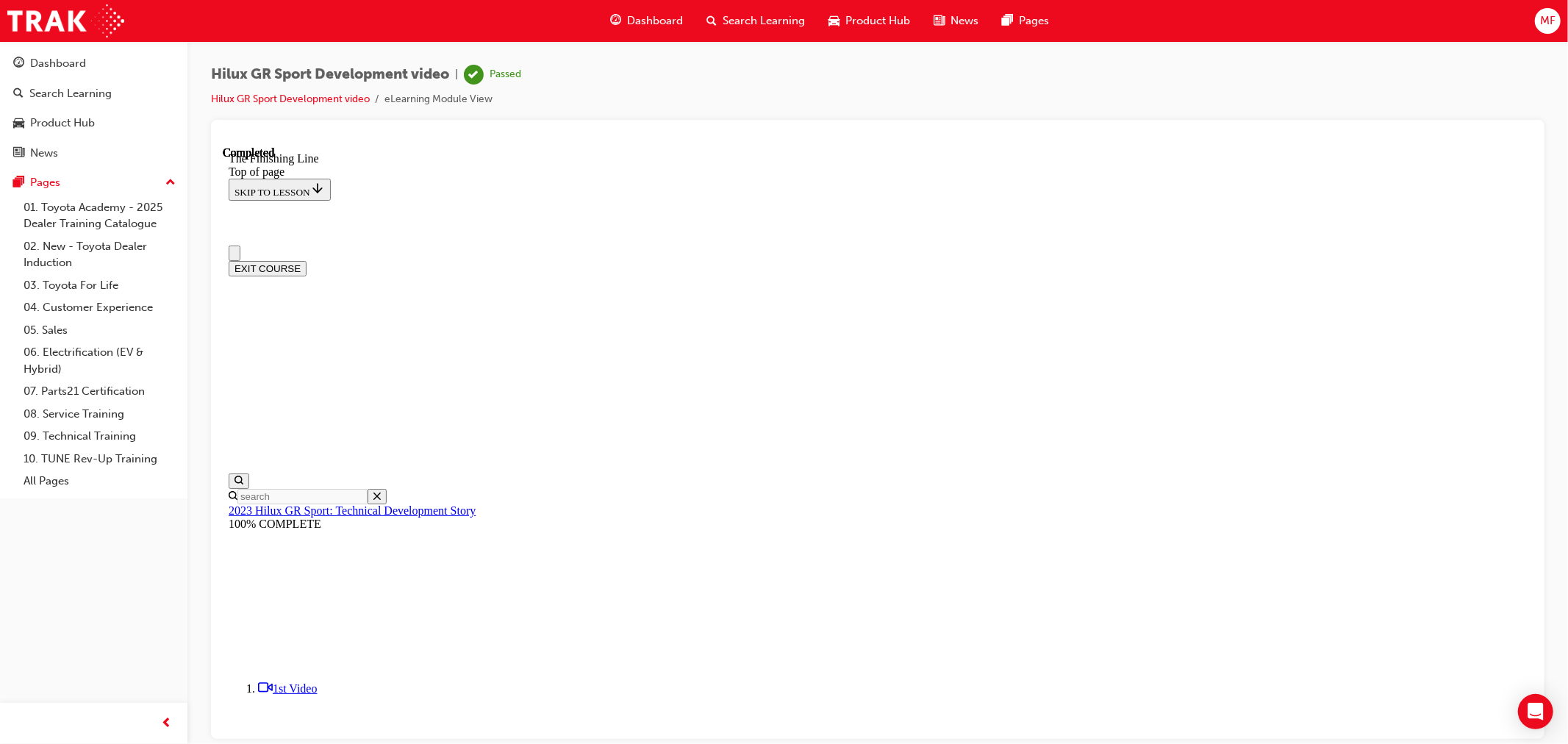
click at [654, 28] on span "Dashboard" at bounding box center [655, 21] width 56 height 17
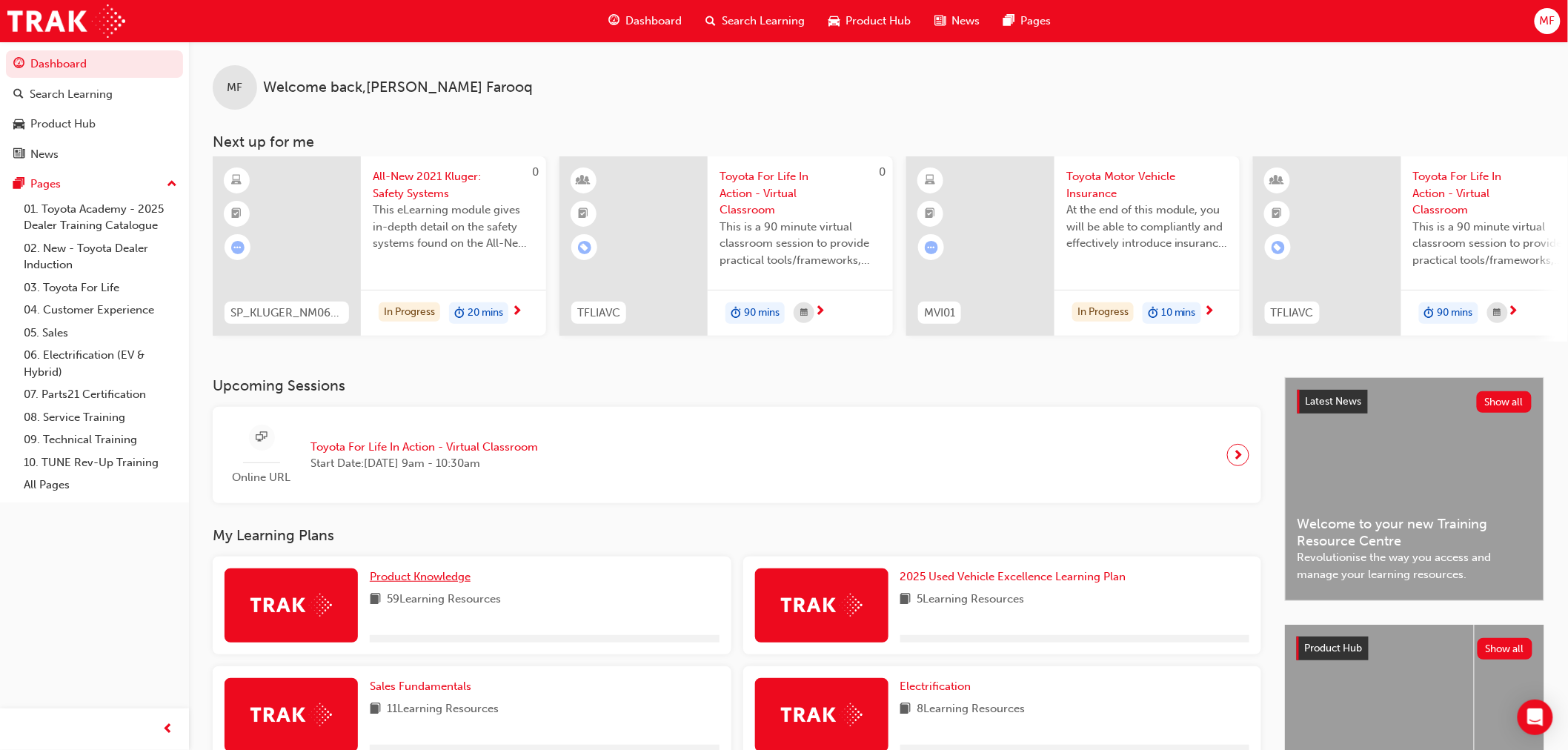
click at [450, 583] on span "Product Knowledge" at bounding box center [420, 576] width 101 height 13
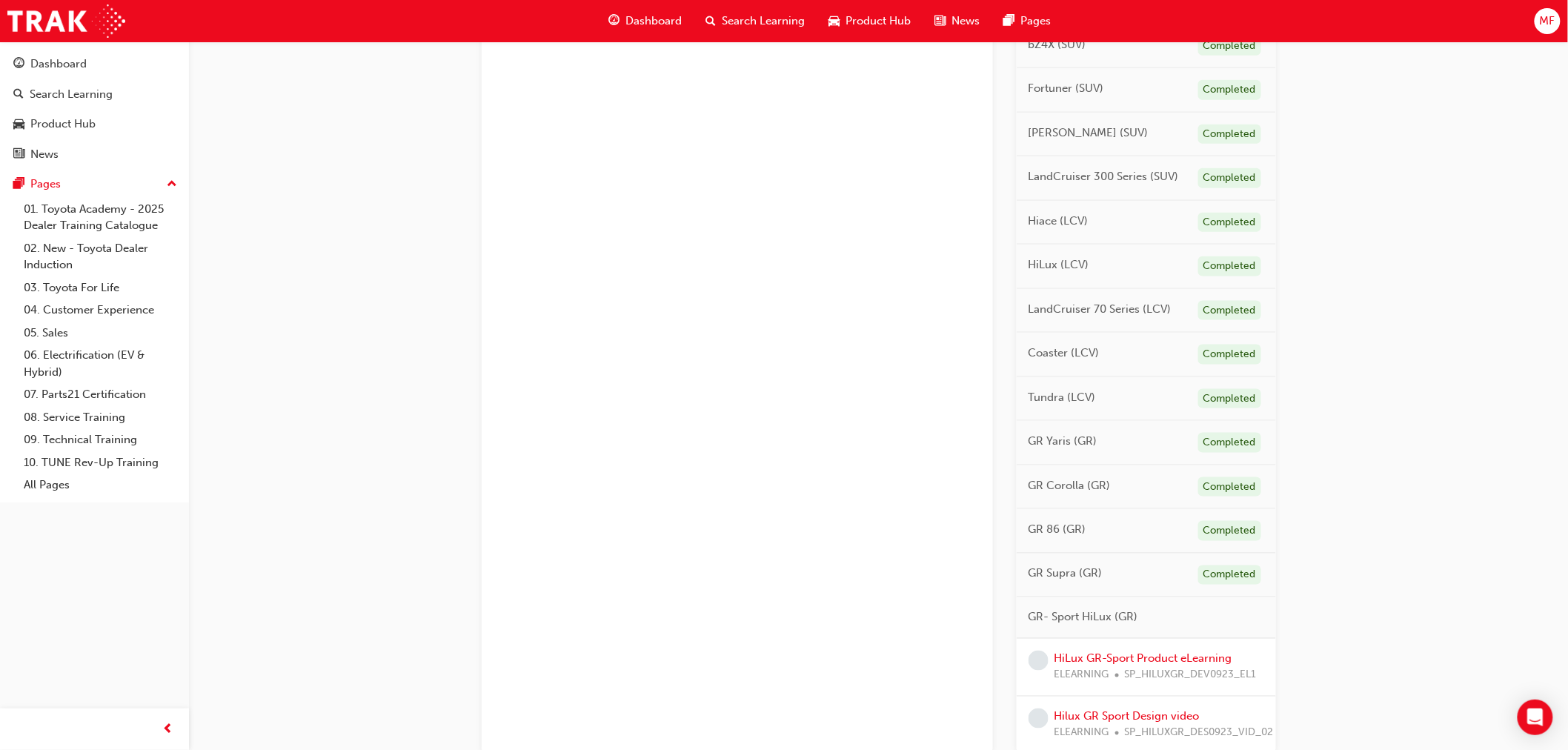
scroll to position [739, 0]
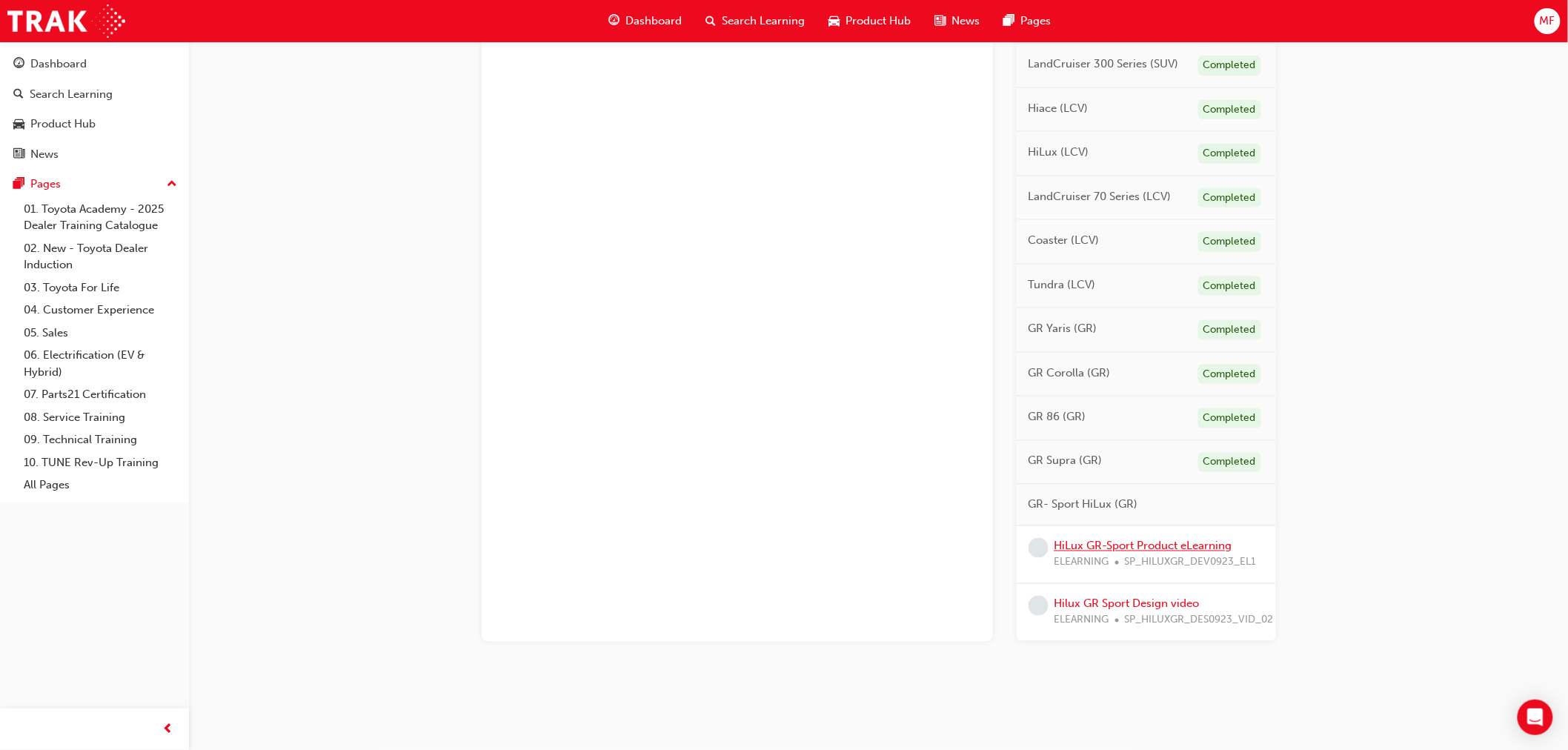
click at [812, 549] on link "HiLux GR-Sport Product eLearning" at bounding box center [1143, 545] width 178 height 13
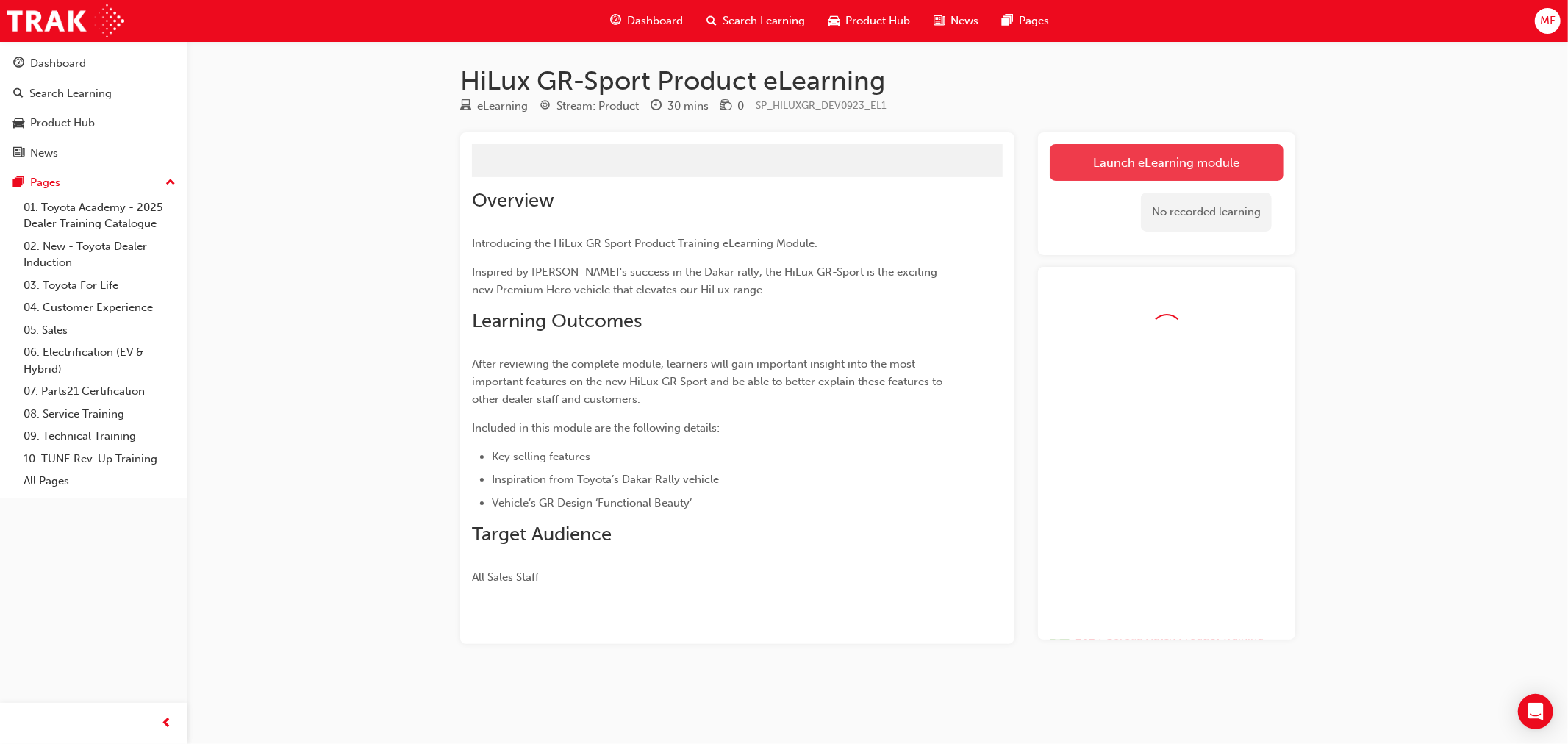
click at [806, 168] on button "Launch eLearning module" at bounding box center [1166, 162] width 233 height 36
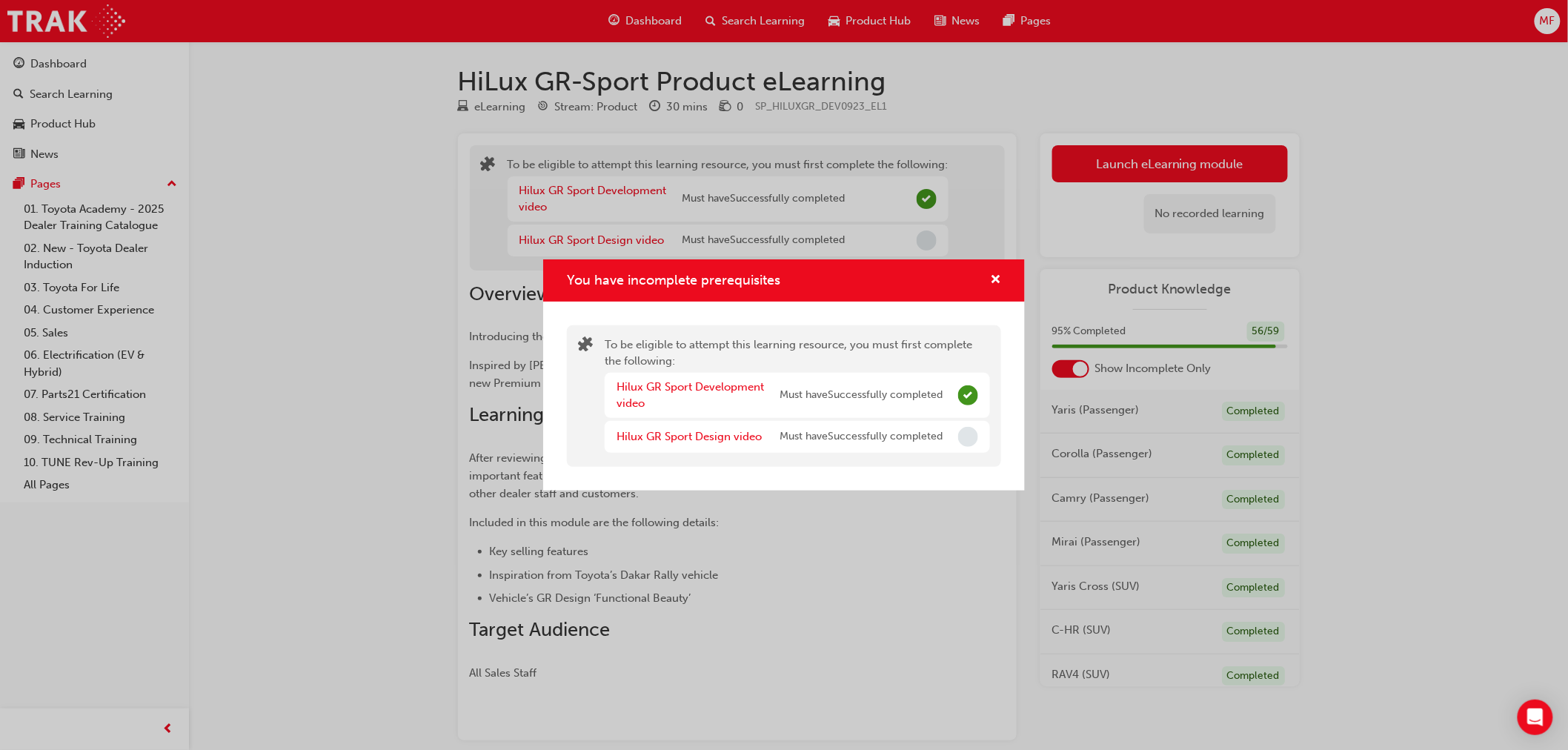
click at [812, 396] on span "Must have Successfully completed" at bounding box center [861, 395] width 163 height 17
drag, startPoint x: 870, startPoint y: 441, endPoint x: 830, endPoint y: 439, distance: 40.0
click at [812, 441] on span "Must have Successfully completed" at bounding box center [861, 436] width 163 height 17
click at [679, 434] on link "Hilux GR Sport Design video" at bounding box center [689, 436] width 145 height 13
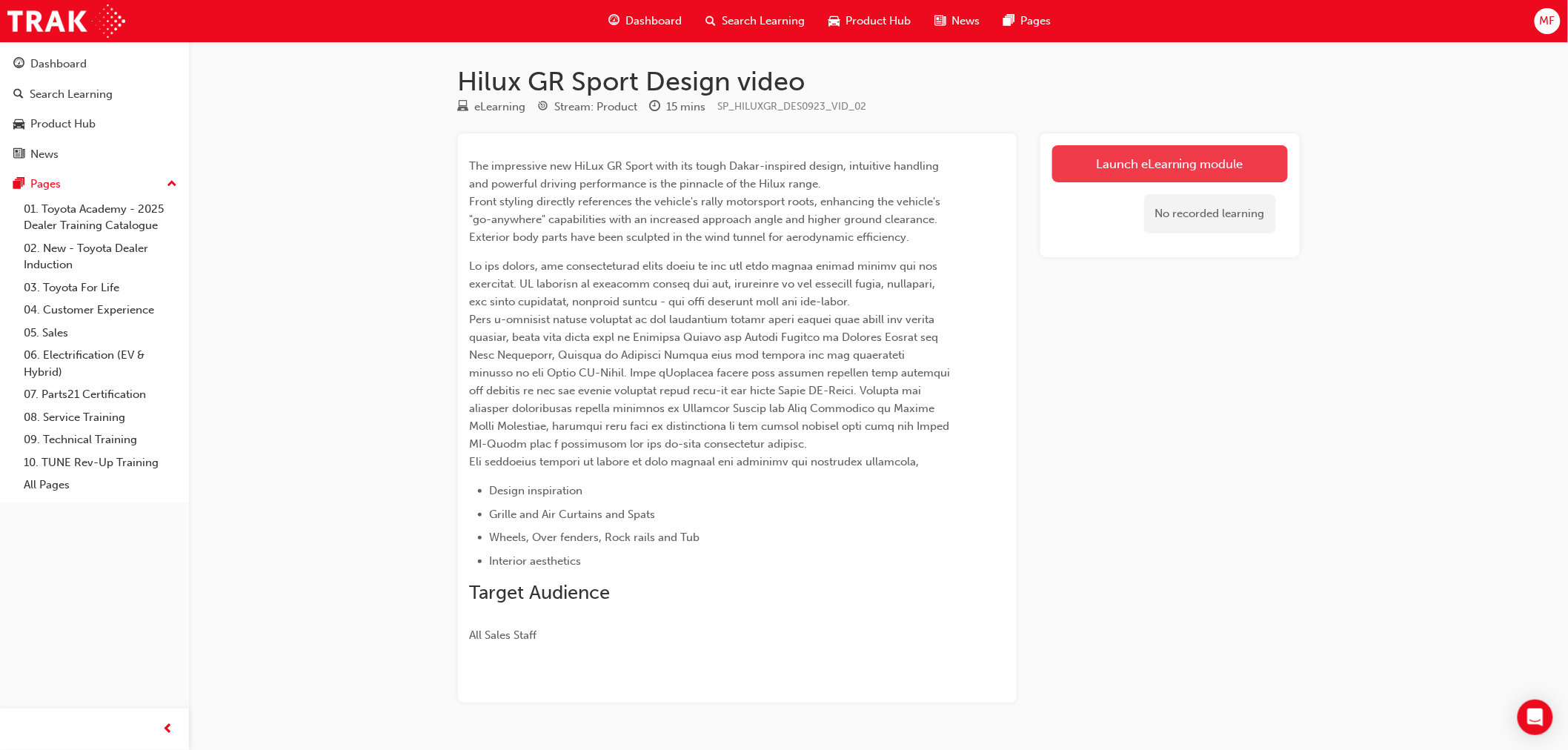
click at [812, 169] on link "Launch eLearning module" at bounding box center [1170, 163] width 235 height 37
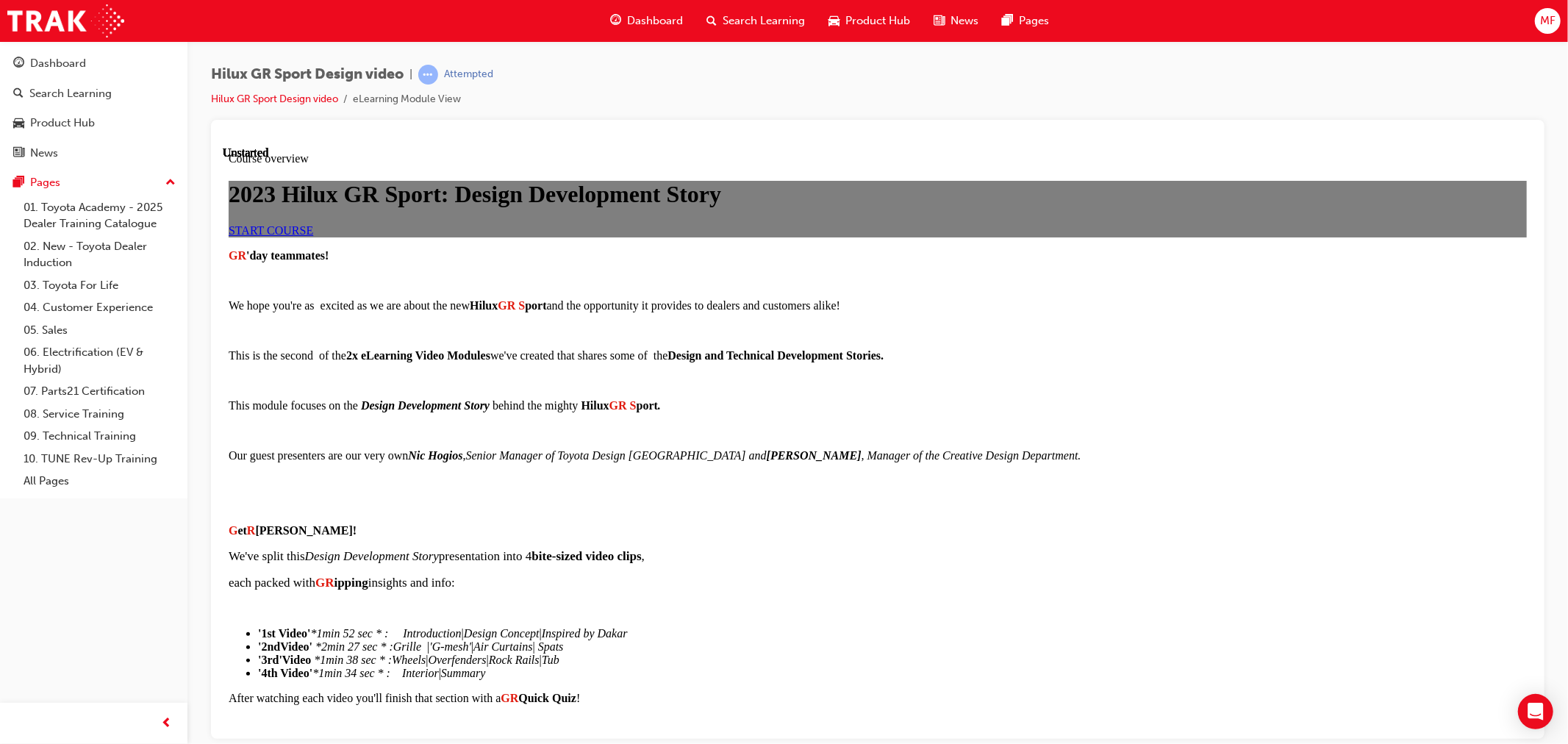
click at [312, 237] on span "START COURSE" at bounding box center [270, 230] width 85 height 13
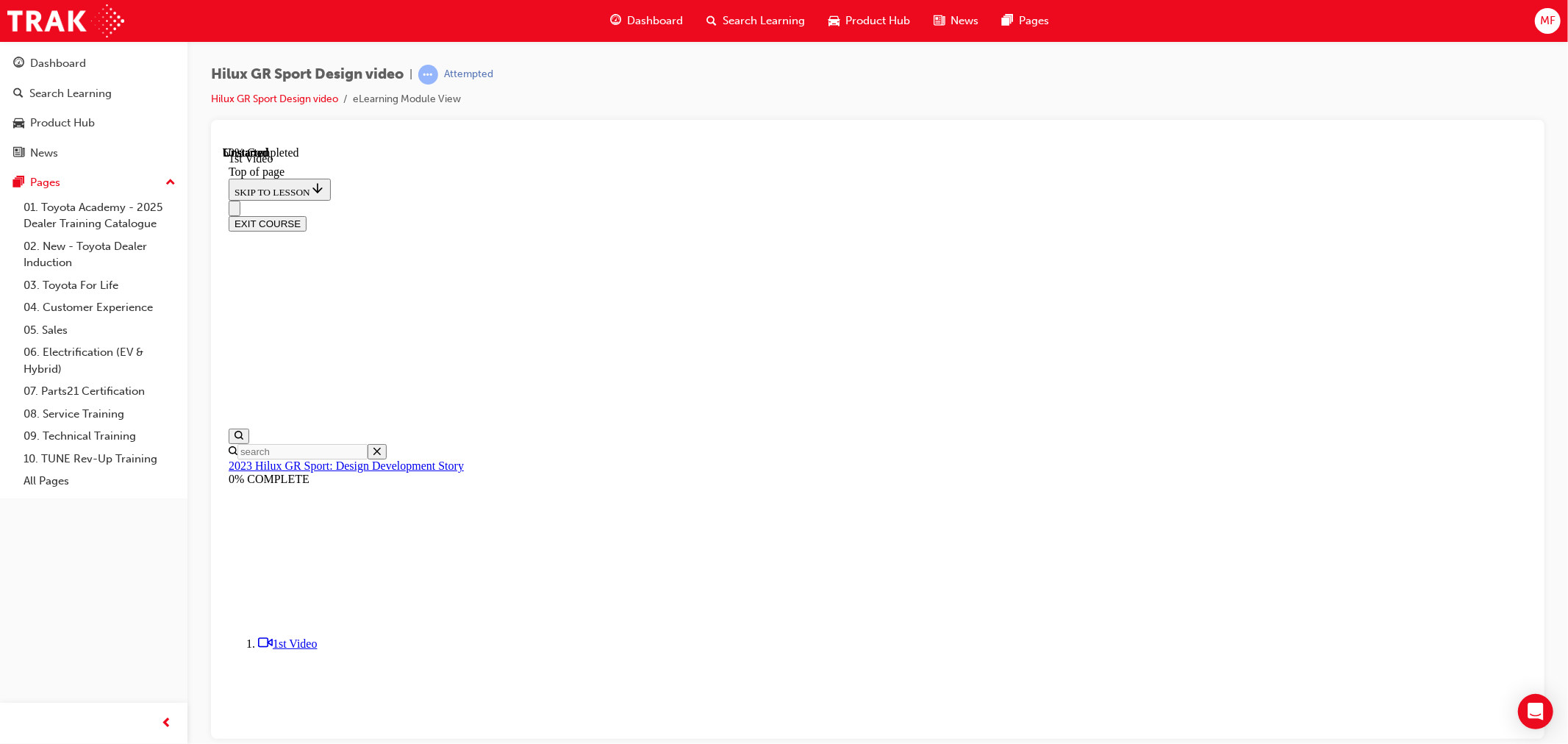
scroll to position [446, 0]
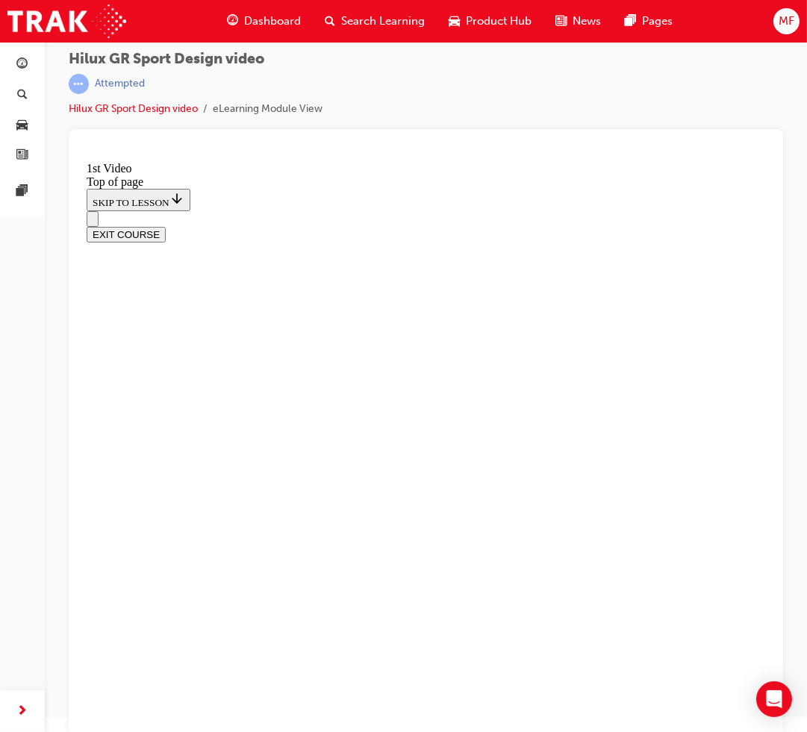
scroll to position [19, 0]
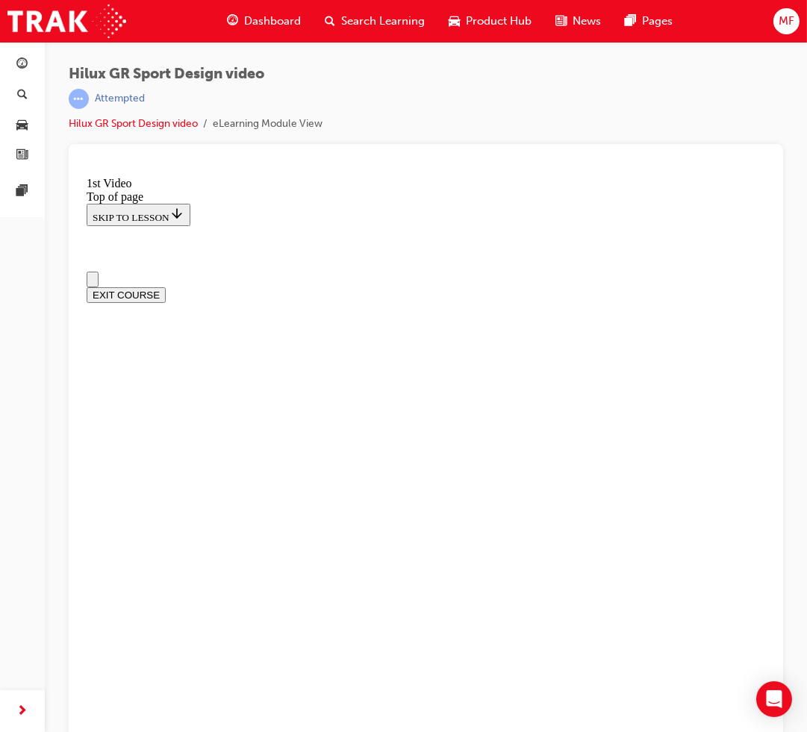
drag, startPoint x: 187, startPoint y: 446, endPoint x: 199, endPoint y: 452, distance: 13.4
click at [92, 282] on icon "Open navigation menu" at bounding box center [92, 282] width 0 height 0
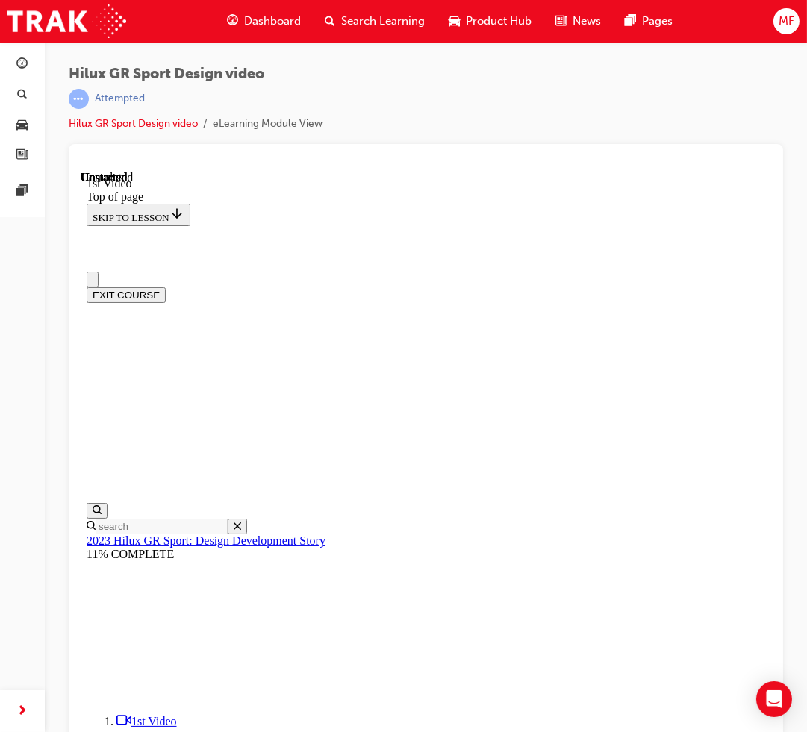
scroll to position [40, 0]
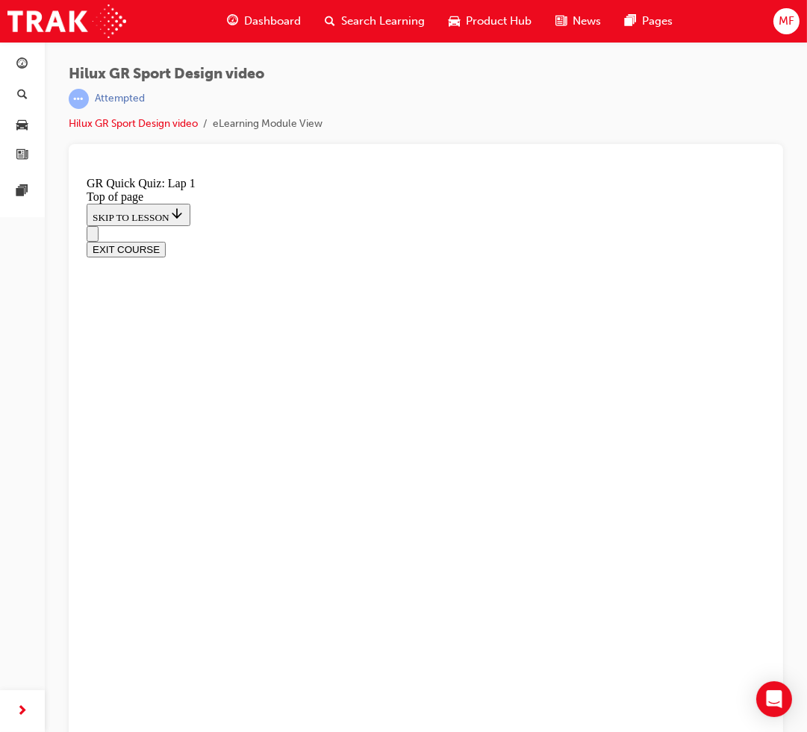
scroll to position [47, 0]
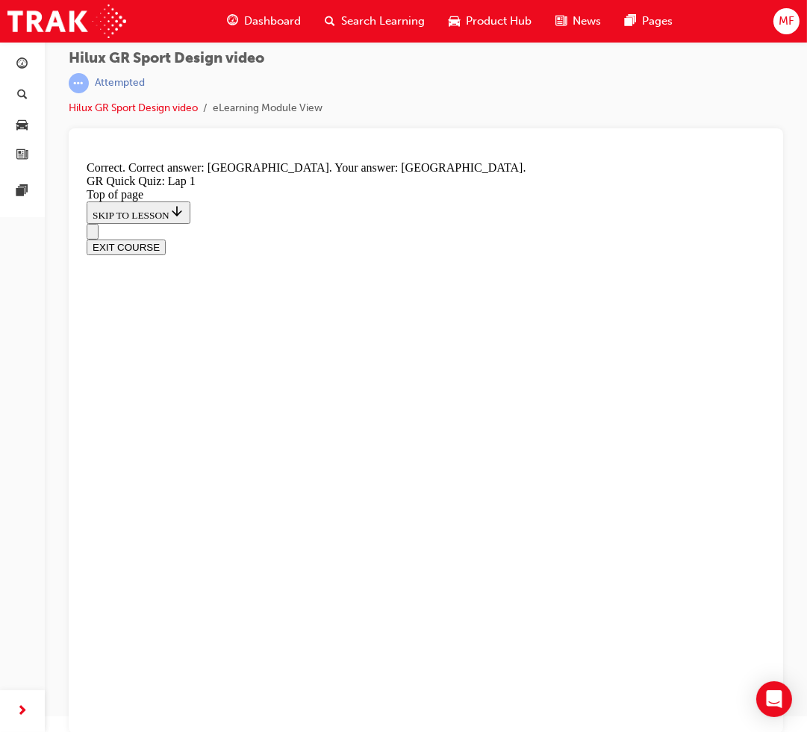
scroll to position [19, 0]
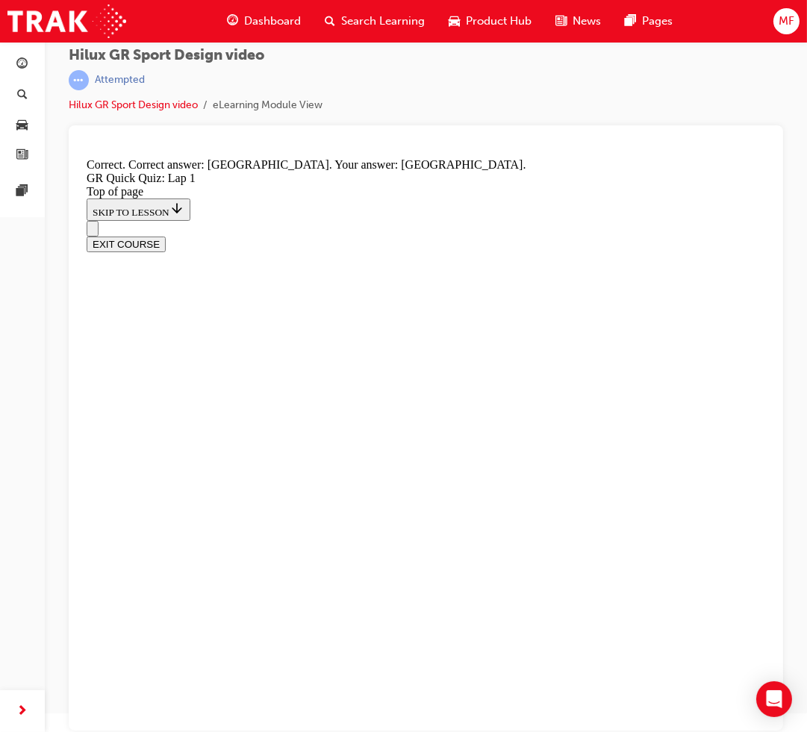
drag, startPoint x: 285, startPoint y: 464, endPoint x: 289, endPoint y: 483, distance: 19.0
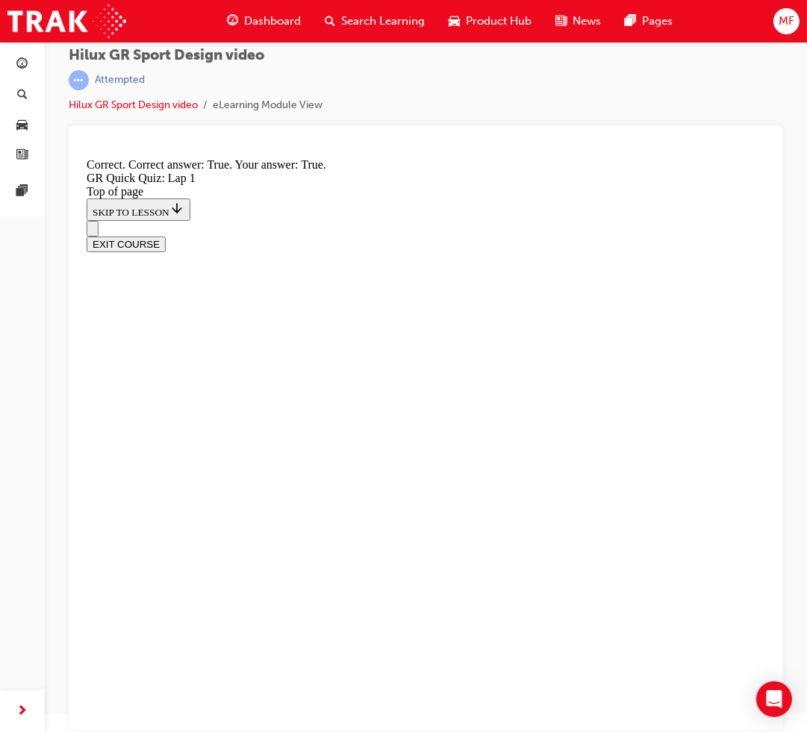
scroll to position [187, 0]
click at [98, 207] on button "Open navigation menu" at bounding box center [92, 215] width 12 height 16
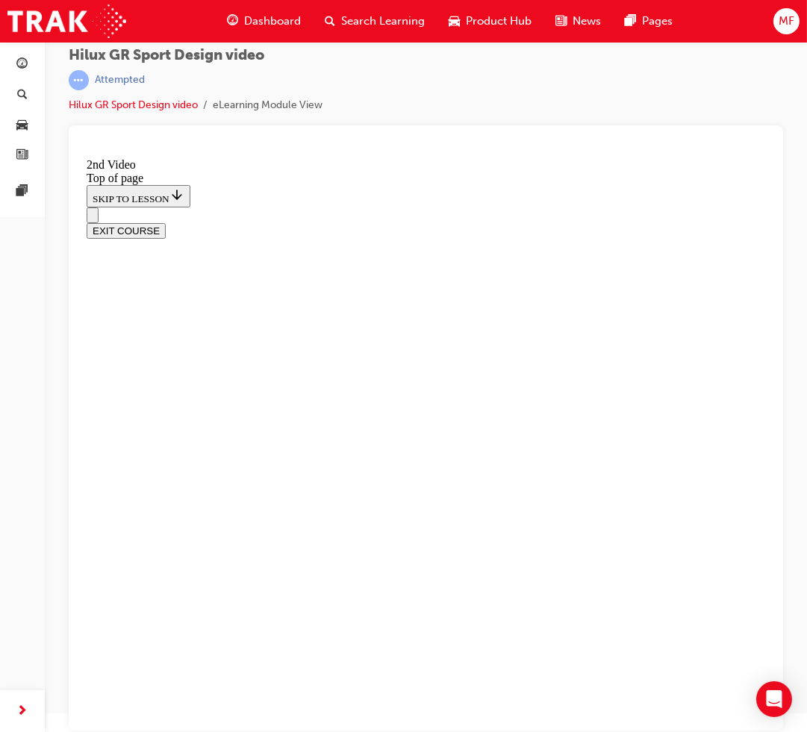
scroll to position [71, 0]
click at [92, 218] on icon "Open navigation menu" at bounding box center [92, 218] width 0 height 0
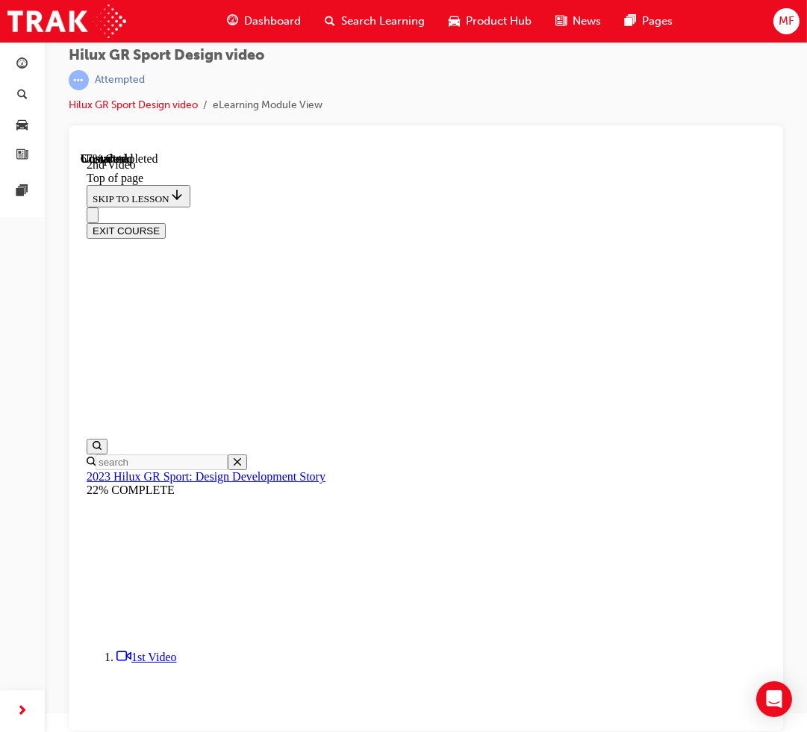
scroll to position [479, 0]
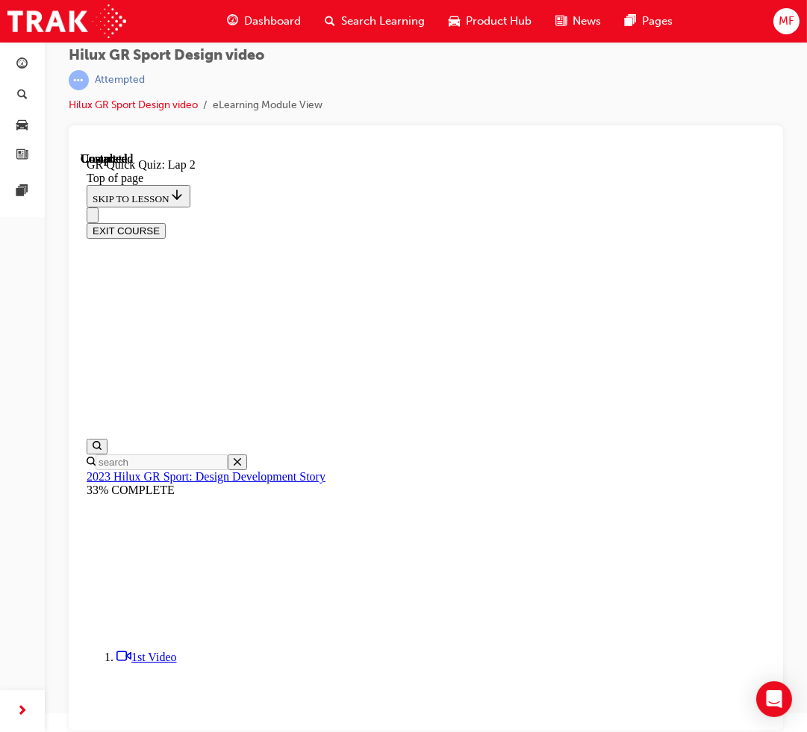
scroll to position [211, 0]
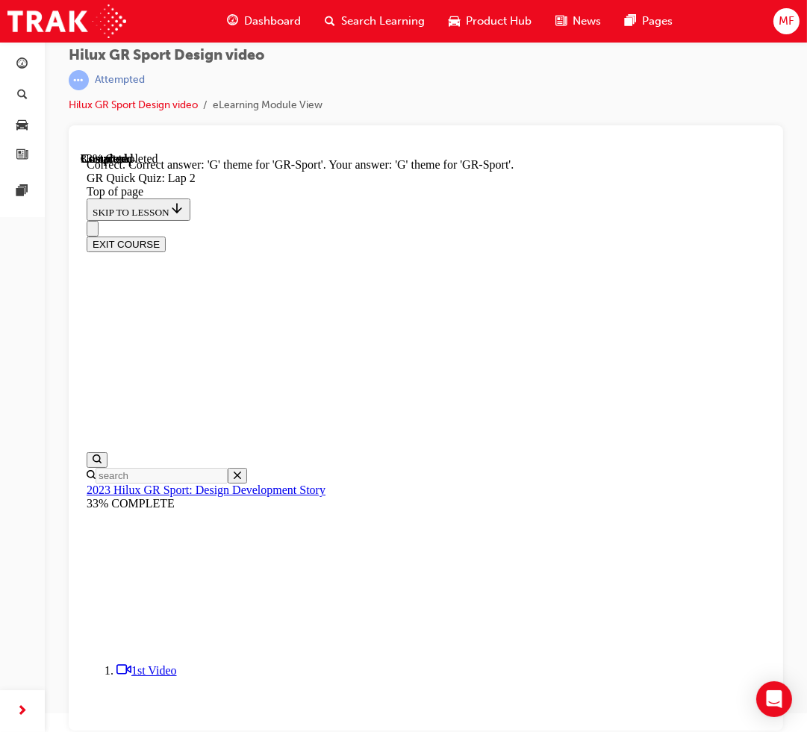
scroll to position [271, 0]
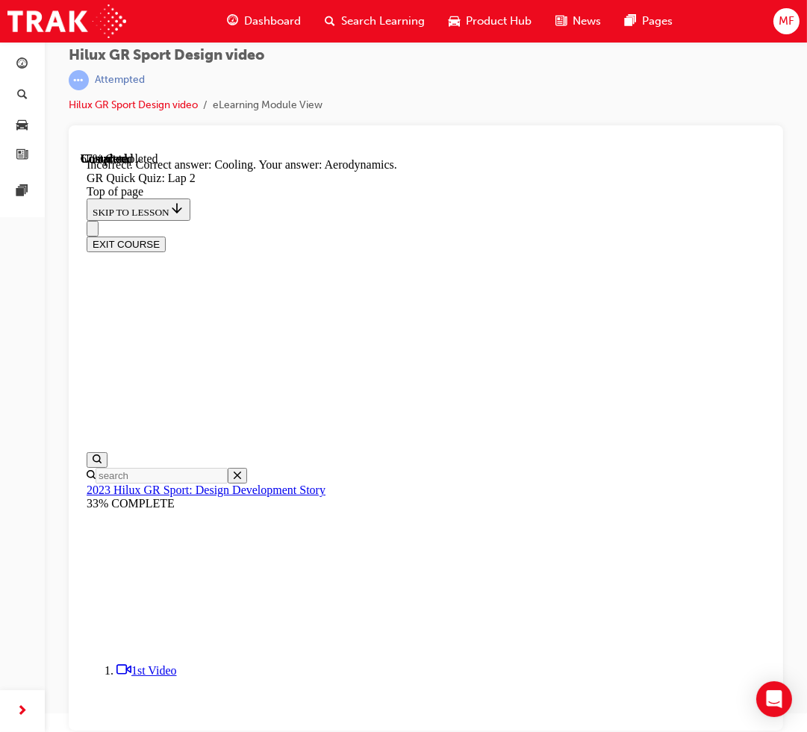
scroll to position [332, 0]
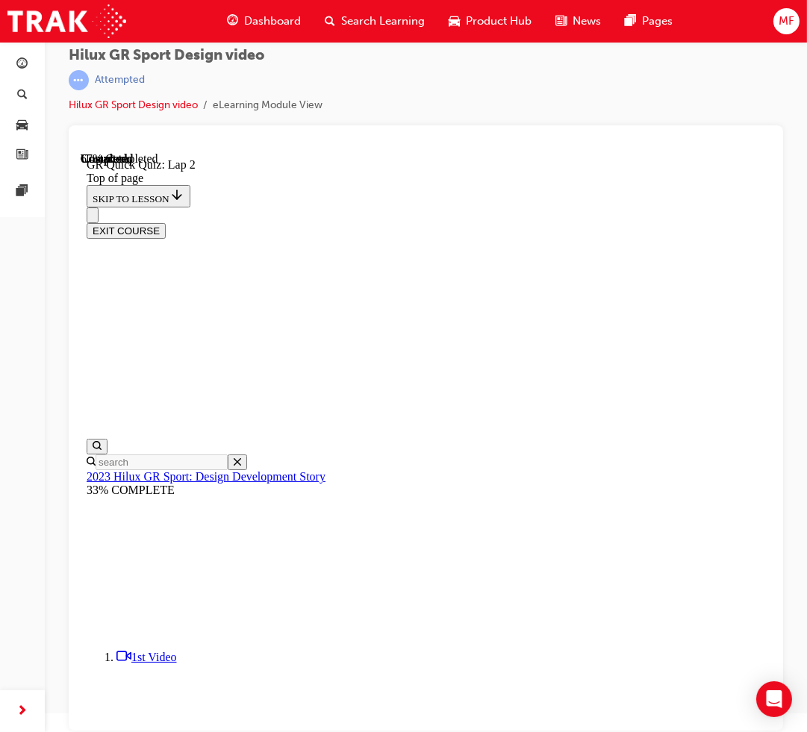
scroll to position [216, 0]
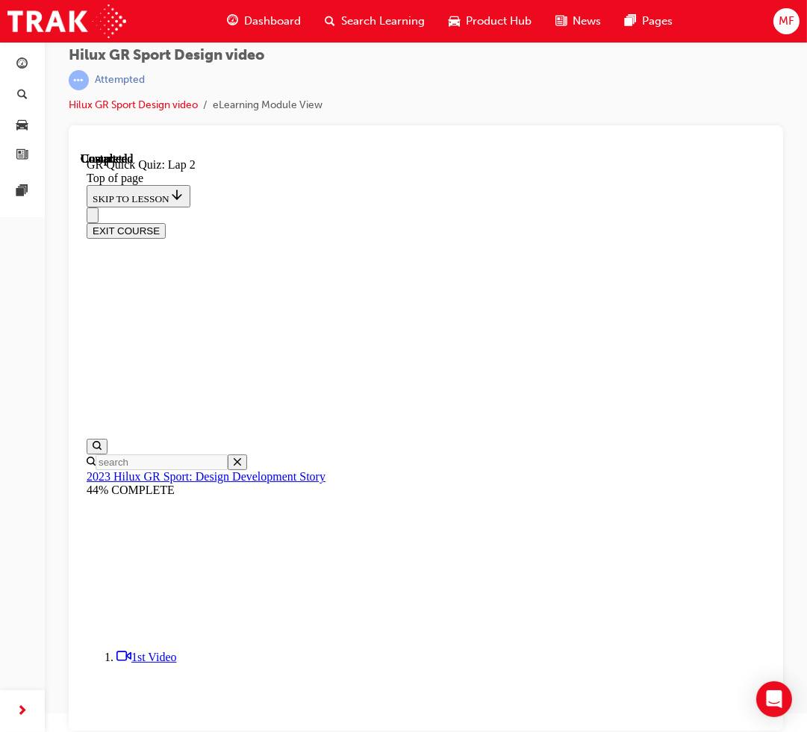
scroll to position [161, 0]
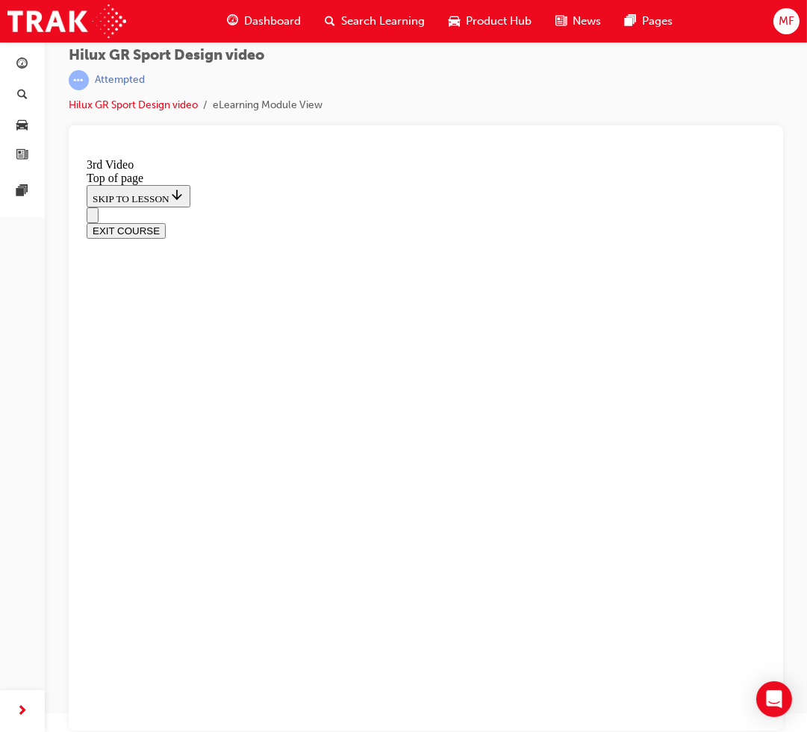
scroll to position [481, 0]
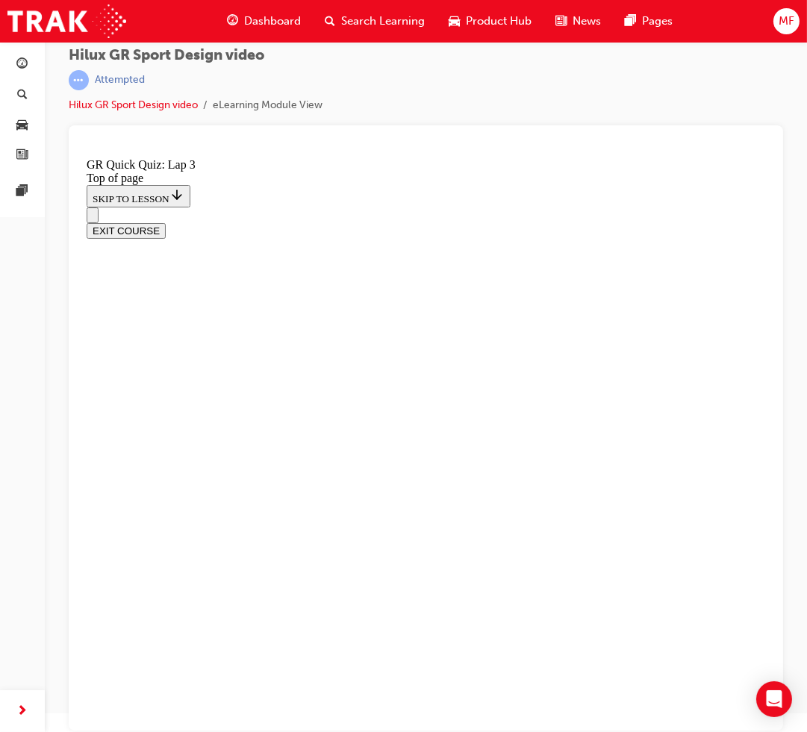
scroll to position [161, 0]
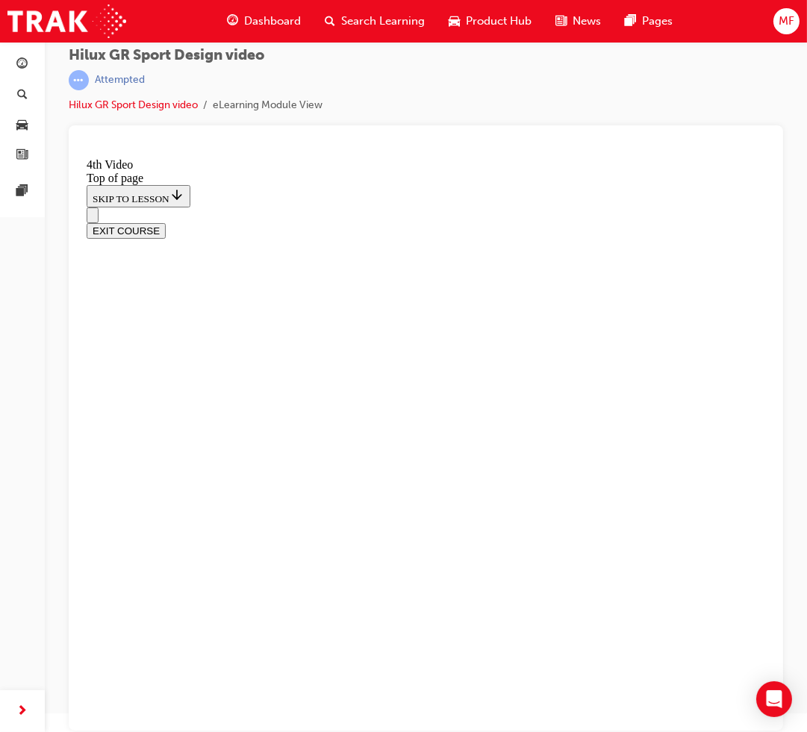
click at [97, 207] on div "Navigation menu" at bounding box center [425, 215] width 678 height 16
click at [98, 207] on button "Open navigation menu" at bounding box center [92, 215] width 12 height 16
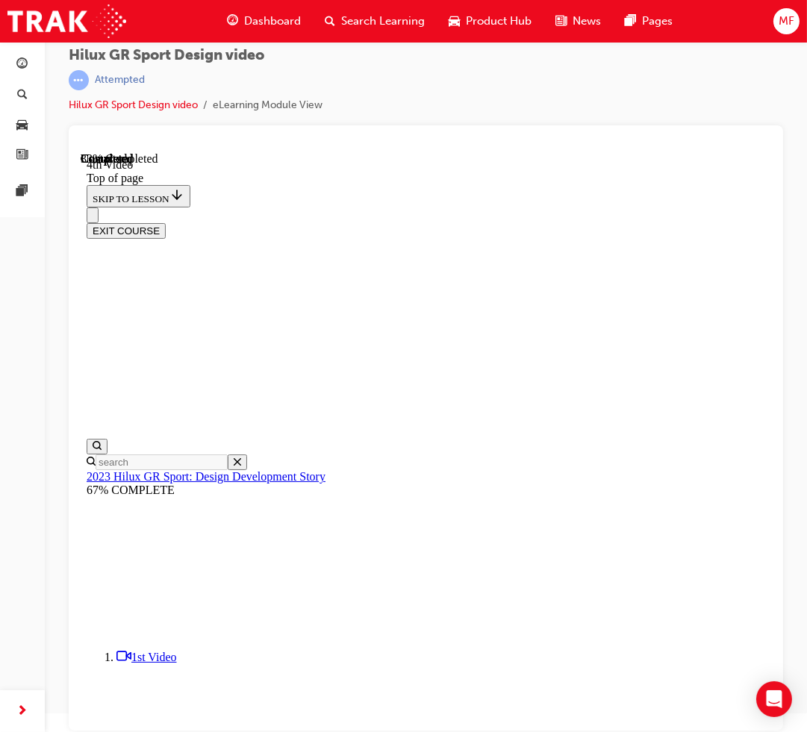
scroll to position [390, 0]
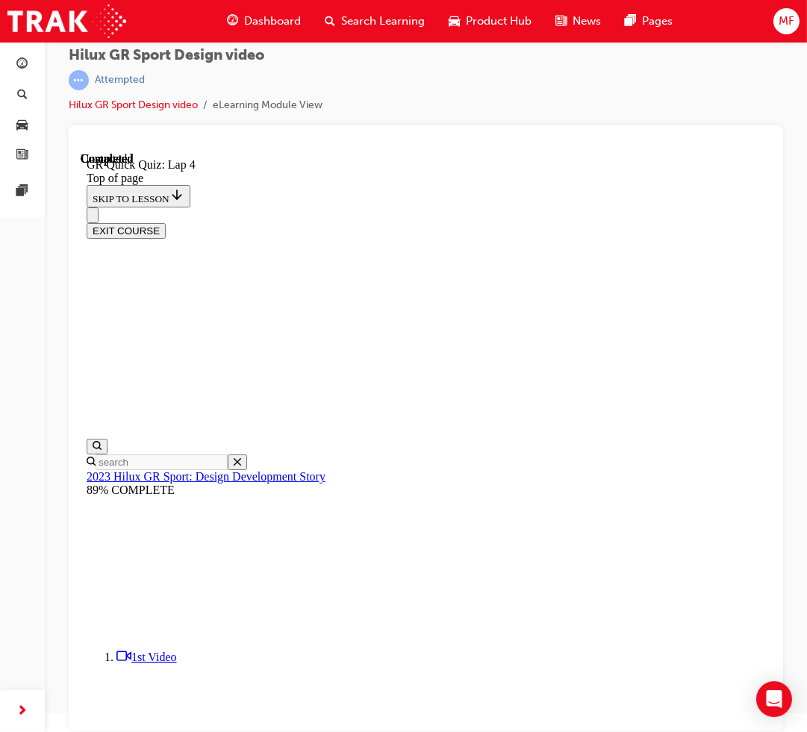
scroll to position [161, 0]
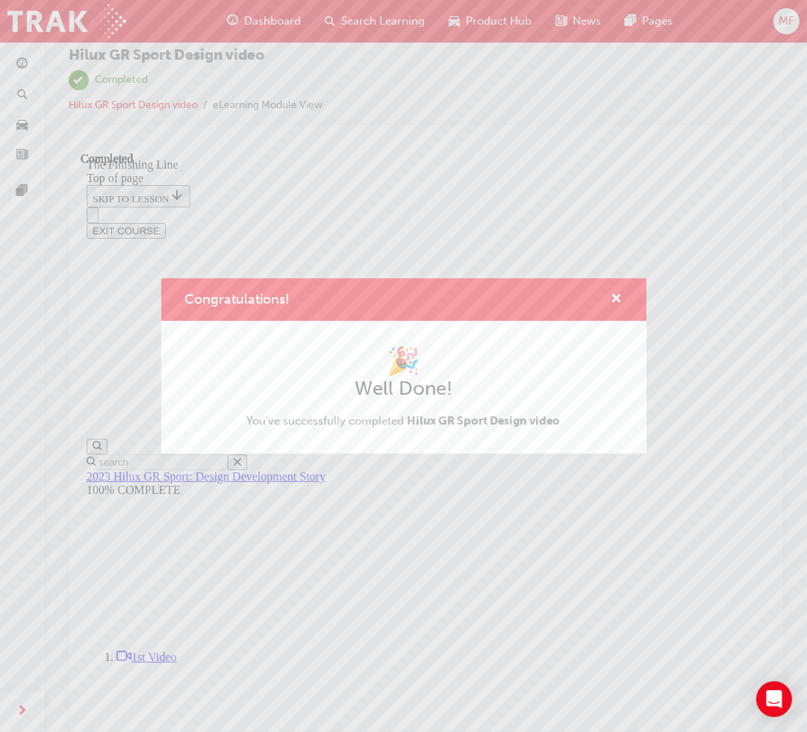
scroll to position [0, 0]
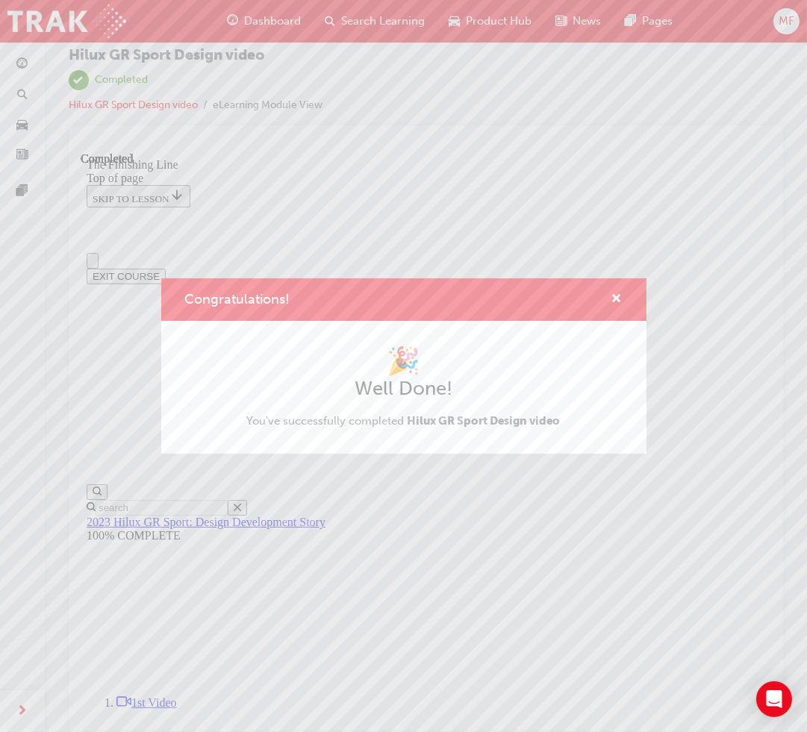
click at [617, 288] on div "Congratulations!" at bounding box center [403, 299] width 485 height 43
drag, startPoint x: 618, startPoint y: 303, endPoint x: 418, endPoint y: 9, distance: 355.7
click at [618, 303] on span "cross-icon" at bounding box center [616, 299] width 11 height 13
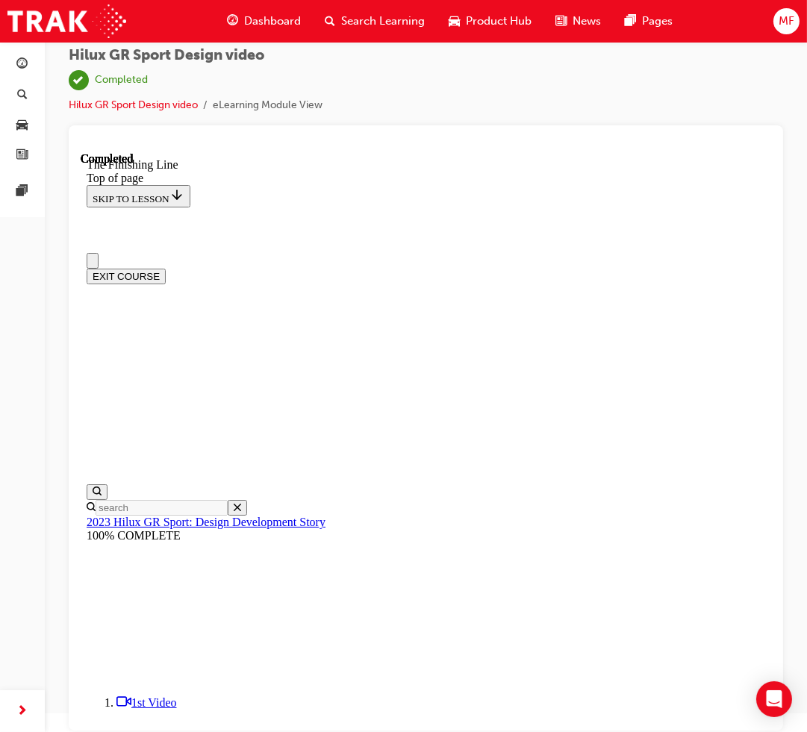
click at [254, 15] on span "Dashboard" at bounding box center [272, 21] width 57 height 17
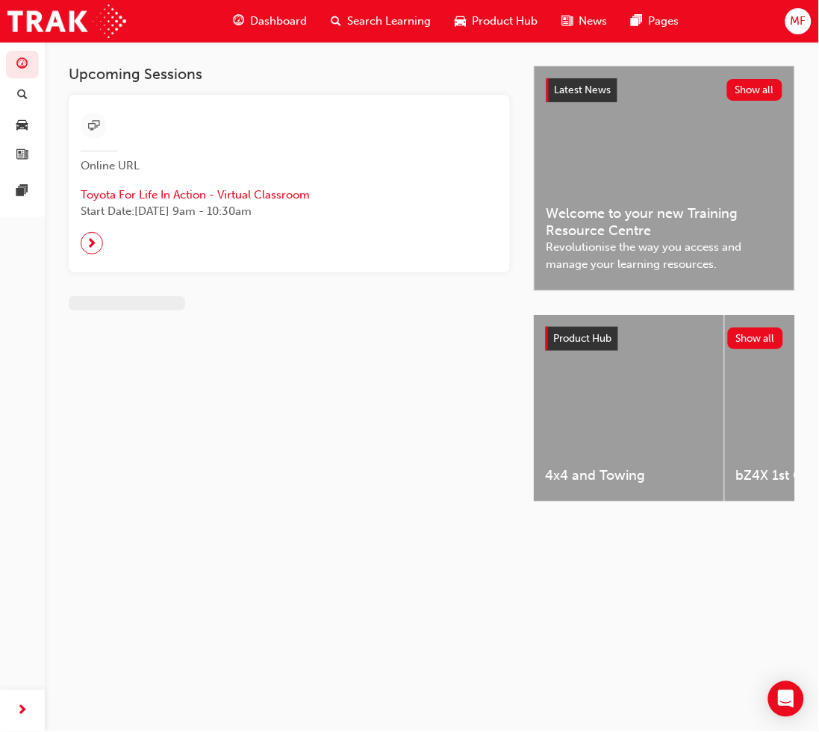
click at [258, 16] on span "Dashboard" at bounding box center [278, 21] width 57 height 17
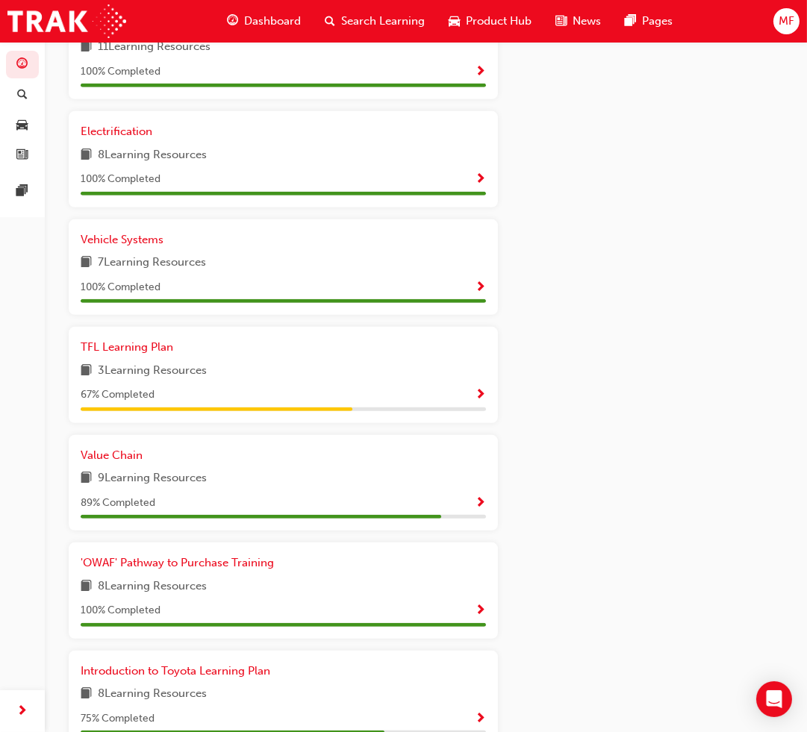
scroll to position [961, 0]
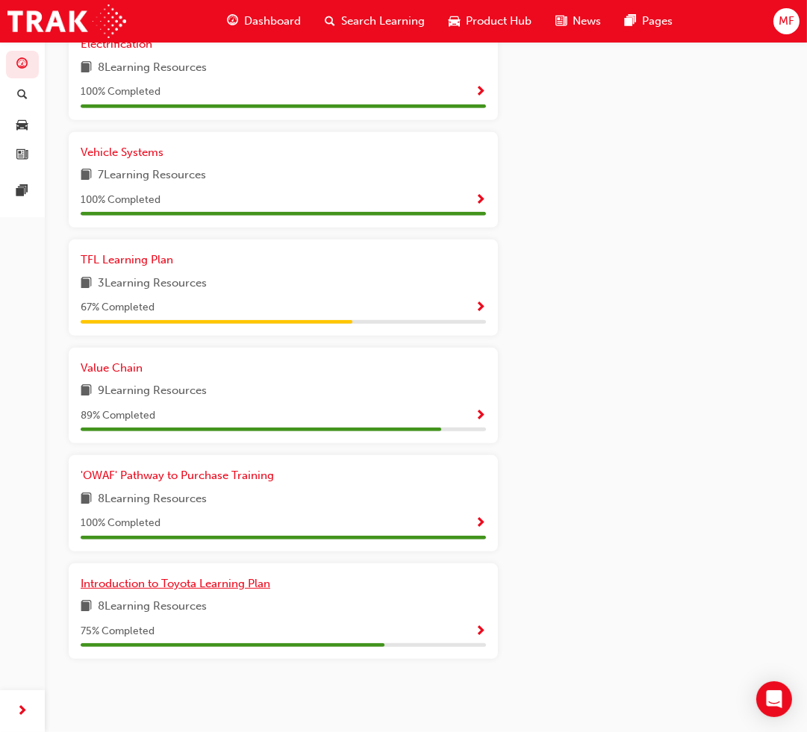
click at [159, 581] on span "Introduction to Toyota Learning Plan" at bounding box center [176, 583] width 190 height 13
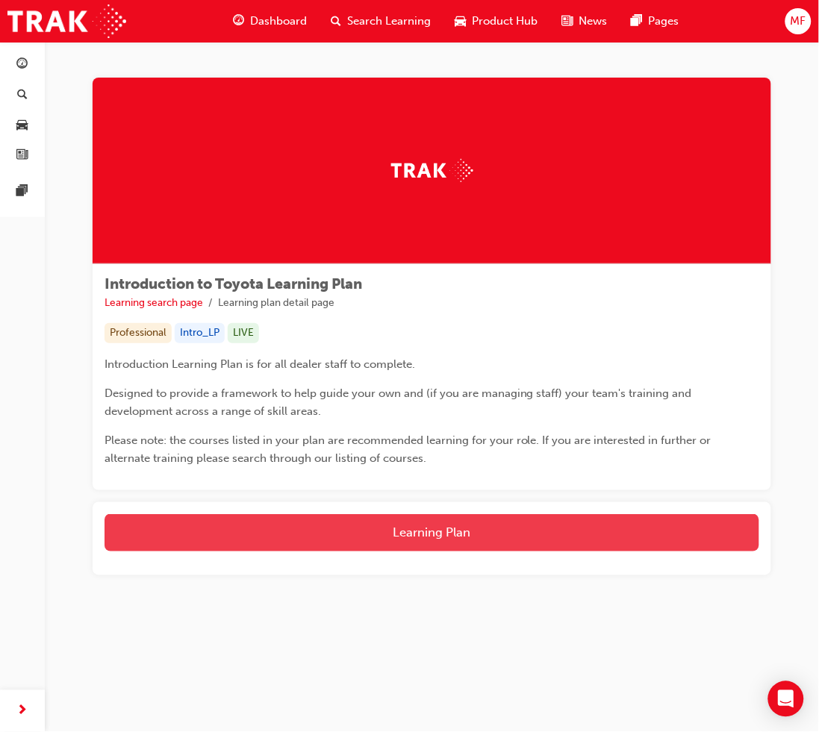
click at [549, 531] on button "Learning Plan" at bounding box center [431, 532] width 655 height 37
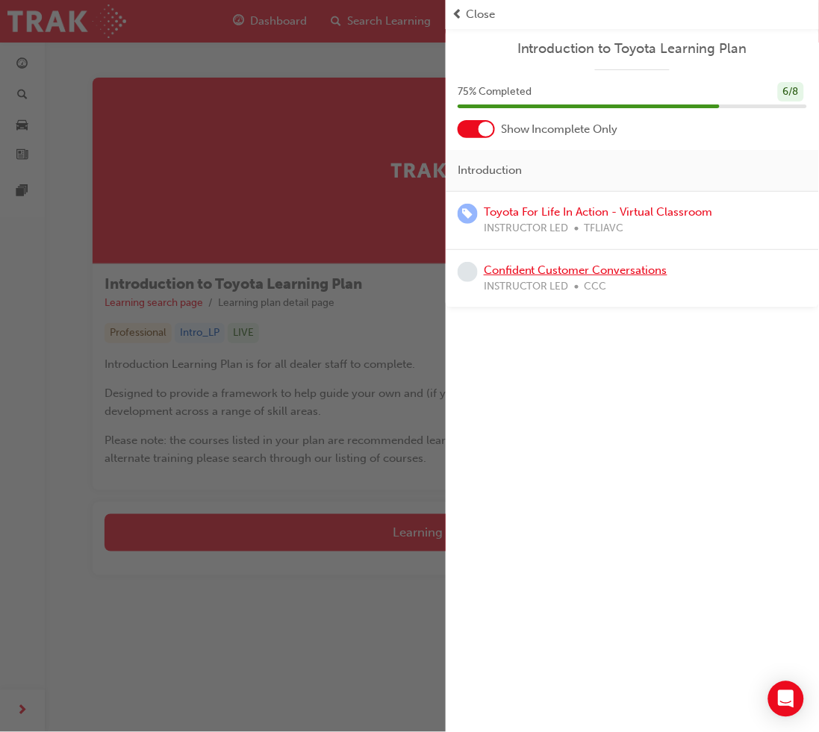
click at [573, 267] on link "Confident Customer Conversations" at bounding box center [576, 269] width 184 height 13
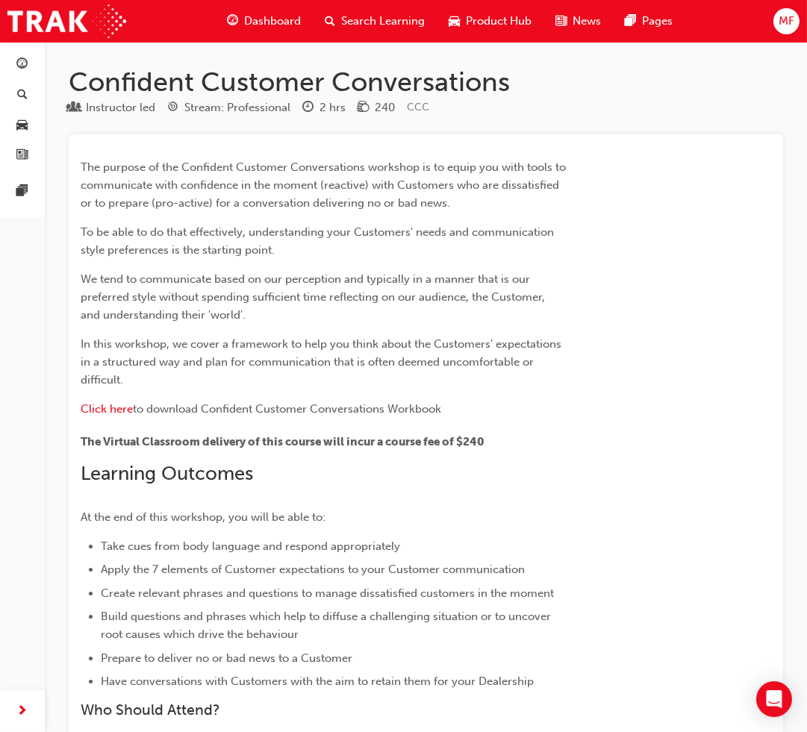
click at [245, 18] on span "Dashboard" at bounding box center [272, 21] width 57 height 17
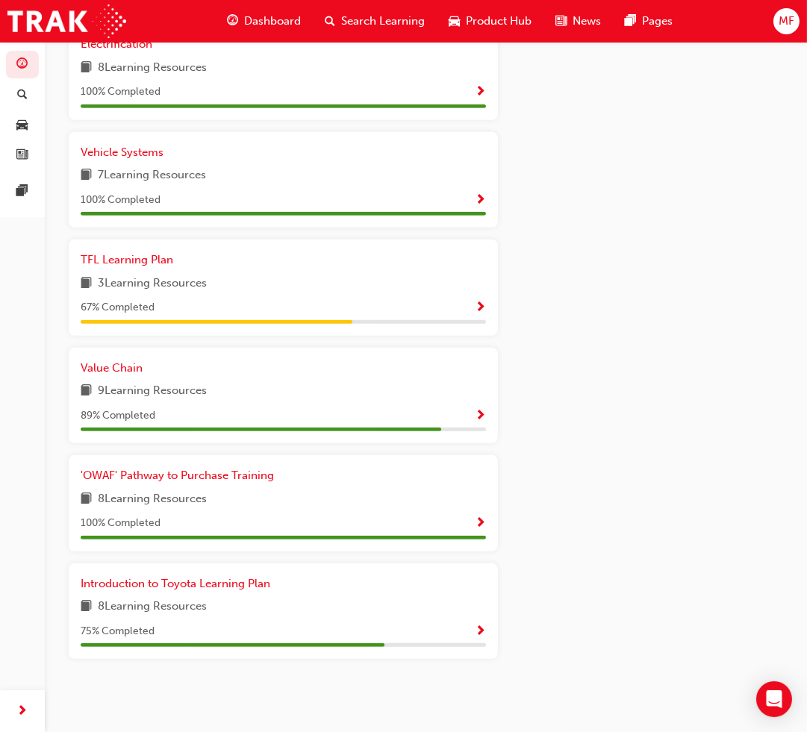
scroll to position [963, 0]
click at [608, 513] on div "Latest News Show all Welcome to your new Training Resource Centre Revolutionise…" at bounding box center [652, 67] width 261 height 1255
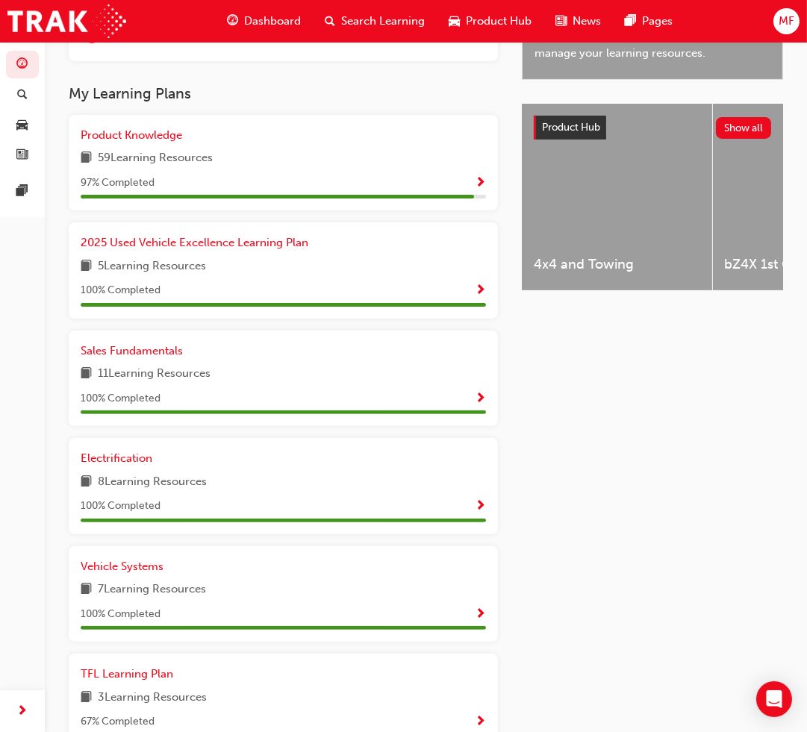
scroll to position [548, 0]
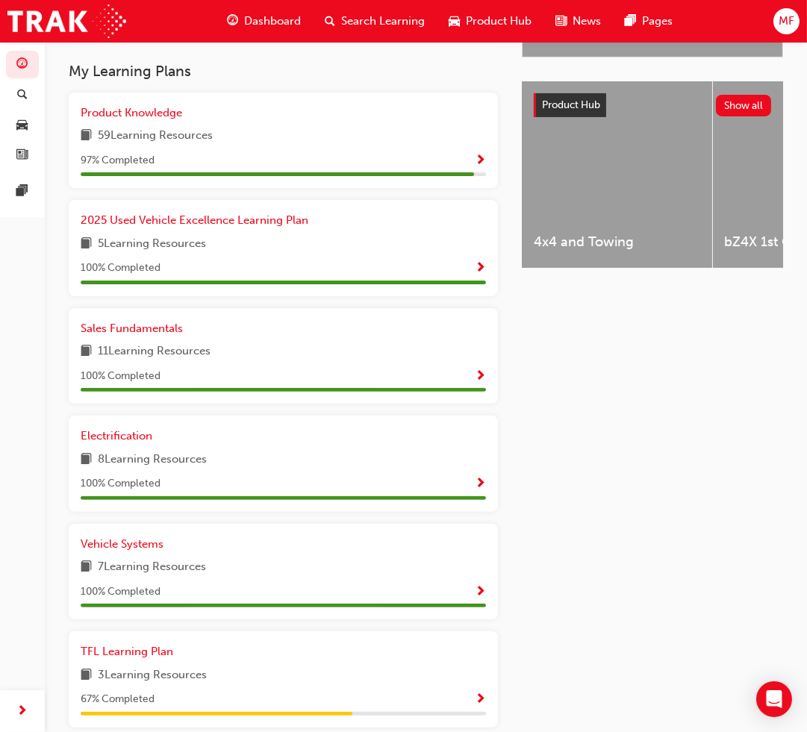
click at [540, 440] on div "Latest News Show all Welcome to your new Training Resource Centre Revolutionise…" at bounding box center [652, 459] width 261 height 1255
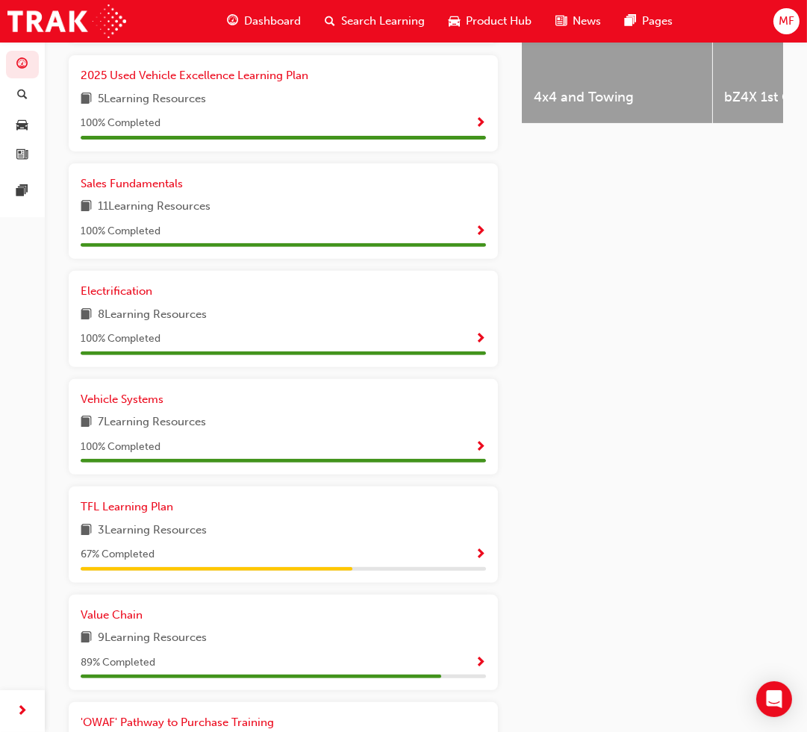
scroll to position [963, 0]
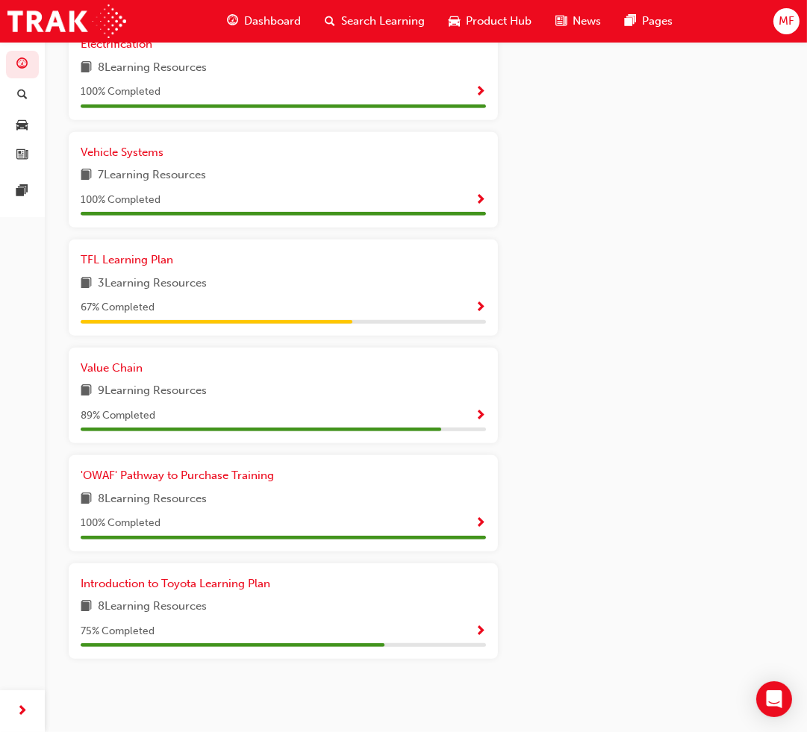
click at [628, 381] on div "Latest News Show all Welcome to your new Training Resource Centre Revolutionise…" at bounding box center [652, 67] width 261 height 1255
click at [115, 361] on span "Value Chain" at bounding box center [112, 367] width 62 height 13
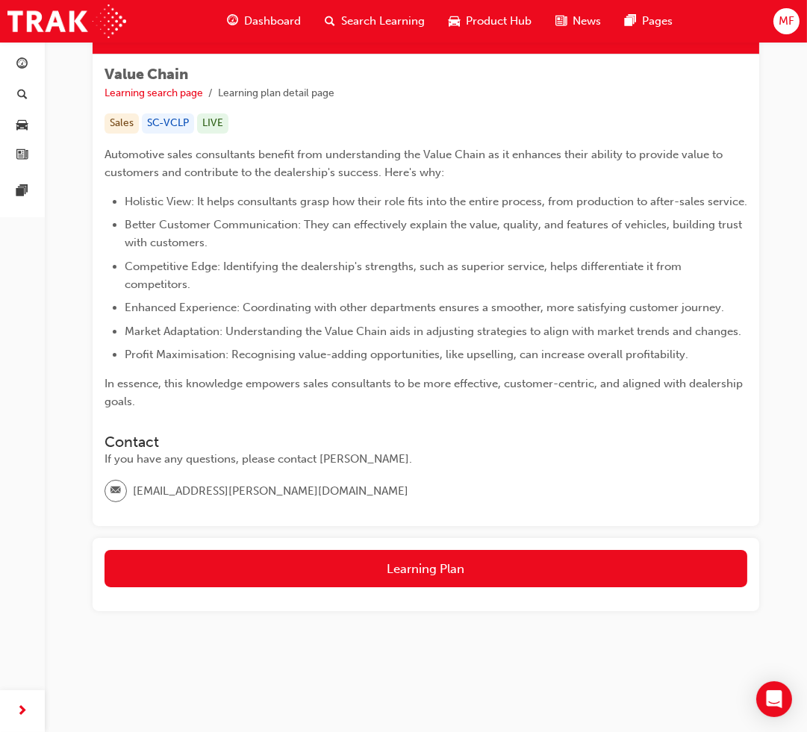
scroll to position [143, 0]
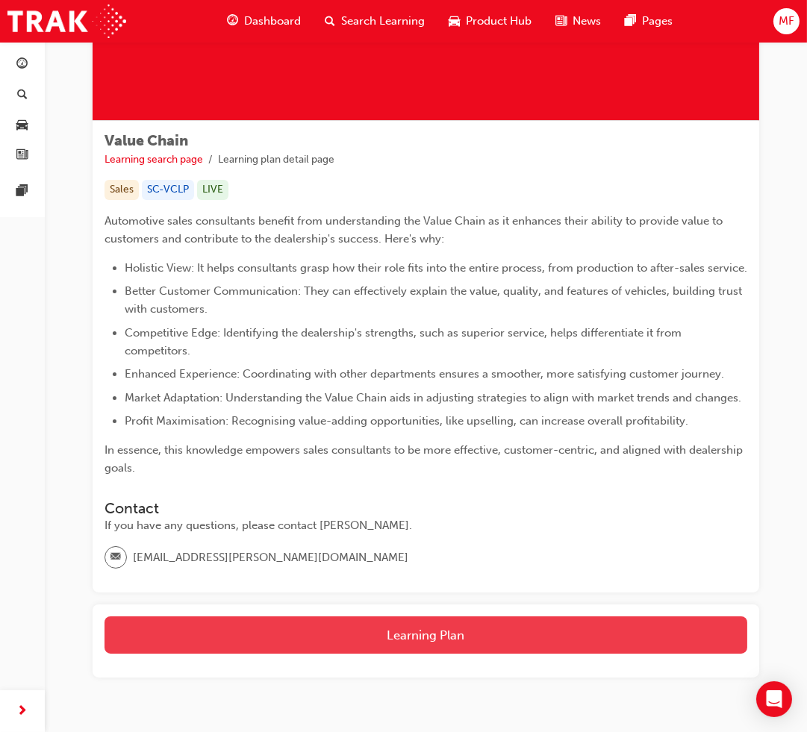
click at [475, 645] on button "Learning Plan" at bounding box center [425, 635] width 643 height 37
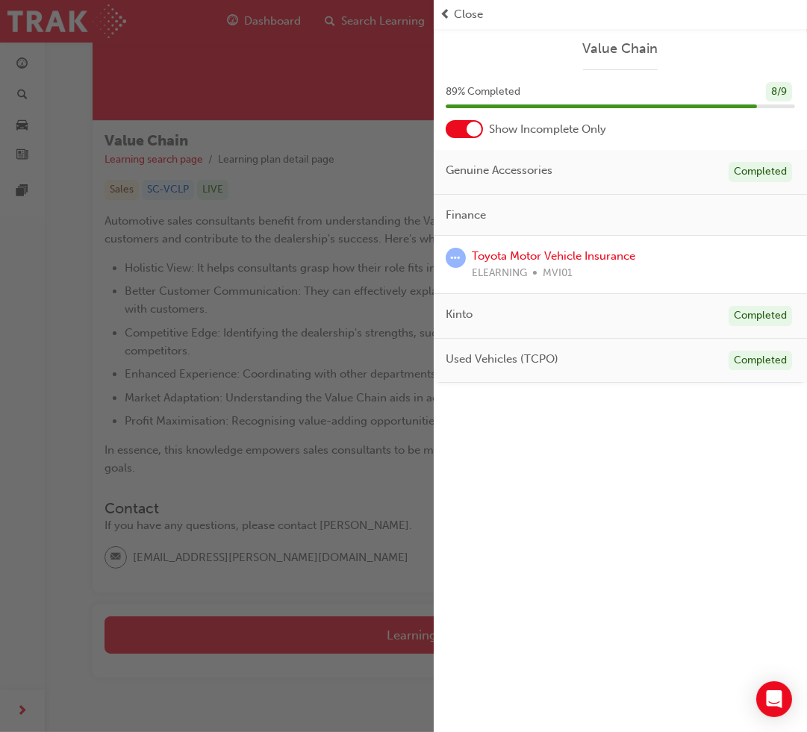
click at [287, 478] on div "button" at bounding box center [217, 366] width 434 height 732
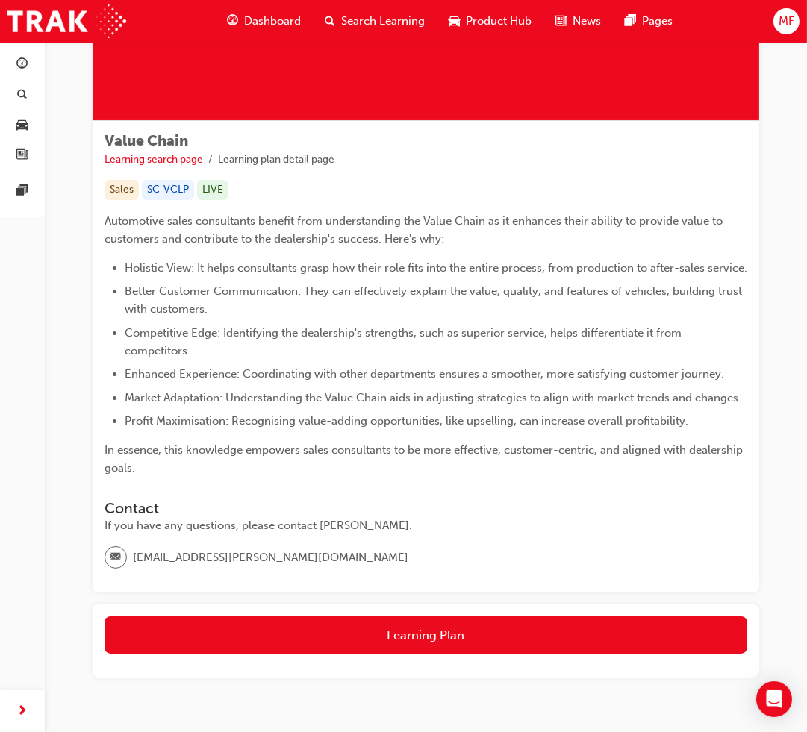
click at [280, 25] on span "Dashboard" at bounding box center [272, 21] width 57 height 17
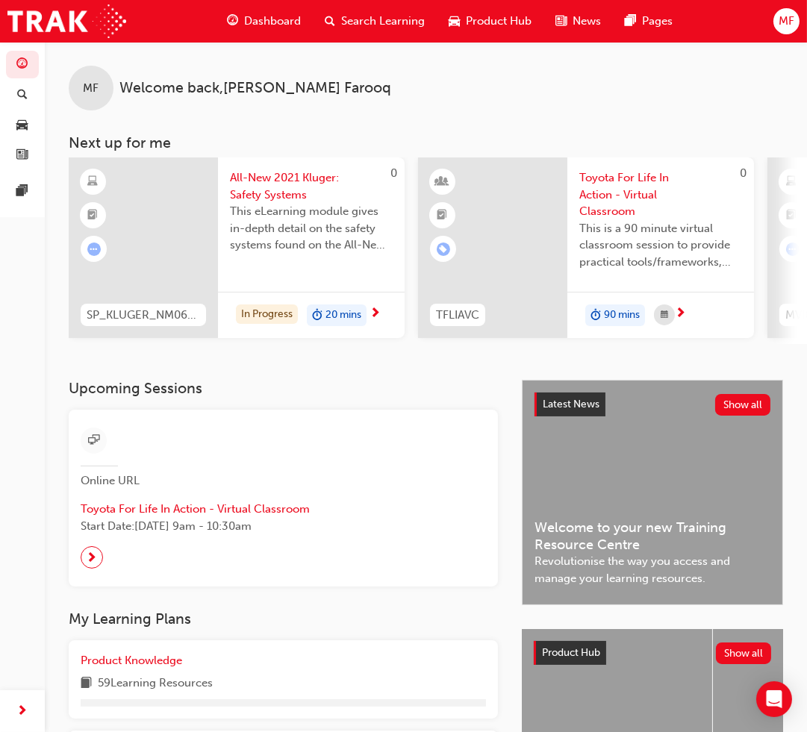
scroll to position [414, 0]
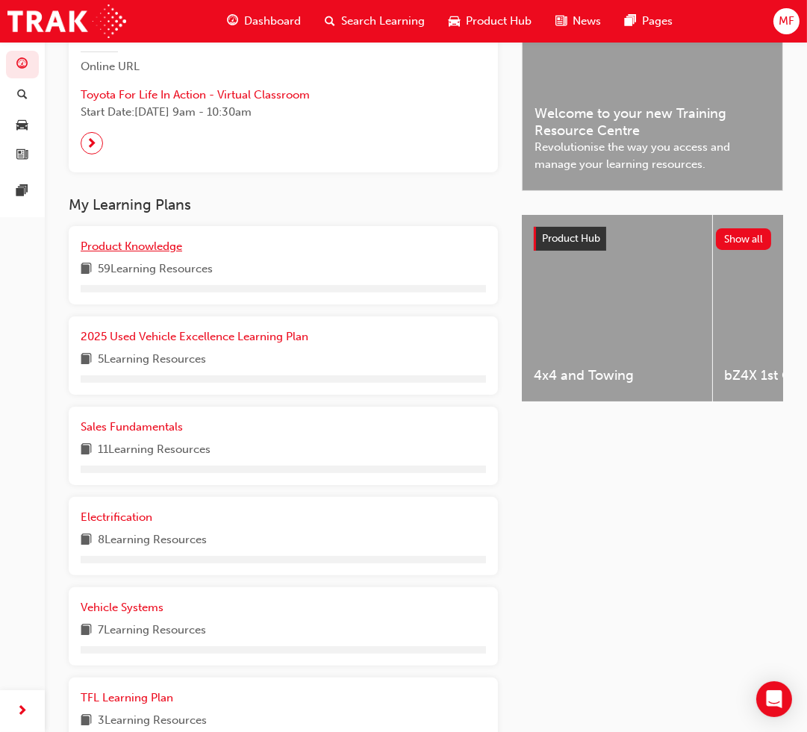
click at [152, 253] on span "Product Knowledge" at bounding box center [132, 246] width 102 height 13
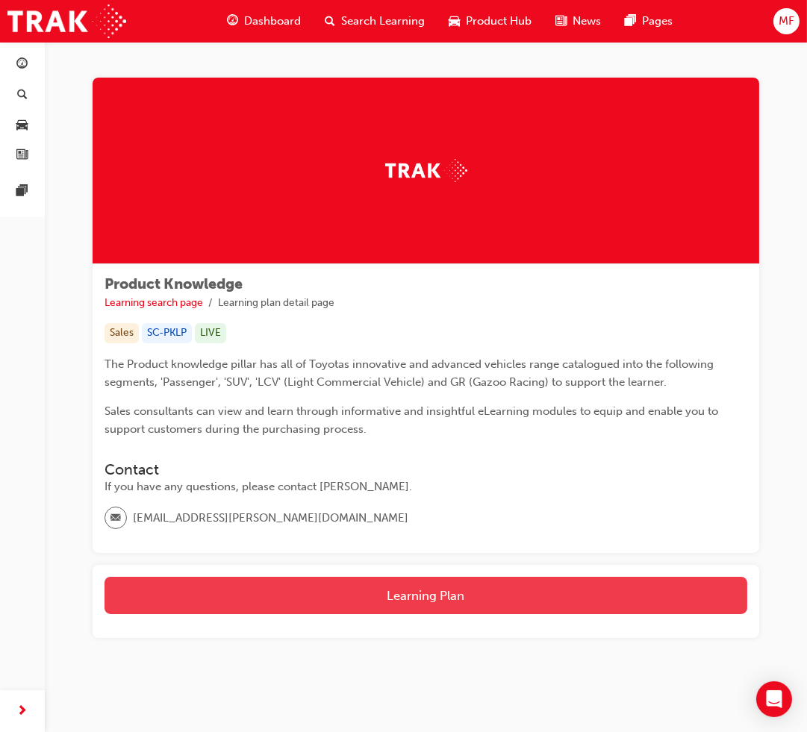
click at [393, 581] on button "Learning Plan" at bounding box center [425, 595] width 643 height 37
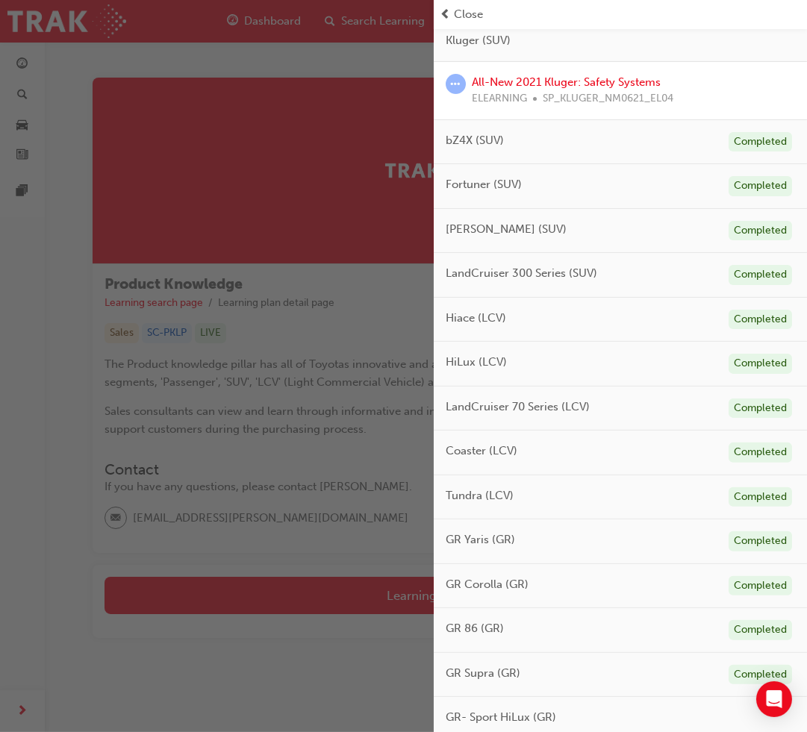
scroll to position [551, 0]
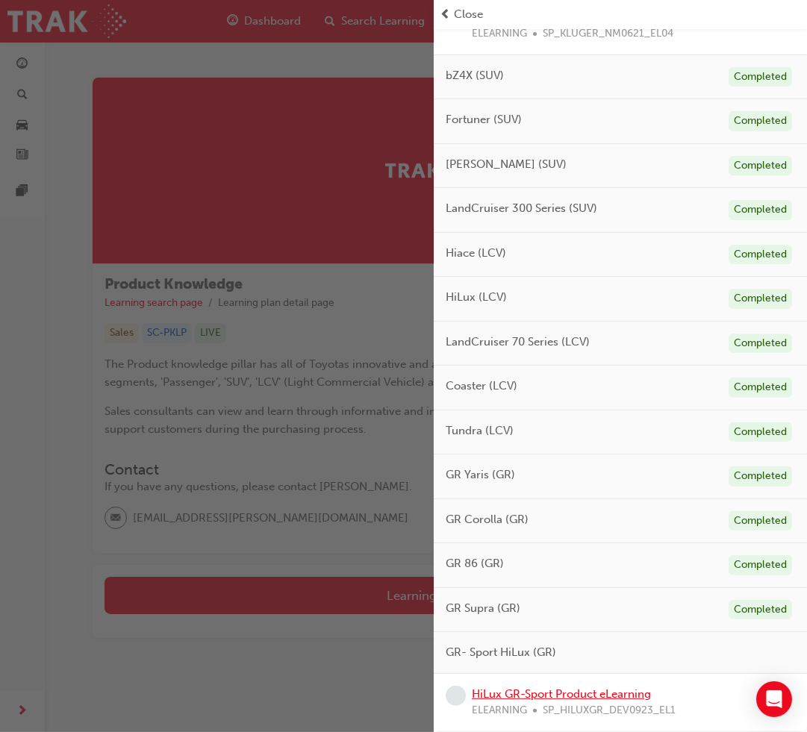
click at [588, 696] on link "HiLux GR-Sport Product eLearning" at bounding box center [561, 693] width 179 height 13
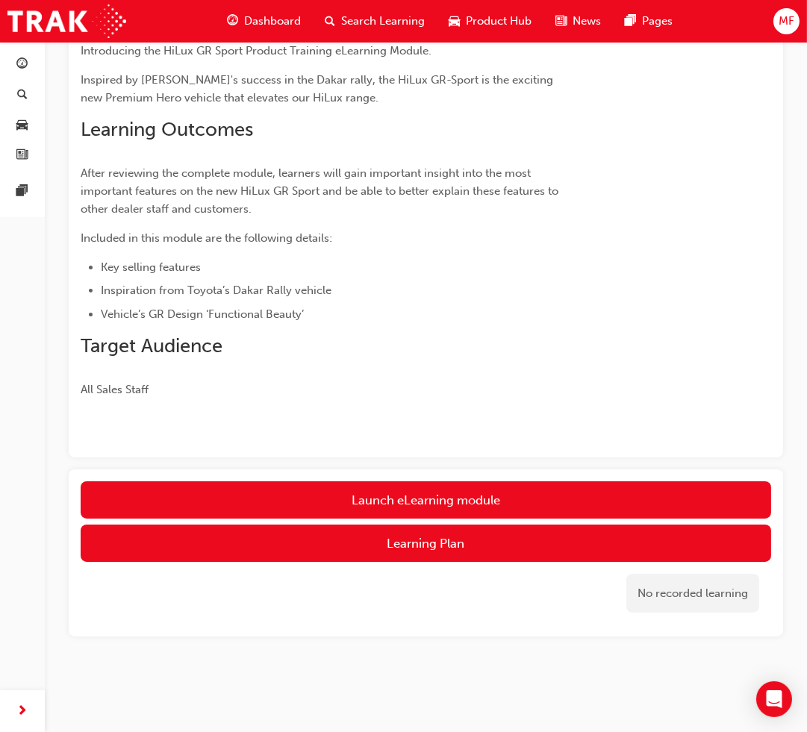
scroll to position [220, 0]
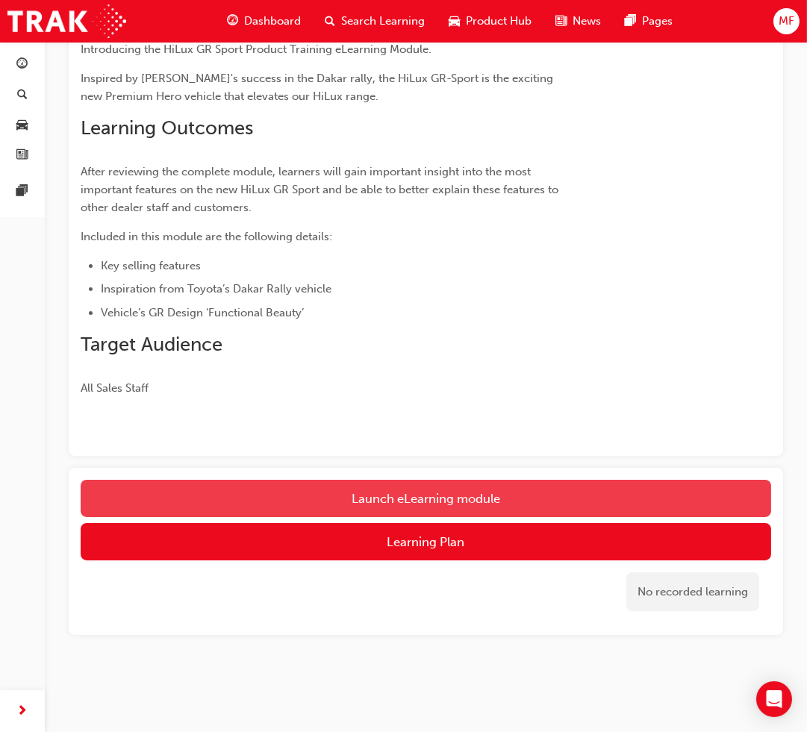
click at [487, 493] on link "Launch eLearning module" at bounding box center [426, 498] width 690 height 37
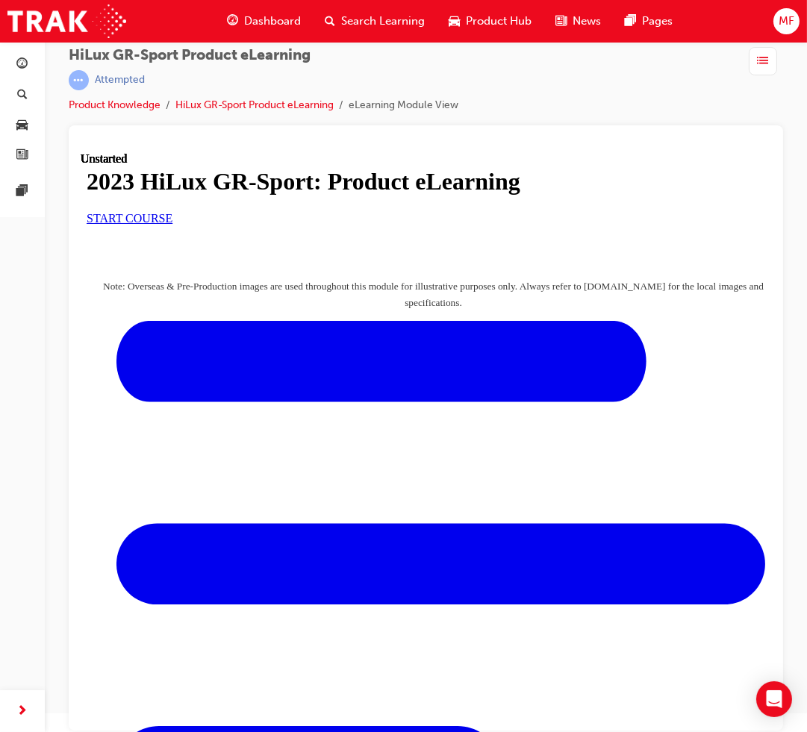
click at [172, 224] on span "START COURSE" at bounding box center [129, 217] width 86 height 13
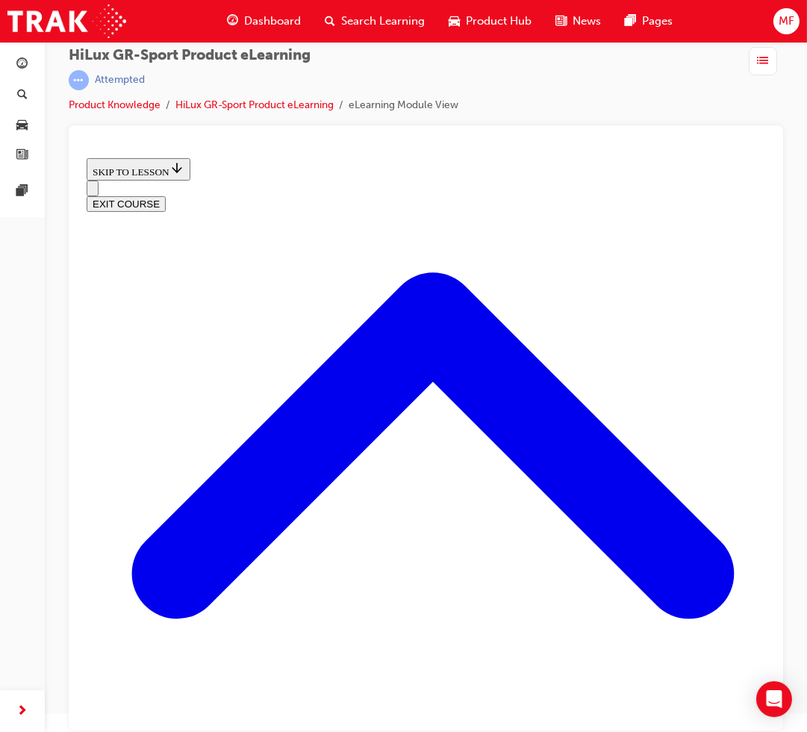
scroll to position [979, 0]
drag, startPoint x: 226, startPoint y: 622, endPoint x: 368, endPoint y: 634, distance: 142.3
drag, startPoint x: 402, startPoint y: 632, endPoint x: 534, endPoint y: 625, distance: 131.6
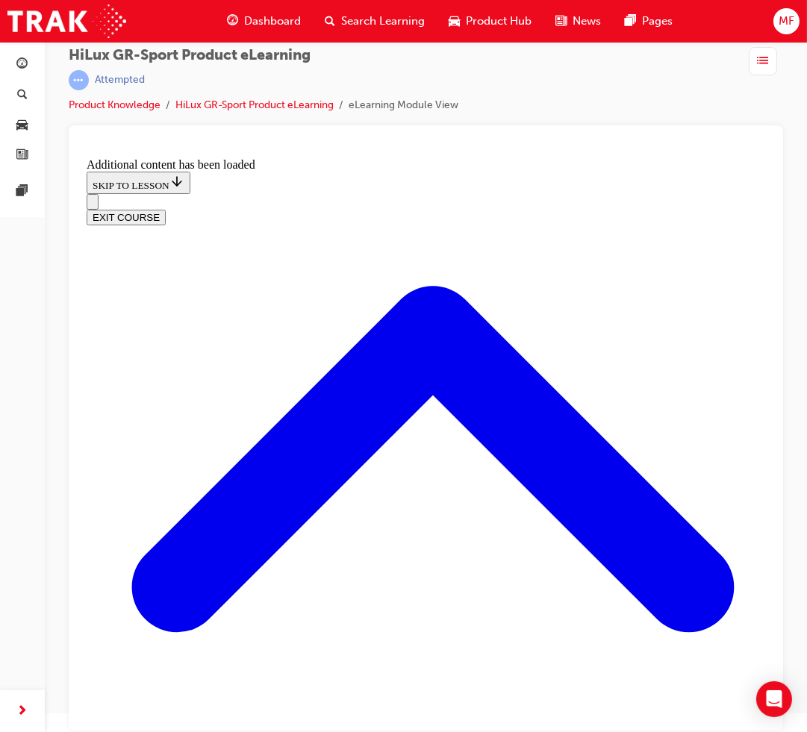
scroll to position [1487, 0]
click at [104, 205] on icon "Open navigation menu" at bounding box center [99, 210] width 15 height 10
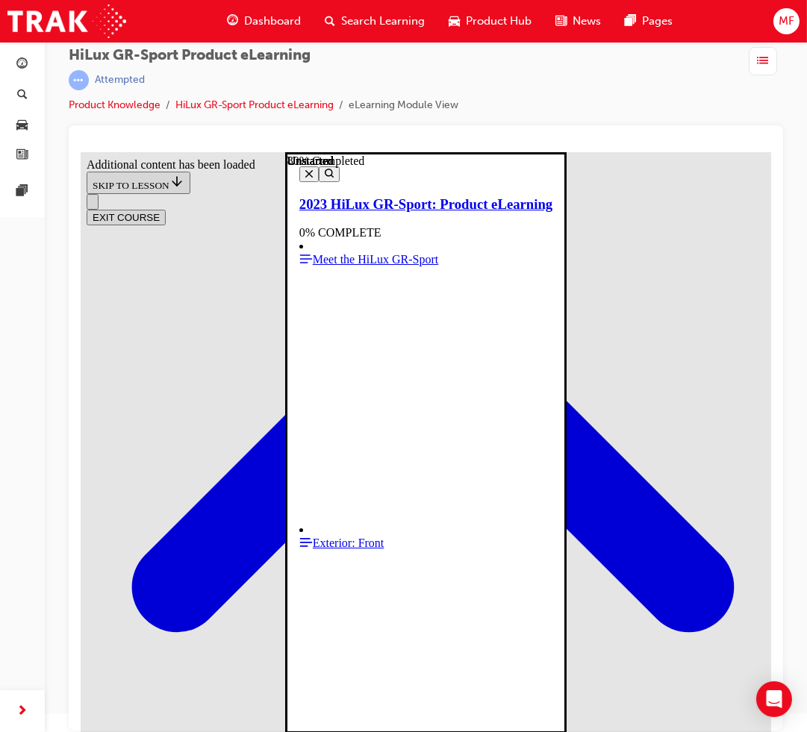
scroll to position [0, 0]
click at [305, 172] on icon "Close navigation menu" at bounding box center [308, 172] width 7 height 7
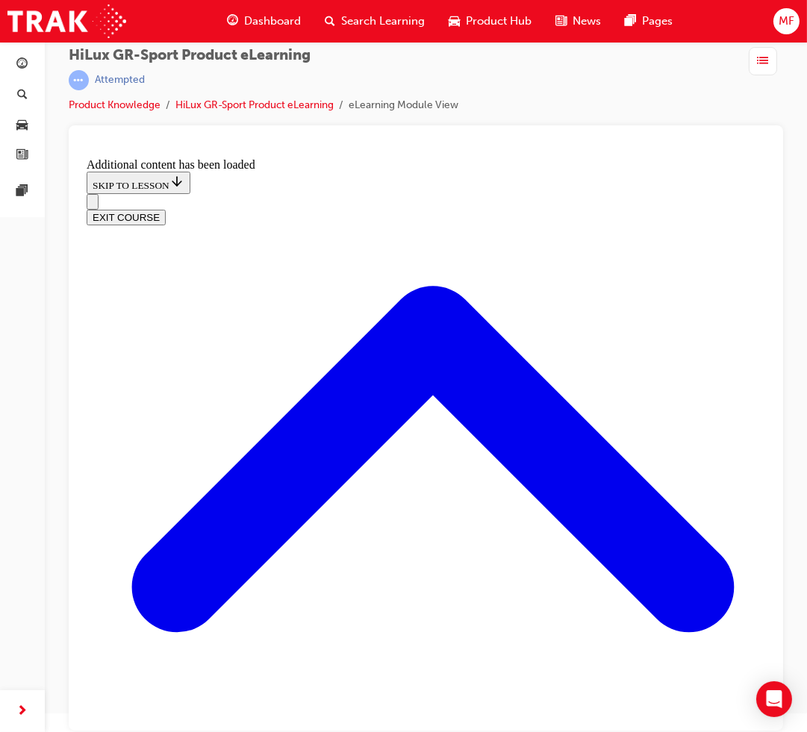
drag, startPoint x: 328, startPoint y: 331, endPoint x: 418, endPoint y: 414, distance: 123.1
drag, startPoint x: 314, startPoint y: 495, endPoint x: 434, endPoint y: 328, distance: 205.3
drag, startPoint x: 325, startPoint y: 470, endPoint x: 397, endPoint y: 472, distance: 71.7
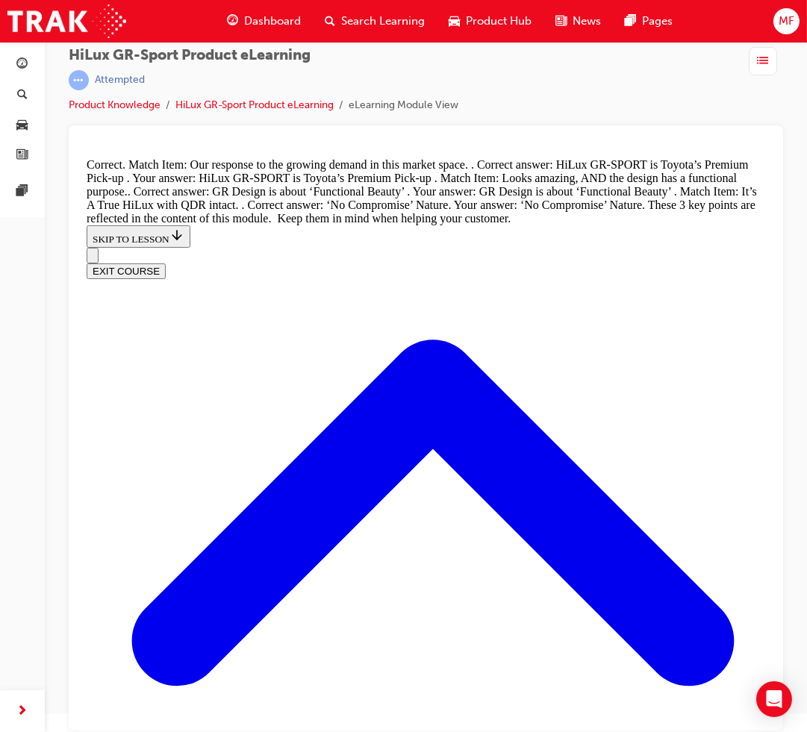
scroll to position [1720, 0]
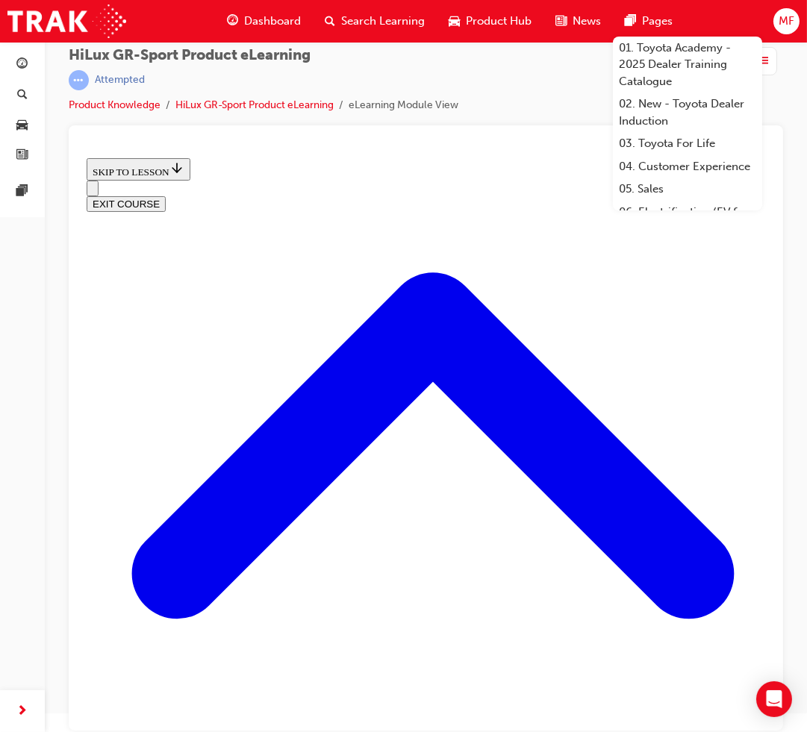
scroll to position [586, 0]
drag, startPoint x: 428, startPoint y: 462, endPoint x: 411, endPoint y: 337, distance: 126.5
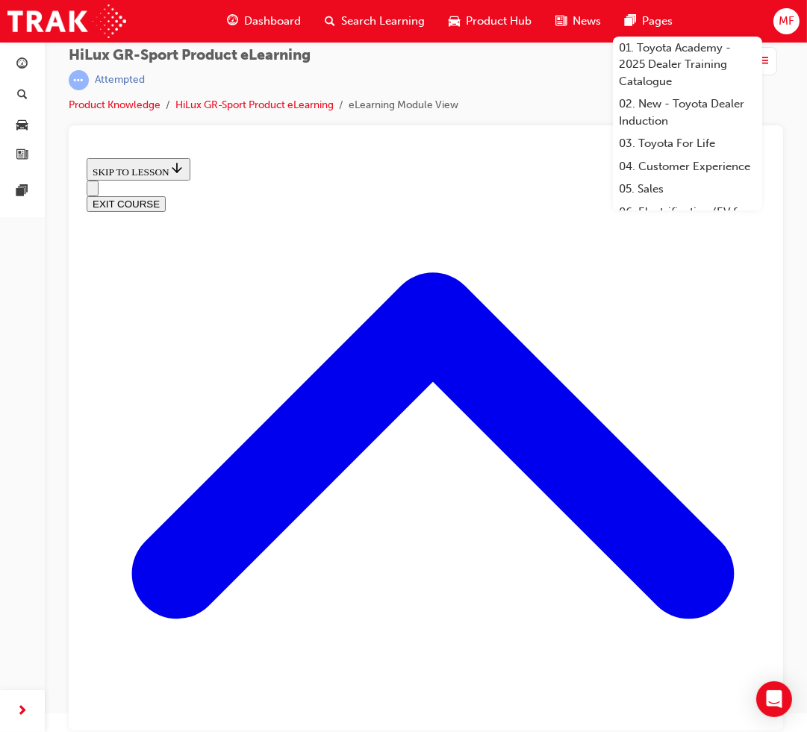
drag, startPoint x: 622, startPoint y: 396, endPoint x: 628, endPoint y: 411, distance: 16.1
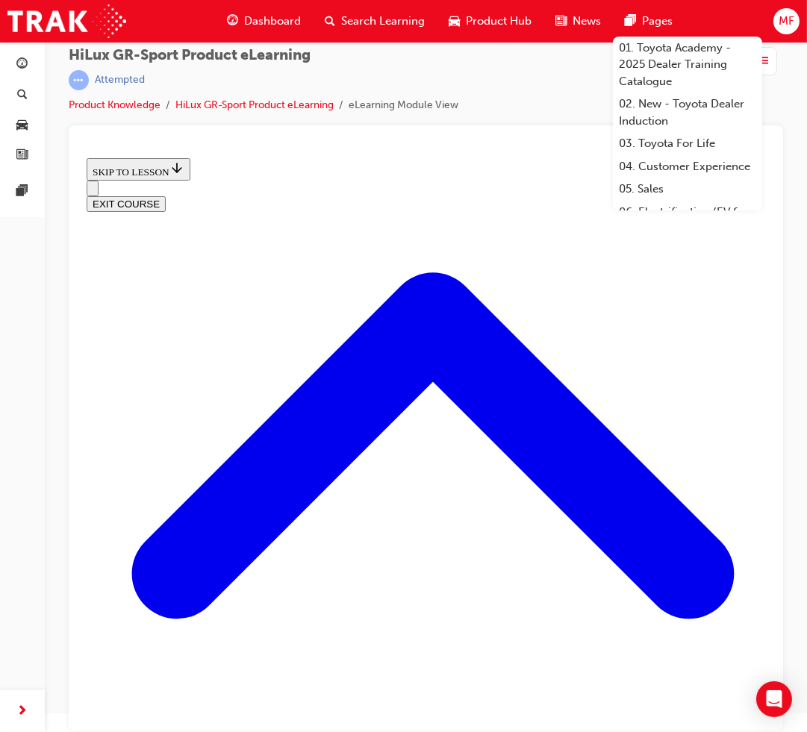
drag, startPoint x: 247, startPoint y: 449, endPoint x: 229, endPoint y: 437, distance: 22.0
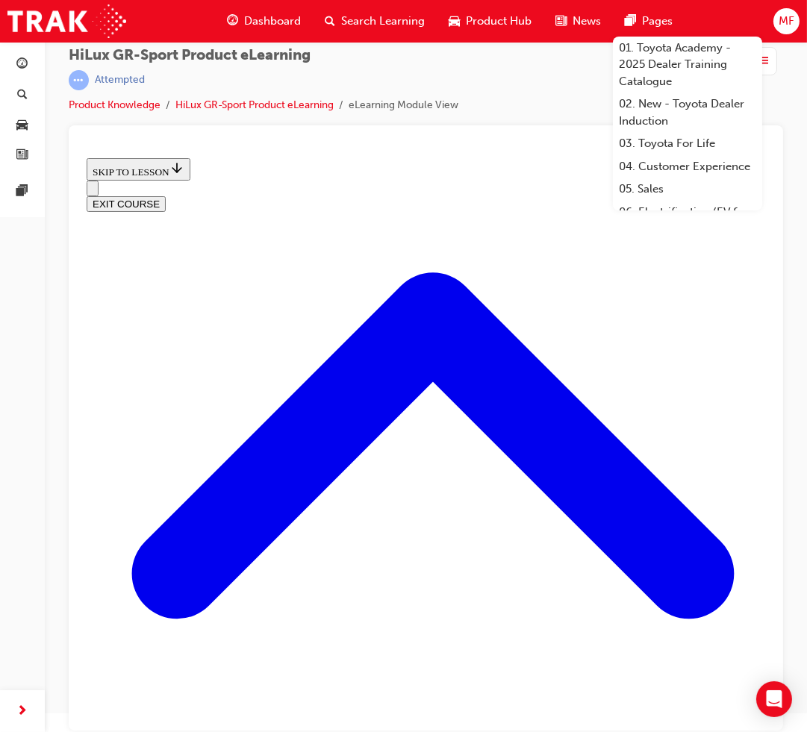
drag, startPoint x: 94, startPoint y: 413, endPoint x: 157, endPoint y: 419, distance: 63.7
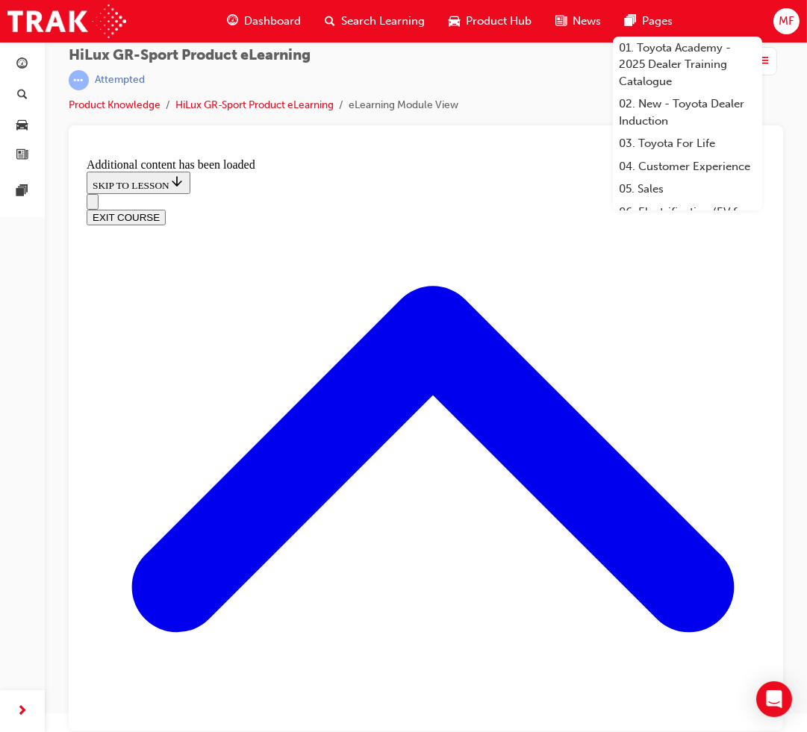
scroll to position [1021, 0]
radio input "true"
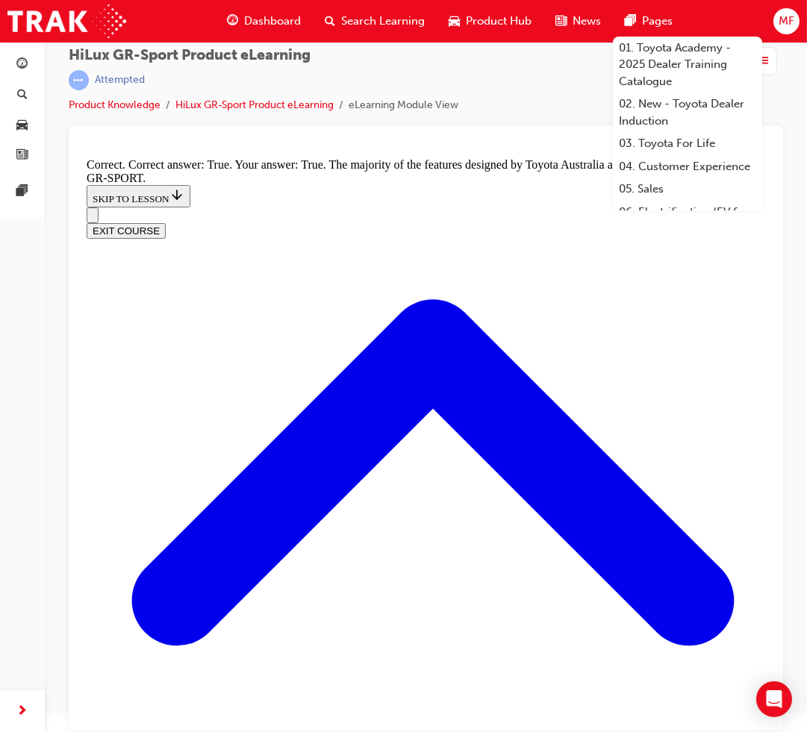
scroll to position [1602, 0]
radio input "true"
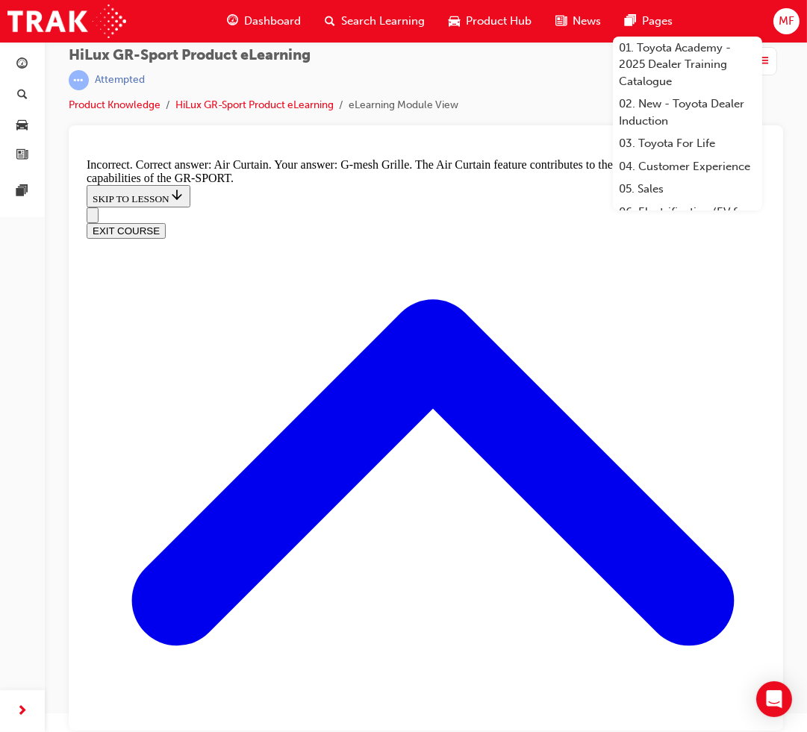
radio input "true"
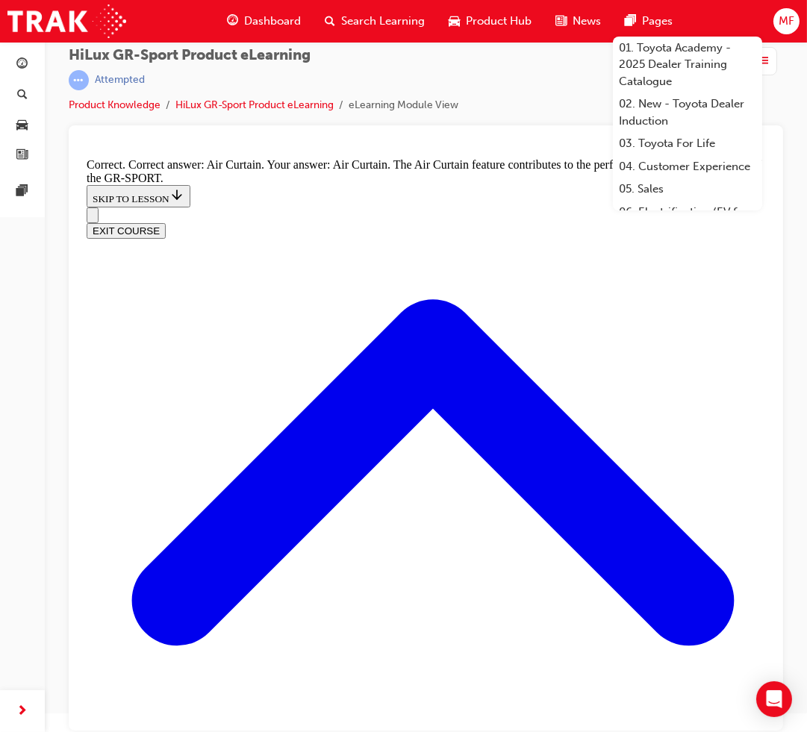
radio input "true"
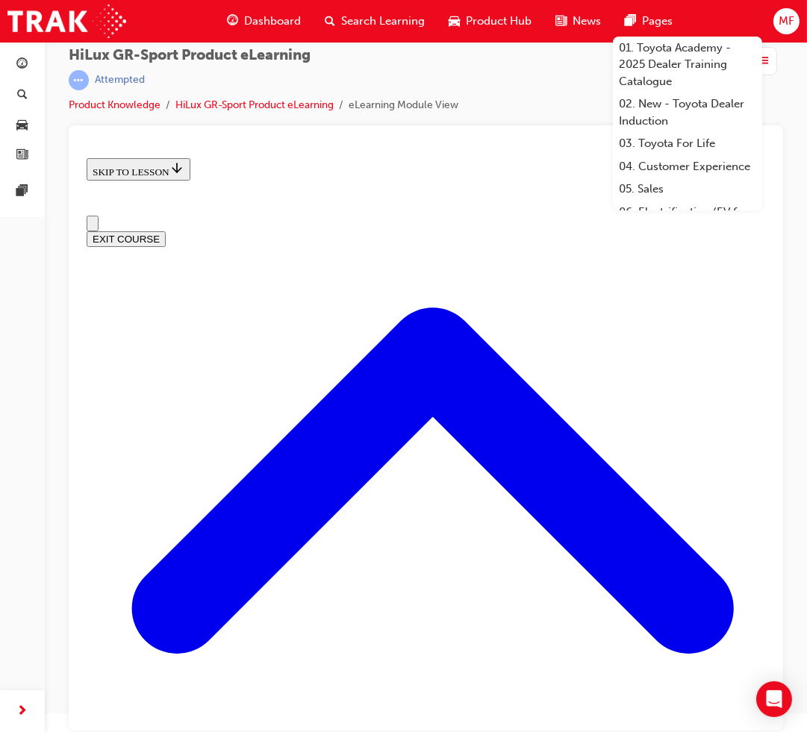
scroll to position [0, 0]
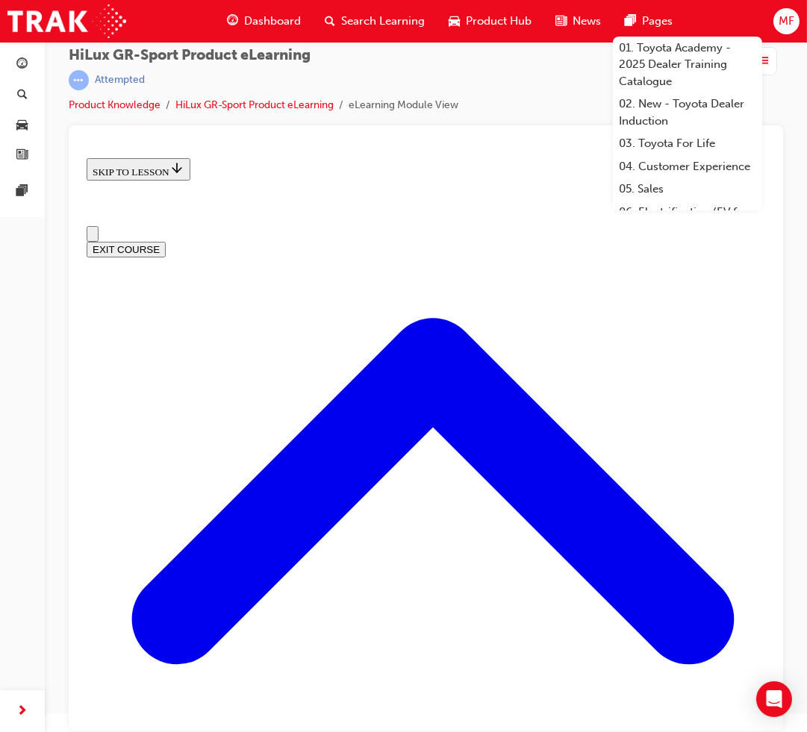
drag, startPoint x: 438, startPoint y: 522, endPoint x: 496, endPoint y: 529, distance: 58.7
drag, startPoint x: 561, startPoint y: 504, endPoint x: 602, endPoint y: 493, distance: 41.8
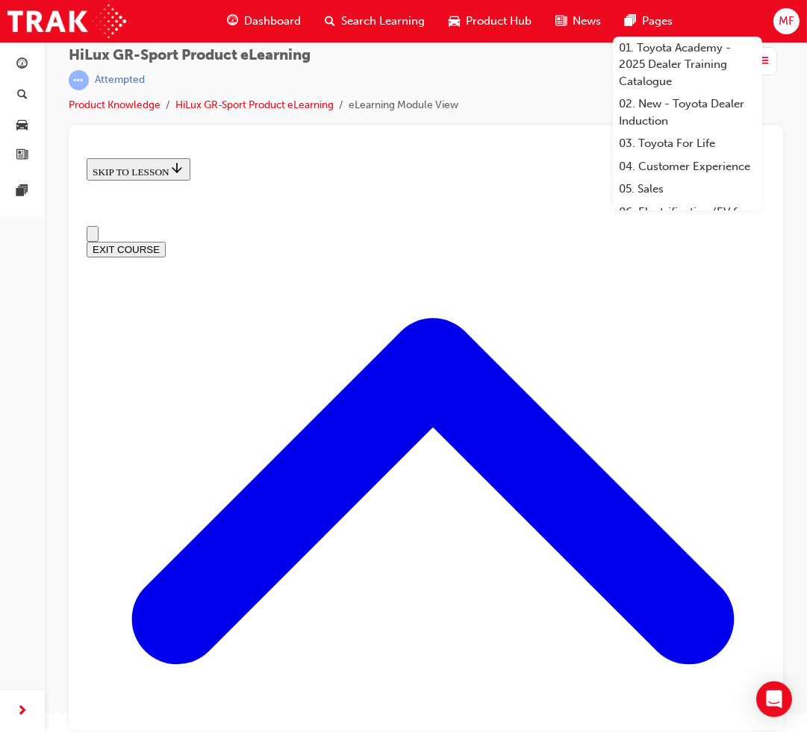
drag, startPoint x: 665, startPoint y: 517, endPoint x: 647, endPoint y: 516, distance: 17.9
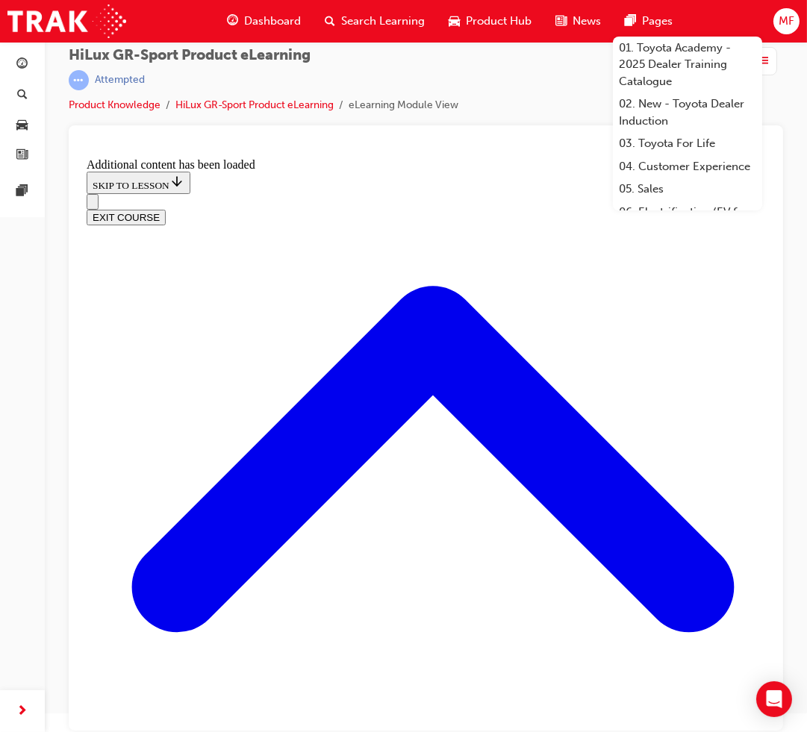
scroll to position [497, 0]
radio input "true"
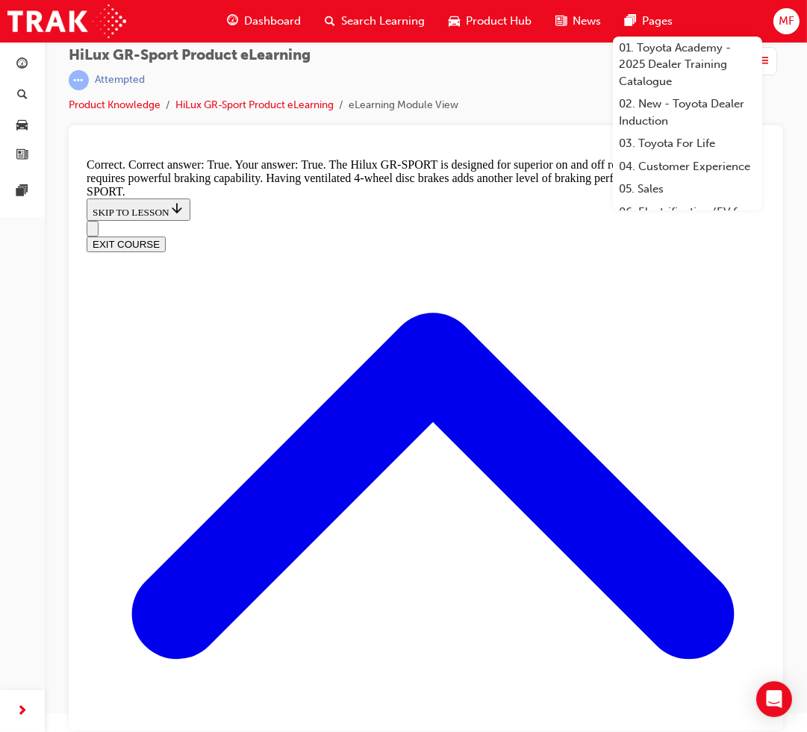
scroll to position [825, 0]
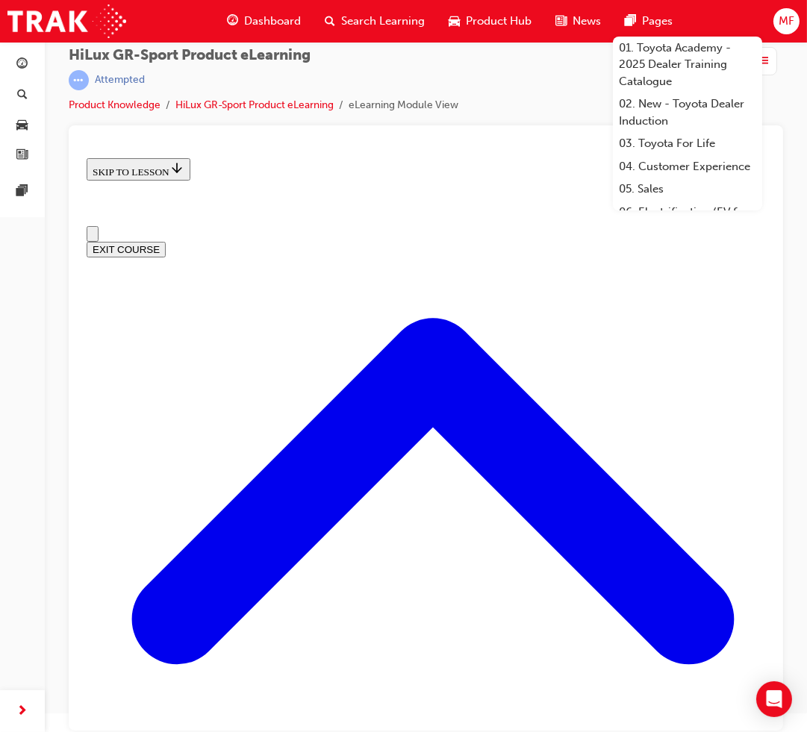
scroll to position [0, 0]
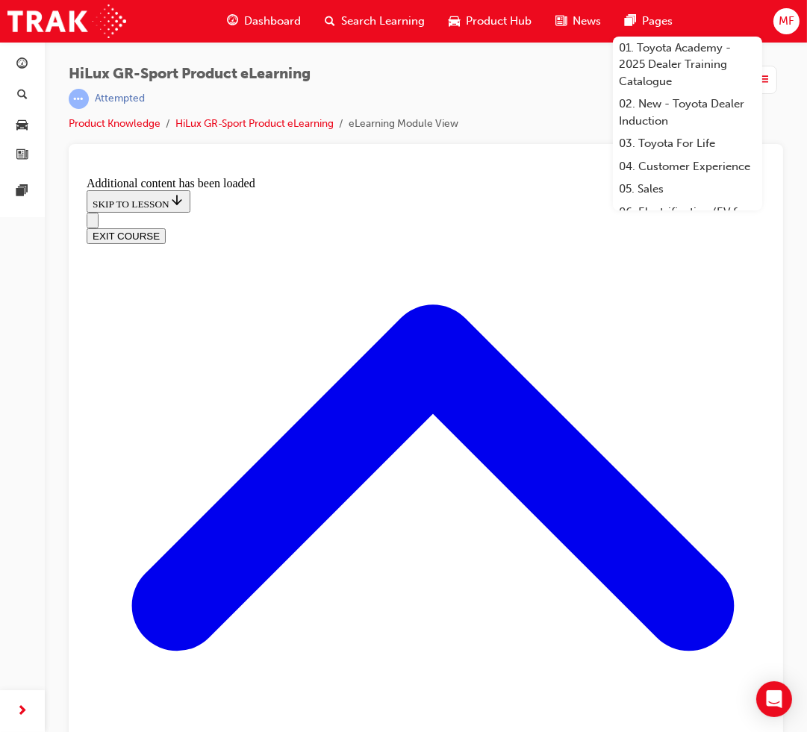
scroll to position [1852, 0]
drag, startPoint x: 290, startPoint y: 250, endPoint x: 219, endPoint y: 255, distance: 71.8
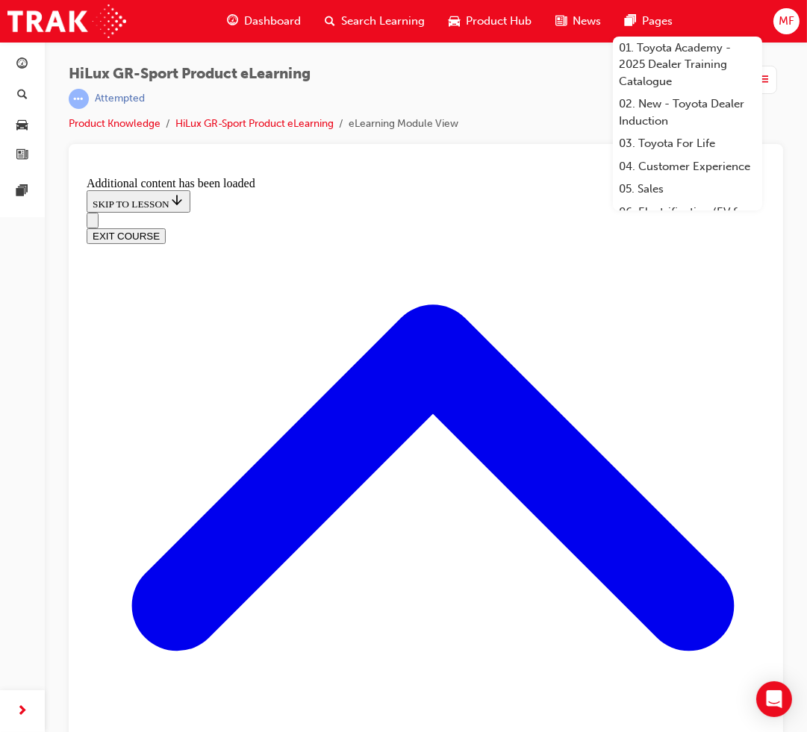
checkbox input "true"
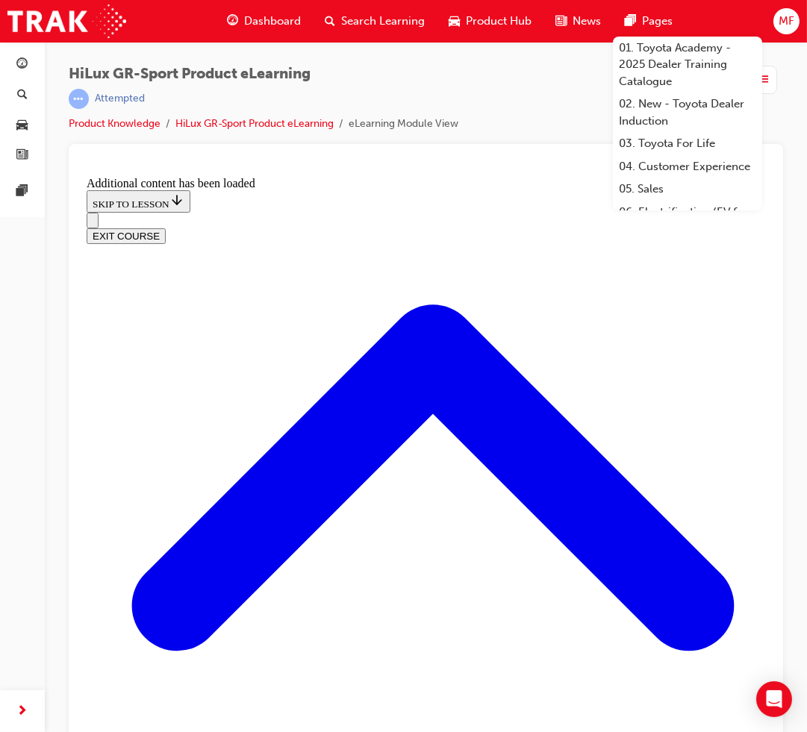
checkbox input "true"
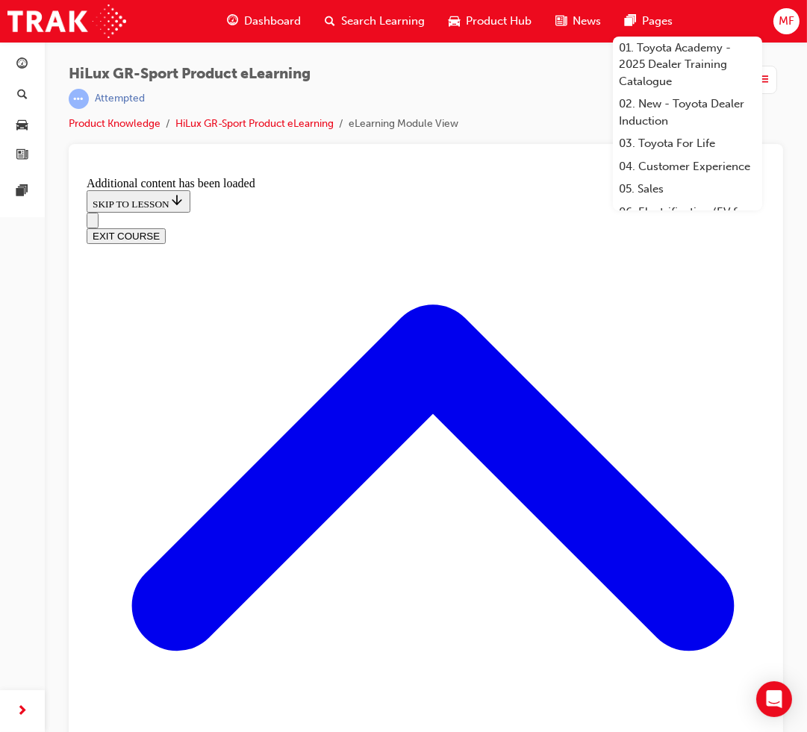
checkbox input "true"
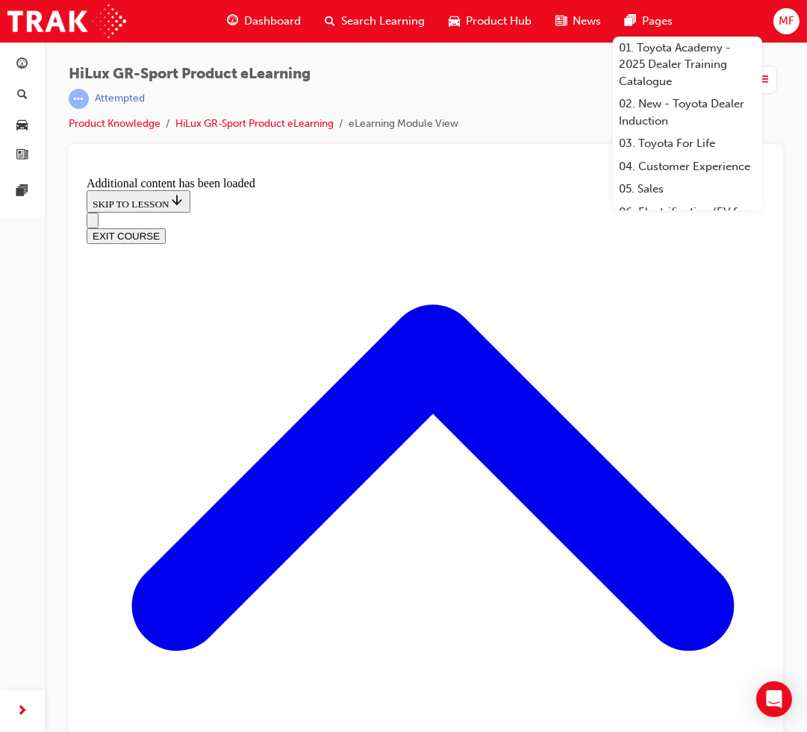
drag, startPoint x: 430, startPoint y: 595, endPoint x: 422, endPoint y: 593, distance: 7.8
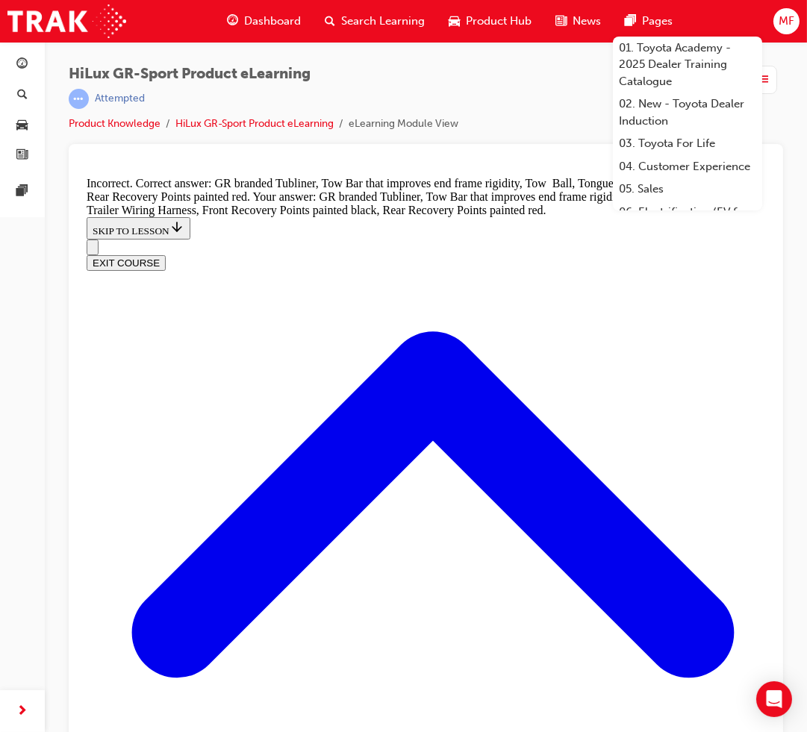
scroll to position [2038, 0]
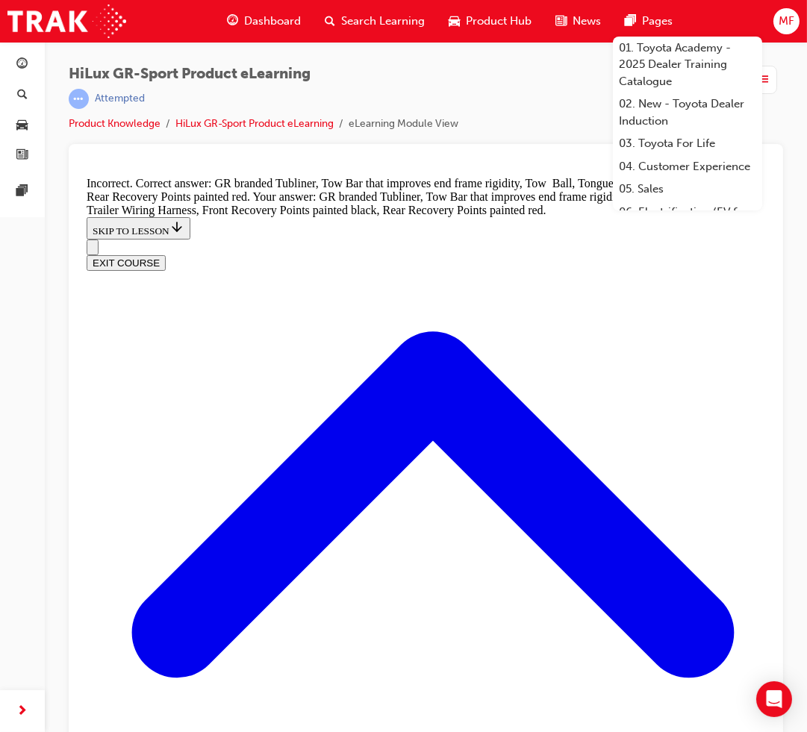
checkbox input "false"
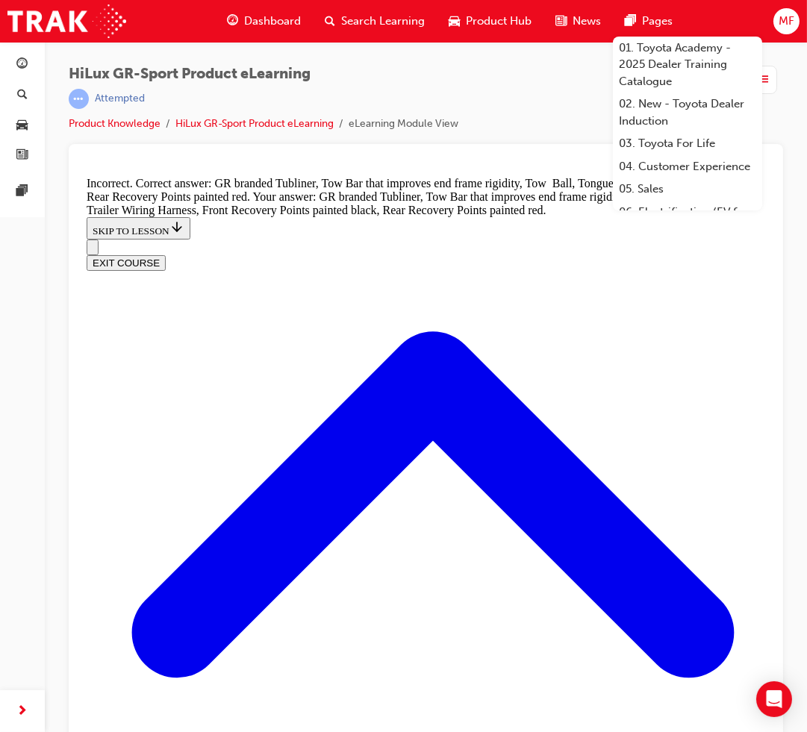
checkbox input "false"
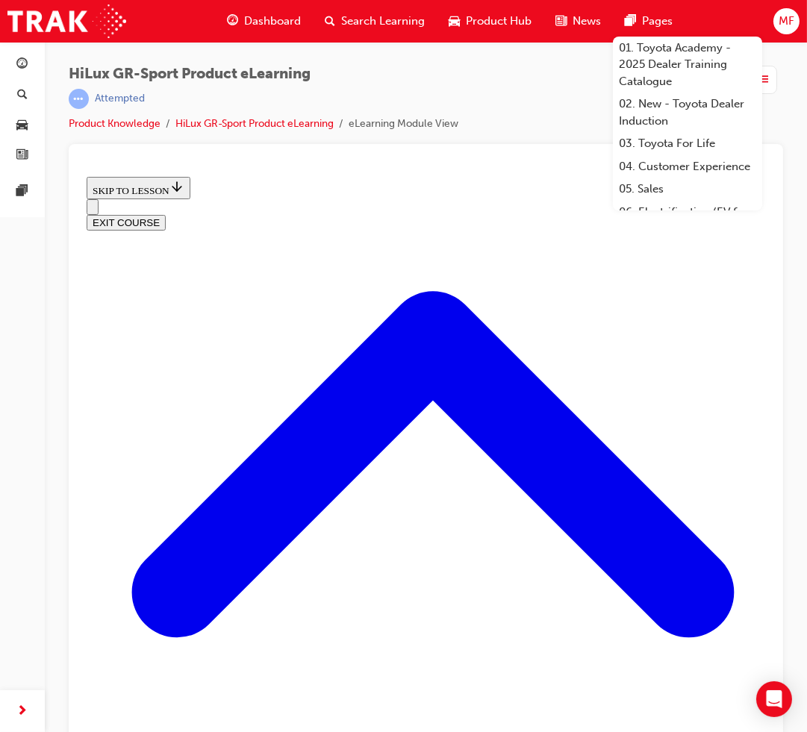
scroll to position [561, 0]
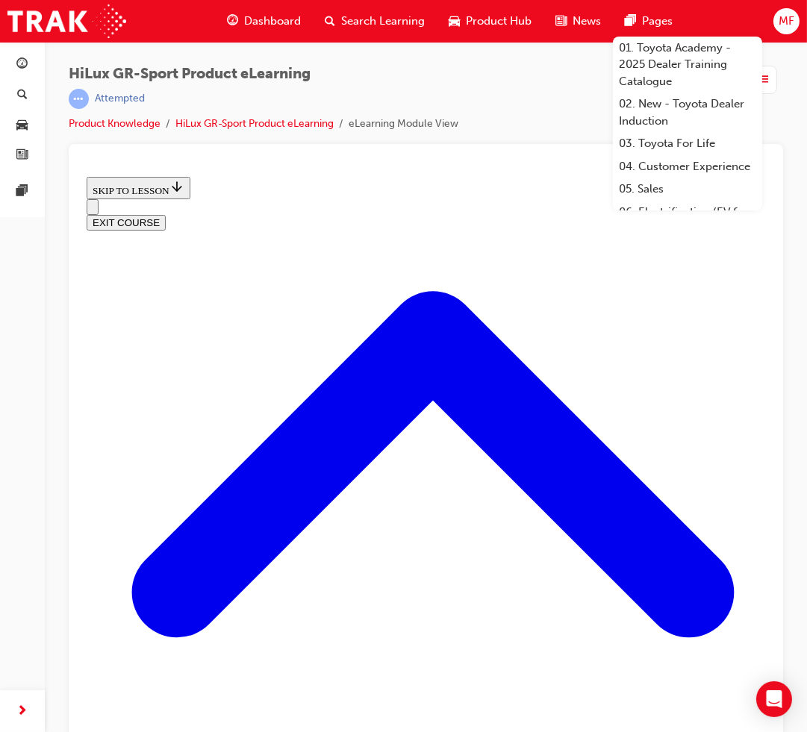
drag, startPoint x: 615, startPoint y: 436, endPoint x: 577, endPoint y: 342, distance: 101.5
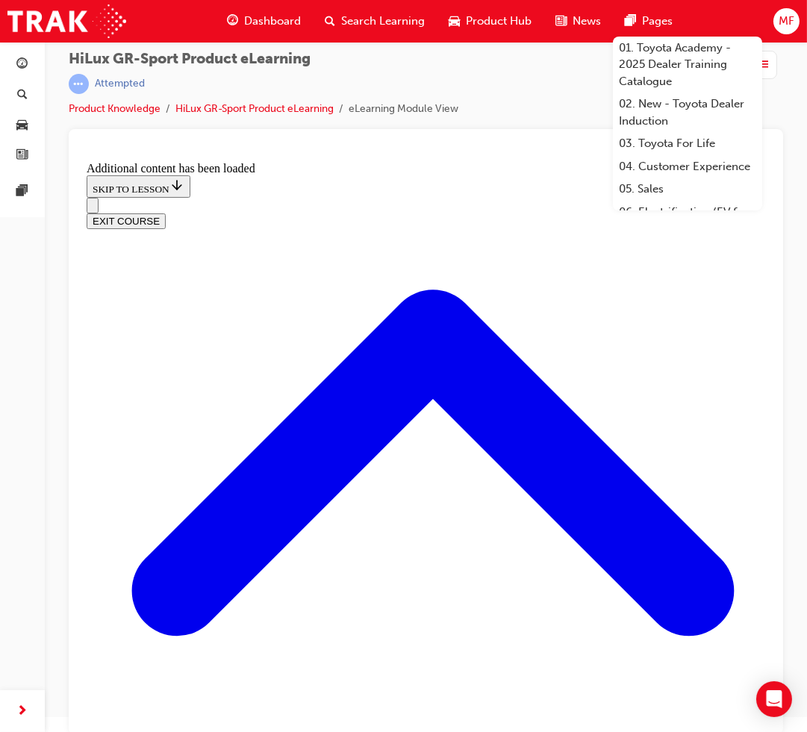
scroll to position [19, 0]
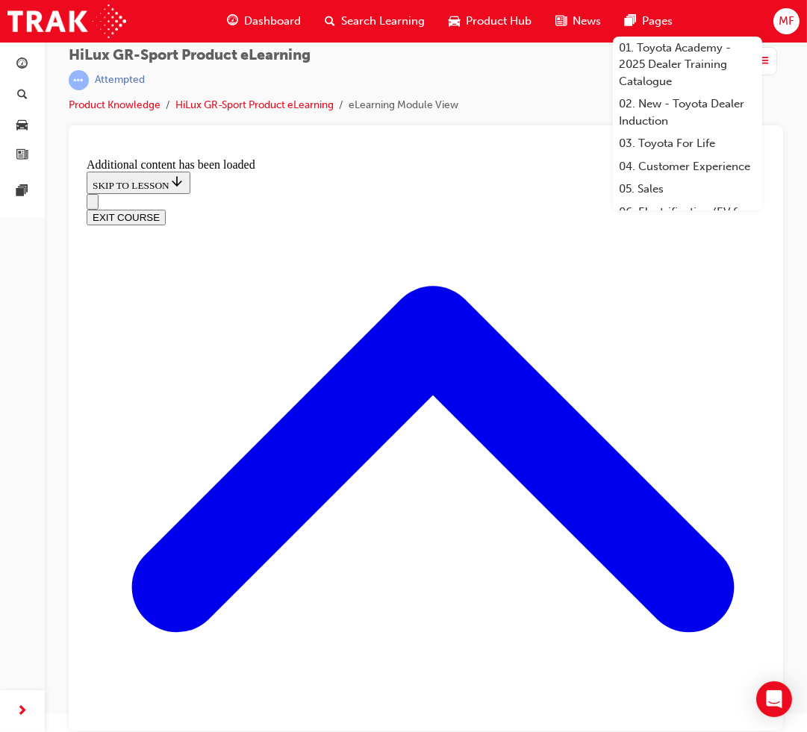
drag, startPoint x: 316, startPoint y: 325, endPoint x: 228, endPoint y: 352, distance: 92.3
drag, startPoint x: 241, startPoint y: 366, endPoint x: 247, endPoint y: 372, distance: 7.9
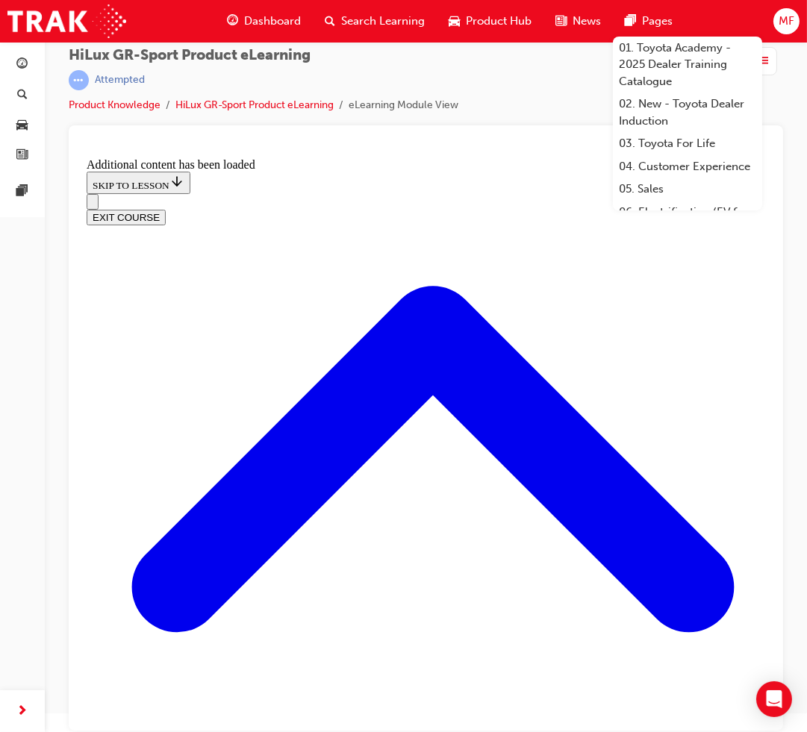
drag, startPoint x: 447, startPoint y: 525, endPoint x: 461, endPoint y: 587, distance: 63.4
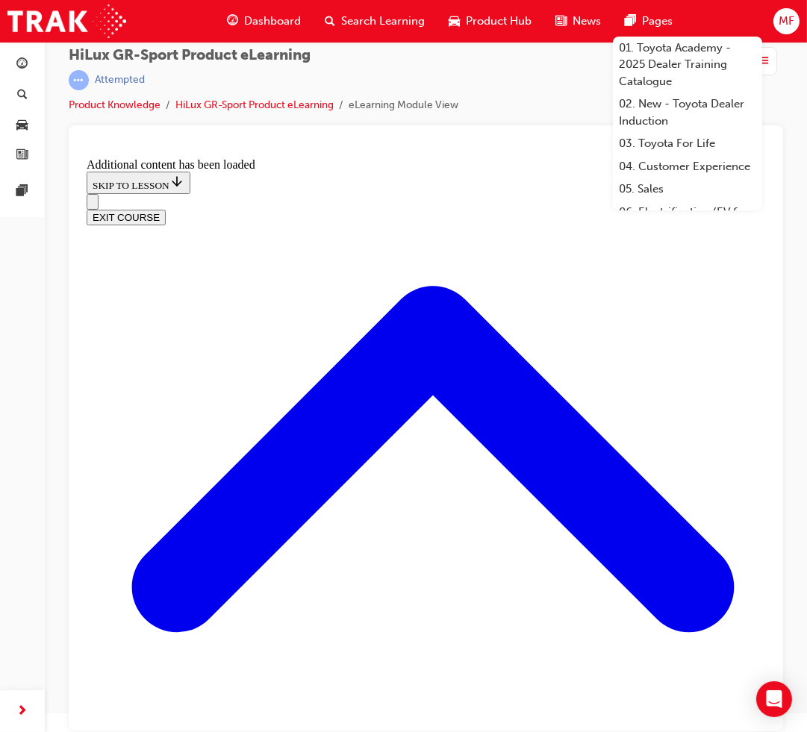
scroll to position [1352, 0]
checkbox input "true"
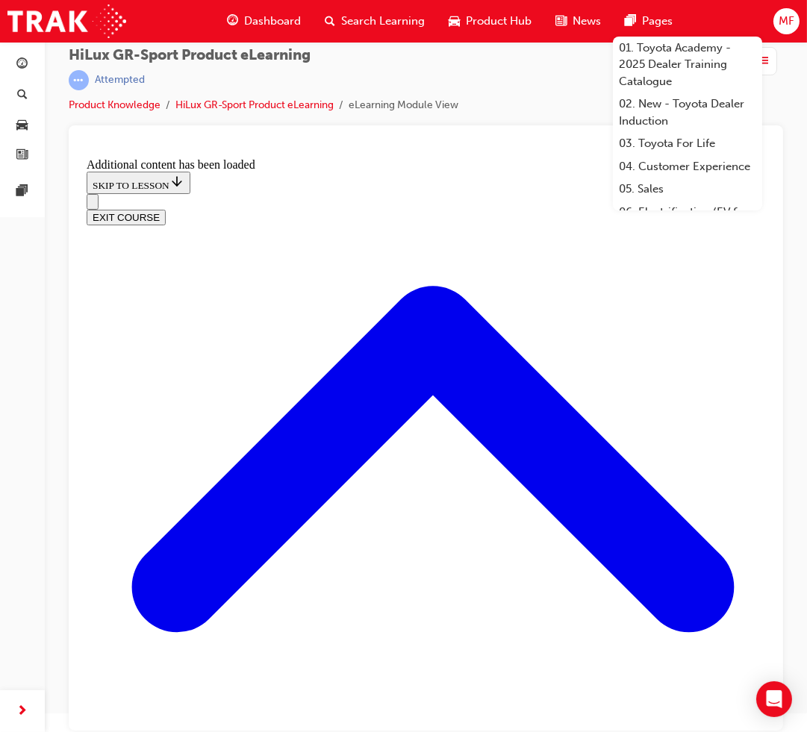
checkbox input "false"
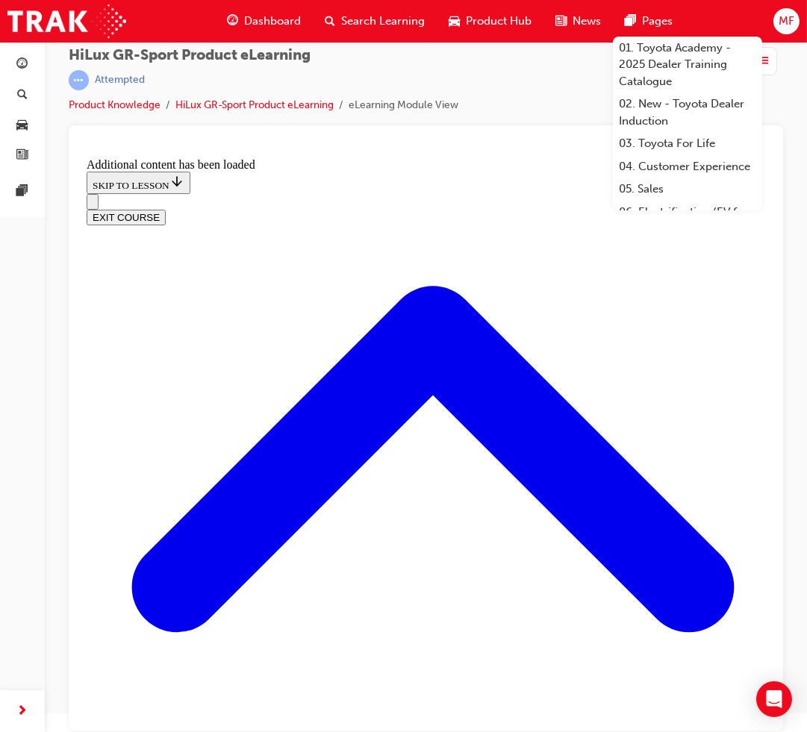
checkbox input "true"
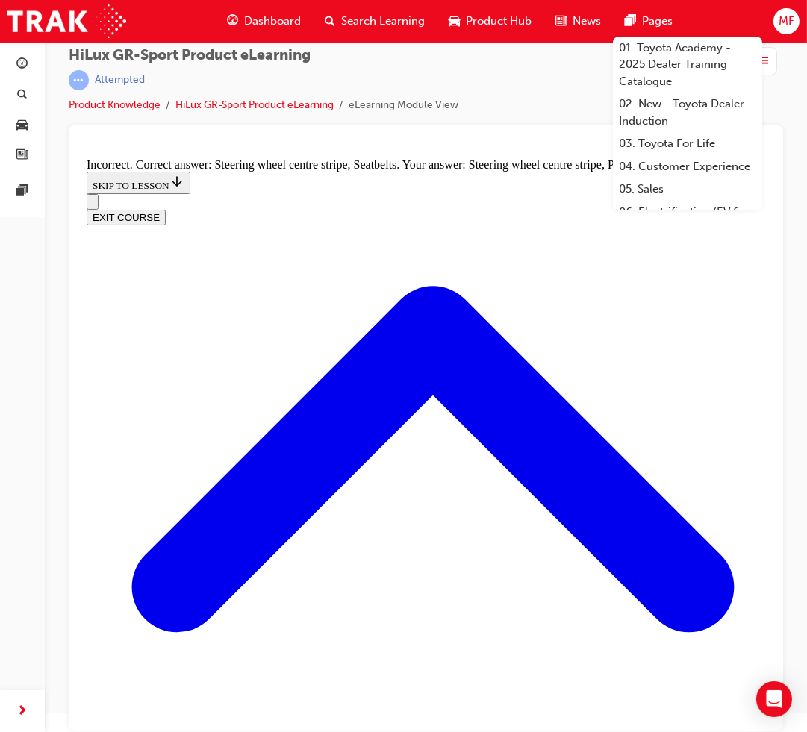
scroll to position [1235, 0]
checkbox input "true"
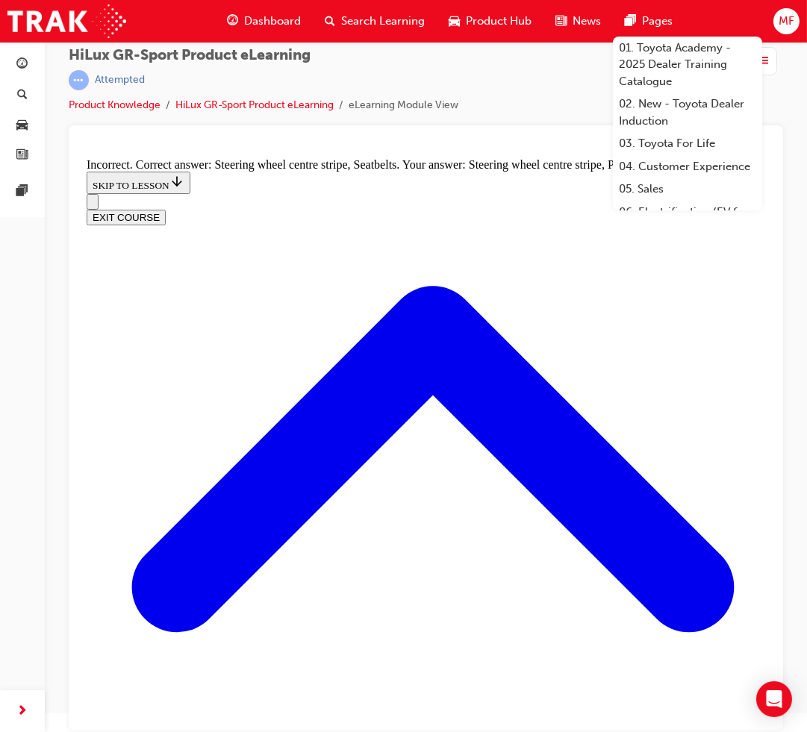
checkbox input "false"
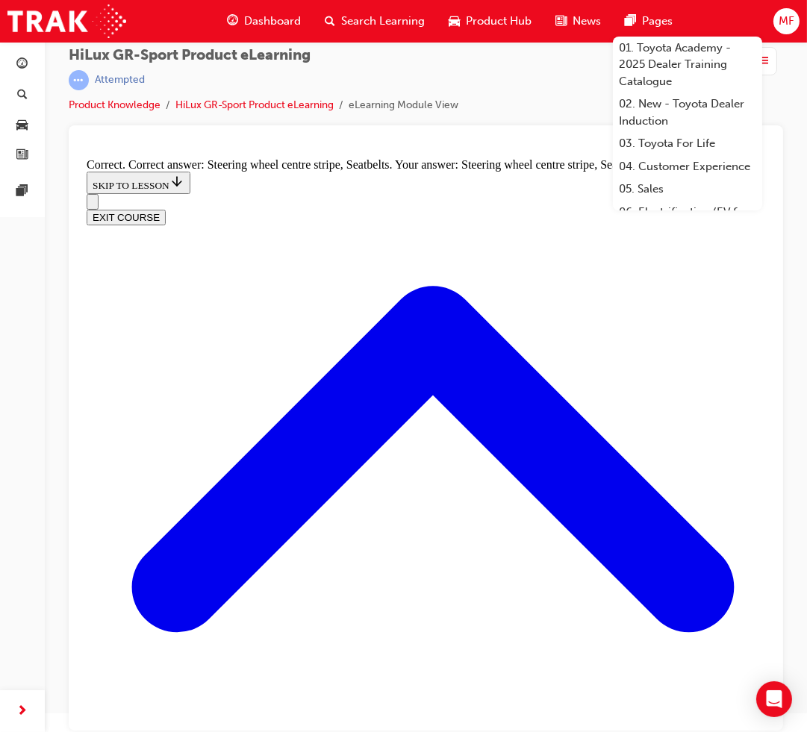
radio input "true"
drag, startPoint x: 444, startPoint y: 545, endPoint x: 434, endPoint y: 544, distance: 10.5
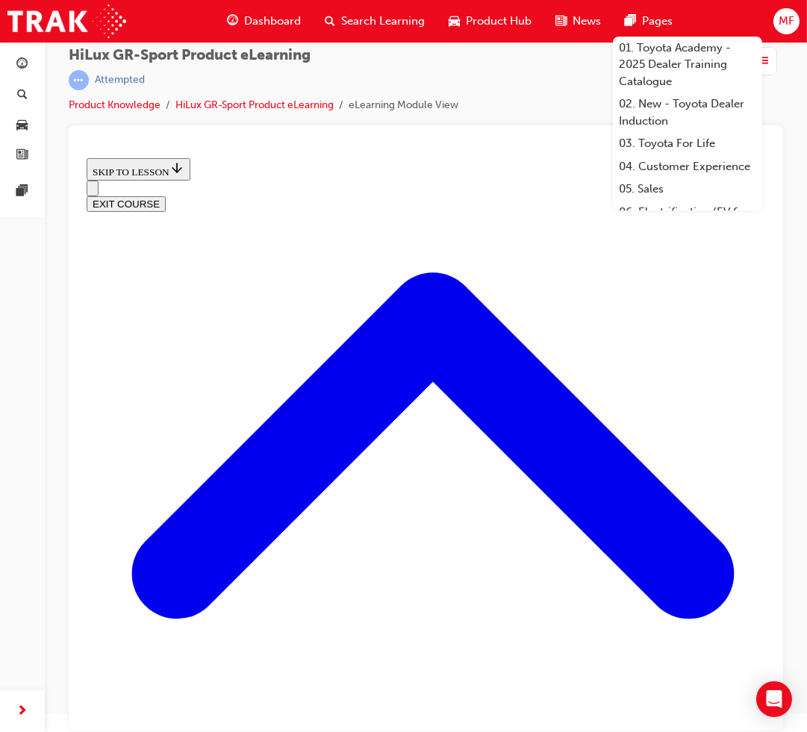
scroll to position [496, 0]
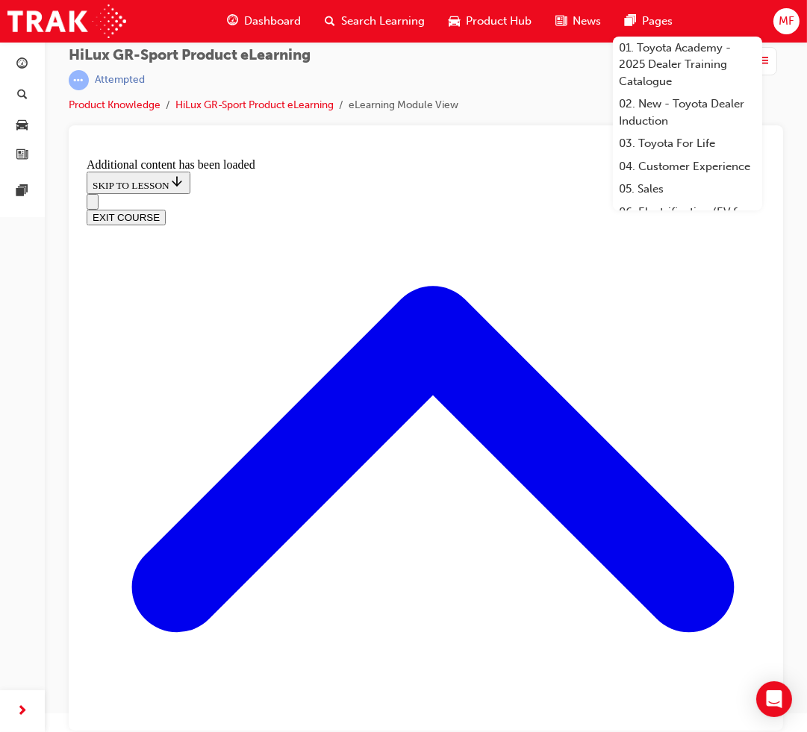
scroll to position [934, 0]
radio input "true"
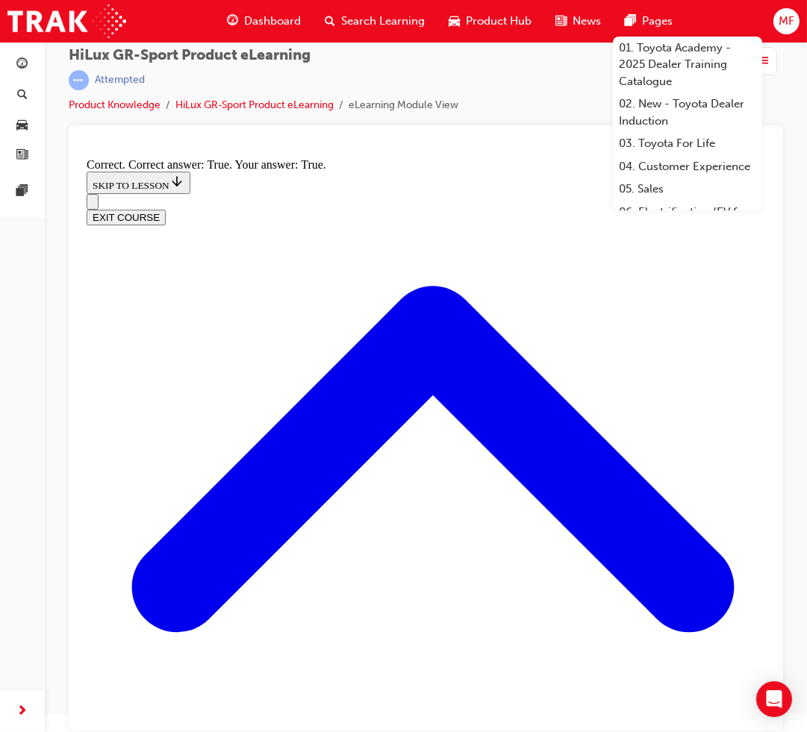
scroll to position [1070, 0]
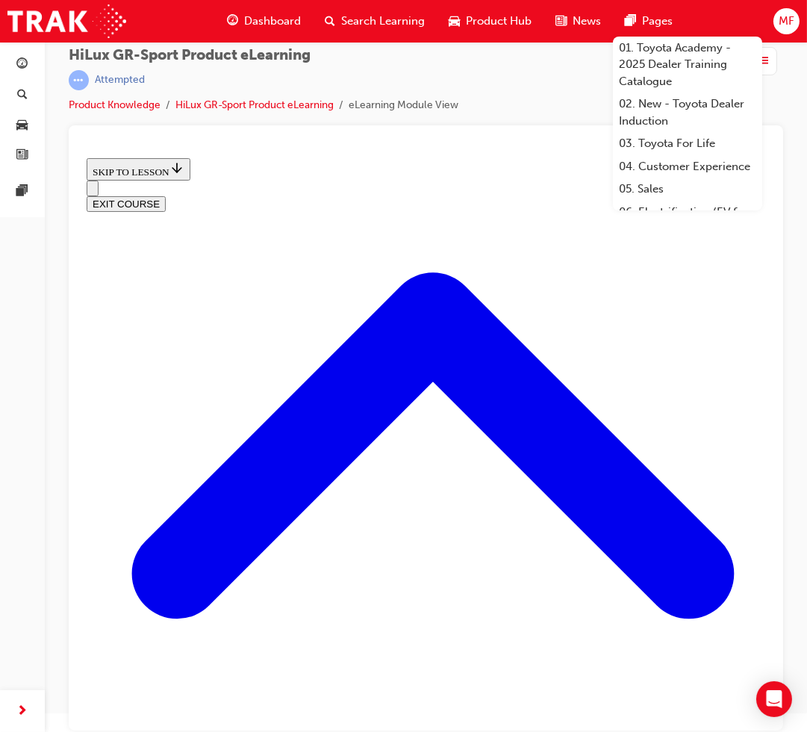
scroll to position [1641, 0]
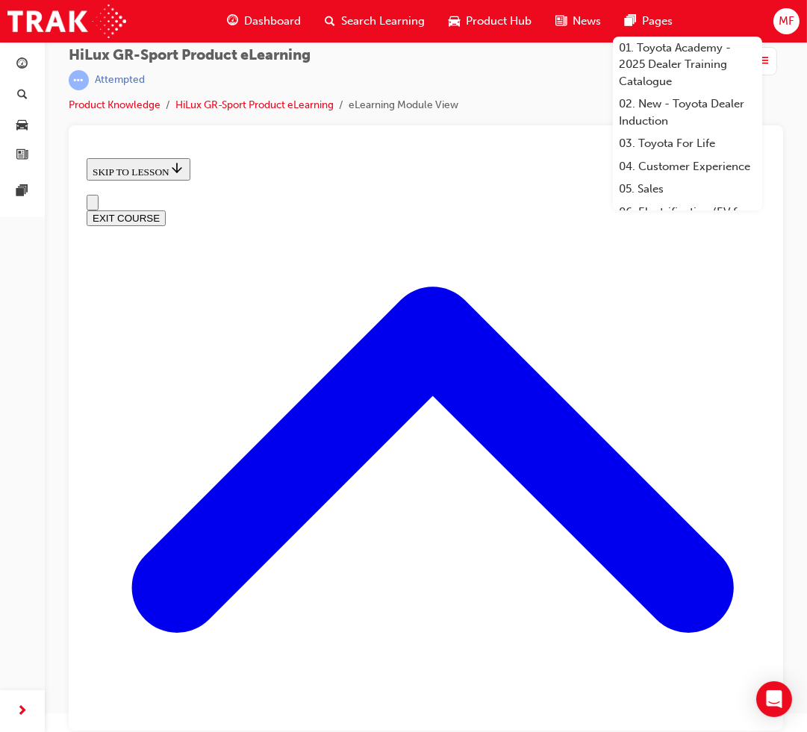
scroll to position [158, 0]
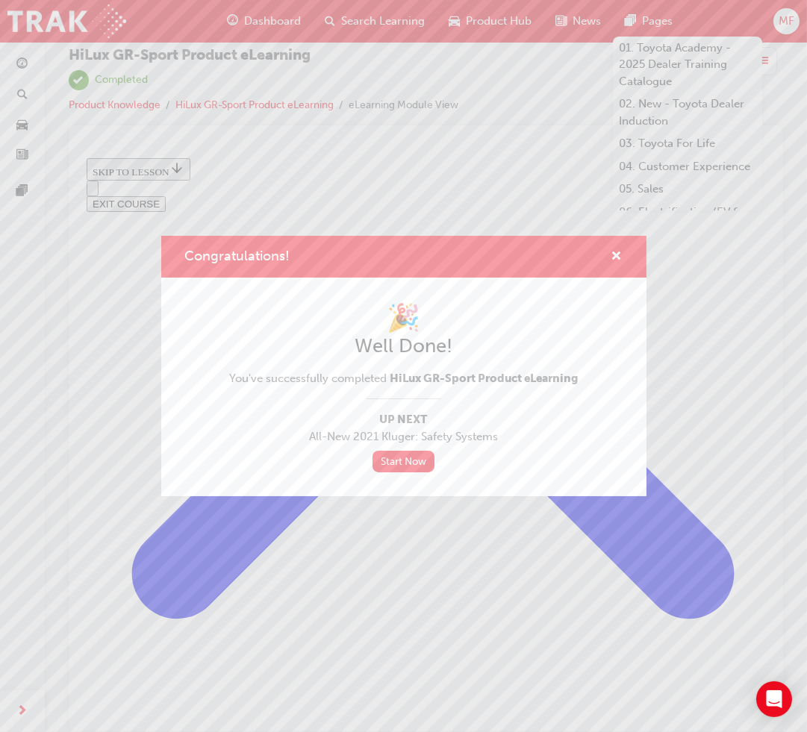
click at [276, 25] on div "Congratulations! 🎉 Well Done! You've successfully completed HiLux GR-Sport Prod…" at bounding box center [403, 366] width 807 height 732
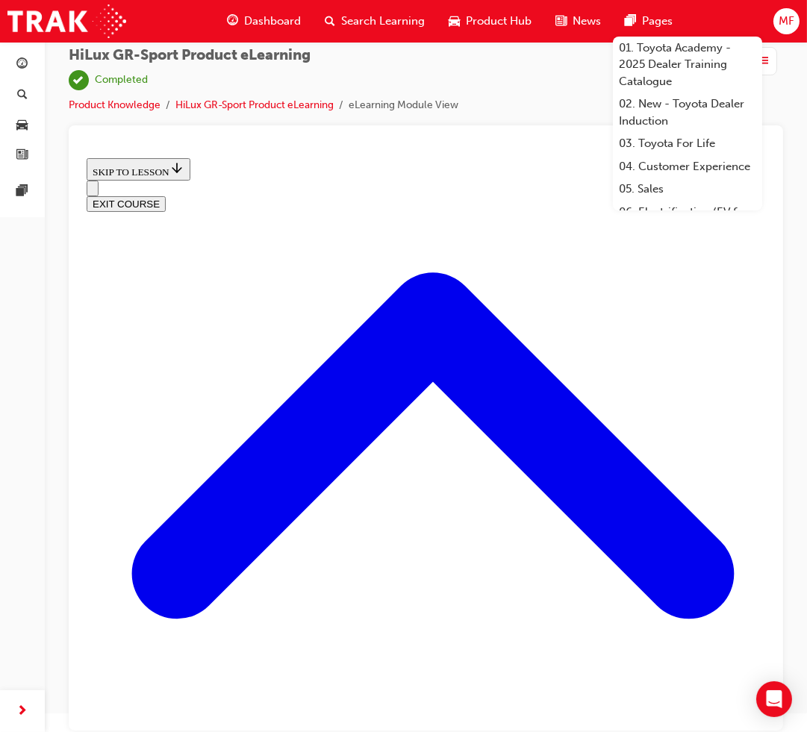
click at [247, 19] on span "Dashboard" at bounding box center [272, 21] width 57 height 17
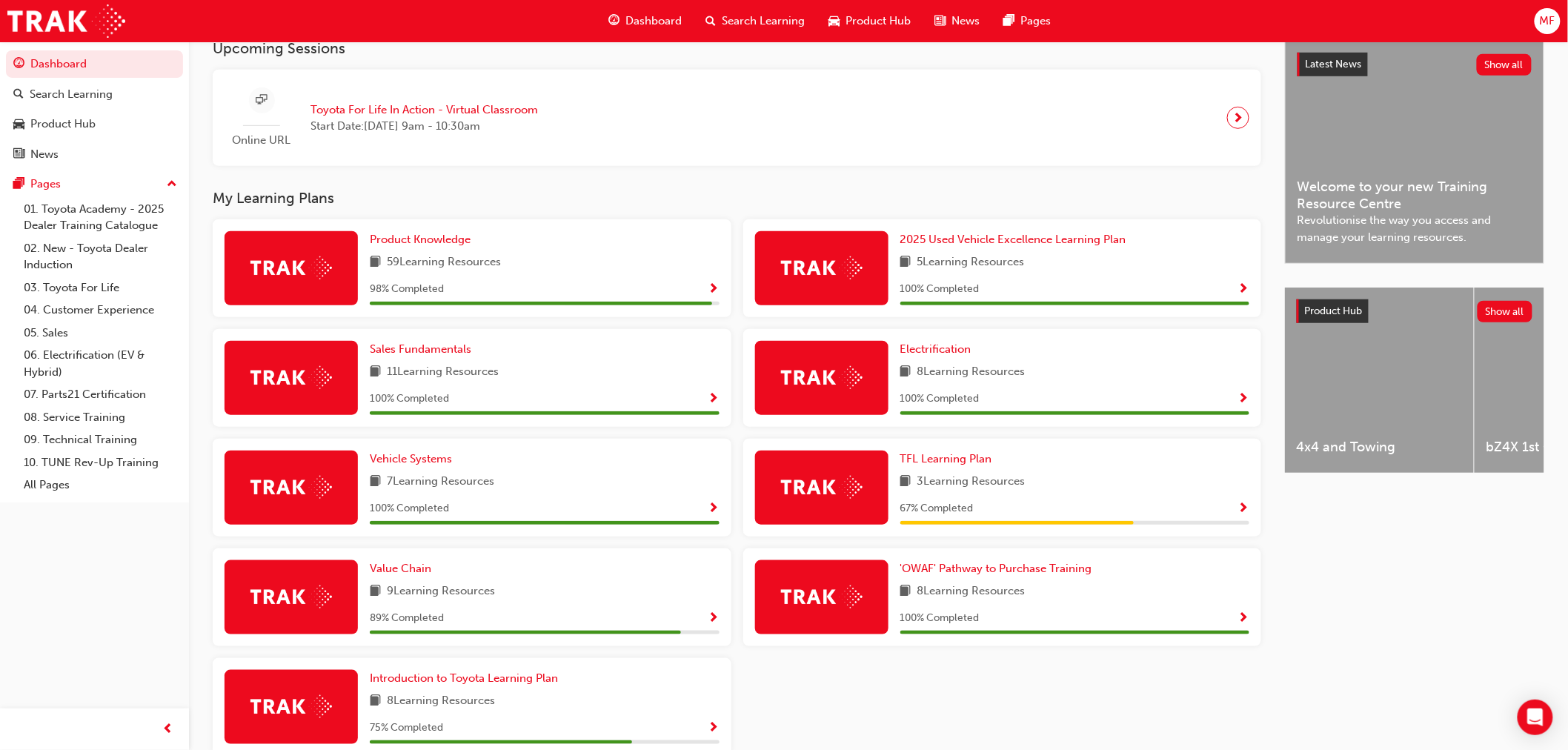
scroll to position [420, 0]
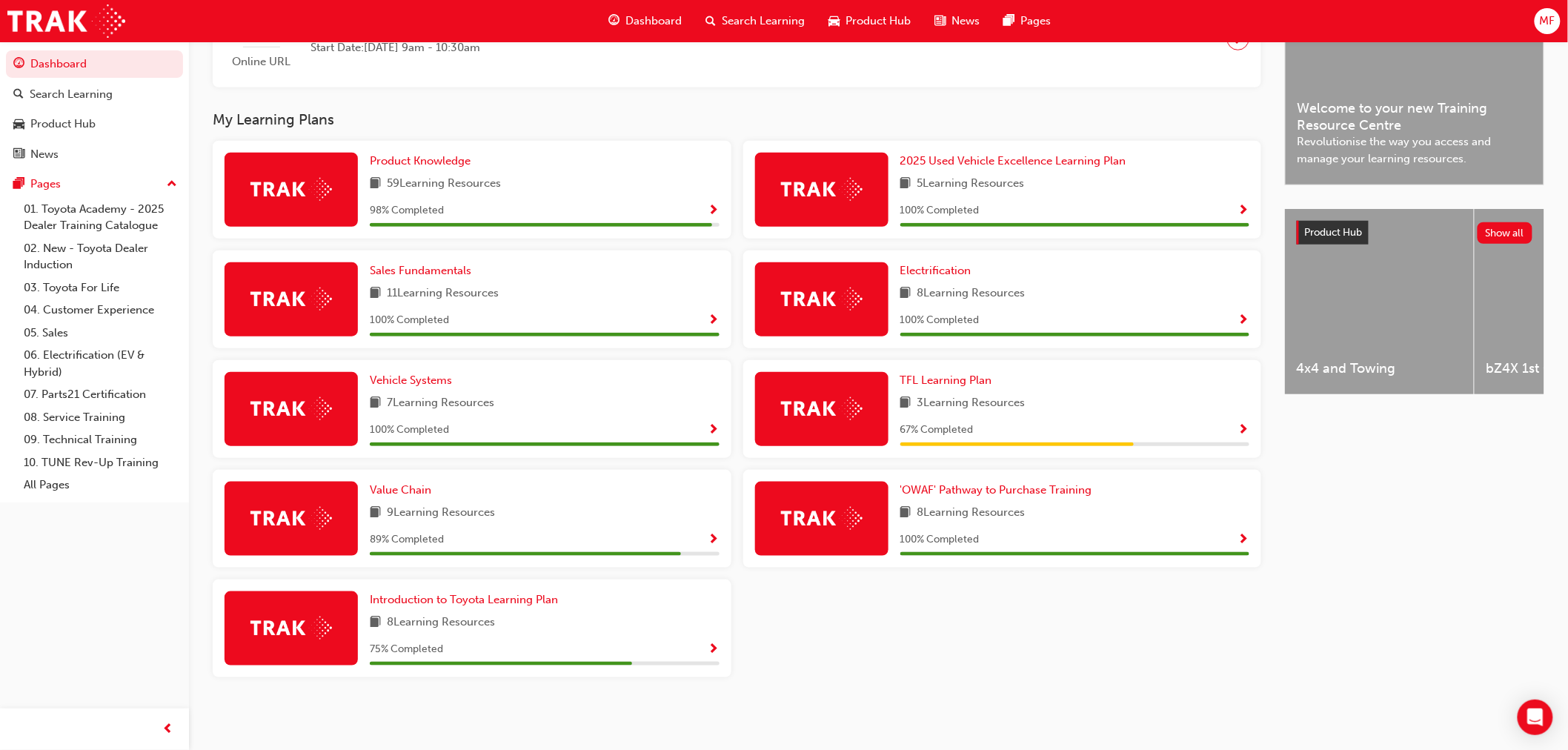
click at [633, 22] on span "Dashboard" at bounding box center [654, 21] width 57 height 17
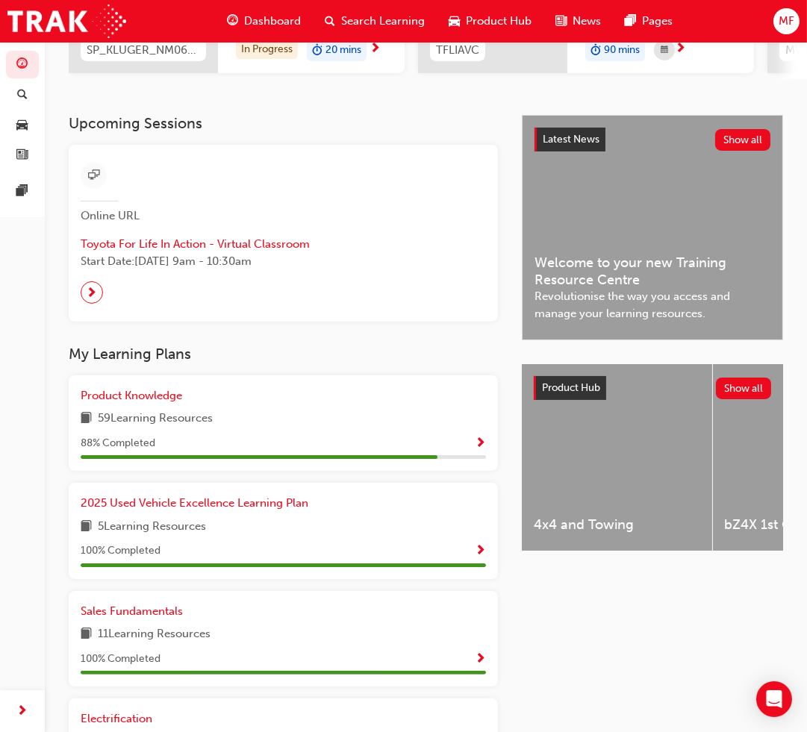
scroll to position [249, 0]
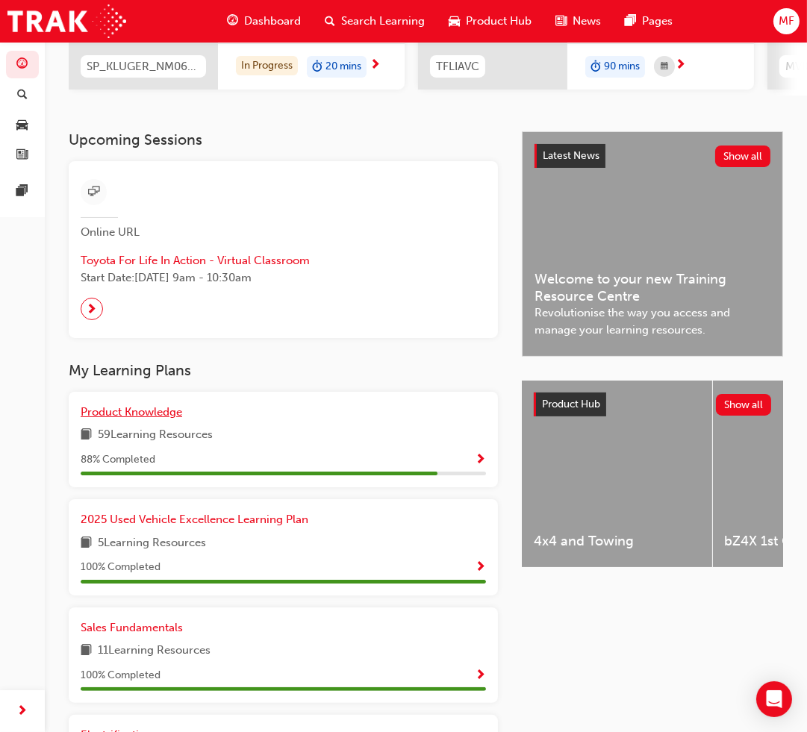
click at [142, 419] on span "Product Knowledge" at bounding box center [132, 411] width 102 height 13
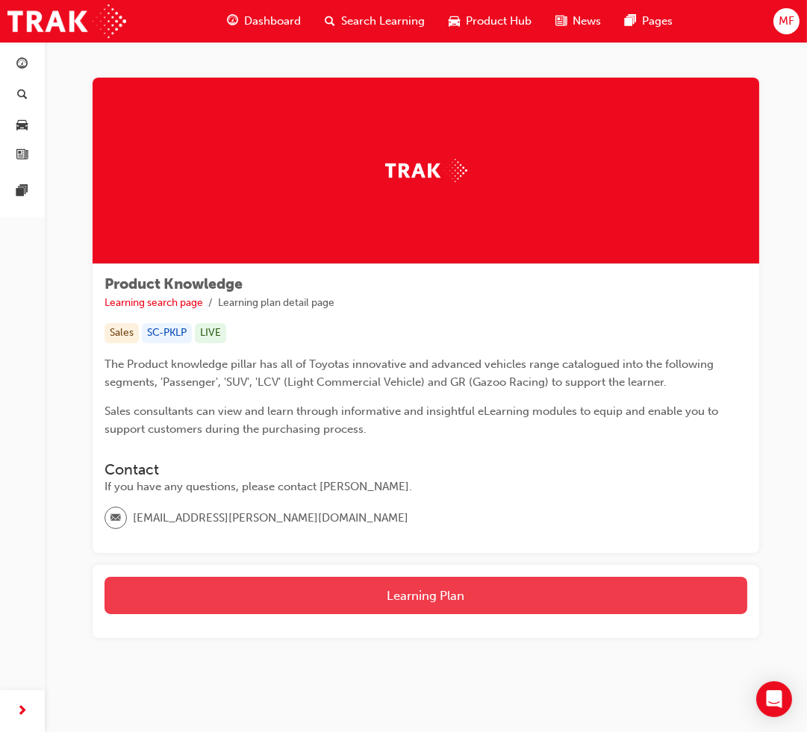
click at [307, 595] on button "Learning Plan" at bounding box center [425, 595] width 643 height 37
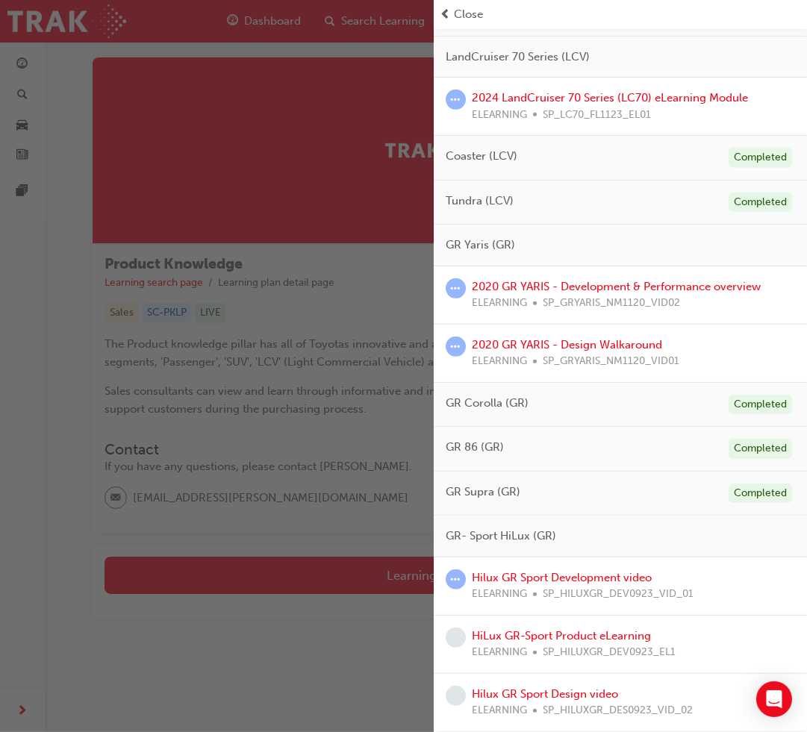
scroll to position [26, 0]
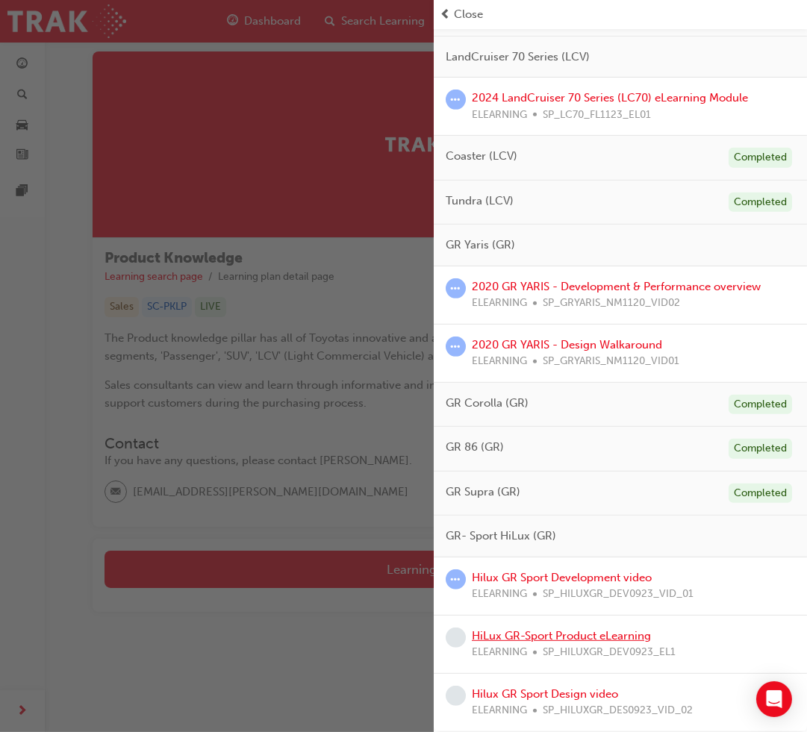
click at [573, 640] on link "HiLux GR-Sport Product eLearning" at bounding box center [561, 635] width 179 height 13
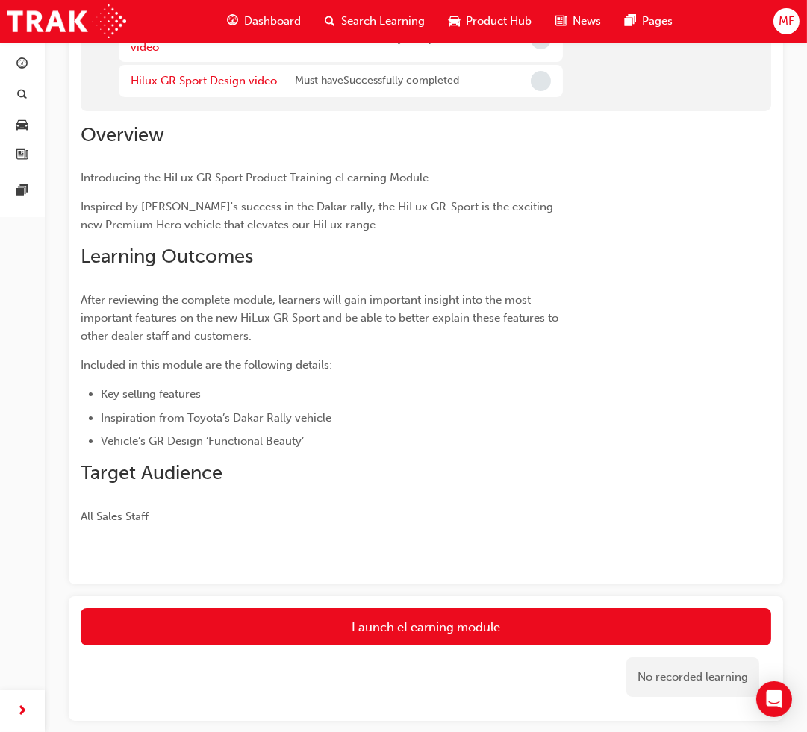
scroll to position [247, 0]
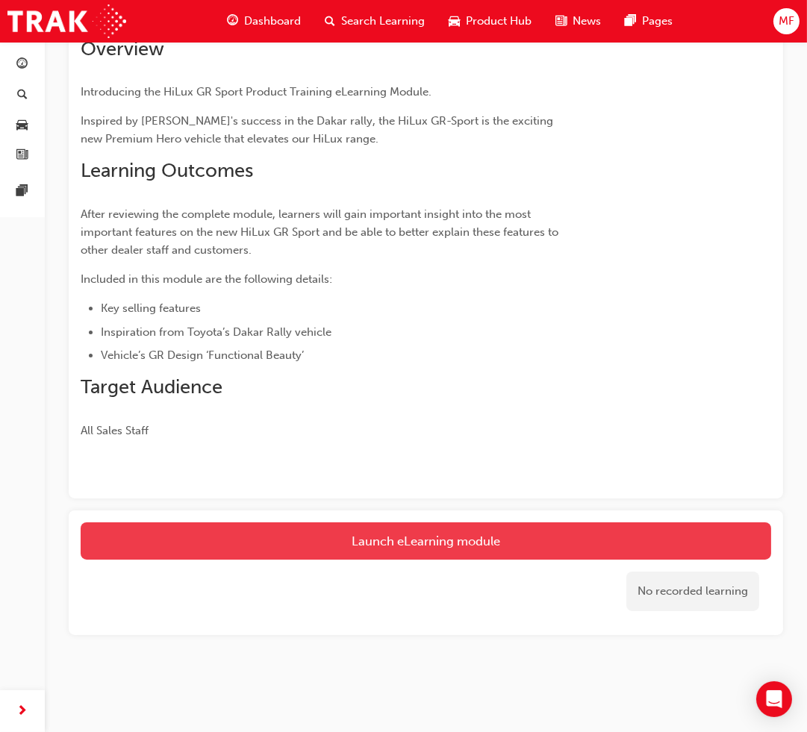
click at [400, 543] on button "Launch eLearning module" at bounding box center [426, 540] width 690 height 37
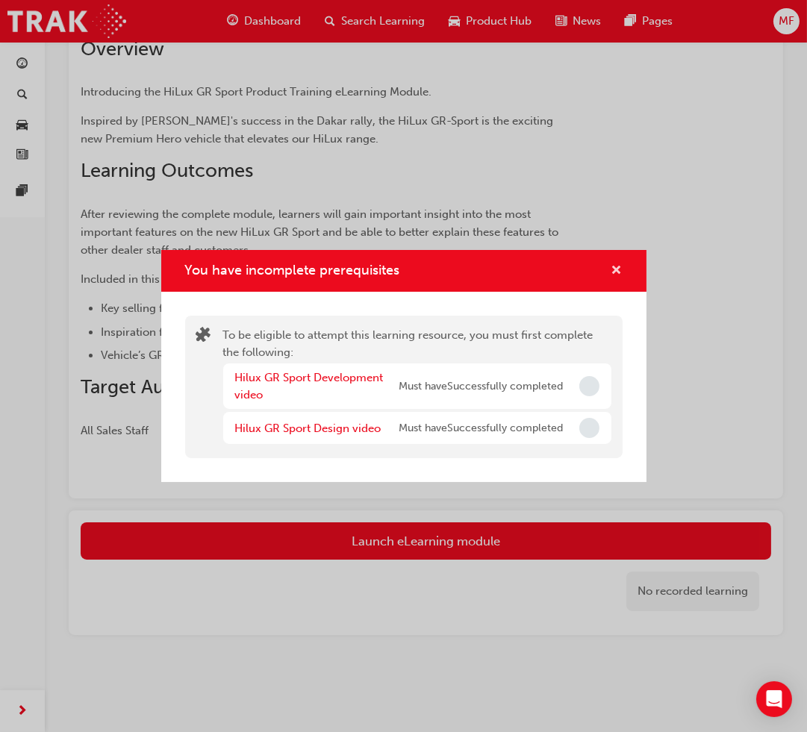
click at [613, 269] on span "cross-icon" at bounding box center [616, 271] width 11 height 13
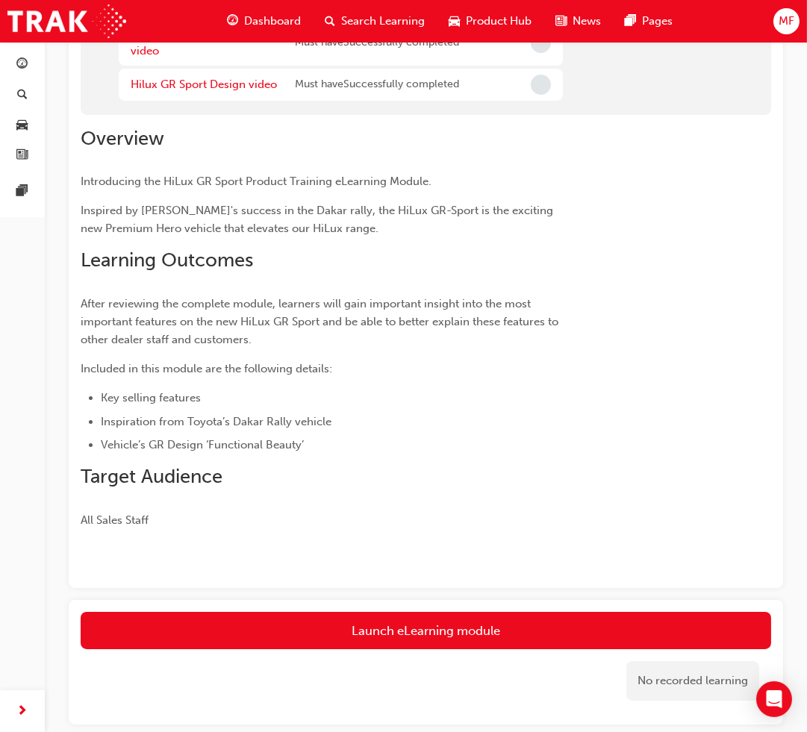
scroll to position [0, 0]
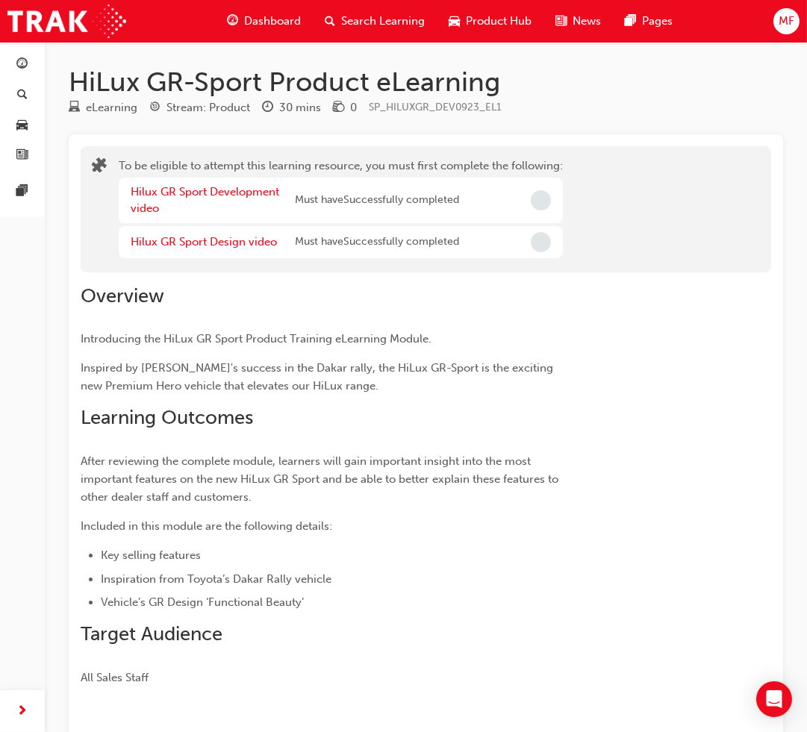
click at [299, 24] on span "Dashboard" at bounding box center [272, 21] width 57 height 17
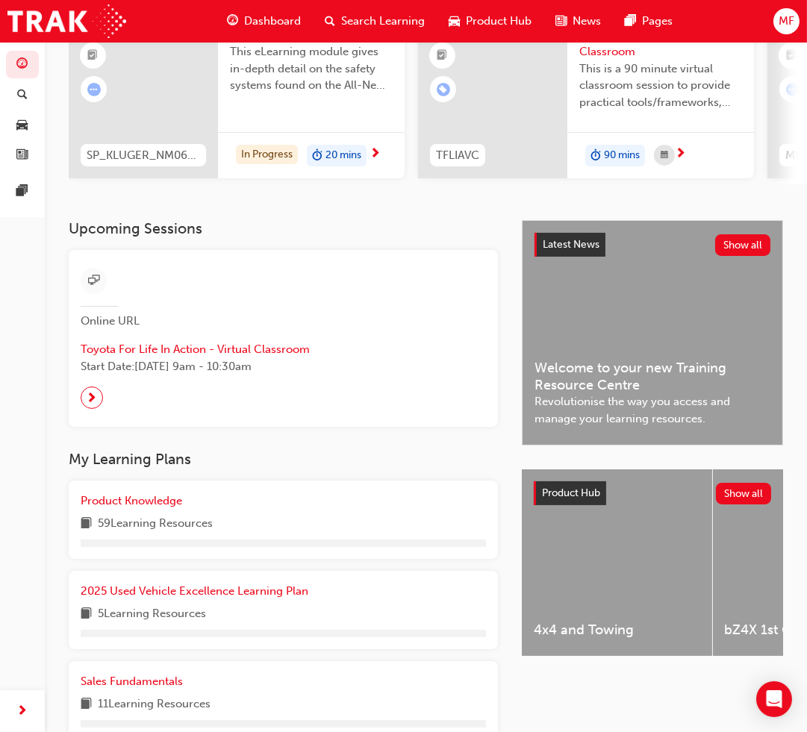
scroll to position [414, 0]
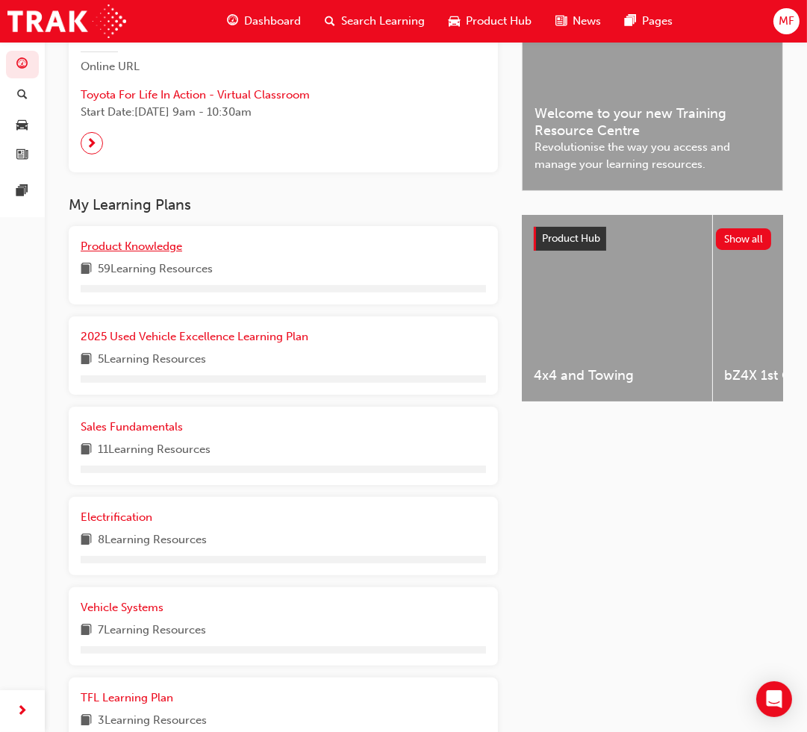
click at [122, 253] on span "Product Knowledge" at bounding box center [132, 246] width 102 height 13
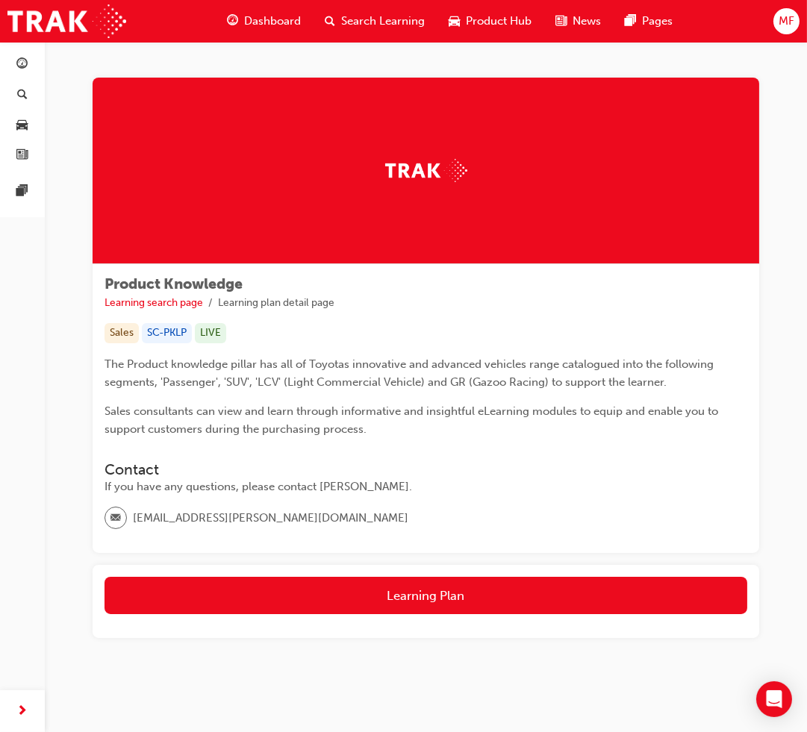
scroll to position [26, 0]
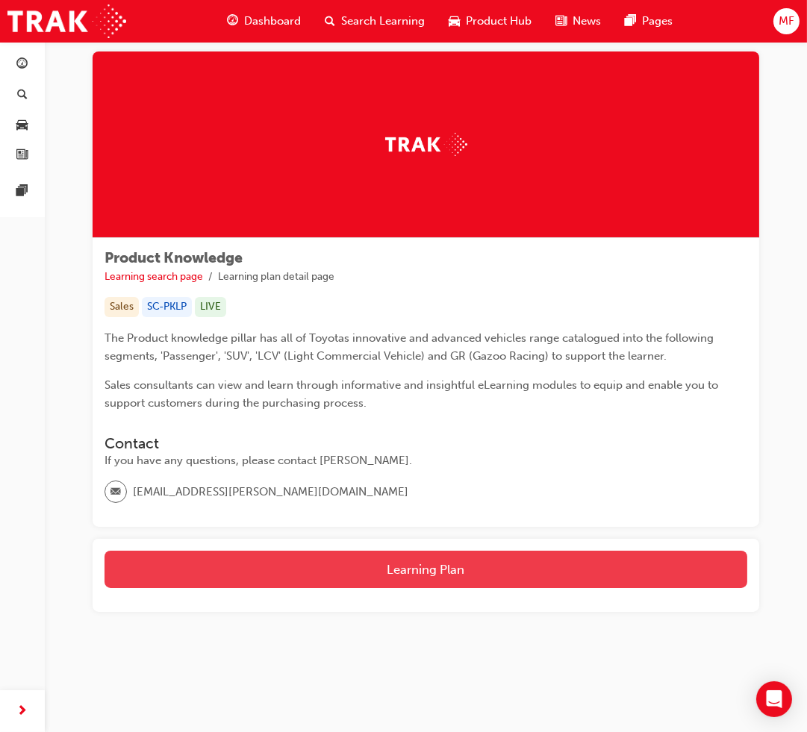
click at [601, 558] on button "Learning Plan" at bounding box center [425, 569] width 643 height 37
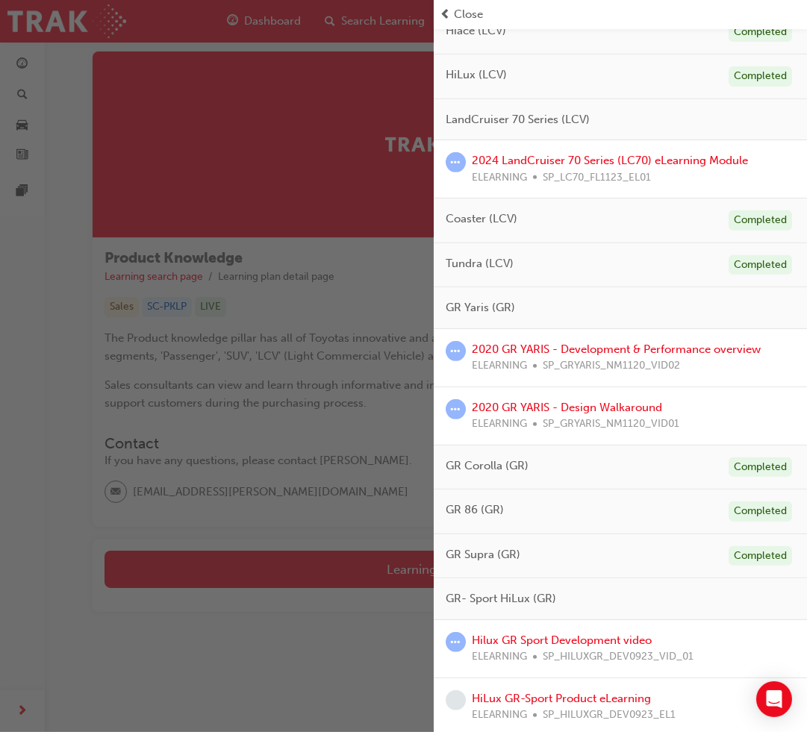
scroll to position [670, 0]
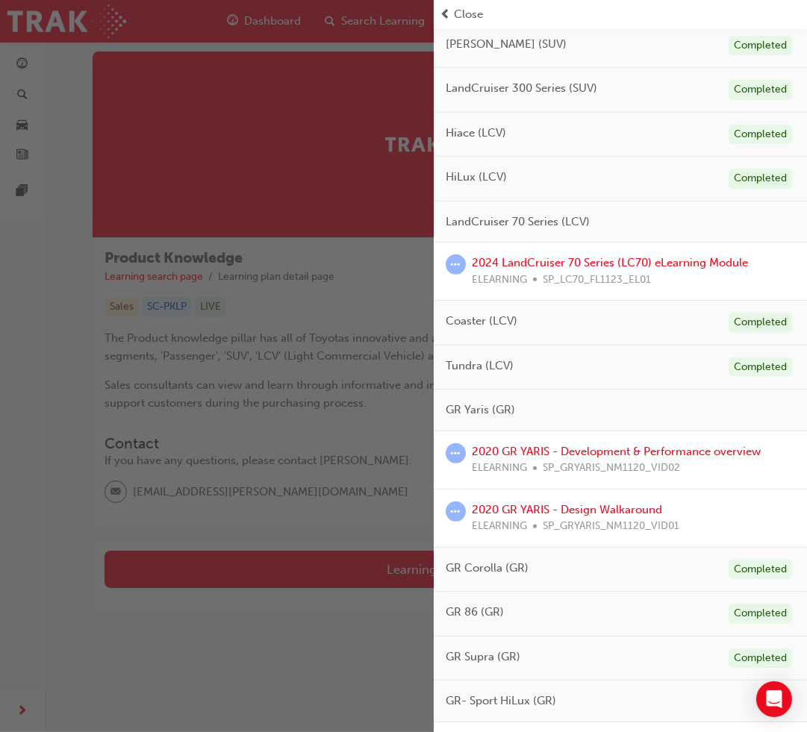
click at [616, 252] on div "2024 LandCruiser 70 Series (LC70) eLearning Module ELEARNING SP_LC70_FL1123_EL01" at bounding box center [620, 272] width 373 height 58
click at [617, 262] on link "2024 LandCruiser 70 Series (LC70) eLearning Module" at bounding box center [610, 262] width 276 height 13
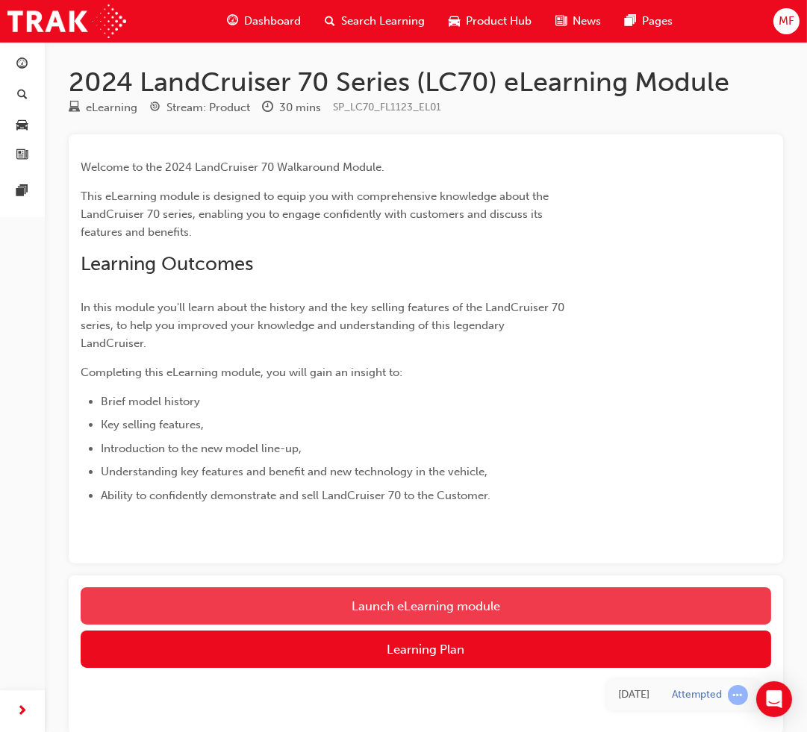
click at [483, 607] on link "Launch eLearning module" at bounding box center [426, 605] width 690 height 37
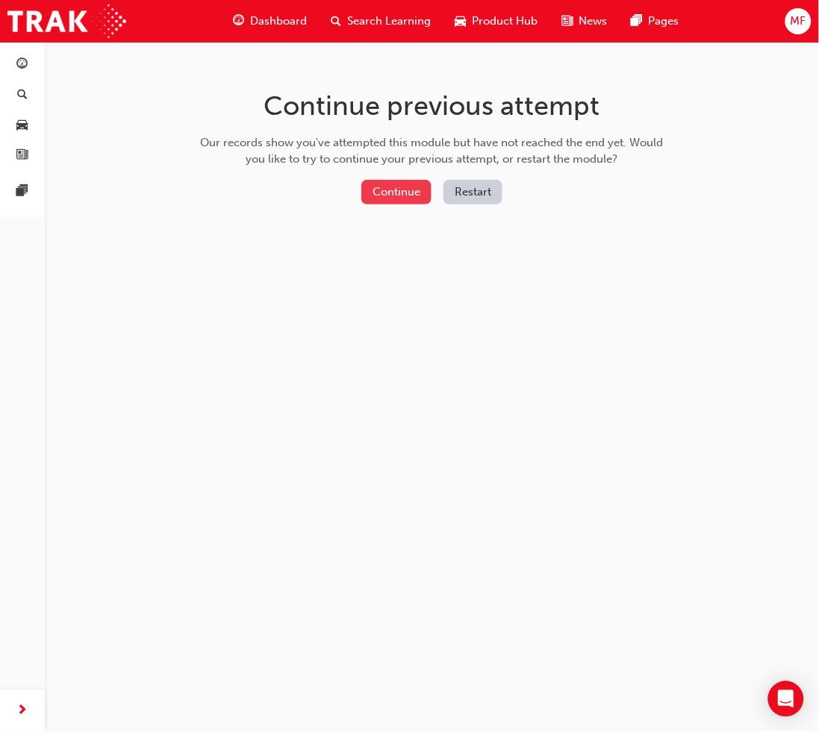
click at [387, 184] on button "Continue" at bounding box center [396, 192] width 70 height 25
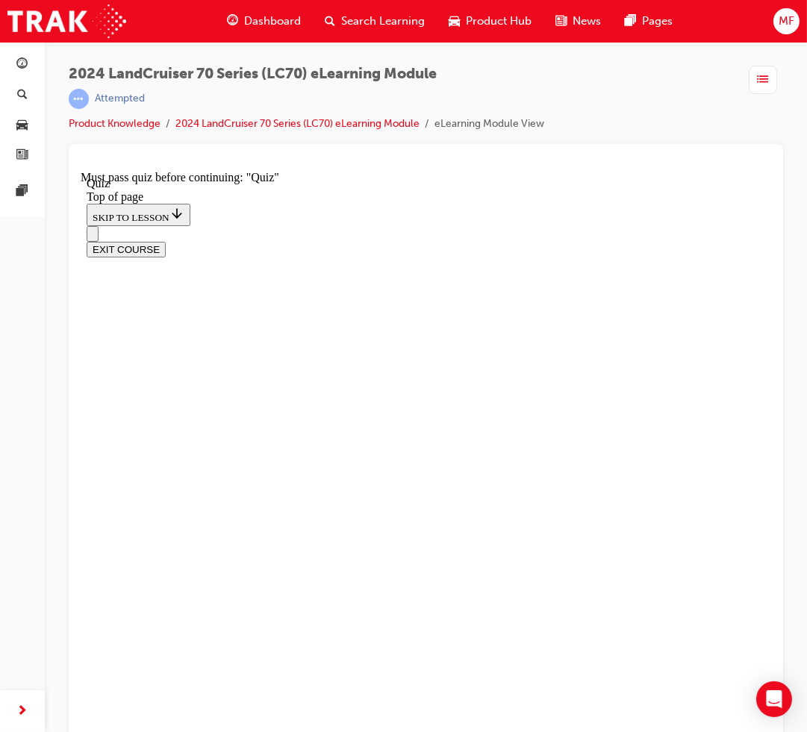
scroll to position [129, 0]
click at [104, 237] on icon "Open navigation menu" at bounding box center [99, 242] width 15 height 10
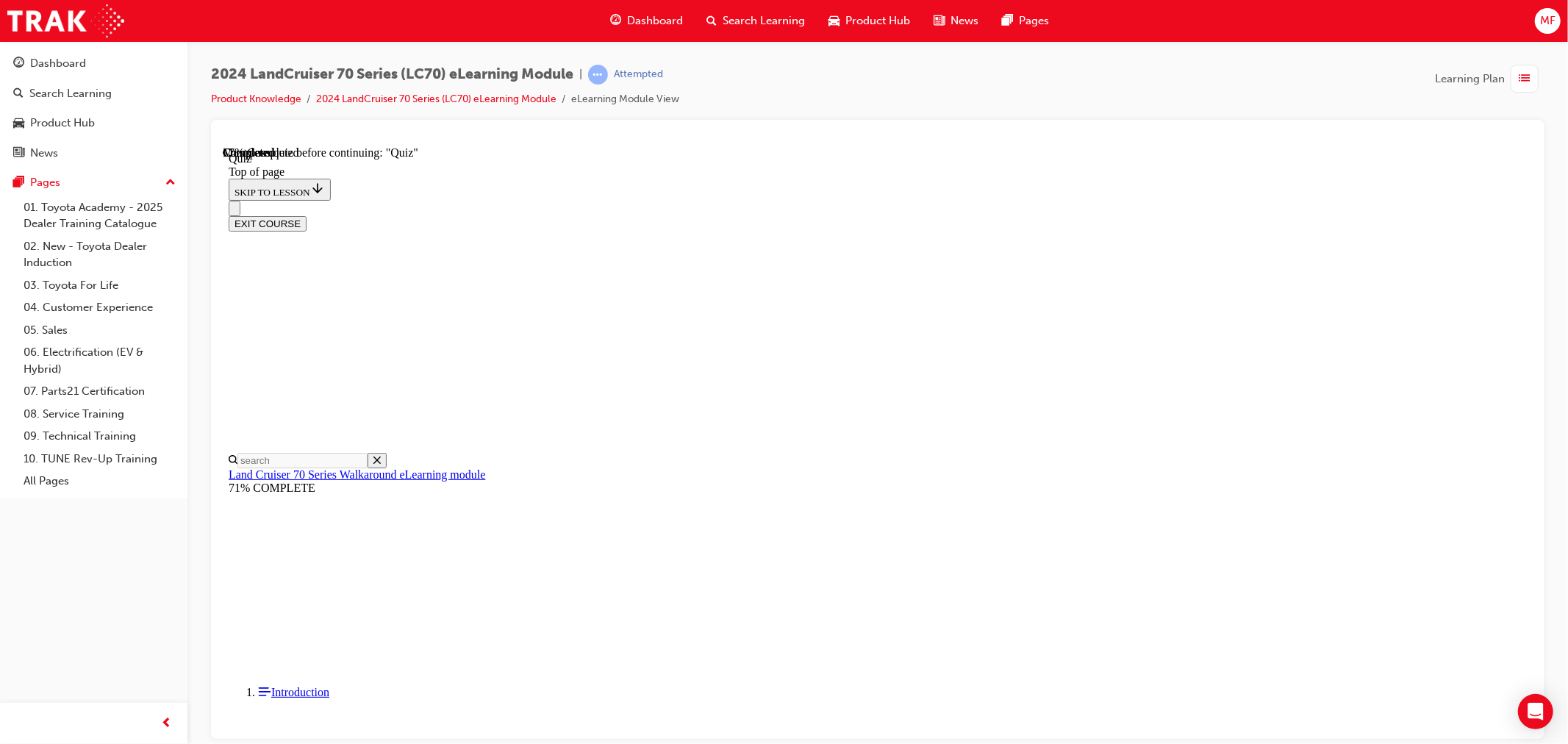
scroll to position [164, 0]
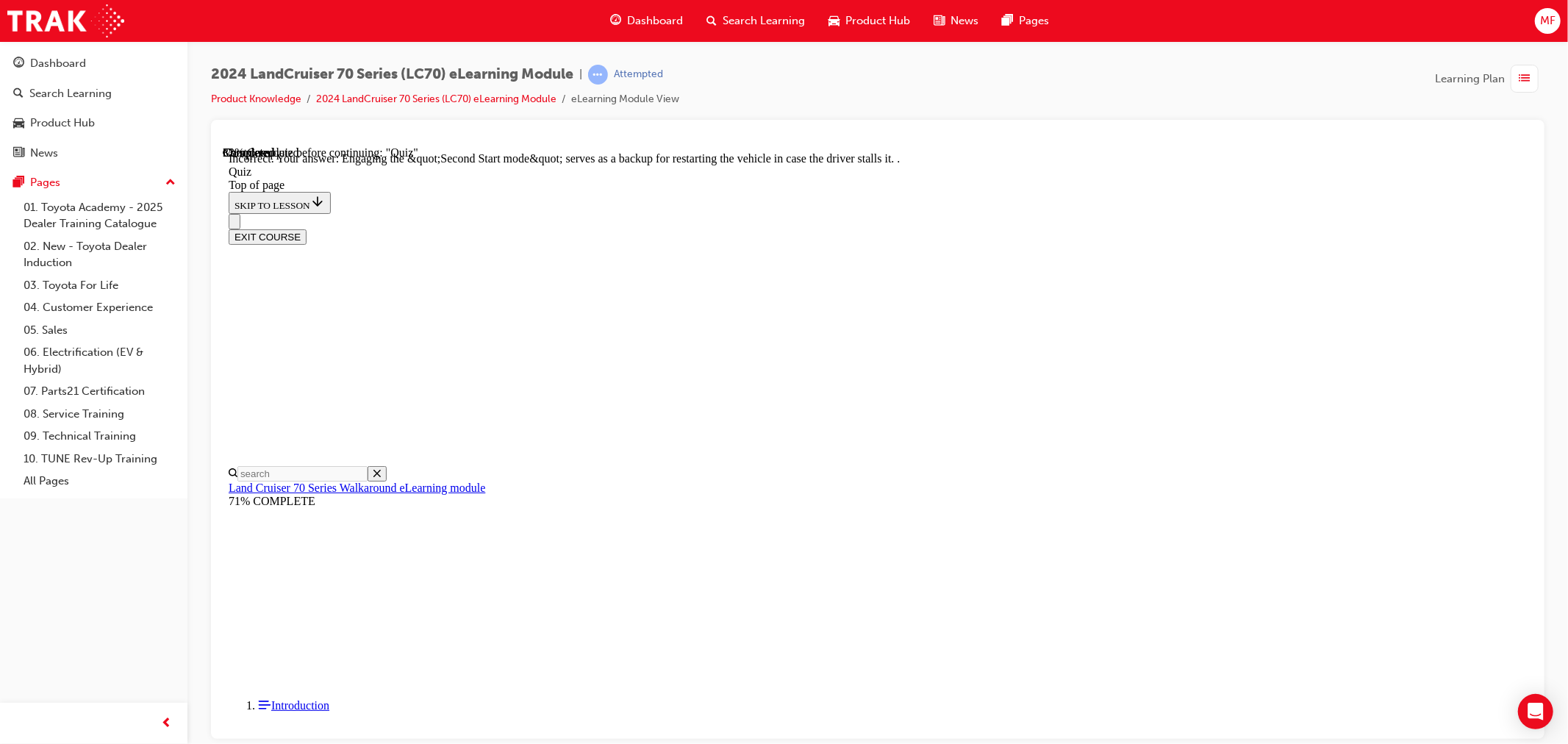
scroll to position [310, 0]
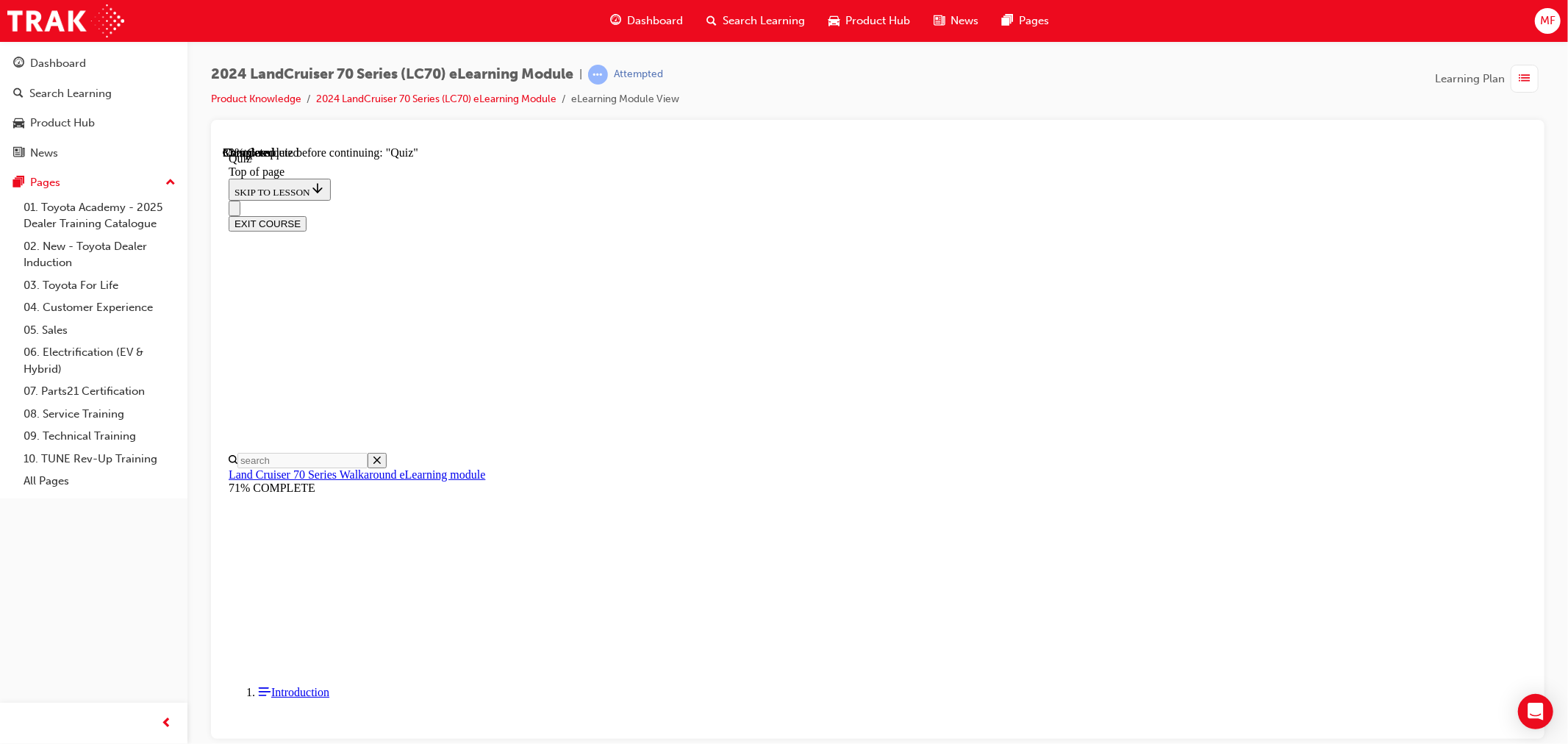
scroll to position [45, 0]
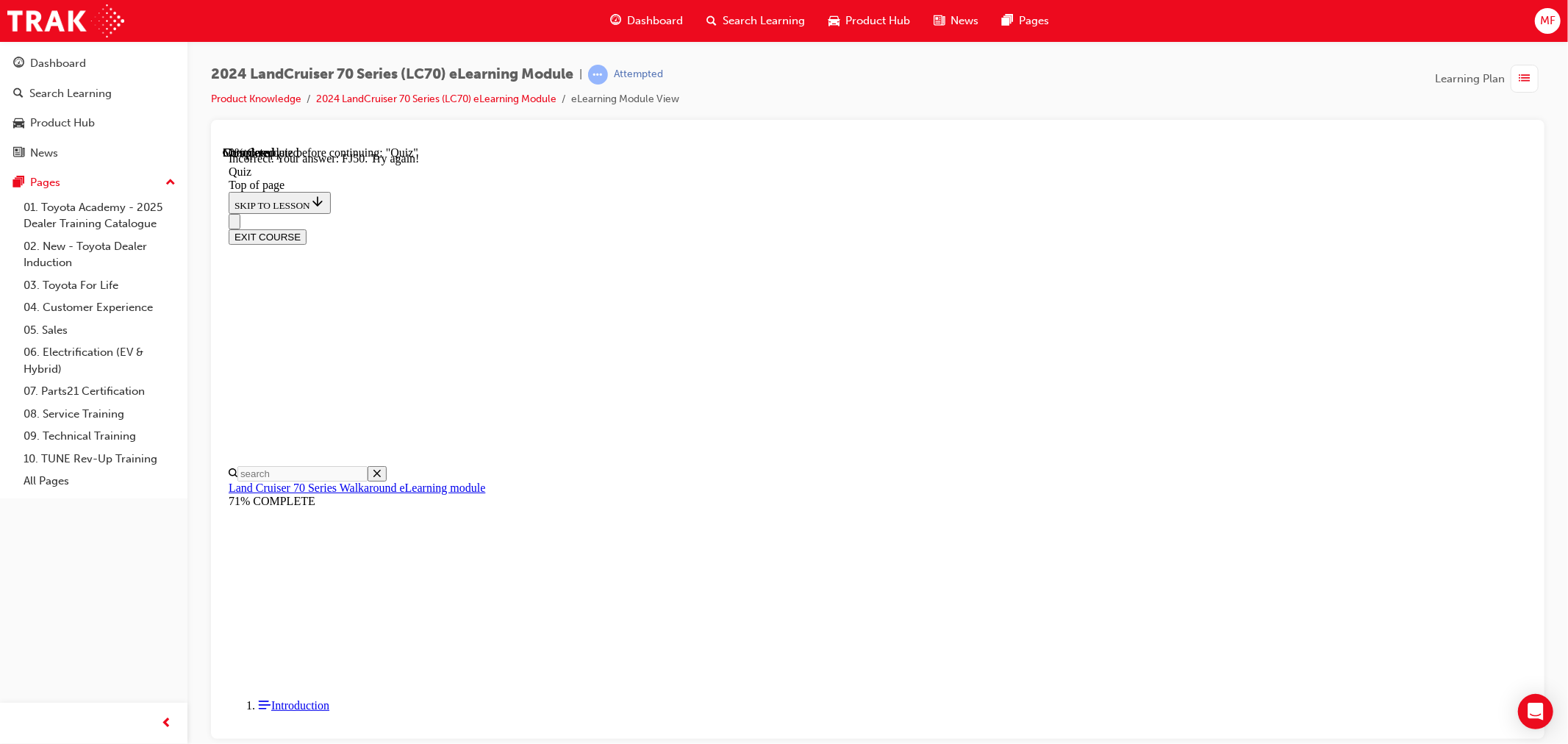
scroll to position [243, 0]
drag, startPoint x: 953, startPoint y: 674, endPoint x: 941, endPoint y: 654, distance: 23.3
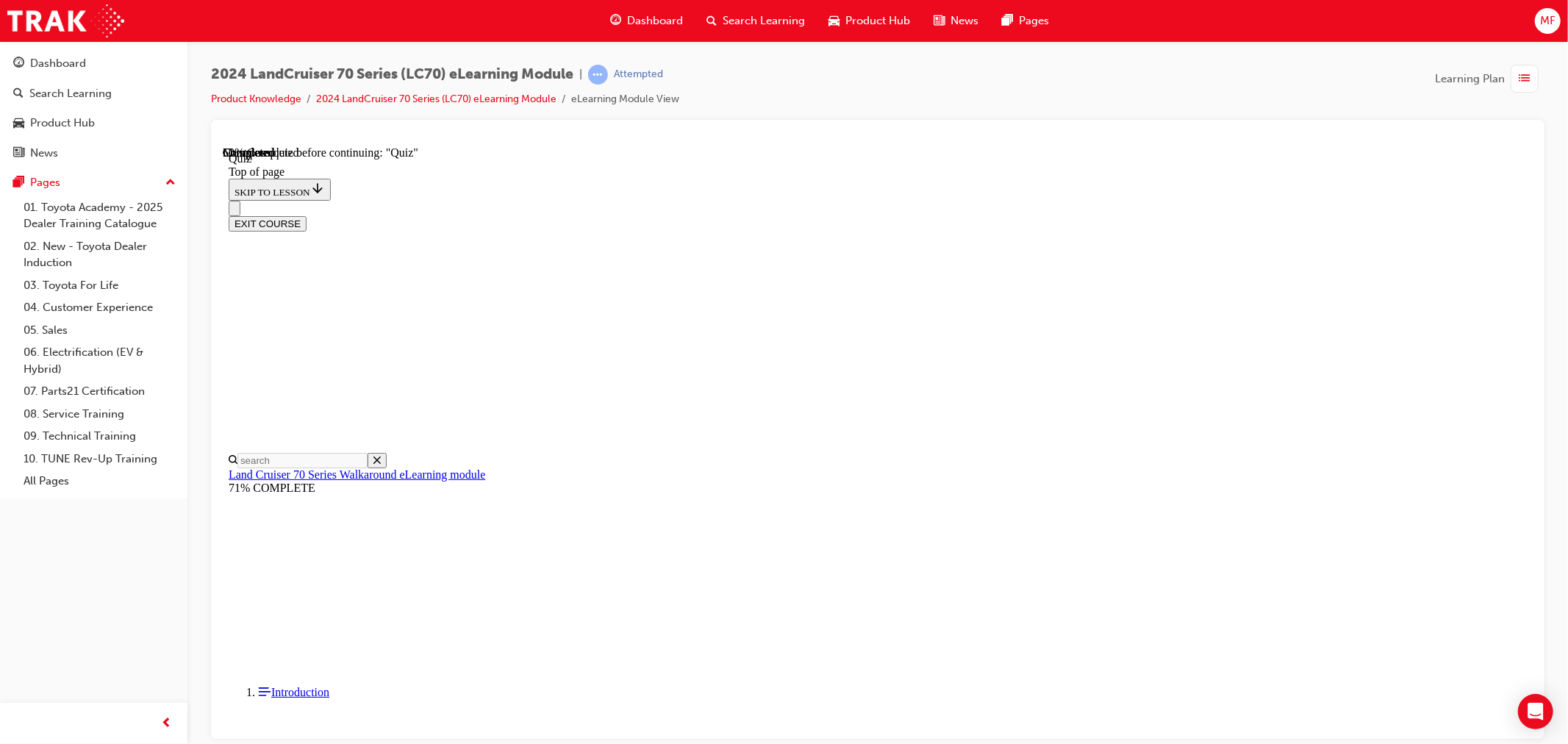
scroll to position [176, 0]
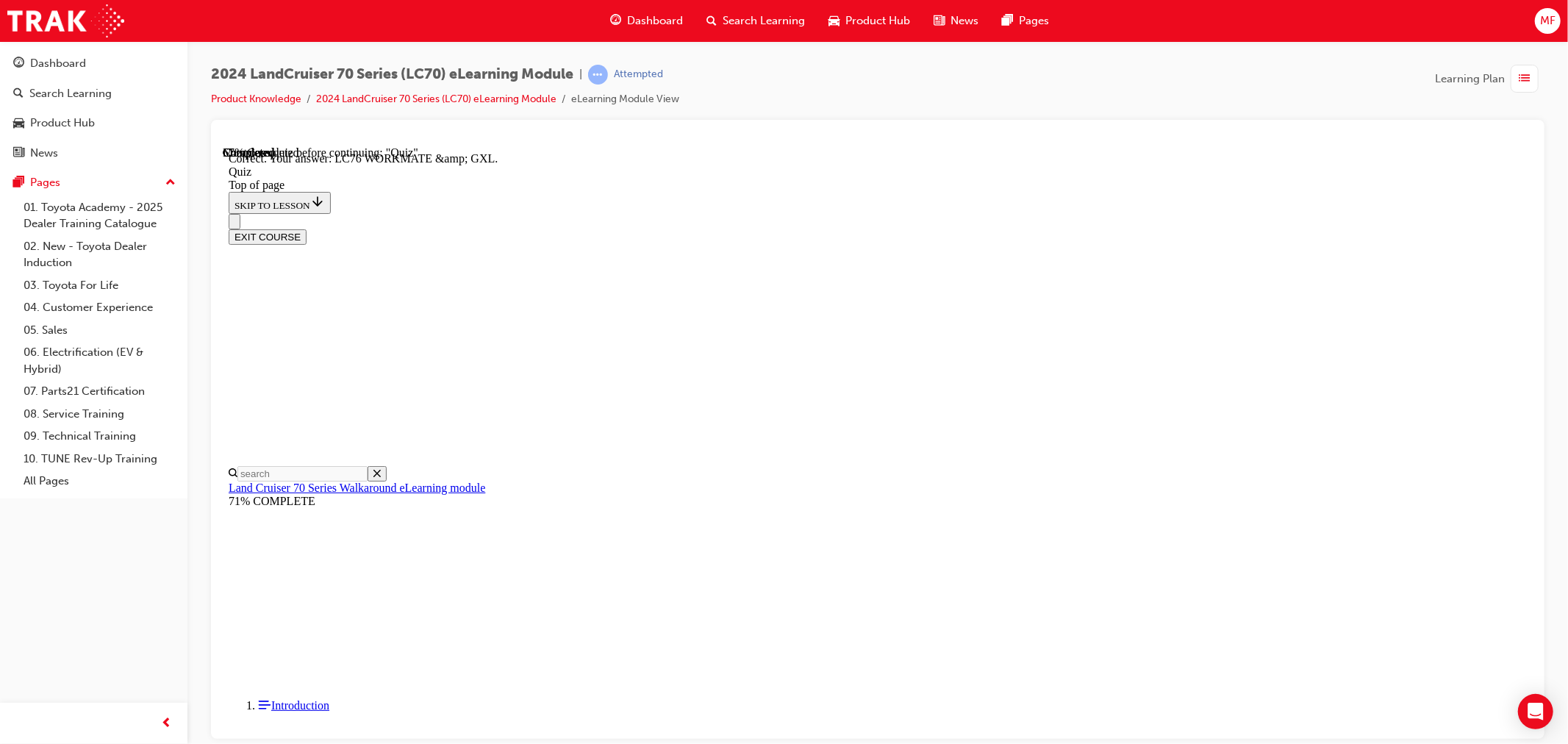
scroll to position [223, 0]
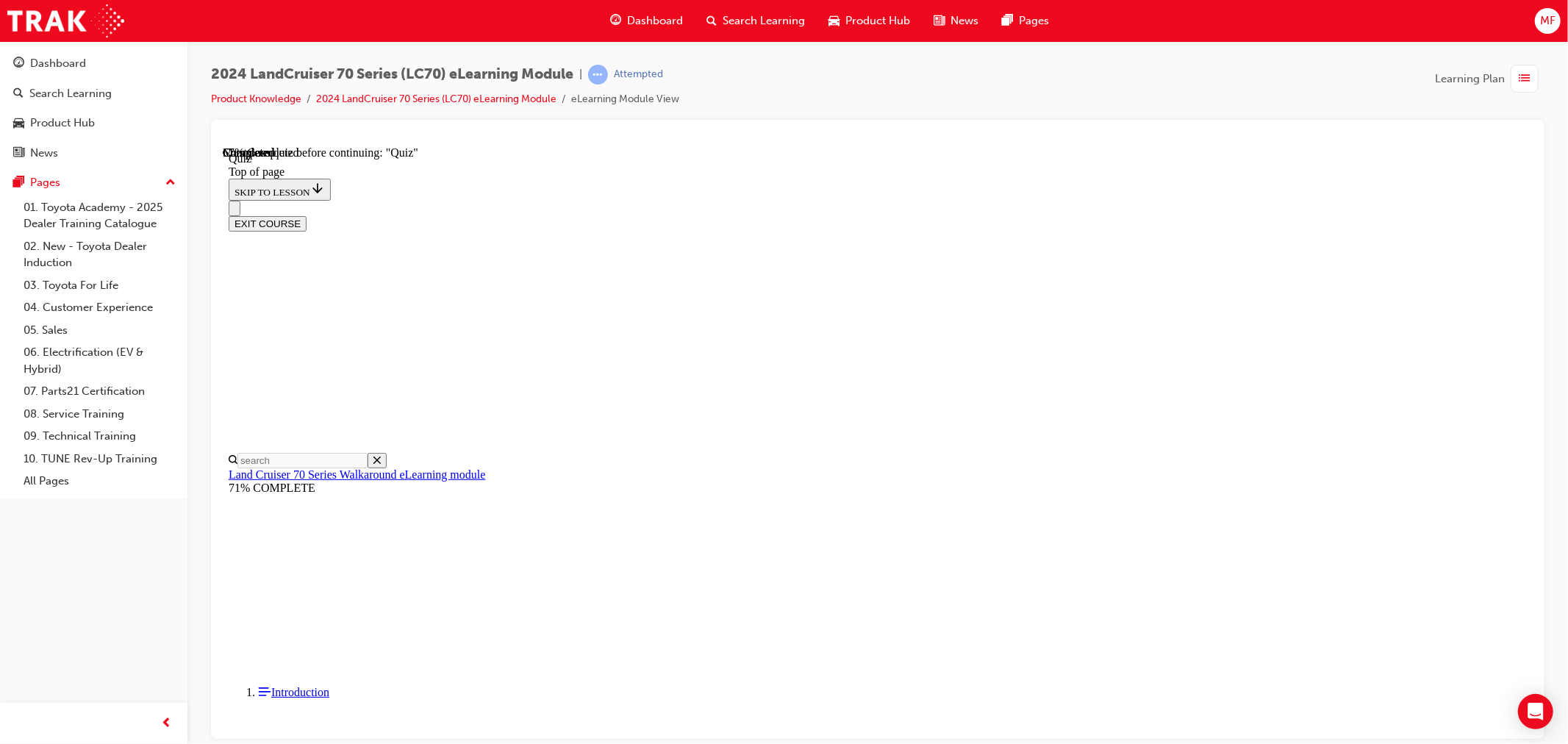
scroll to position [126, 0]
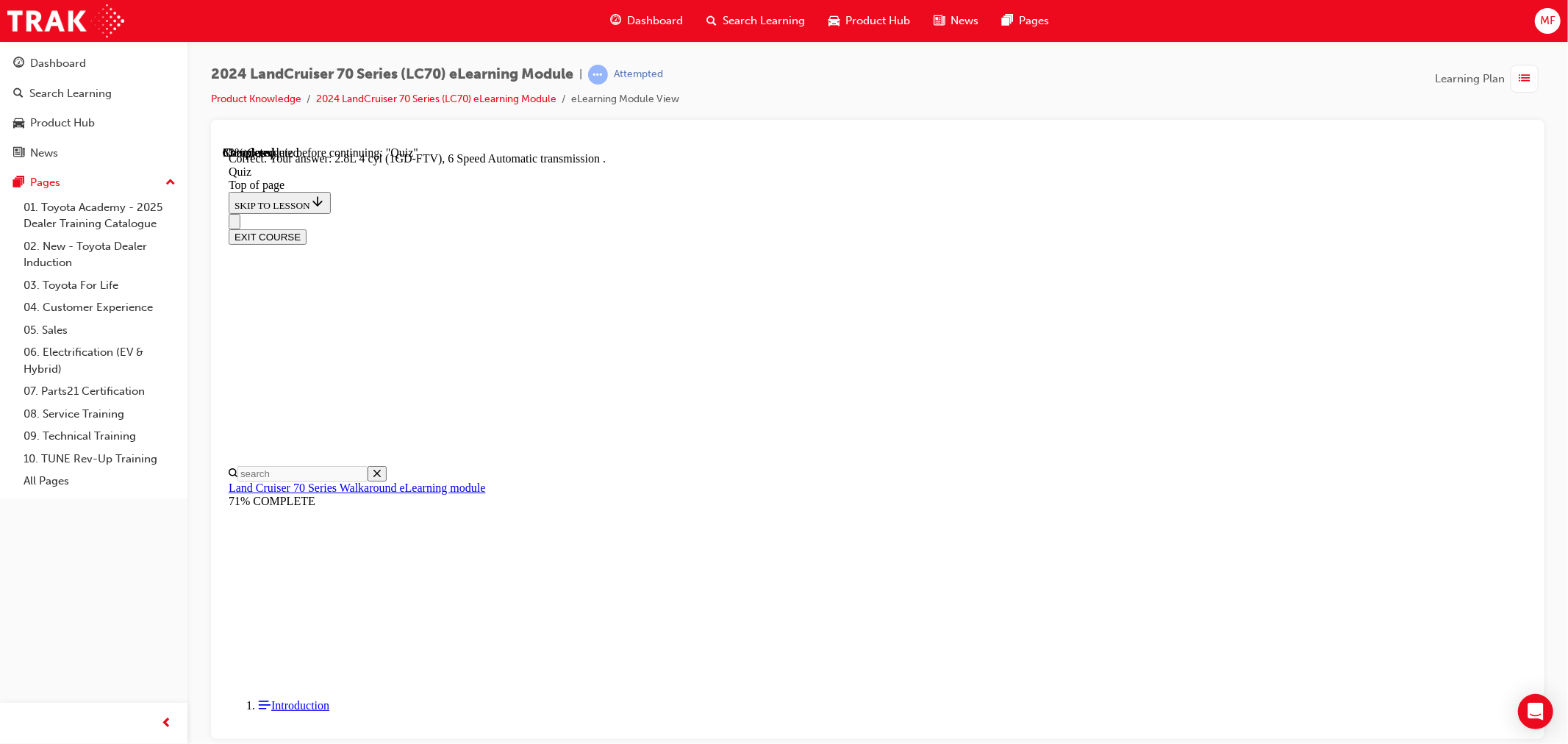
scroll to position [213, 0]
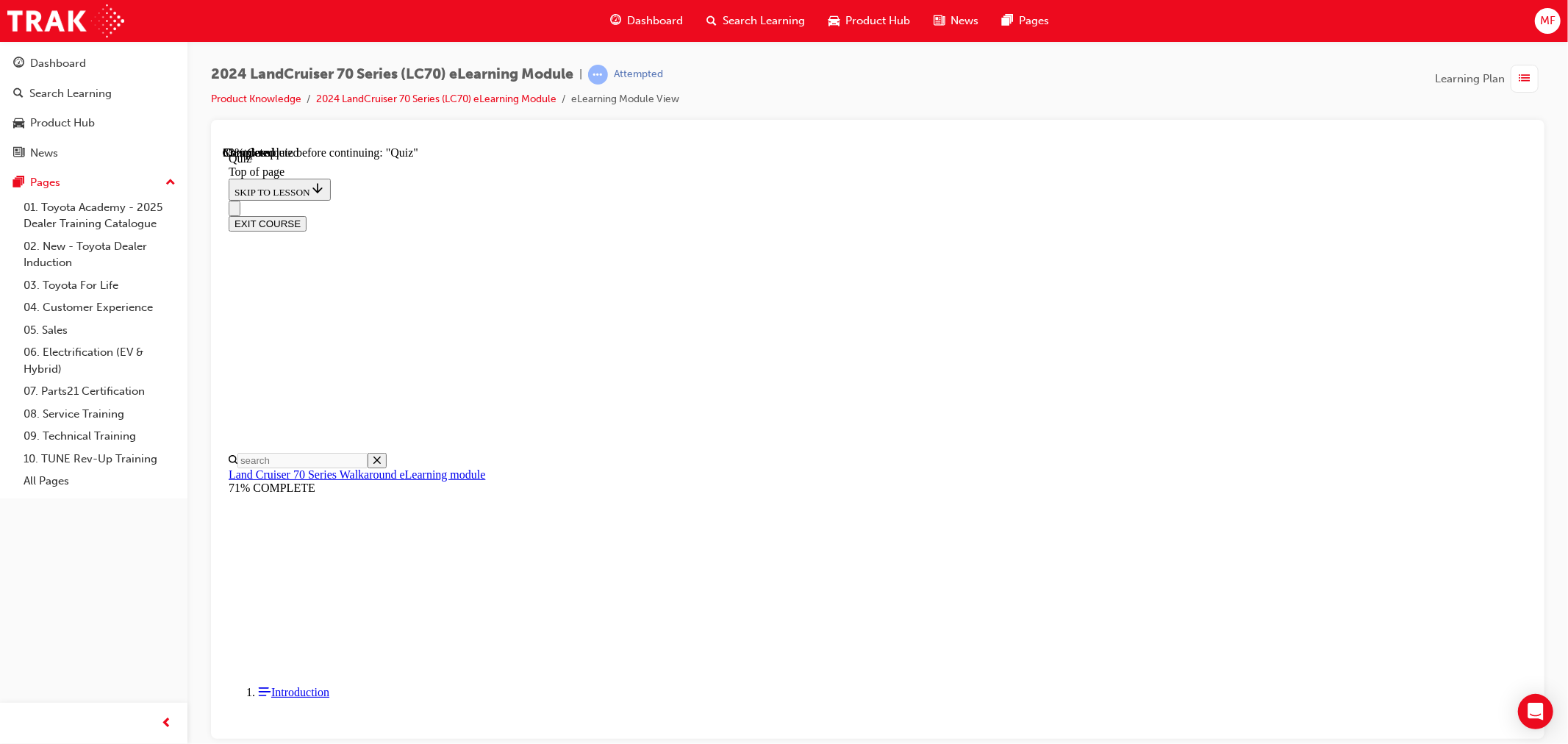
scroll to position [208, 0]
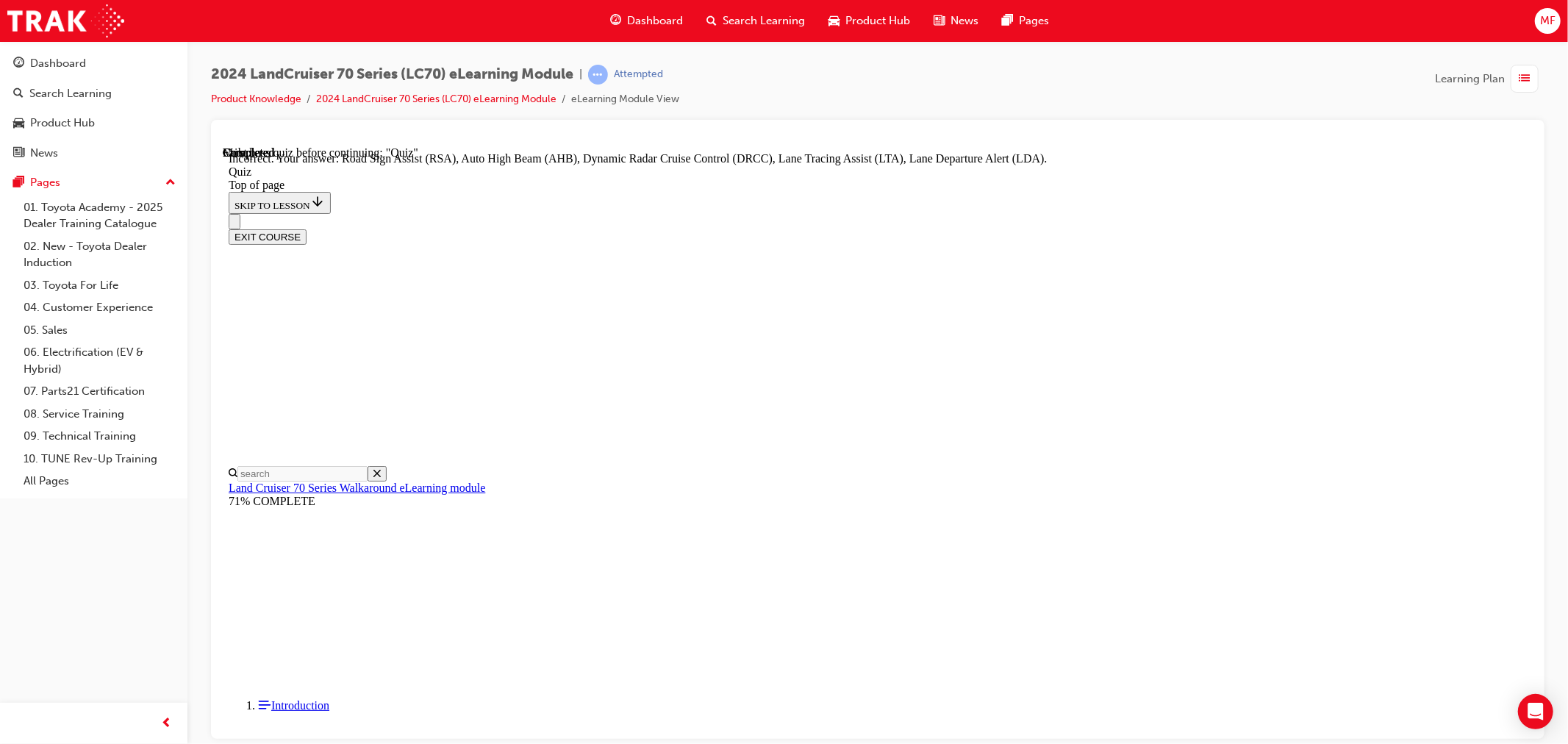
scroll to position [142, 0]
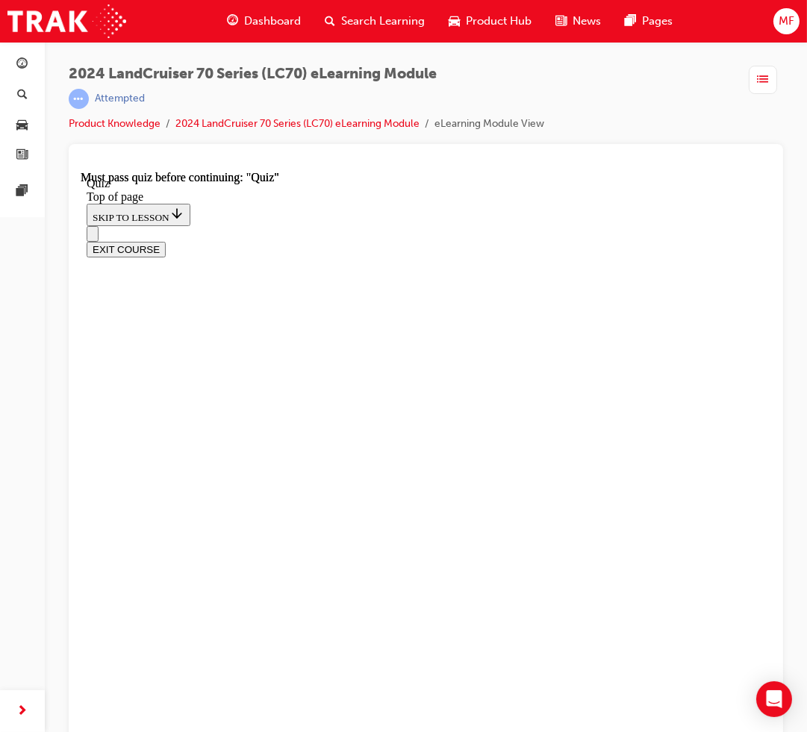
scroll to position [228, 0]
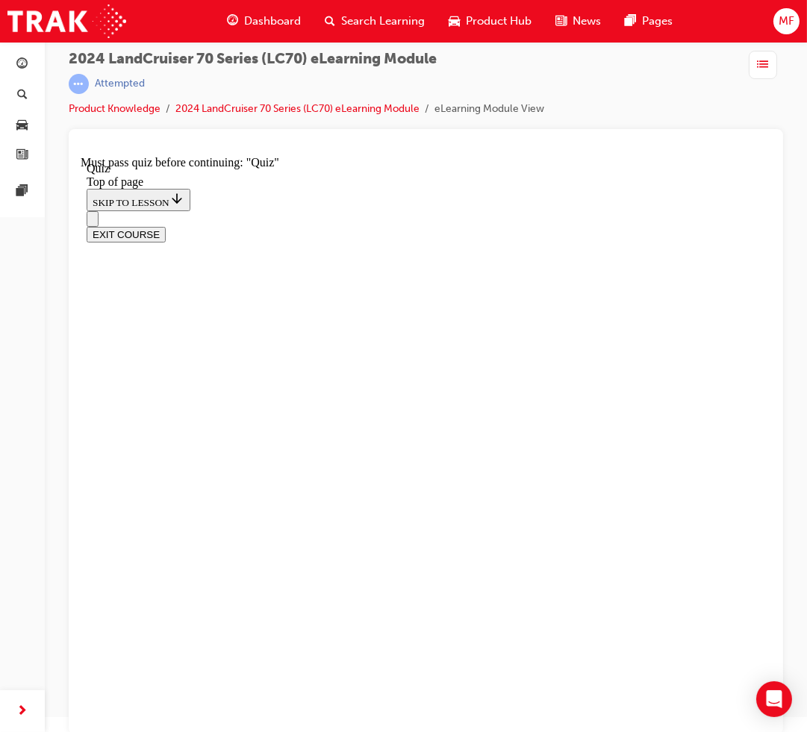
scroll to position [19, 0]
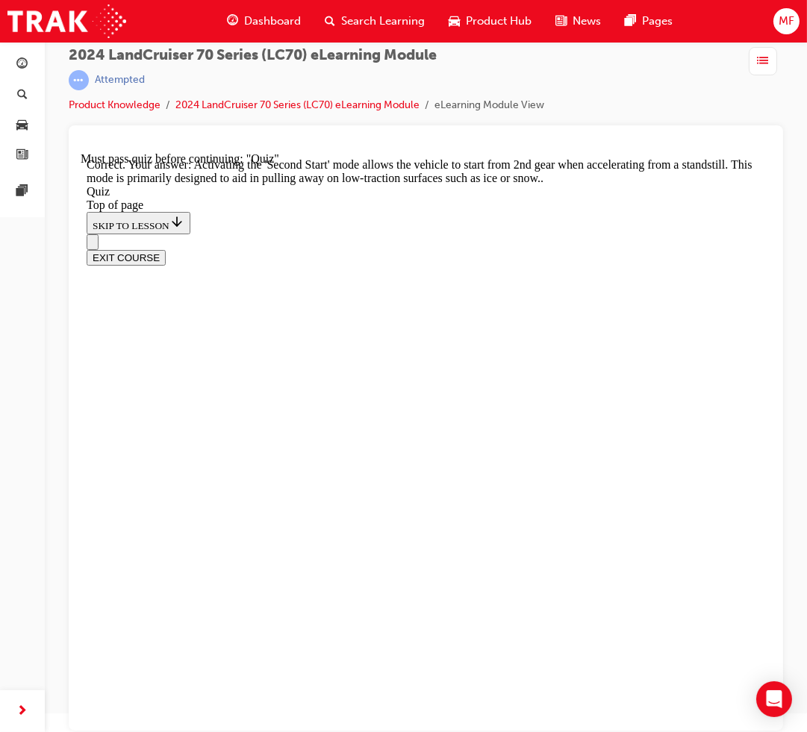
scroll to position [408, 0]
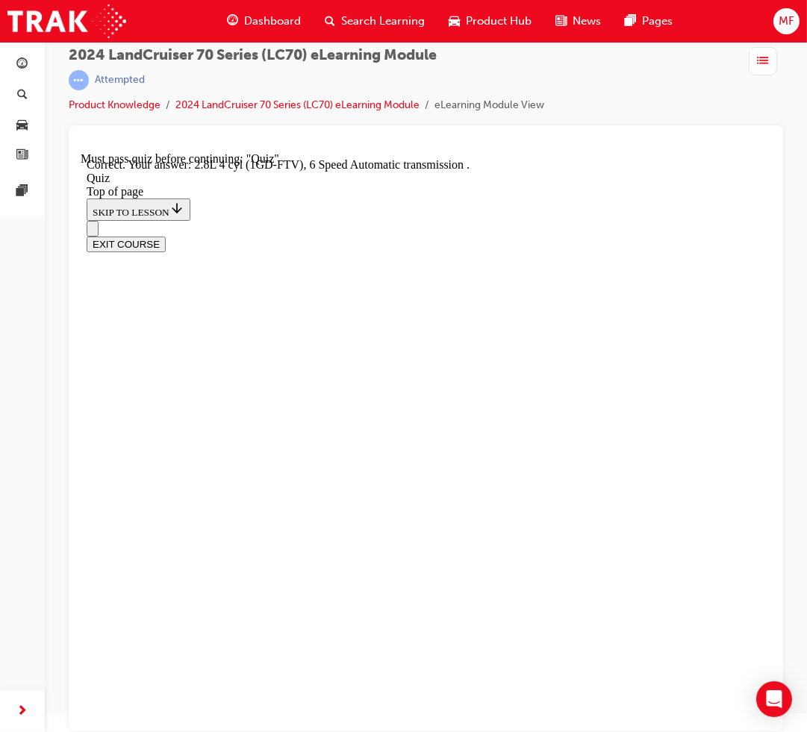
scroll to position [295, 0]
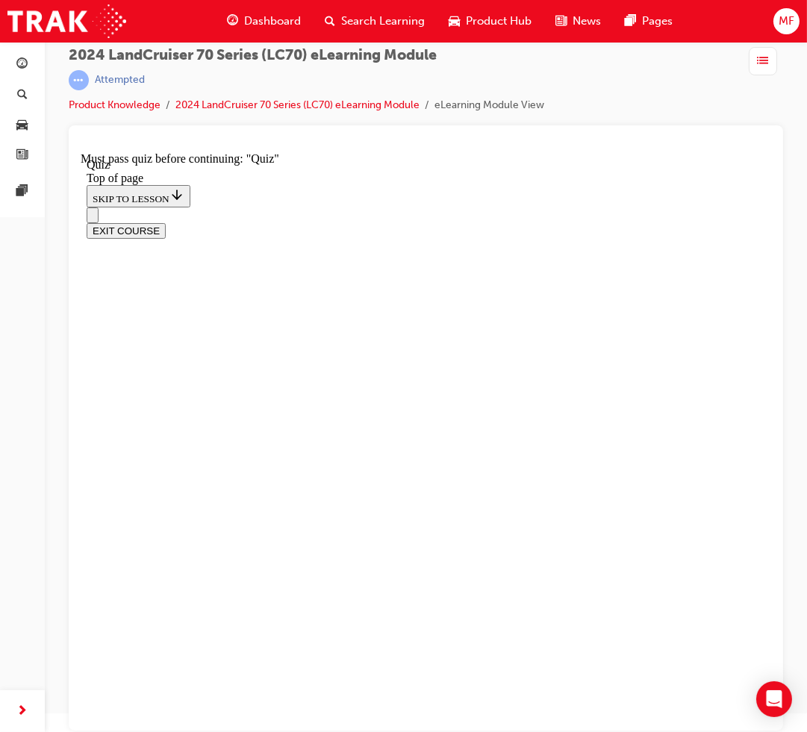
scroll to position [226, 0]
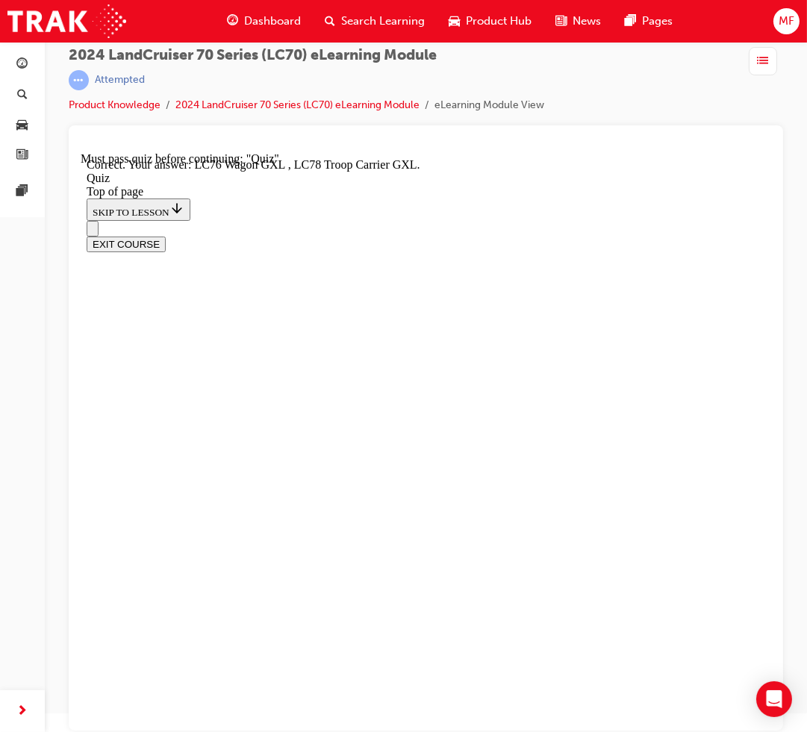
scroll to position [360, 0]
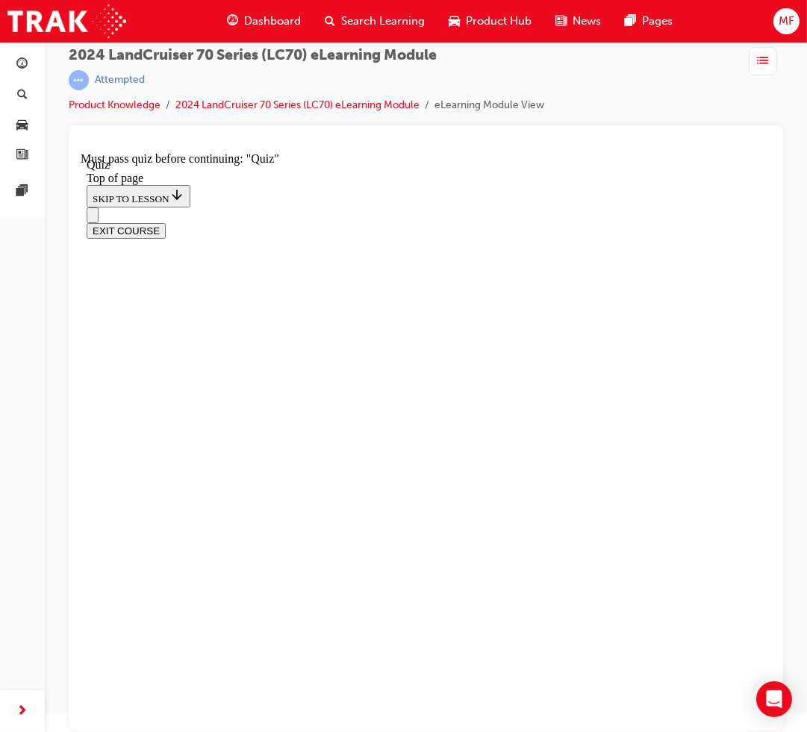
scroll to position [211, 0]
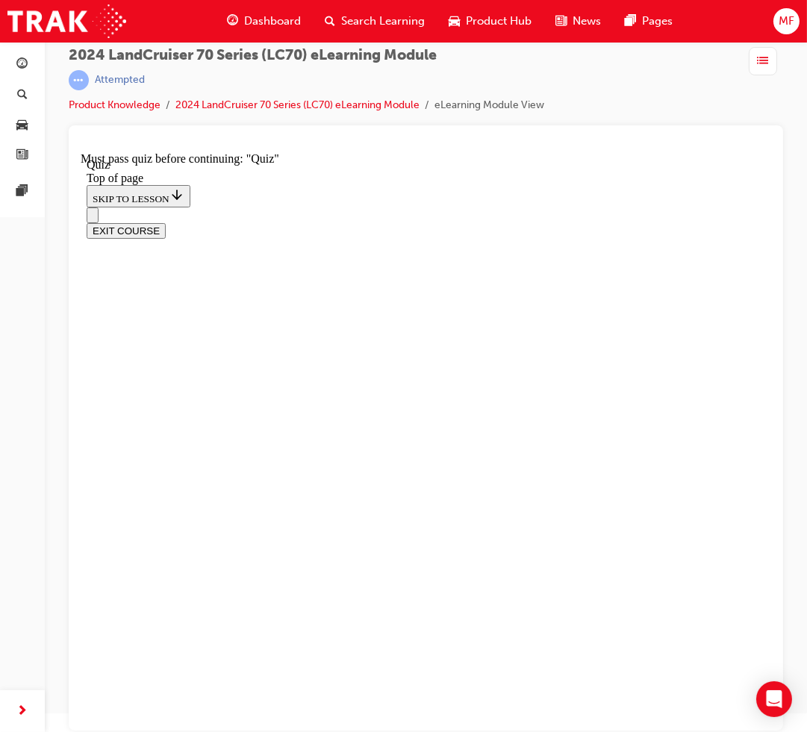
scroll to position [146, 0]
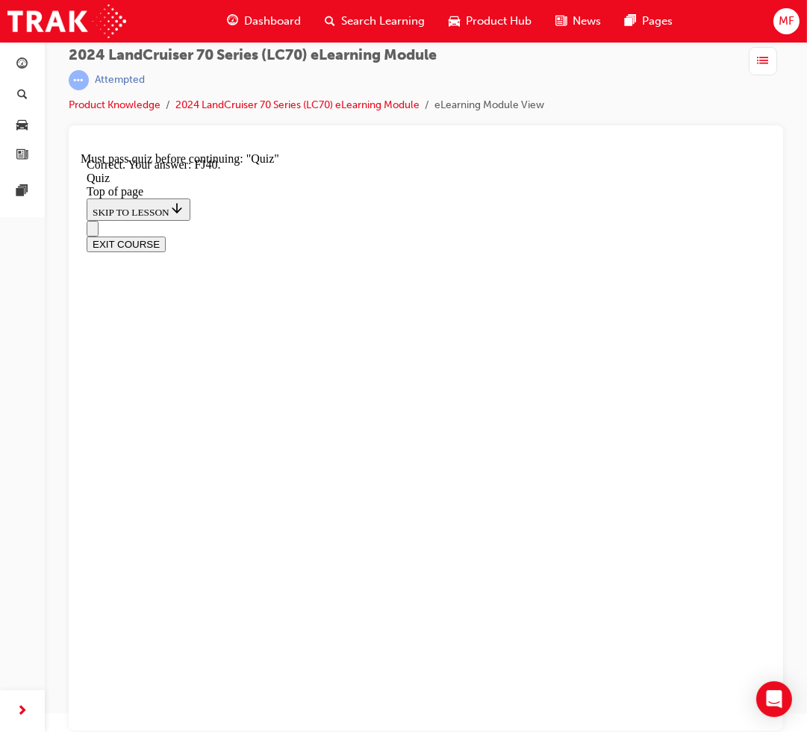
drag, startPoint x: 398, startPoint y: 423, endPoint x: 390, endPoint y: 365, distance: 58.7
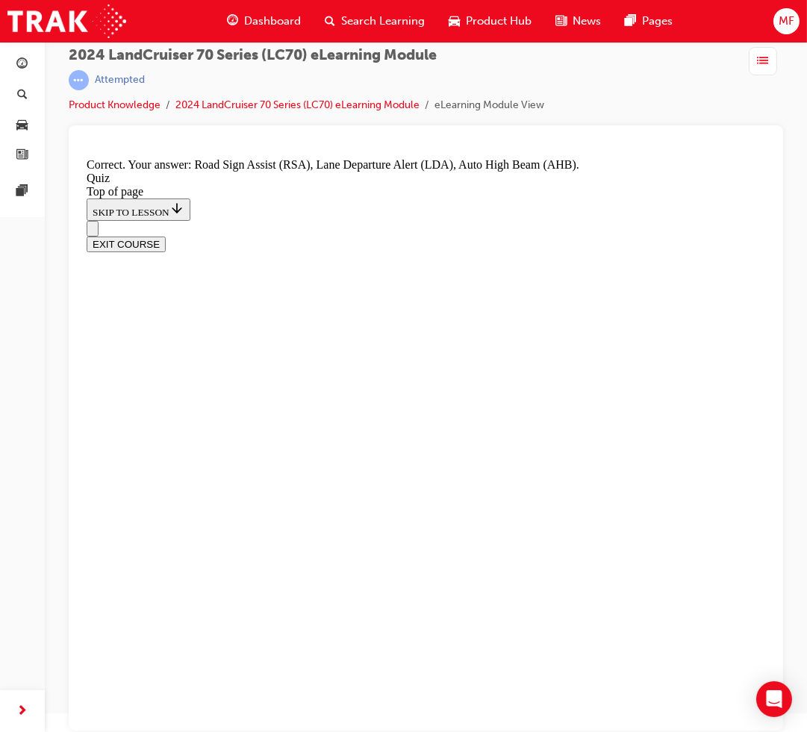
scroll to position [359, 0]
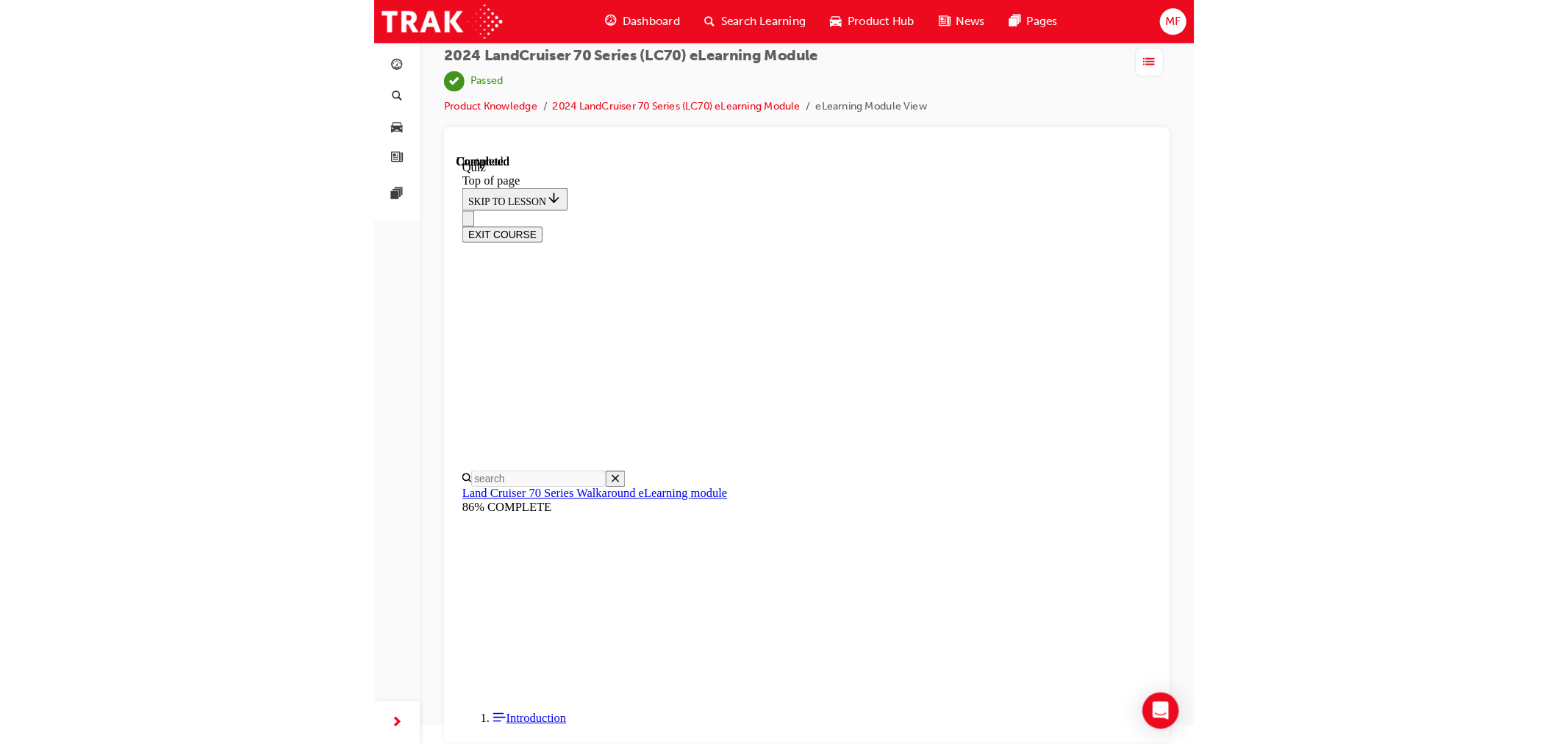
scroll to position [0, 0]
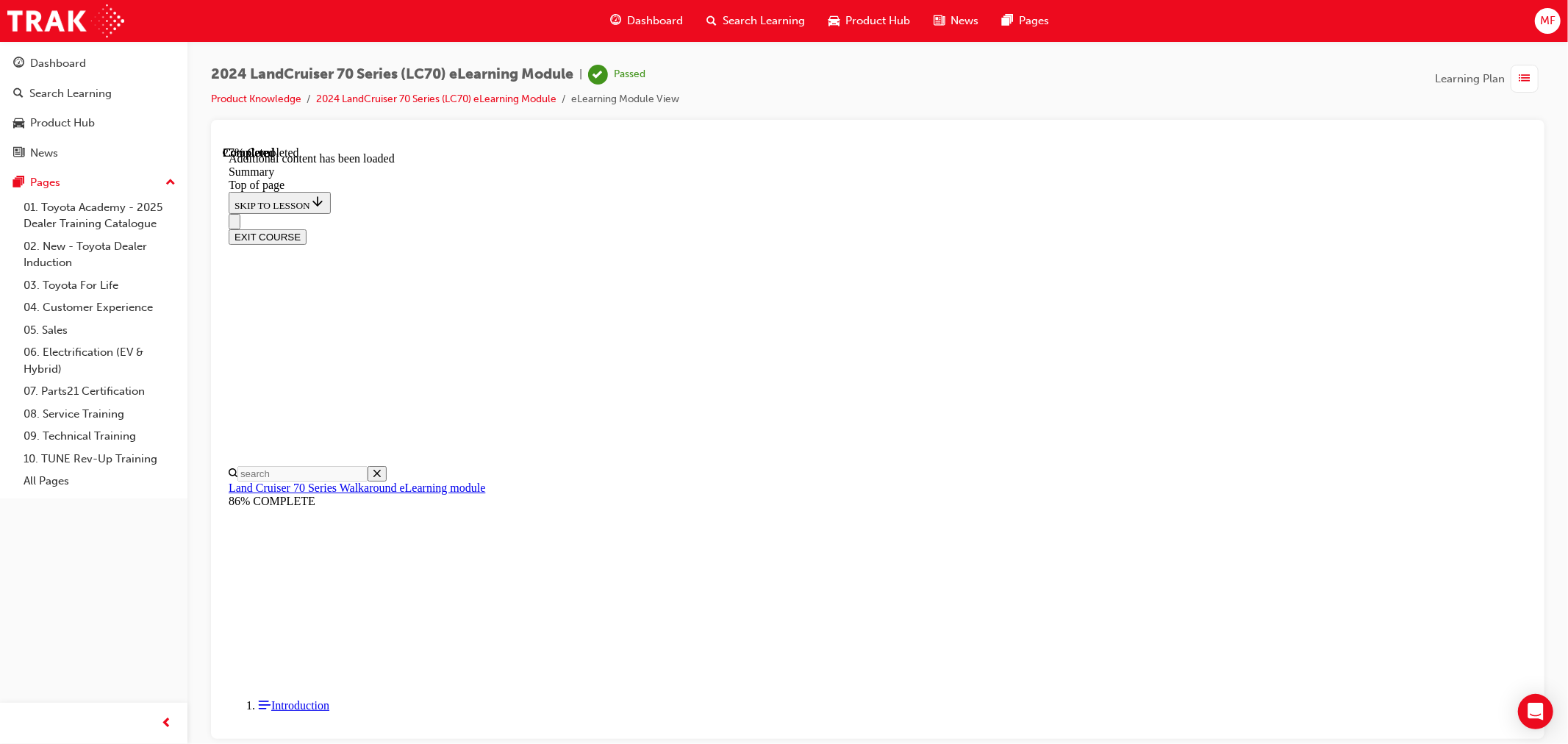
scroll to position [467, 0]
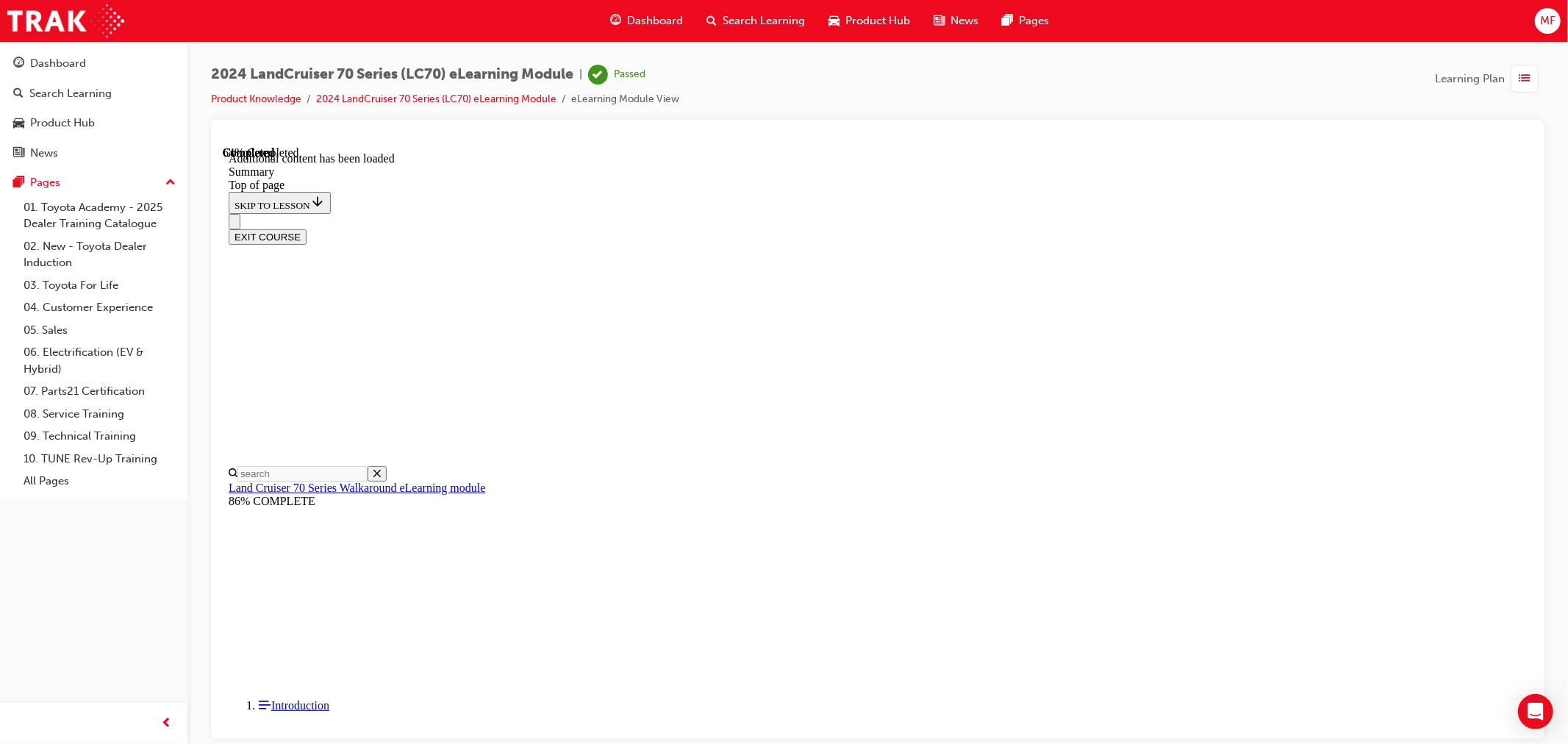
click at [306, 229] on button "EXIT COURSE" at bounding box center [266, 237] width 78 height 16
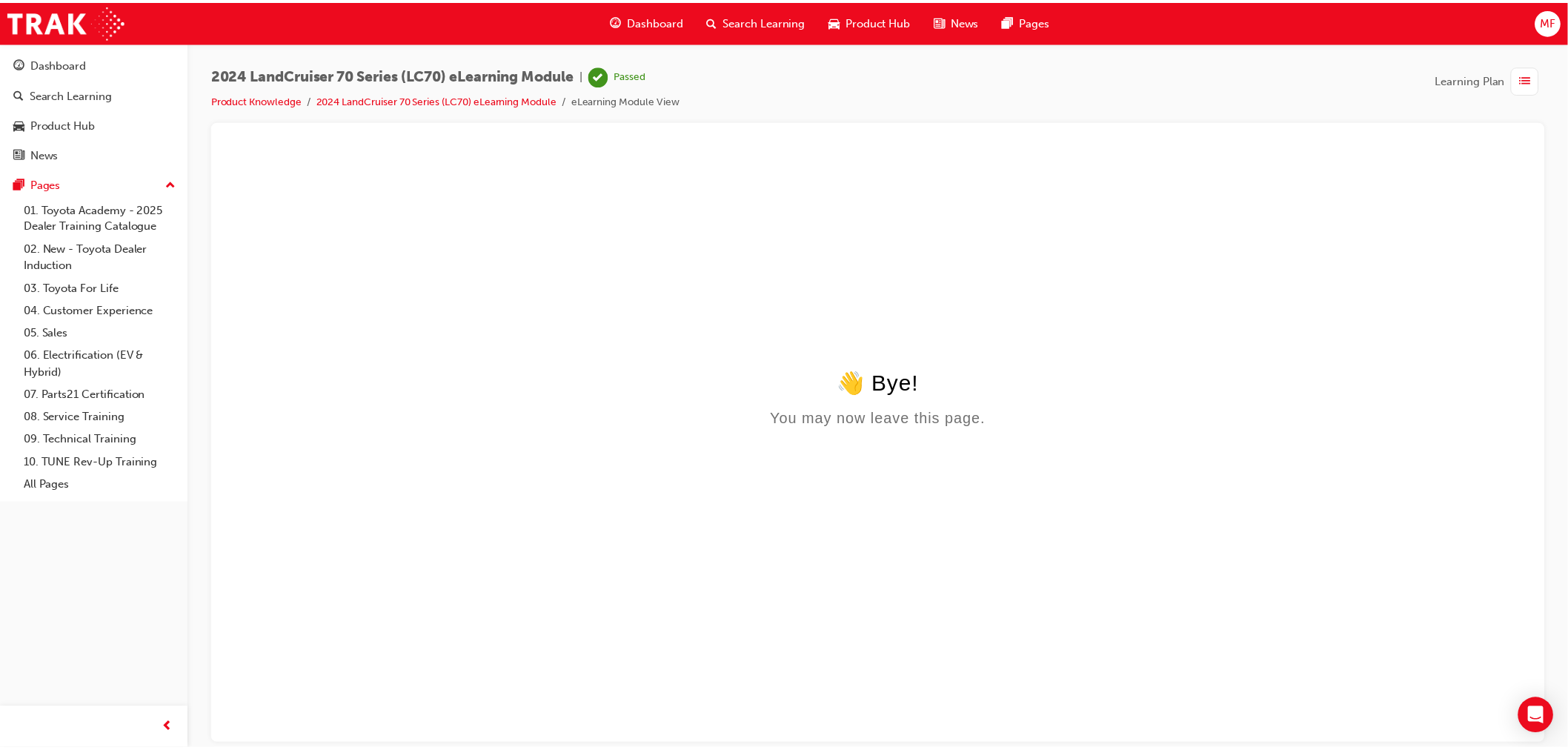
scroll to position [0, 0]
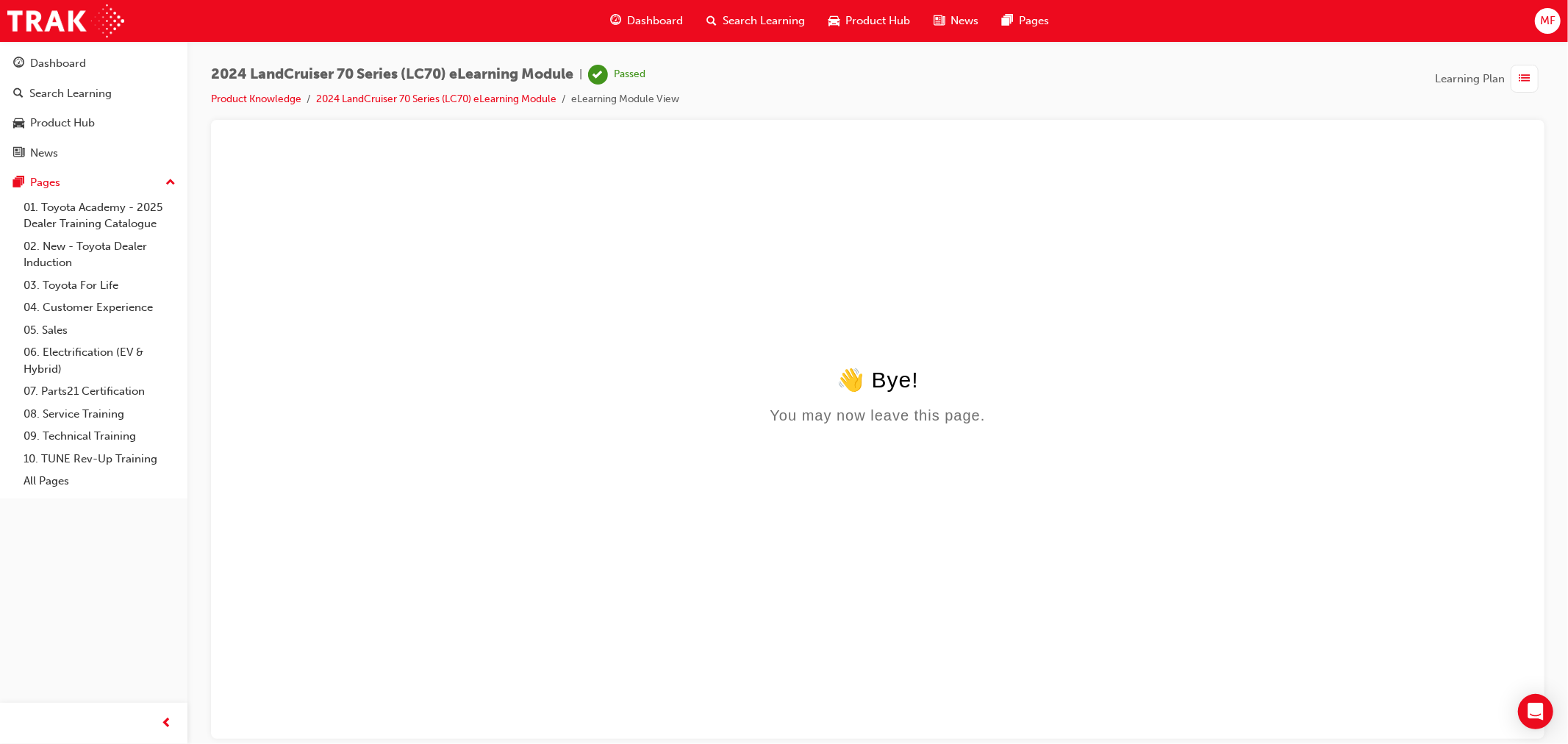
click at [682, 20] on span "Dashboard" at bounding box center [655, 21] width 56 height 17
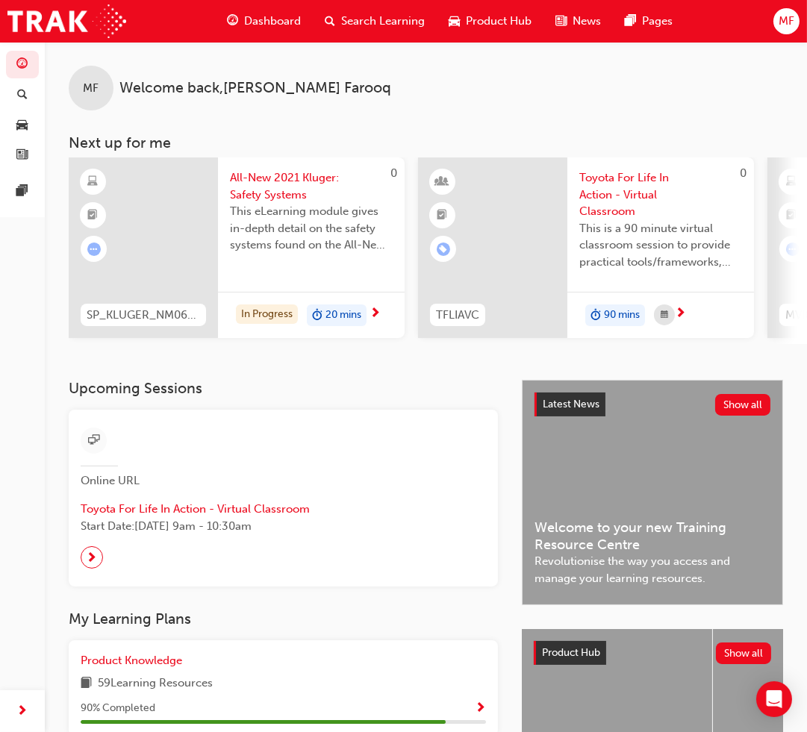
click at [256, 20] on span "Dashboard" at bounding box center [272, 21] width 57 height 17
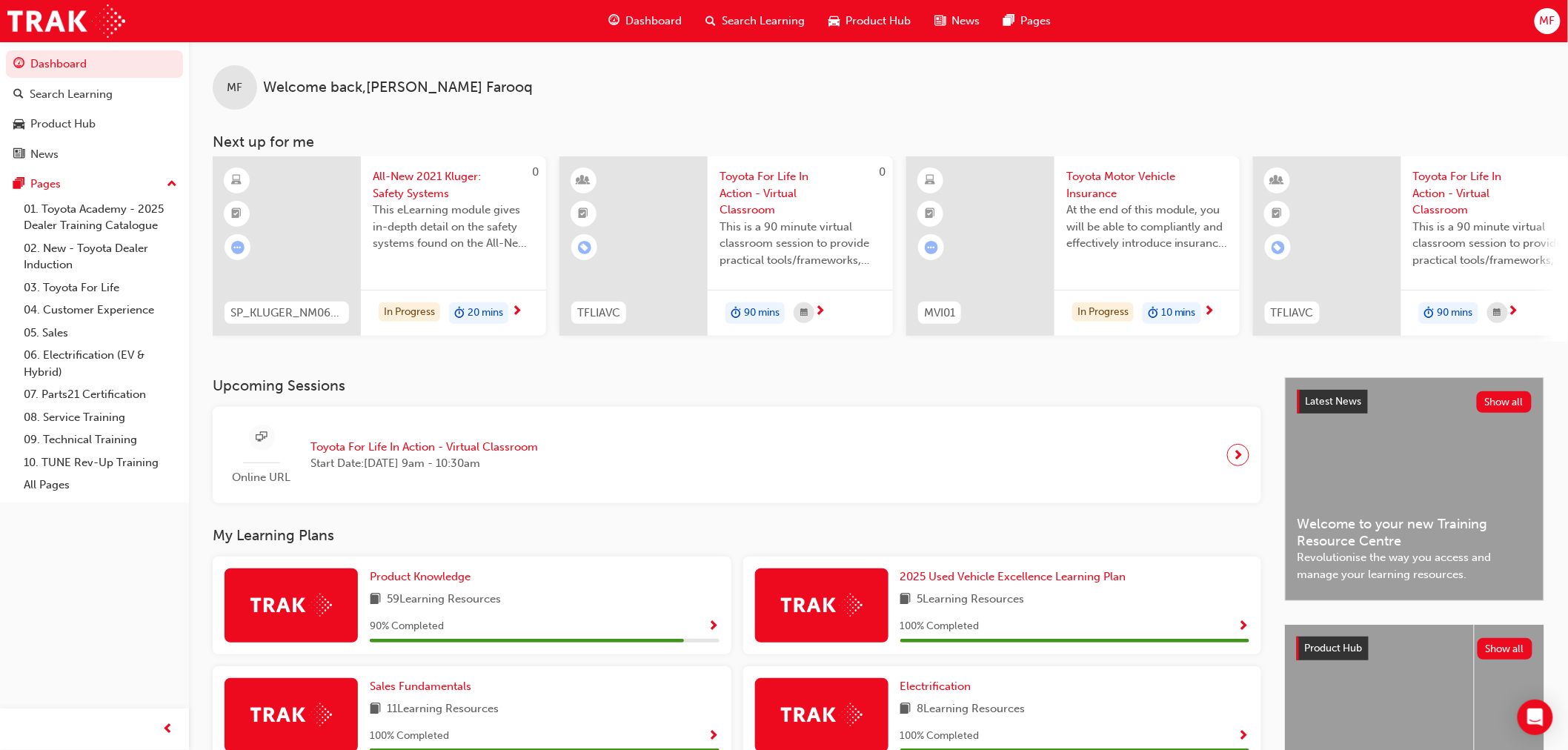
scroll to position [411, 0]
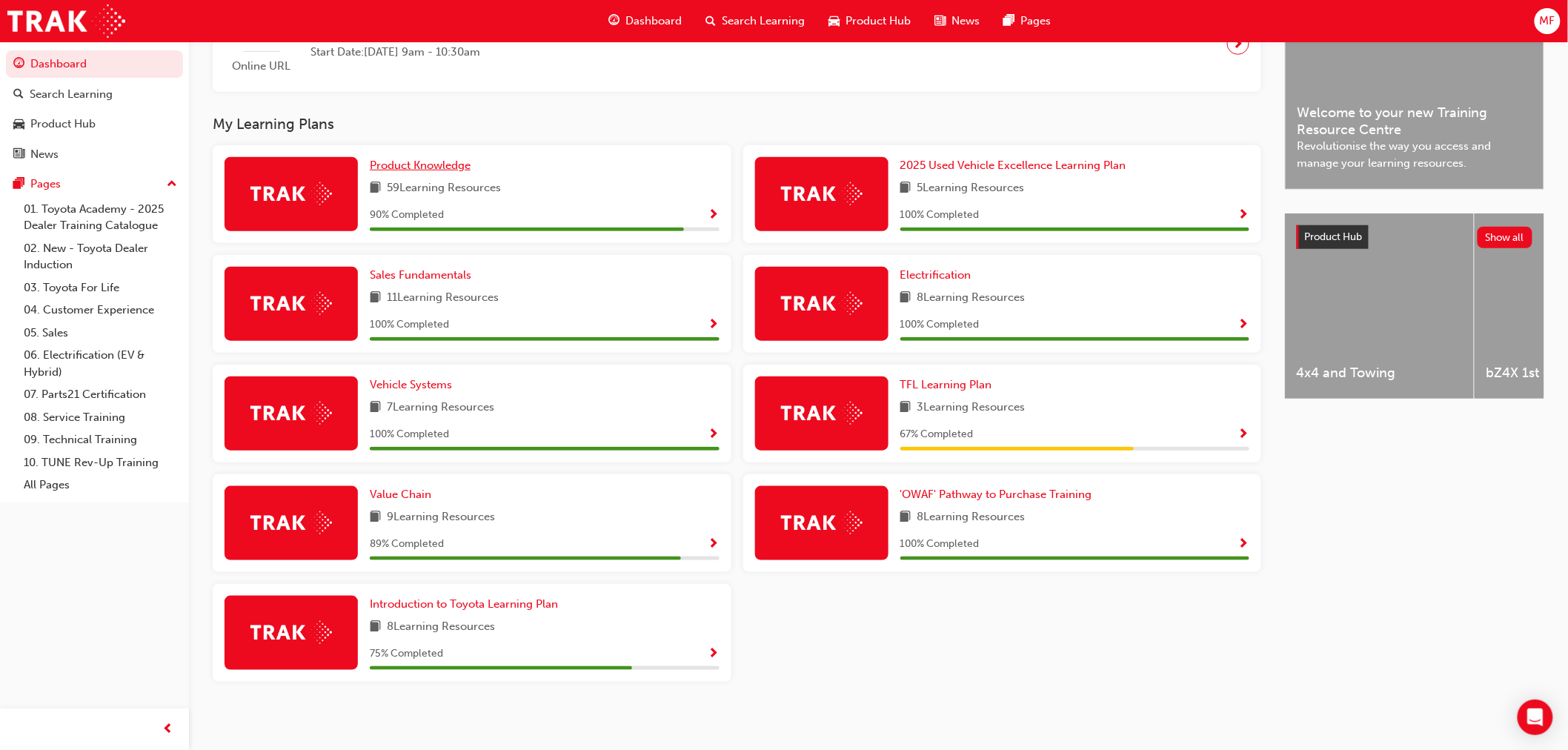
click at [433, 167] on span "Product Knowledge" at bounding box center [420, 165] width 101 height 13
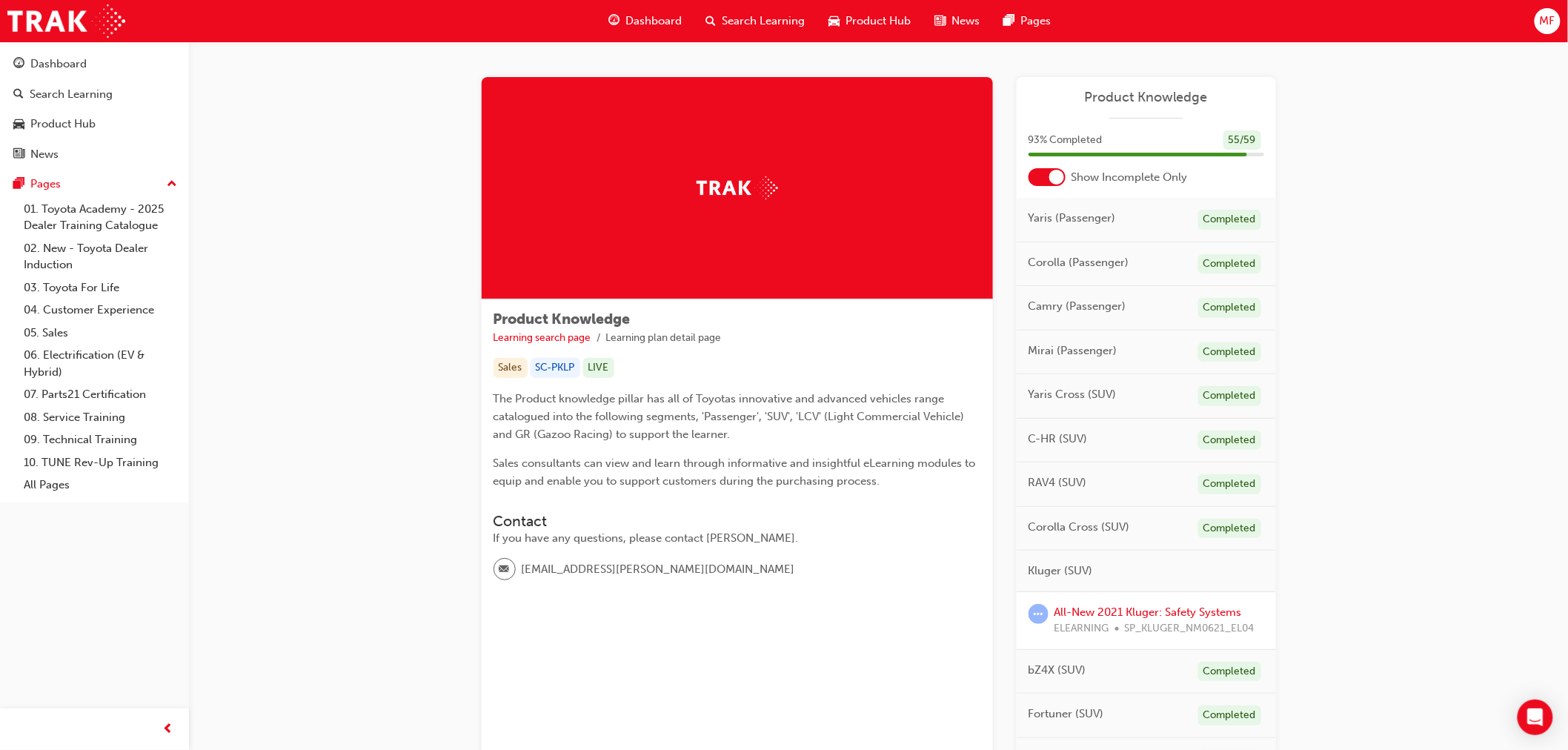
click at [812, 175] on div at bounding box center [1047, 177] width 37 height 18
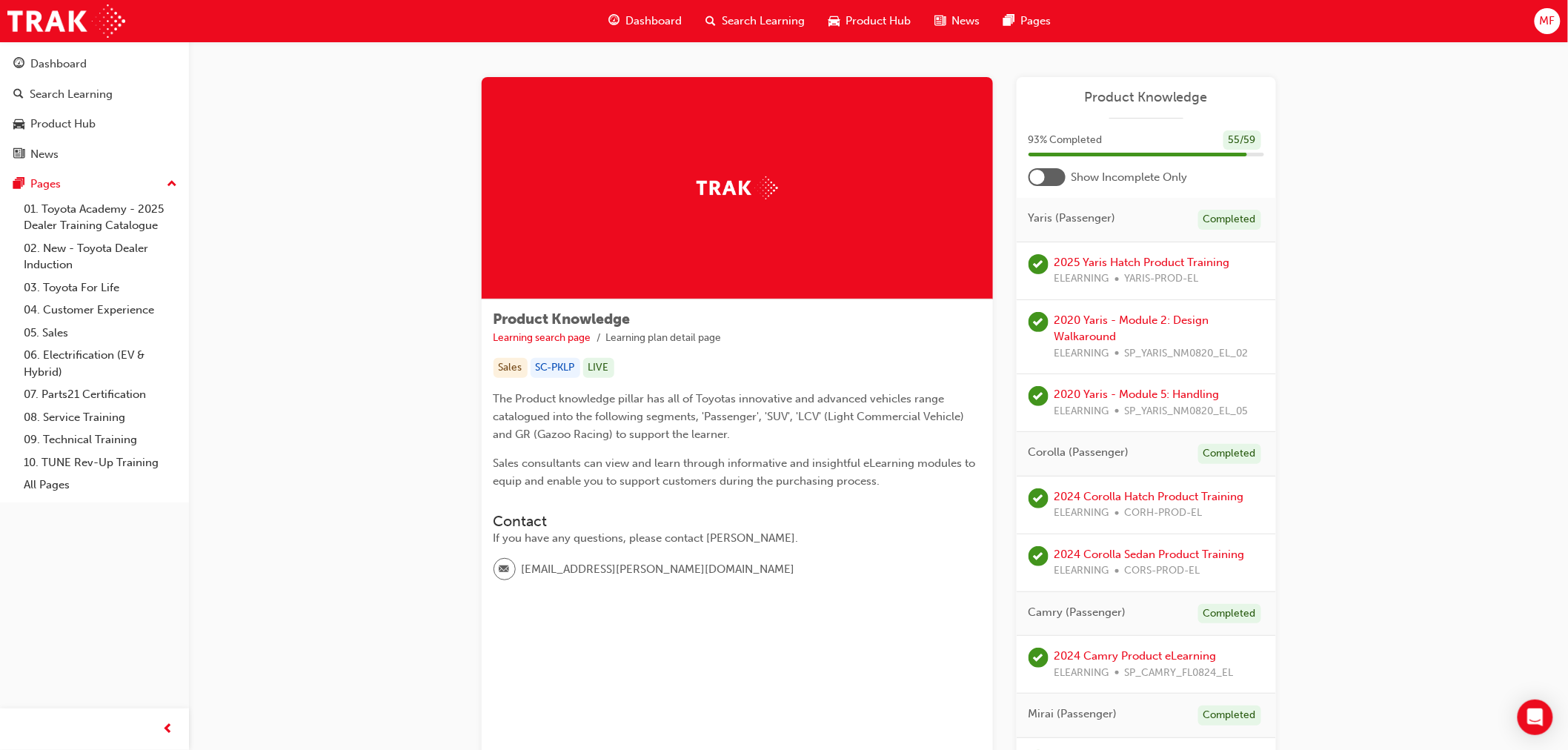
click at [812, 178] on div at bounding box center [1047, 177] width 37 height 18
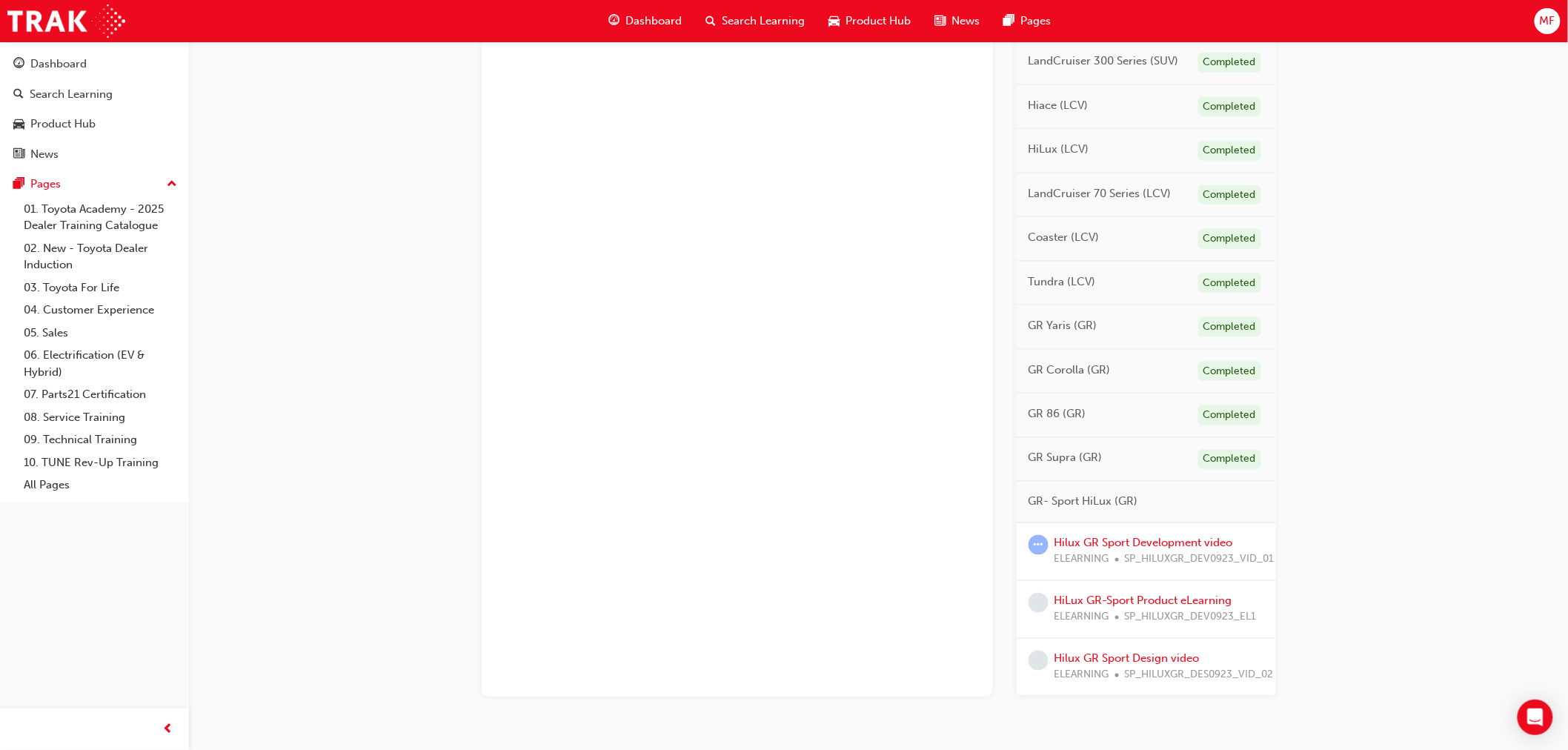
scroll to position [797, 0]
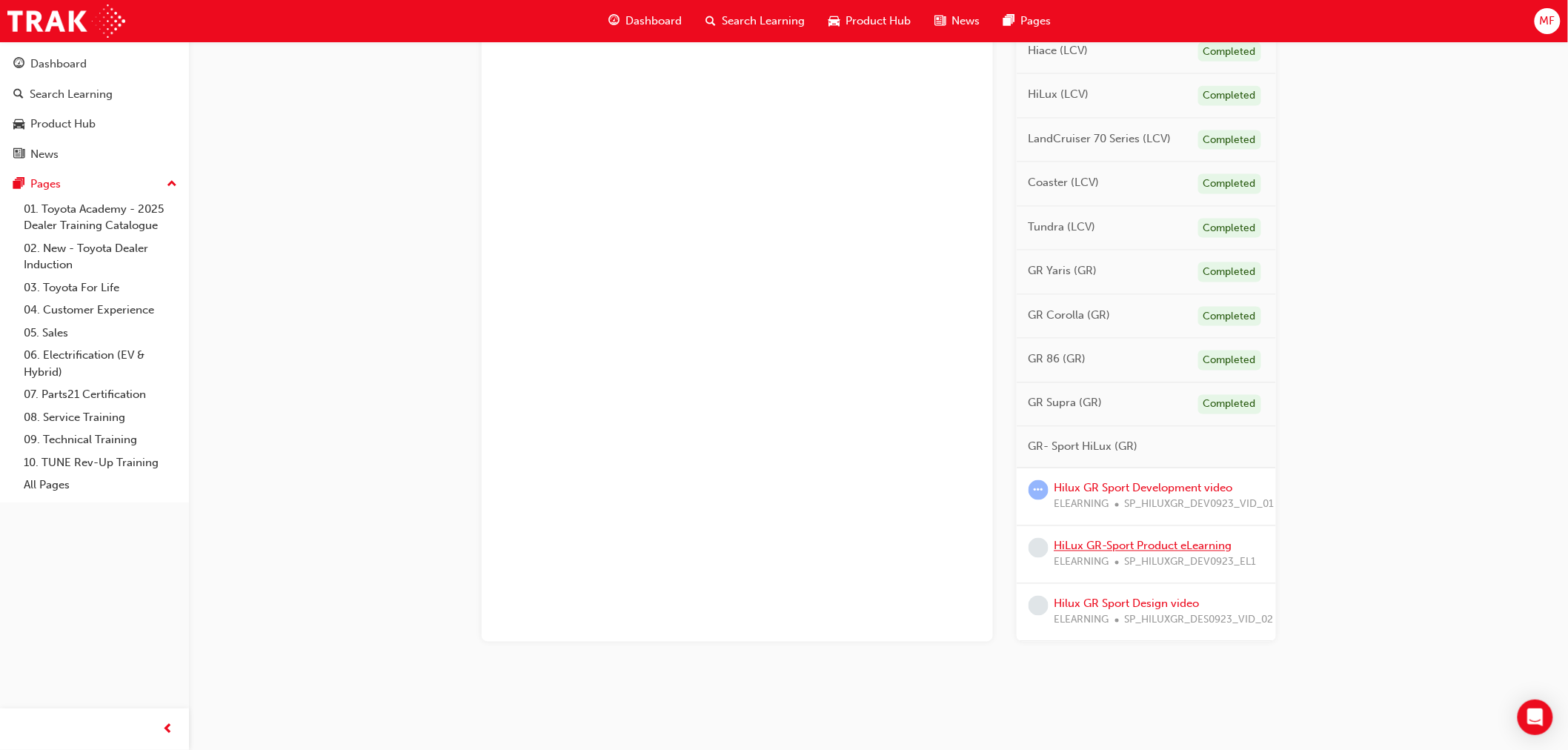
click at [812, 542] on link "HiLux GR-Sport Product eLearning" at bounding box center [1143, 545] width 178 height 13
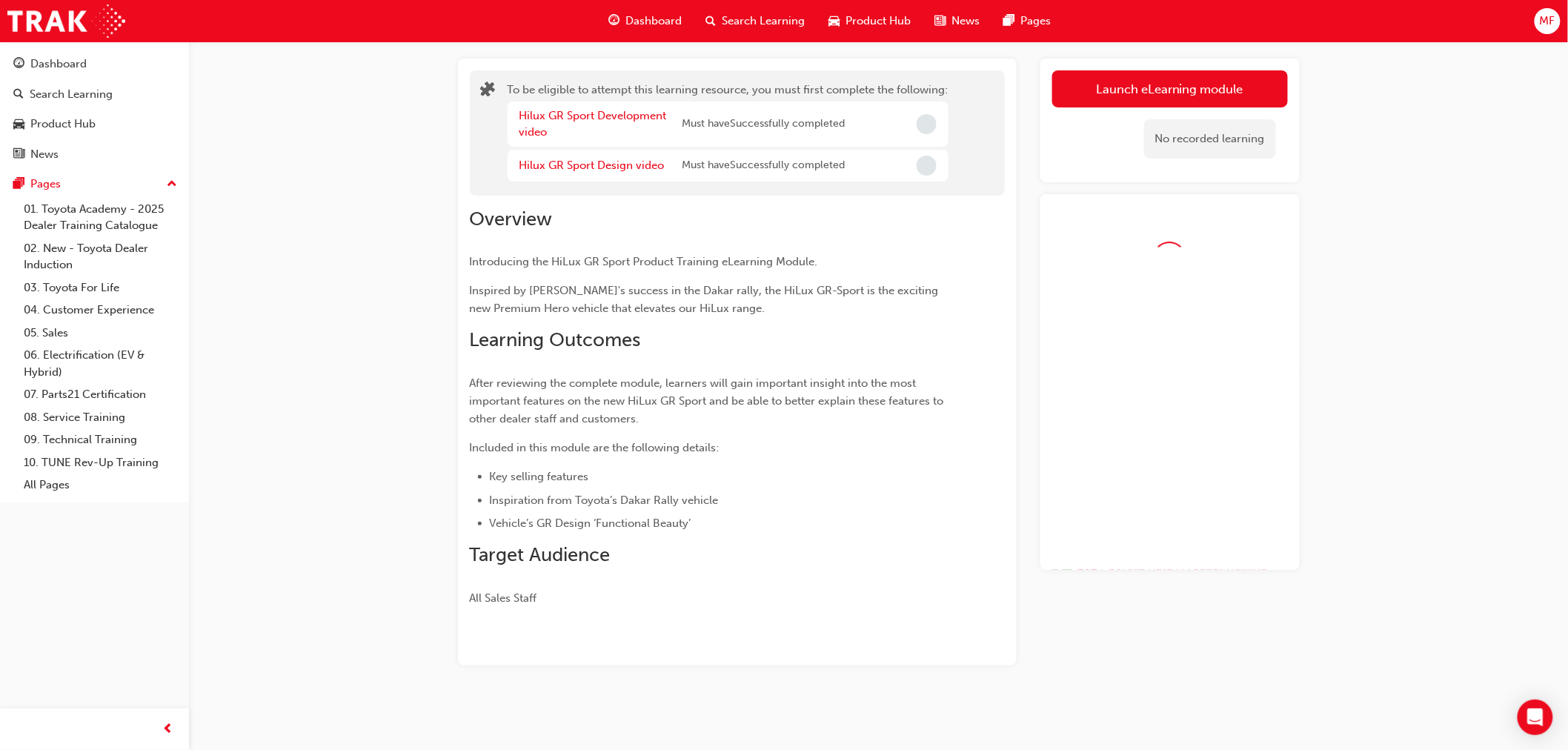
scroll to position [75, 0]
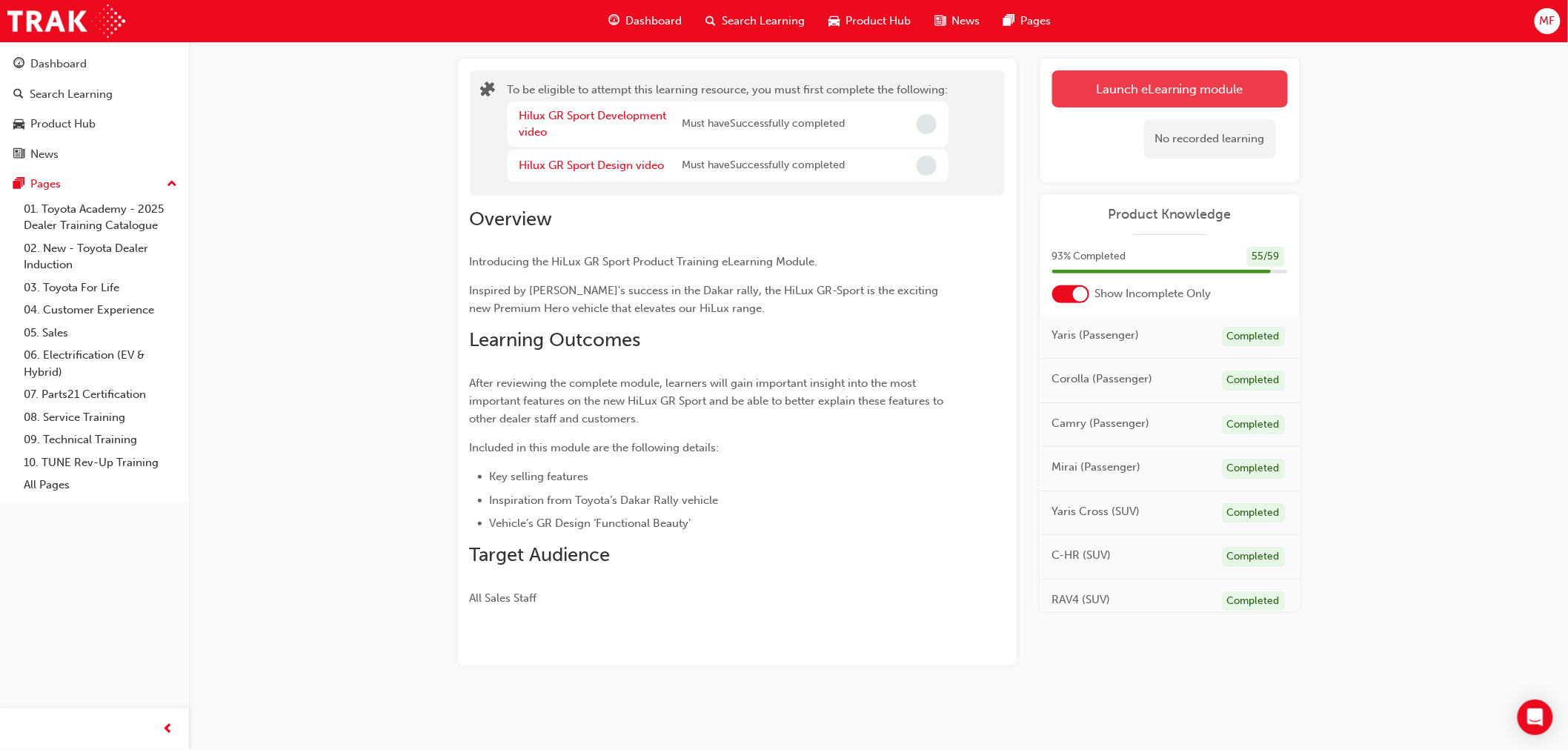
click at [812, 83] on button "Launch eLearning module" at bounding box center [1170, 88] width 235 height 37
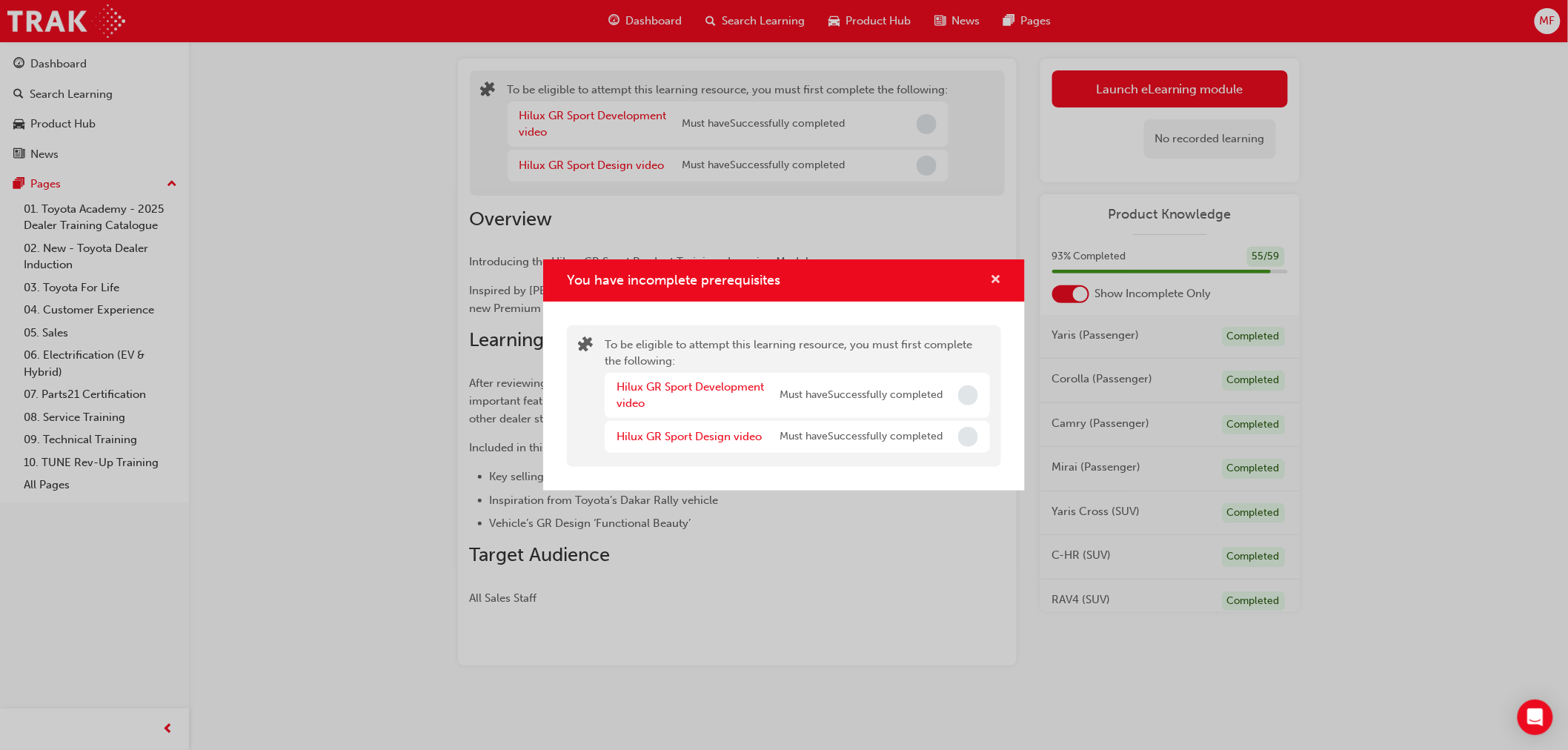
click at [812, 280] on span "cross-icon" at bounding box center [995, 280] width 11 height 13
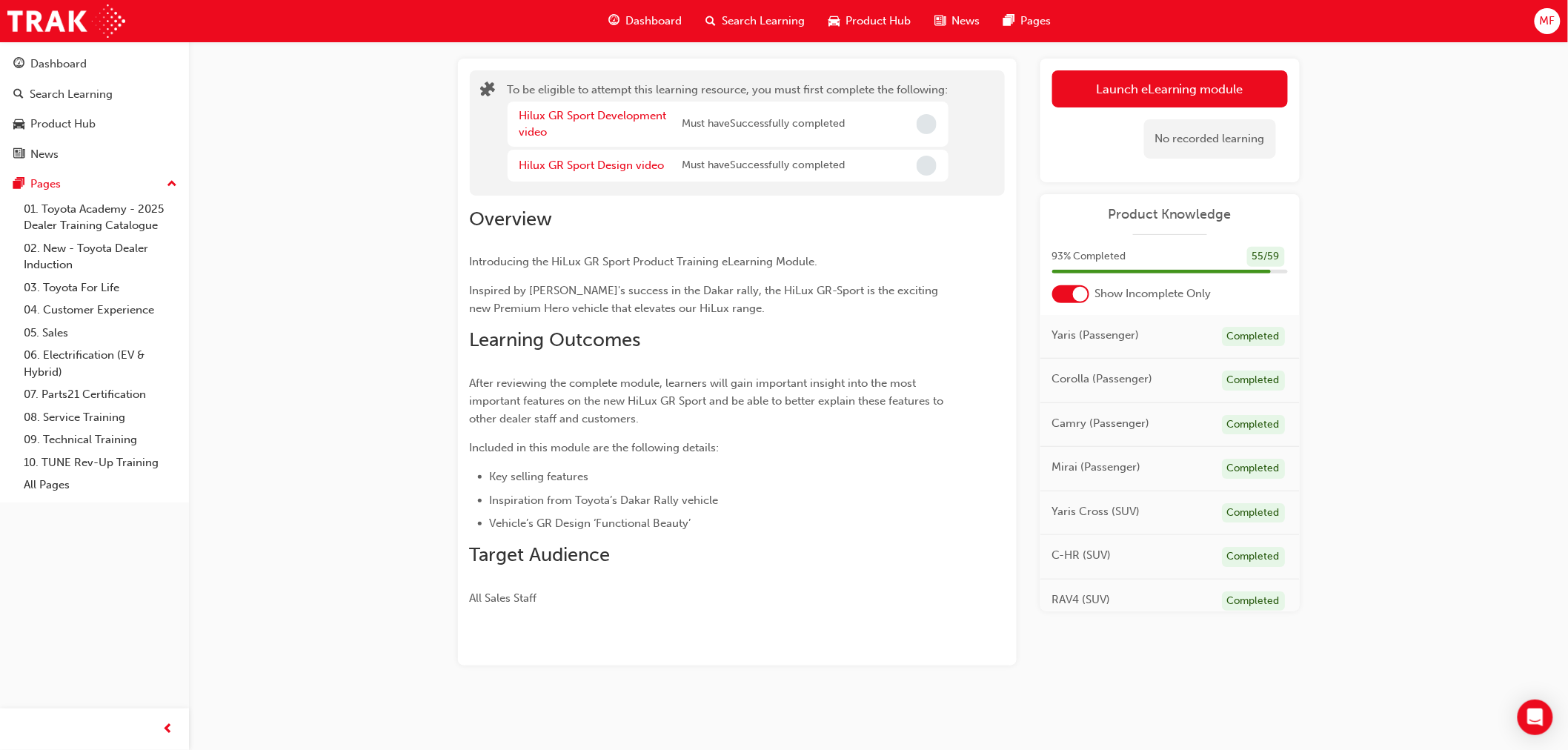
click at [812, 293] on div at bounding box center [1080, 294] width 15 height 15
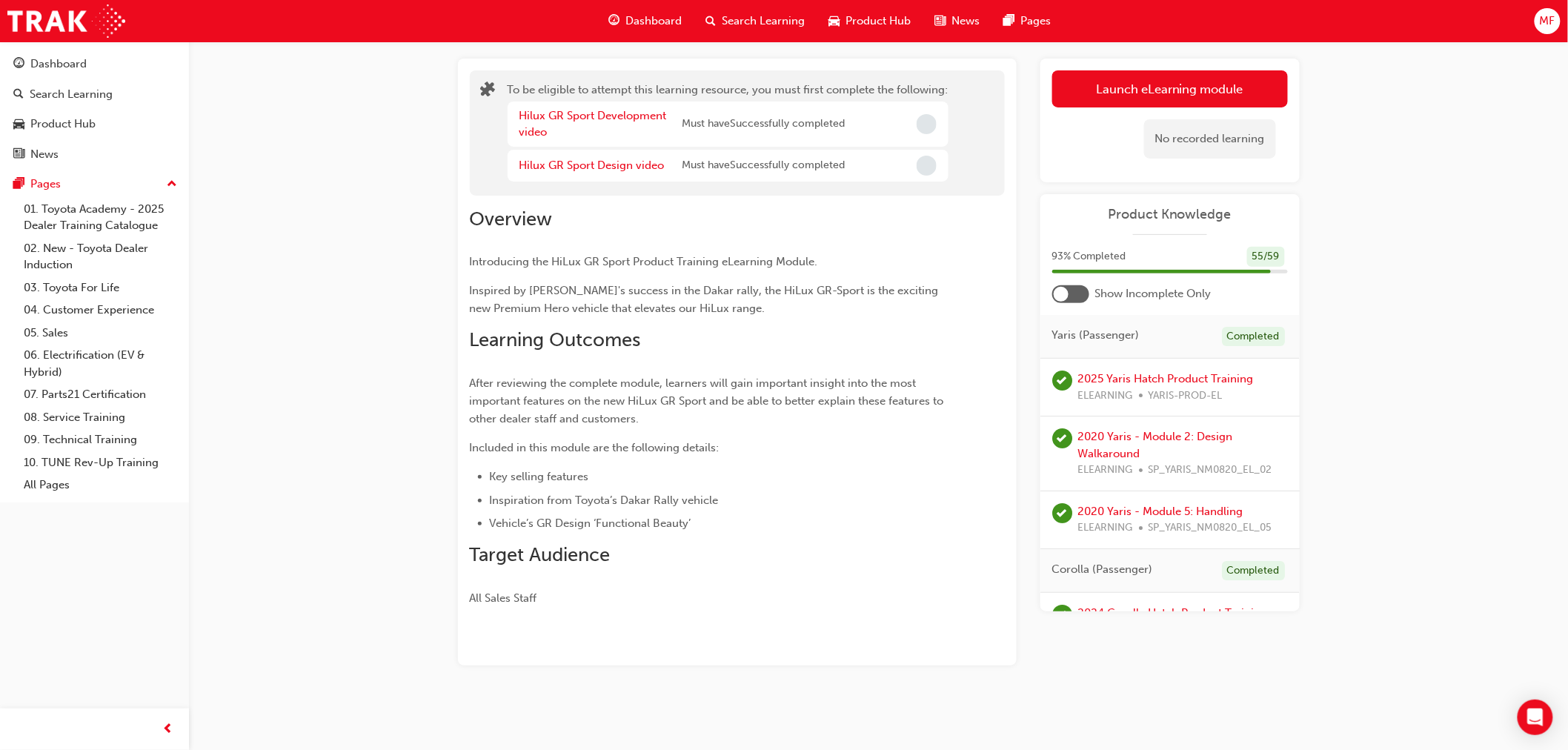
click at [812, 298] on div at bounding box center [1070, 294] width 37 height 18
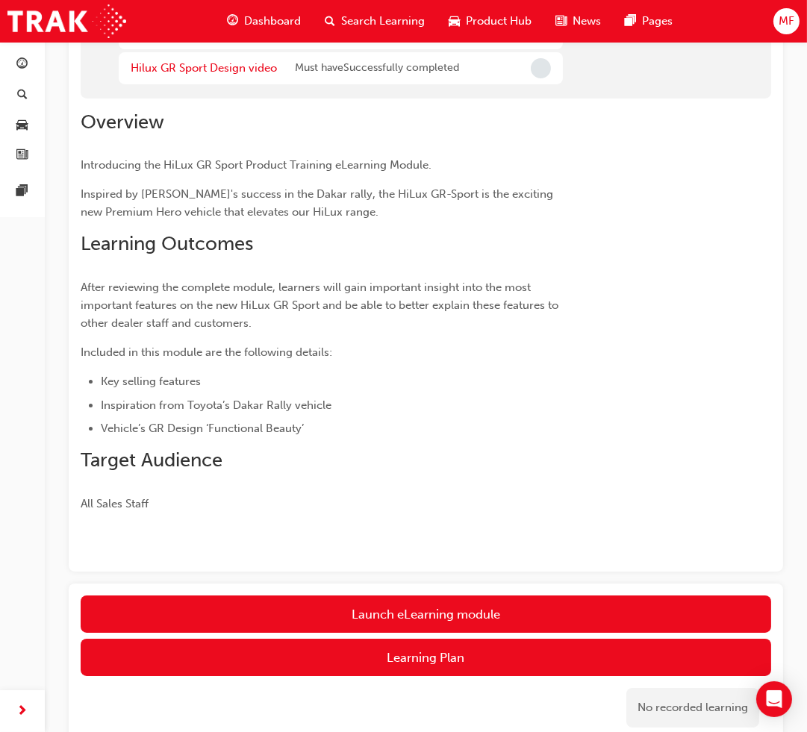
scroll to position [0, 0]
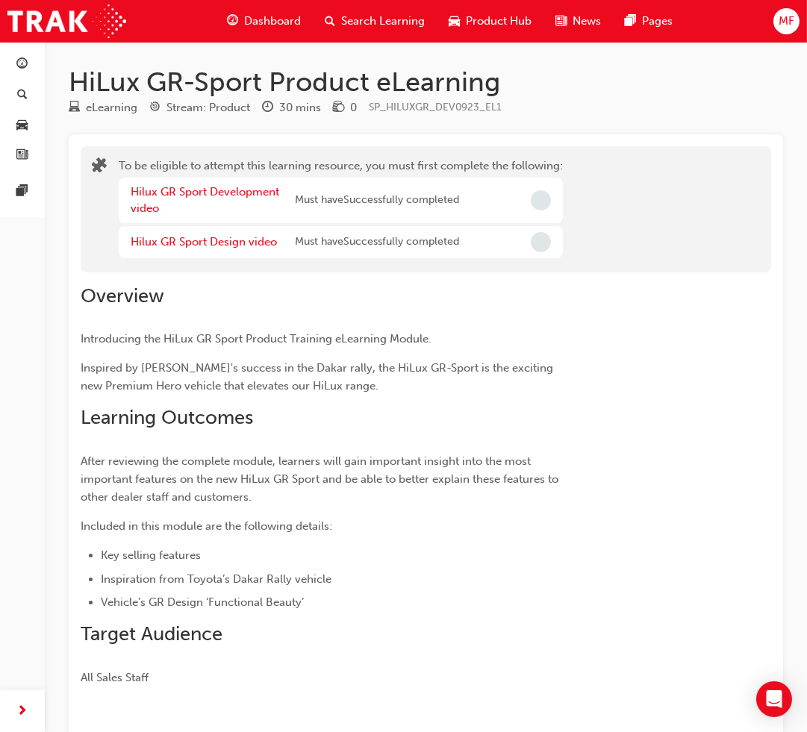
click at [274, 22] on span "Dashboard" at bounding box center [272, 21] width 57 height 17
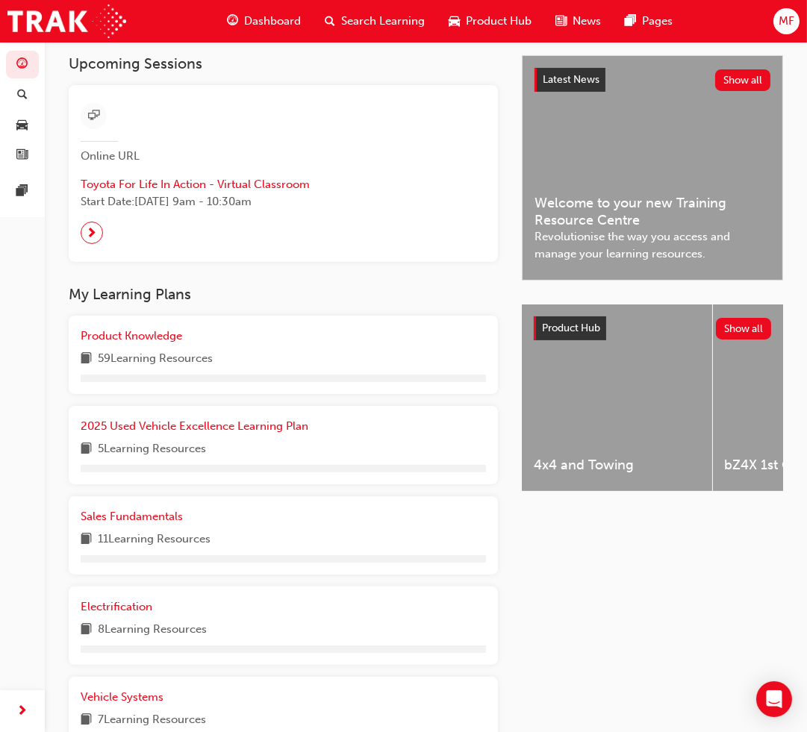
scroll to position [331, 0]
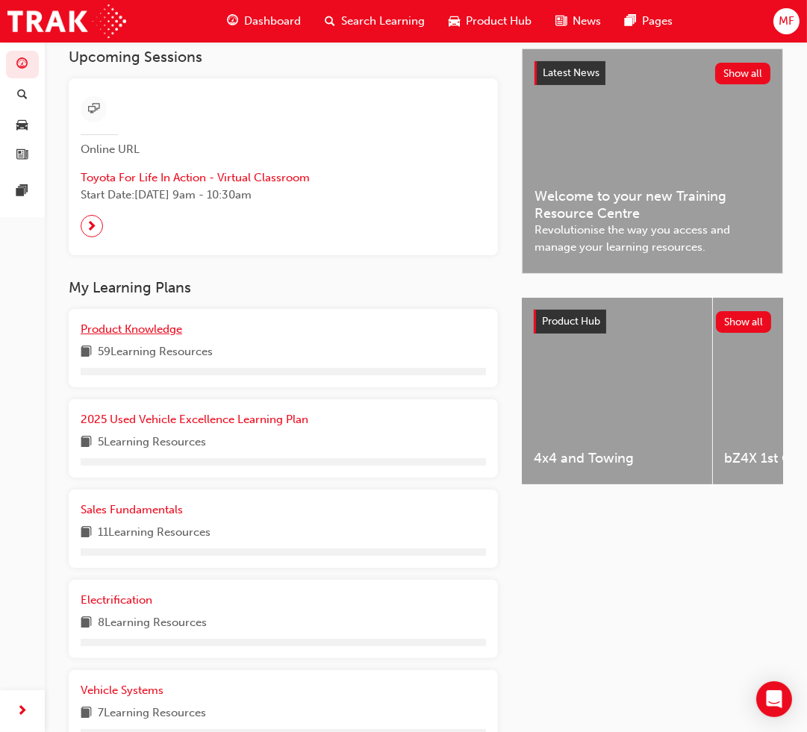
click at [145, 332] on span "Product Knowledge" at bounding box center [132, 328] width 102 height 13
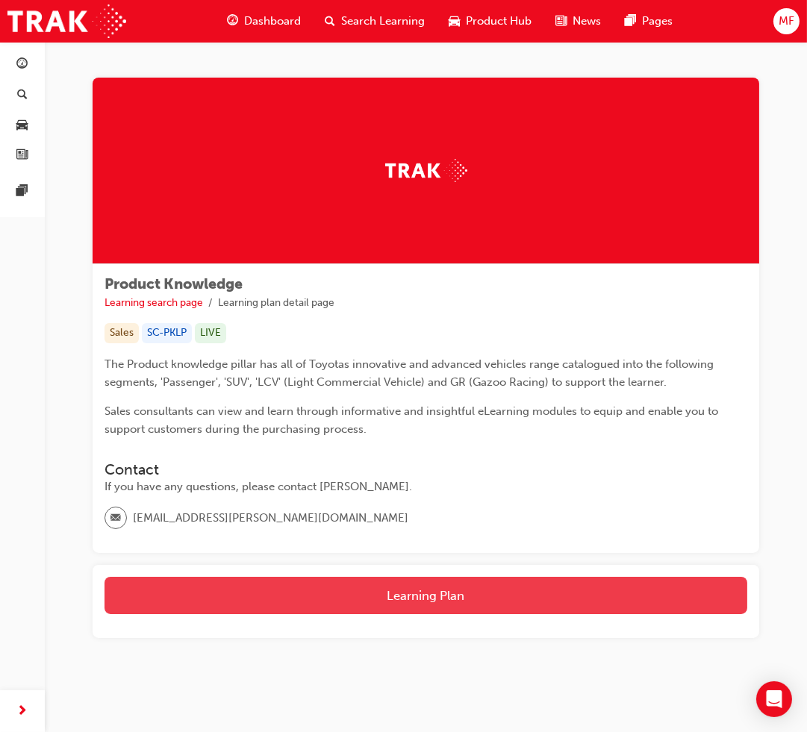
click at [442, 601] on button "Learning Plan" at bounding box center [425, 595] width 643 height 37
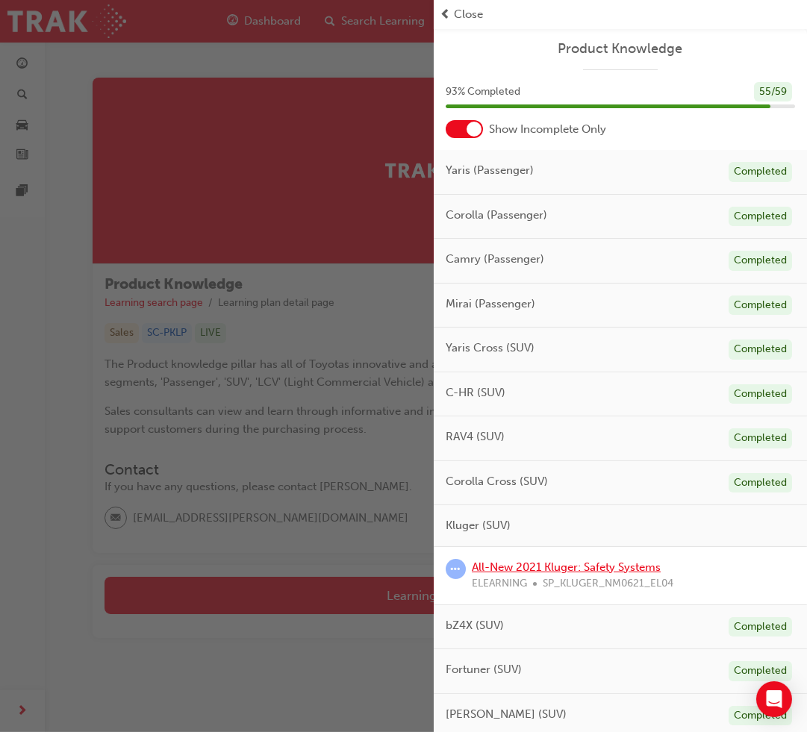
click at [545, 565] on link "All-New 2021 Kluger: Safety Systems" at bounding box center [566, 567] width 189 height 13
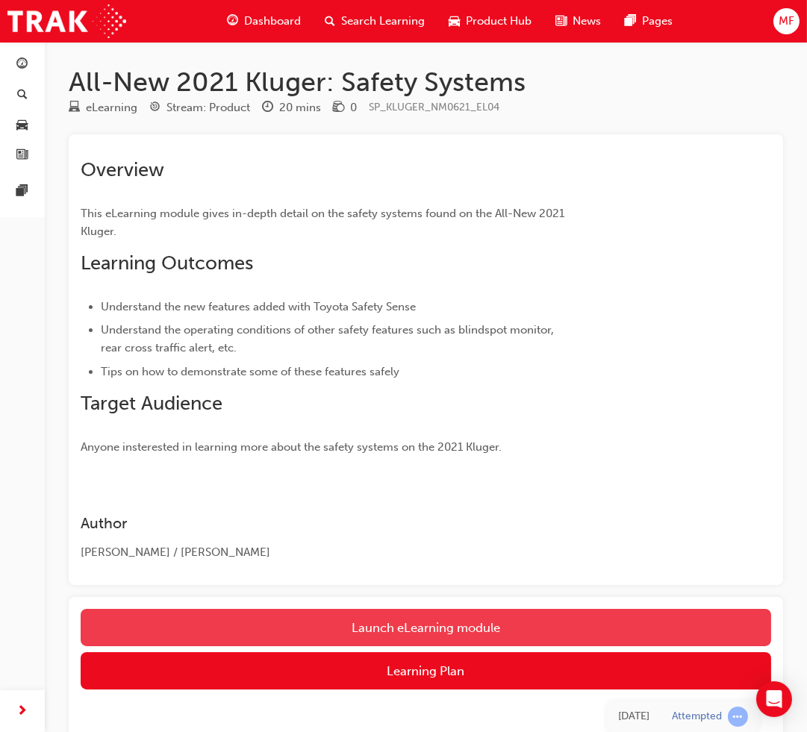
click at [396, 628] on link "Launch eLearning module" at bounding box center [426, 627] width 690 height 37
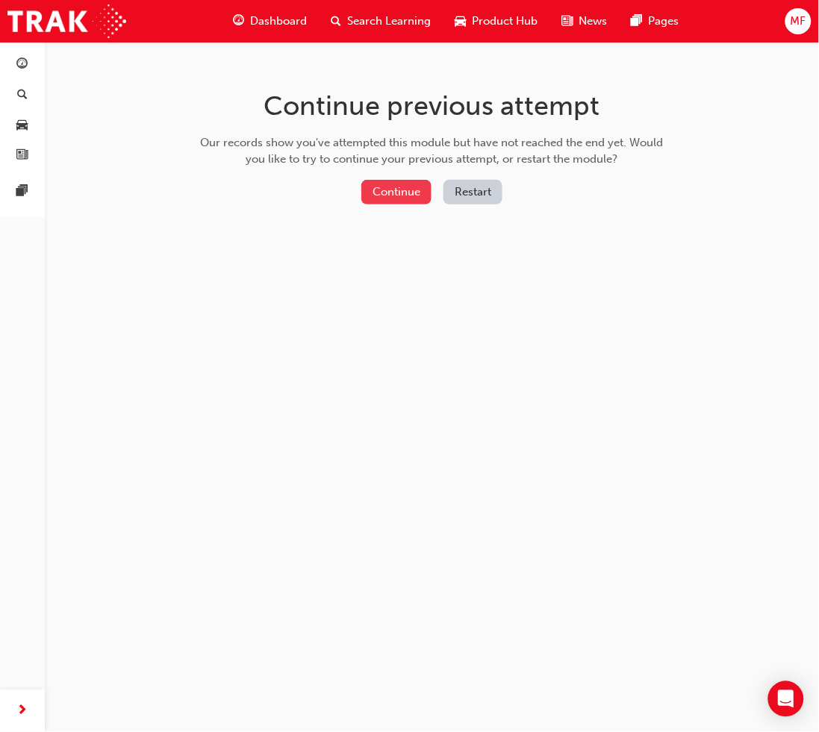
click at [399, 190] on button "Continue" at bounding box center [396, 192] width 70 height 25
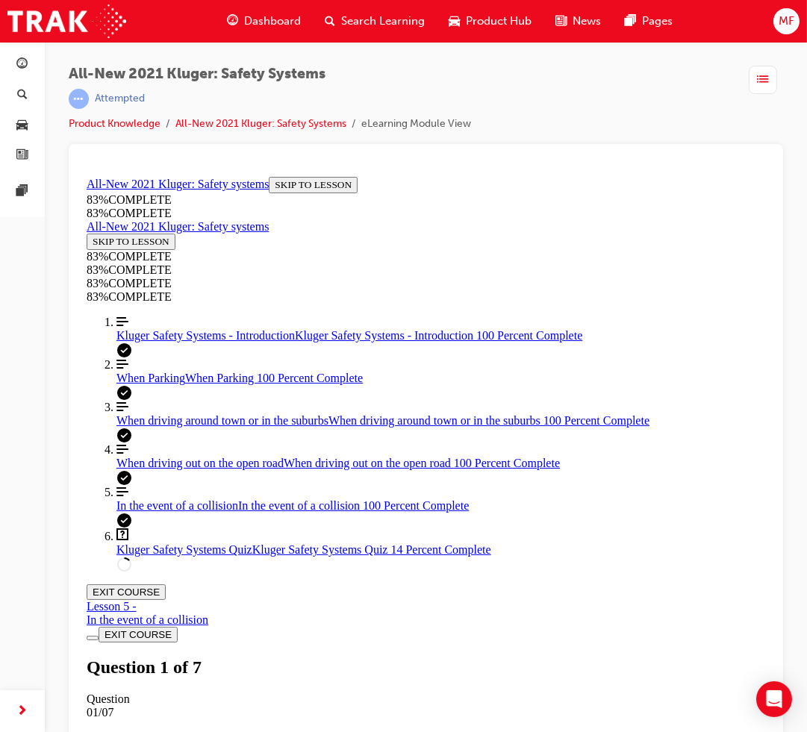
scroll to position [108, 0]
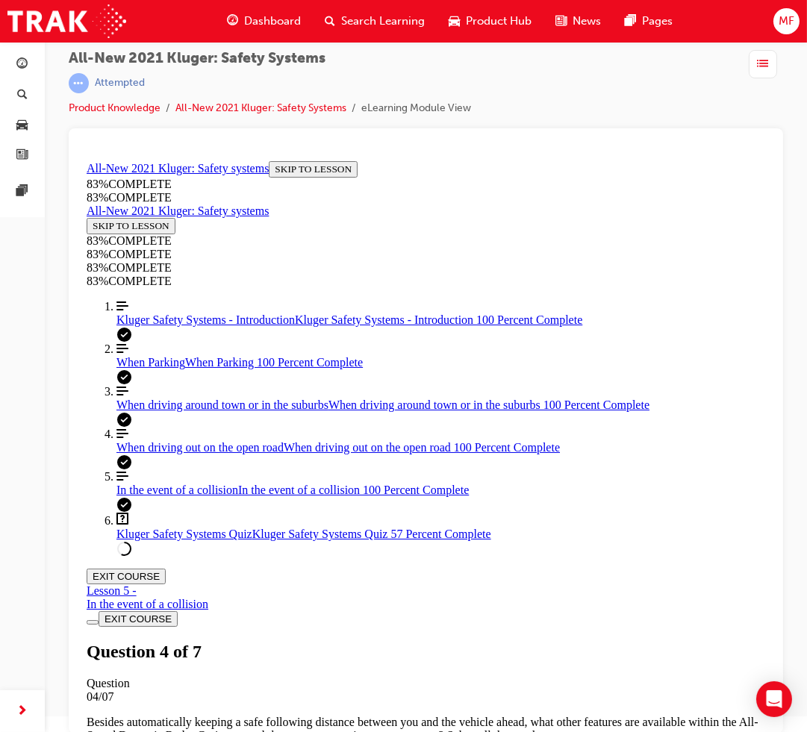
scroll to position [19, 0]
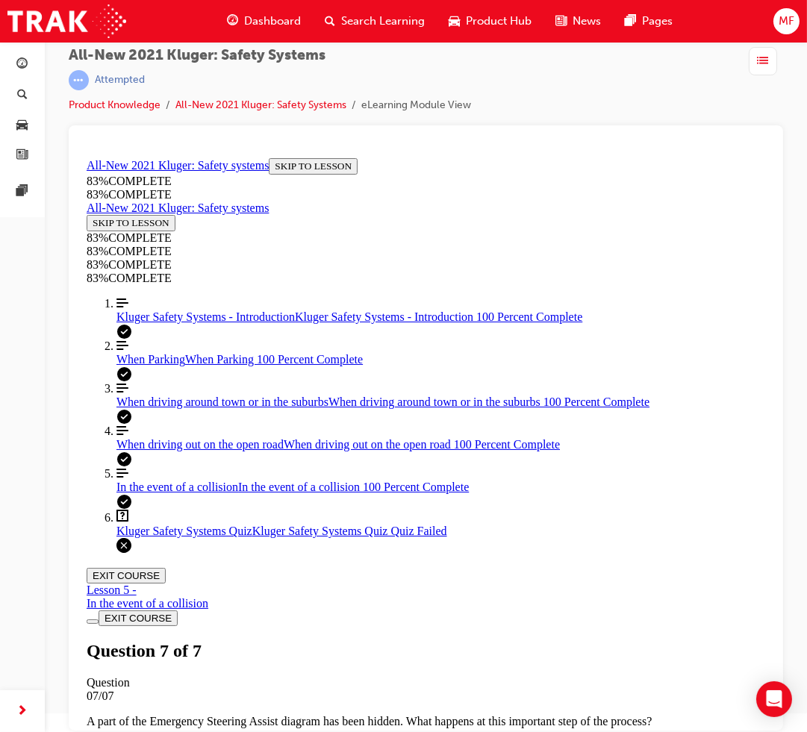
scroll to position [54, 0]
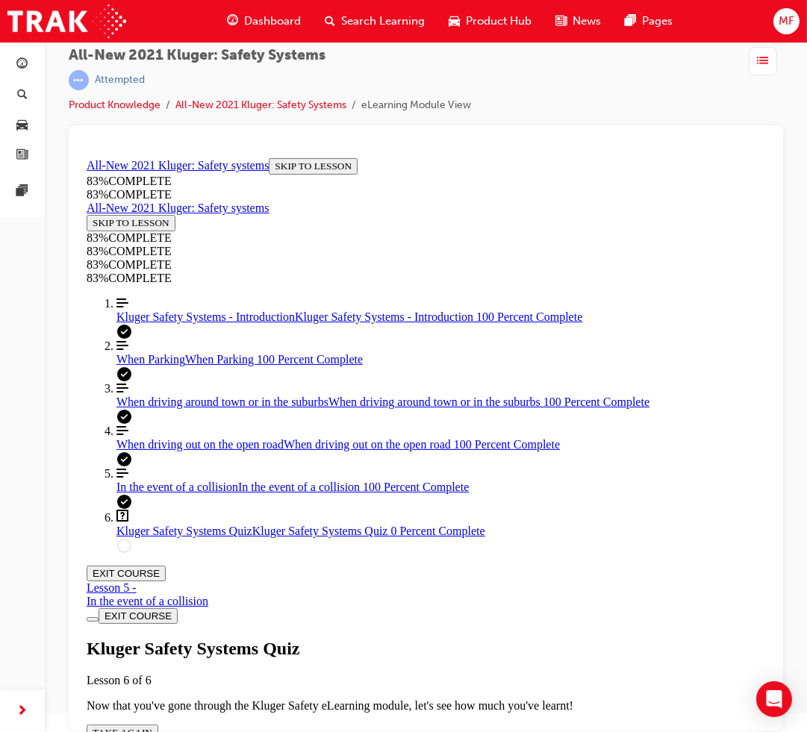
click at [152, 726] on span "TAKE AGAIN" at bounding box center [122, 731] width 60 height 11
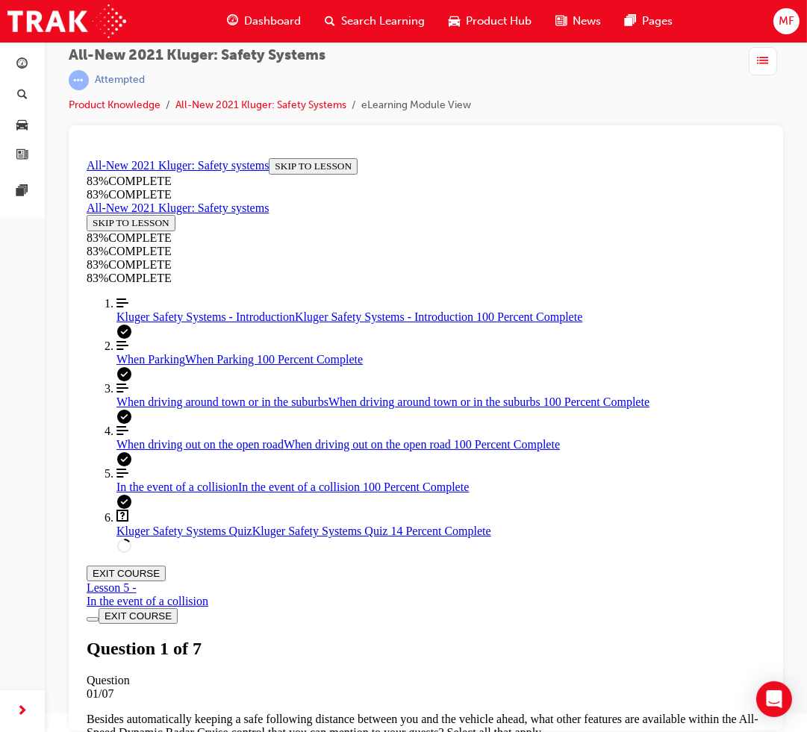
scroll to position [303, 0]
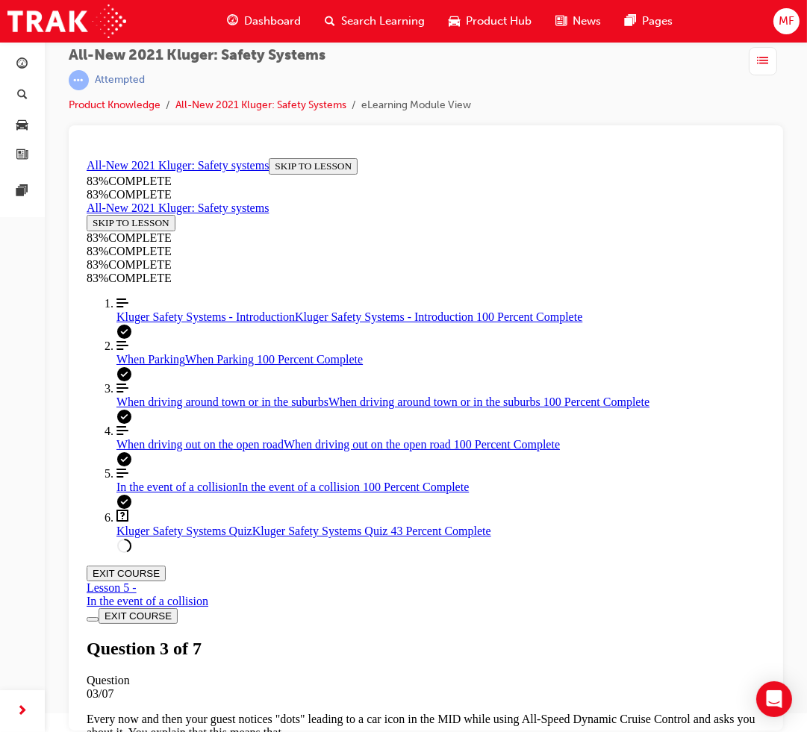
drag, startPoint x: 325, startPoint y: 570, endPoint x: 437, endPoint y: 572, distance: 112.0
drag, startPoint x: 340, startPoint y: 433, endPoint x: 545, endPoint y: 510, distance: 218.5
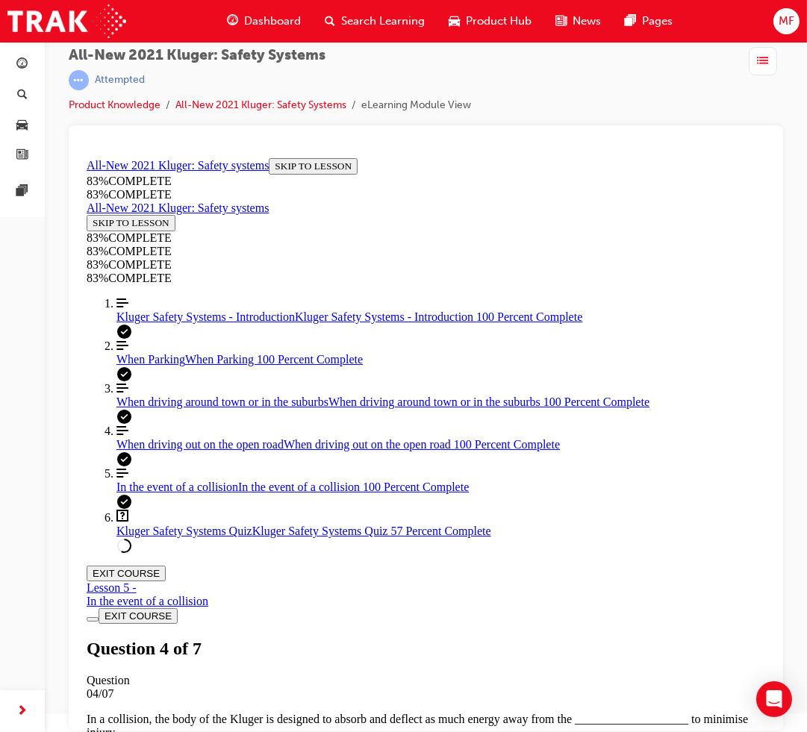
drag, startPoint x: 340, startPoint y: 433, endPoint x: 466, endPoint y: 444, distance: 125.9
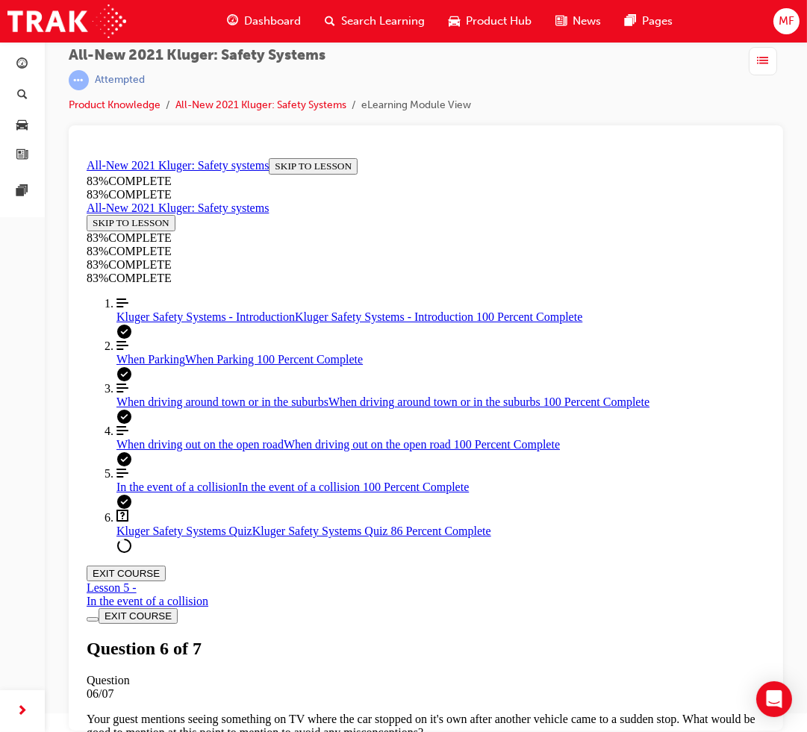
scroll to position [463, 0]
drag, startPoint x: 399, startPoint y: 379, endPoint x: 497, endPoint y: 594, distance: 236.2
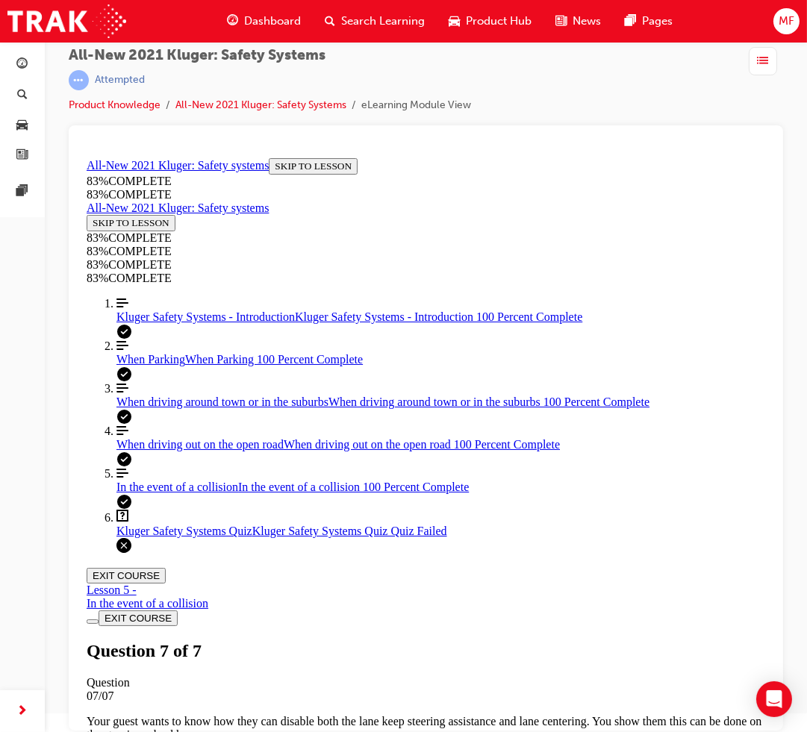
click at [244, 19] on span "Dashboard" at bounding box center [272, 21] width 57 height 17
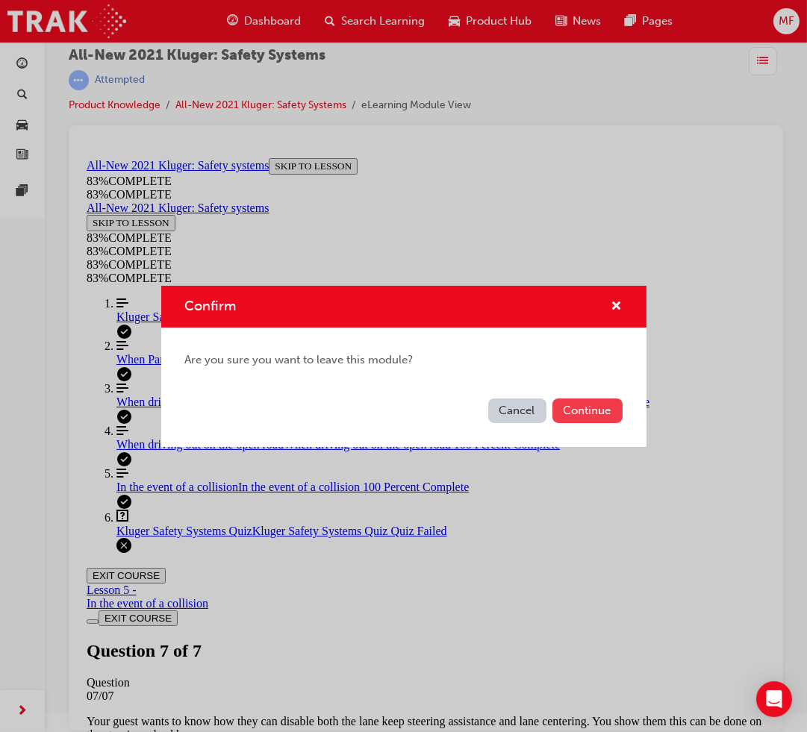
click at [590, 418] on button "Continue" at bounding box center [587, 411] width 70 height 25
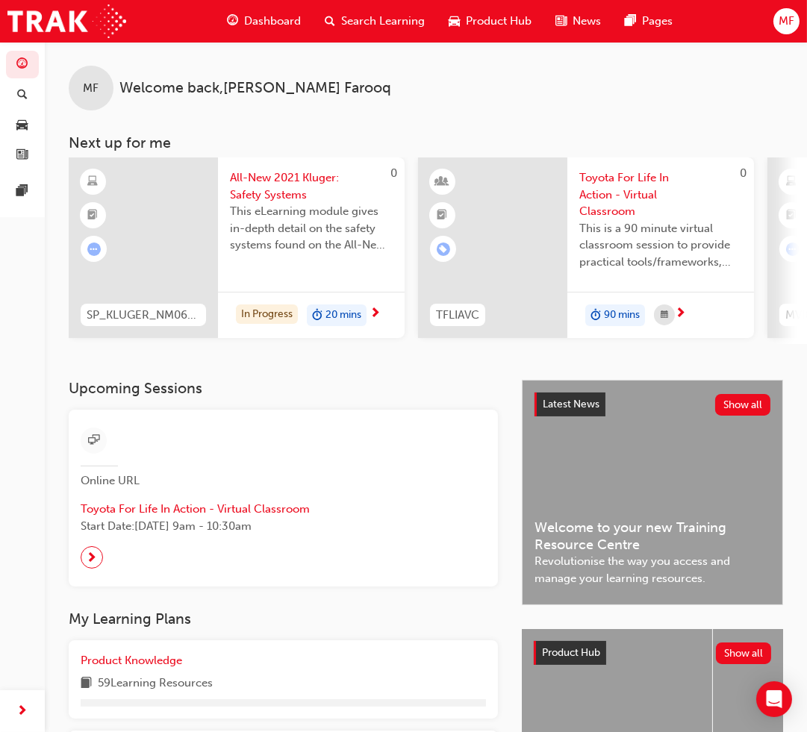
click at [252, 8] on div "Dashboard" at bounding box center [264, 21] width 98 height 31
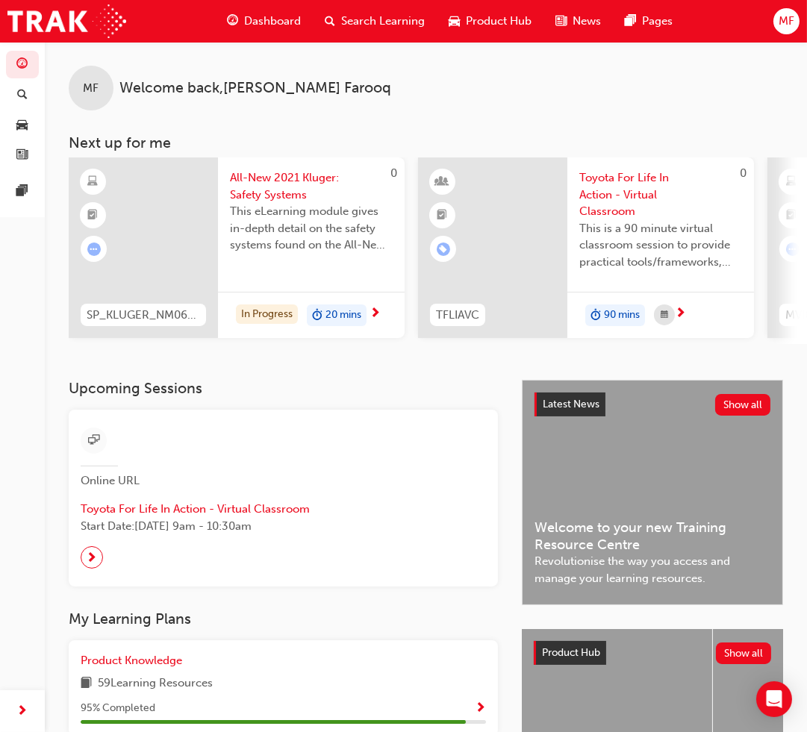
click at [254, 19] on span "Dashboard" at bounding box center [272, 21] width 57 height 17
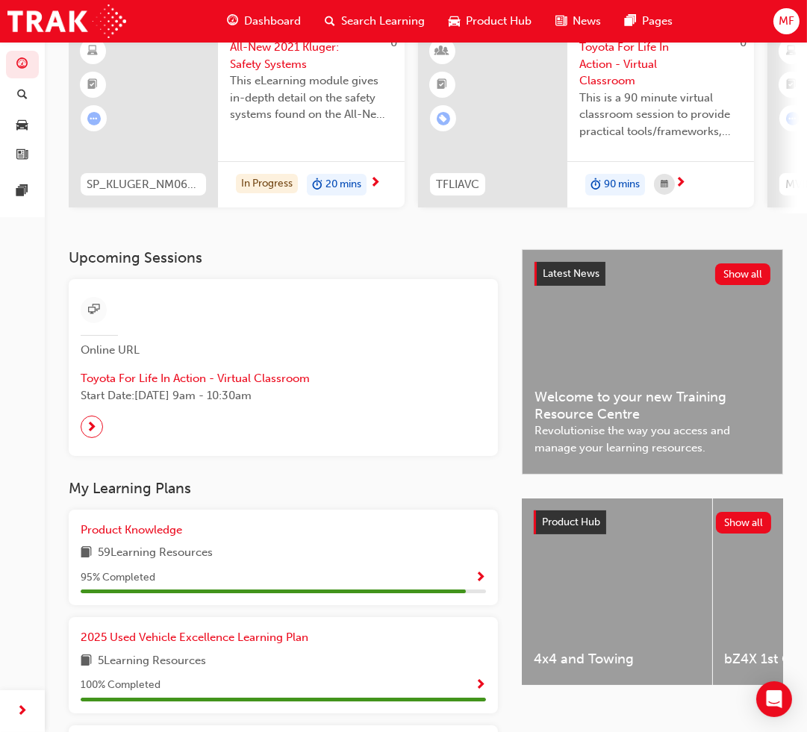
scroll to position [497, 0]
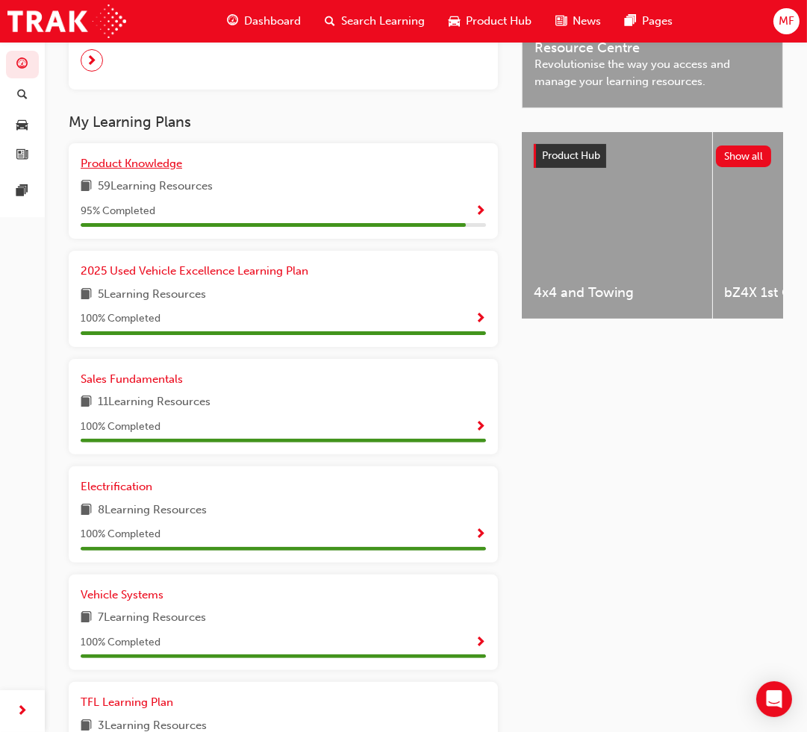
click at [137, 170] on span "Product Knowledge" at bounding box center [132, 163] width 102 height 13
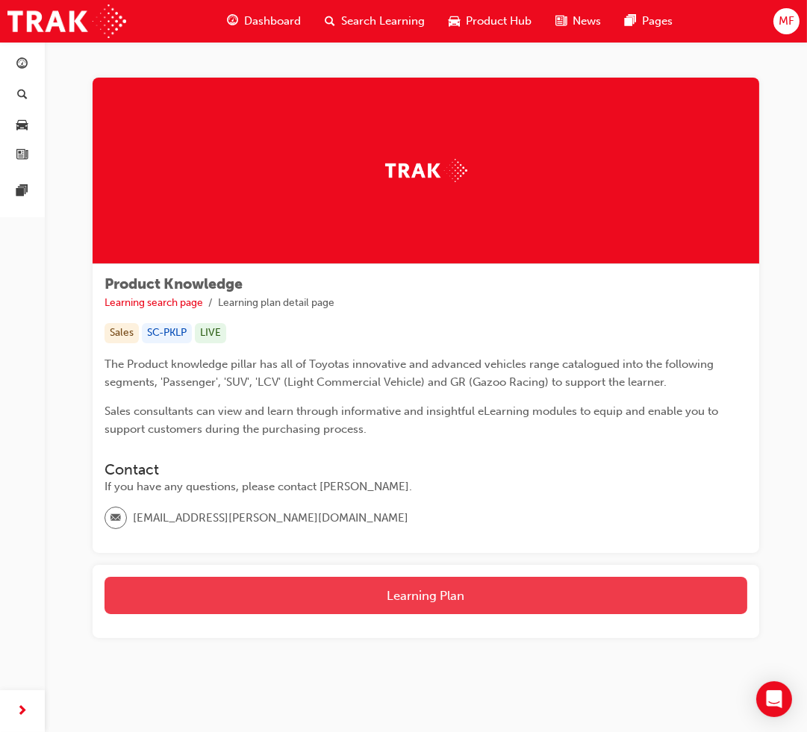
click at [414, 577] on button "Learning Plan" at bounding box center [425, 595] width 643 height 37
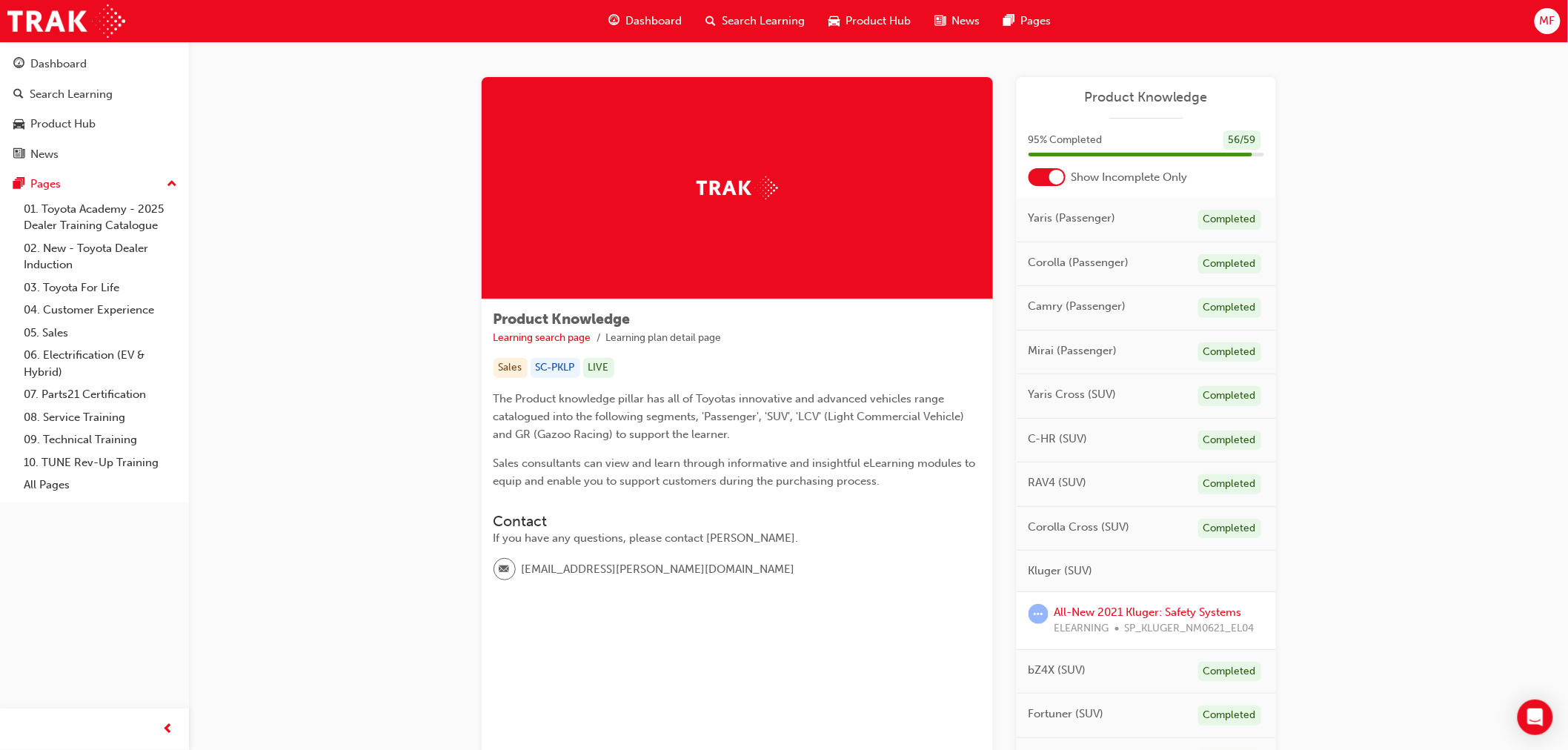
click at [812, 175] on div at bounding box center [1047, 177] width 37 height 18
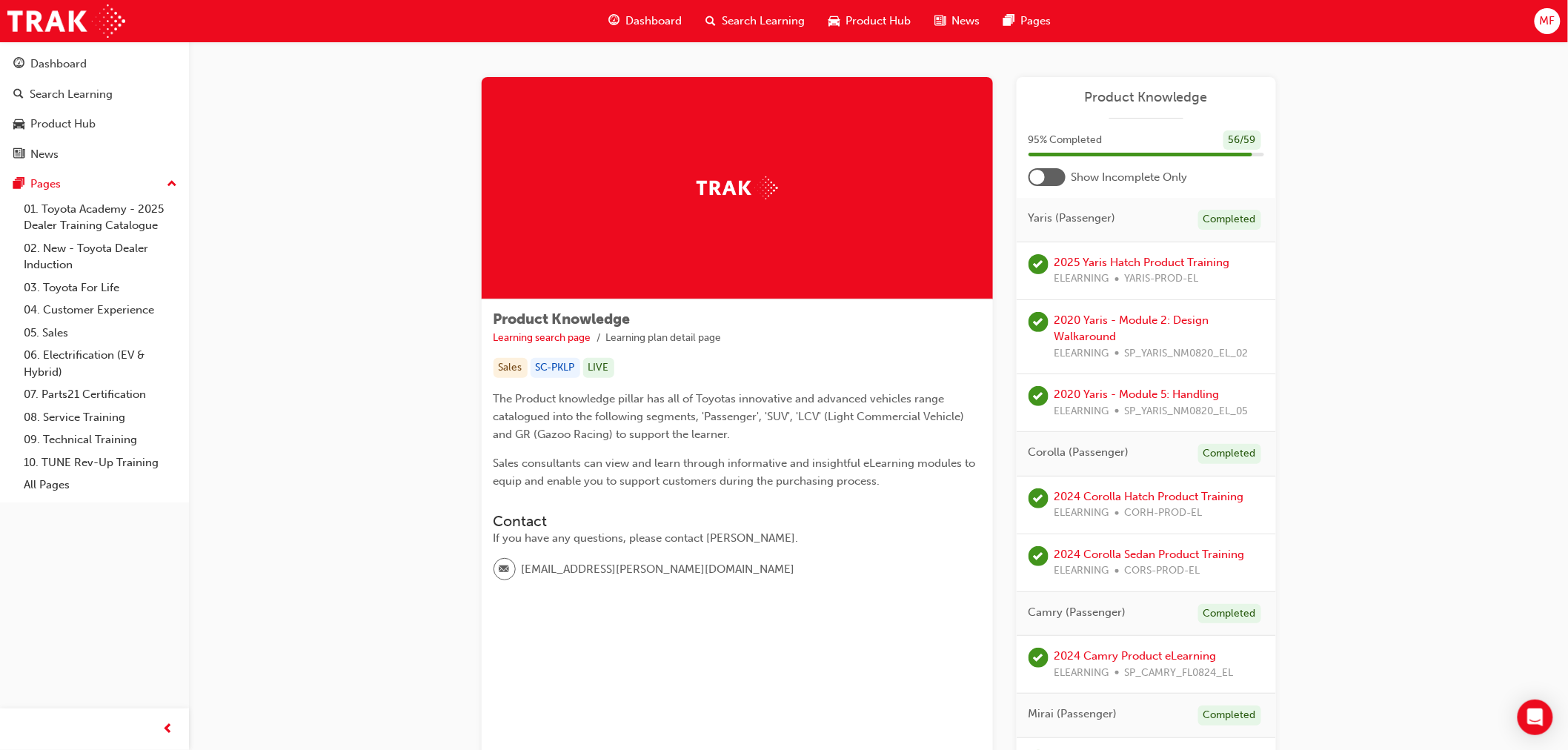
click at [812, 174] on div at bounding box center [1047, 177] width 37 height 18
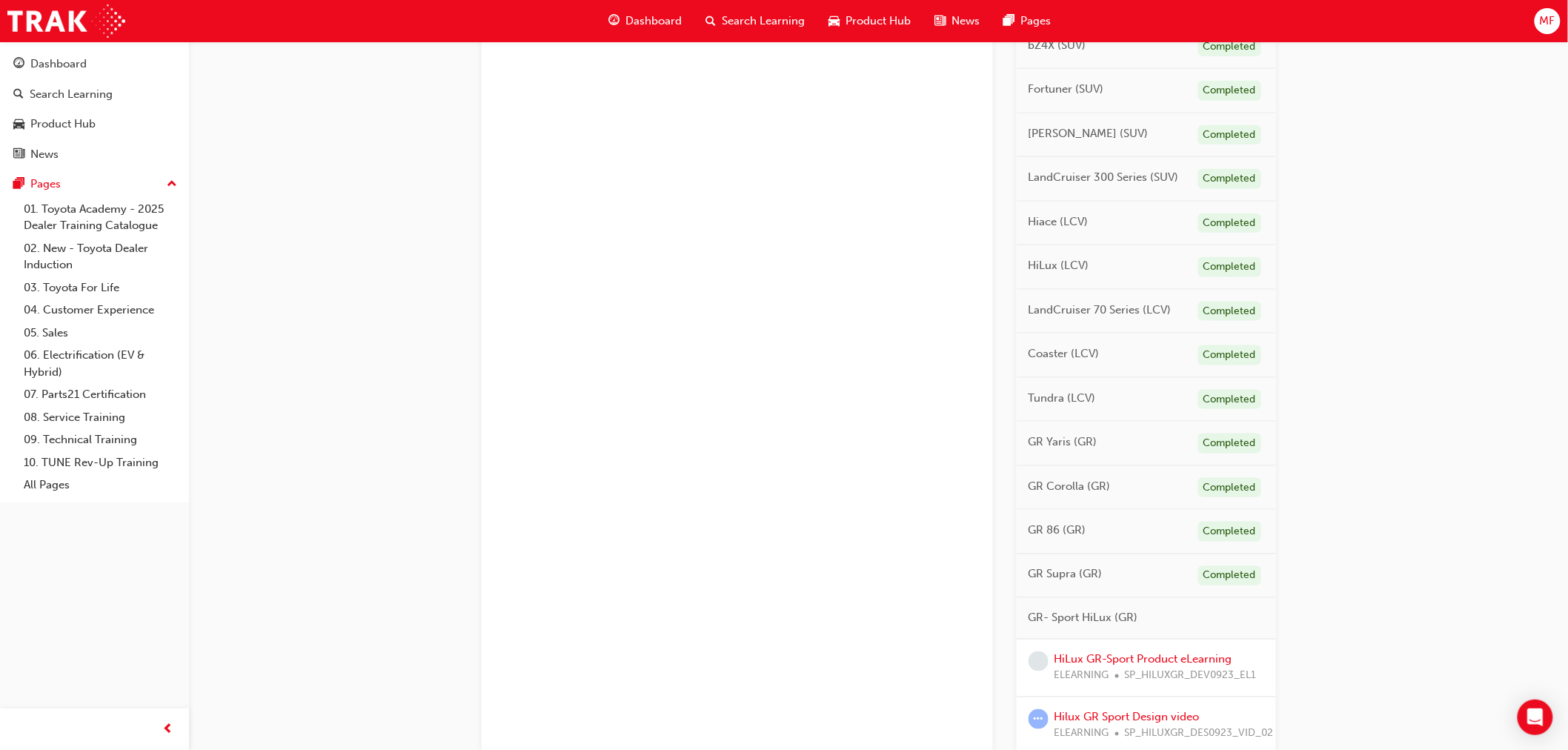
scroll to position [739, 0]
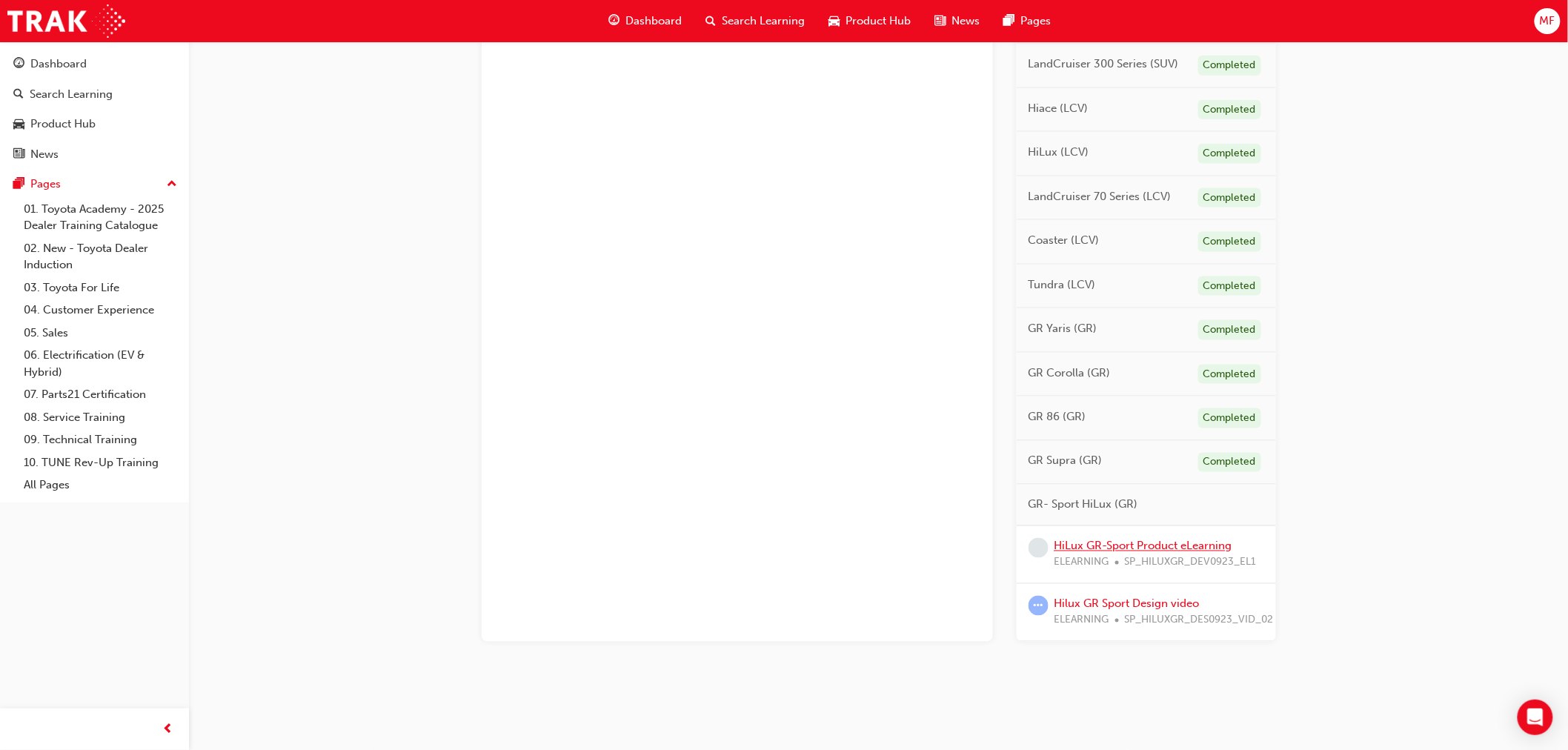
click at [812, 539] on link "HiLux GR-Sport Product eLearning" at bounding box center [1143, 545] width 178 height 13
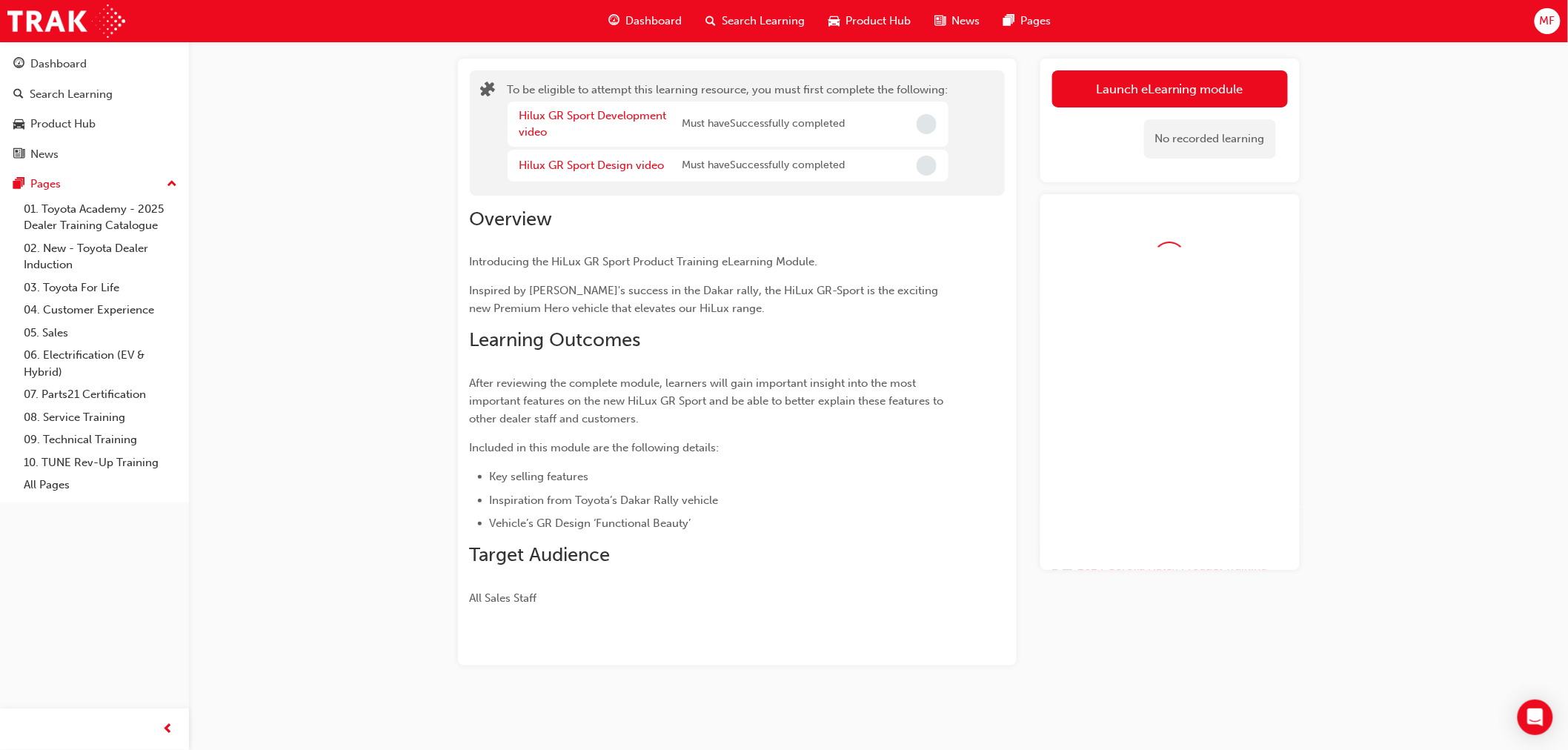
scroll to position [75, 0]
click at [812, 90] on button "Launch eLearning module" at bounding box center [1170, 88] width 235 height 37
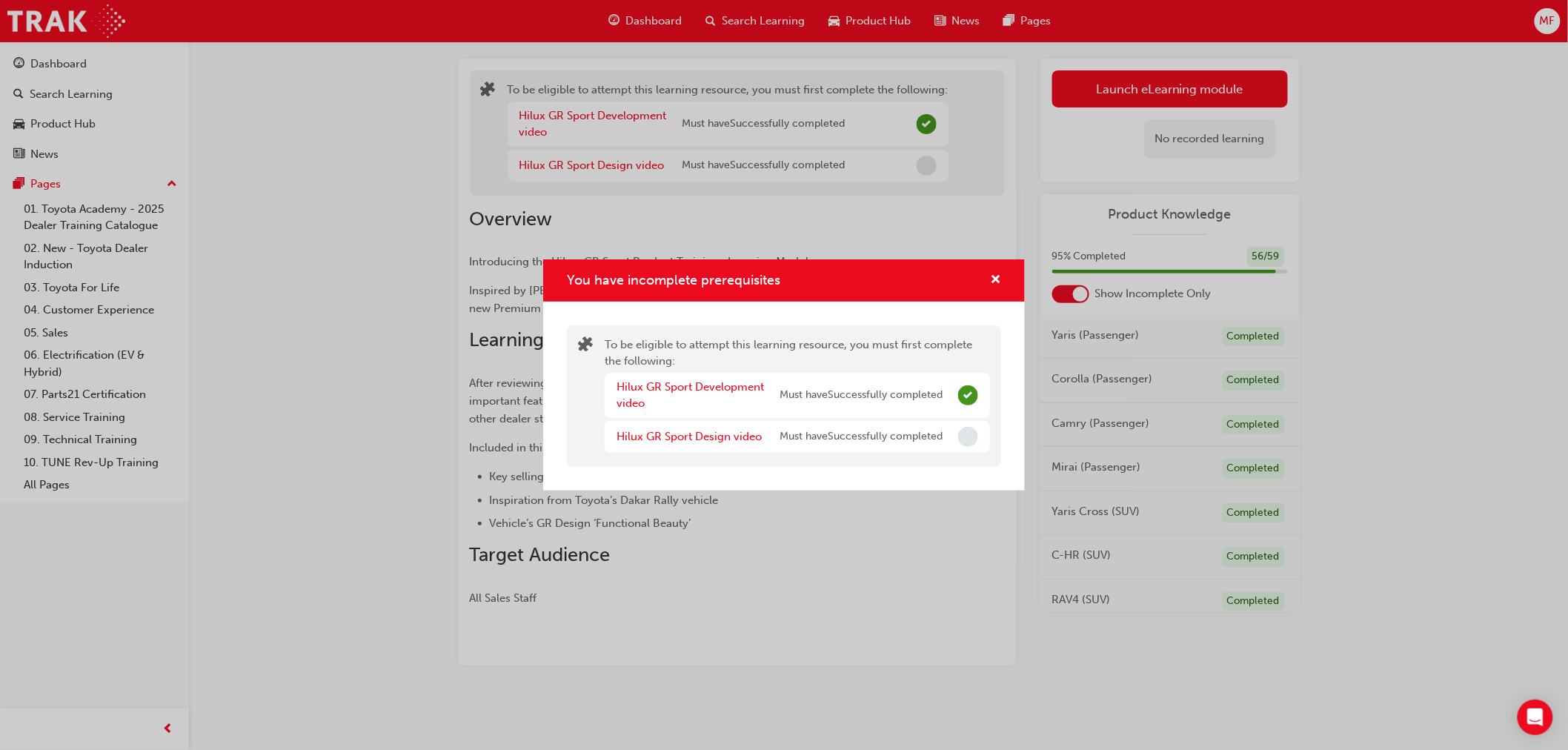
click at [808, 598] on div "You have incomplete prerequisites To be eligible to attempt this learning resou…" at bounding box center [784, 375] width 1568 height 750
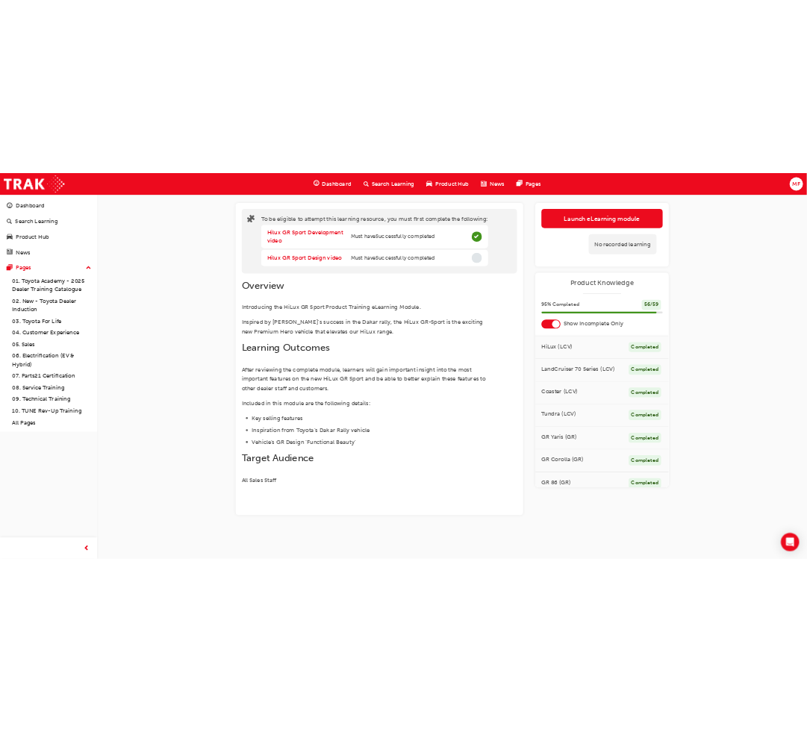
scroll to position [920, 0]
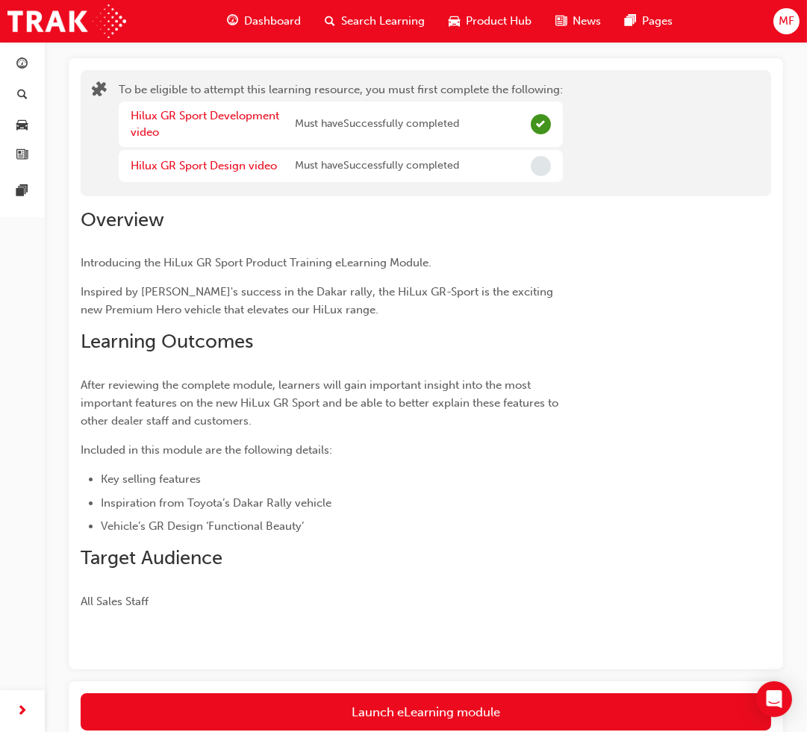
click at [281, 13] on span "Dashboard" at bounding box center [272, 21] width 57 height 17
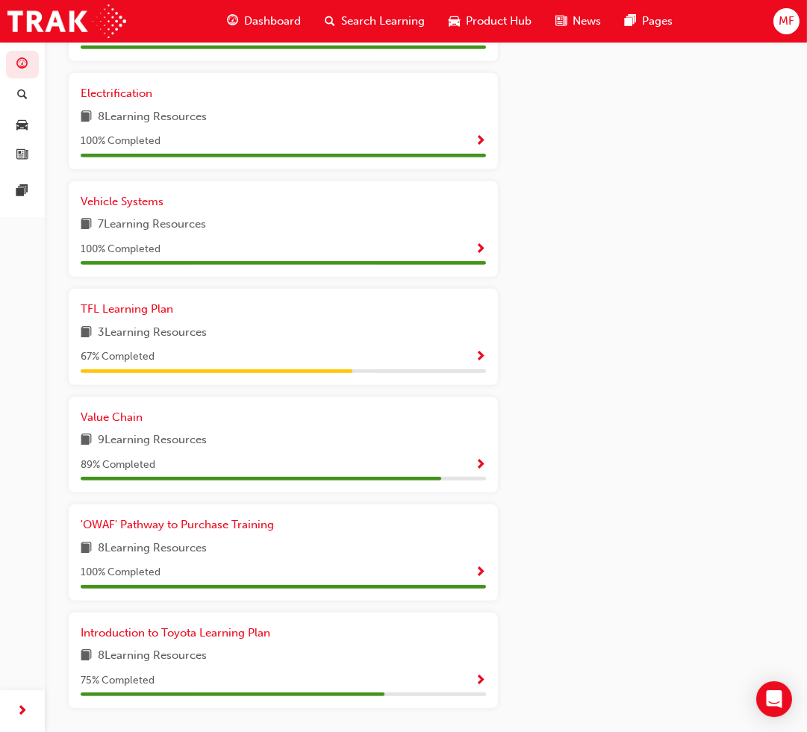
scroll to position [963, 0]
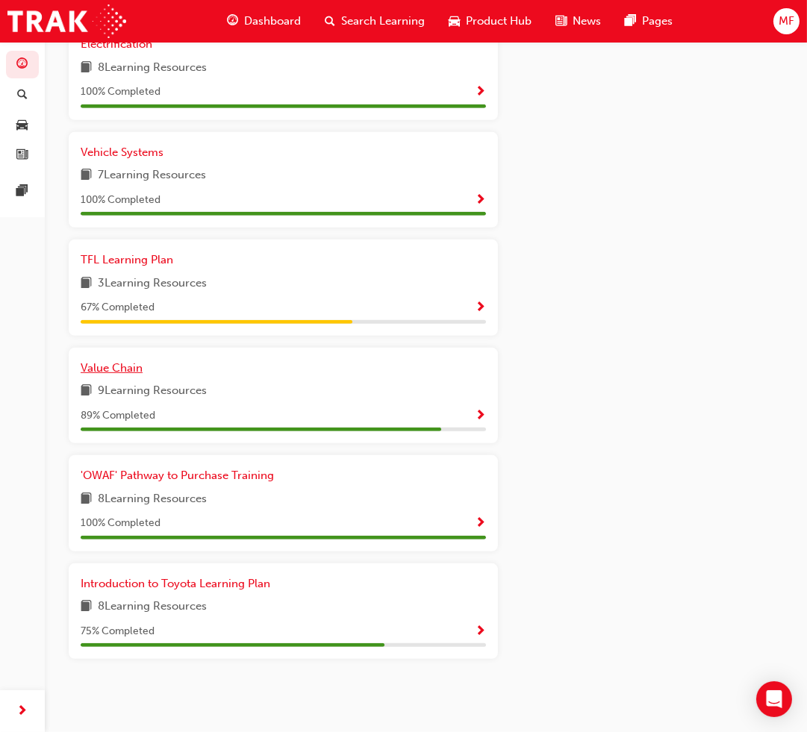
click at [113, 361] on span "Value Chain" at bounding box center [112, 367] width 62 height 13
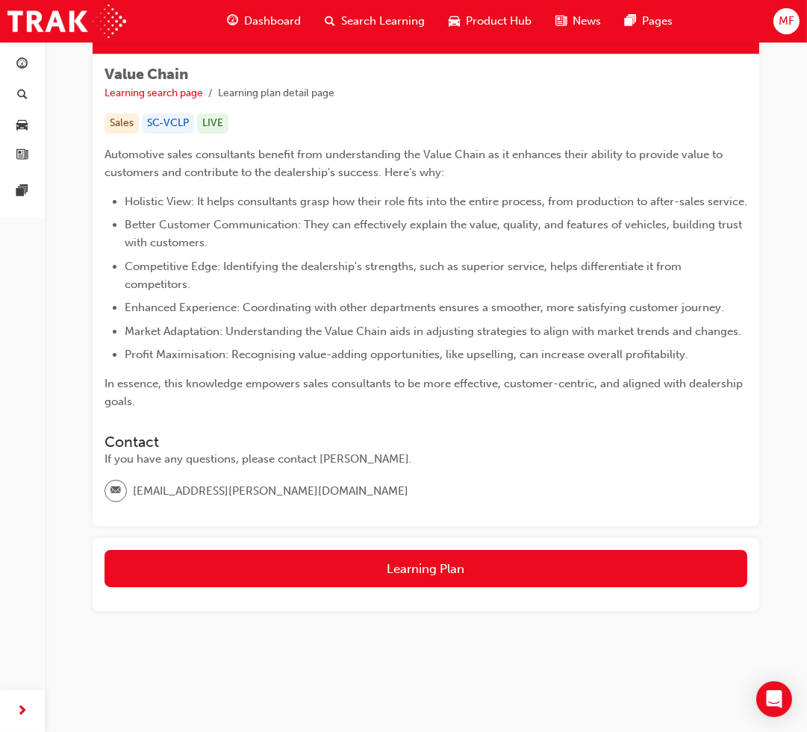
scroll to position [226, 0]
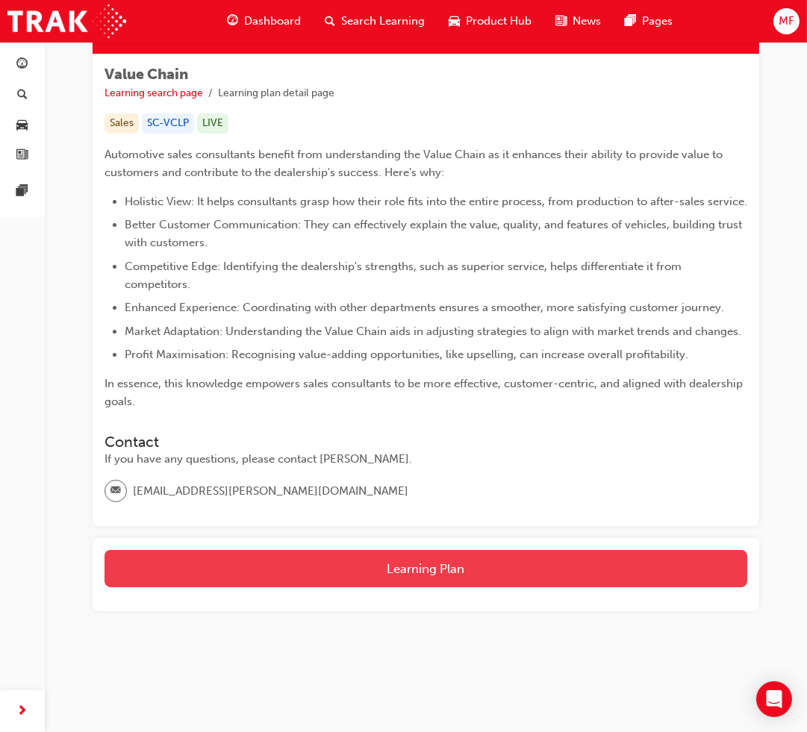
click at [368, 576] on button "Learning Plan" at bounding box center [425, 568] width 643 height 37
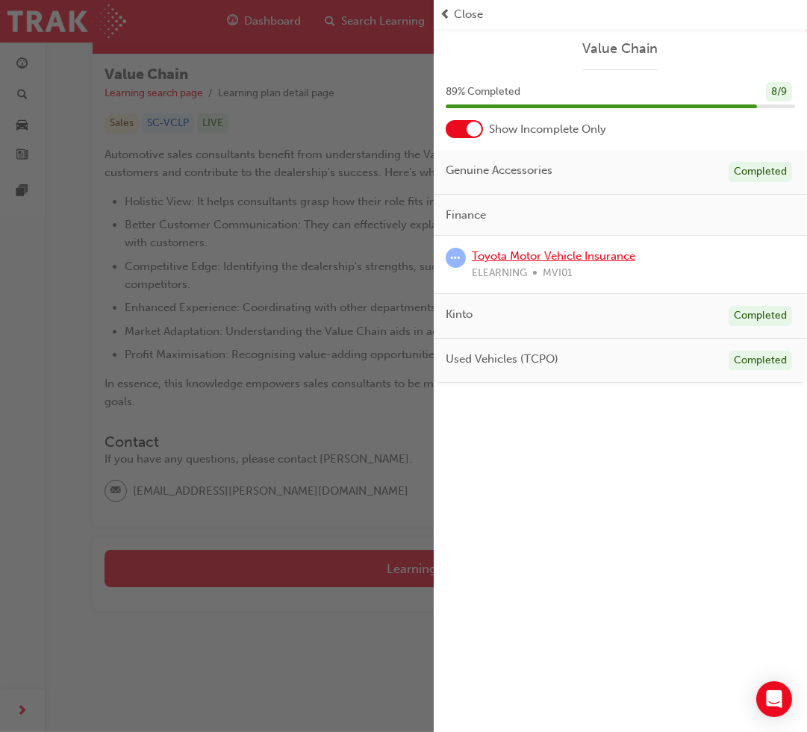
click at [525, 255] on link "Toyota Motor Vehicle Insurance" at bounding box center [553, 255] width 163 height 13
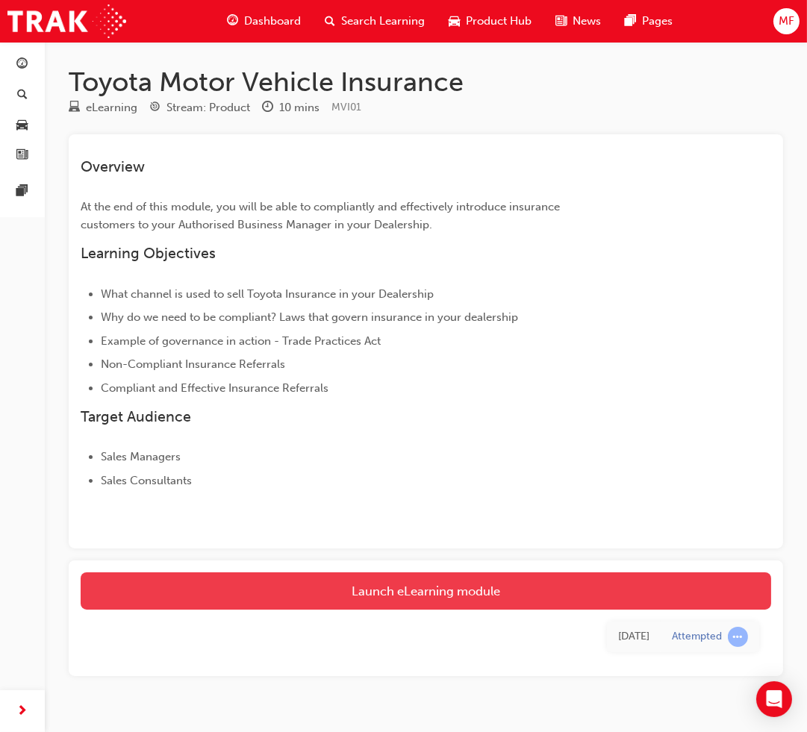
click at [439, 587] on link "Launch eLearning module" at bounding box center [426, 590] width 690 height 37
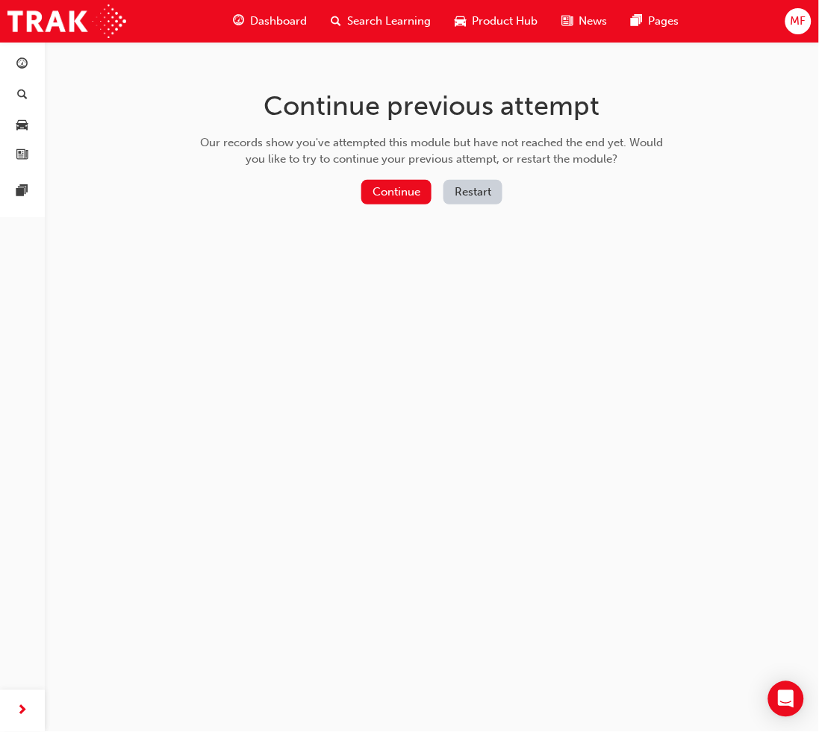
click at [475, 197] on button "Restart" at bounding box center [472, 192] width 59 height 25
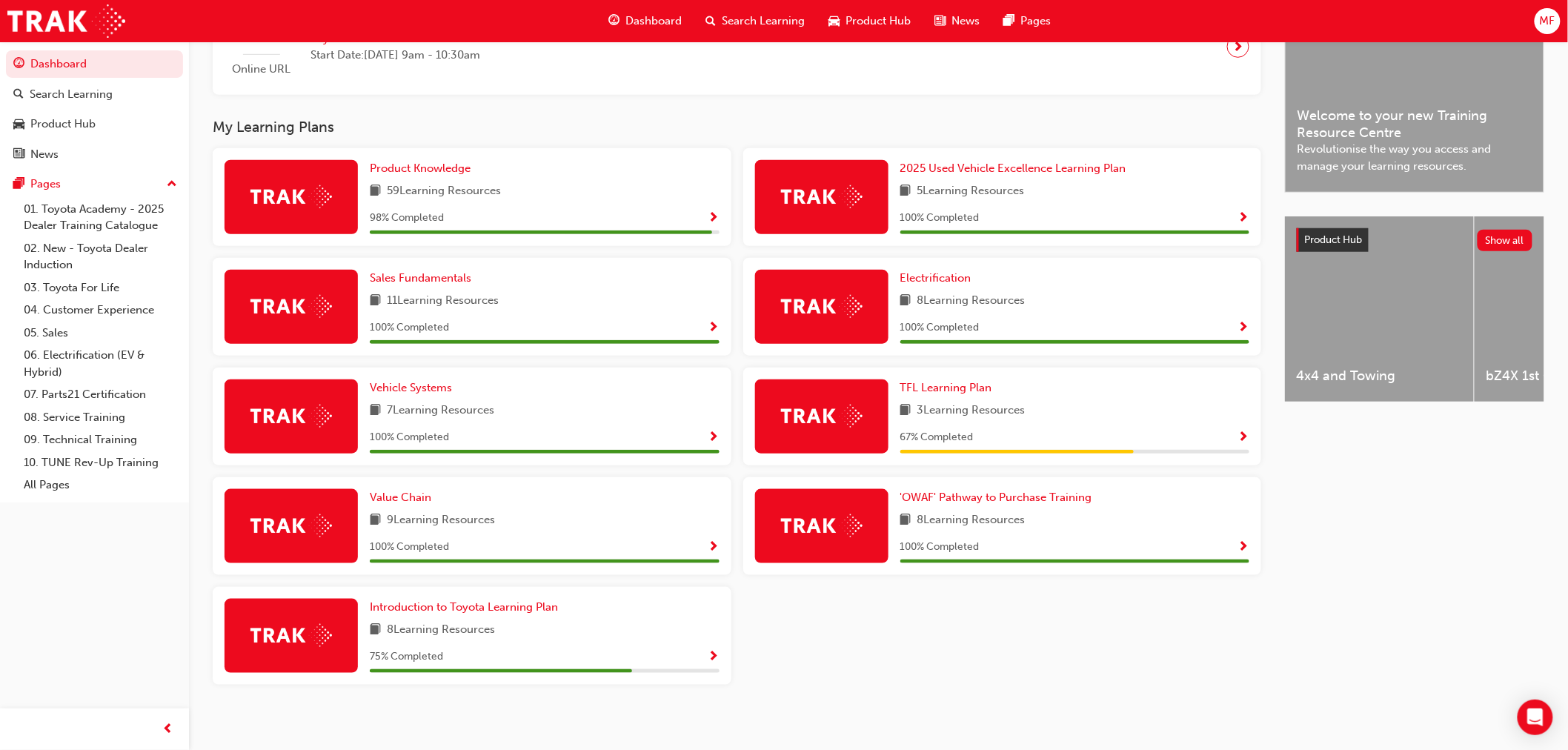
scroll to position [419, 0]
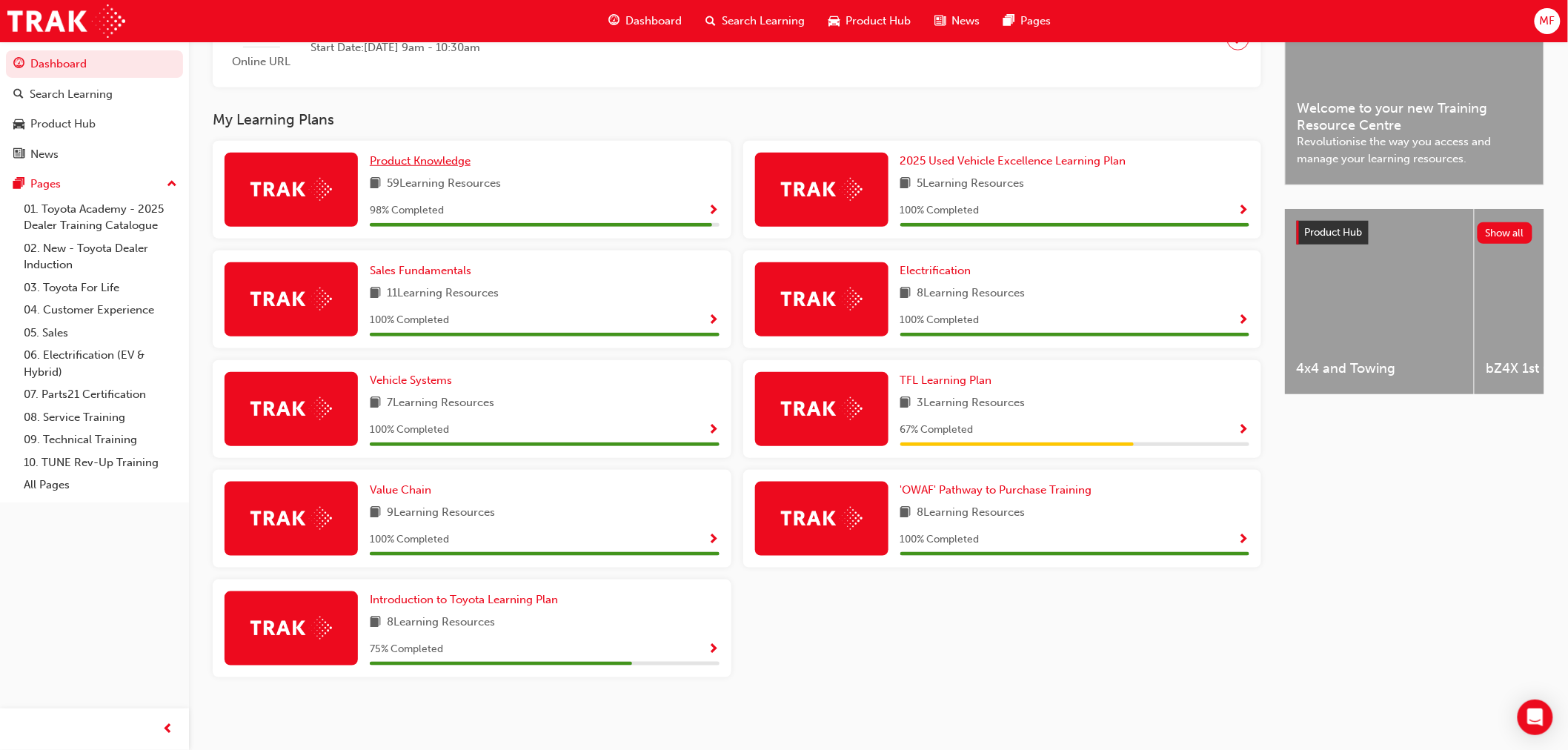
click at [431, 158] on span "Product Knowledge" at bounding box center [420, 160] width 101 height 13
